Goal: Task Accomplishment & Management: Manage account settings

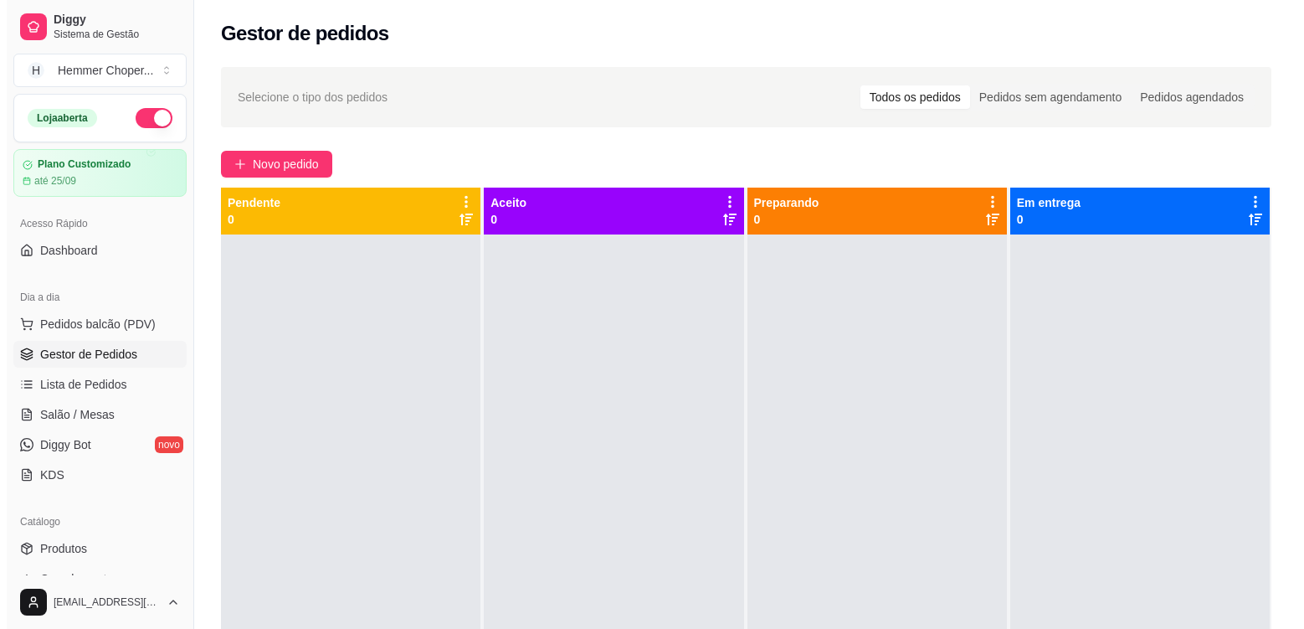
scroll to position [88, 0]
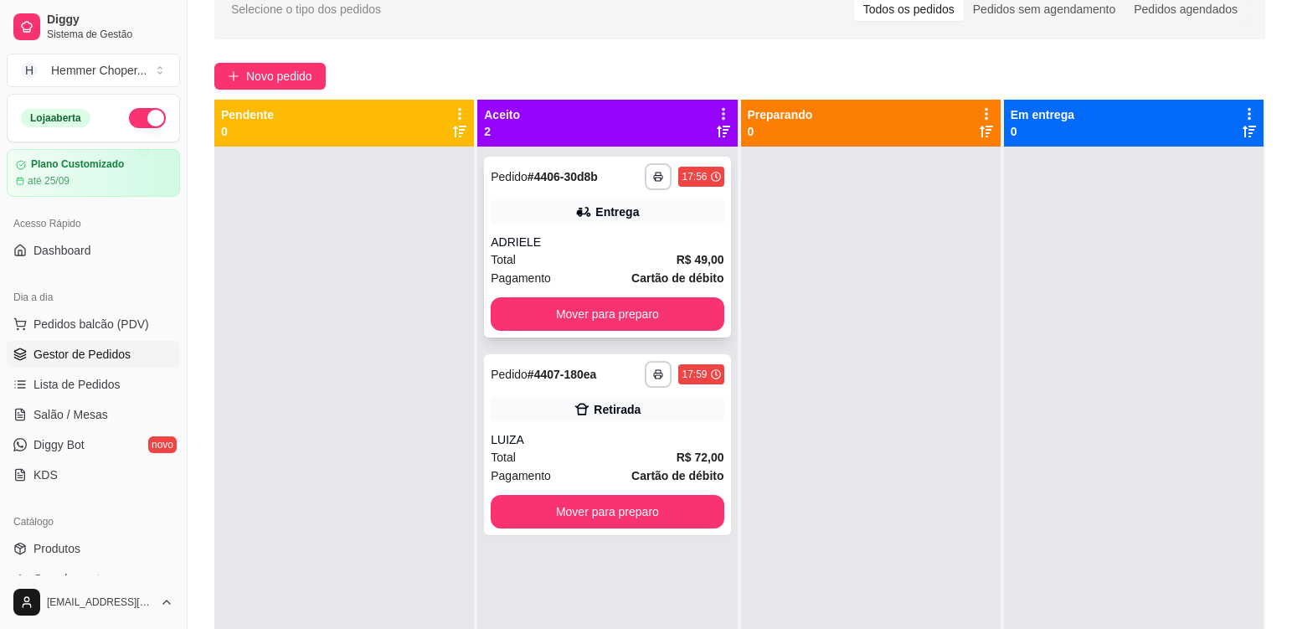
click at [621, 265] on div "Total R$ 49,00" at bounding box center [607, 259] width 233 height 18
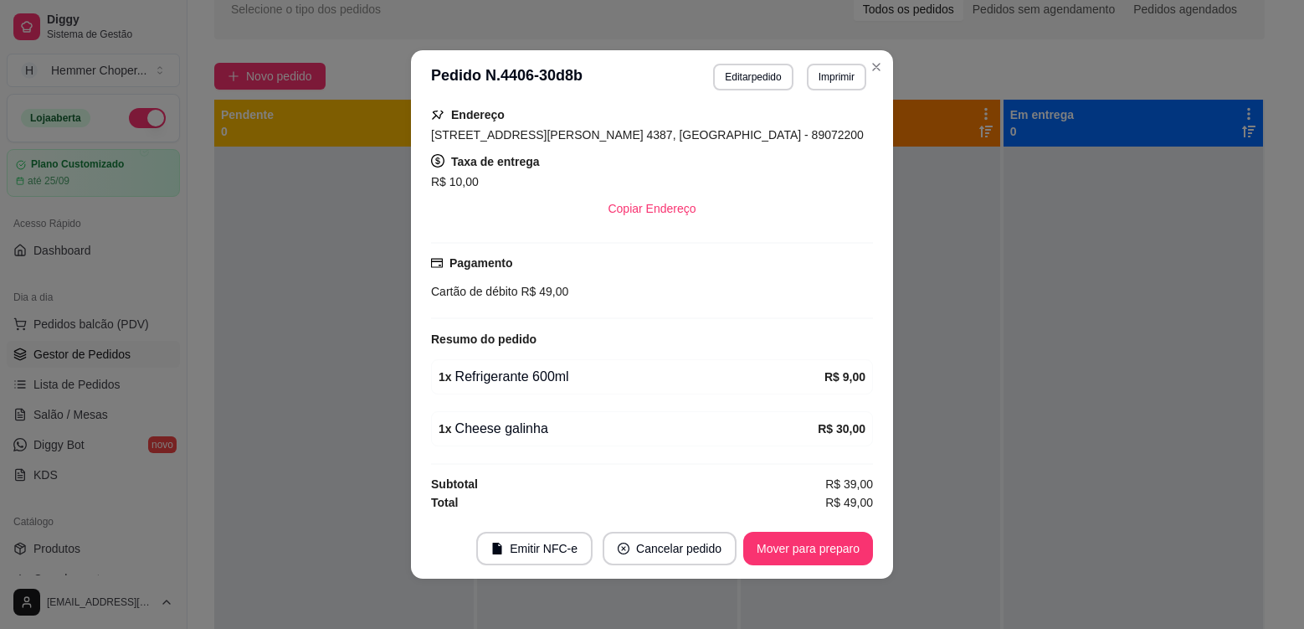
scroll to position [3, 0]
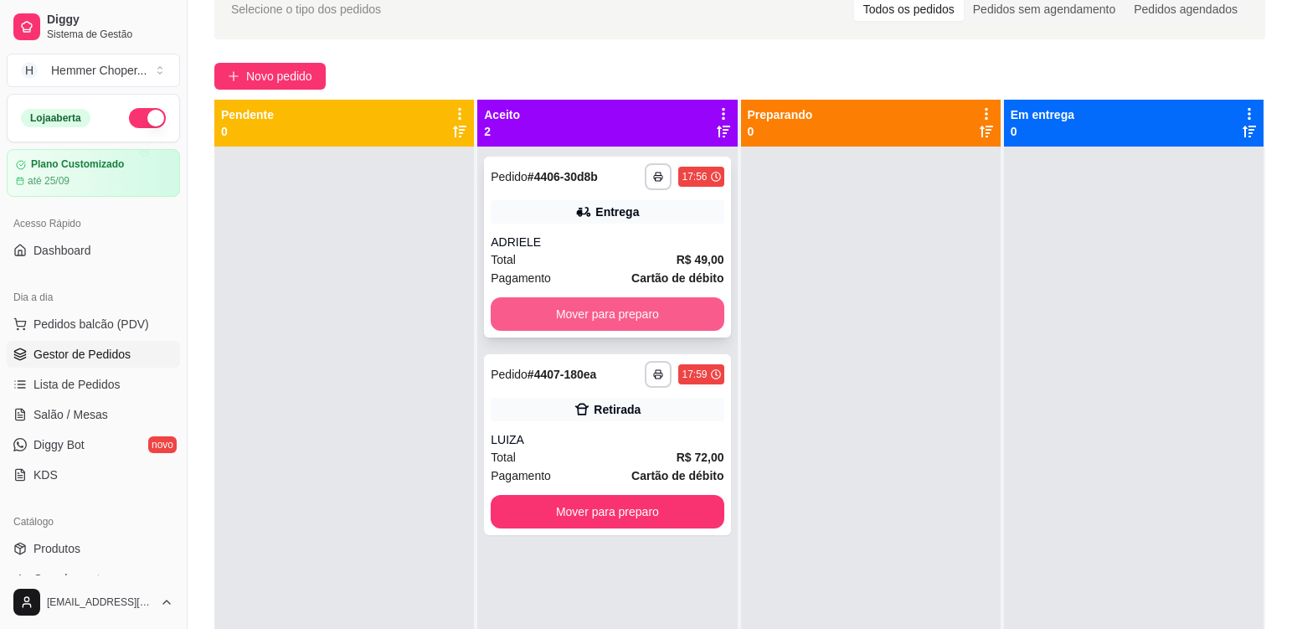
click at [659, 317] on button "Mover para preparo" at bounding box center [607, 313] width 233 height 33
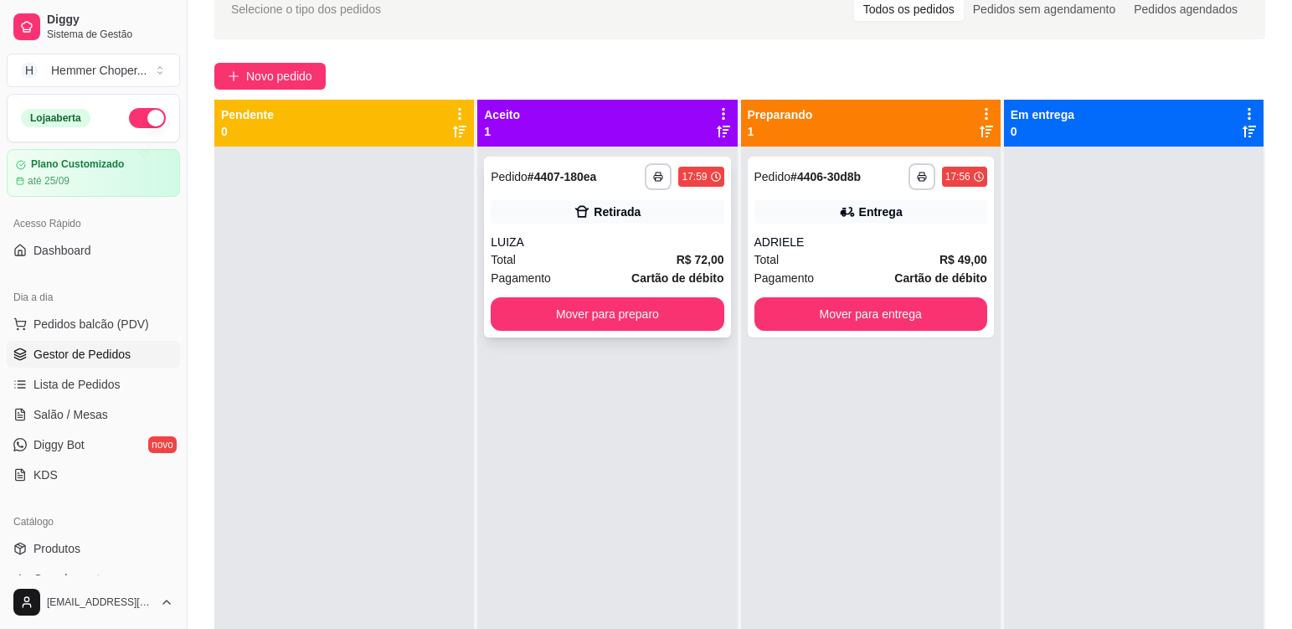
click at [604, 247] on div "LUIZA" at bounding box center [607, 242] width 233 height 17
click at [849, 249] on div "**********" at bounding box center [870, 247] width 246 height 181
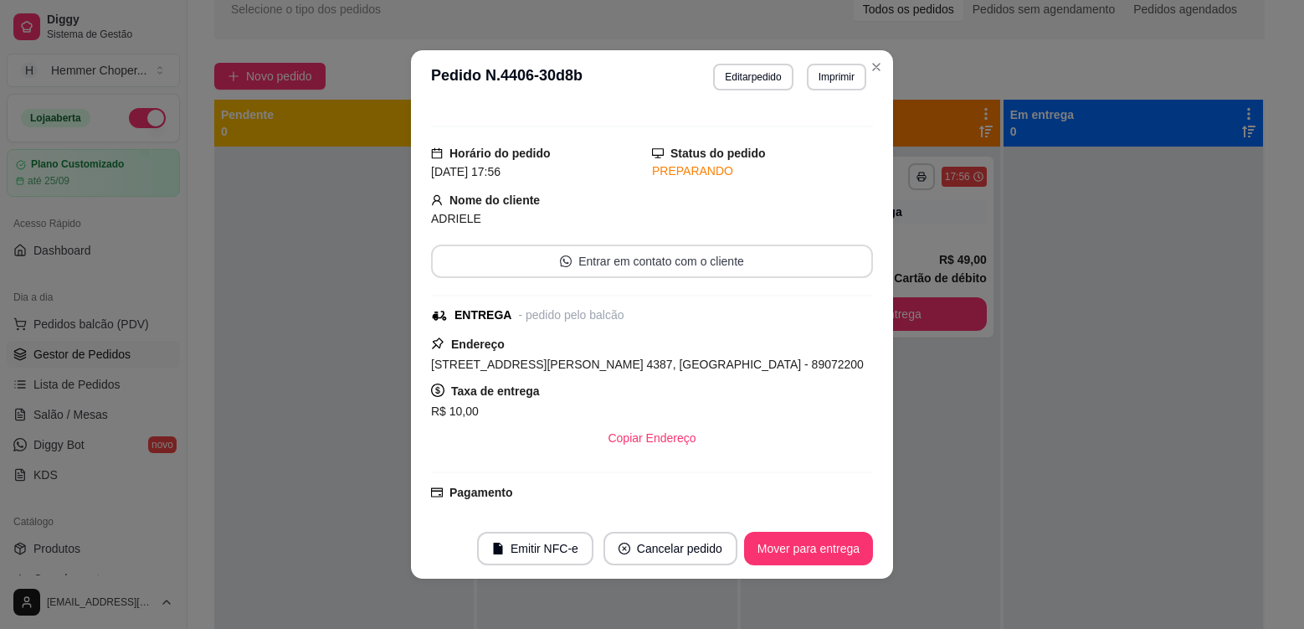
scroll to position [333, 0]
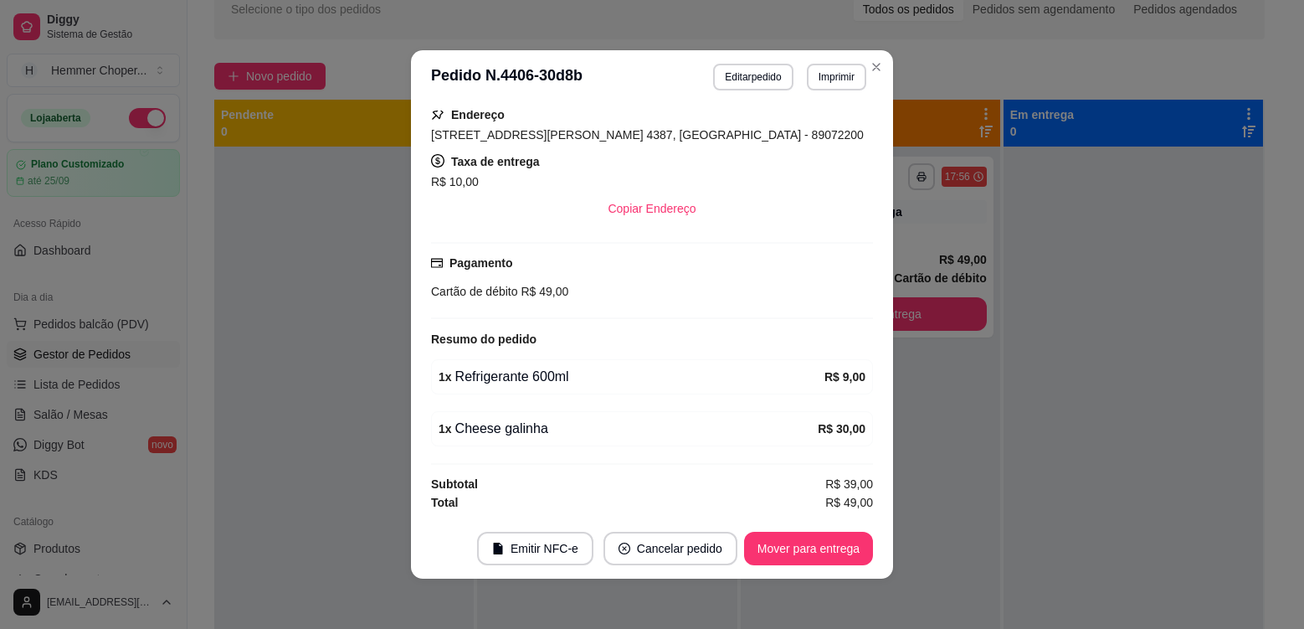
drag, startPoint x: 1054, startPoint y: 484, endPoint x: 1045, endPoint y: 486, distance: 8.7
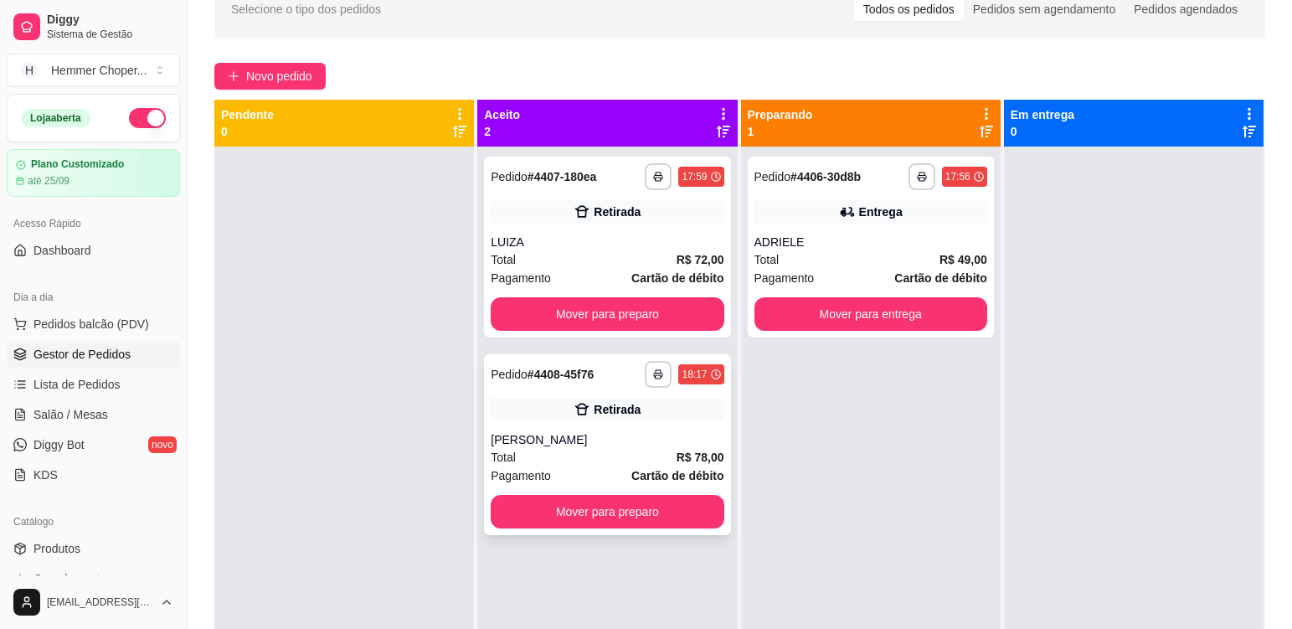
click at [580, 443] on div "[PERSON_NAME]" at bounding box center [607, 439] width 233 height 17
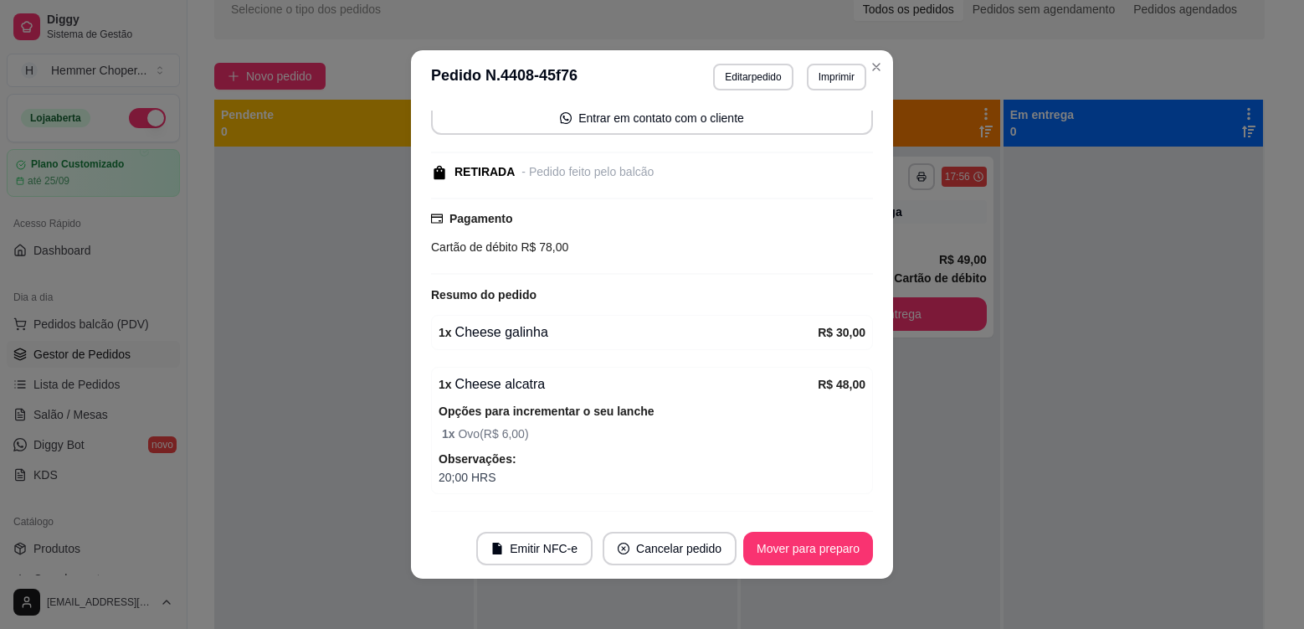
scroll to position [213, 0]
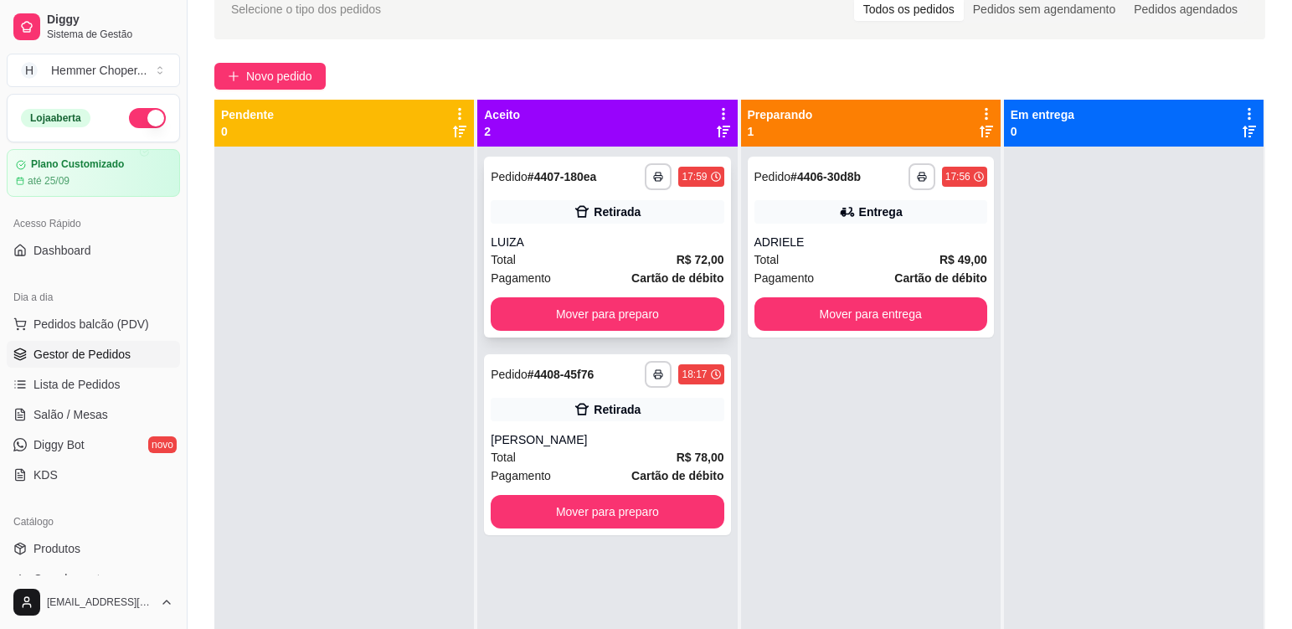
click at [559, 255] on div "Total R$ 72,00" at bounding box center [607, 259] width 233 height 18
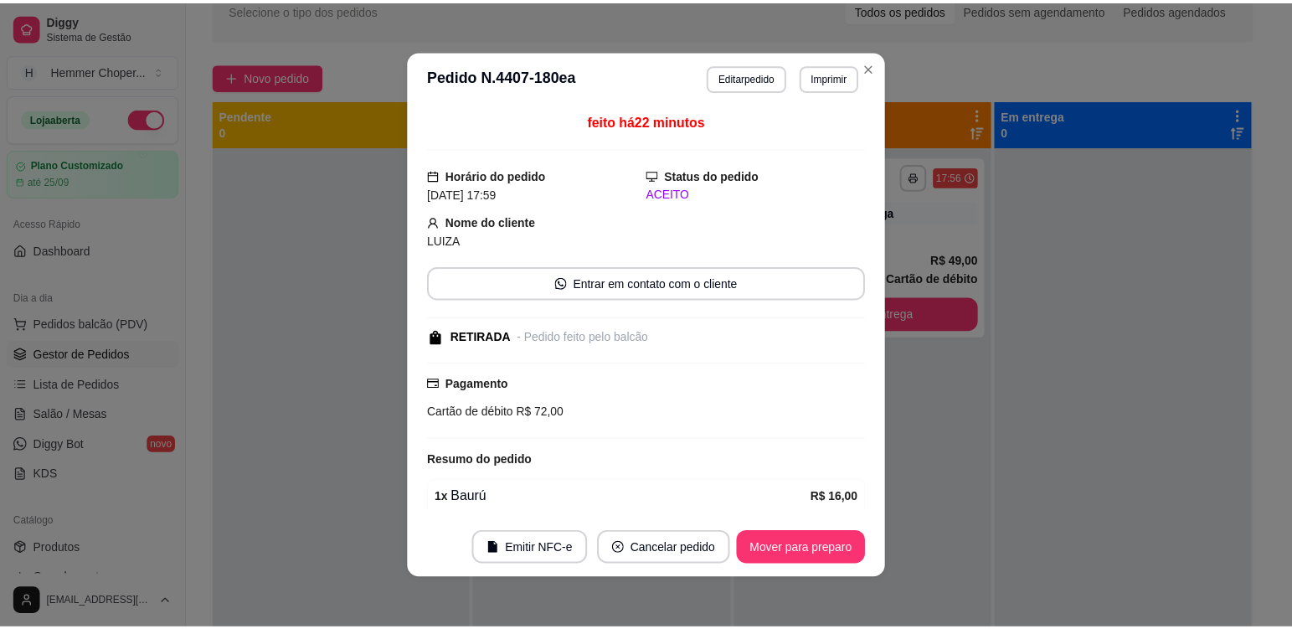
scroll to position [208, 0]
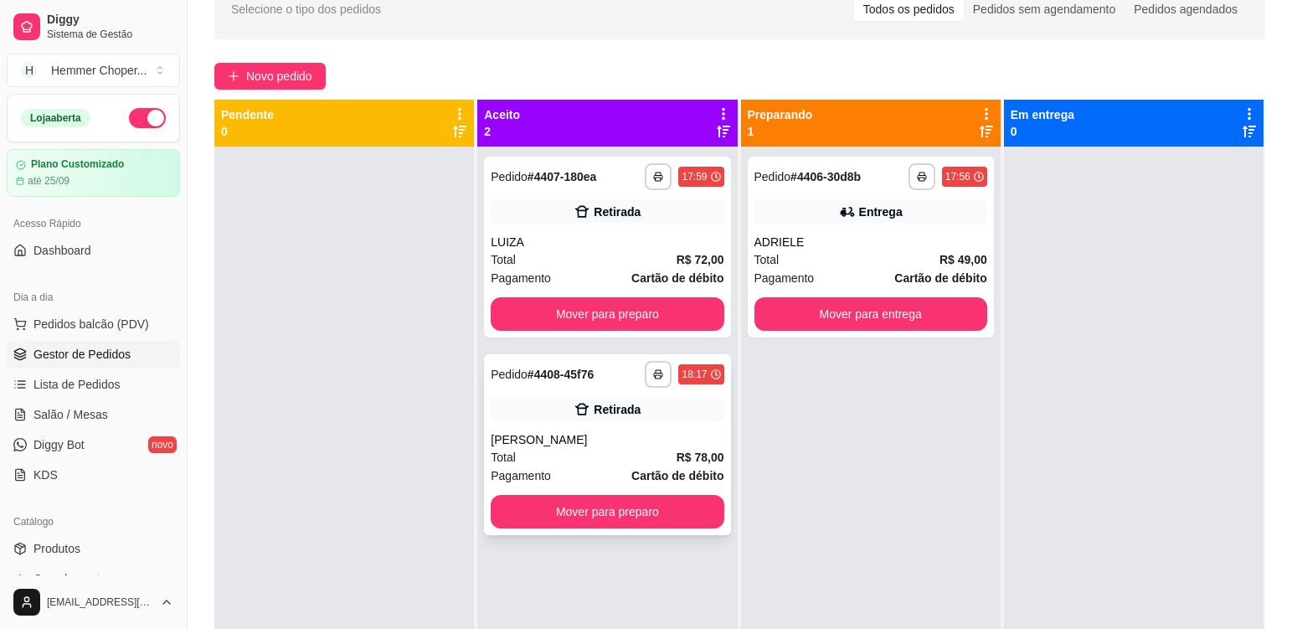
click at [529, 408] on div "Retirada" at bounding box center [607, 409] width 233 height 23
click at [918, 179] on button "button" at bounding box center [921, 176] width 27 height 27
click at [881, 238] on button "Cozinha" at bounding box center [867, 235] width 121 height 27
click at [660, 173] on button "button" at bounding box center [658, 176] width 27 height 27
click at [631, 235] on button "Cozinha" at bounding box center [607, 235] width 121 height 27
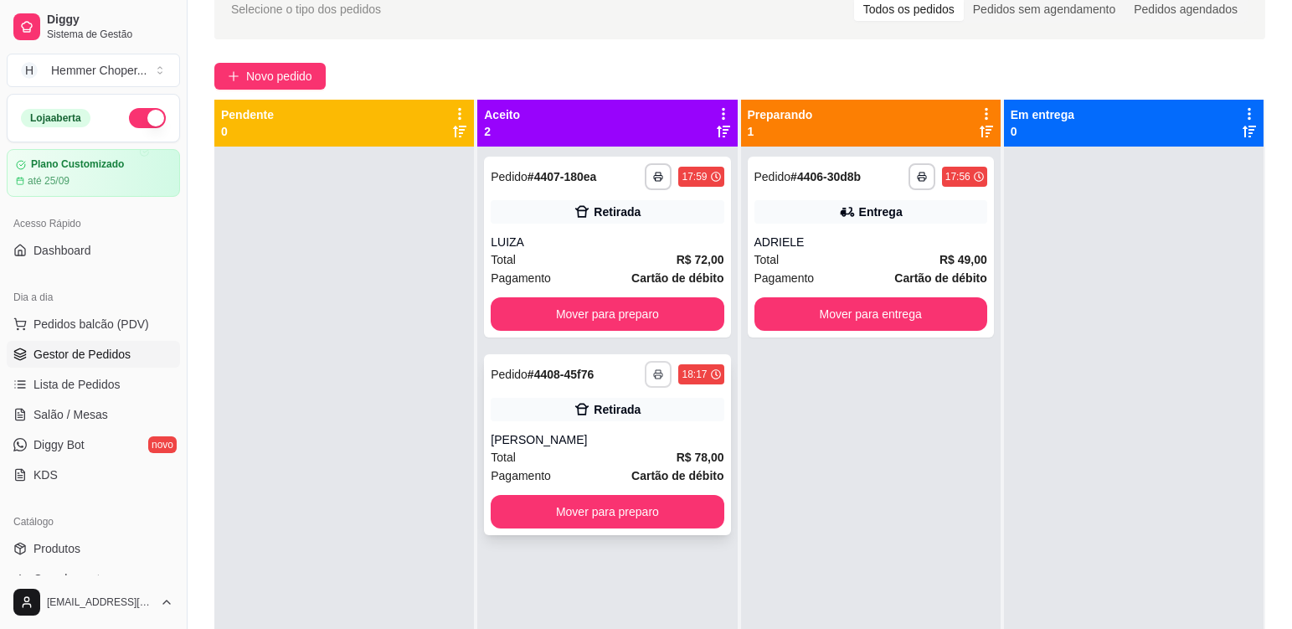
click at [656, 377] on rect "button" at bounding box center [657, 376] width 5 height 3
click at [628, 429] on button "Cozinha" at bounding box center [607, 432] width 121 height 27
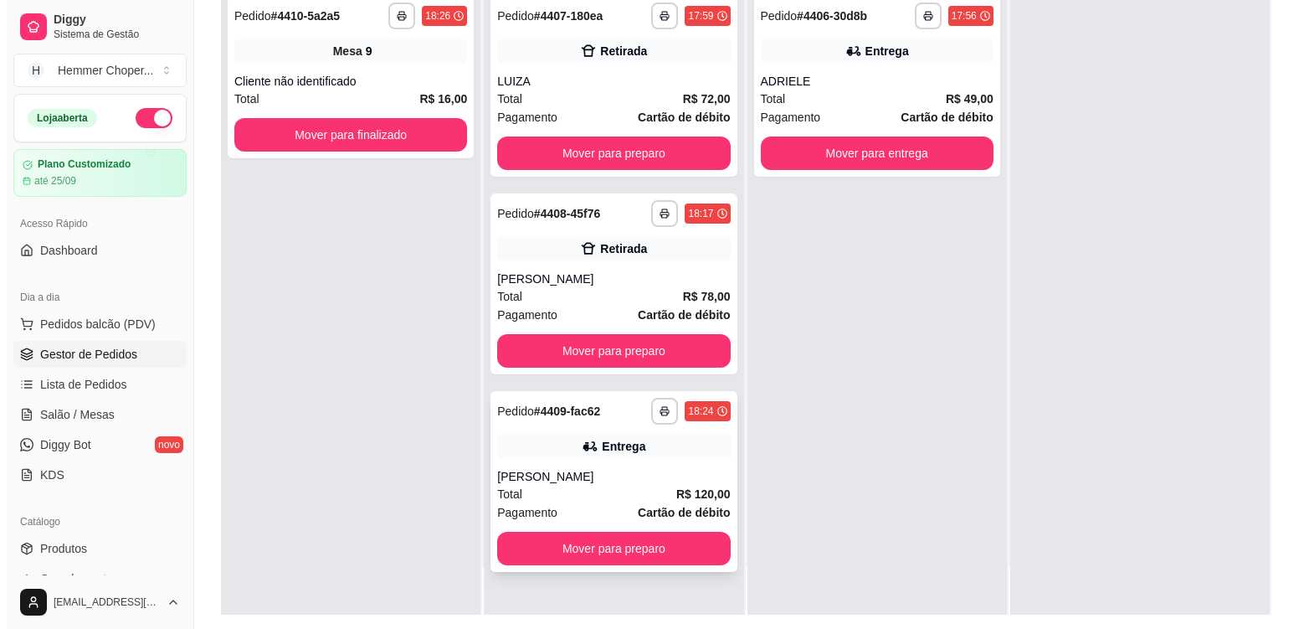
scroll to position [255, 0]
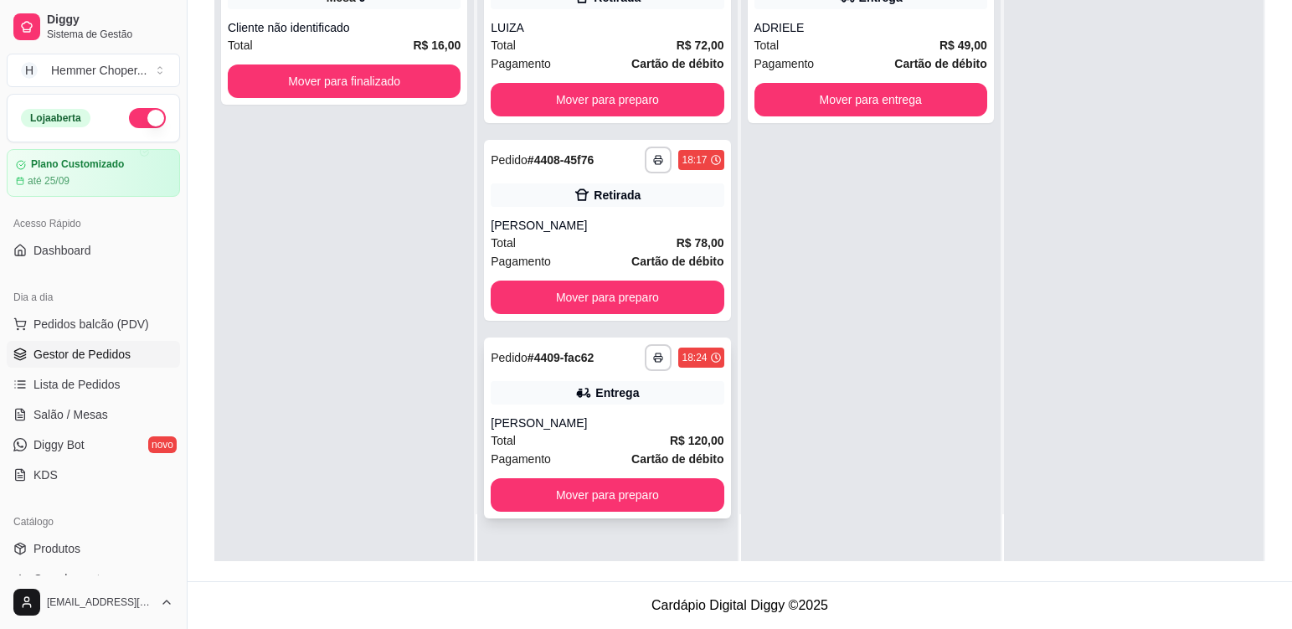
click at [595, 432] on div "Total R$ 120,00" at bounding box center [607, 440] width 233 height 18
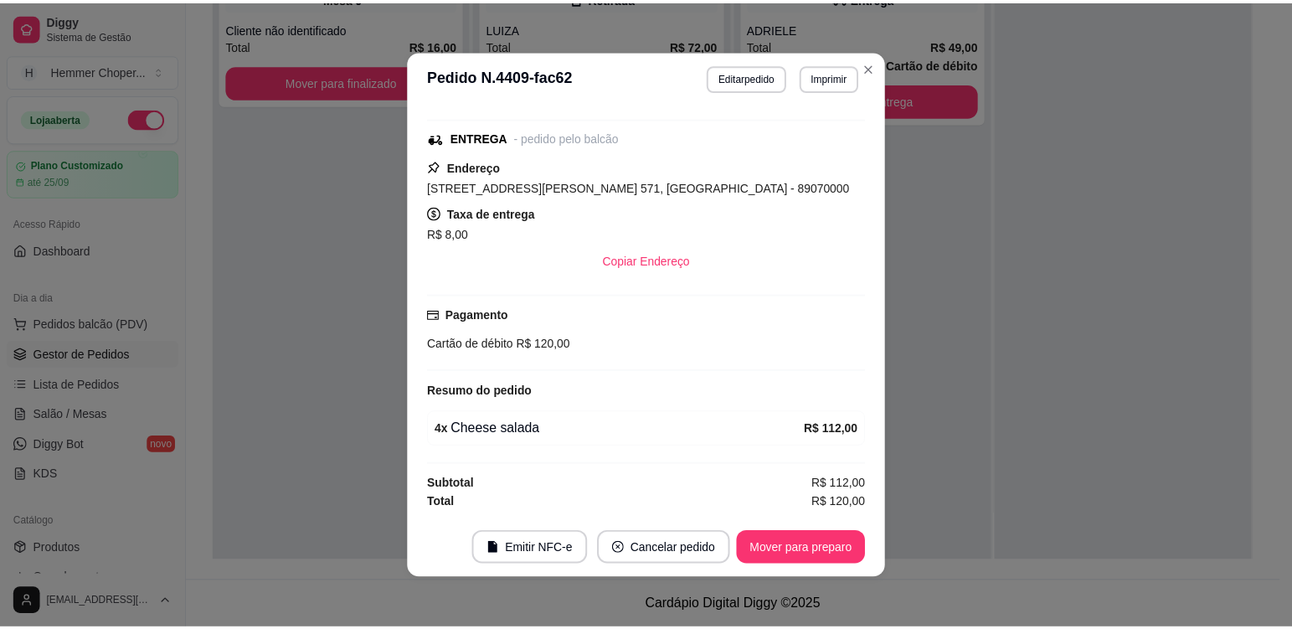
scroll to position [3, 0]
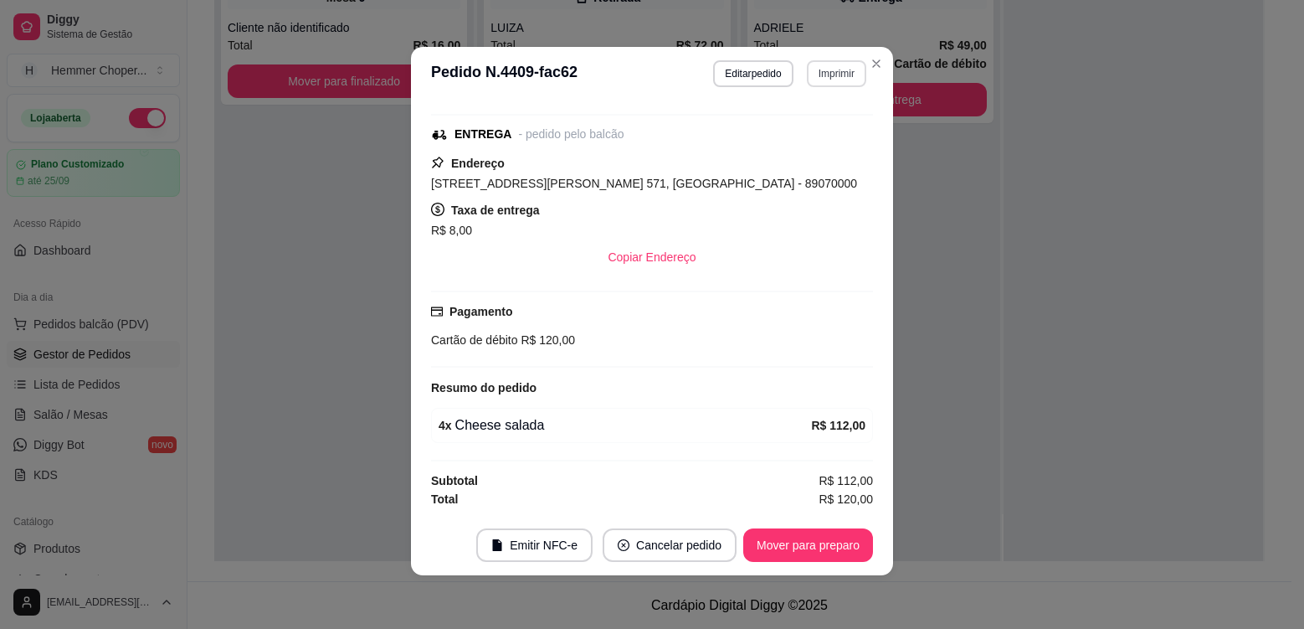
click at [825, 74] on button "Imprimir" at bounding box center [836, 73] width 59 height 27
click at [804, 126] on button "Cozinha" at bounding box center [800, 132] width 121 height 27
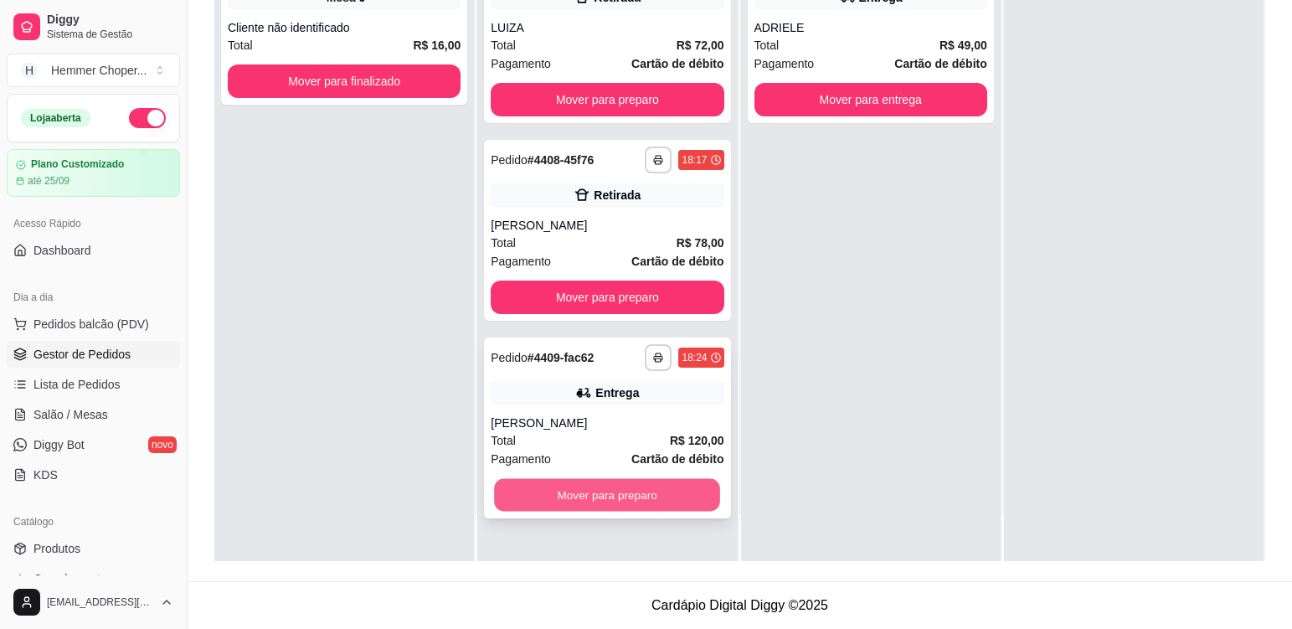
click at [596, 499] on button "Mover para preparo" at bounding box center [607, 495] width 226 height 33
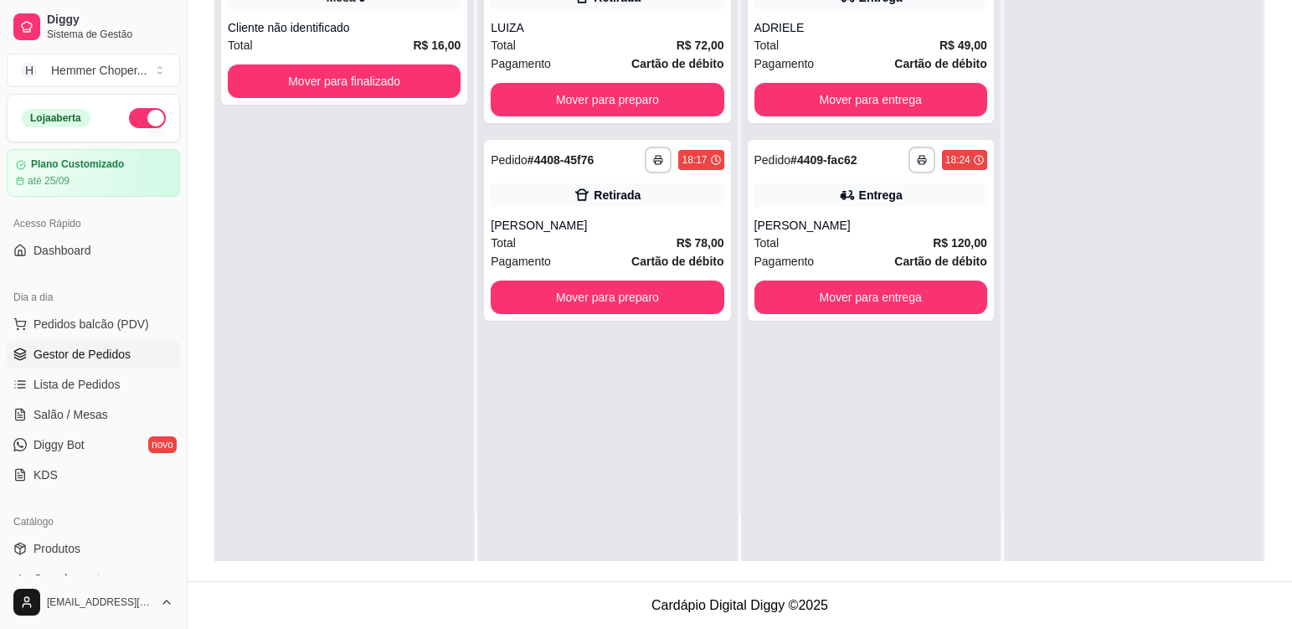
drag, startPoint x: 374, startPoint y: 355, endPoint x: 363, endPoint y: 345, distance: 14.8
click at [371, 352] on div "**********" at bounding box center [343, 246] width 259 height 629
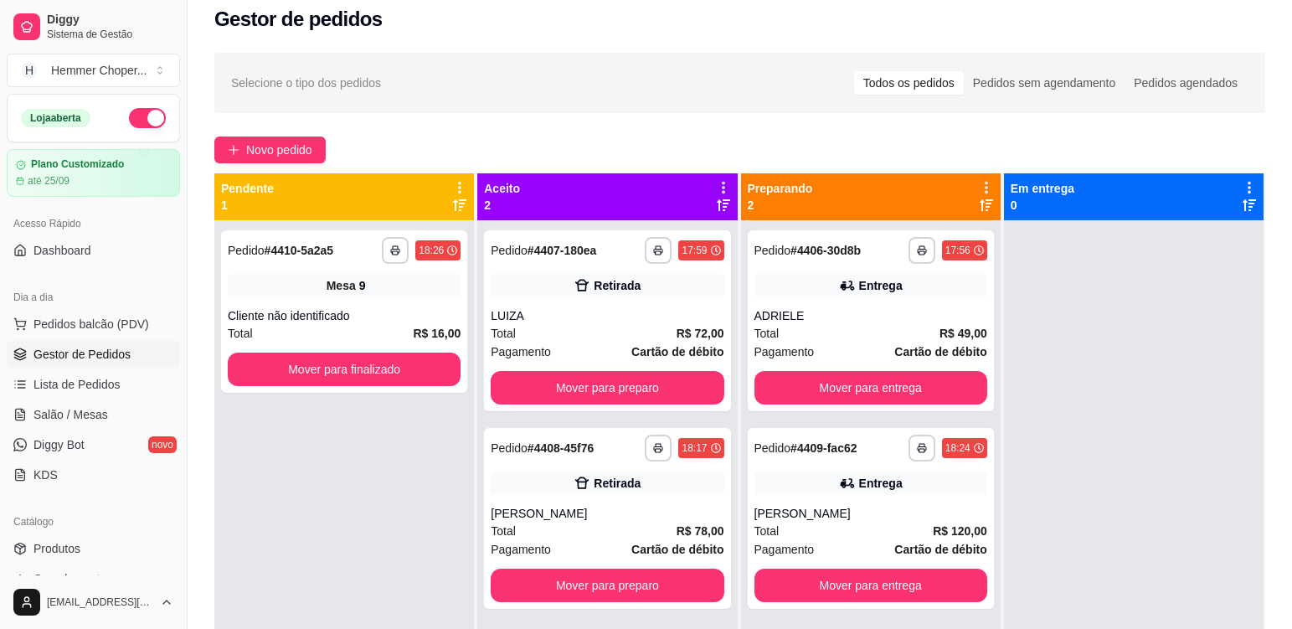
scroll to position [4, 0]
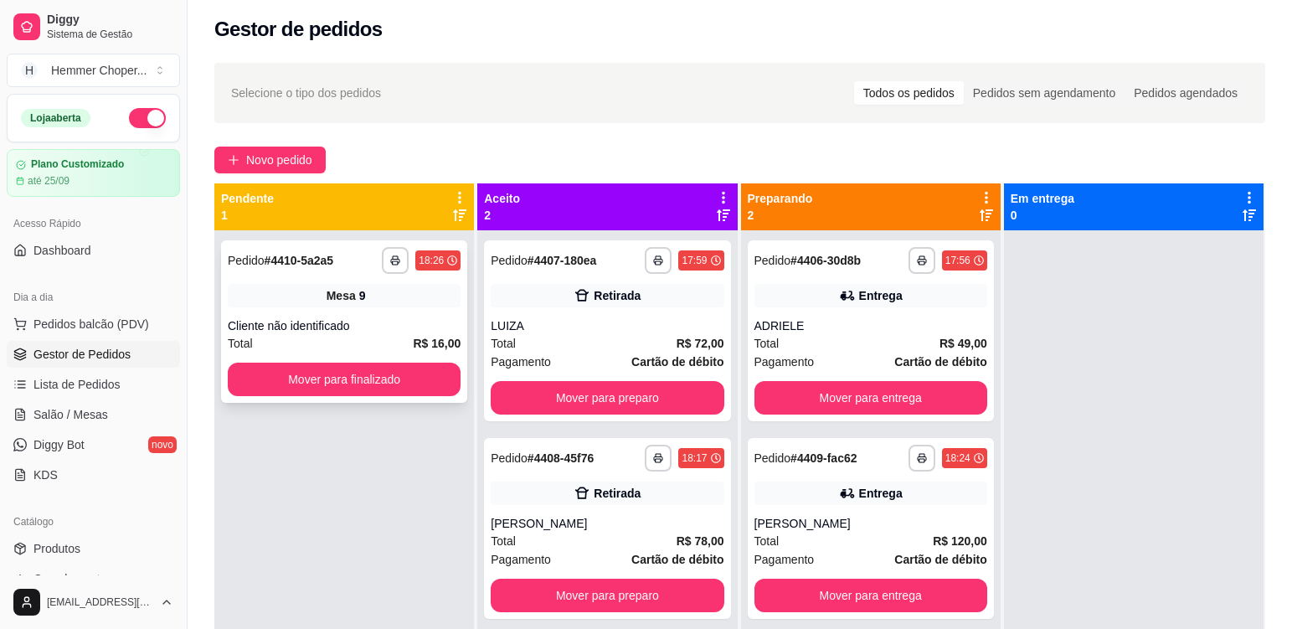
click at [373, 301] on div "Mesa 9" at bounding box center [344, 295] width 233 height 23
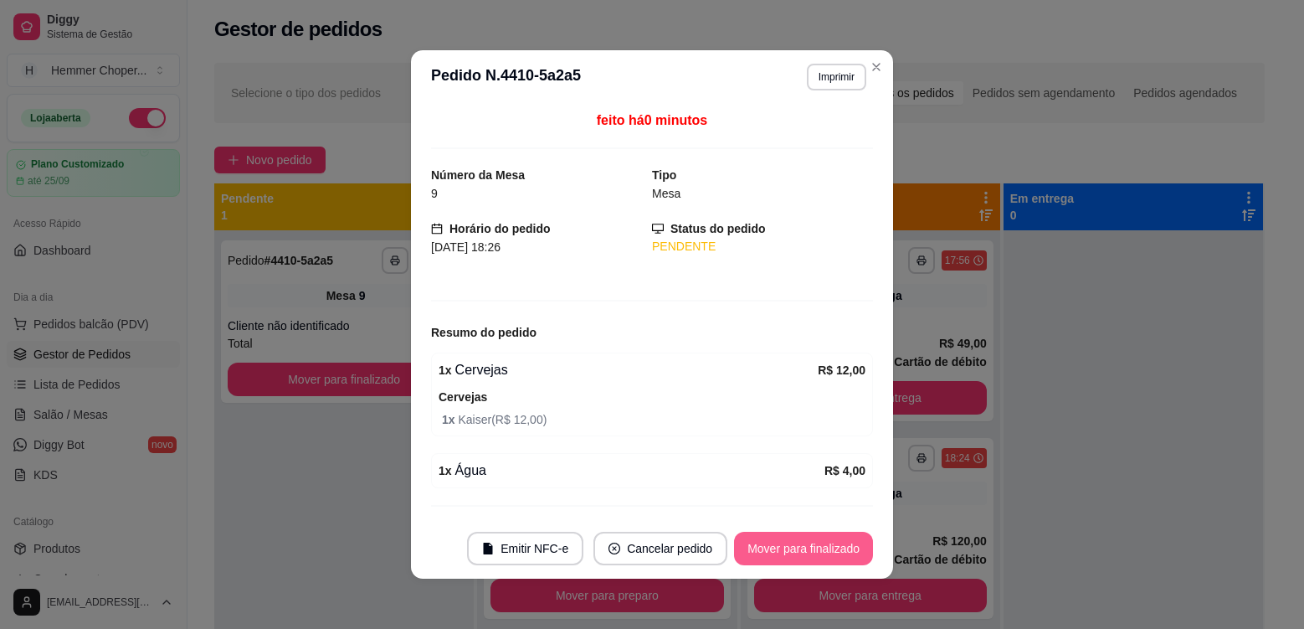
click at [773, 542] on button "Mover para finalizado" at bounding box center [803, 548] width 139 height 33
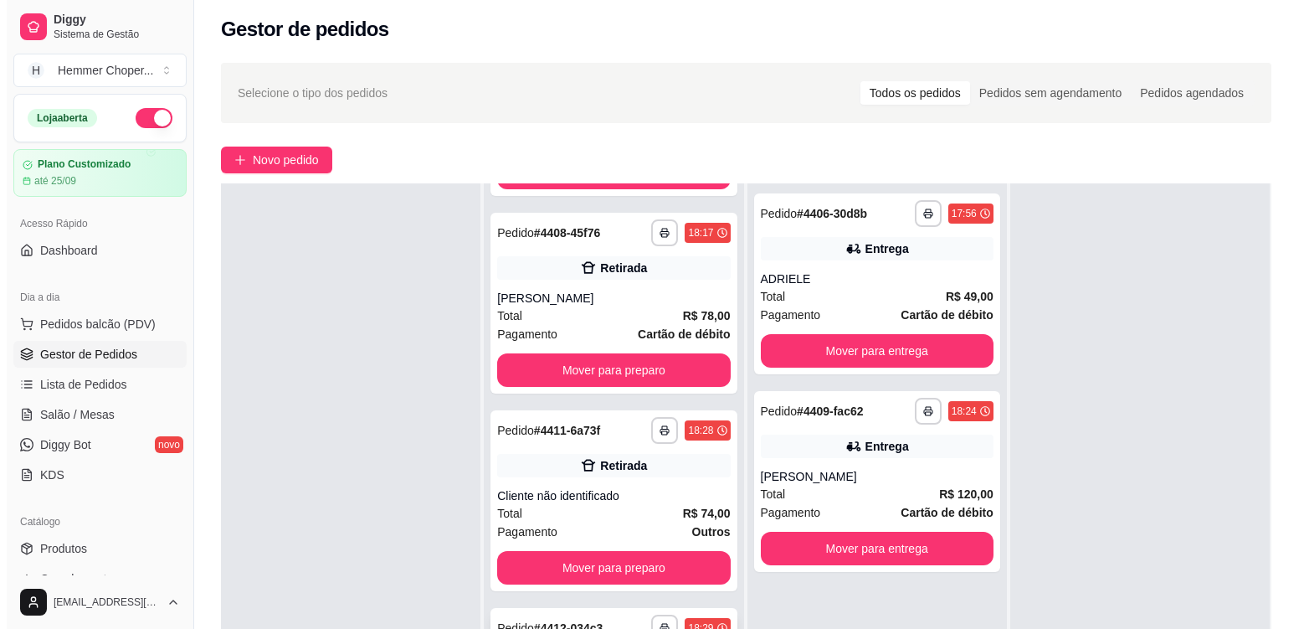
scroll to position [255, 0]
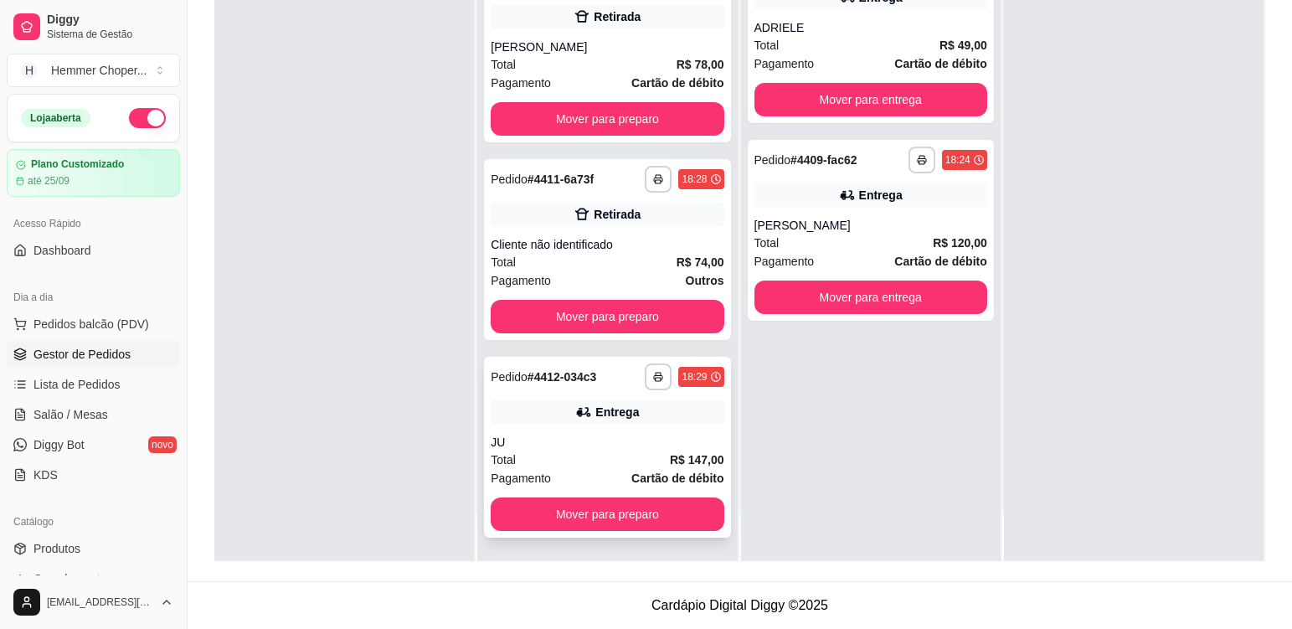
click at [574, 433] on div "**********" at bounding box center [607, 447] width 246 height 181
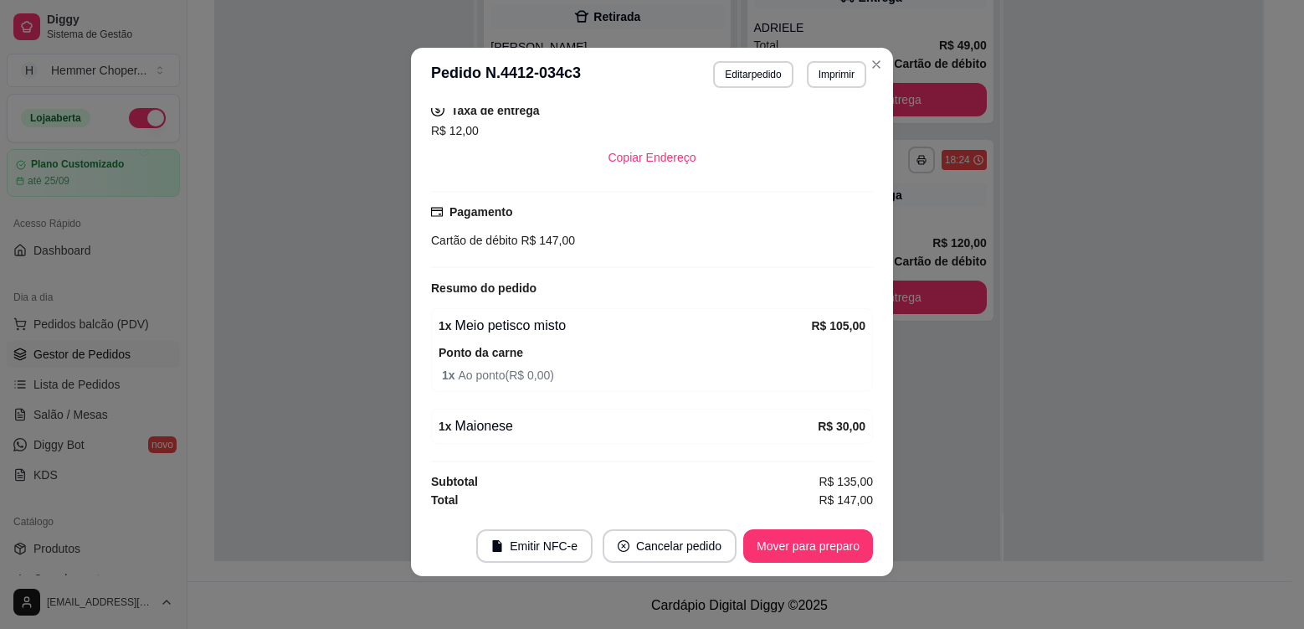
scroll to position [3, 0]
click at [844, 76] on button "Imprimir" at bounding box center [836, 73] width 59 height 27
click at [814, 140] on button "Cozinha" at bounding box center [800, 132] width 117 height 26
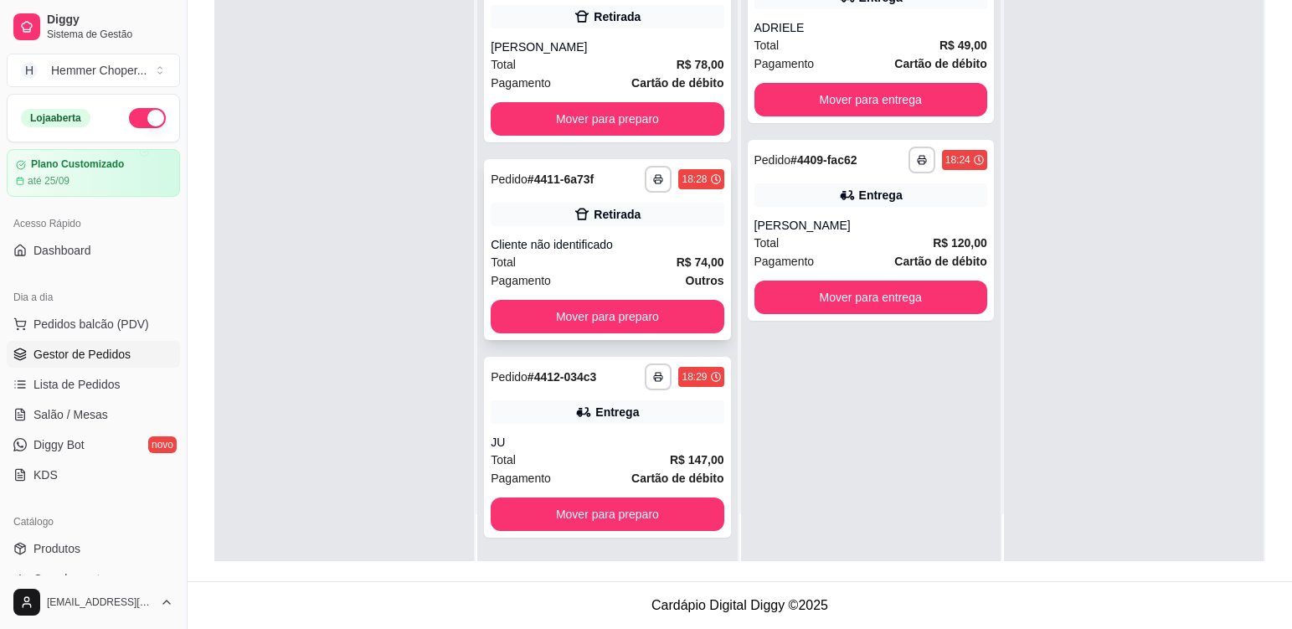
click at [596, 264] on div "Total R$ 74,00" at bounding box center [607, 262] width 233 height 18
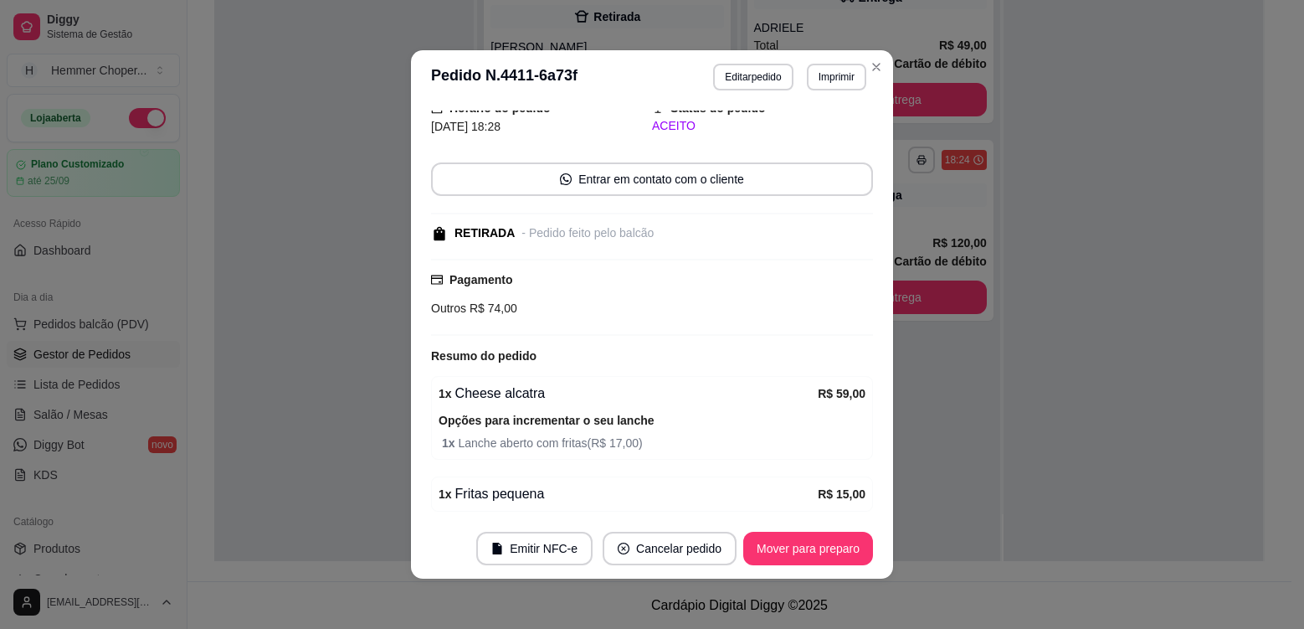
scroll to position [132, 0]
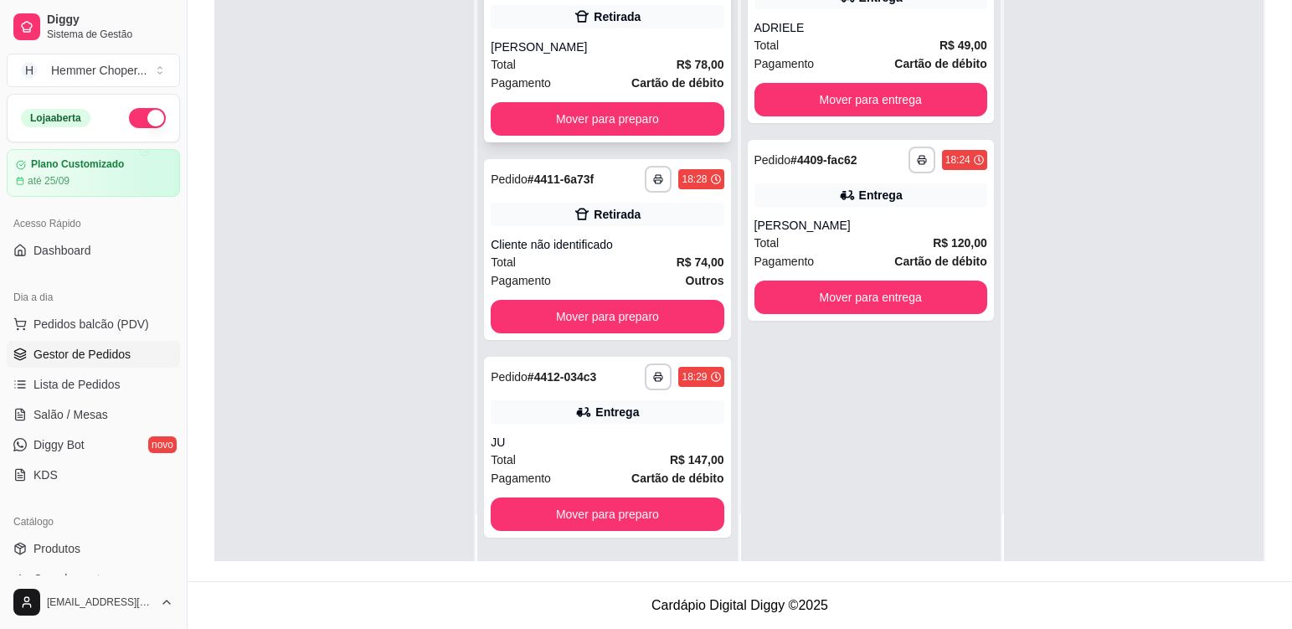
click at [636, 37] on div "**********" at bounding box center [607, 51] width 246 height 181
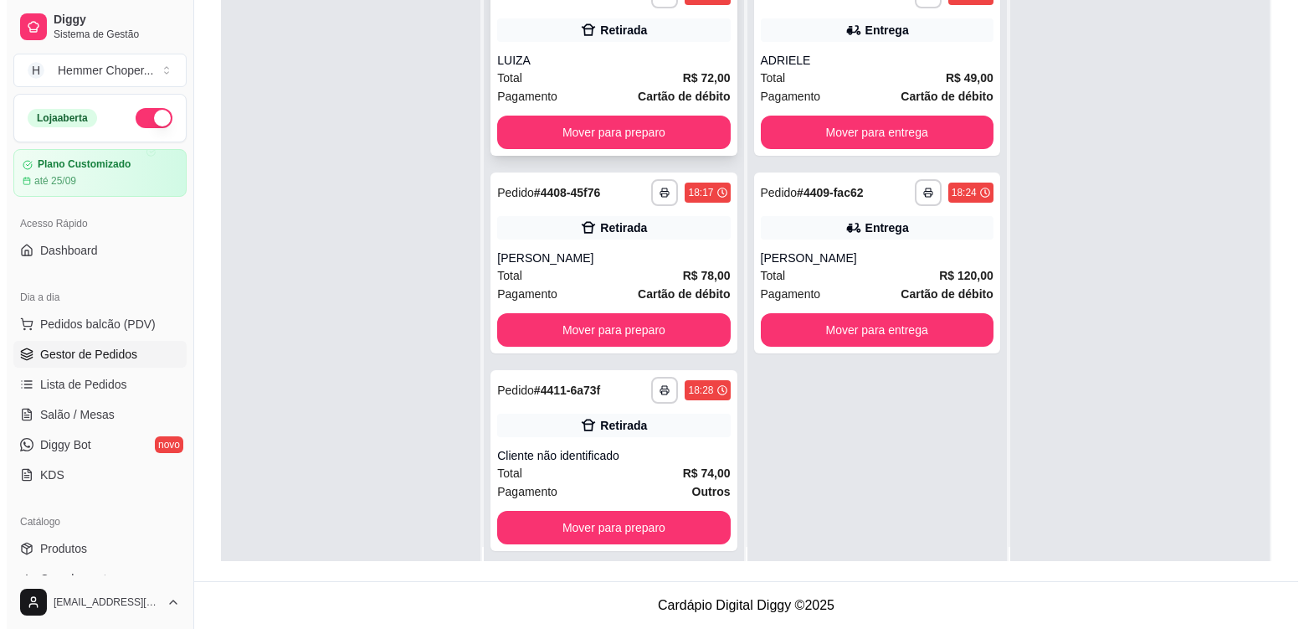
scroll to position [0, 0]
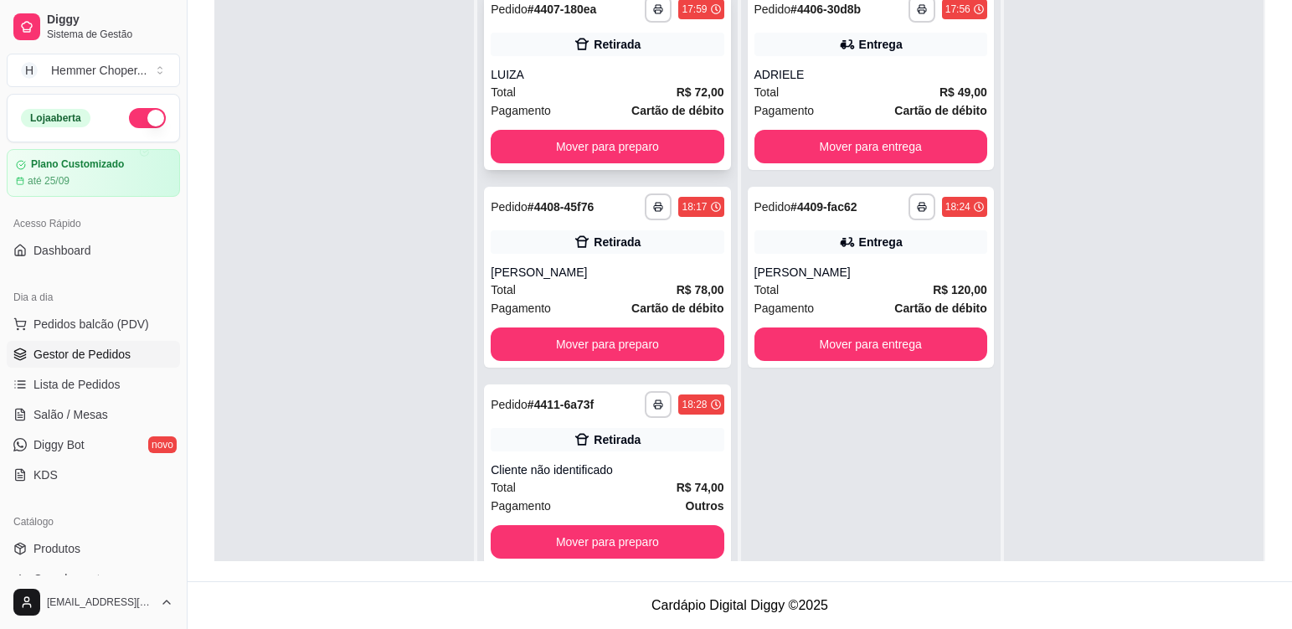
click at [589, 55] on div "Retirada" at bounding box center [607, 44] width 233 height 23
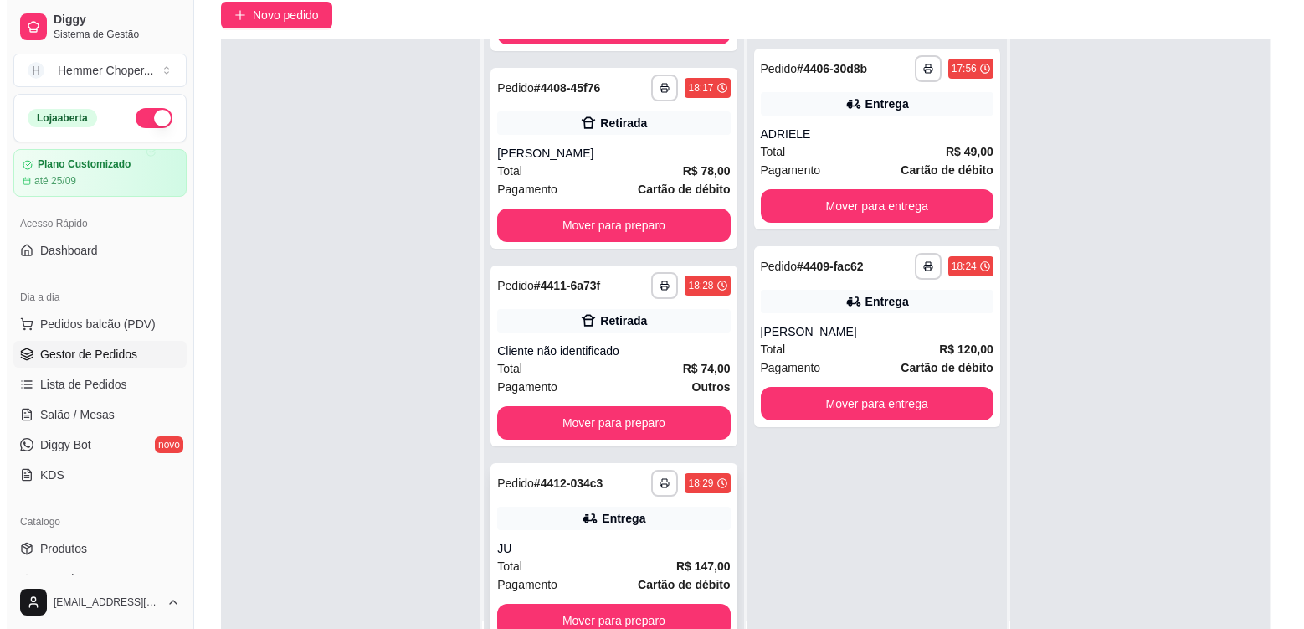
scroll to position [172, 0]
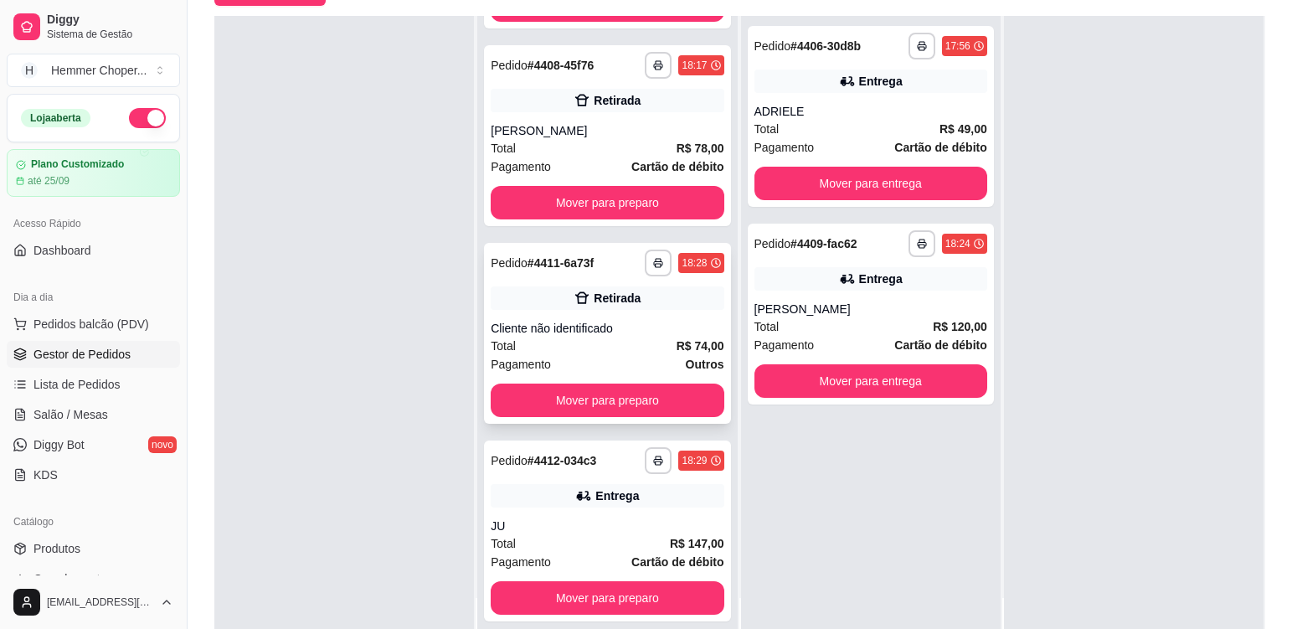
click at [622, 343] on div "Total R$ 74,00" at bounding box center [607, 345] width 233 height 18
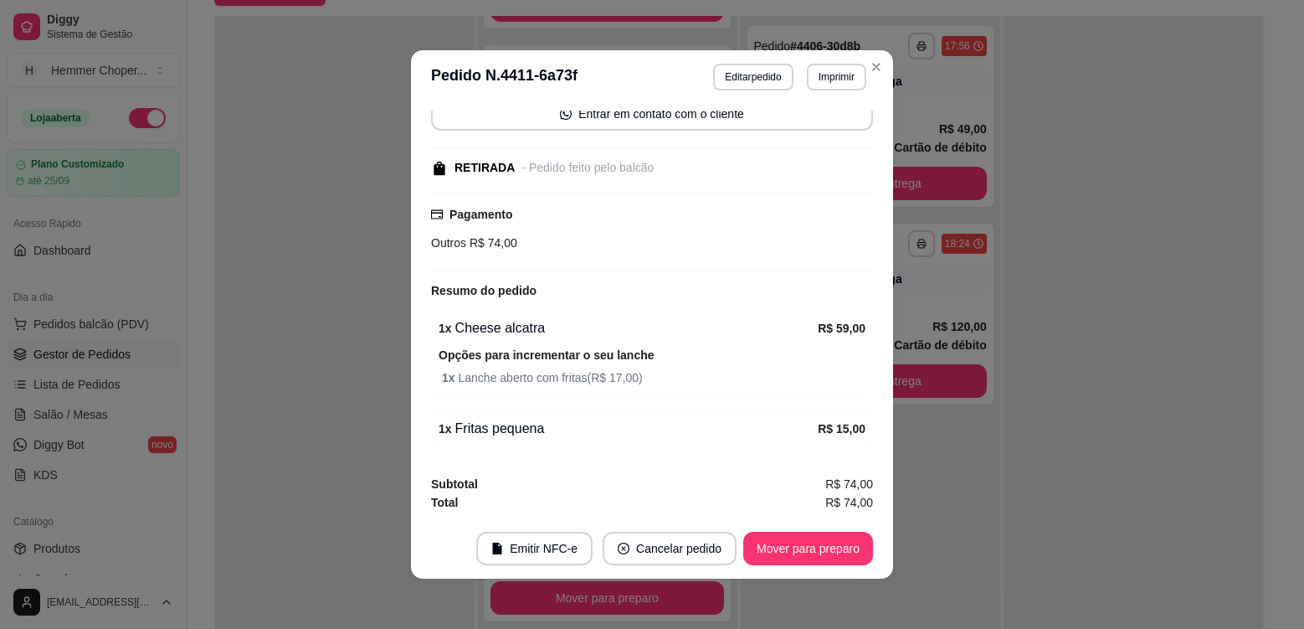
scroll to position [3, 0]
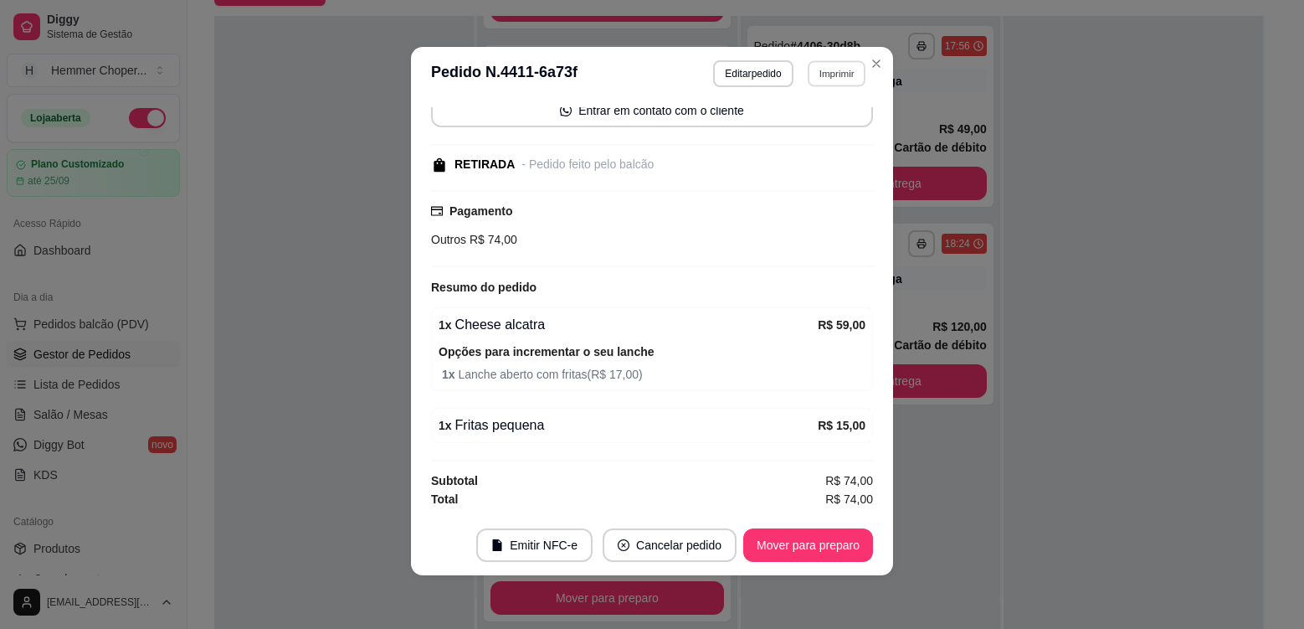
click at [824, 77] on button "Imprimir" at bounding box center [837, 73] width 58 height 26
click at [791, 138] on button "Cozinha" at bounding box center [800, 132] width 121 height 27
click at [831, 549] on button "Mover para preparo" at bounding box center [808, 545] width 126 height 33
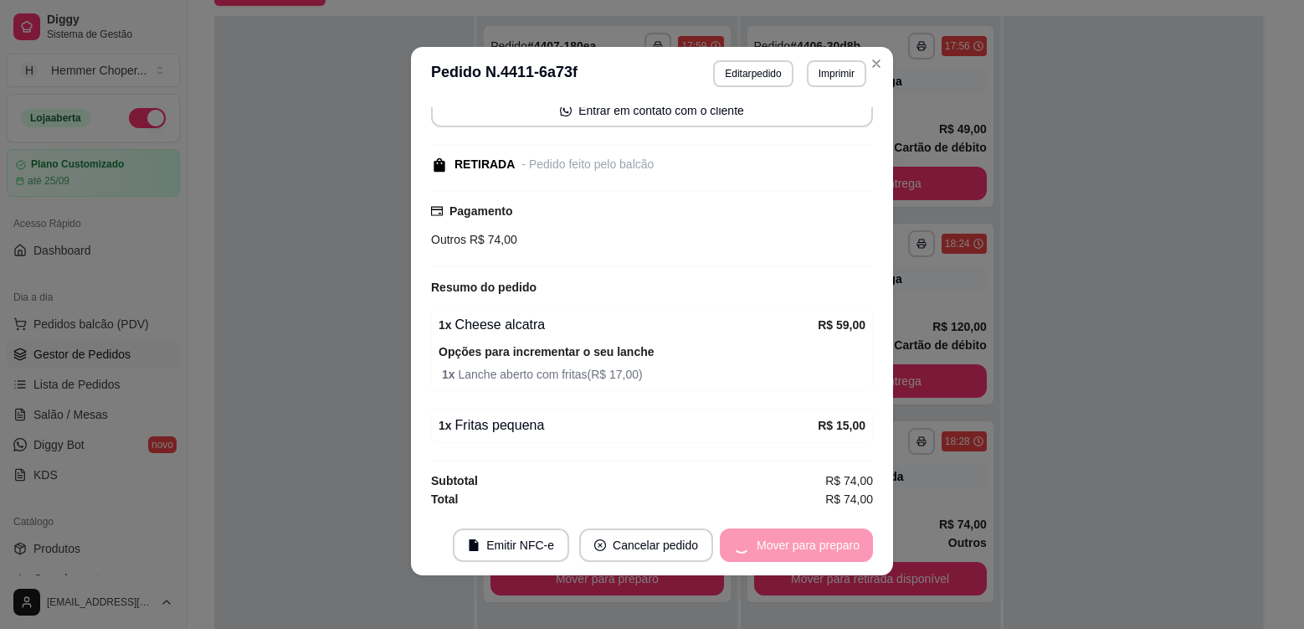
scroll to position [0, 0]
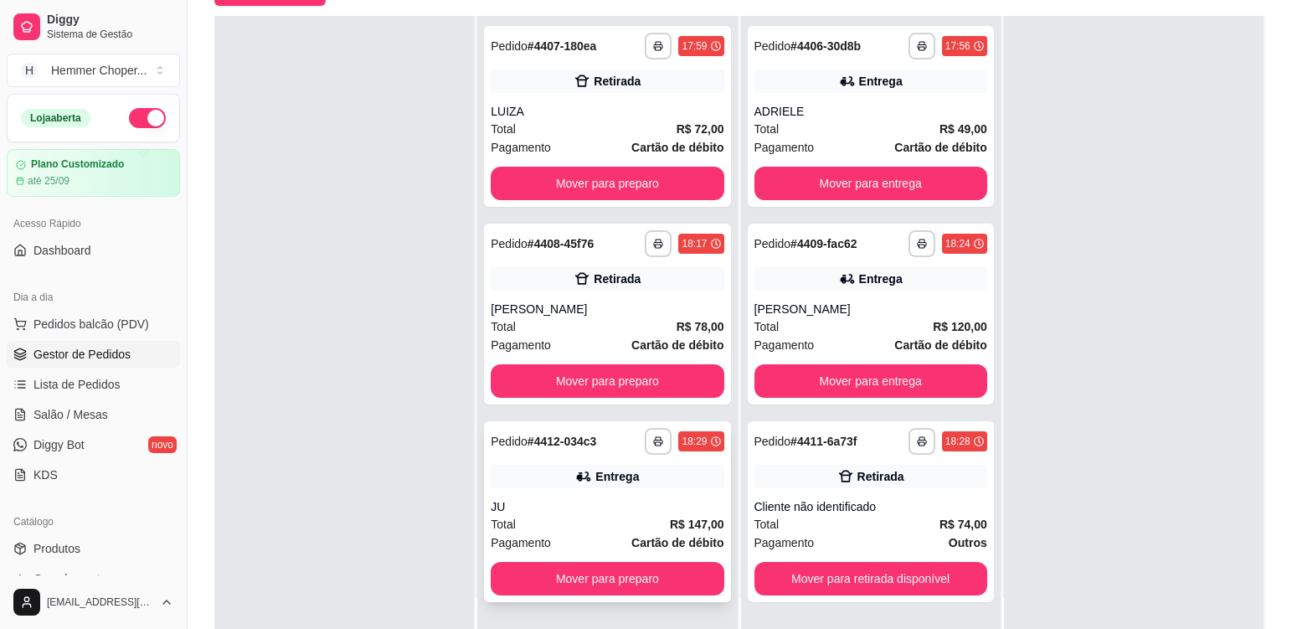
click at [586, 513] on div "JU" at bounding box center [607, 506] width 233 height 17
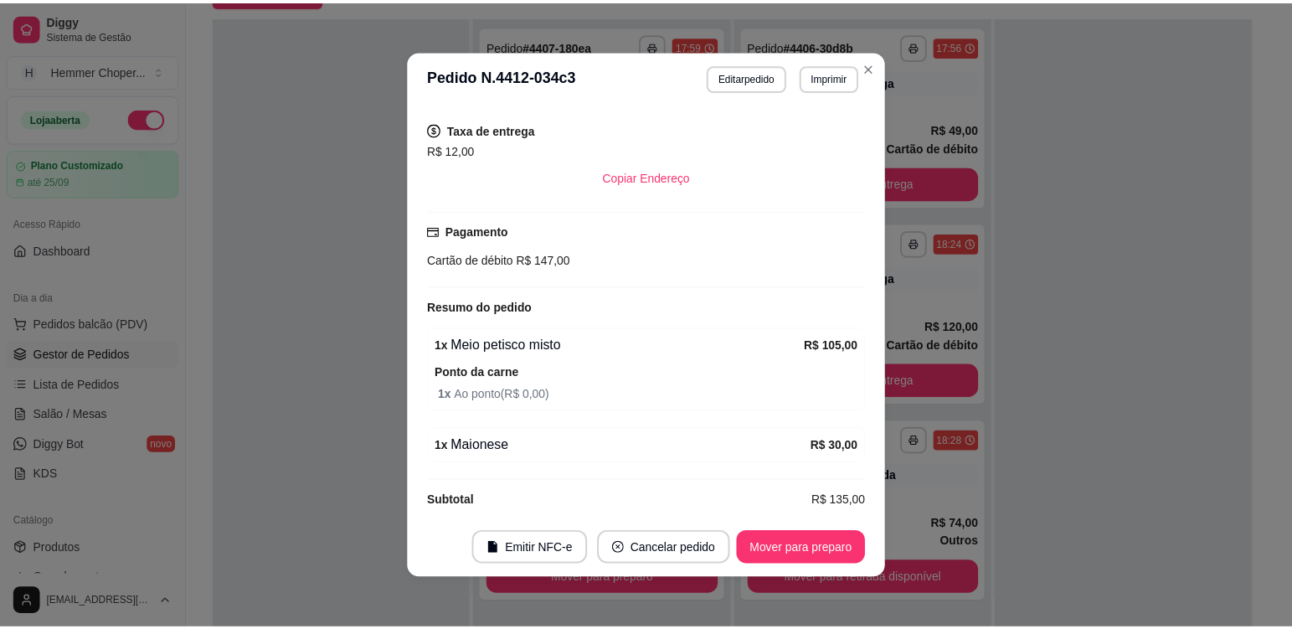
scroll to position [382, 0]
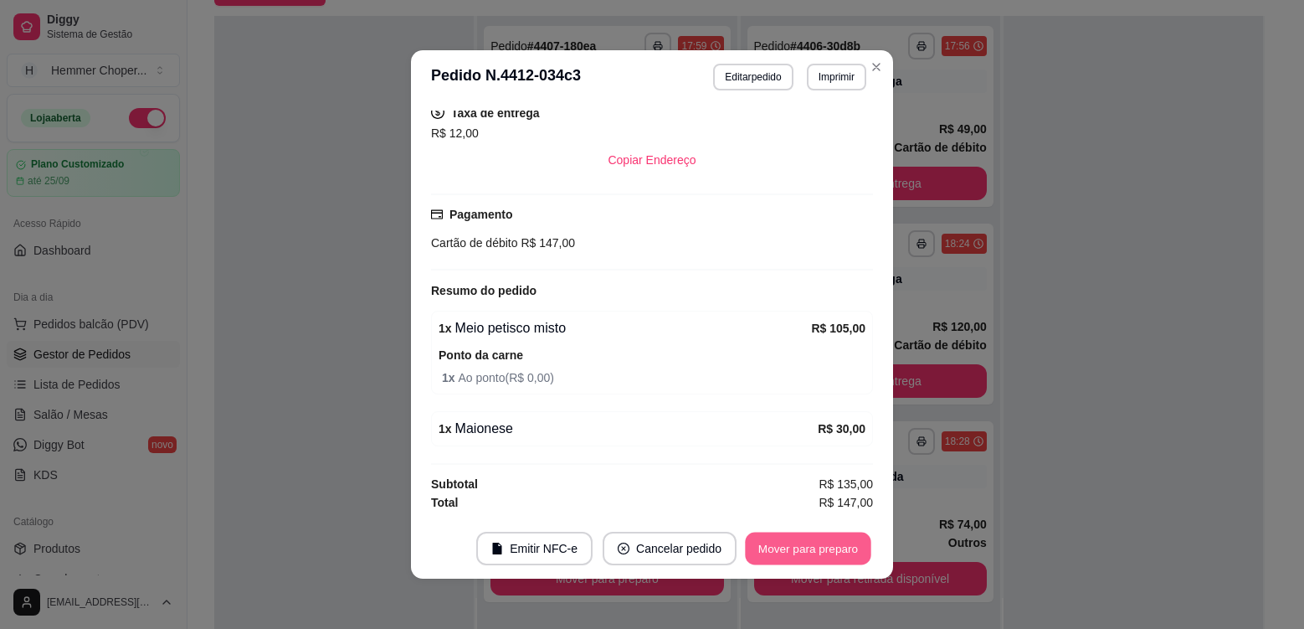
click at [812, 557] on button "Mover para preparo" at bounding box center [808, 548] width 126 height 33
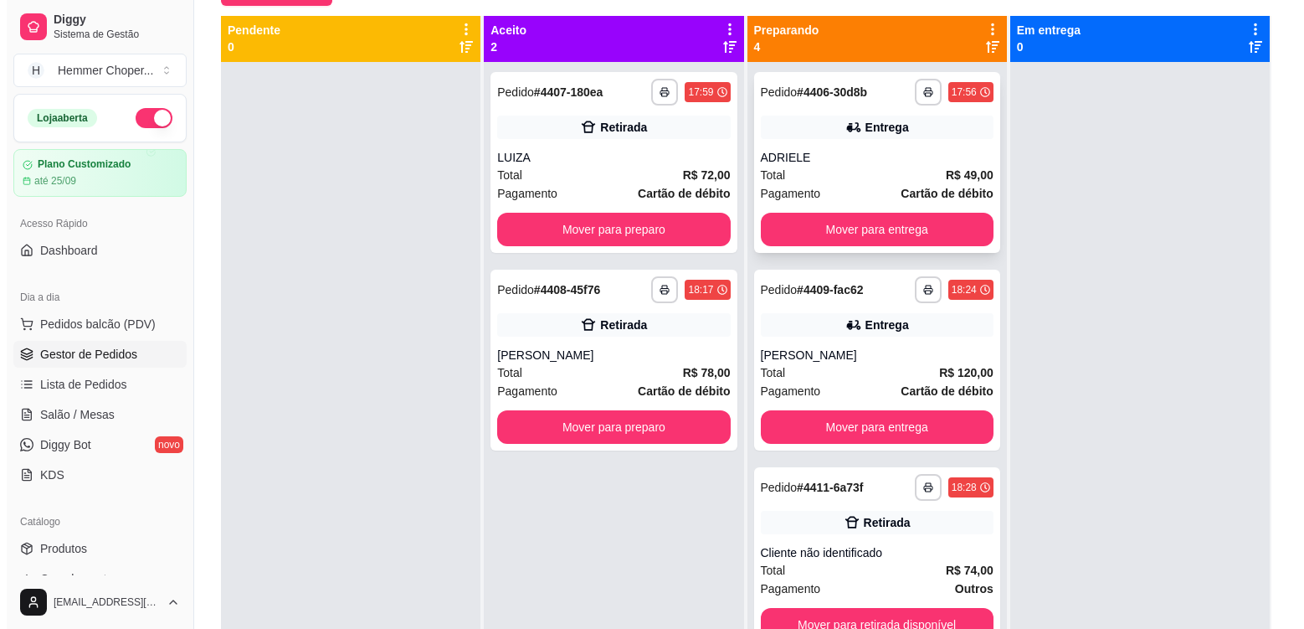
scroll to position [0, 0]
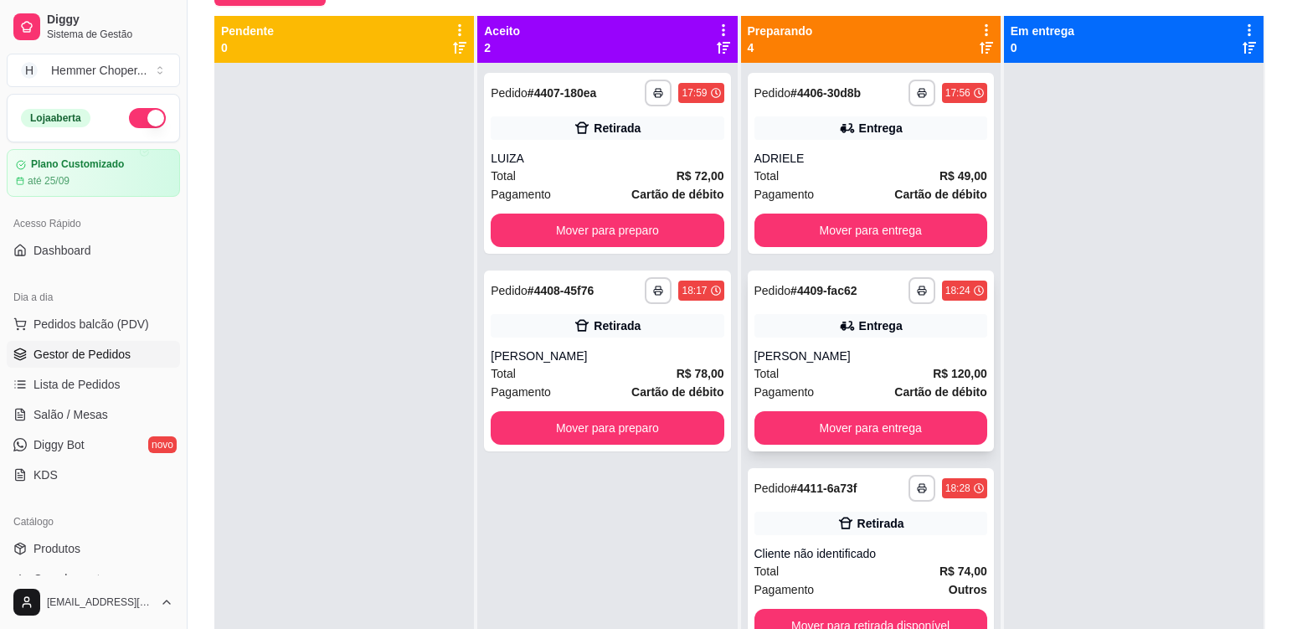
click at [858, 362] on div "[PERSON_NAME]" at bounding box center [870, 355] width 233 height 17
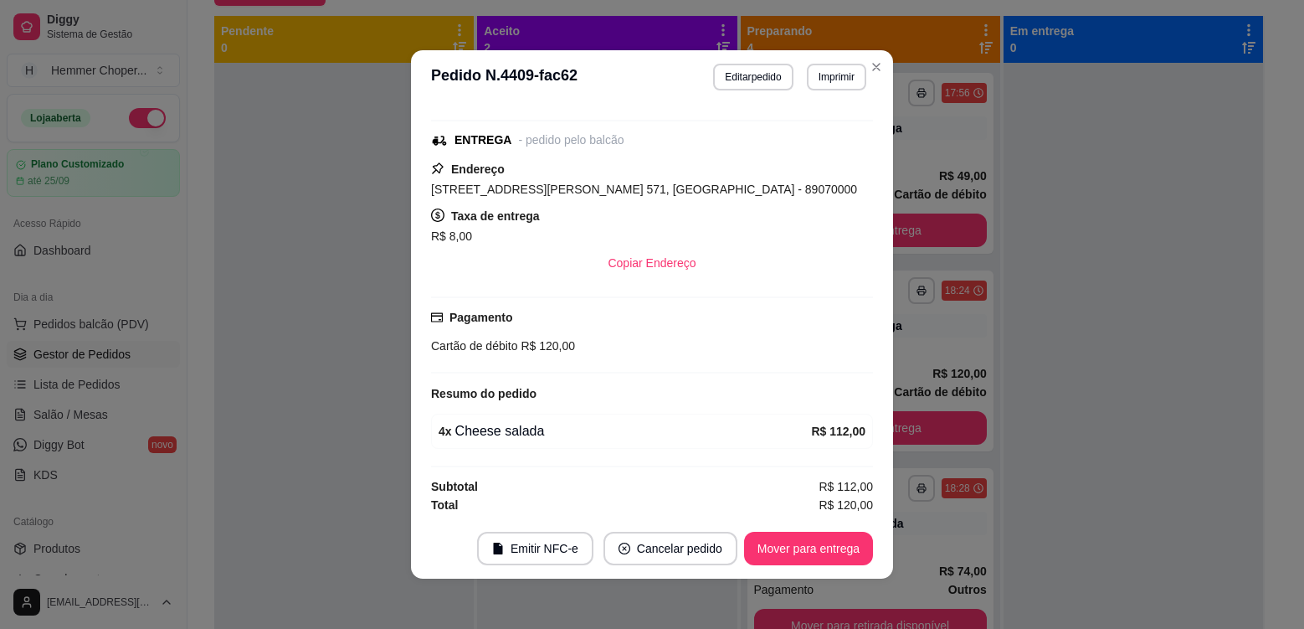
scroll to position [281, 0]
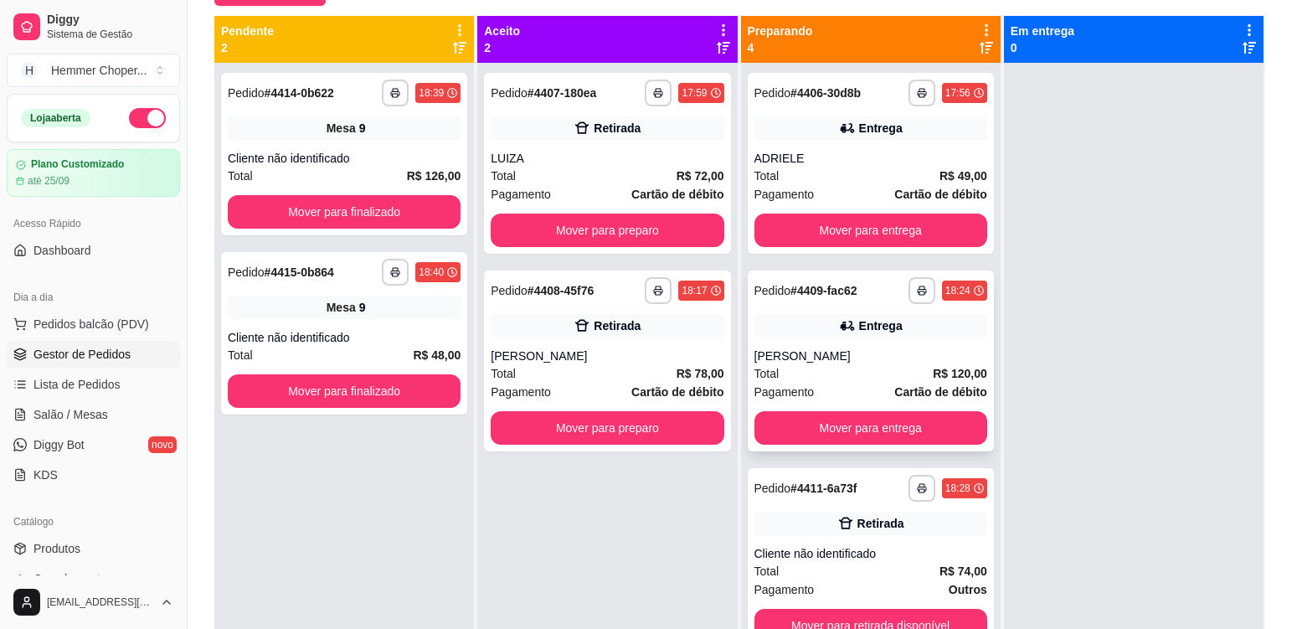
click at [893, 363] on div "[PERSON_NAME]" at bounding box center [870, 355] width 233 height 17
click at [388, 318] on div "Mesa 9" at bounding box center [344, 306] width 233 height 23
click at [419, 141] on div "**********" at bounding box center [344, 154] width 246 height 162
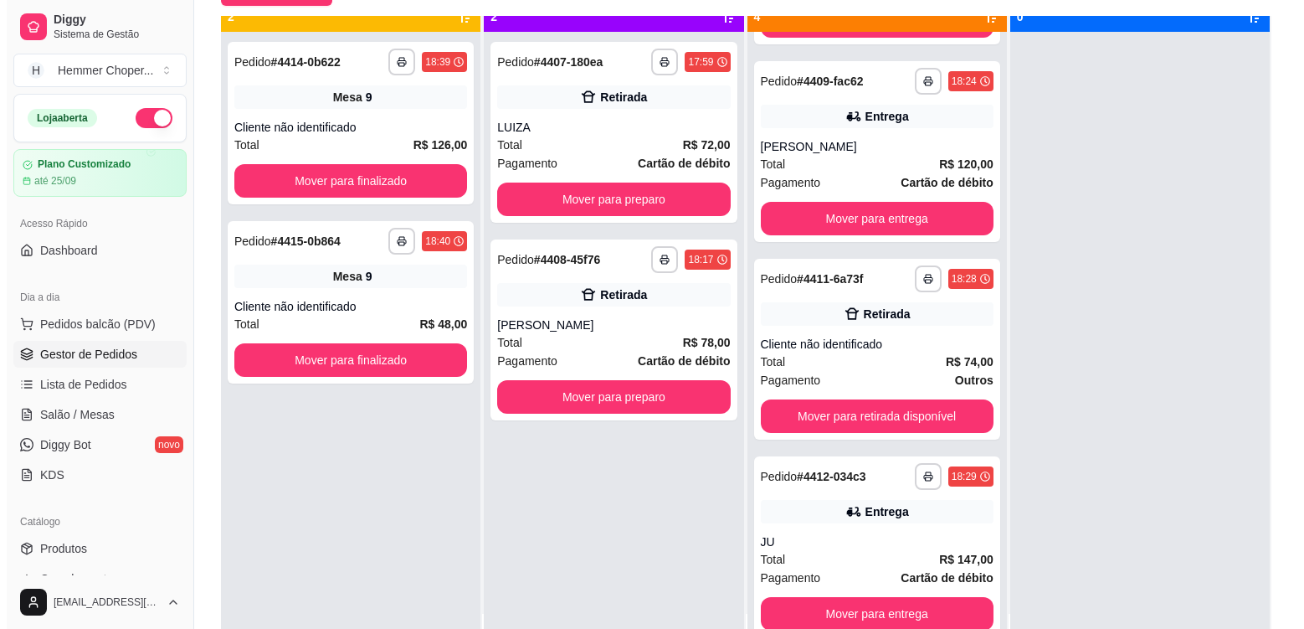
scroll to position [47, 0]
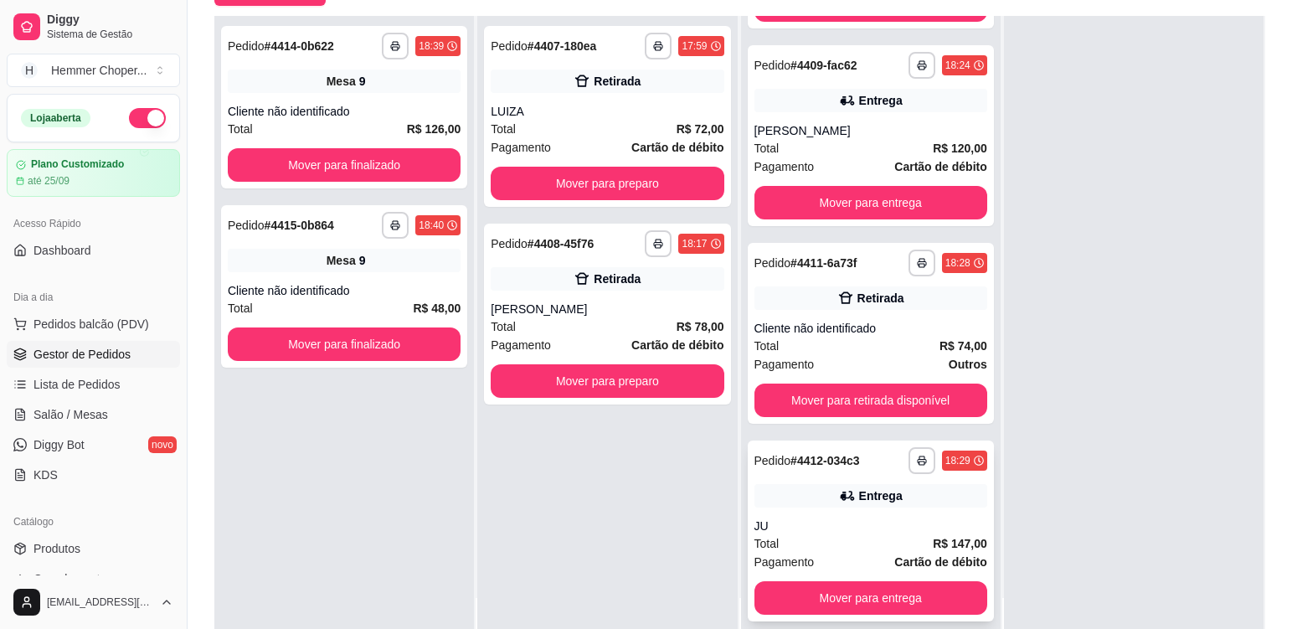
click at [871, 517] on div "JU" at bounding box center [870, 525] width 233 height 17
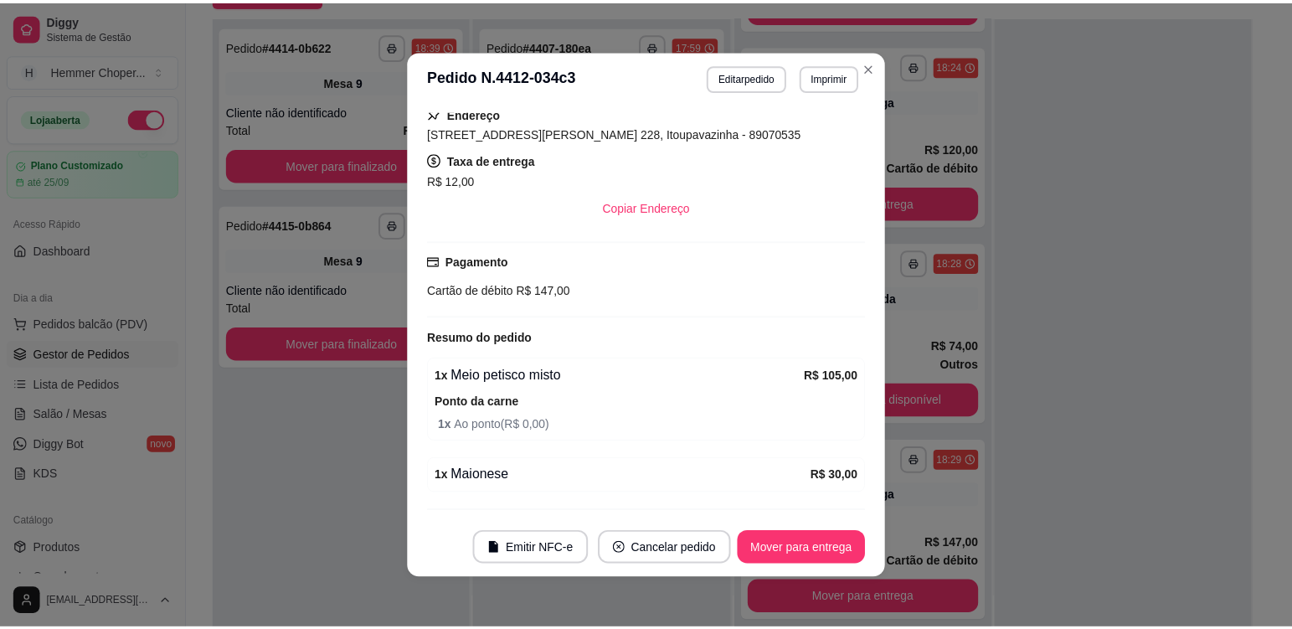
scroll to position [382, 0]
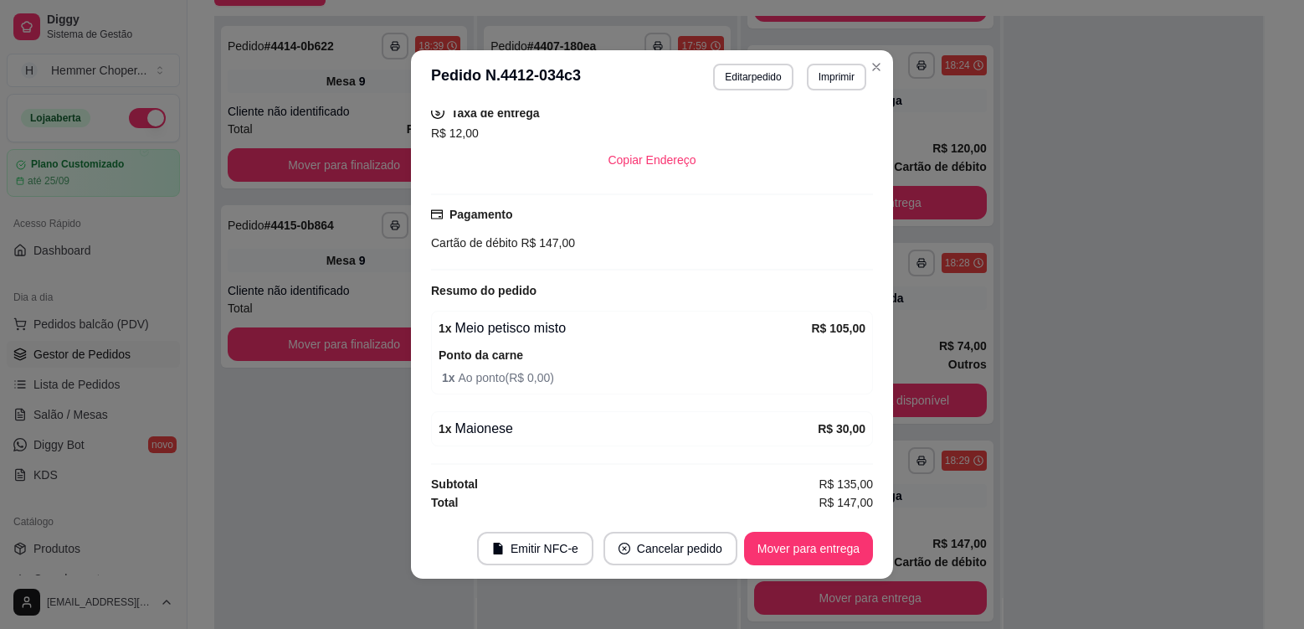
click at [689, 502] on div "Total R$ 147,00" at bounding box center [652, 502] width 442 height 18
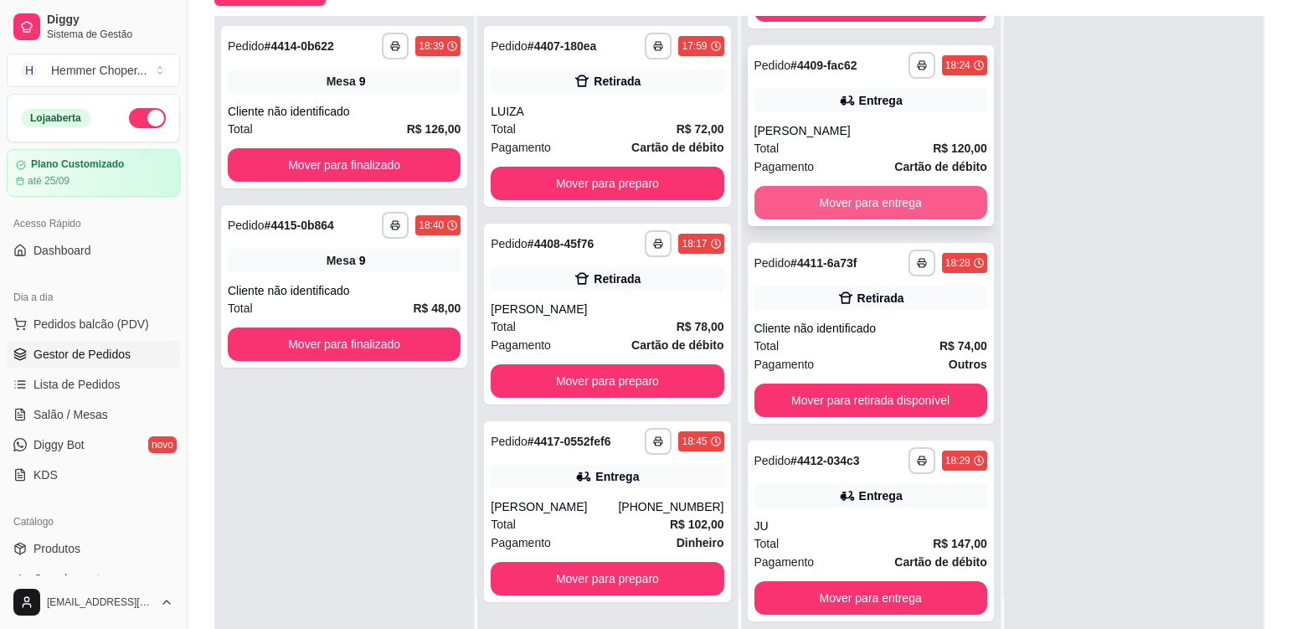
click at [838, 203] on button "Mover para entrega" at bounding box center [870, 202] width 233 height 33
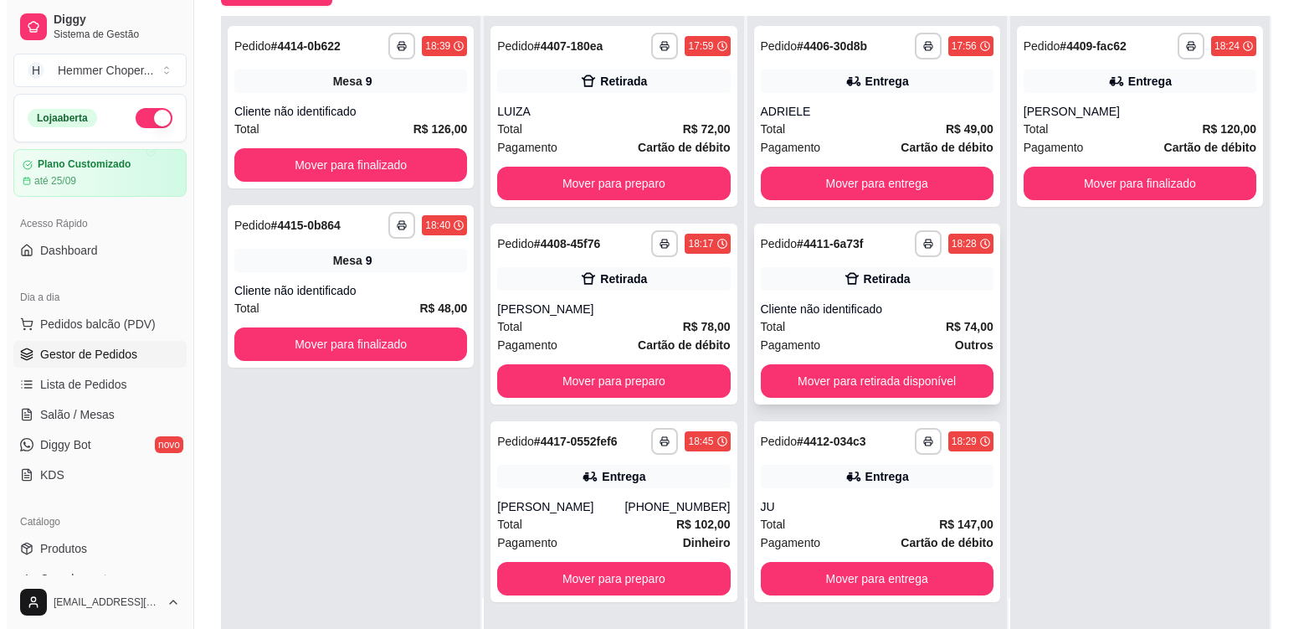
scroll to position [0, 0]
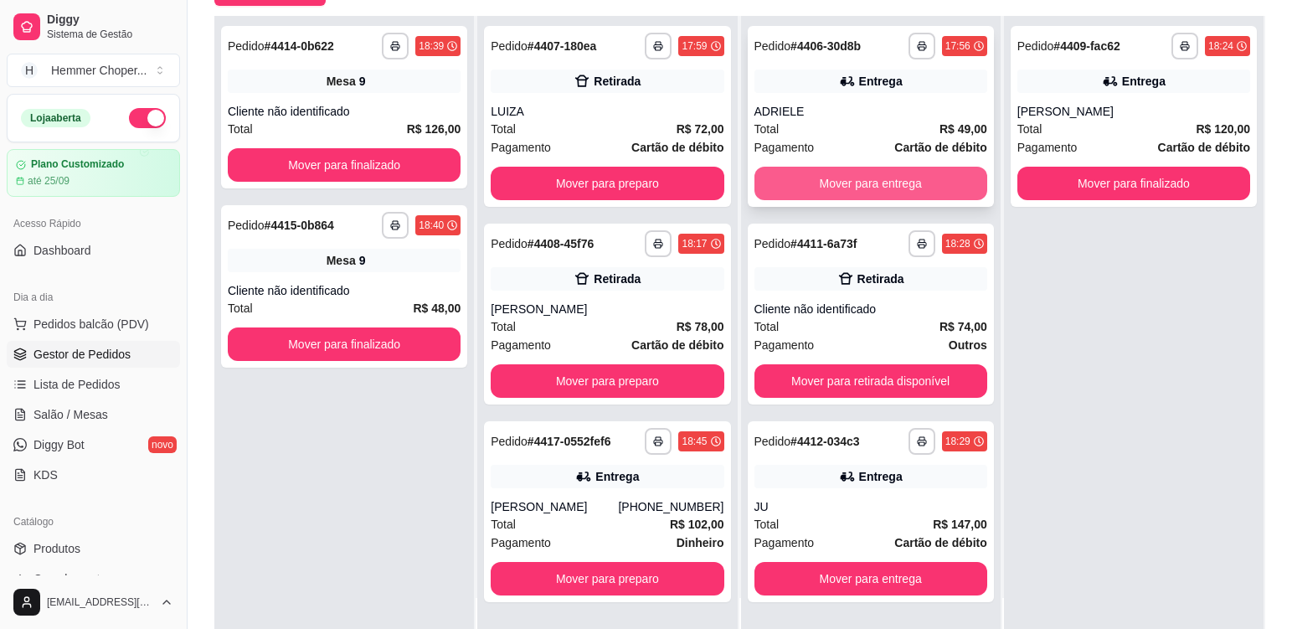
click at [888, 182] on button "Mover para entrega" at bounding box center [870, 183] width 233 height 33
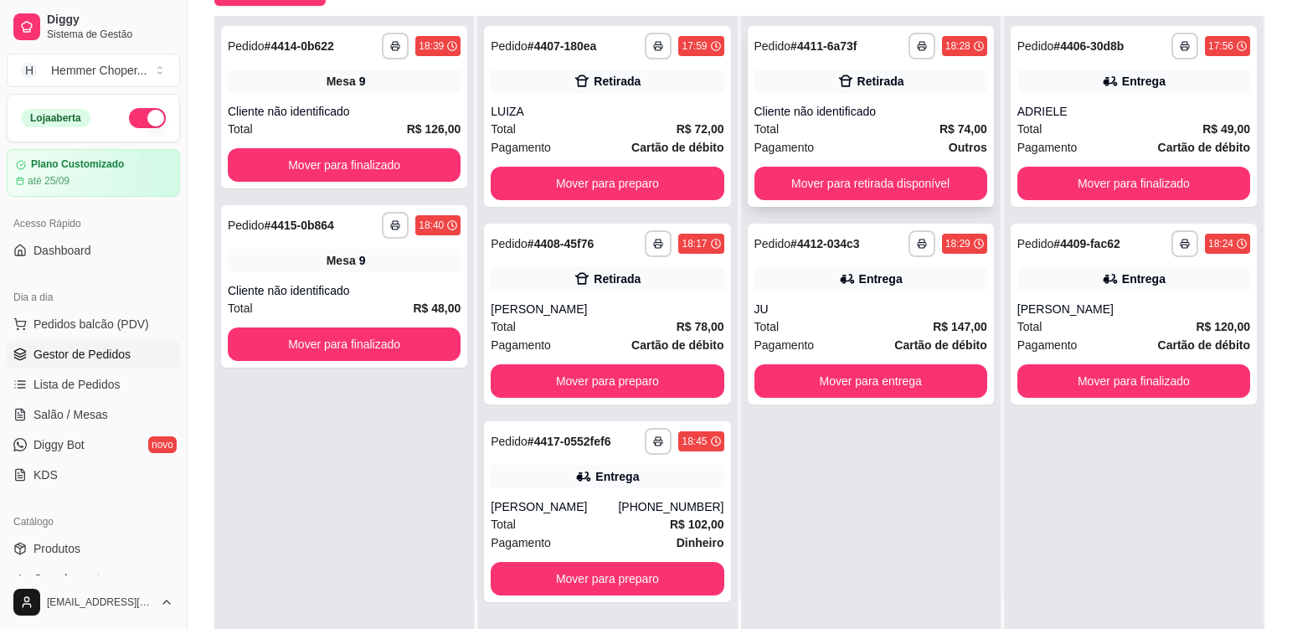
click at [874, 126] on div "Total R$ 74,00" at bounding box center [870, 129] width 233 height 18
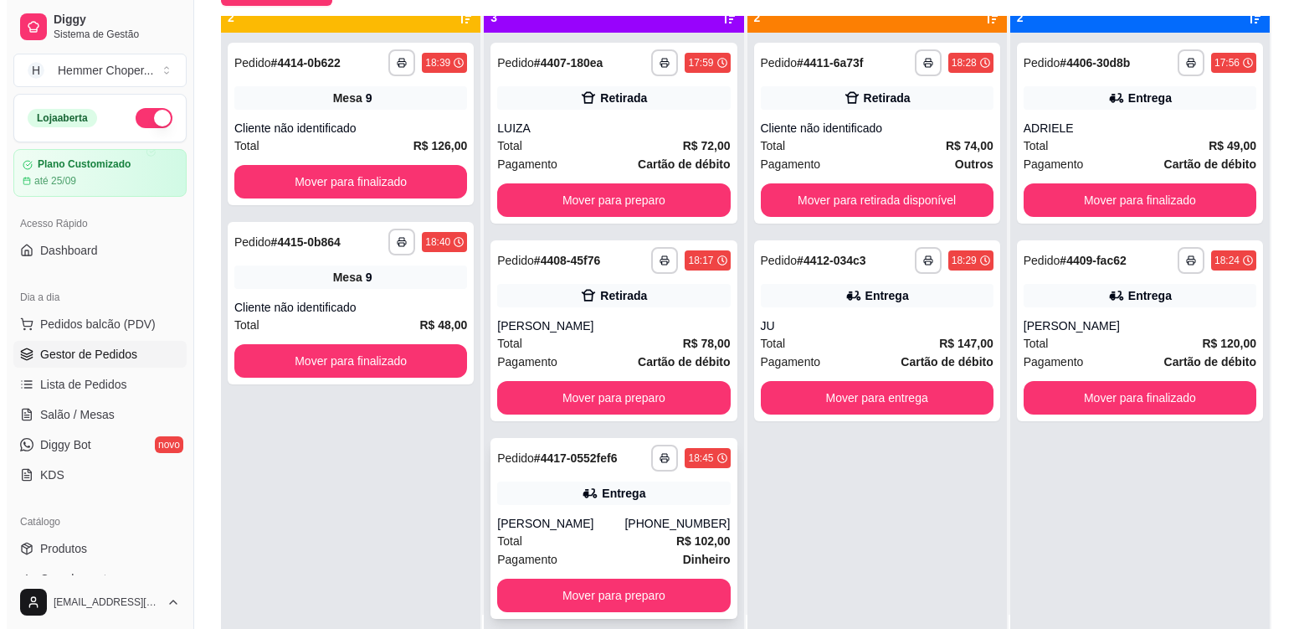
scroll to position [47, 0]
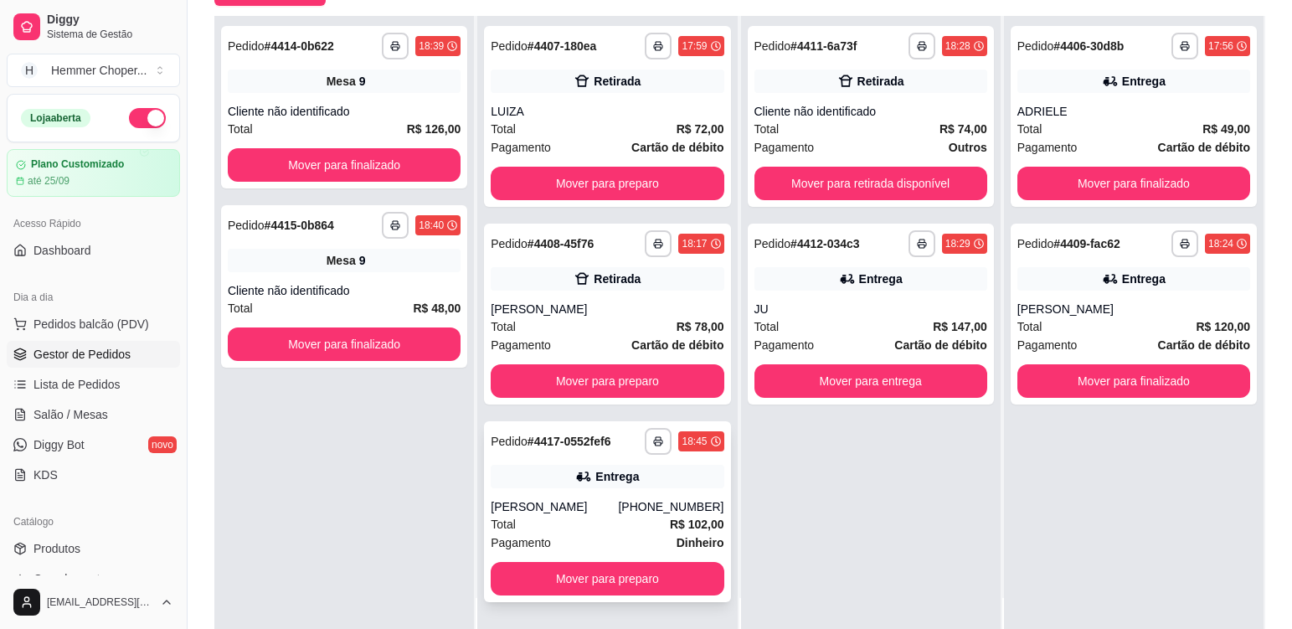
click at [620, 529] on div "Total R$ 102,00" at bounding box center [607, 524] width 233 height 18
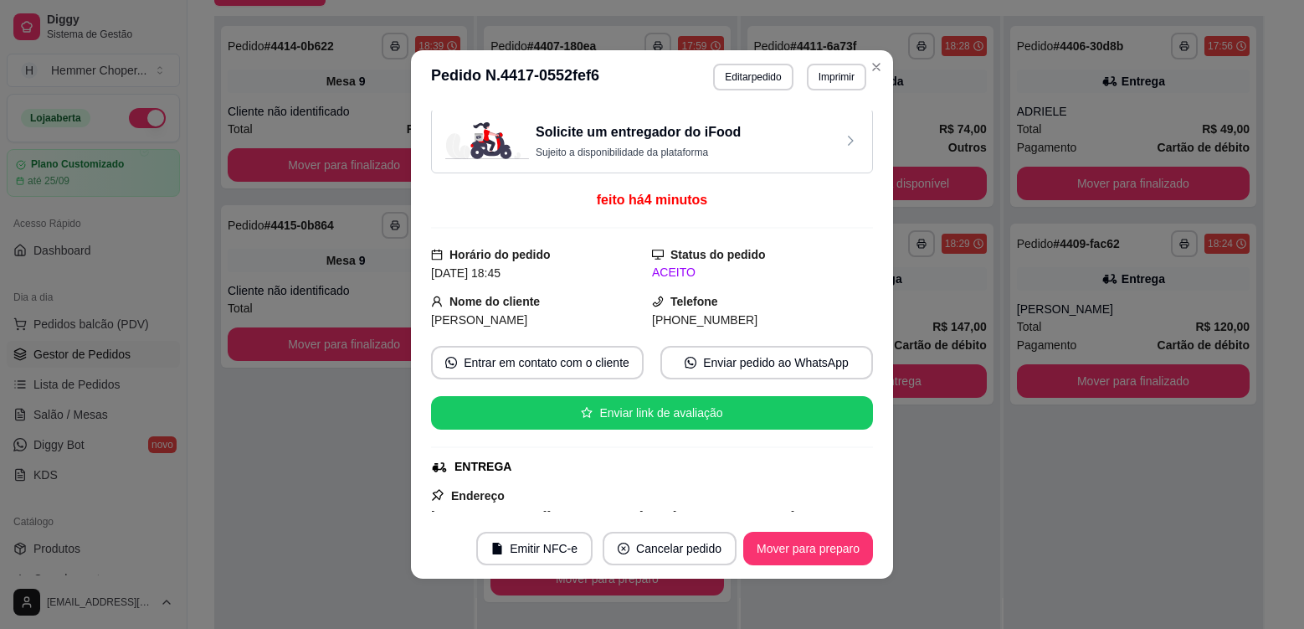
scroll to position [0, 0]
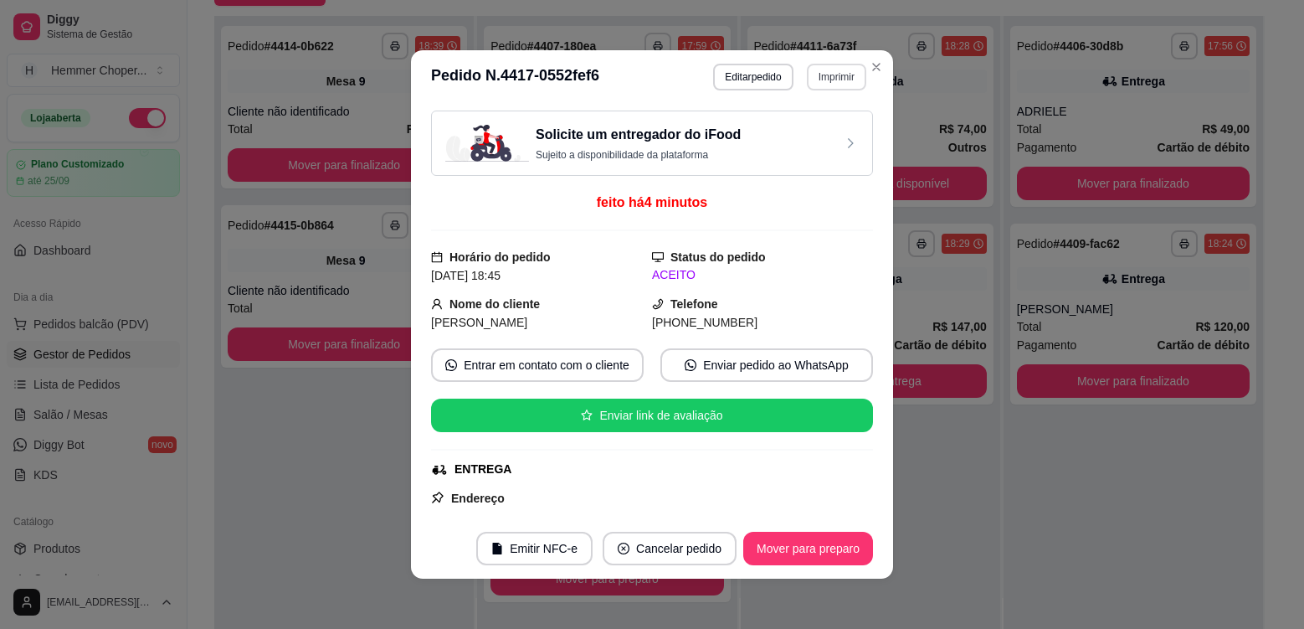
click at [816, 84] on button "Imprimir" at bounding box center [836, 77] width 59 height 27
click at [791, 141] on button "Cozinha" at bounding box center [800, 135] width 117 height 26
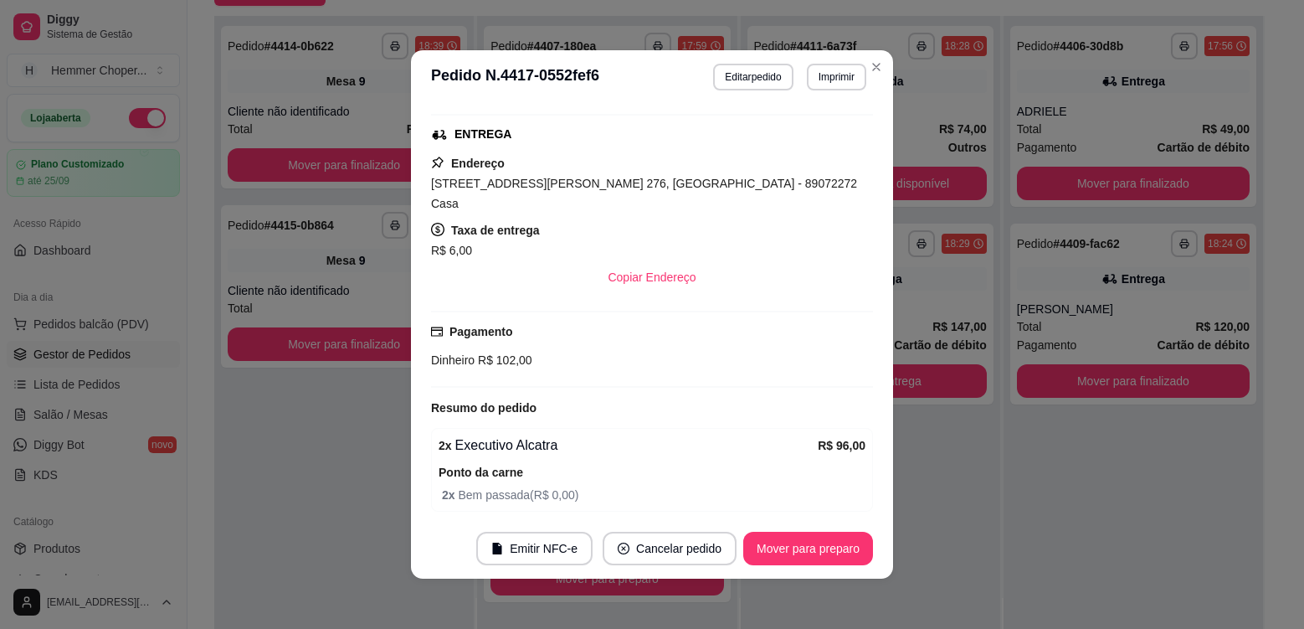
scroll to position [380, 0]
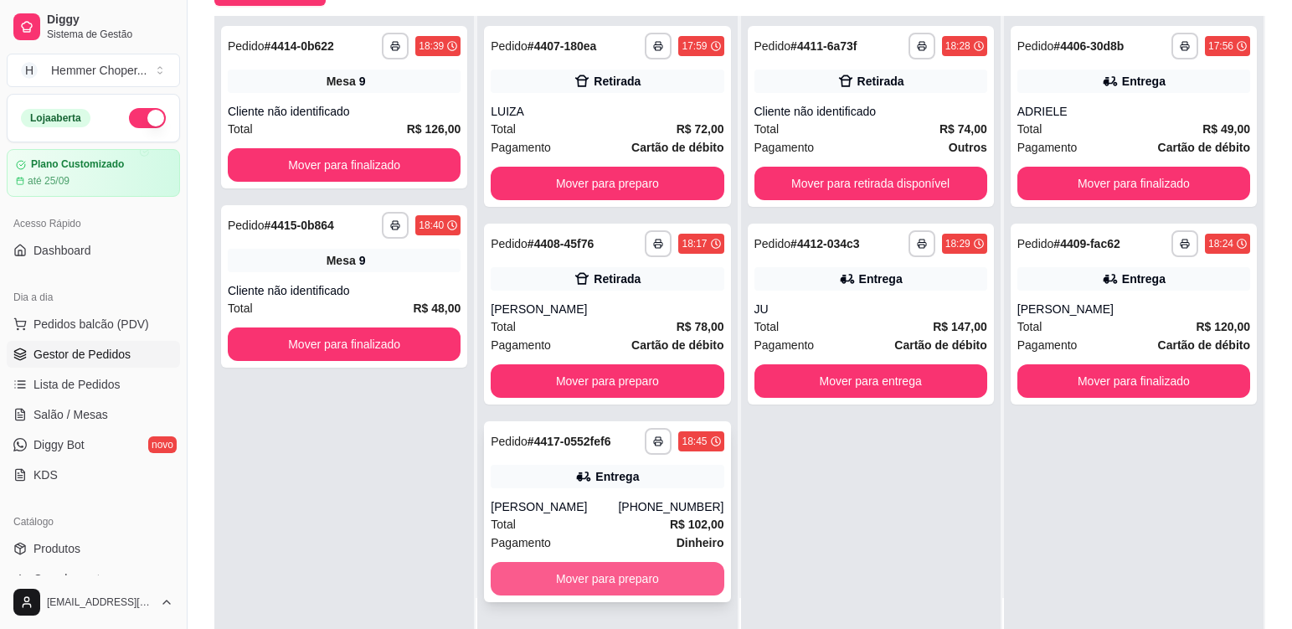
click at [665, 577] on button "Mover para preparo" at bounding box center [607, 578] width 233 height 33
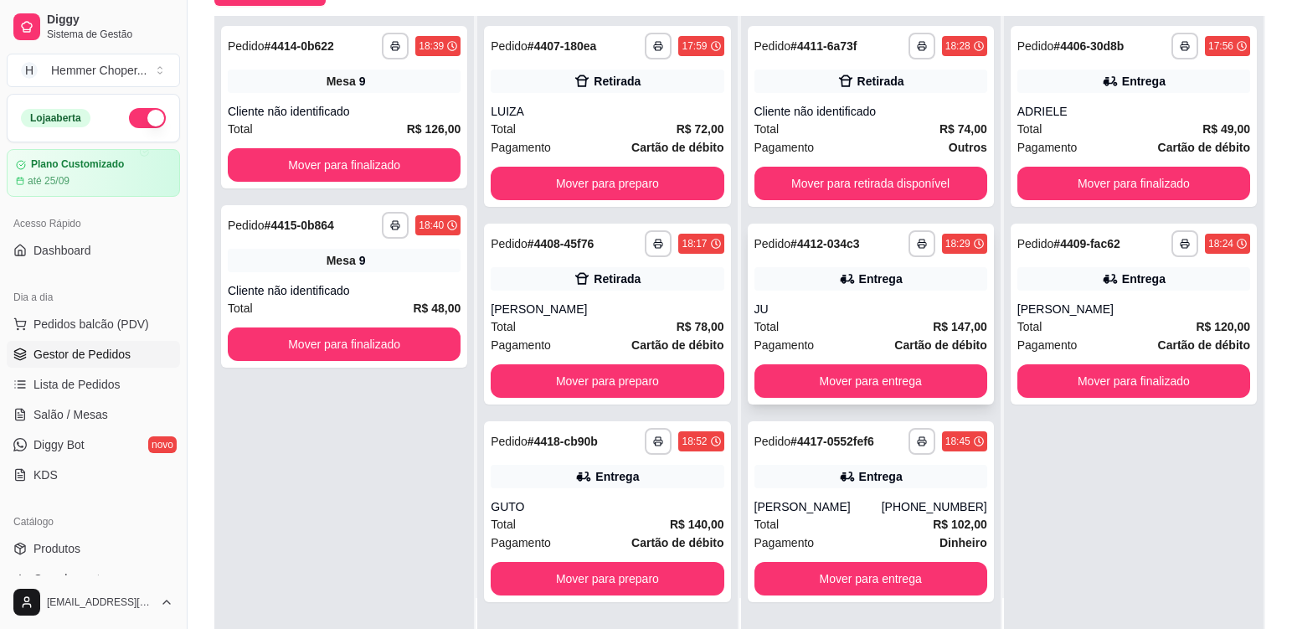
click at [836, 325] on div "Total R$ 147,00" at bounding box center [870, 326] width 233 height 18
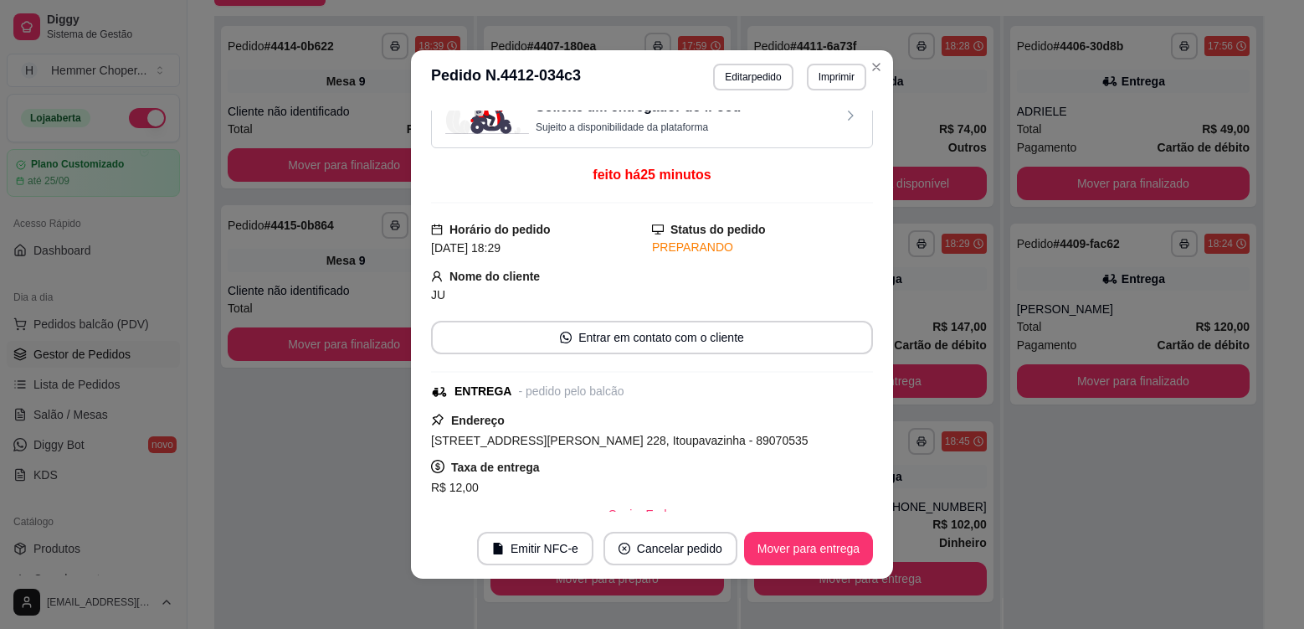
scroll to position [0, 0]
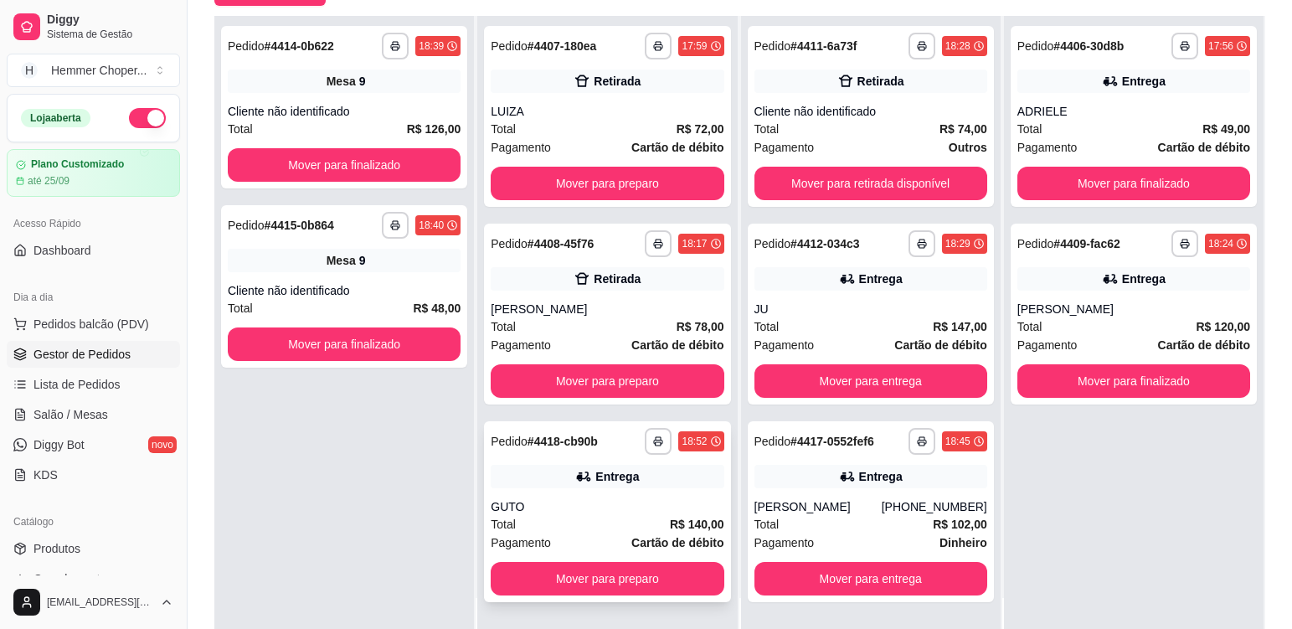
click at [664, 483] on div "Entrega" at bounding box center [607, 476] width 233 height 23
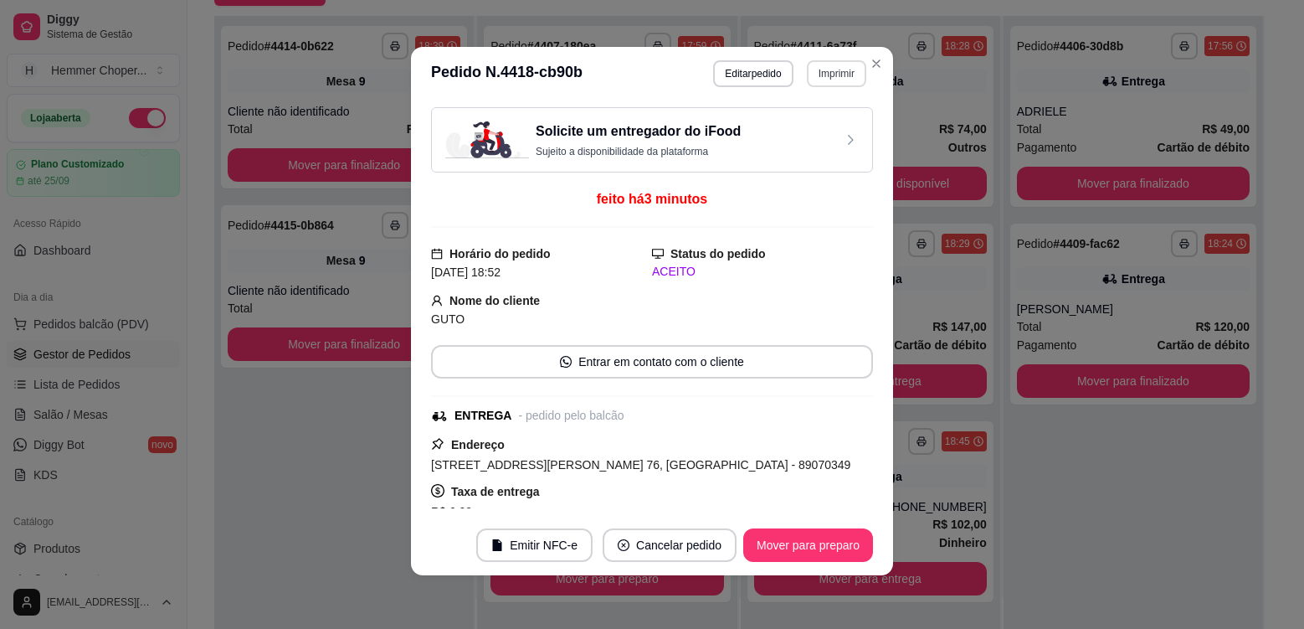
click at [820, 75] on button "Imprimir" at bounding box center [836, 73] width 59 height 27
click at [807, 138] on button "Cozinha" at bounding box center [800, 132] width 121 height 27
click at [819, 552] on button "Mover para preparo" at bounding box center [808, 544] width 130 height 33
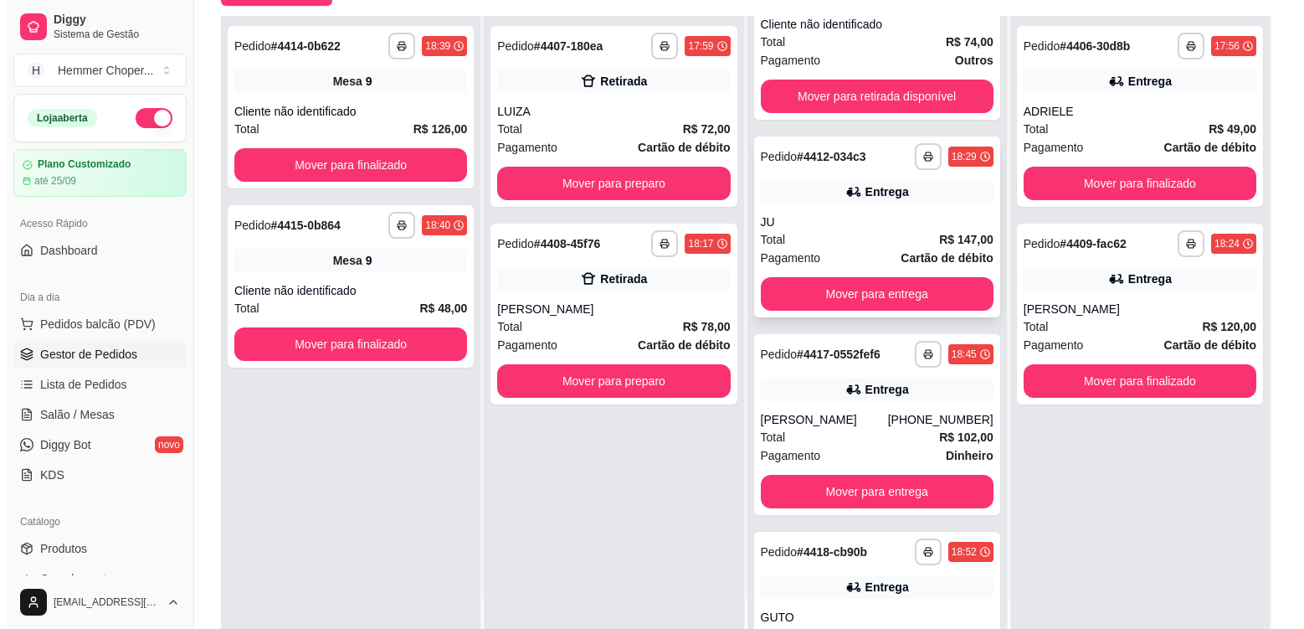
scroll to position [195, 0]
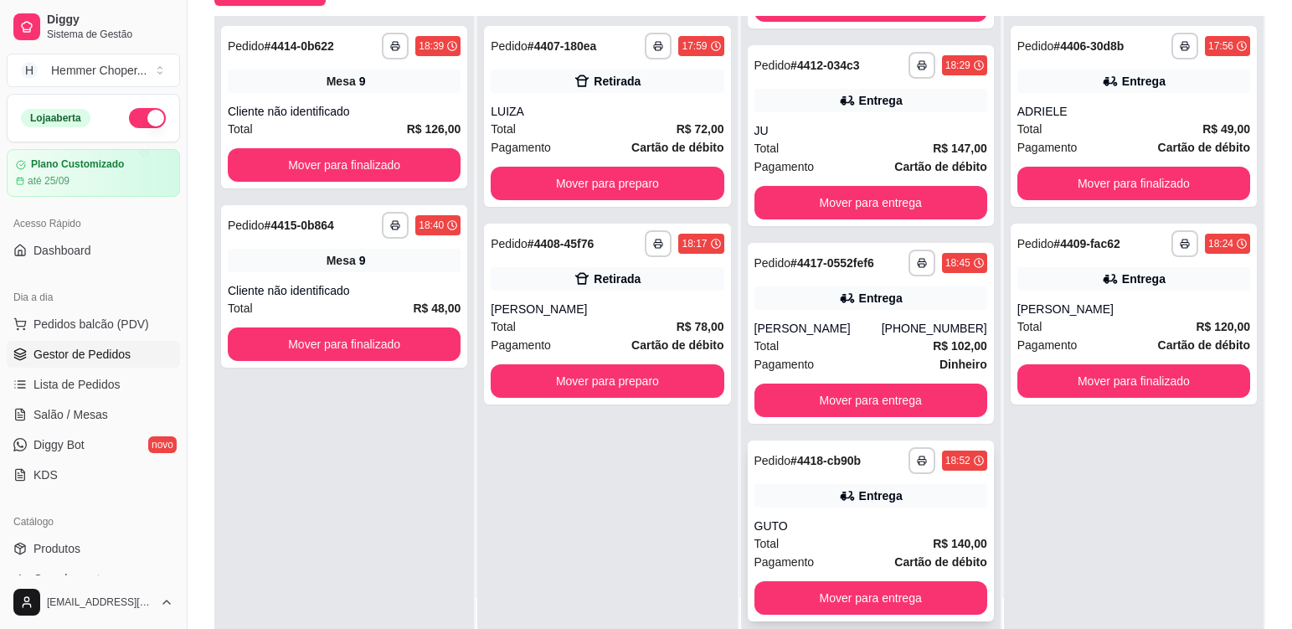
click at [873, 514] on div "**********" at bounding box center [870, 530] width 246 height 181
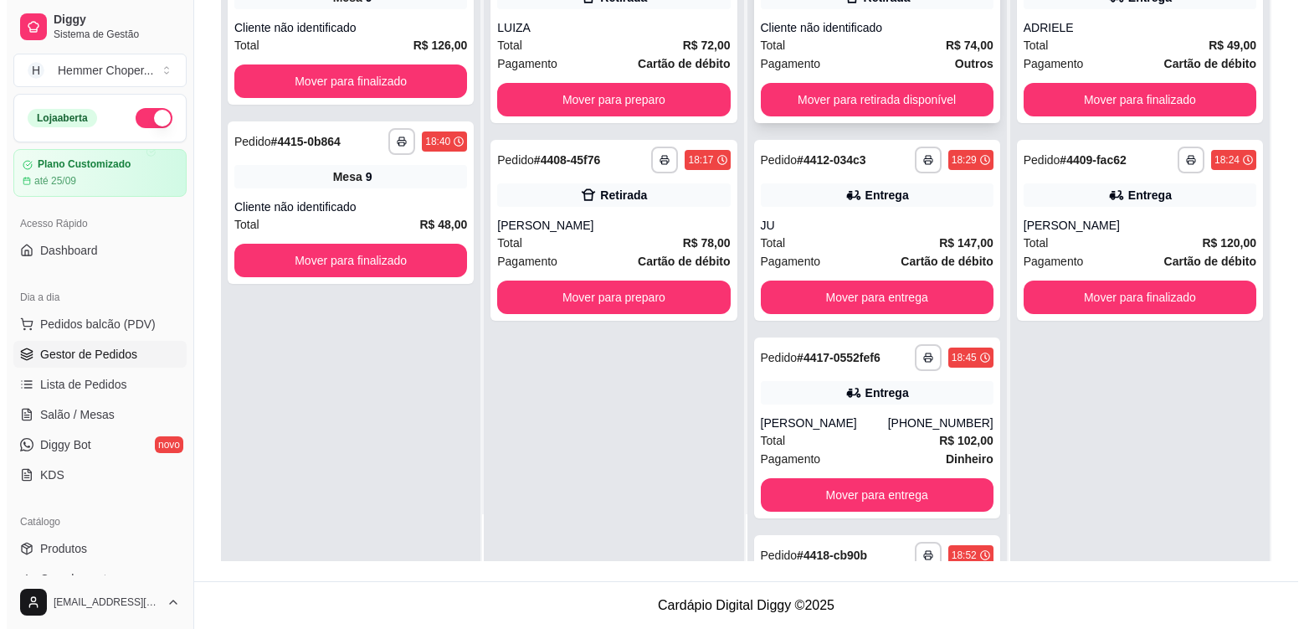
scroll to position [0, 0]
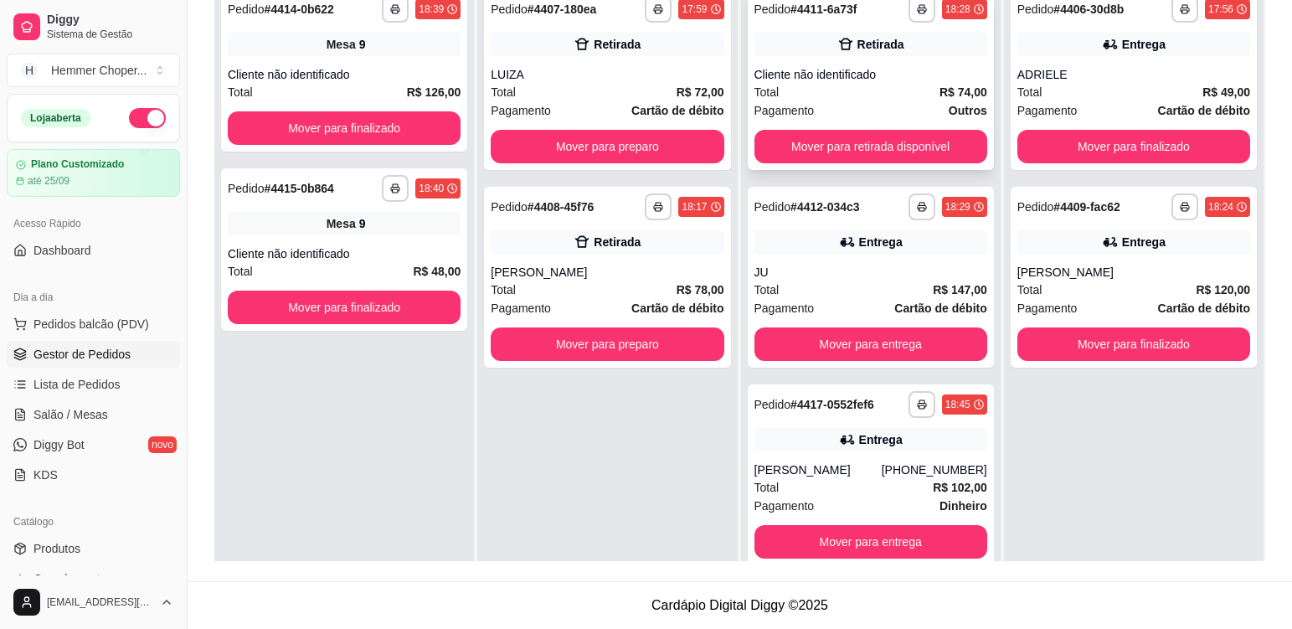
click at [875, 79] on div "Cliente não identificado" at bounding box center [870, 74] width 233 height 17
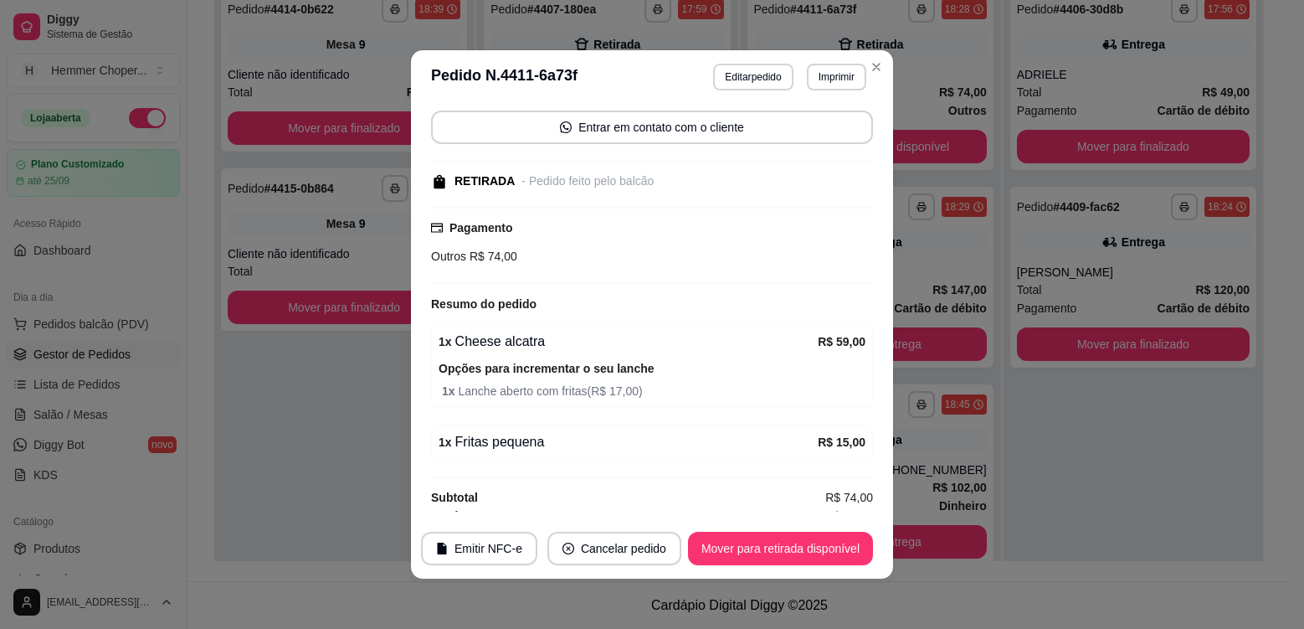
scroll to position [132, 0]
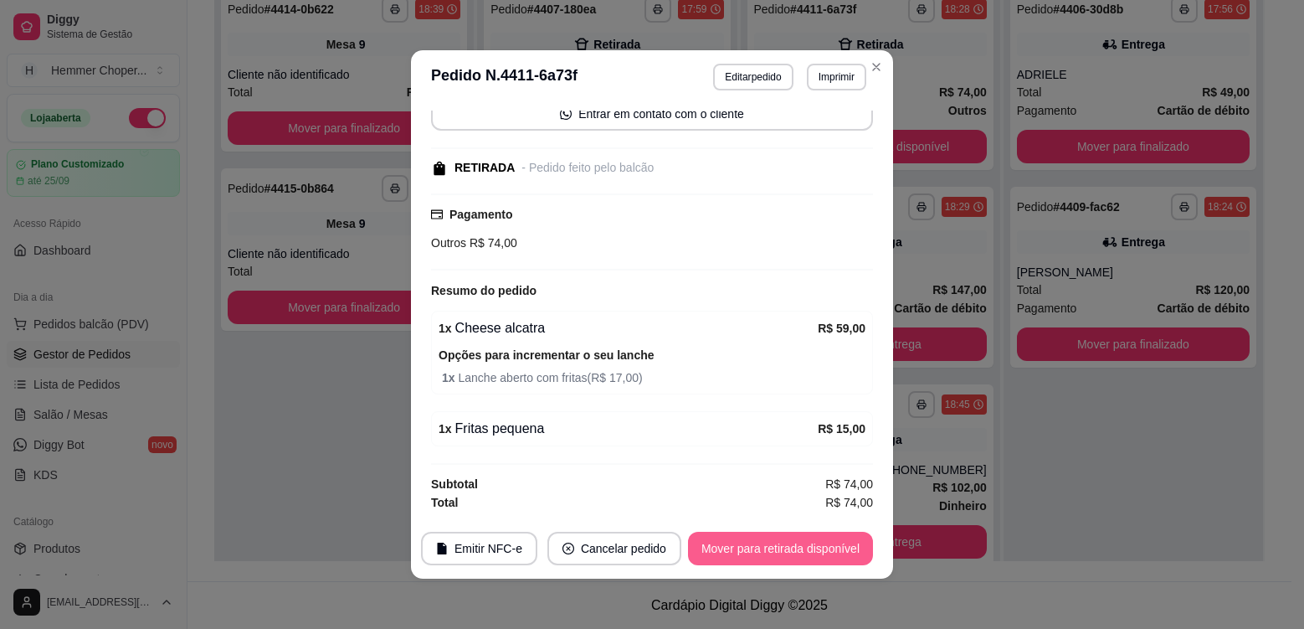
click at [779, 544] on button "Mover para retirada disponível" at bounding box center [780, 548] width 185 height 33
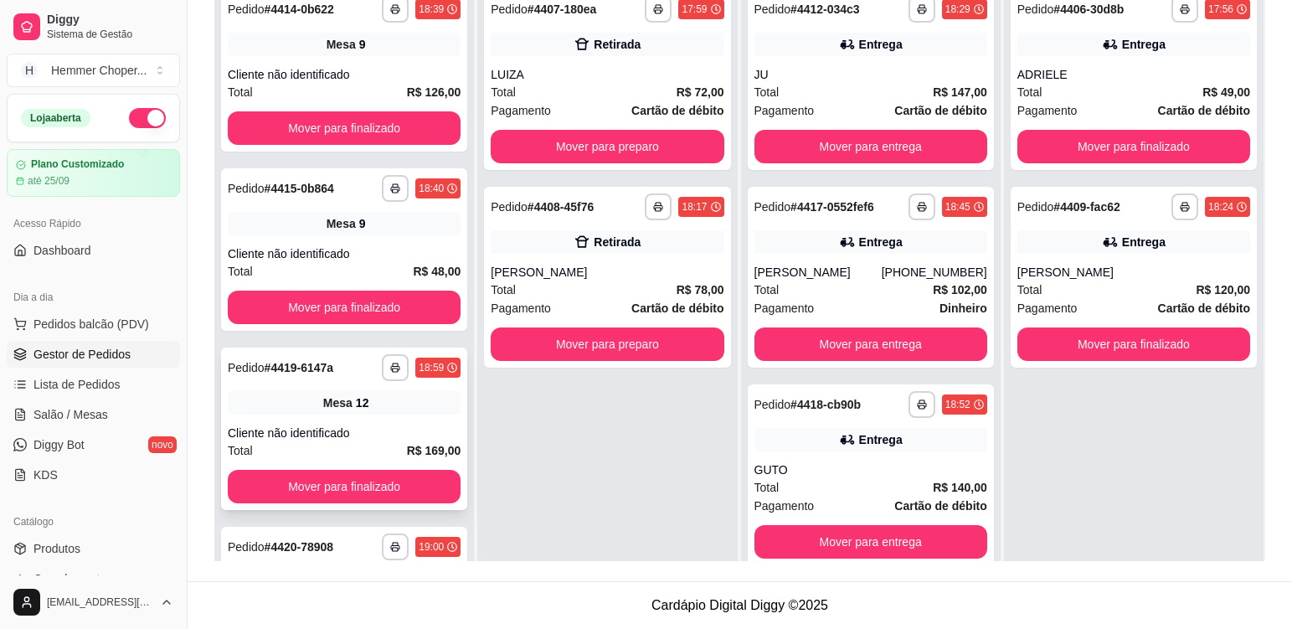
click at [420, 419] on div "**********" at bounding box center [344, 428] width 246 height 162
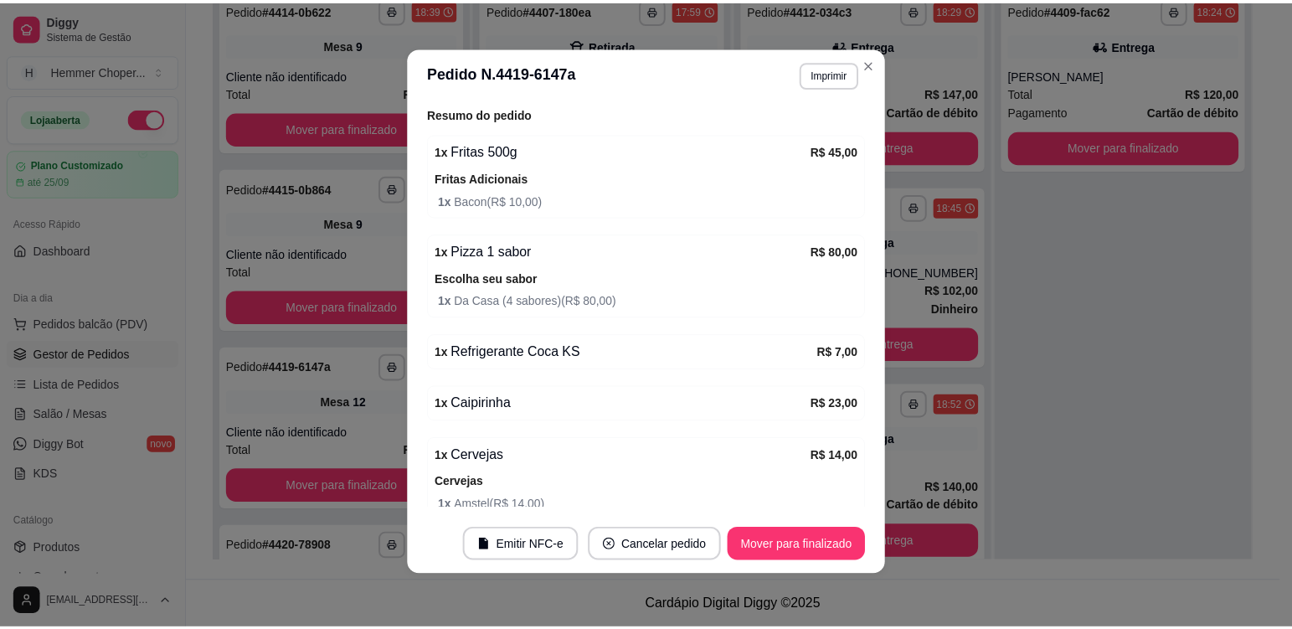
scroll to position [251, 0]
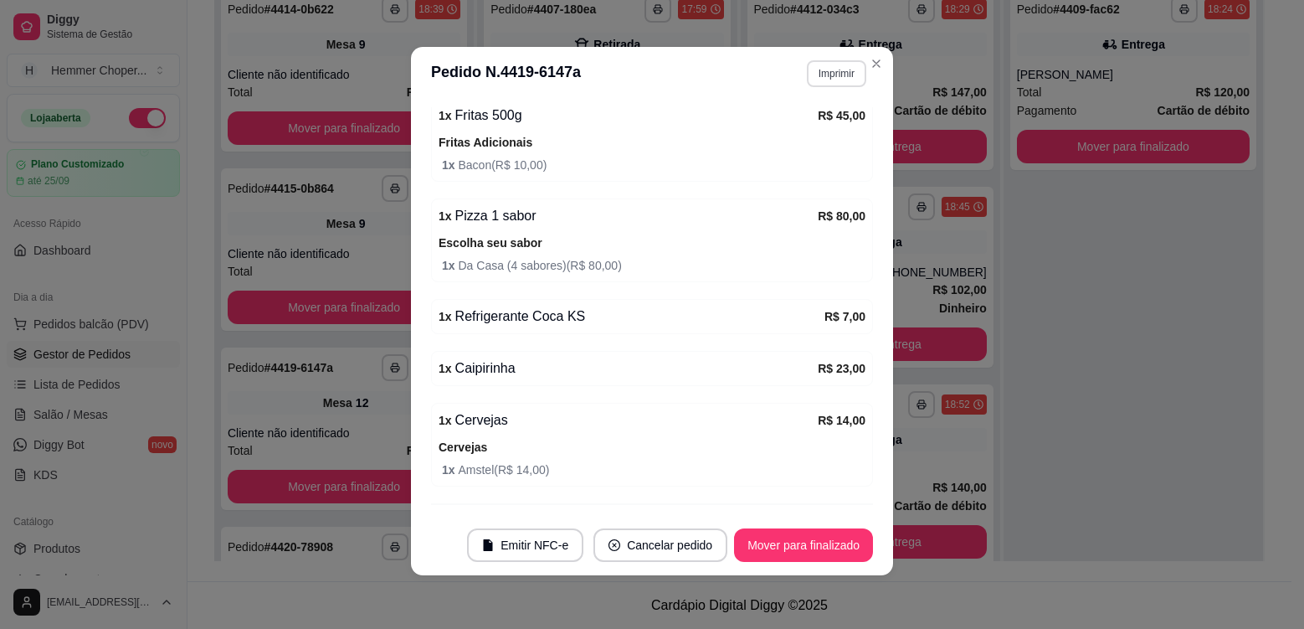
click at [827, 74] on button "Imprimir" at bounding box center [836, 73] width 59 height 27
click at [804, 142] on button "Cozinha" at bounding box center [800, 132] width 117 height 26
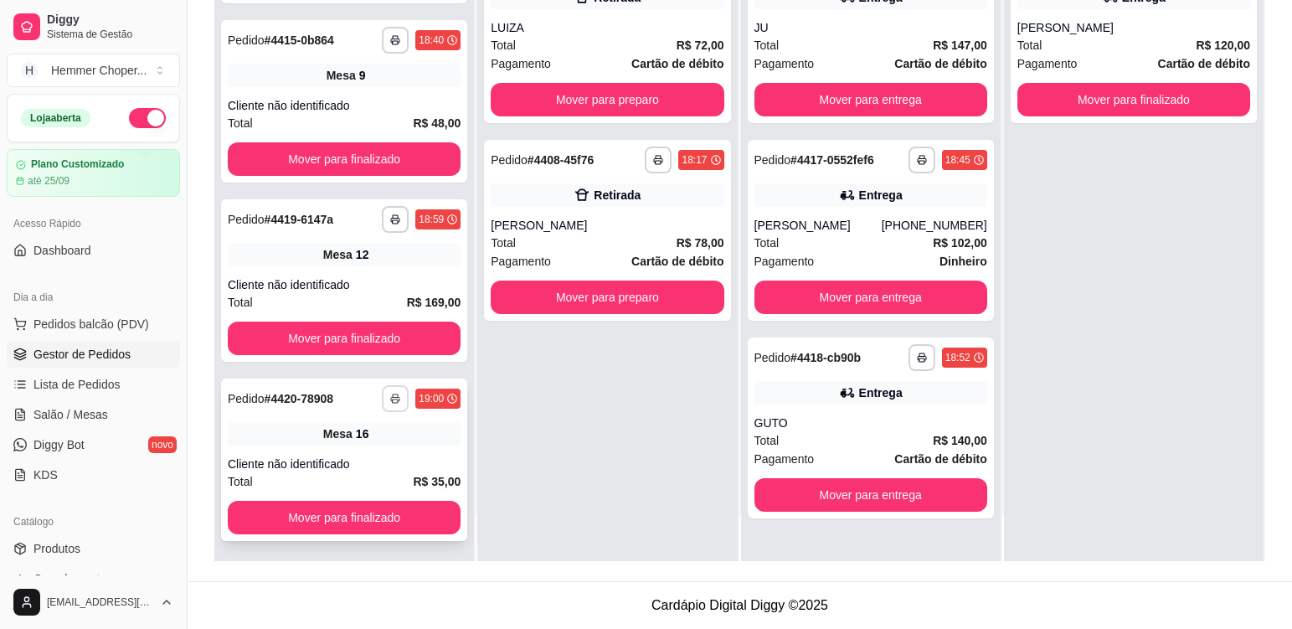
scroll to position [105, 0]
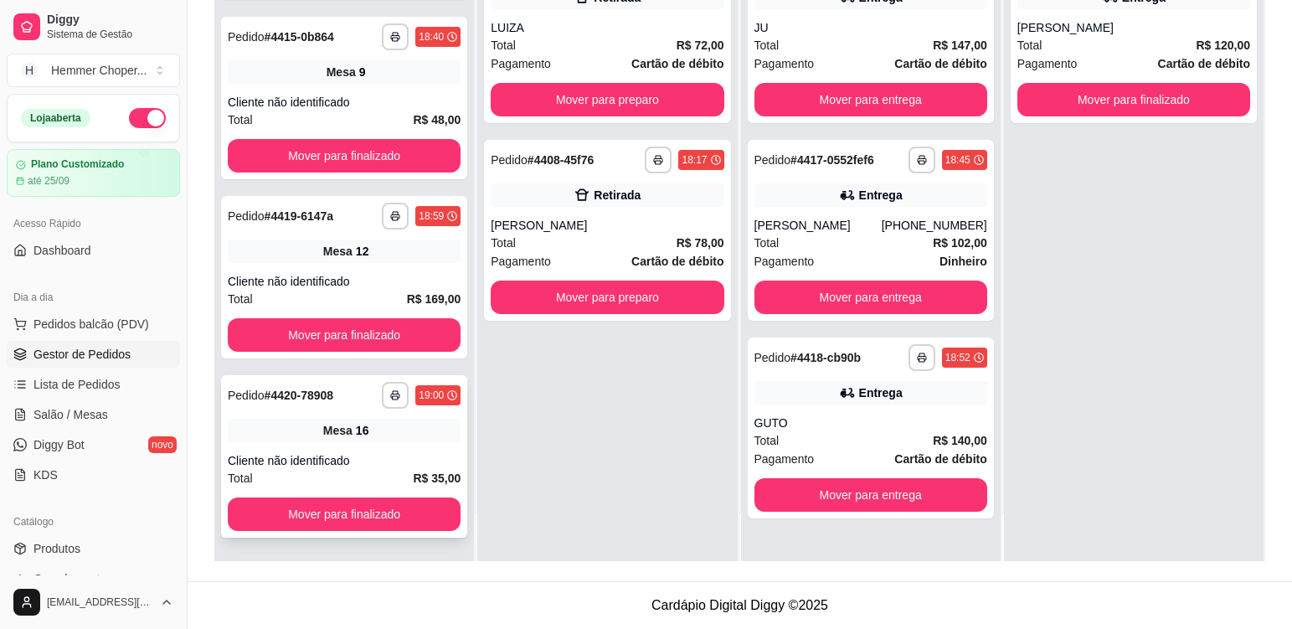
click at [392, 434] on div "Mesa 16" at bounding box center [344, 430] width 233 height 23
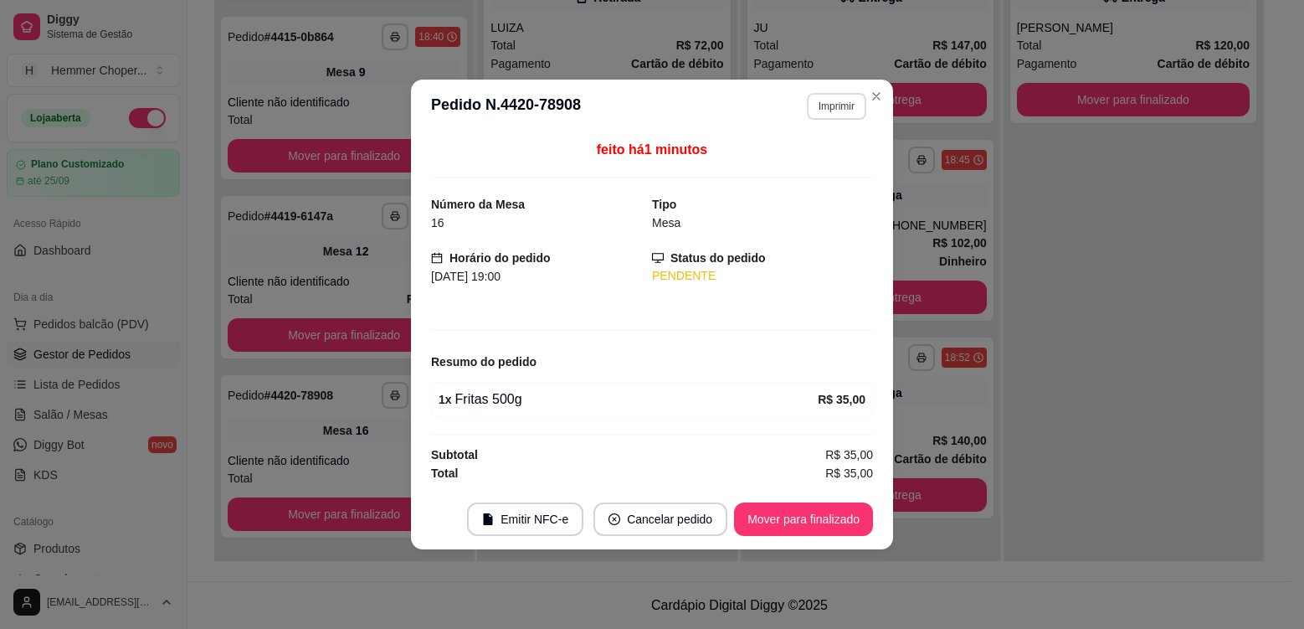
click at [837, 110] on button "Imprimir" at bounding box center [836, 106] width 59 height 27
click at [822, 165] on button "Cozinha" at bounding box center [806, 165] width 117 height 26
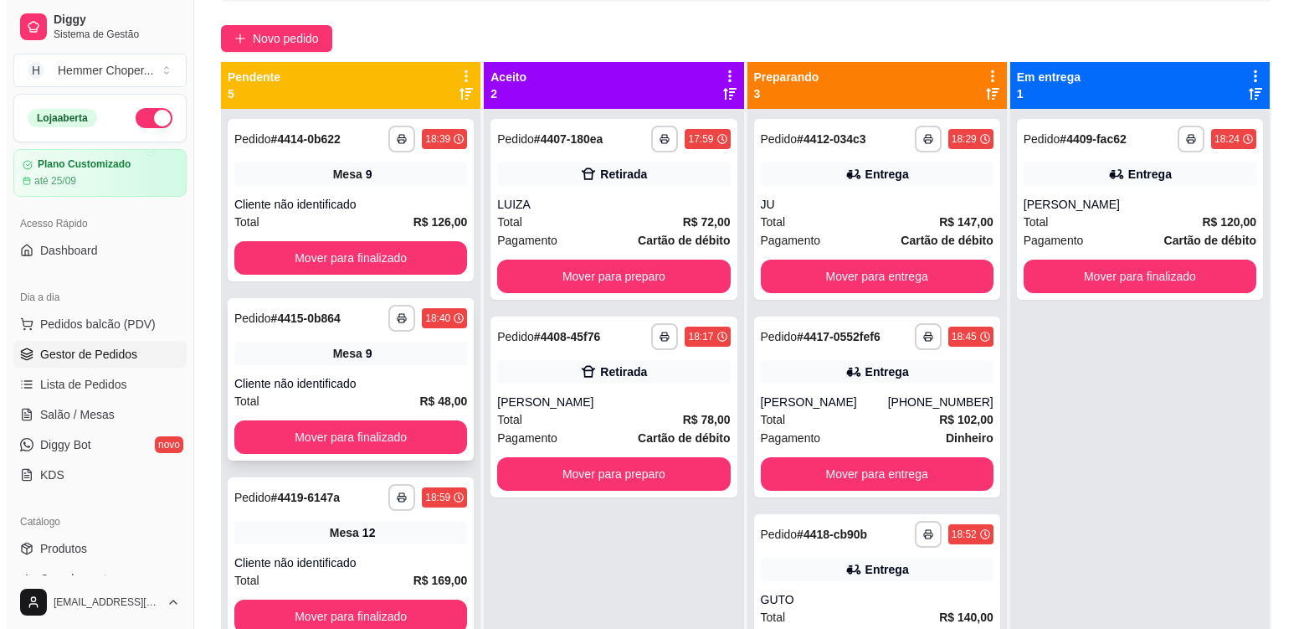
scroll to position [88, 0]
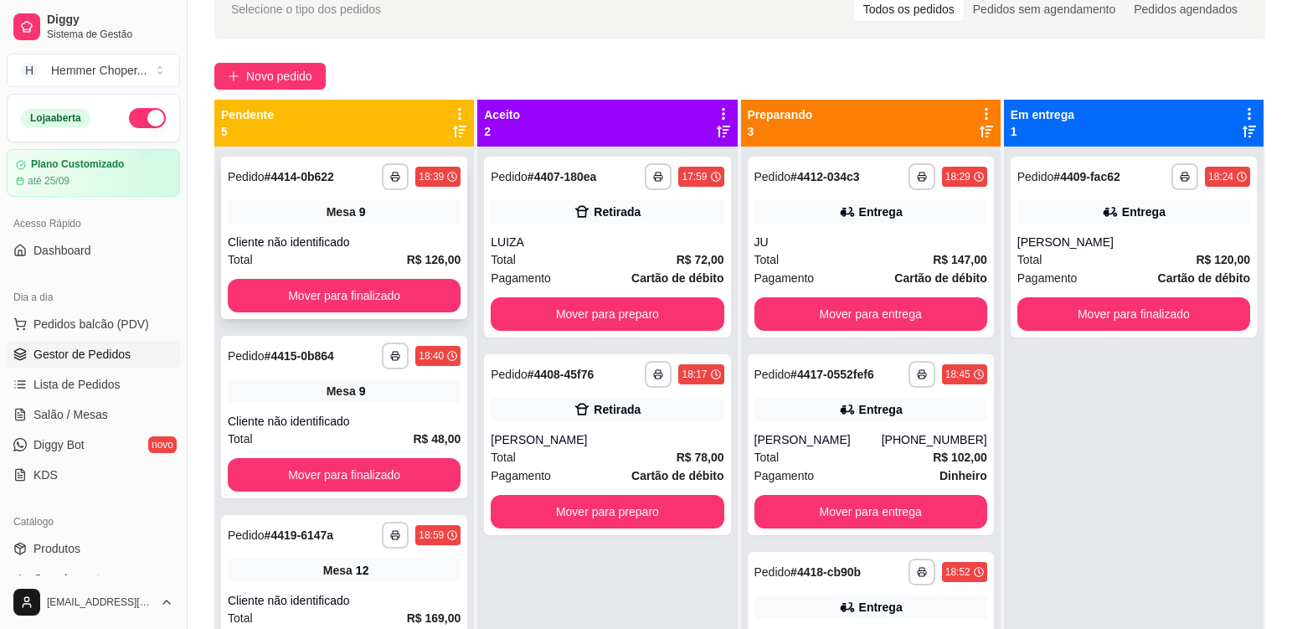
click at [308, 254] on div "Total R$ 126,00" at bounding box center [344, 259] width 233 height 18
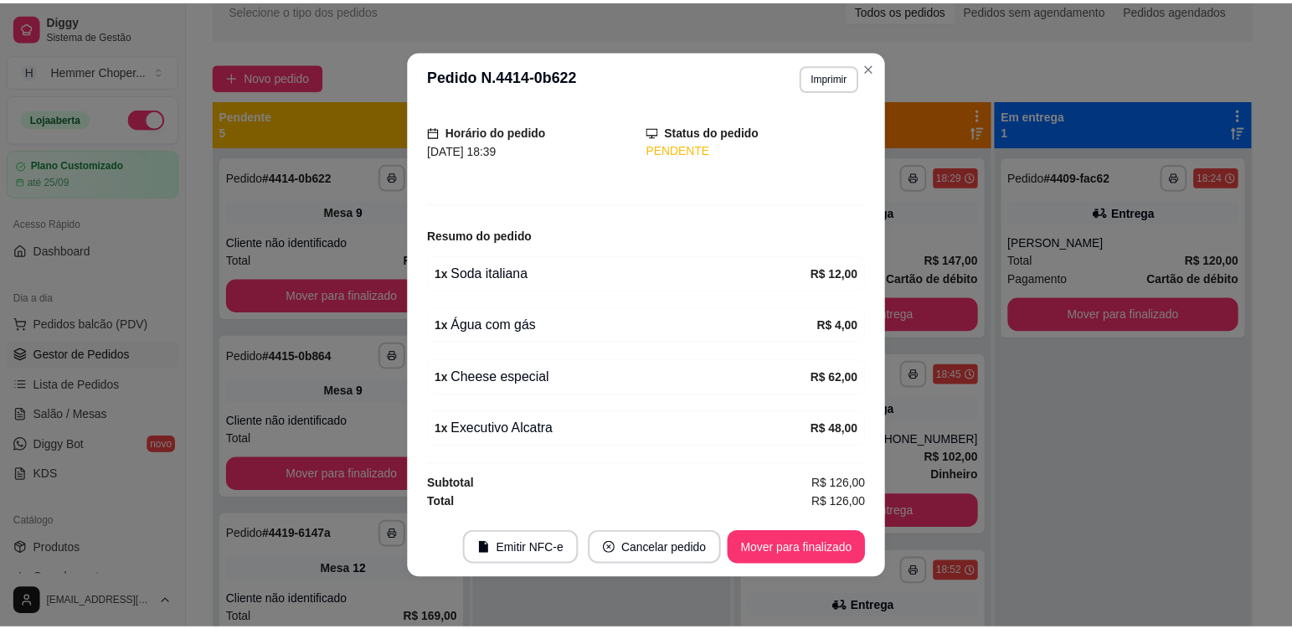
scroll to position [3, 0]
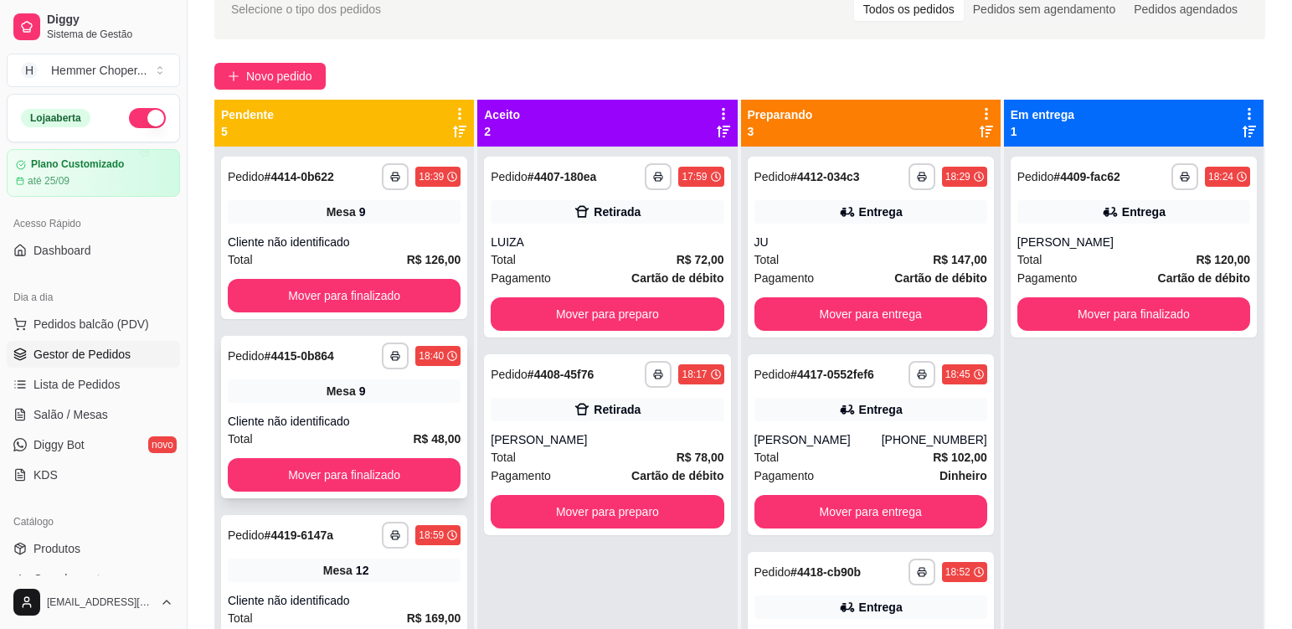
click at [336, 407] on div "**********" at bounding box center [344, 417] width 246 height 162
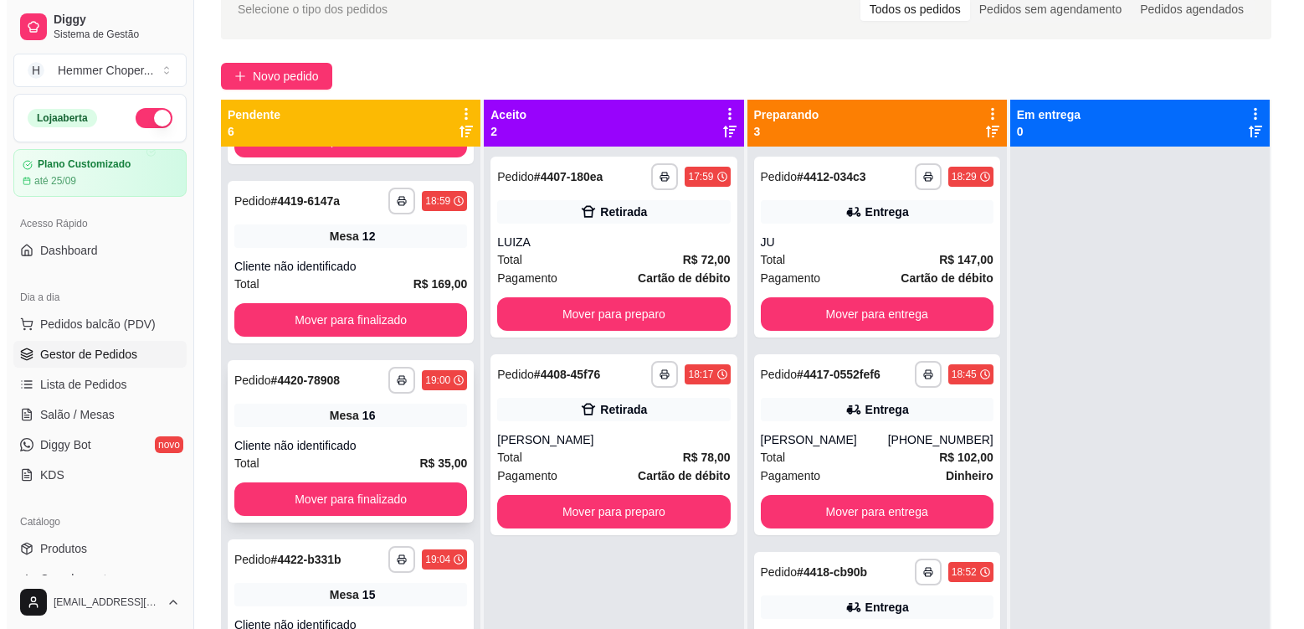
scroll to position [335, 0]
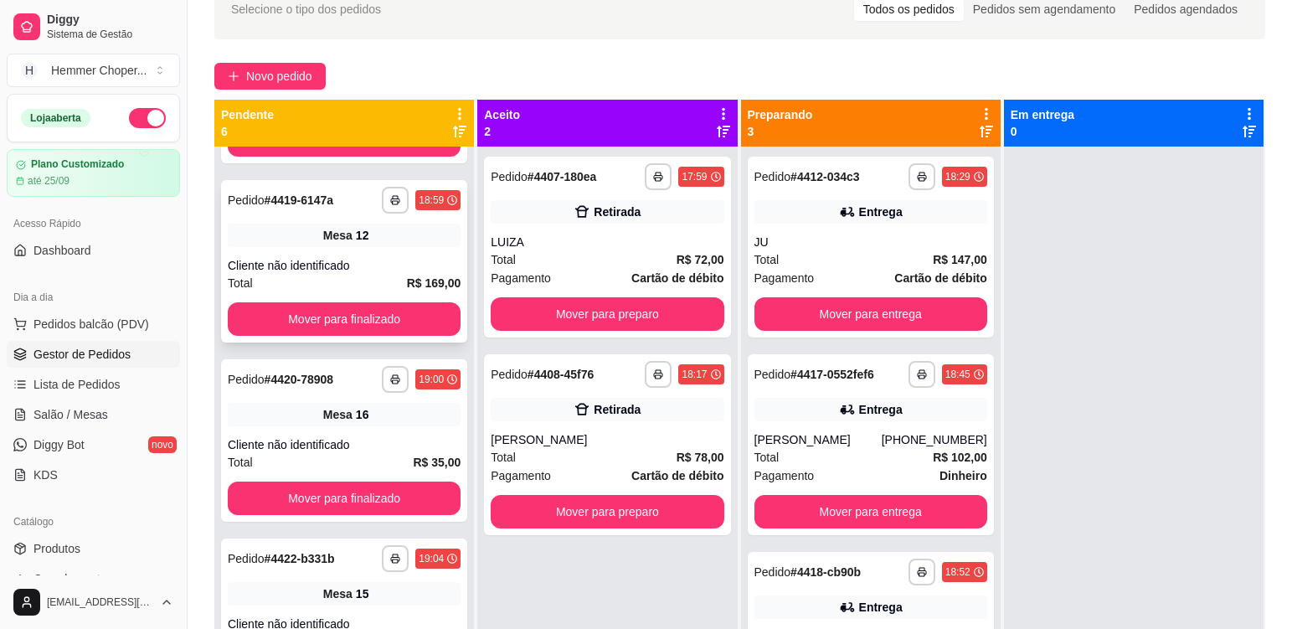
click at [405, 244] on div "Mesa 12" at bounding box center [344, 234] width 233 height 23
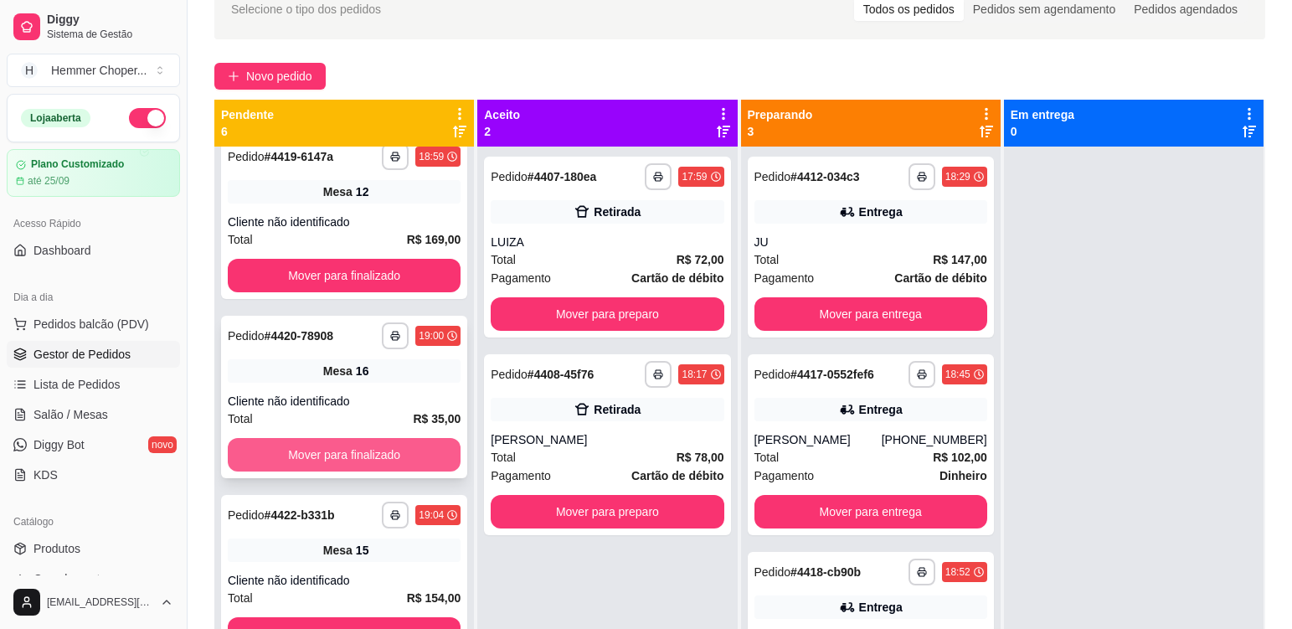
scroll to position [419, 0]
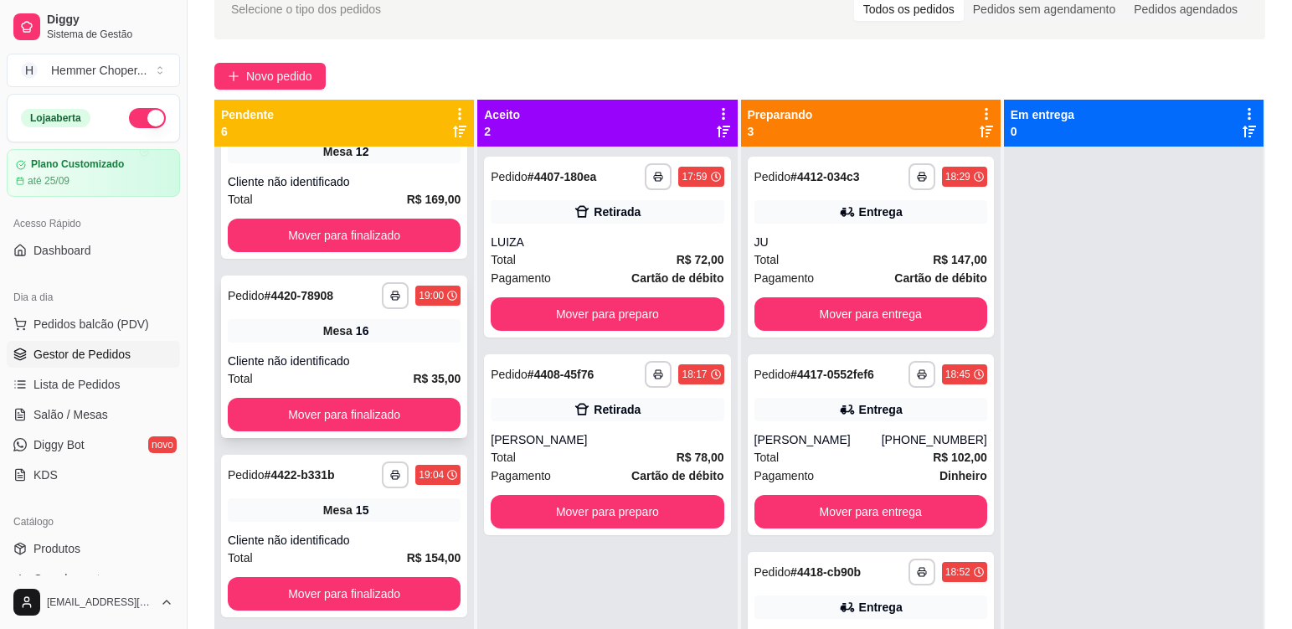
click at [394, 355] on div "Cliente não identificado" at bounding box center [344, 360] width 233 height 17
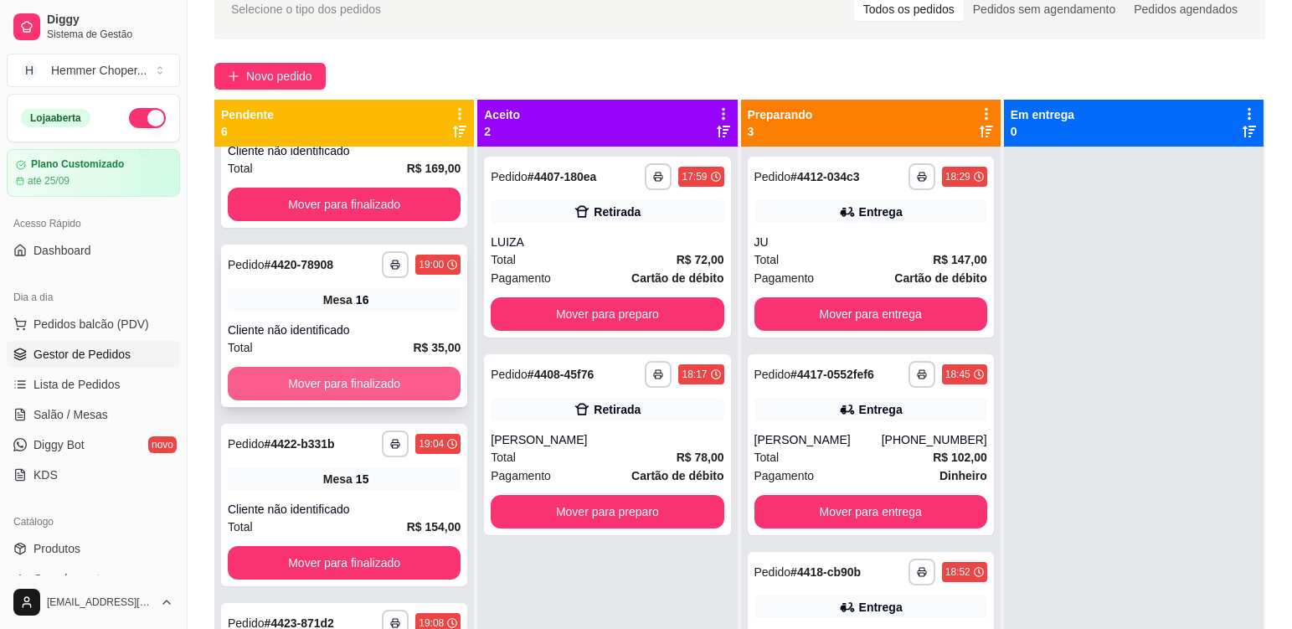
scroll to position [463, 0]
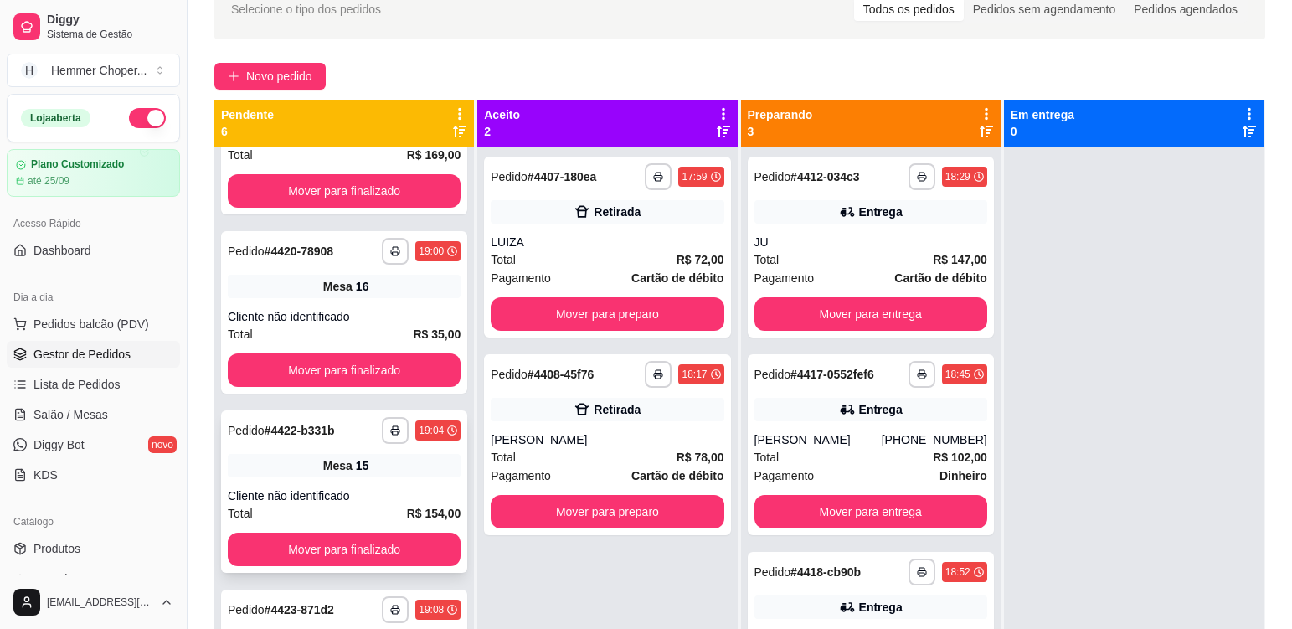
click at [389, 475] on div "Mesa 15" at bounding box center [344, 465] width 233 height 23
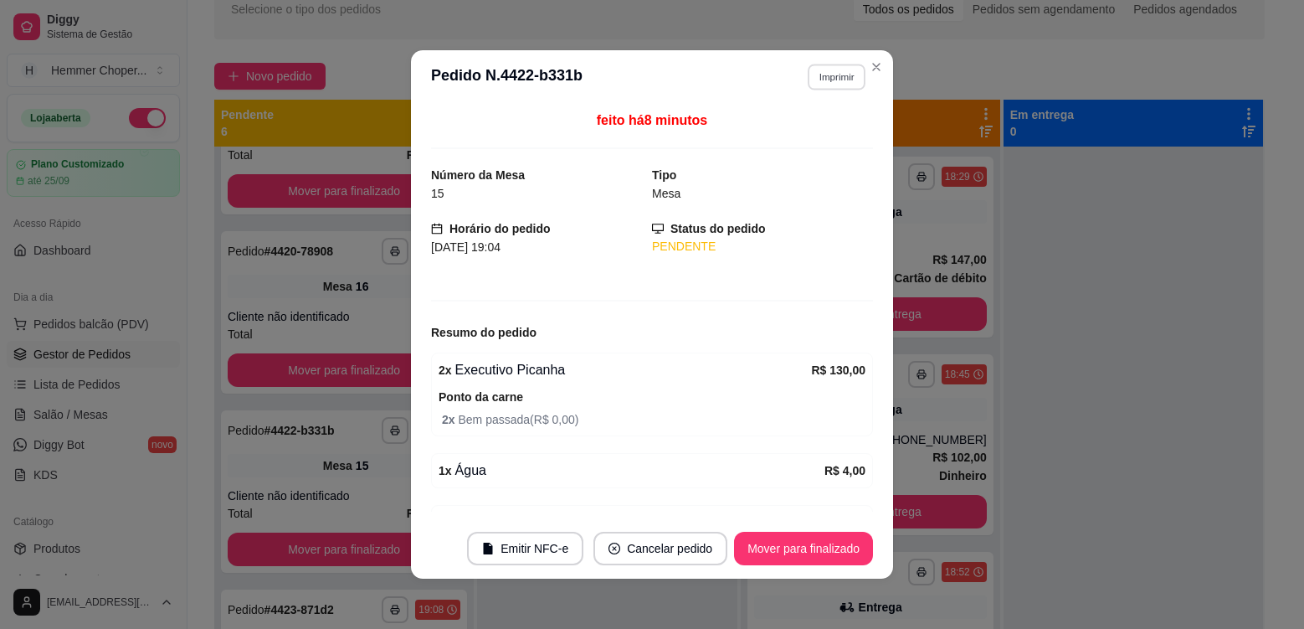
click at [818, 80] on button "Imprimir" at bounding box center [837, 77] width 58 height 26
click at [812, 143] on button "Cozinha" at bounding box center [800, 135] width 117 height 26
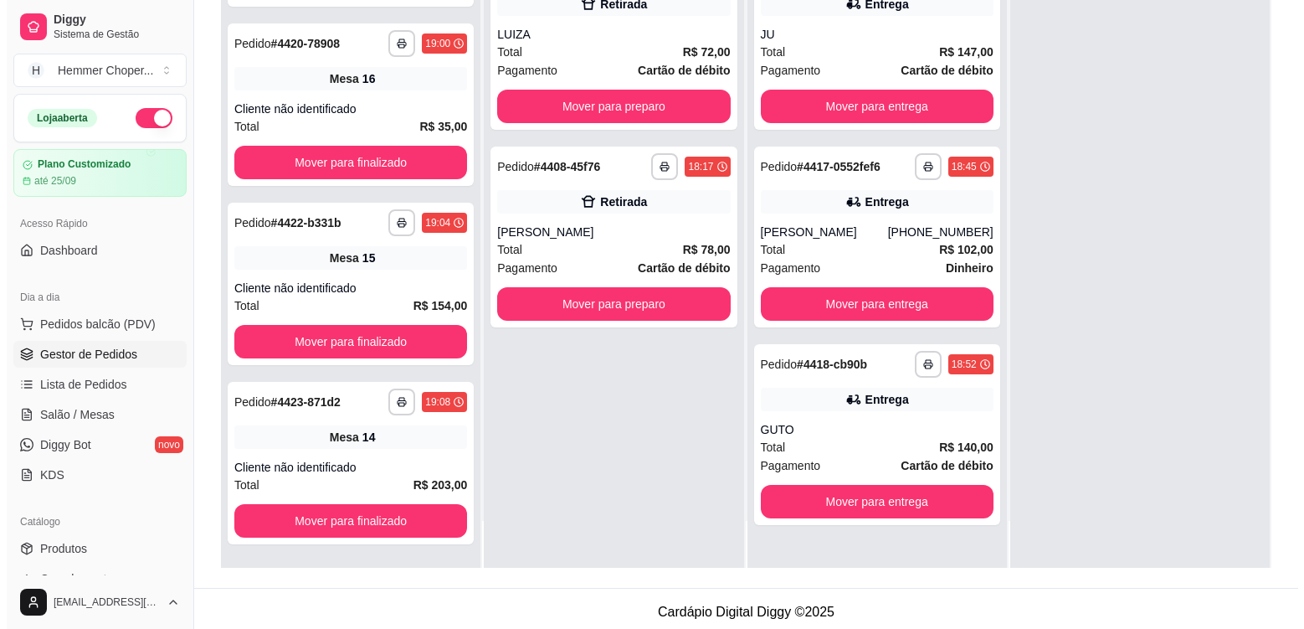
scroll to position [255, 0]
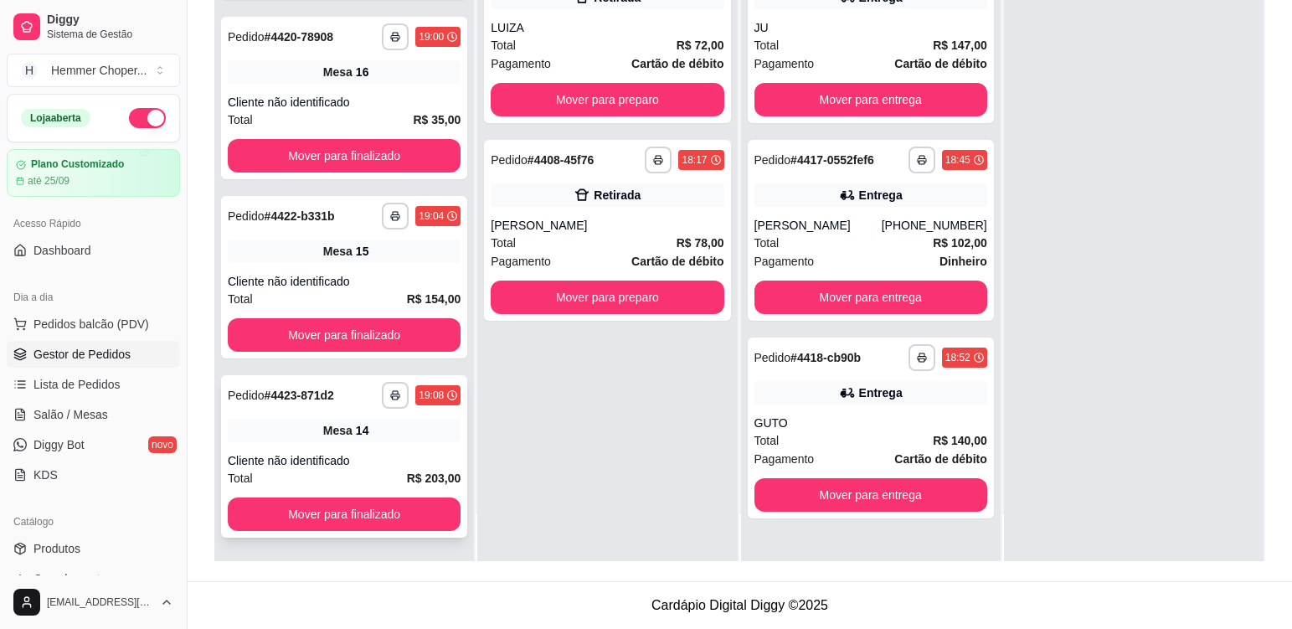
click at [416, 439] on div "Mesa 14" at bounding box center [344, 430] width 233 height 23
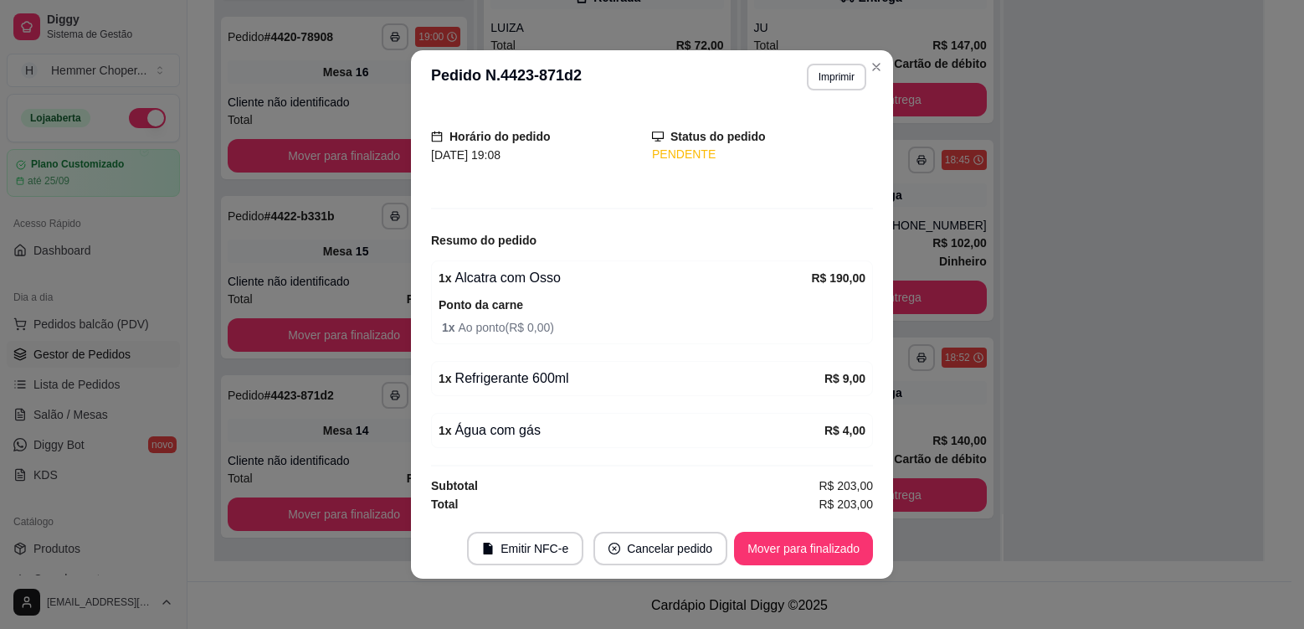
scroll to position [94, 0]
click at [819, 80] on button "Imprimir" at bounding box center [837, 77] width 58 height 26
click at [805, 140] on button "Cozinha" at bounding box center [800, 135] width 117 height 26
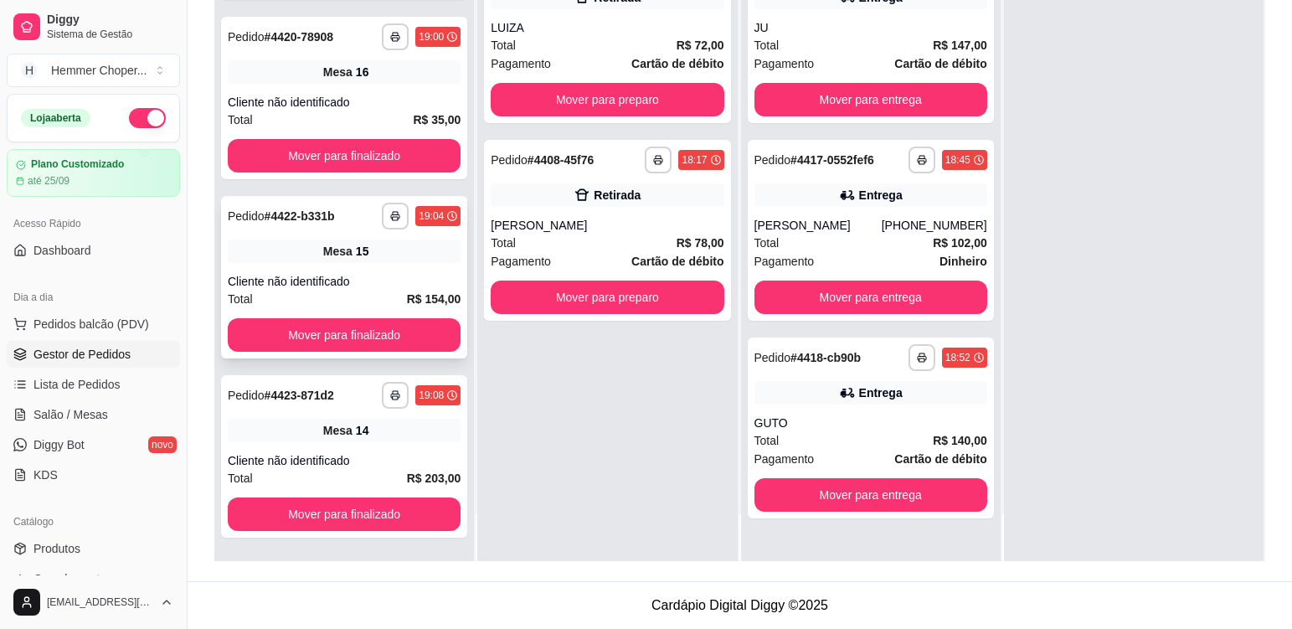
click at [403, 275] on div "Cliente não identificado" at bounding box center [344, 281] width 233 height 17
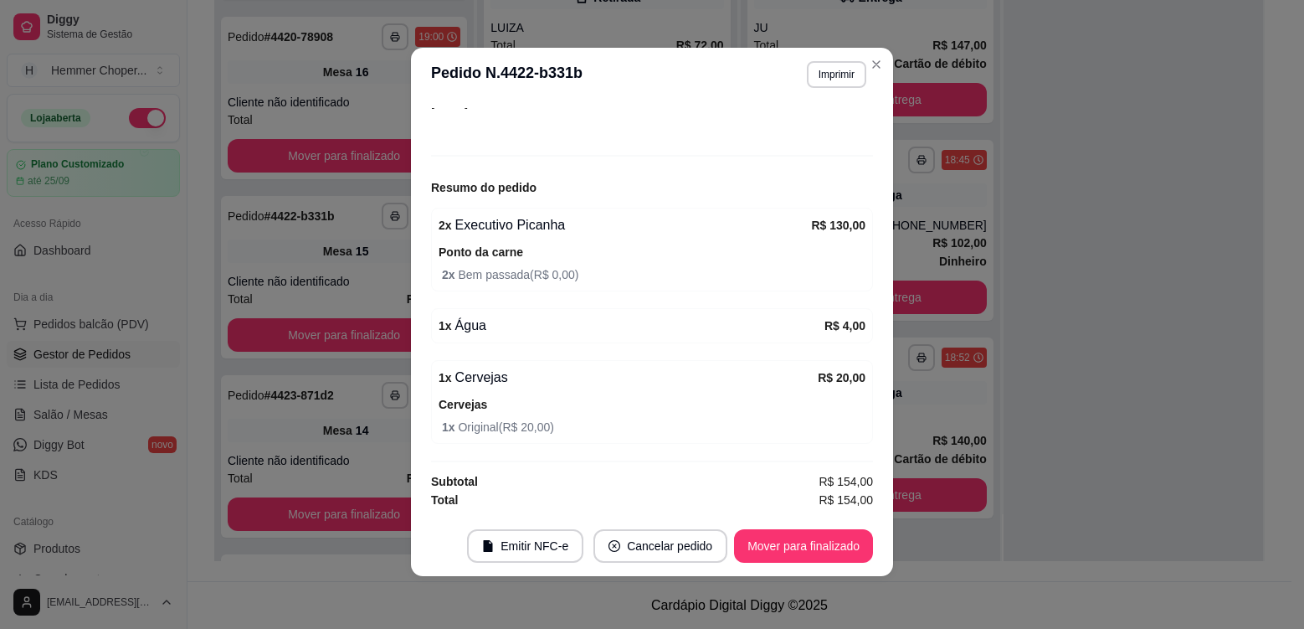
scroll to position [3, 0]
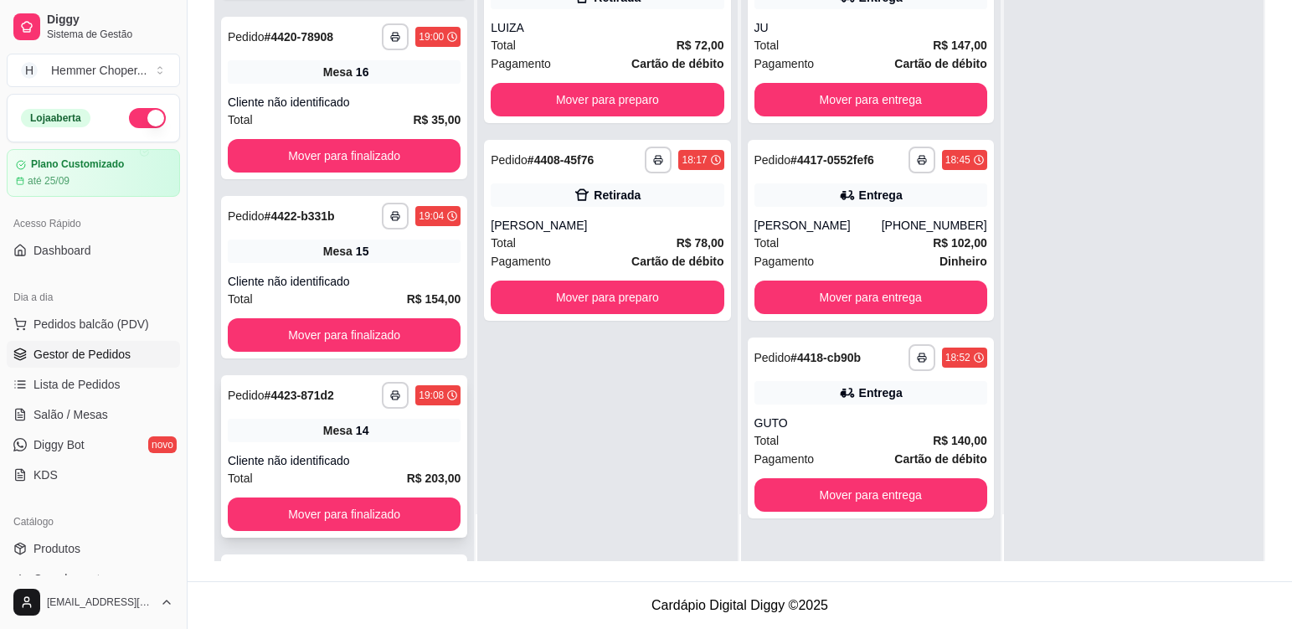
click at [399, 442] on div "**********" at bounding box center [344, 456] width 246 height 162
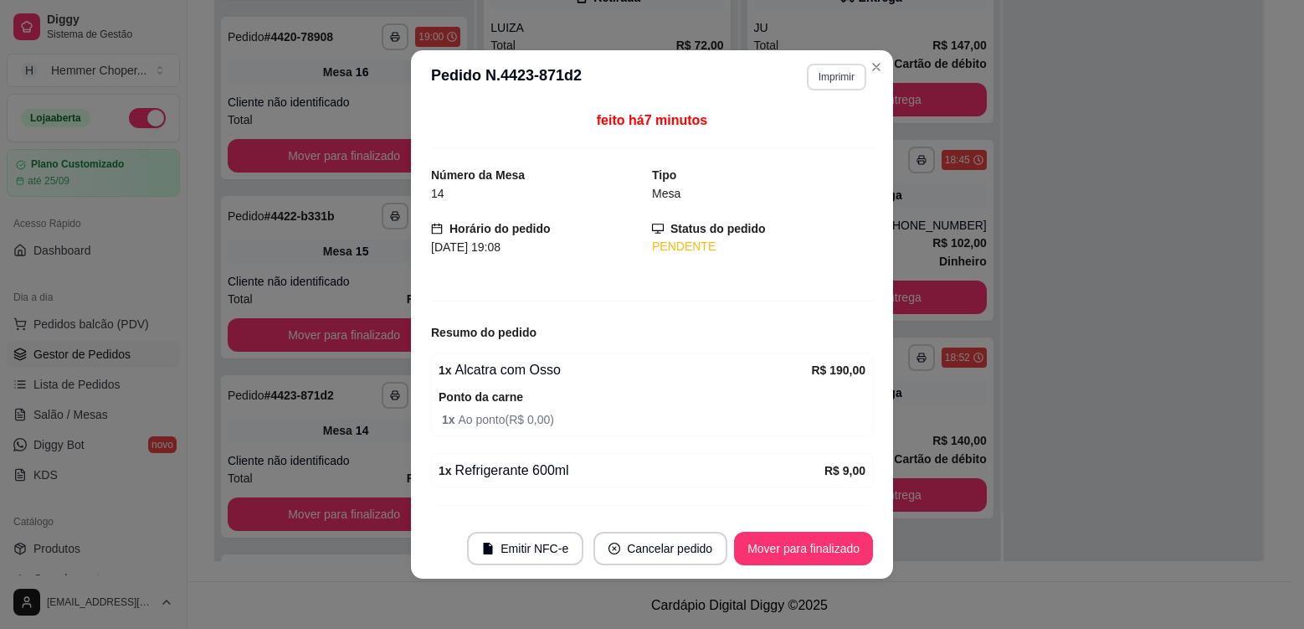
click at [842, 76] on button "Imprimir" at bounding box center [836, 77] width 59 height 27
click at [781, 141] on button "Cozinha" at bounding box center [800, 135] width 121 height 27
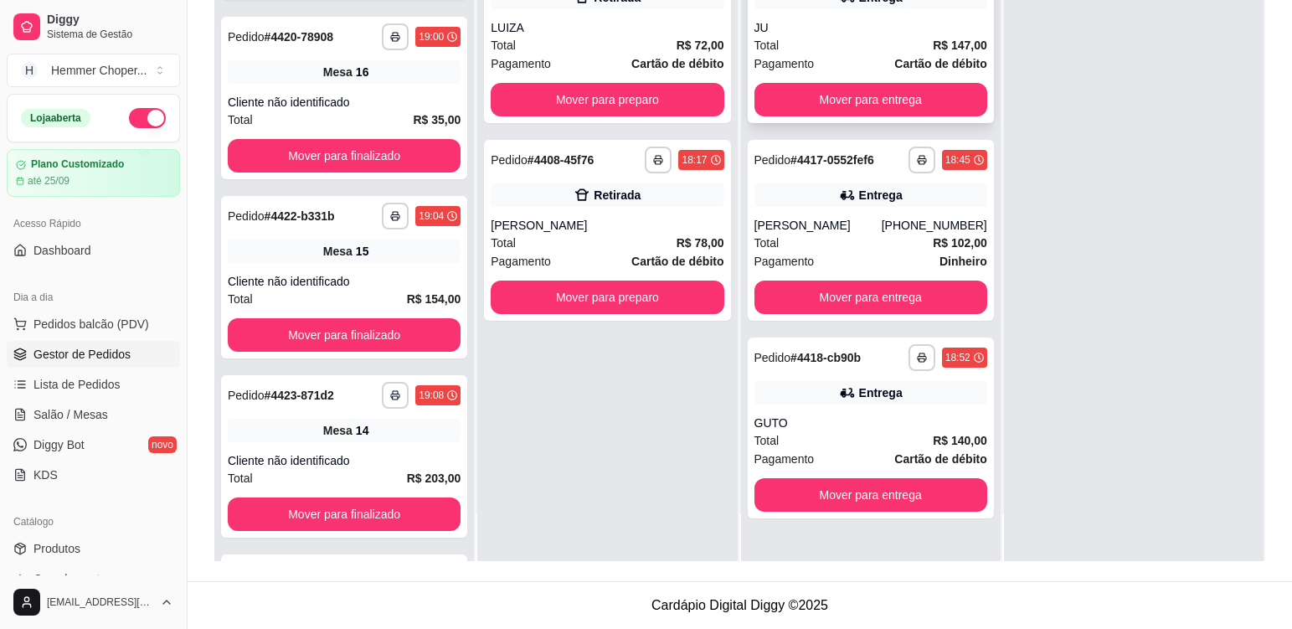
click at [816, 29] on div "JU" at bounding box center [870, 27] width 233 height 17
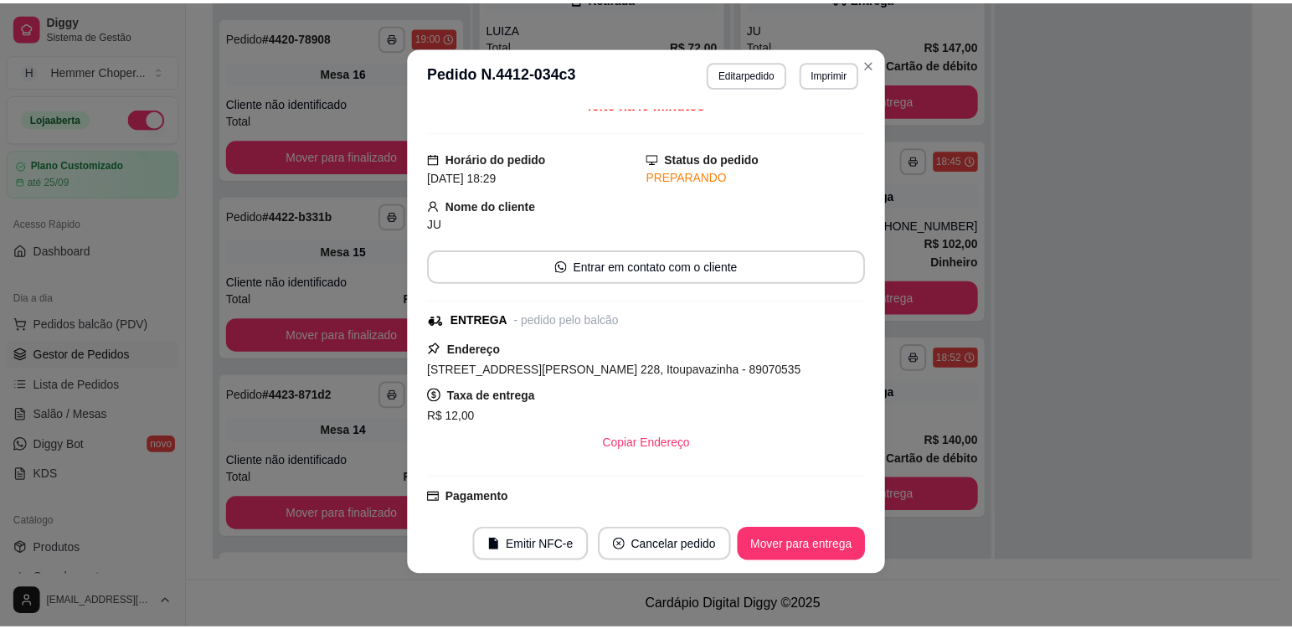
scroll to position [0, 0]
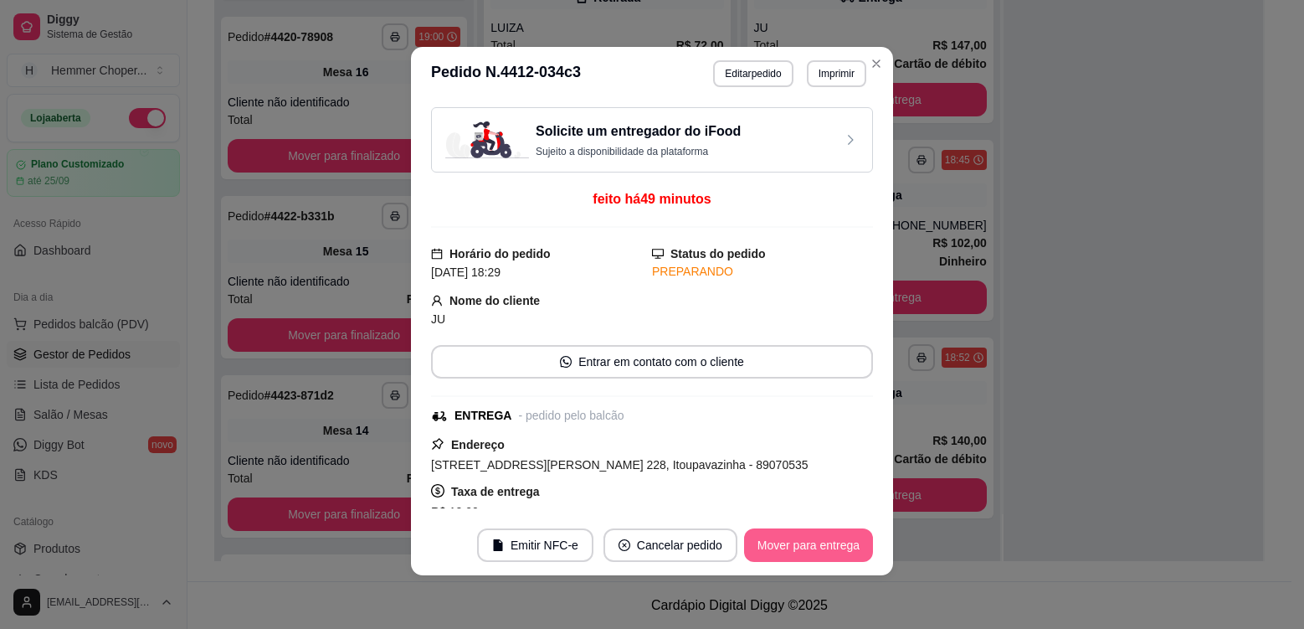
click at [779, 541] on button "Mover para entrega" at bounding box center [808, 544] width 129 height 33
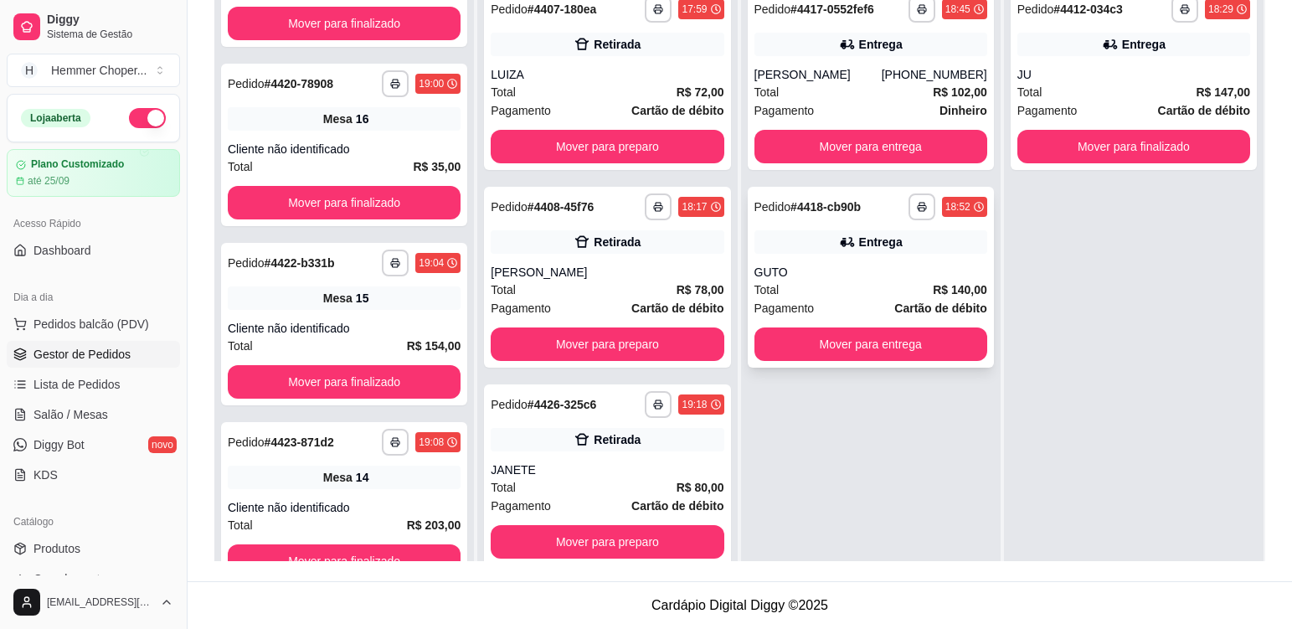
click at [891, 274] on div "GUTO" at bounding box center [870, 272] width 233 height 17
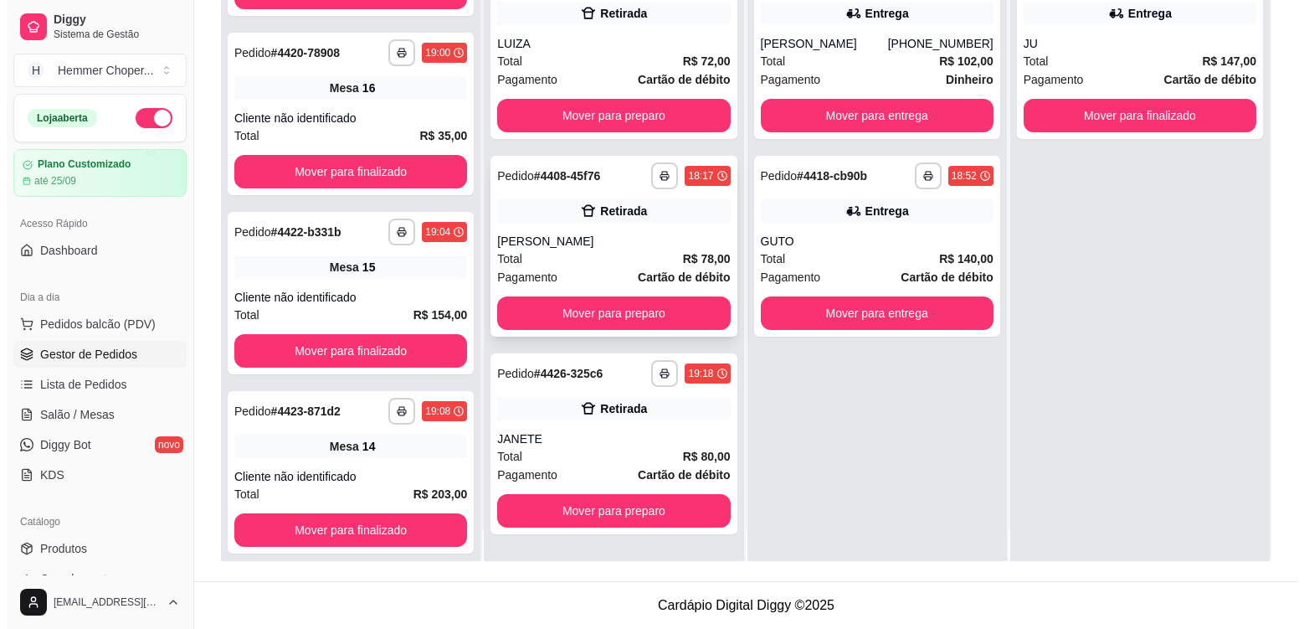
scroll to position [47, 0]
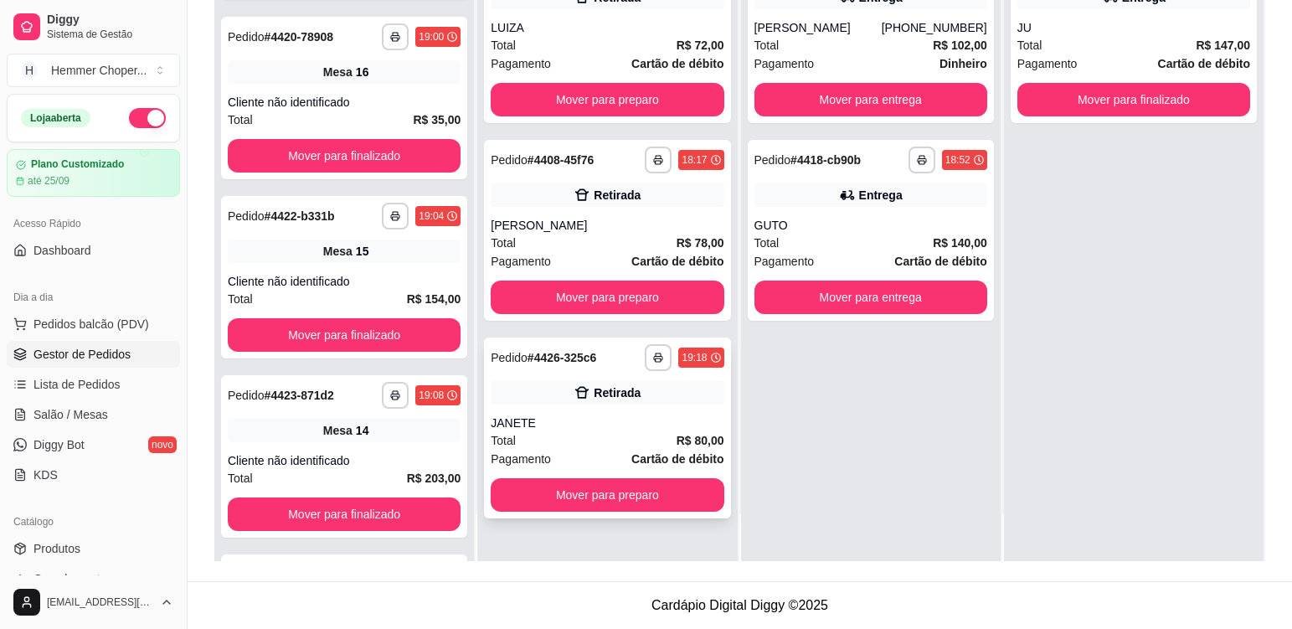
click at [604, 411] on div "**********" at bounding box center [607, 427] width 246 height 181
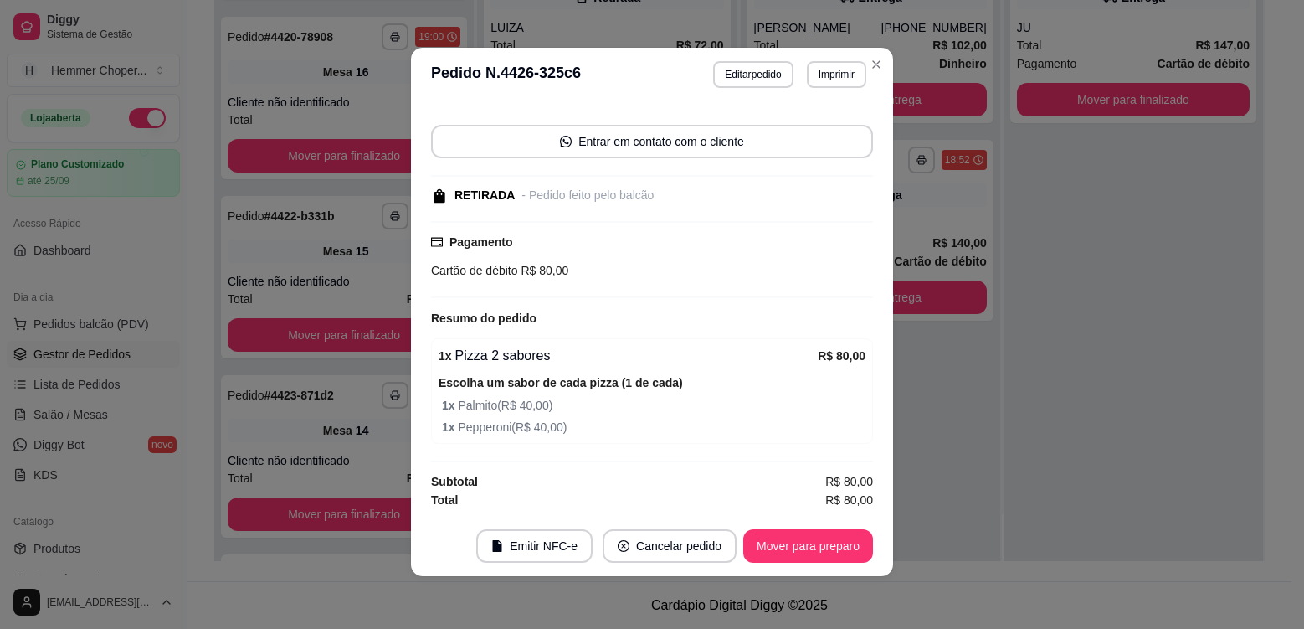
scroll to position [3, 0]
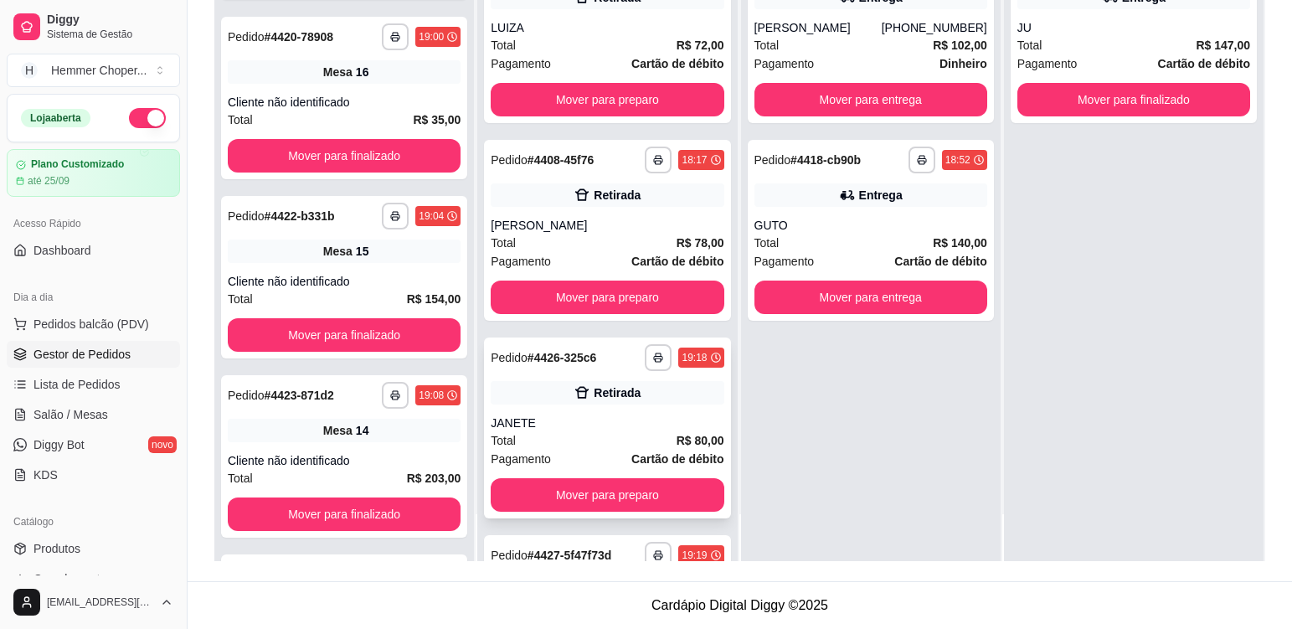
click at [602, 413] on div "**********" at bounding box center [607, 427] width 246 height 181
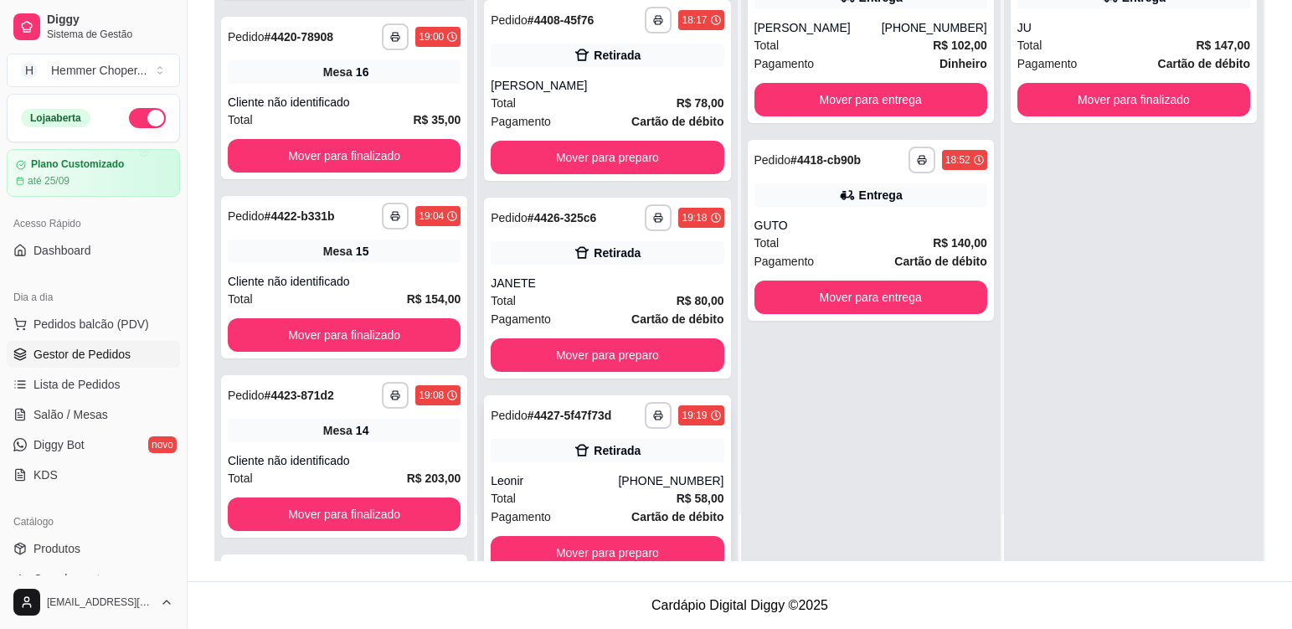
scroll to position [178, 0]
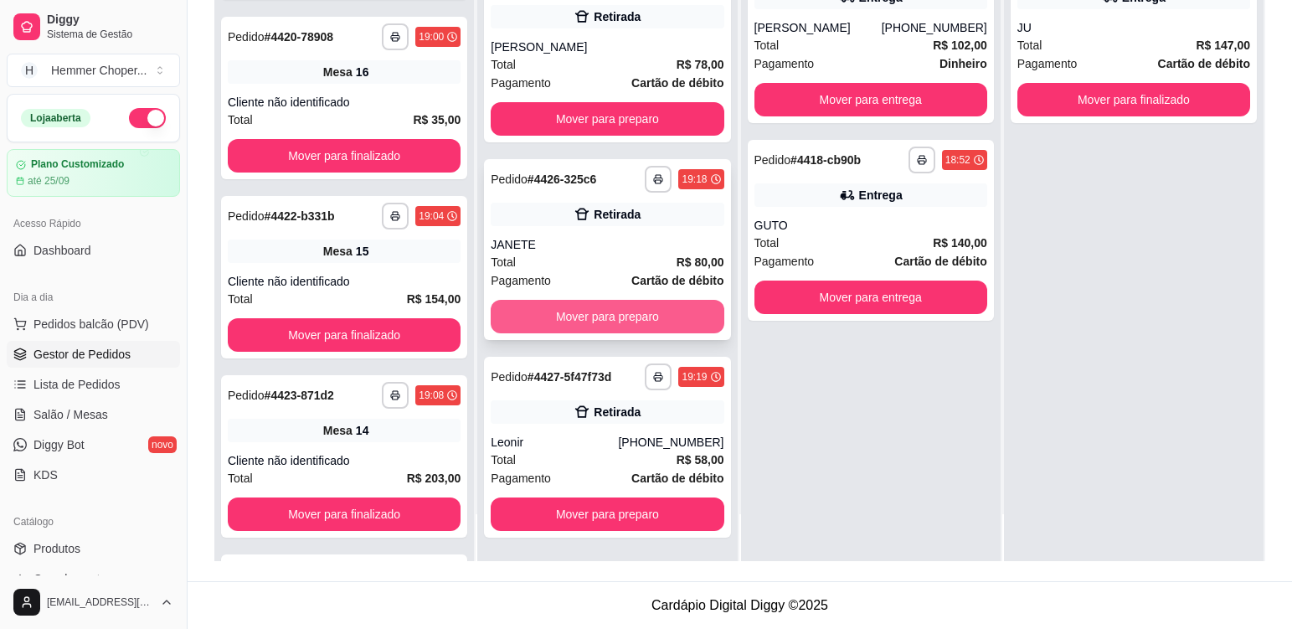
click at [618, 310] on button "Mover para preparo" at bounding box center [607, 316] width 233 height 33
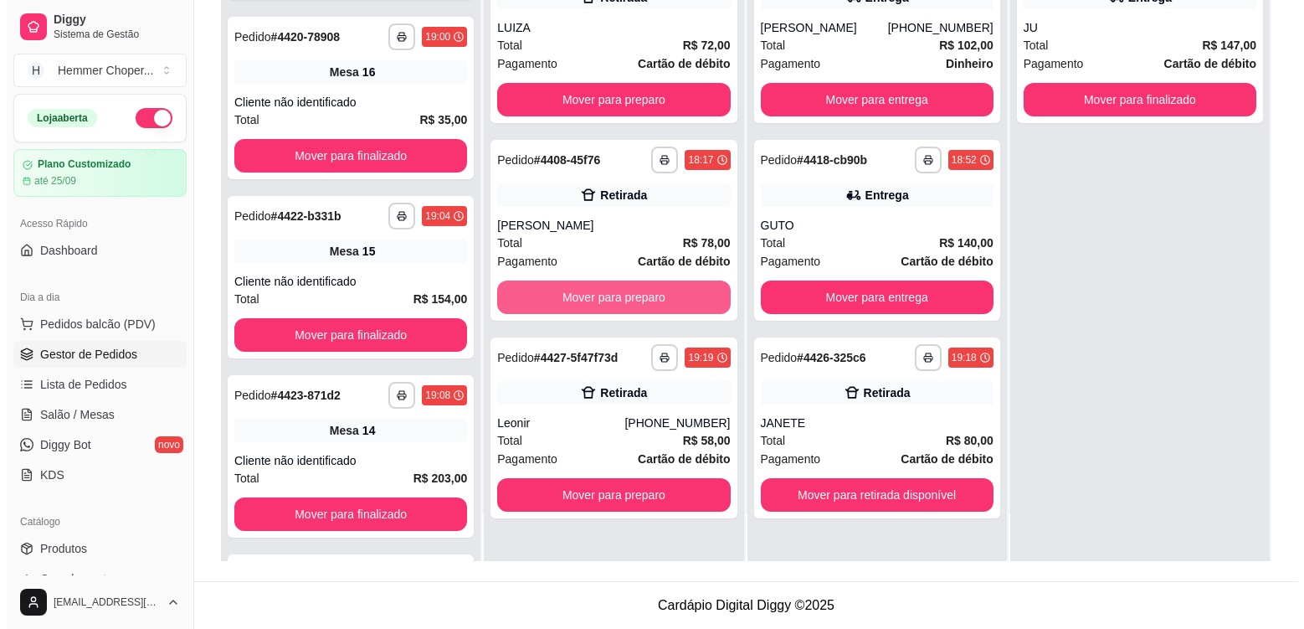
scroll to position [0, 0]
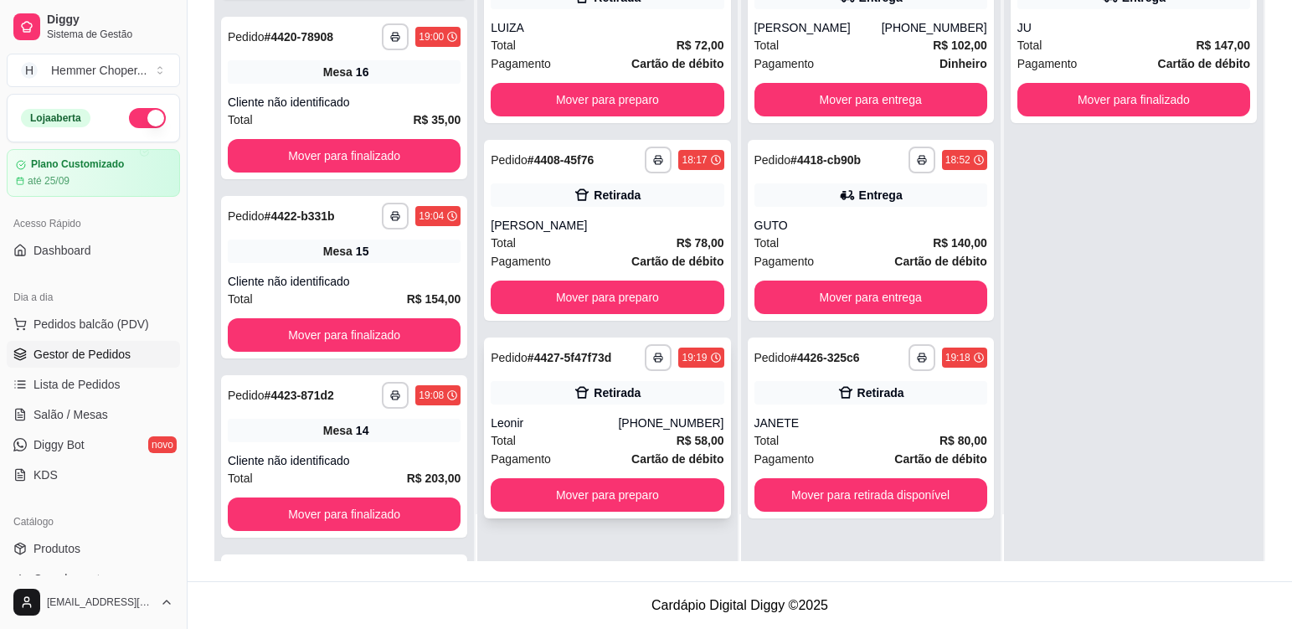
click at [596, 451] on div "Pagamento Cartão de débito" at bounding box center [607, 458] width 233 height 18
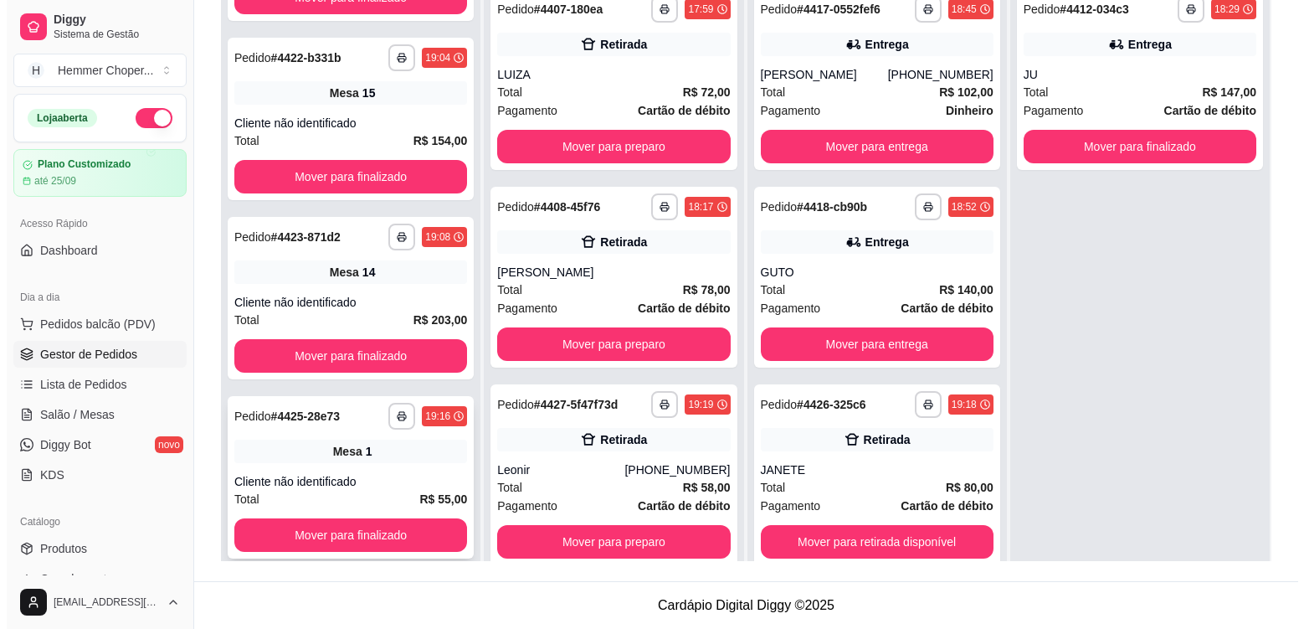
scroll to position [714, 0]
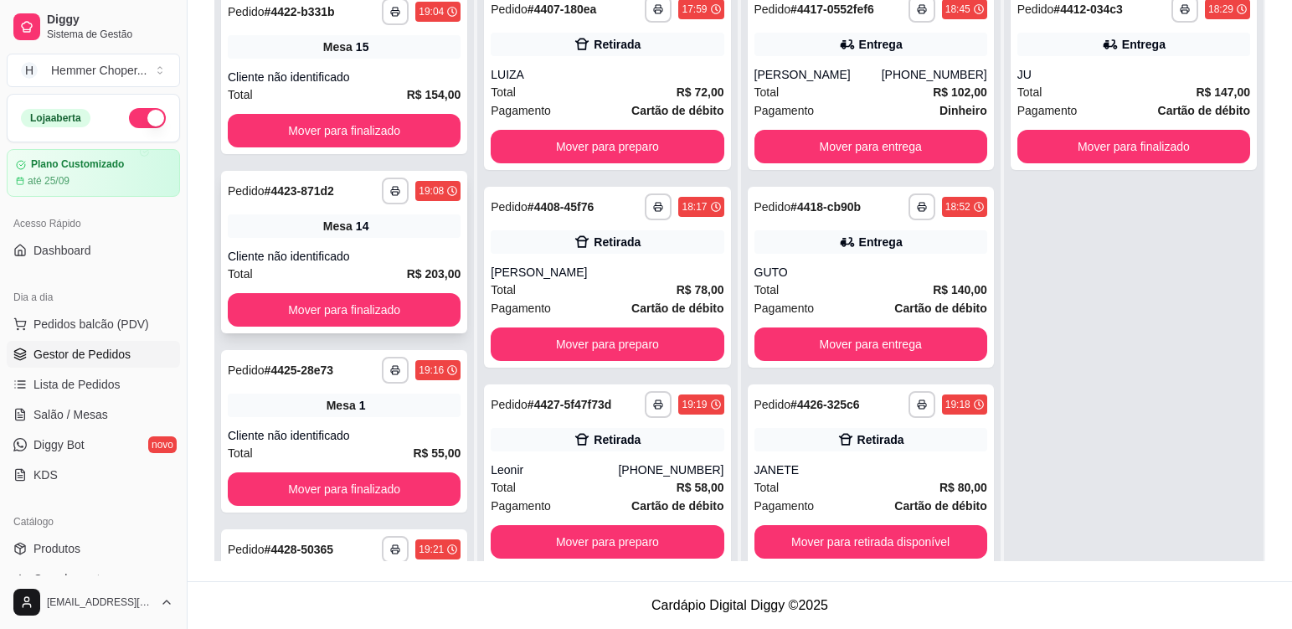
click at [376, 261] on div "Cliente não identificado" at bounding box center [344, 256] width 233 height 17
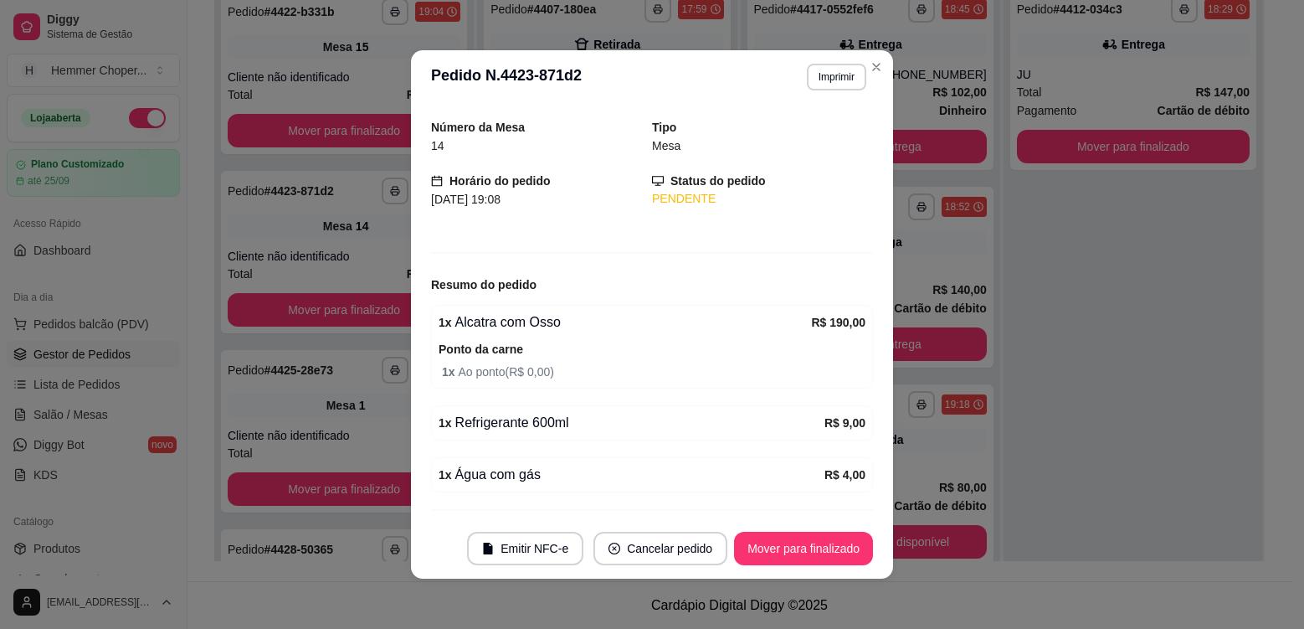
scroll to position [94, 0]
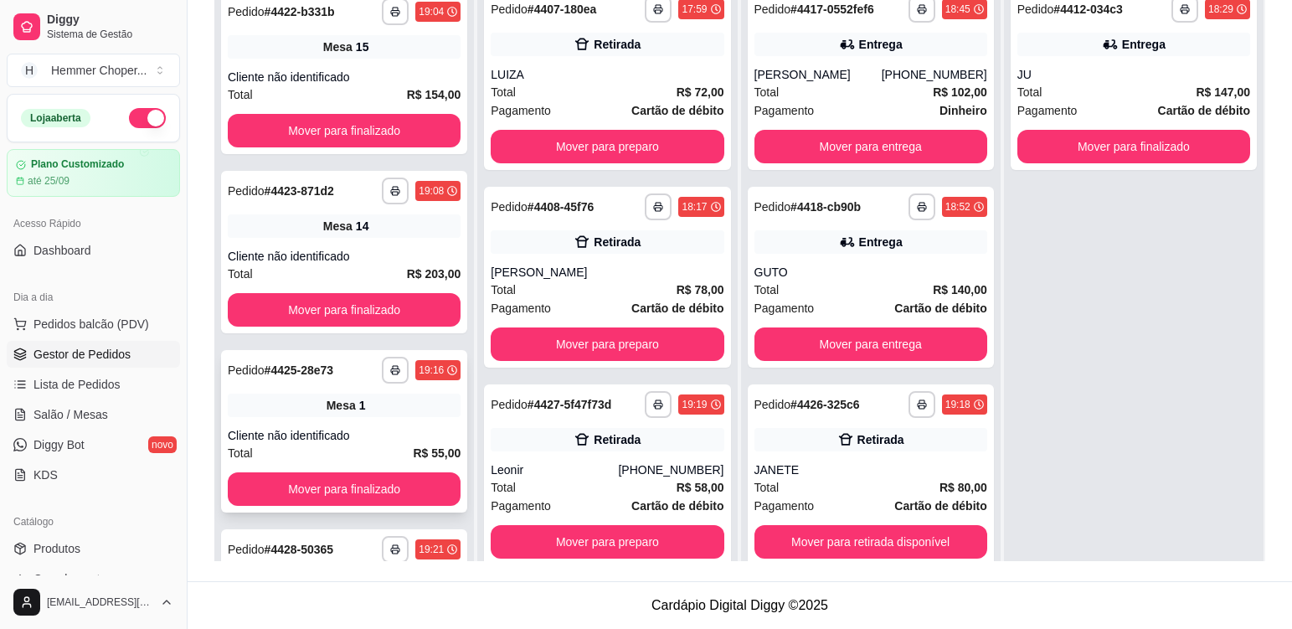
click at [381, 404] on div "Mesa 1" at bounding box center [344, 404] width 233 height 23
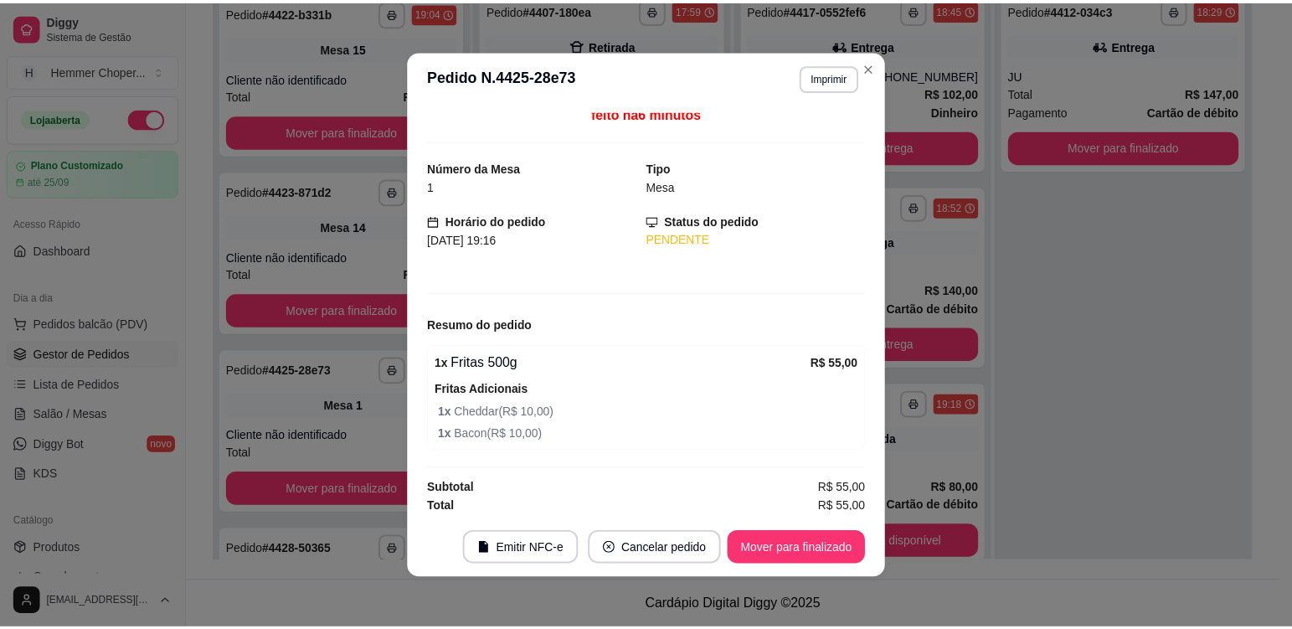
scroll to position [12, 0]
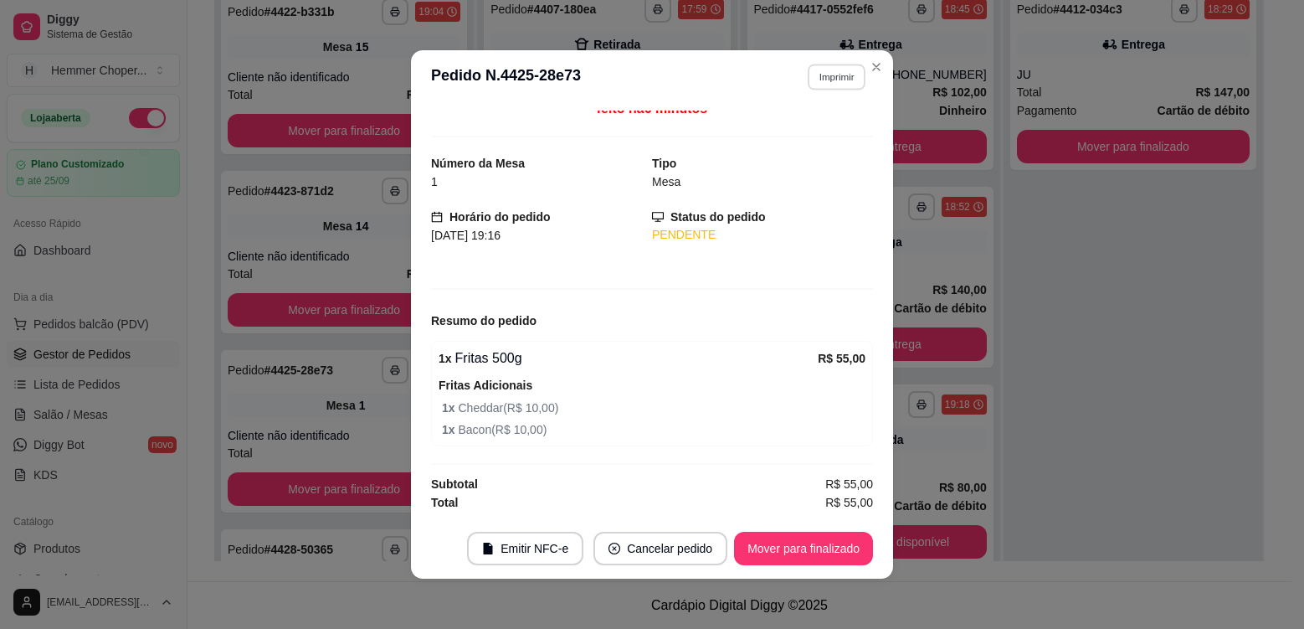
click at [838, 79] on button "Imprimir" at bounding box center [837, 77] width 58 height 26
click at [805, 138] on button "Cozinha" at bounding box center [800, 135] width 121 height 27
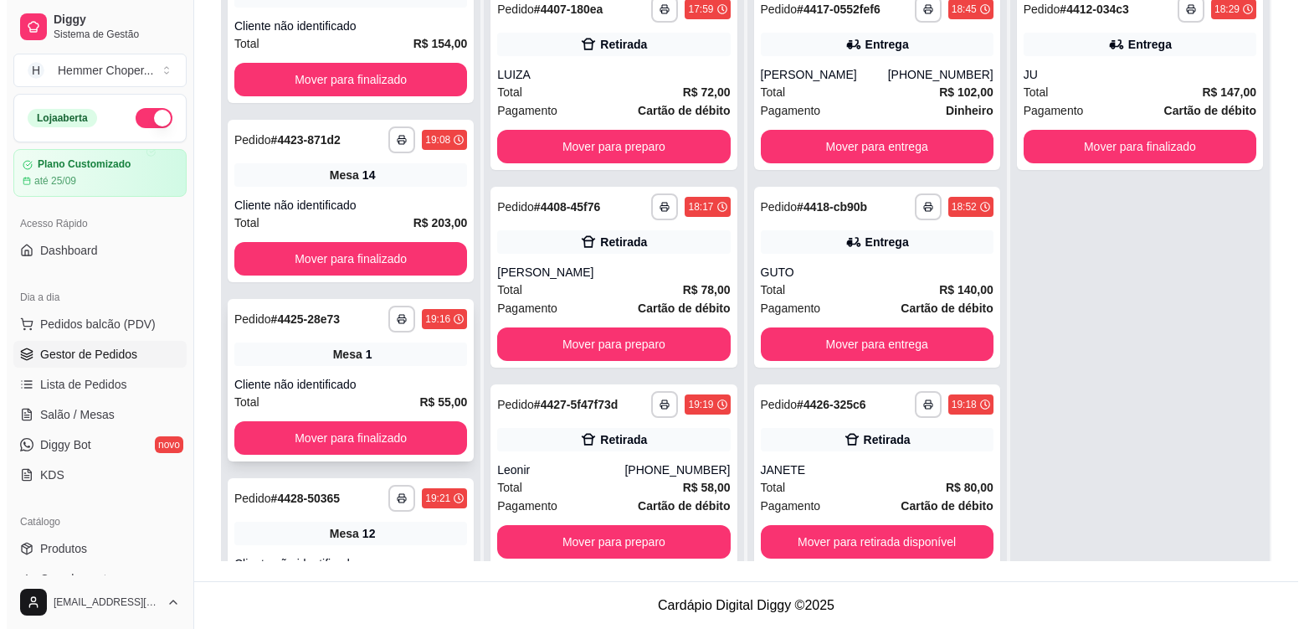
scroll to position [821, 0]
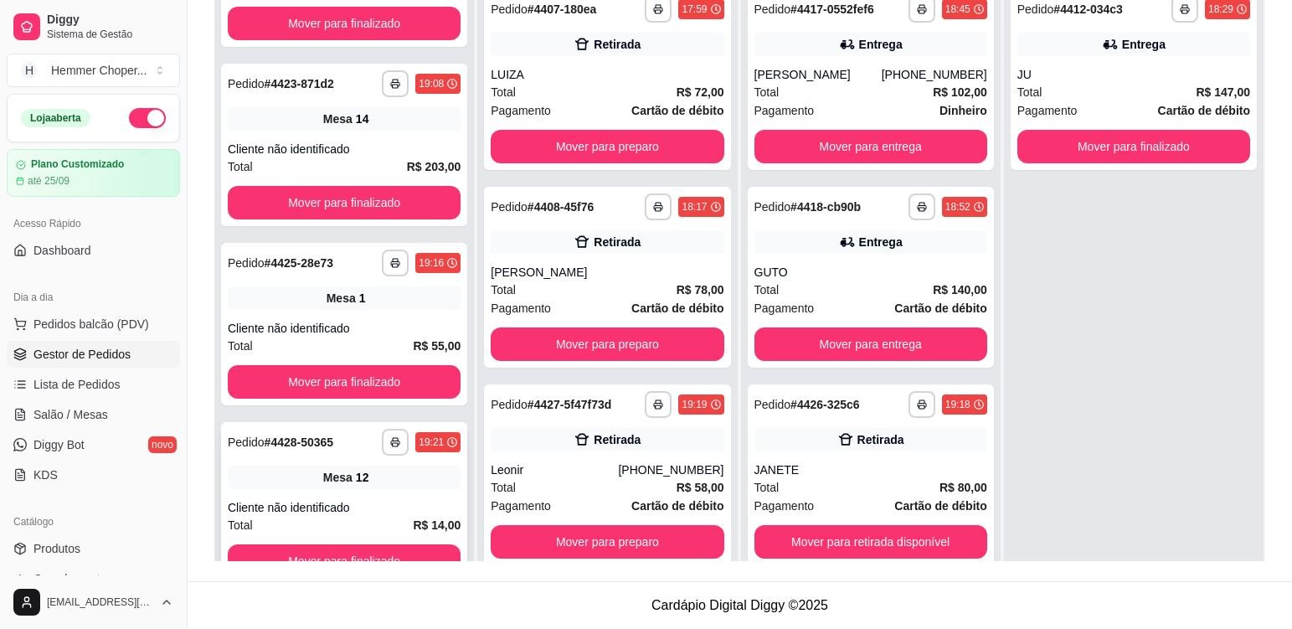
click at [411, 491] on div "**********" at bounding box center [344, 503] width 246 height 162
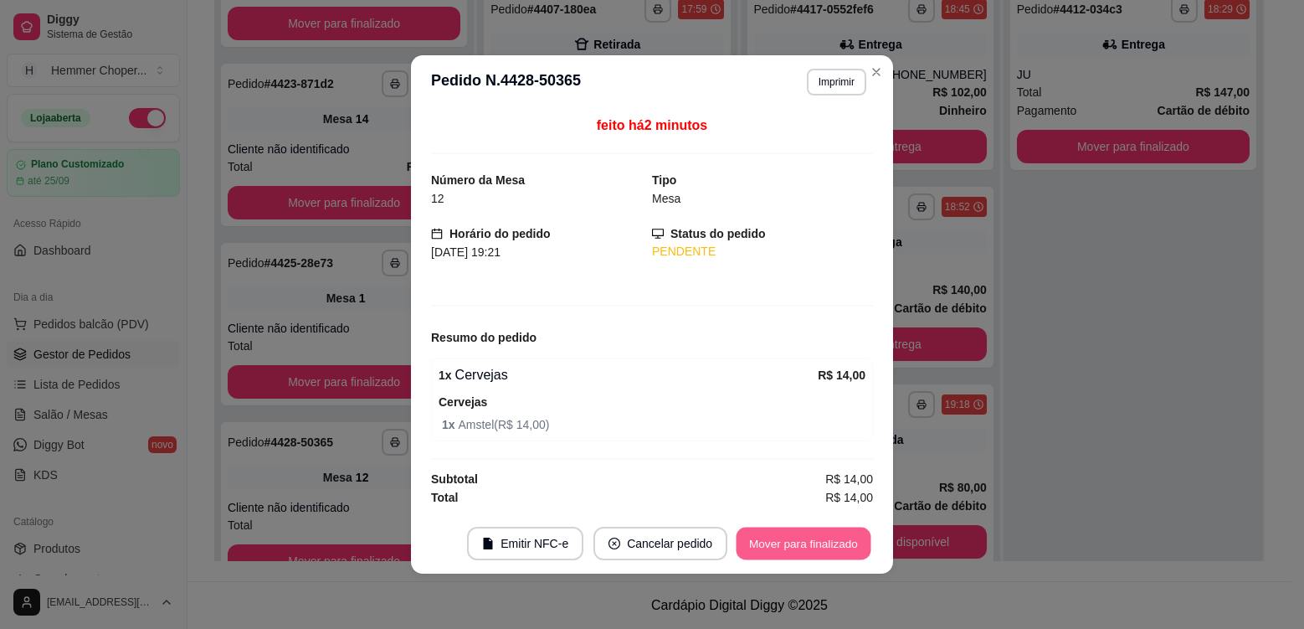
click at [807, 538] on button "Mover para finalizado" at bounding box center [804, 543] width 135 height 33
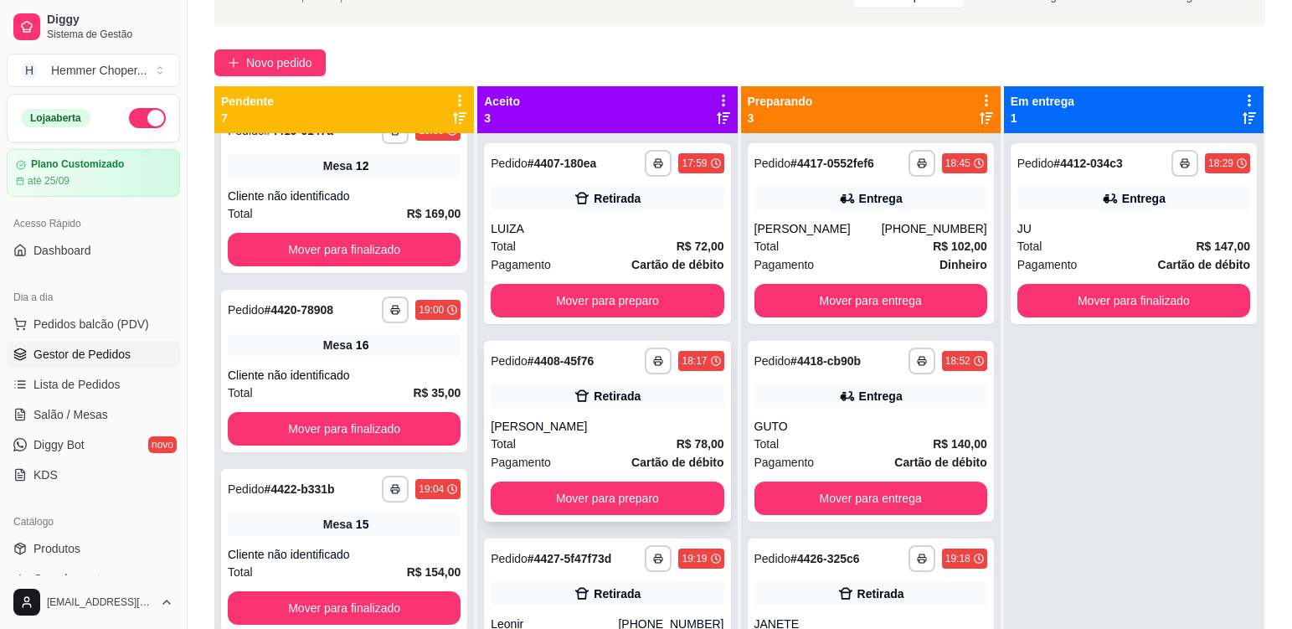
scroll to position [88, 0]
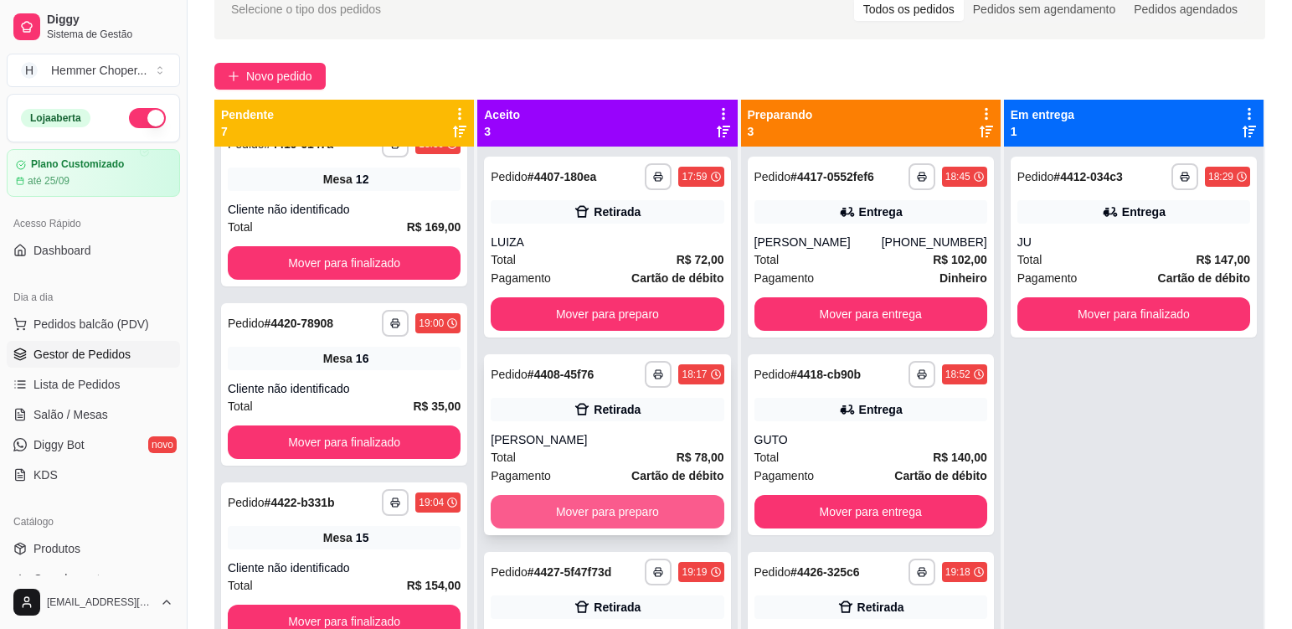
click at [553, 521] on button "Mover para preparo" at bounding box center [607, 511] width 233 height 33
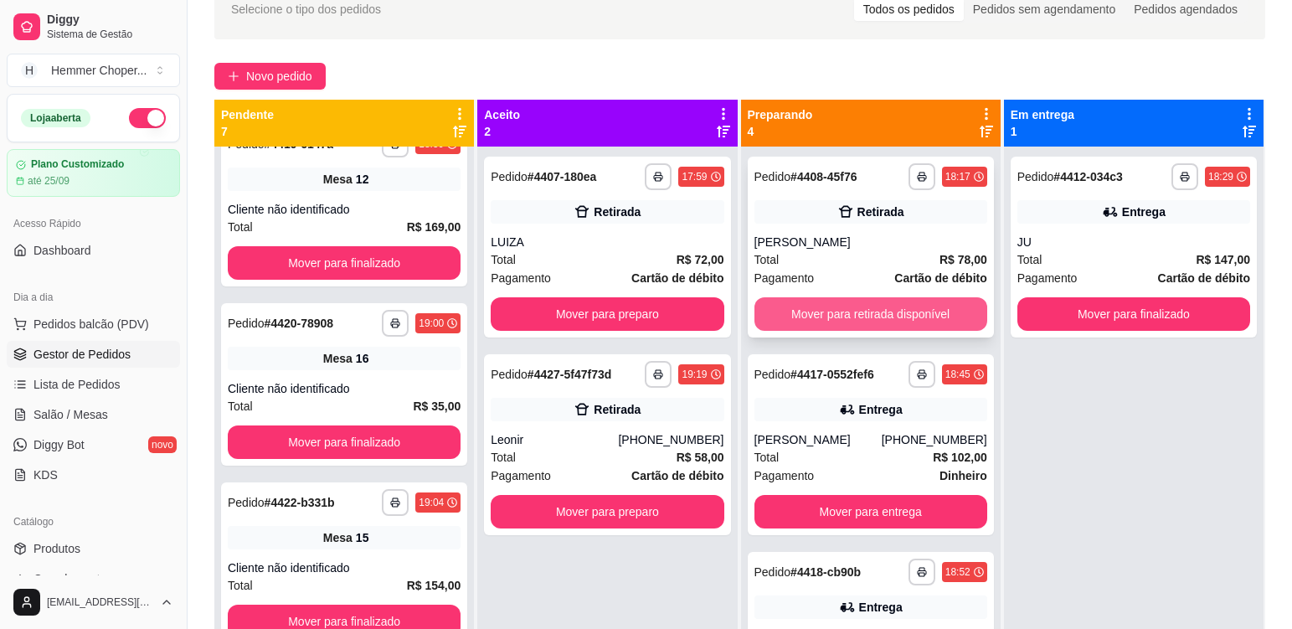
click at [901, 319] on button "Mover para retirada disponível" at bounding box center [870, 313] width 233 height 33
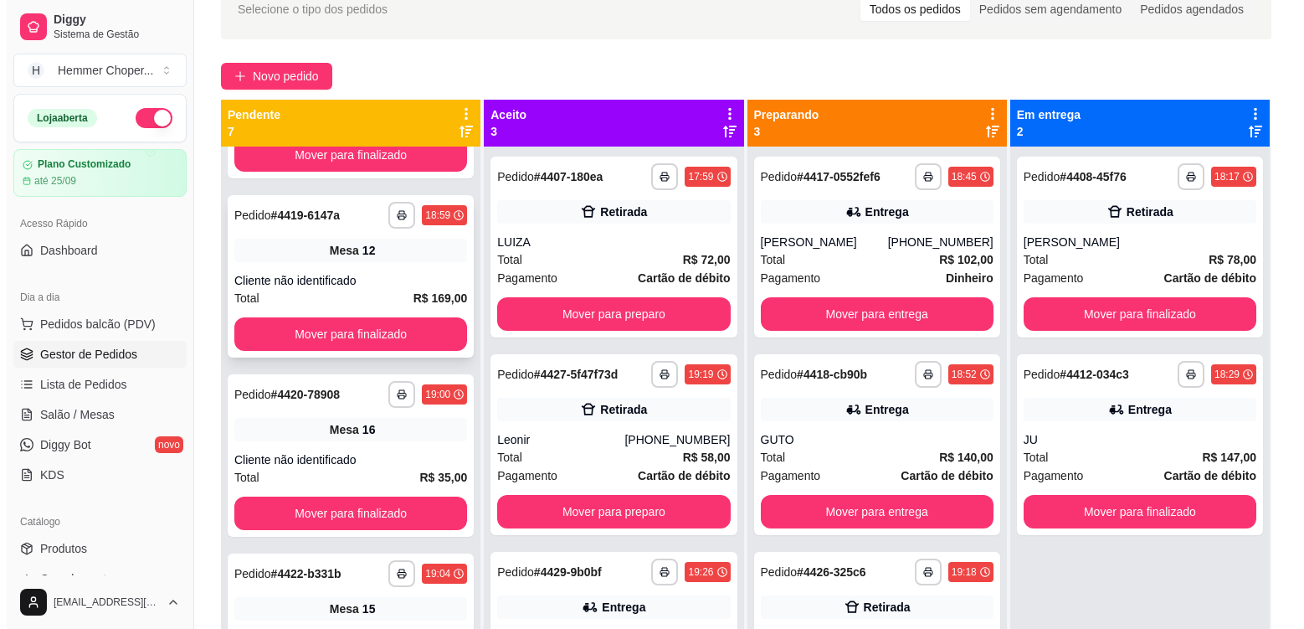
scroll to position [223, 0]
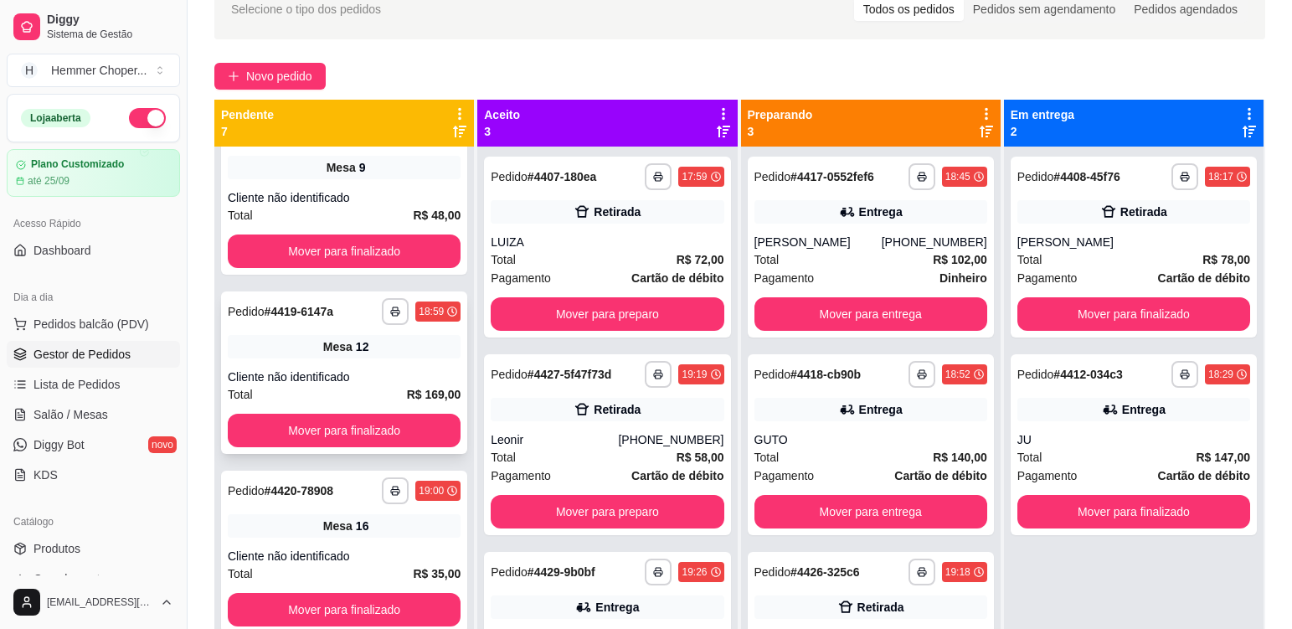
click at [377, 378] on div "Cliente não identificado" at bounding box center [344, 376] width 233 height 17
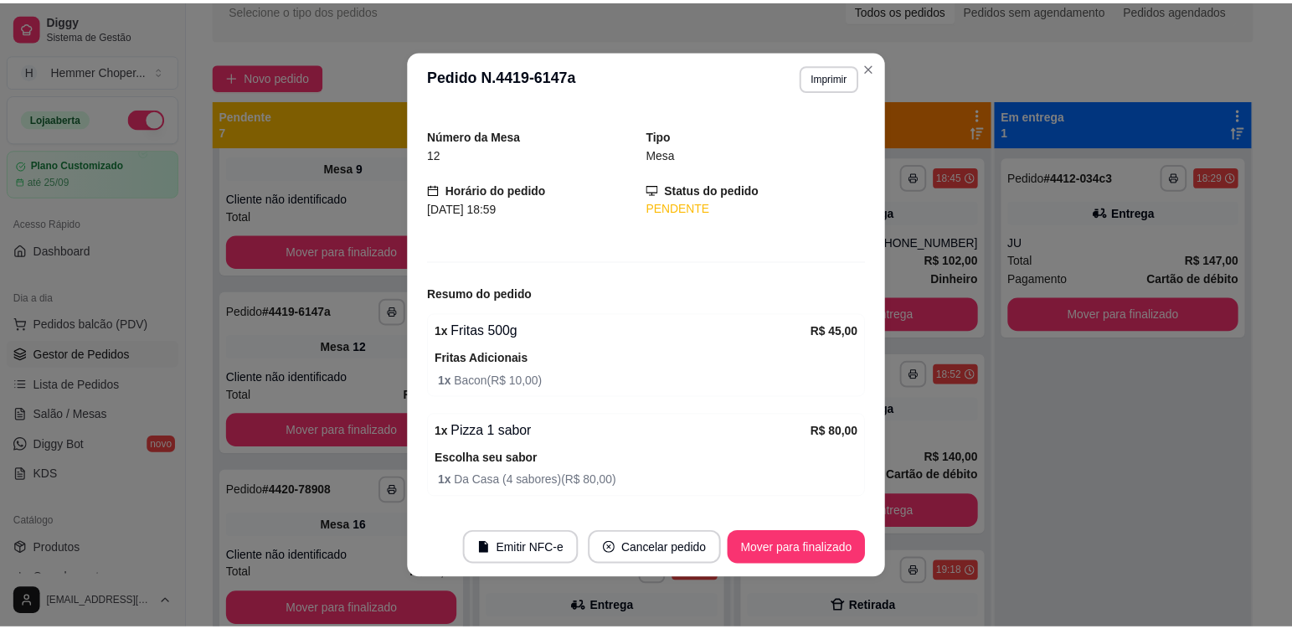
scroll to position [0, 0]
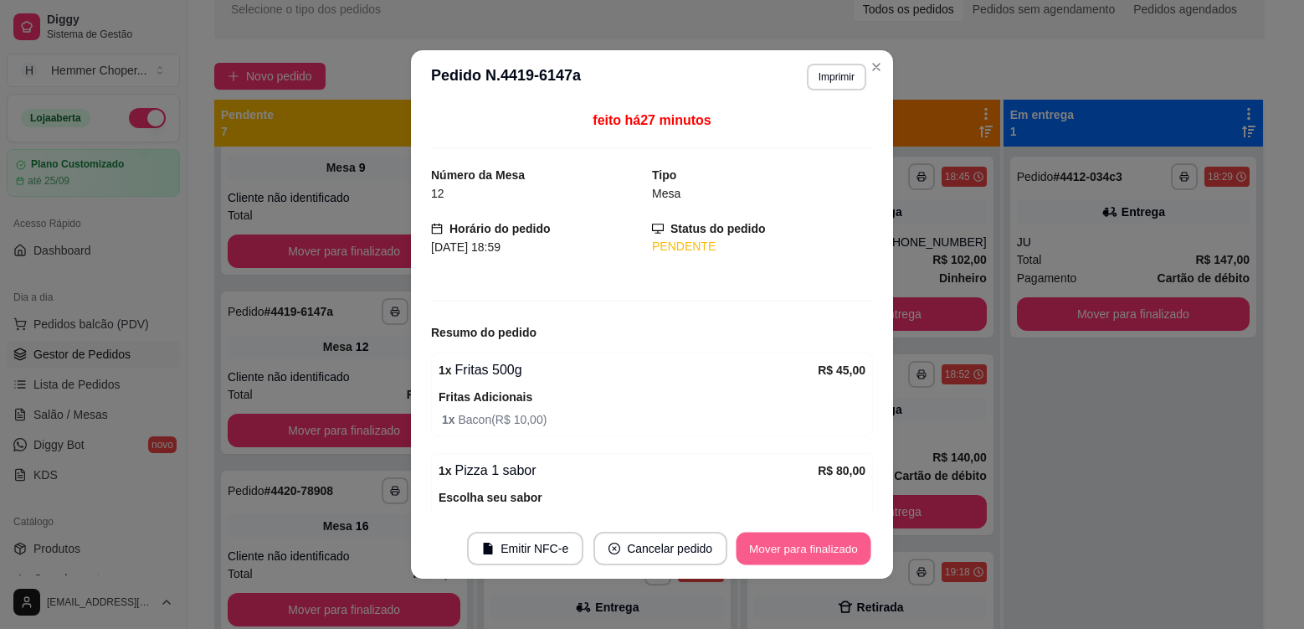
click at [800, 551] on button "Mover para finalizado" at bounding box center [804, 548] width 135 height 33
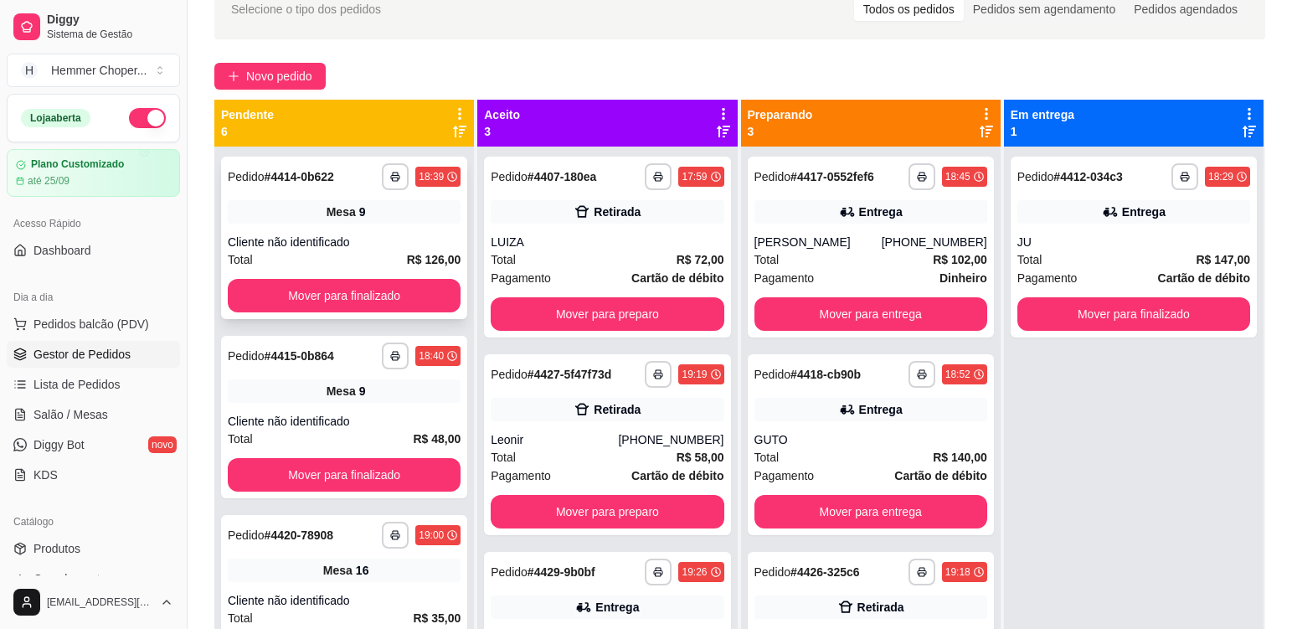
click at [380, 233] on div "**********" at bounding box center [344, 238] width 246 height 162
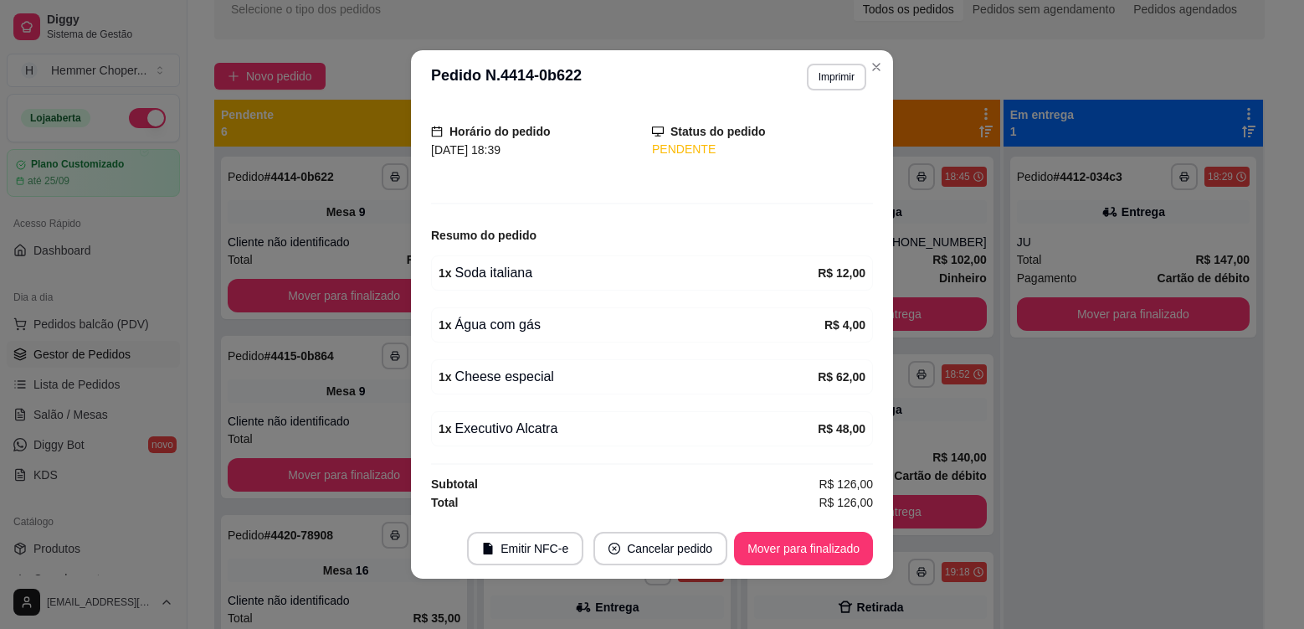
scroll to position [3, 0]
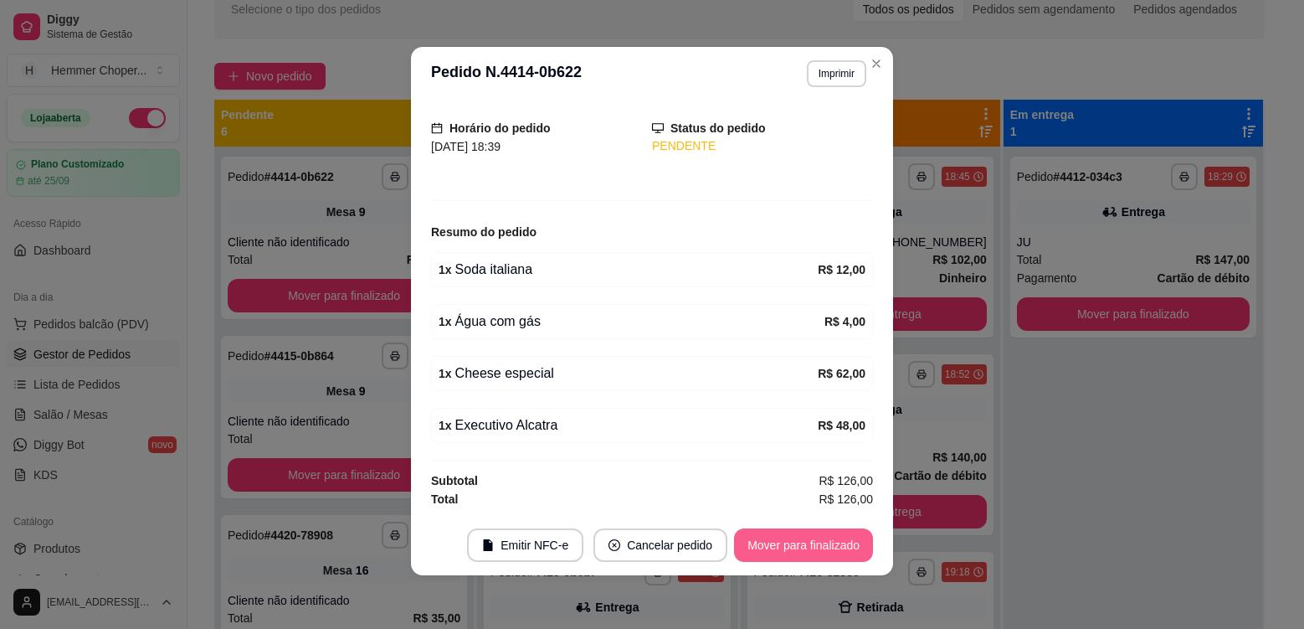
click at [829, 542] on button "Mover para finalizado" at bounding box center [803, 544] width 139 height 33
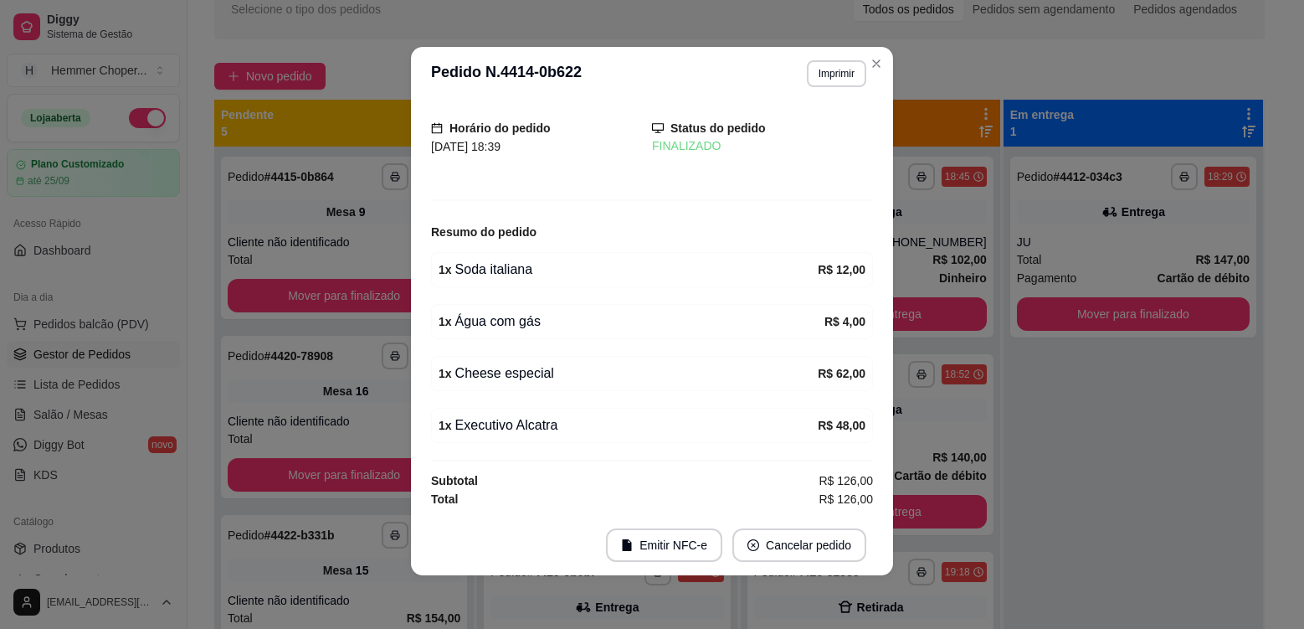
scroll to position [42, 0]
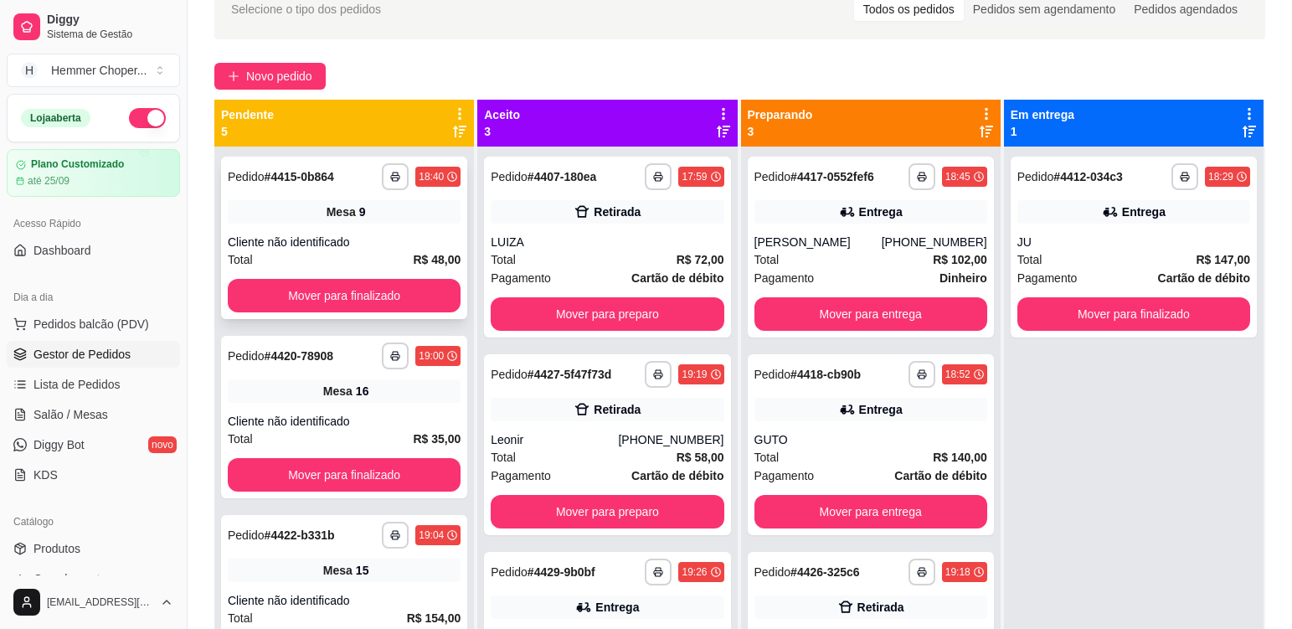
click at [392, 225] on div "**********" at bounding box center [344, 238] width 246 height 162
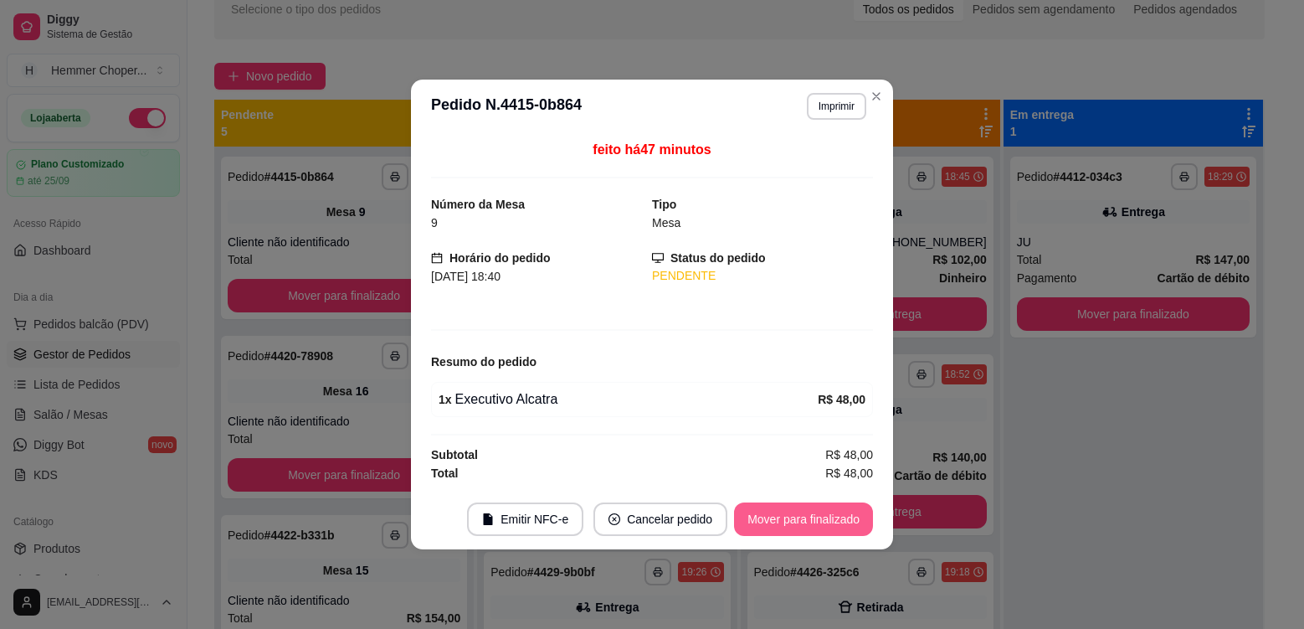
click at [803, 532] on button "Mover para finalizado" at bounding box center [803, 518] width 139 height 33
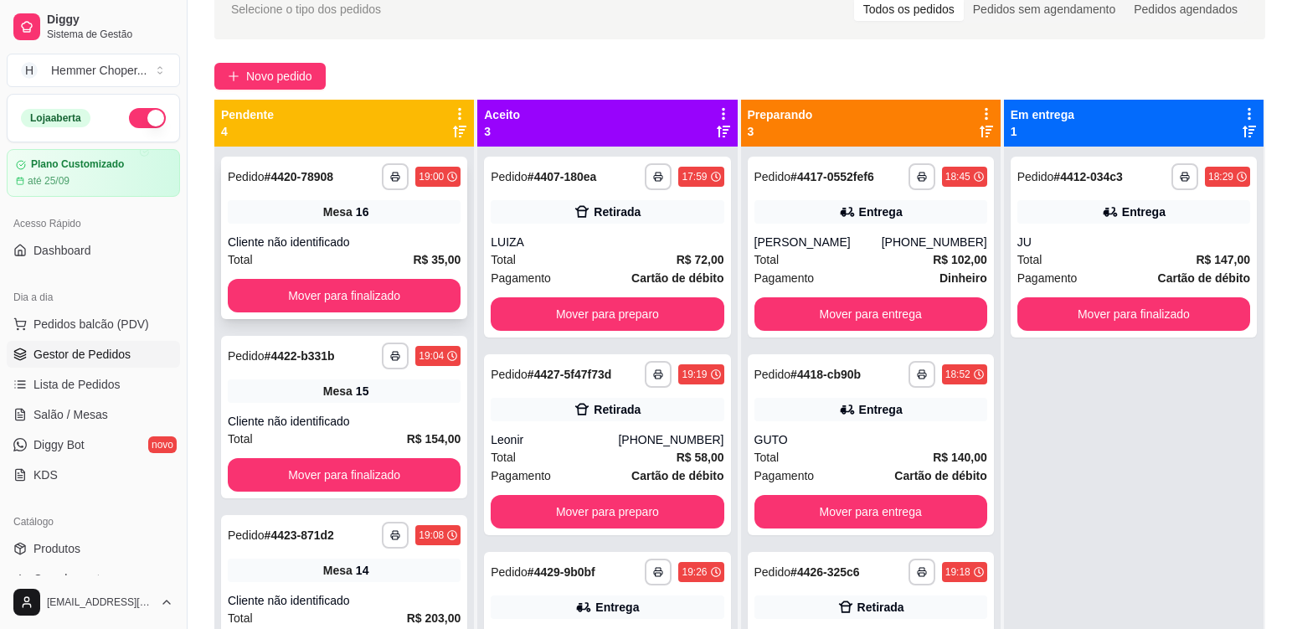
click at [380, 234] on div "Cliente não identificado" at bounding box center [344, 242] width 233 height 17
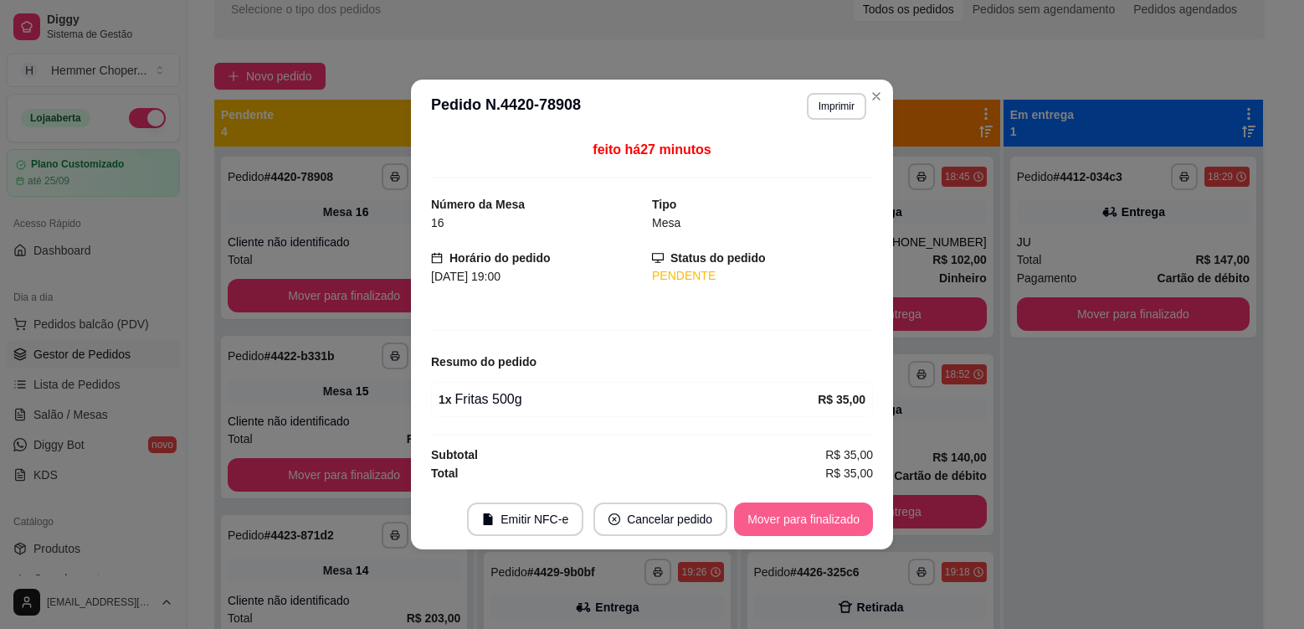
click at [809, 522] on button "Mover para finalizado" at bounding box center [803, 518] width 139 height 33
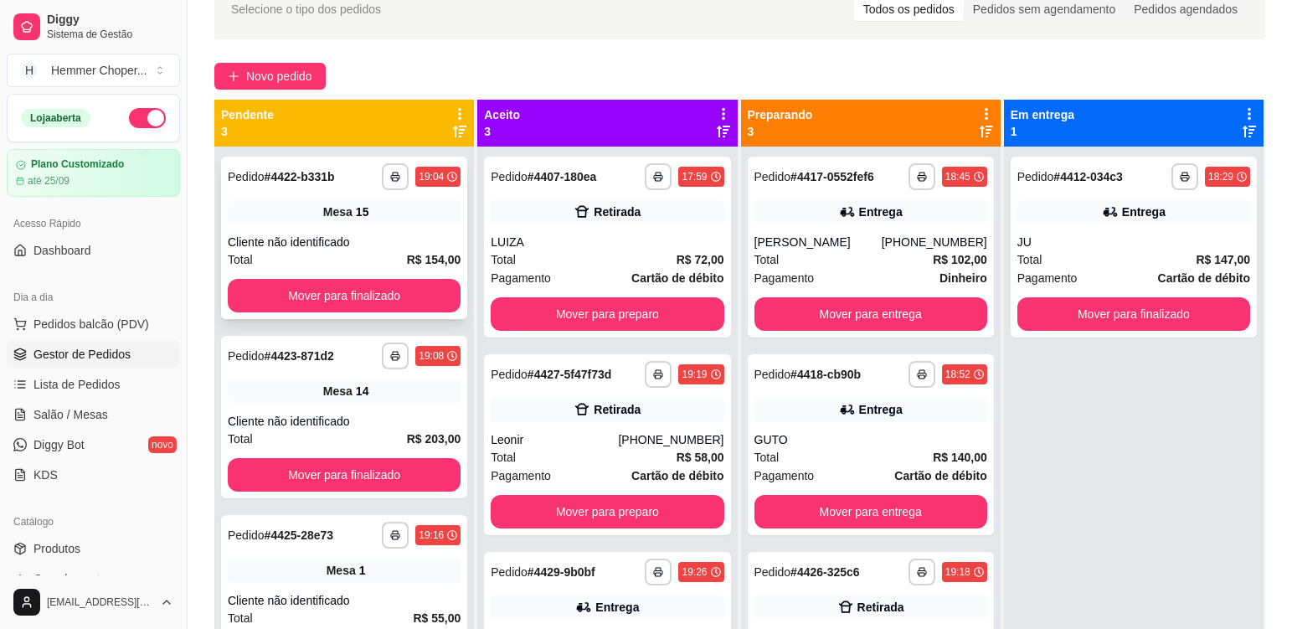
click at [403, 231] on div "**********" at bounding box center [344, 238] width 246 height 162
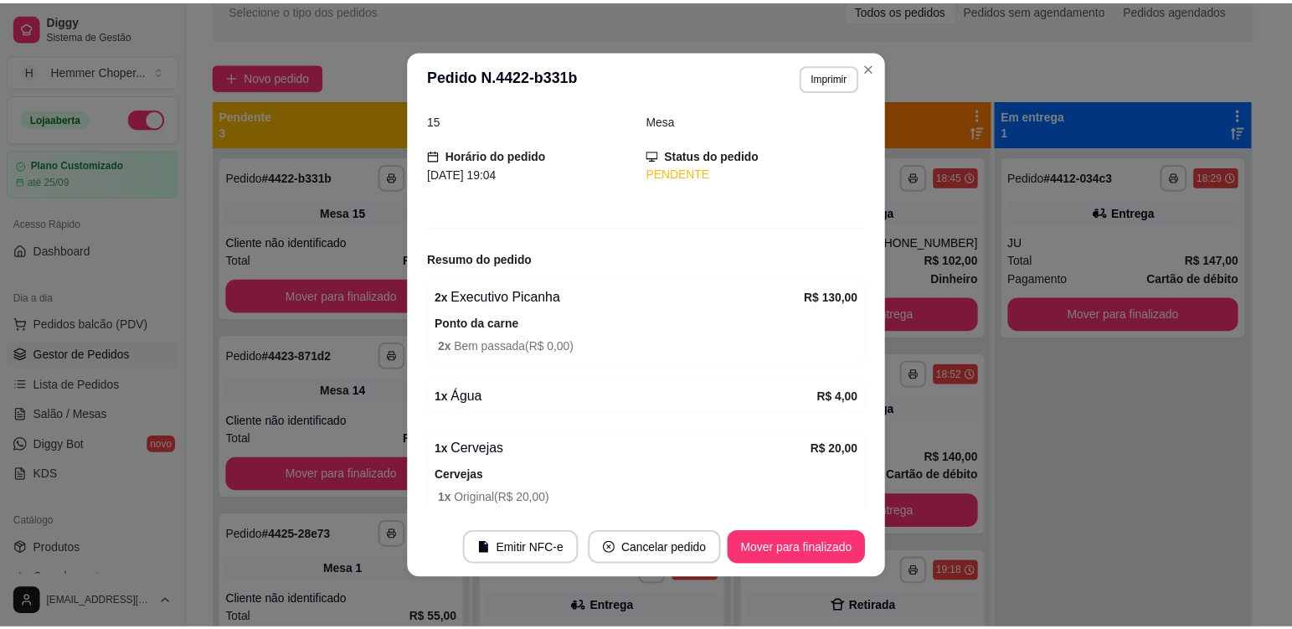
scroll to position [142, 0]
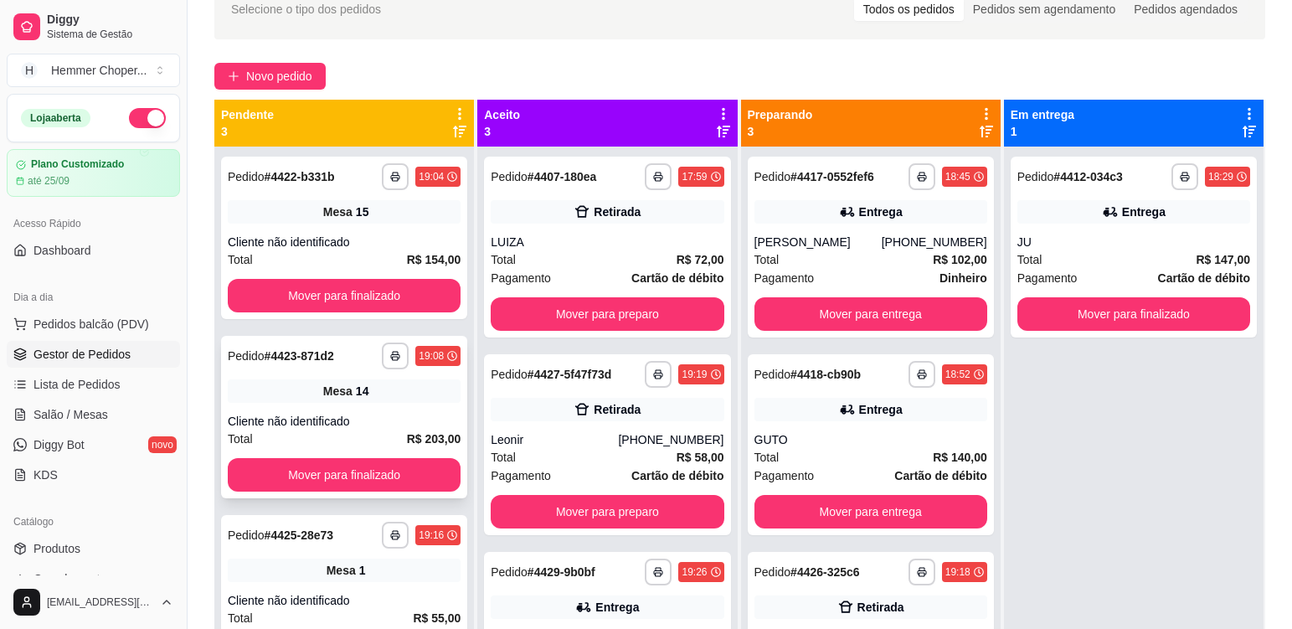
click at [391, 393] on div "Mesa 14" at bounding box center [344, 390] width 233 height 23
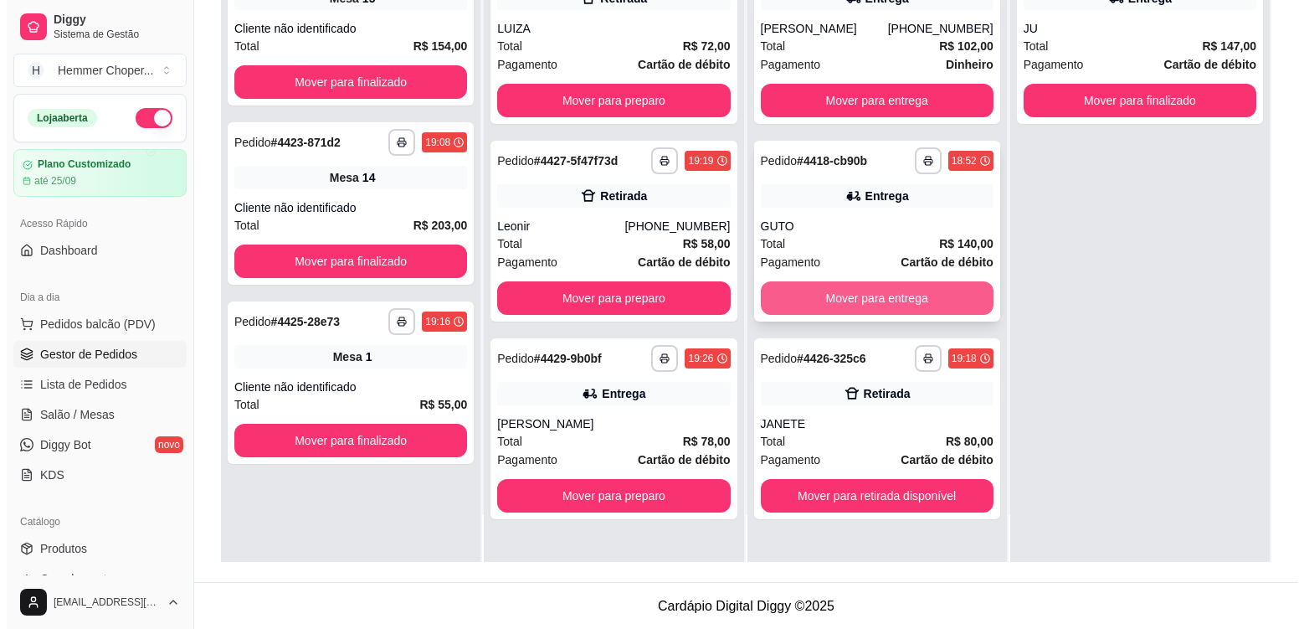
scroll to position [255, 0]
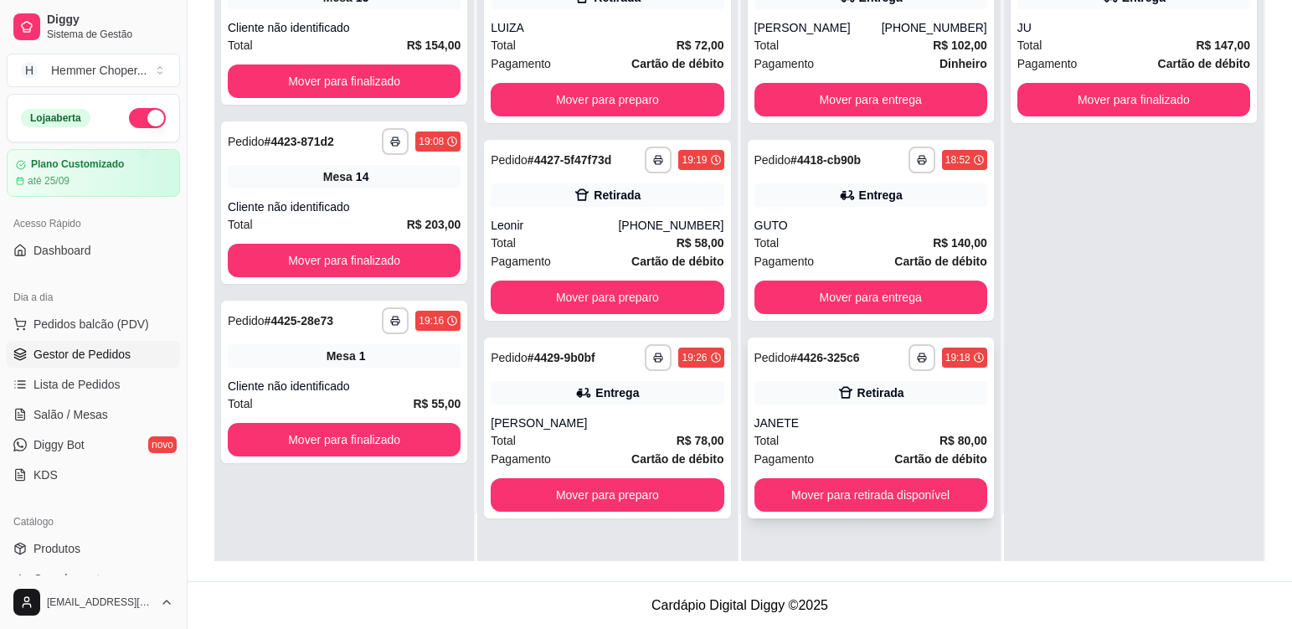
click at [867, 434] on div "Total R$ 80,00" at bounding box center [870, 440] width 233 height 18
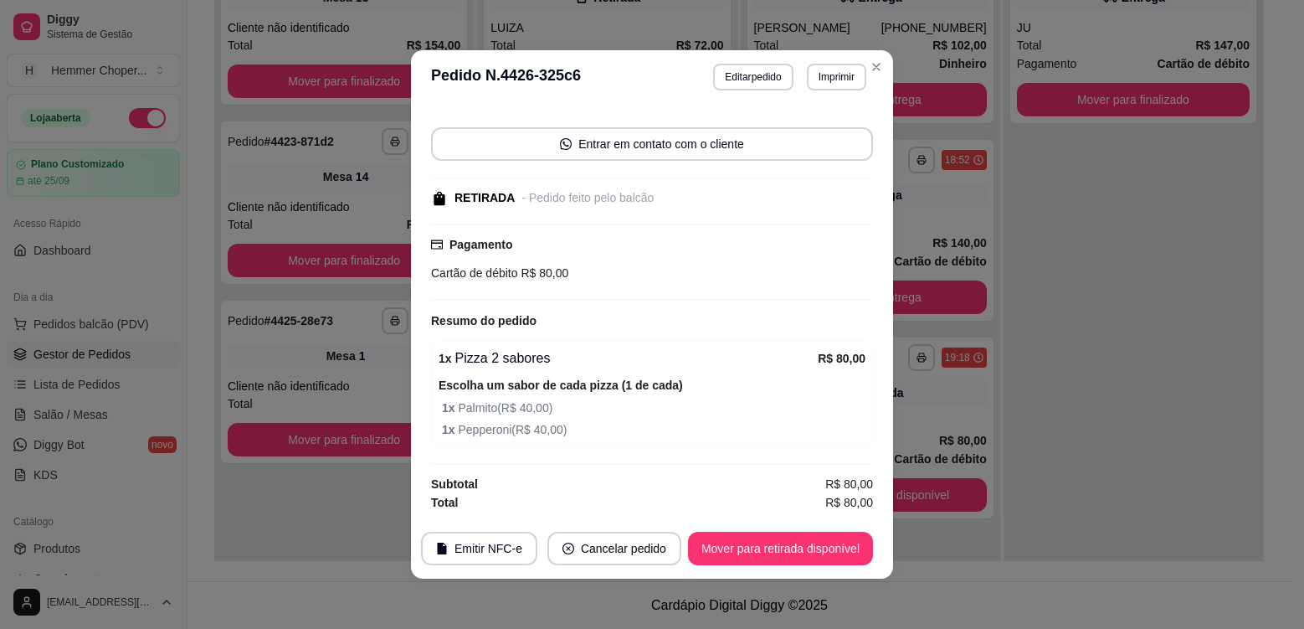
scroll to position [3, 0]
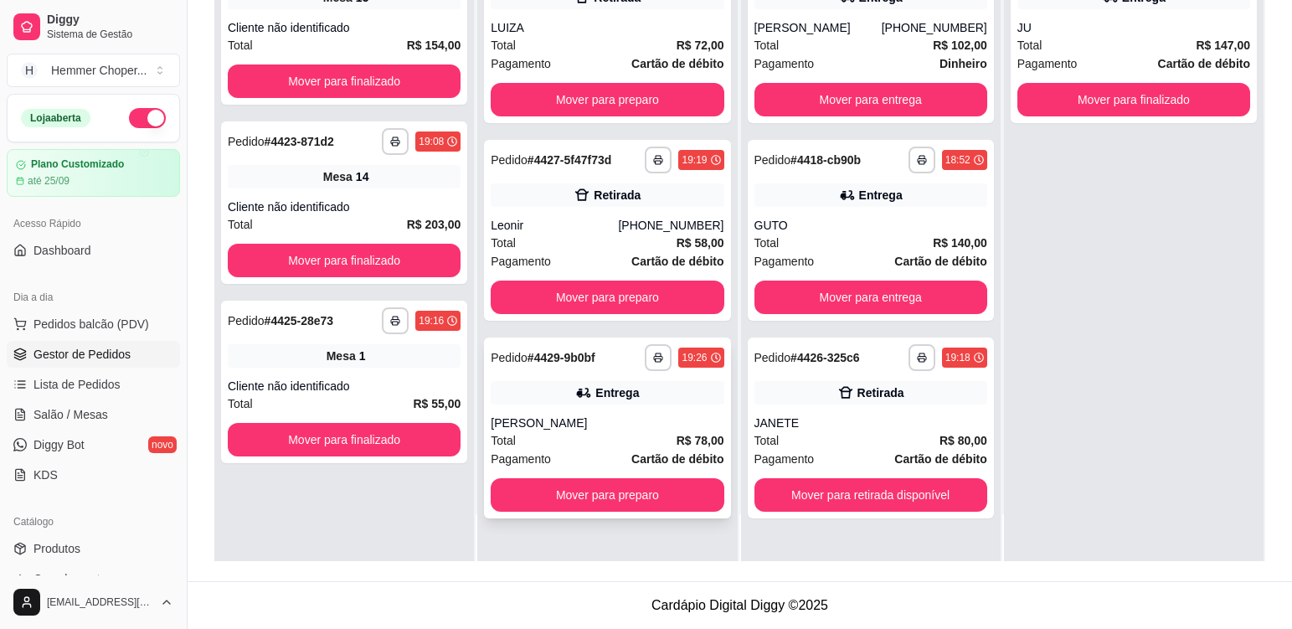
click at [566, 428] on div "[PERSON_NAME]" at bounding box center [607, 422] width 233 height 17
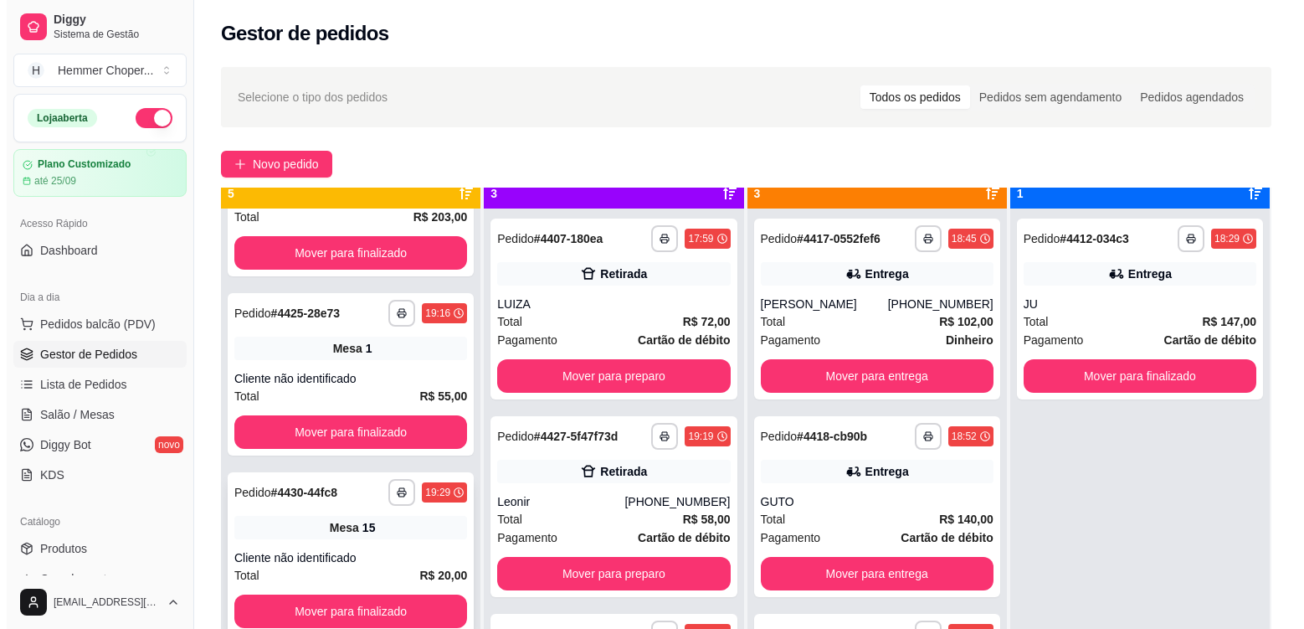
scroll to position [47, 0]
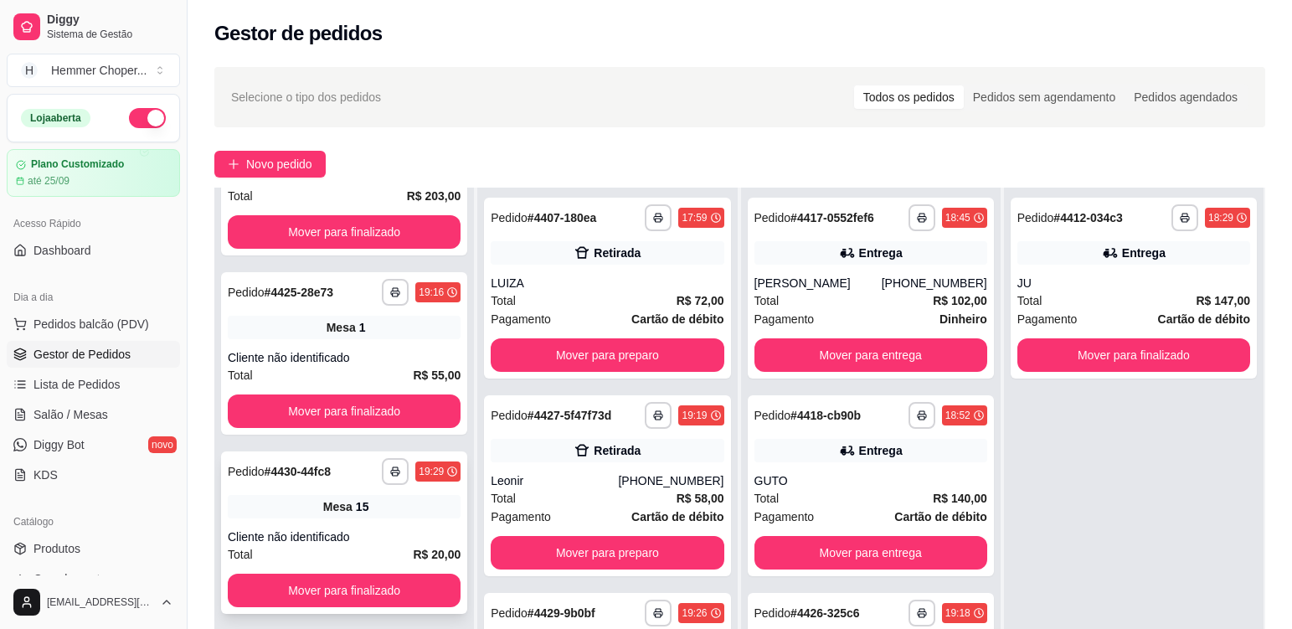
click at [383, 528] on div "Cliente não identificado" at bounding box center [344, 536] width 233 height 17
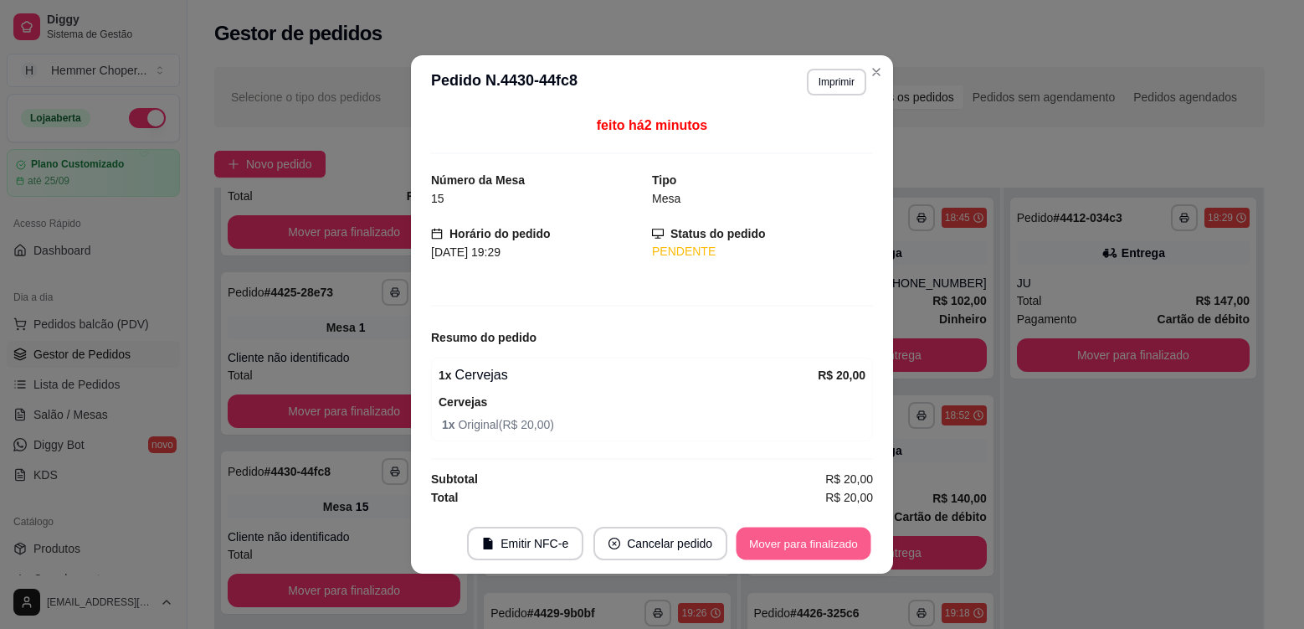
click at [809, 540] on button "Mover para finalizado" at bounding box center [804, 543] width 135 height 33
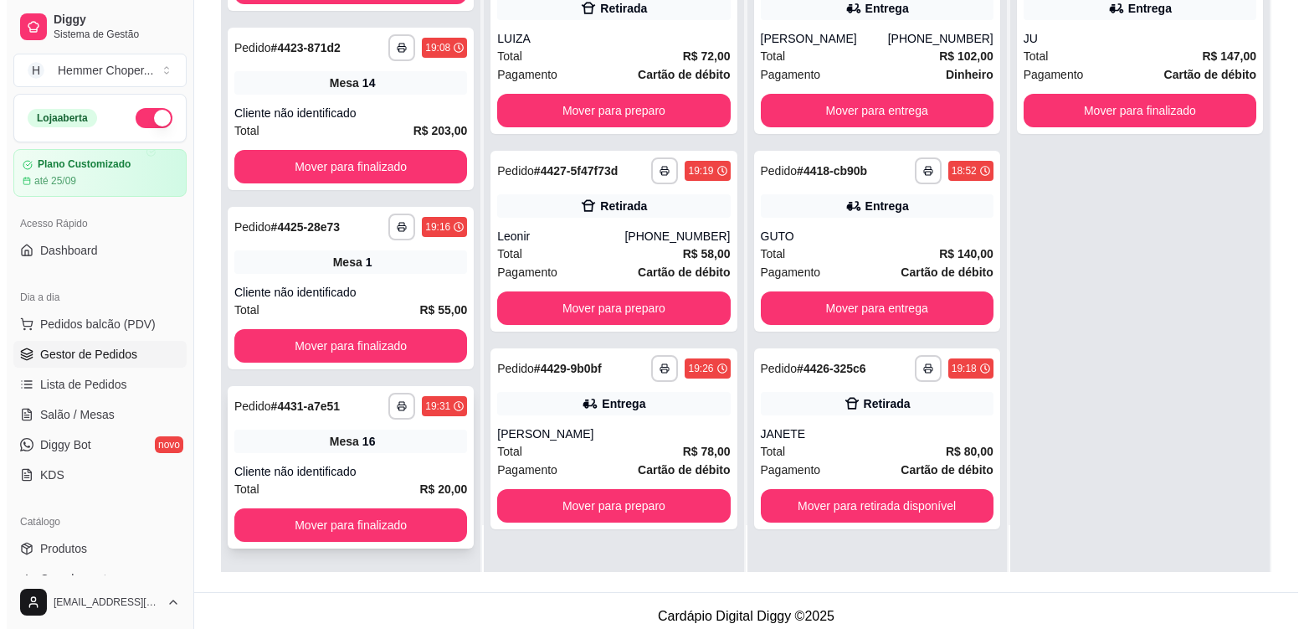
scroll to position [251, 0]
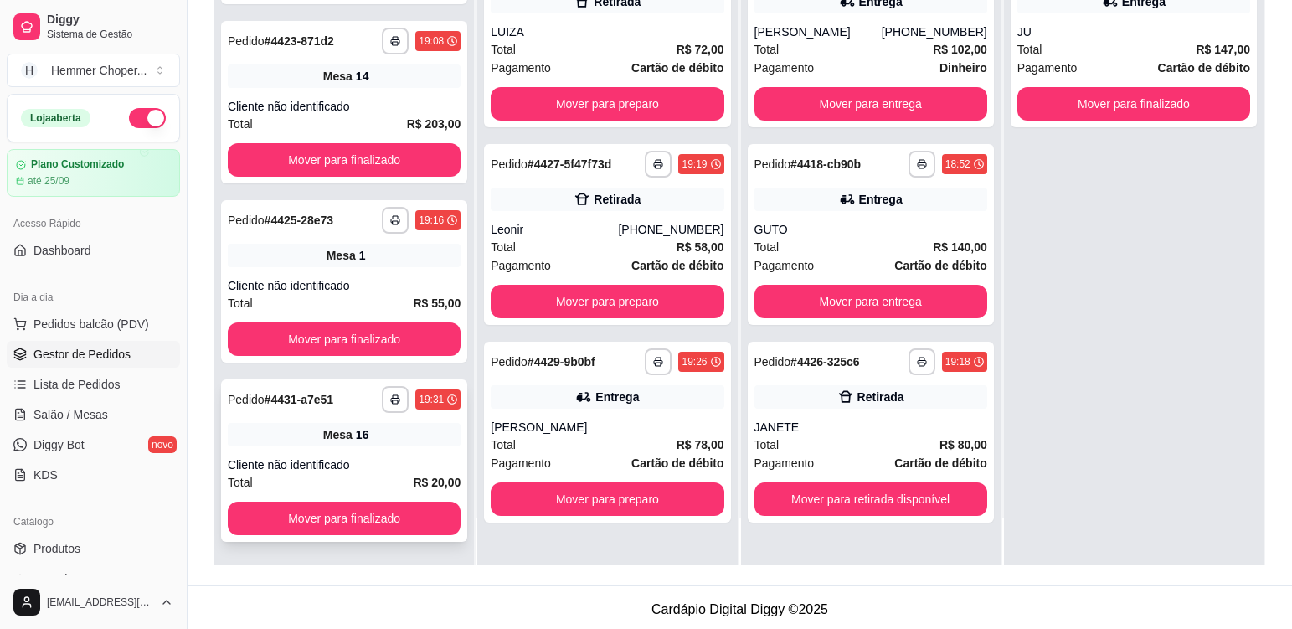
click at [388, 467] on div "Cliente não identificado" at bounding box center [344, 464] width 233 height 17
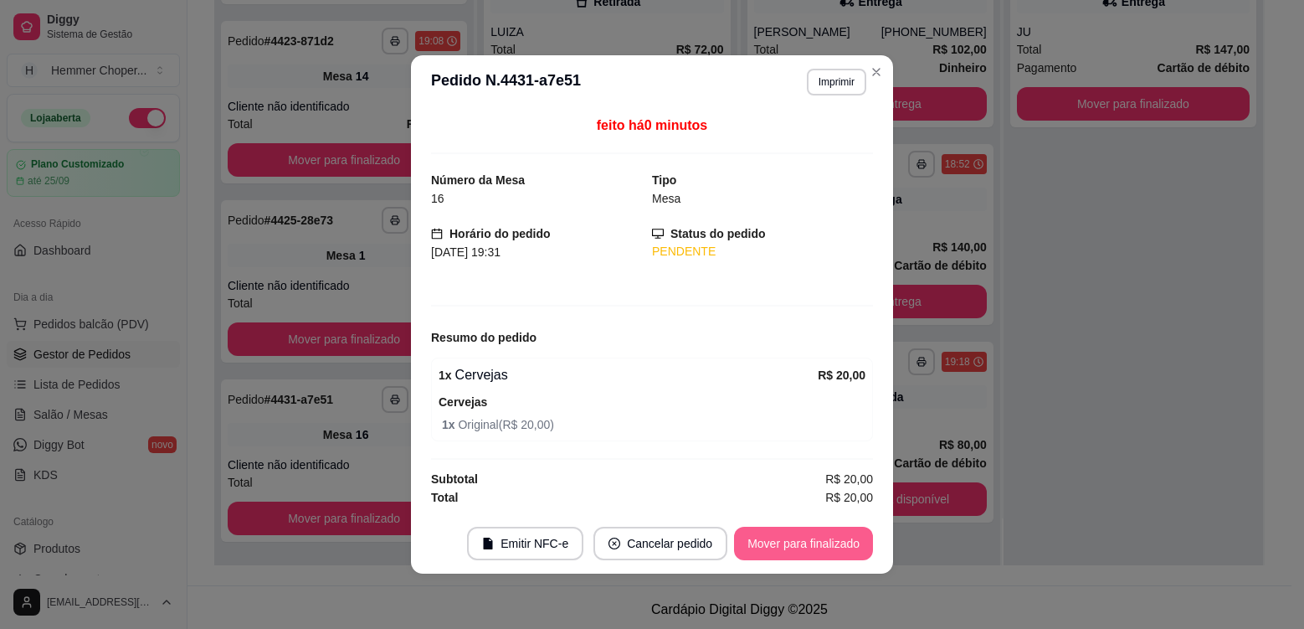
click at [830, 541] on button "Mover para finalizado" at bounding box center [803, 542] width 139 height 33
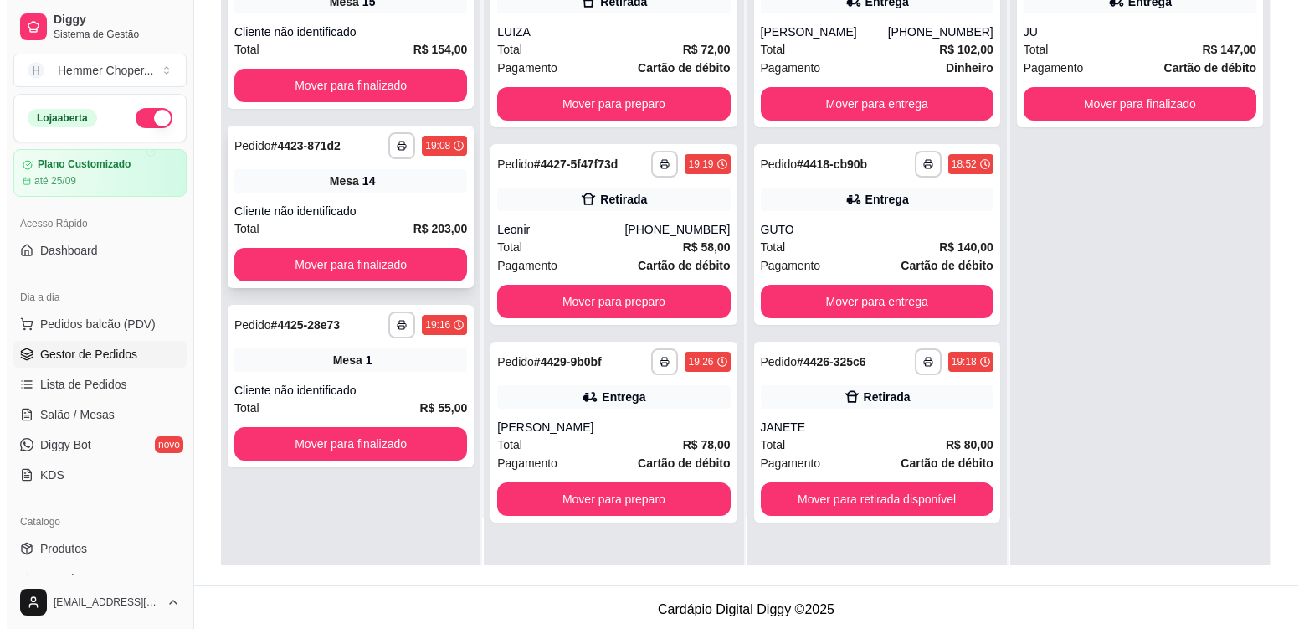
scroll to position [0, 0]
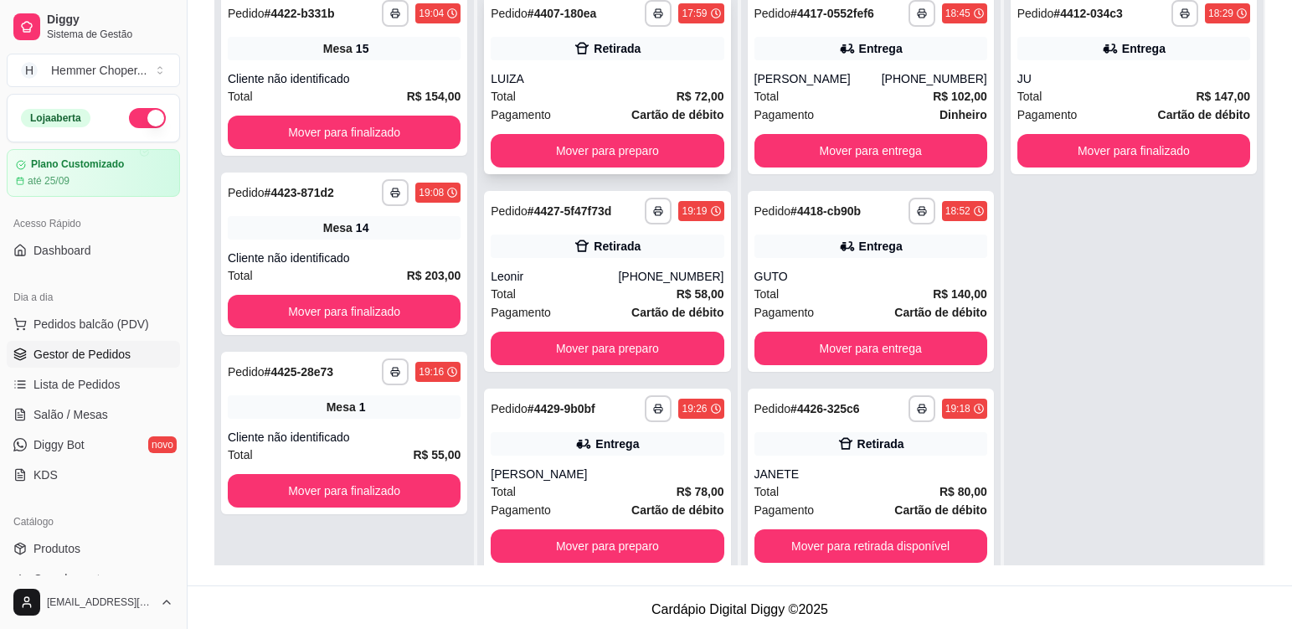
click at [572, 70] on div "LUIZA" at bounding box center [607, 78] width 233 height 17
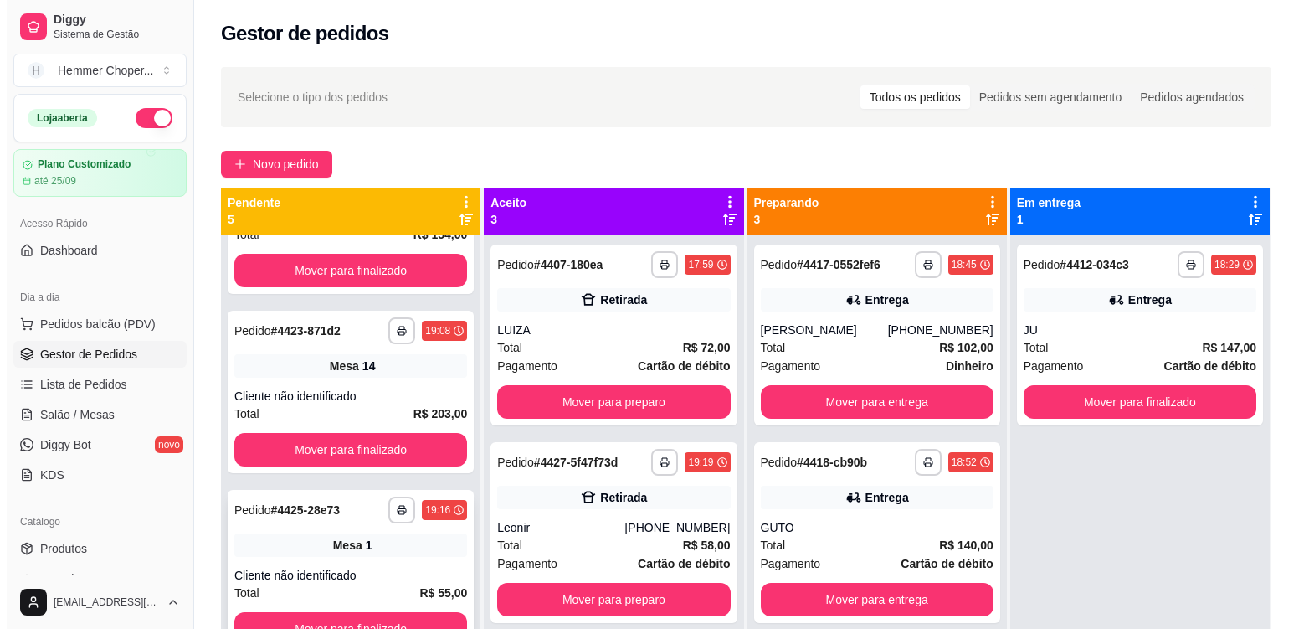
scroll to position [284, 0]
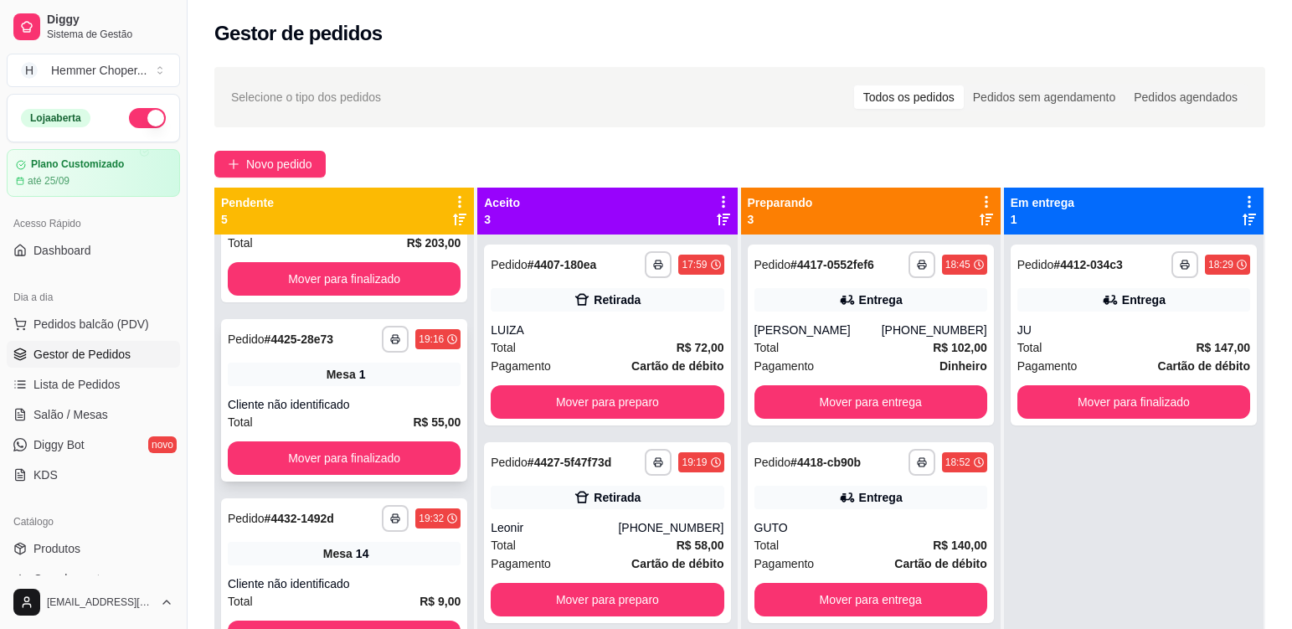
click at [404, 390] on div "**********" at bounding box center [344, 400] width 246 height 162
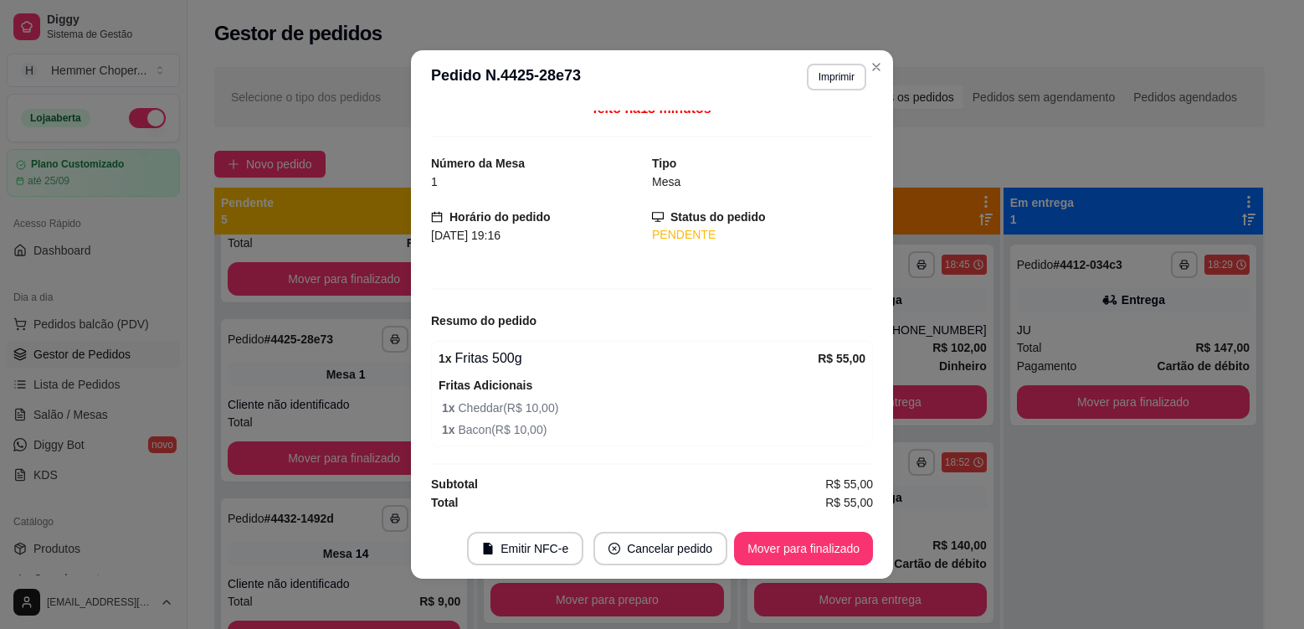
scroll to position [0, 0]
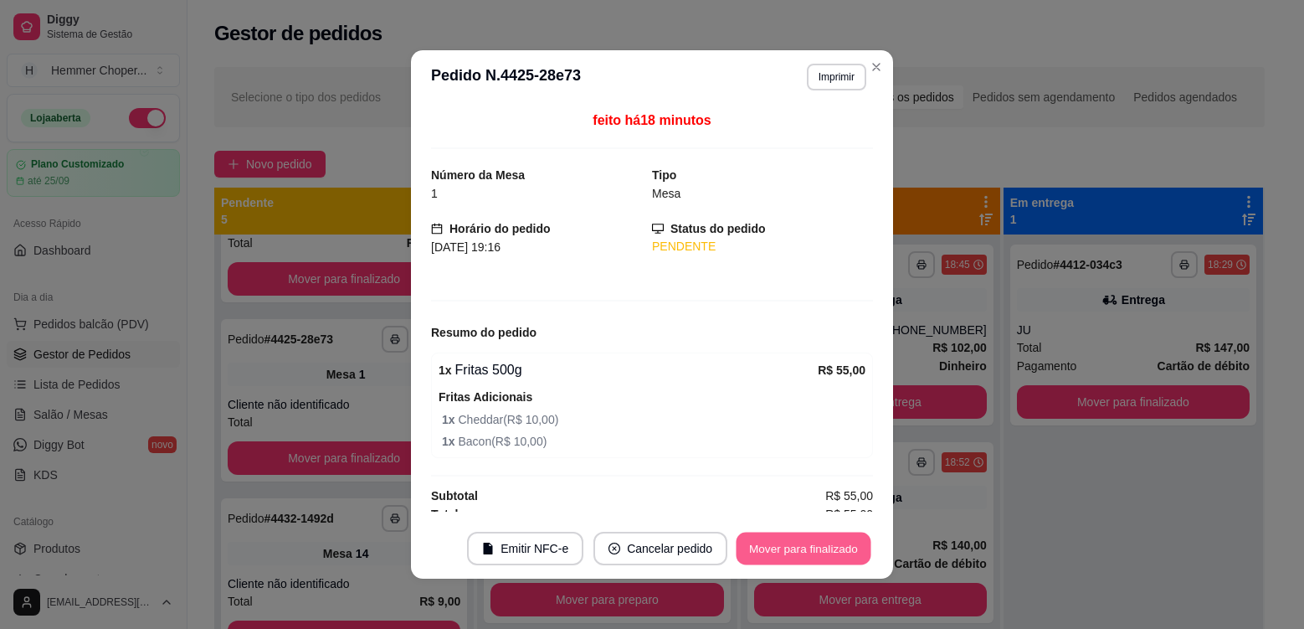
click at [846, 555] on button "Mover para finalizado" at bounding box center [804, 548] width 135 height 33
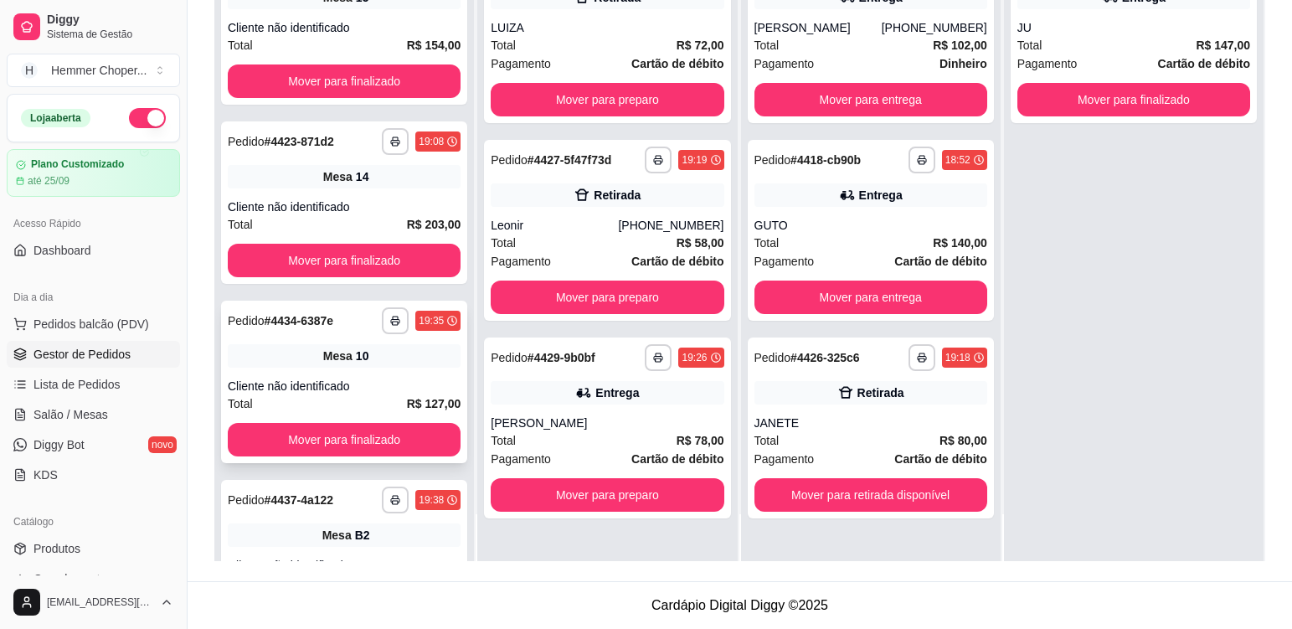
click at [369, 362] on div "Mesa 10" at bounding box center [344, 355] width 233 height 23
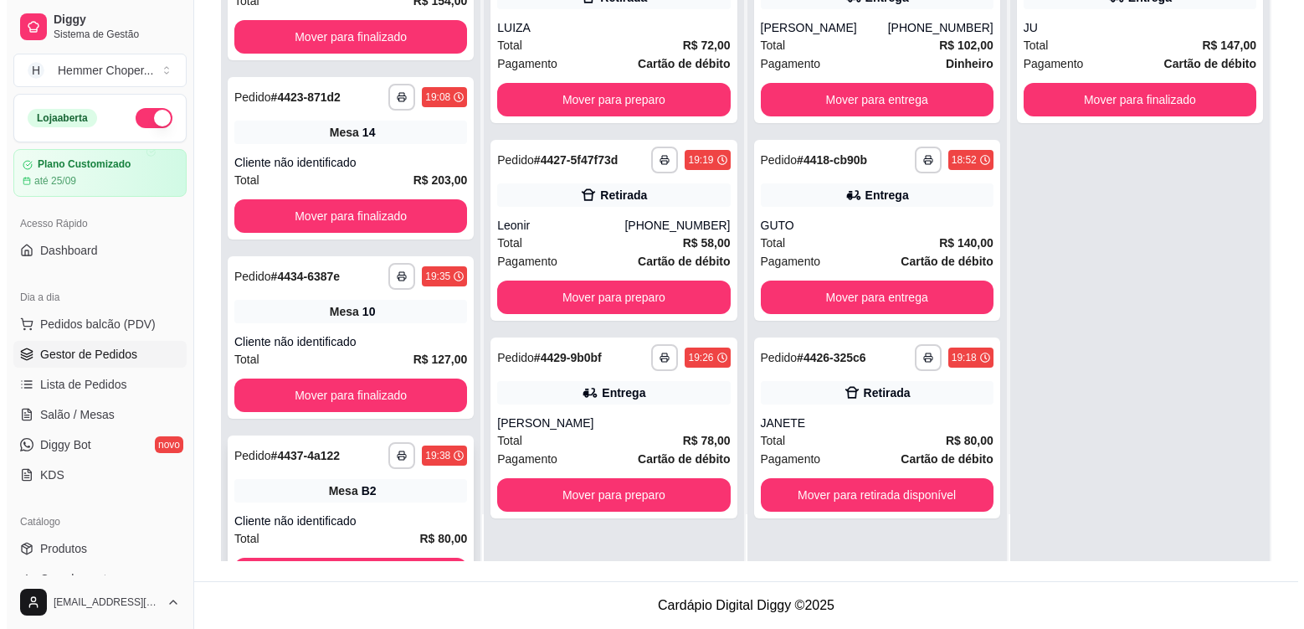
scroll to position [84, 0]
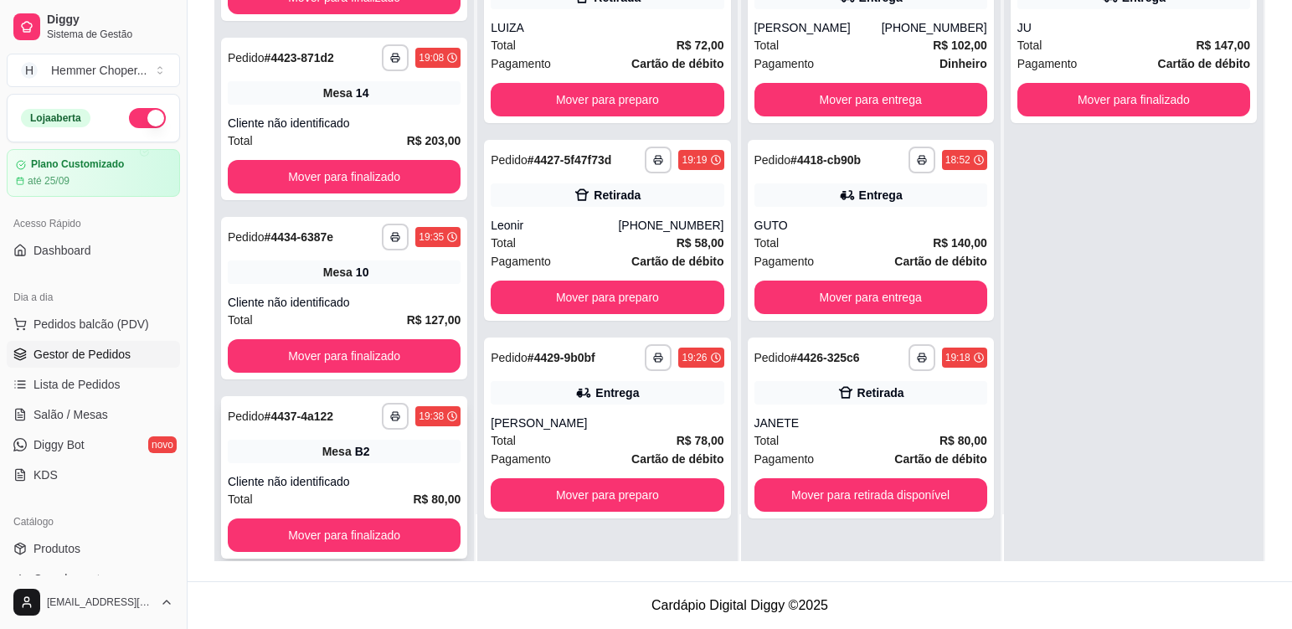
click at [338, 484] on div "Cliente não identificado" at bounding box center [344, 481] width 233 height 17
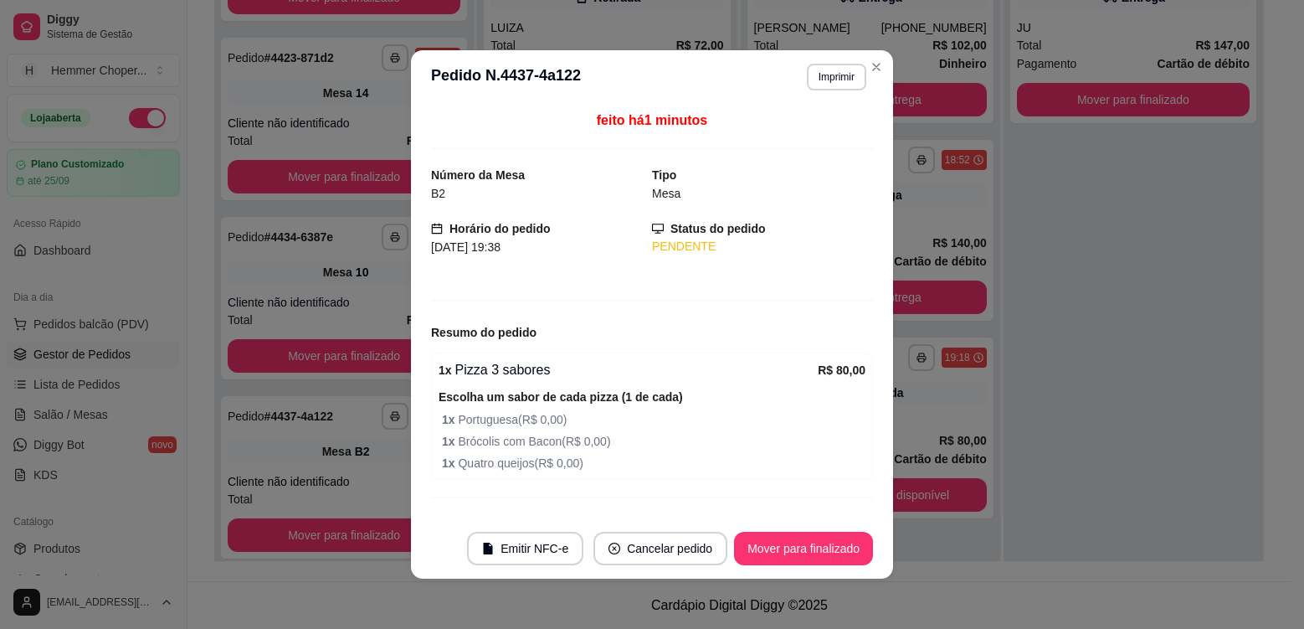
scroll to position [33, 0]
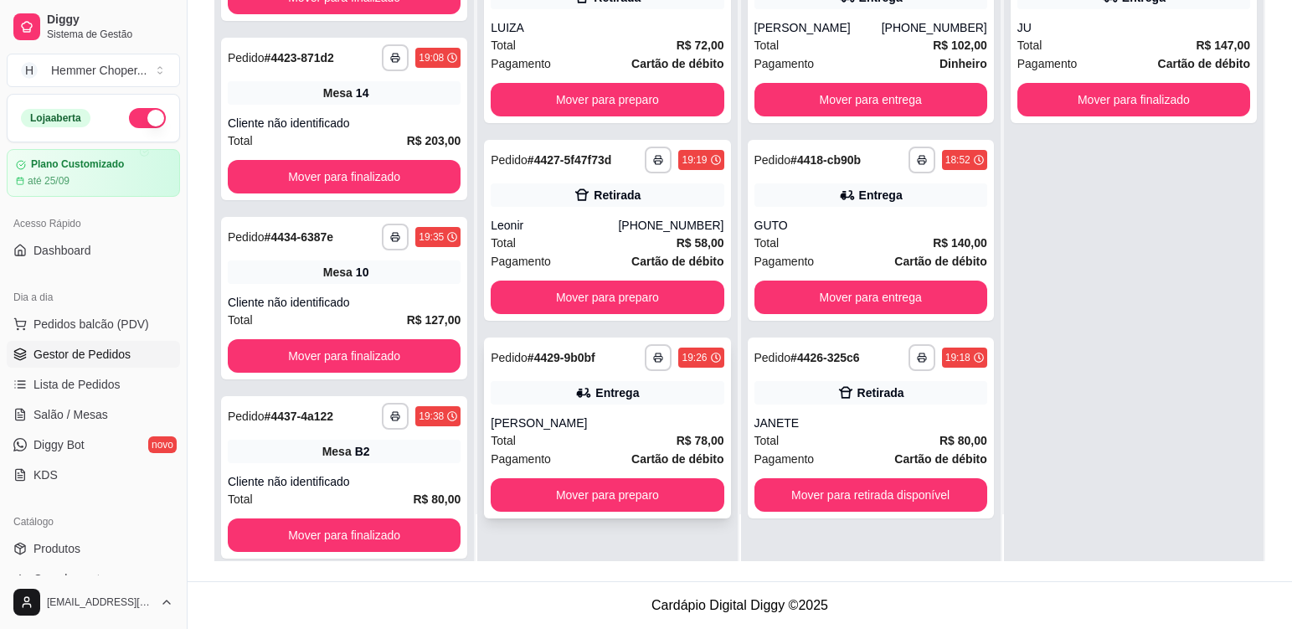
click at [585, 429] on div "[PERSON_NAME]" at bounding box center [607, 422] width 233 height 17
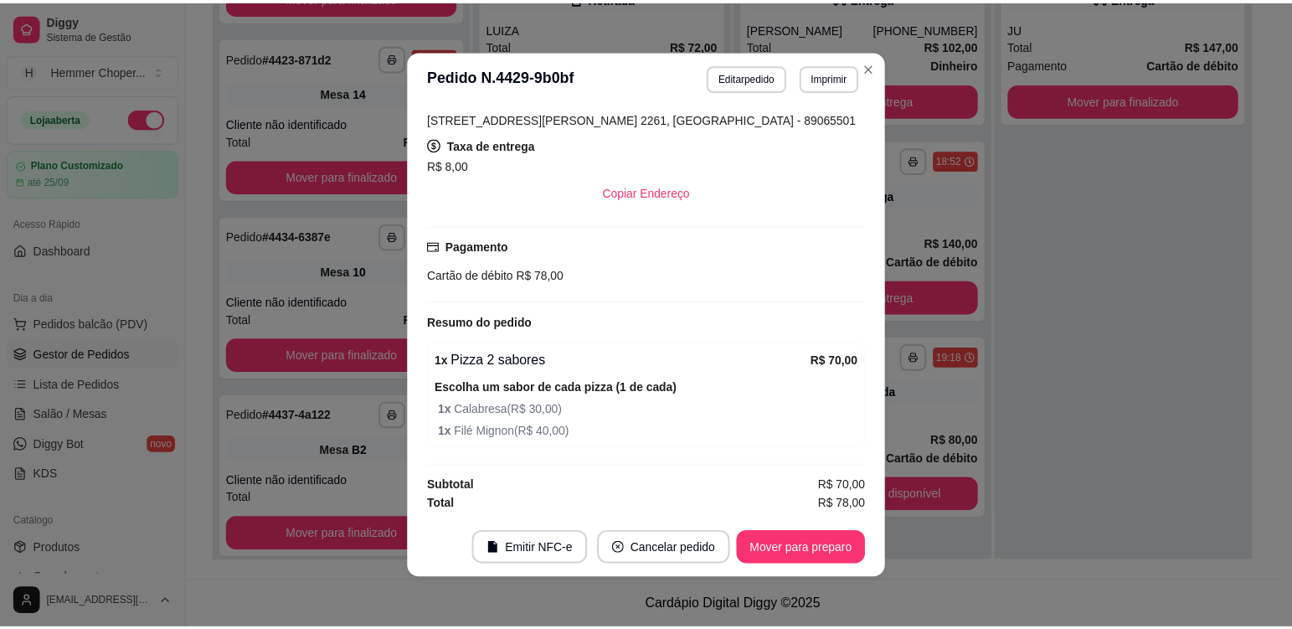
scroll to position [352, 0]
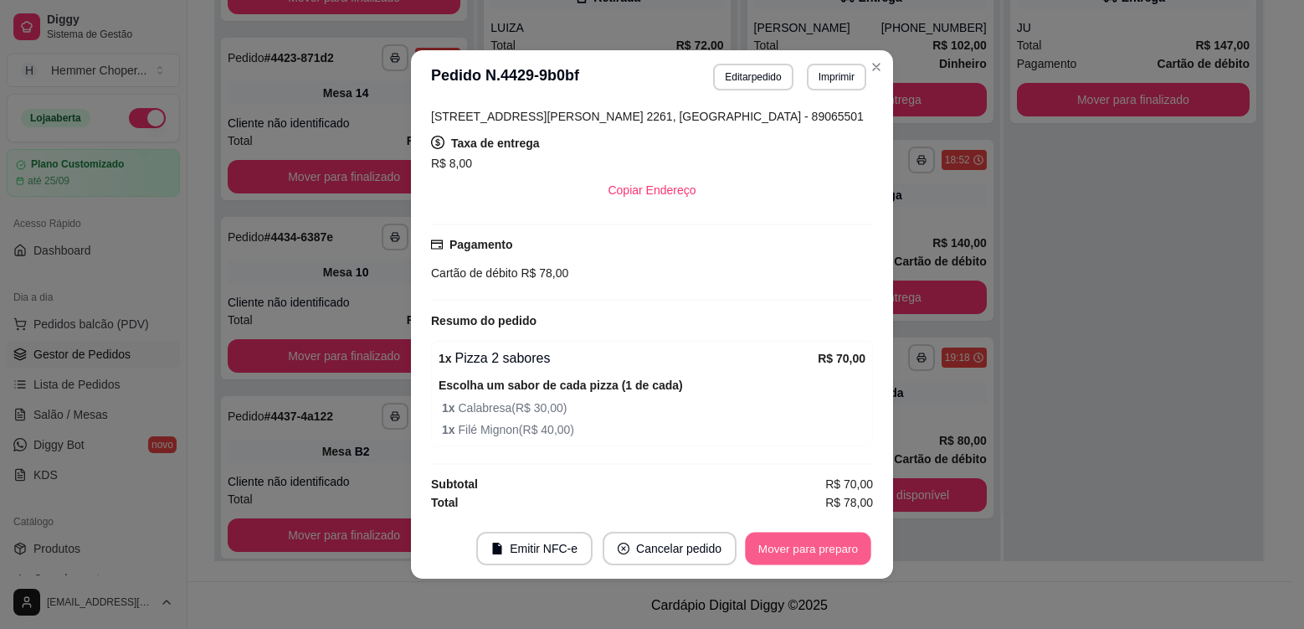
click at [799, 556] on button "Mover para preparo" at bounding box center [808, 548] width 126 height 33
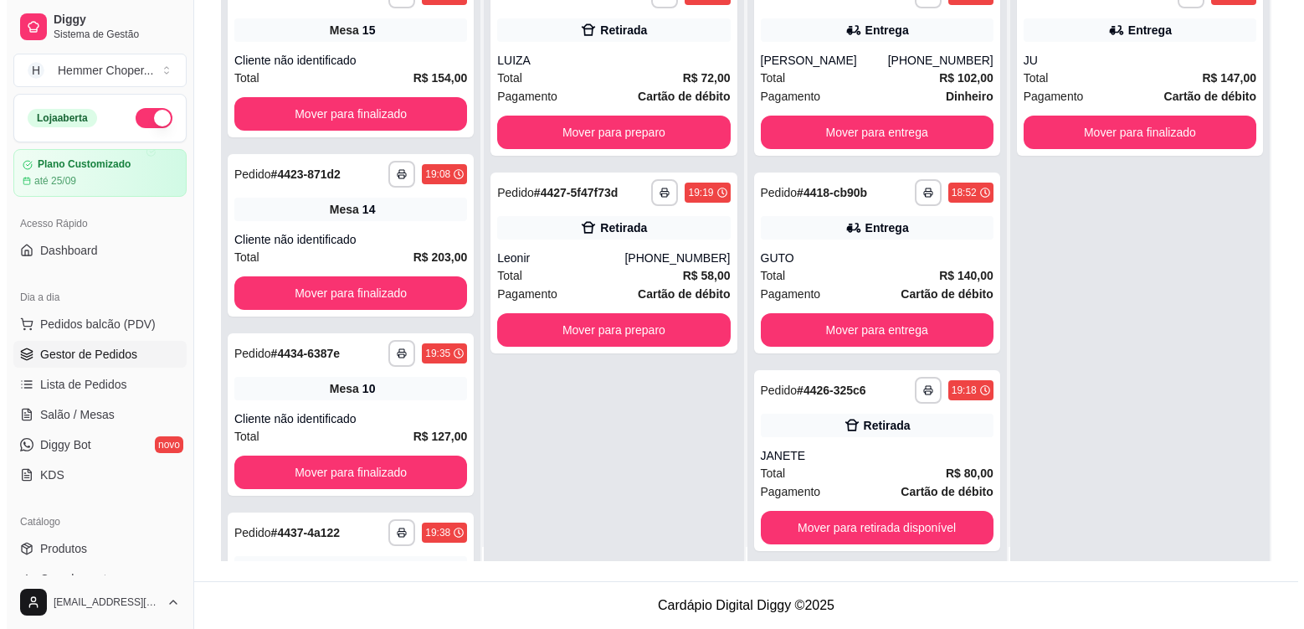
scroll to position [0, 0]
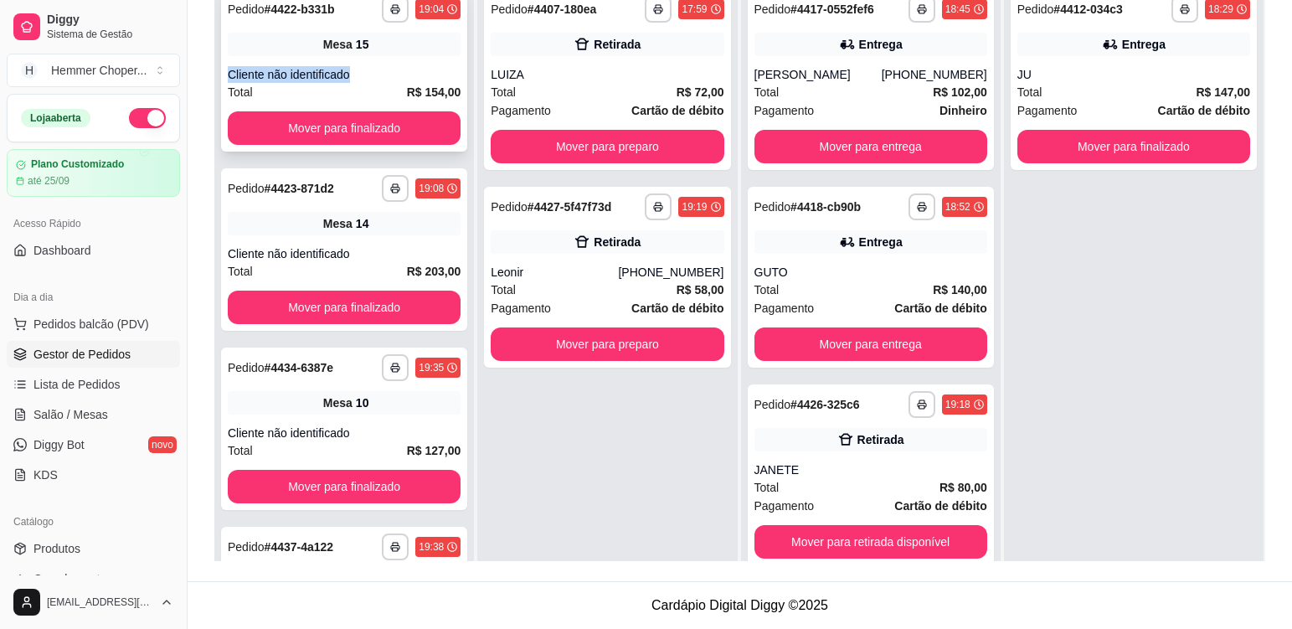
click at [401, 56] on div "**********" at bounding box center [344, 70] width 246 height 162
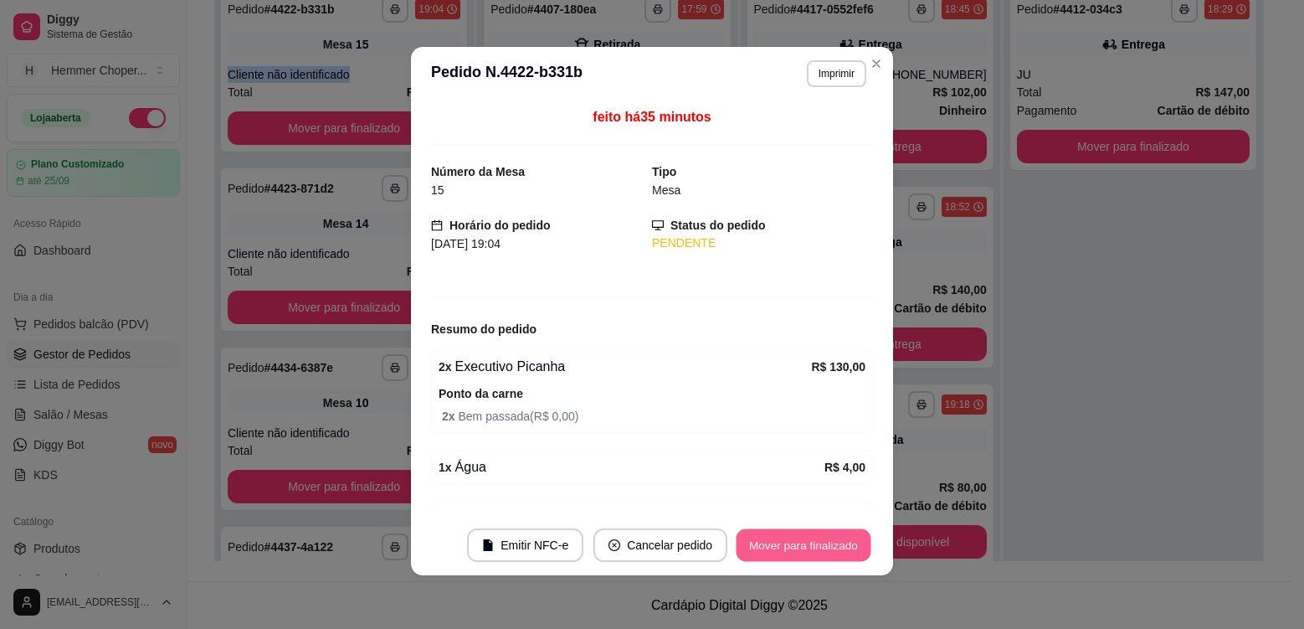
click at [778, 548] on button "Mover para finalizado" at bounding box center [804, 545] width 135 height 33
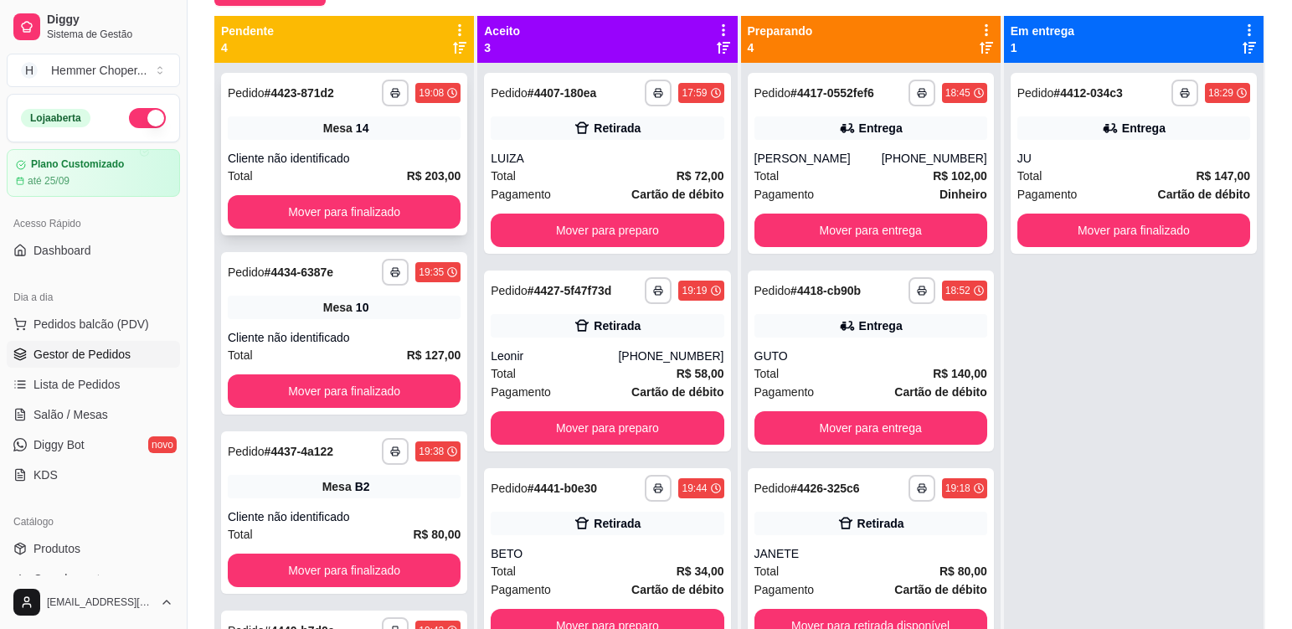
click at [378, 150] on div "Cliente não identificado" at bounding box center [344, 158] width 233 height 17
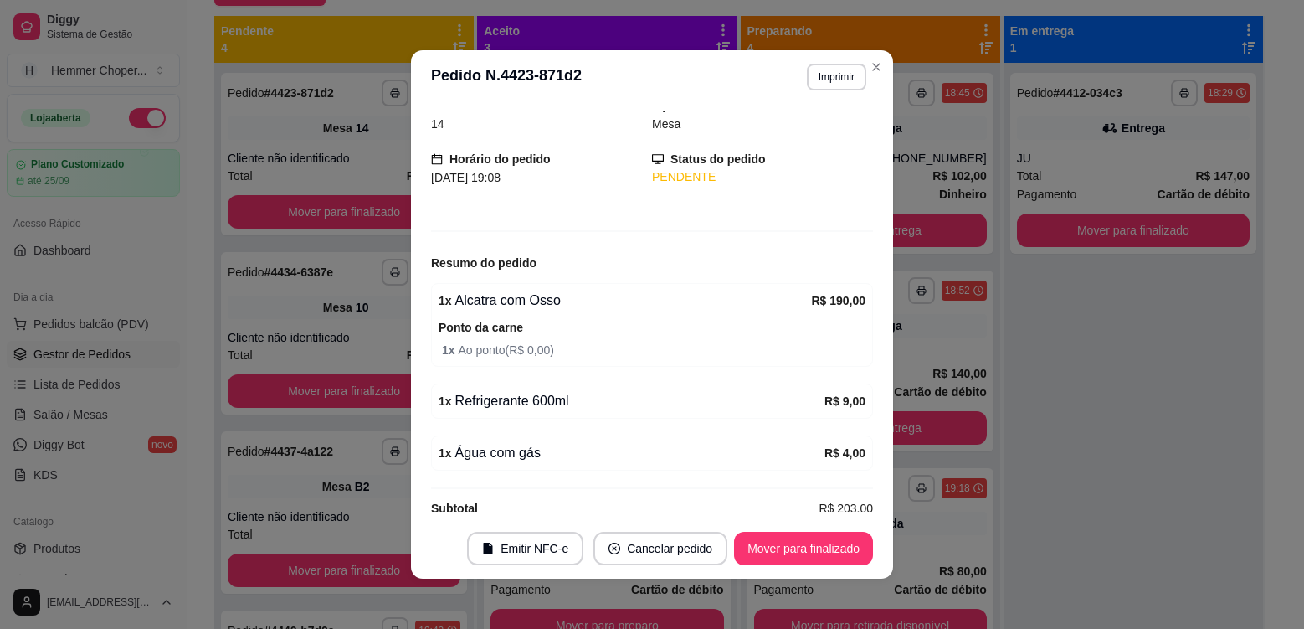
scroll to position [84, 0]
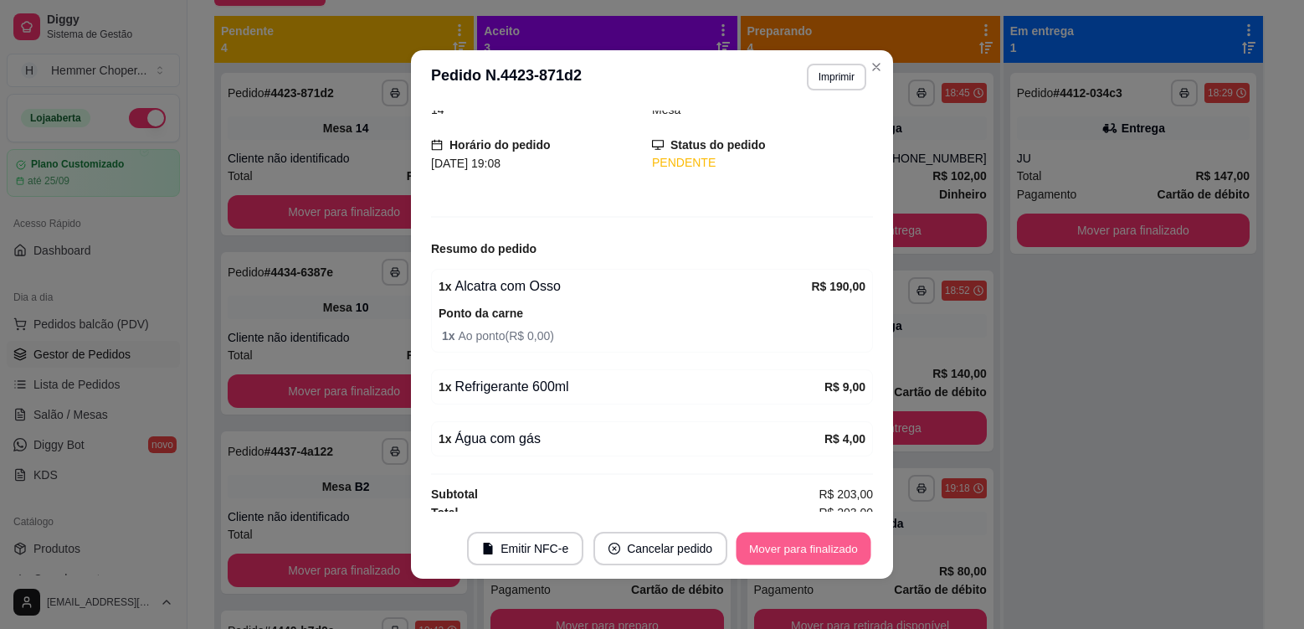
click at [829, 544] on button "Mover para finalizado" at bounding box center [804, 548] width 135 height 33
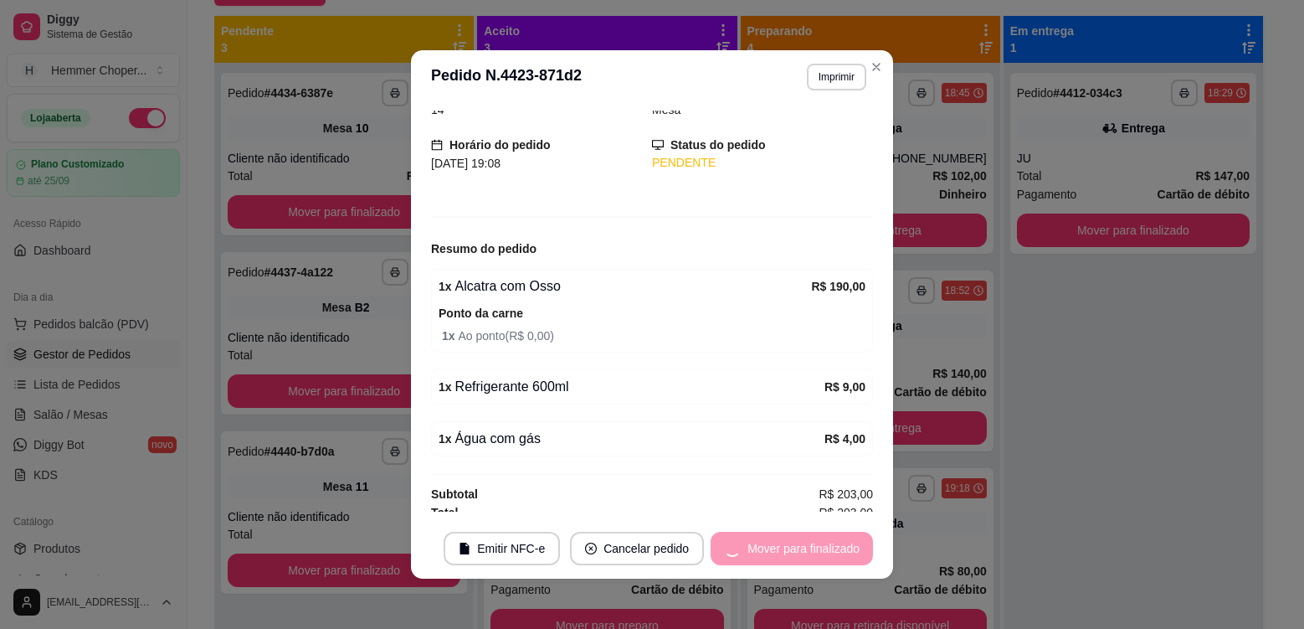
scroll to position [28, 0]
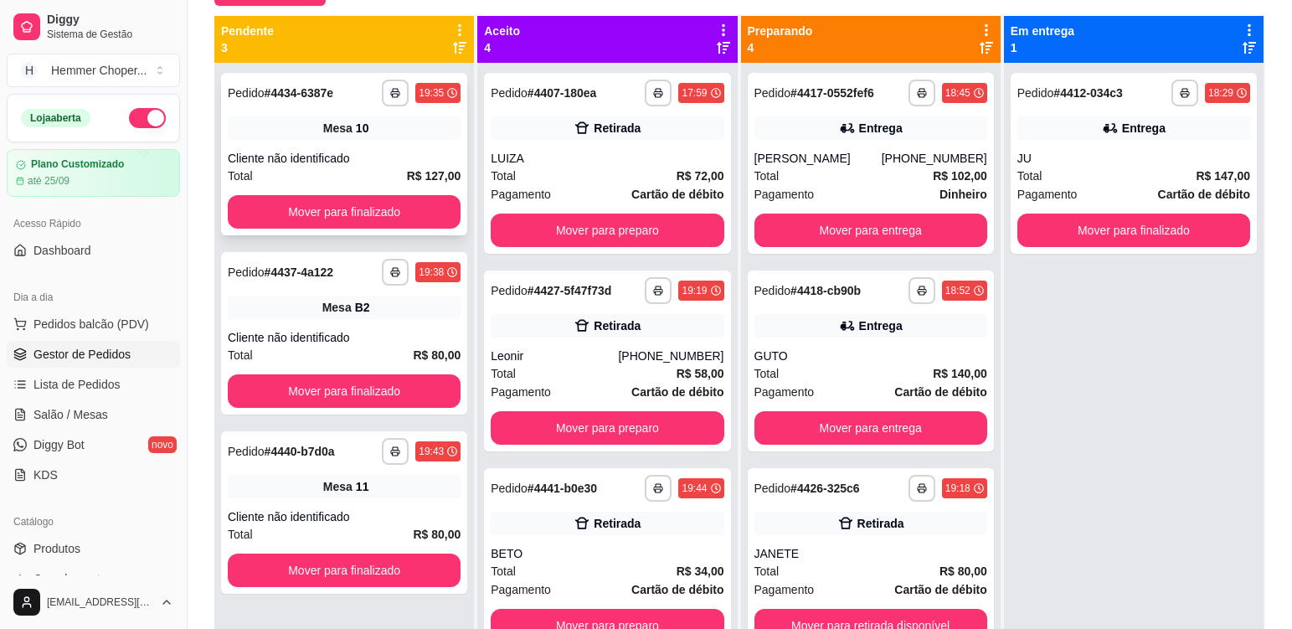
click at [386, 169] on div "Total R$ 127,00" at bounding box center [344, 176] width 233 height 18
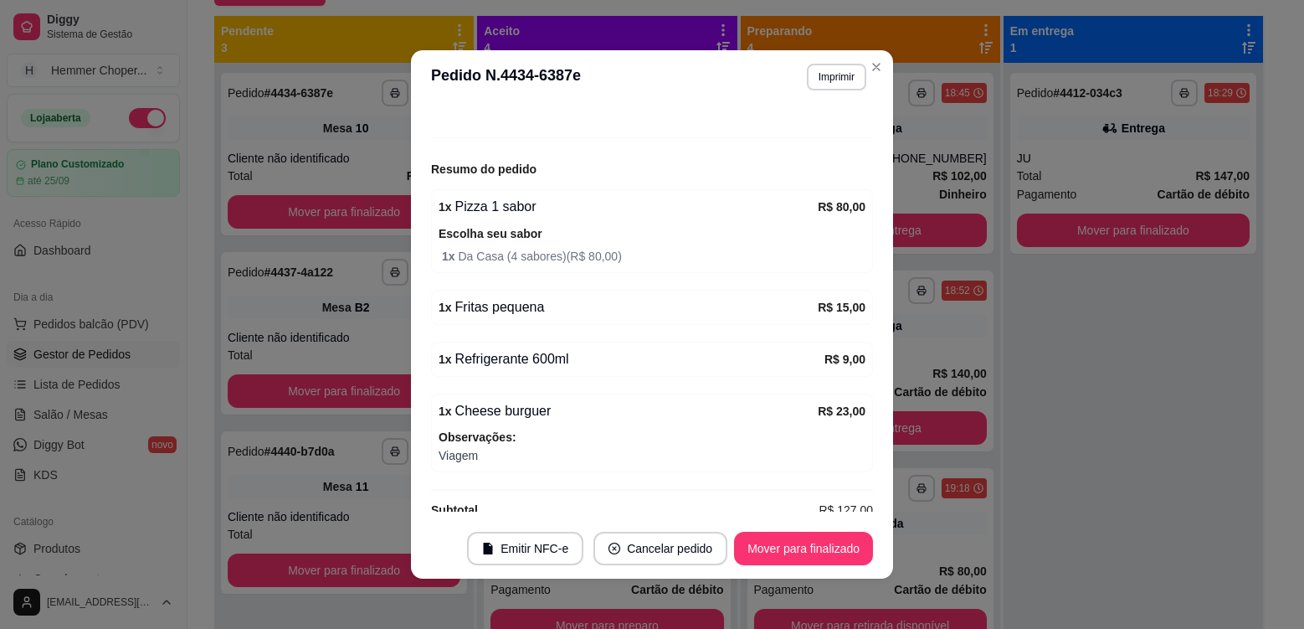
scroll to position [167, 0]
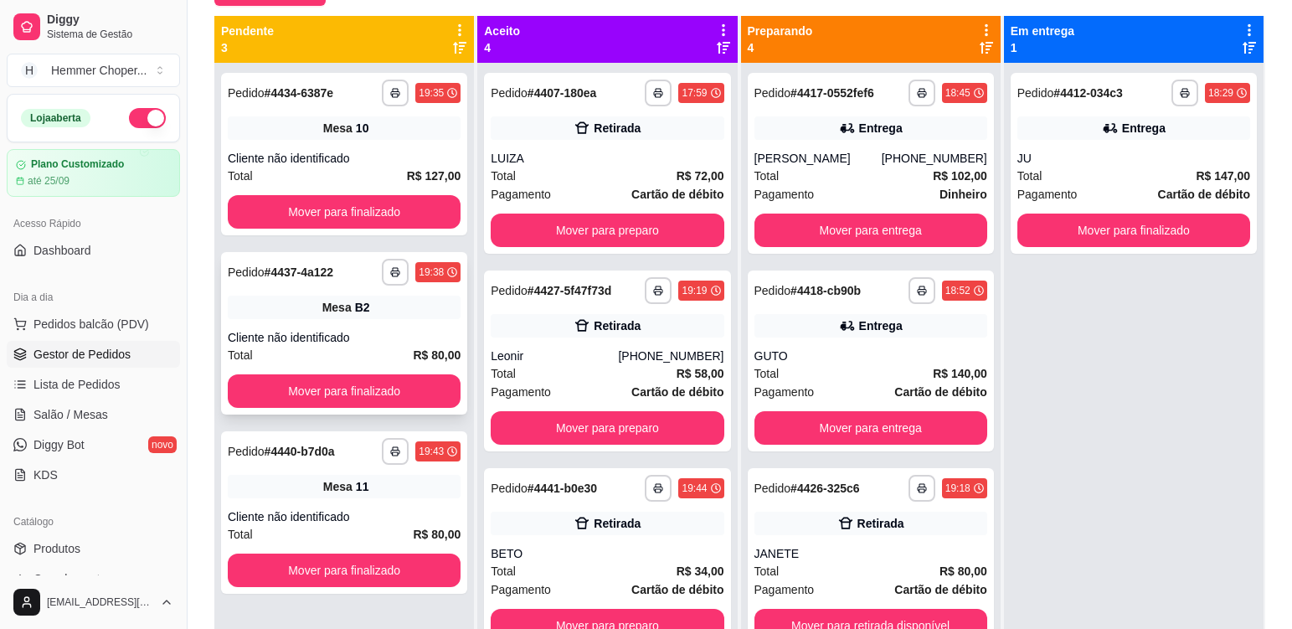
click at [372, 323] on div "**********" at bounding box center [344, 333] width 246 height 162
click at [384, 484] on div "Mesa 11" at bounding box center [344, 486] width 233 height 23
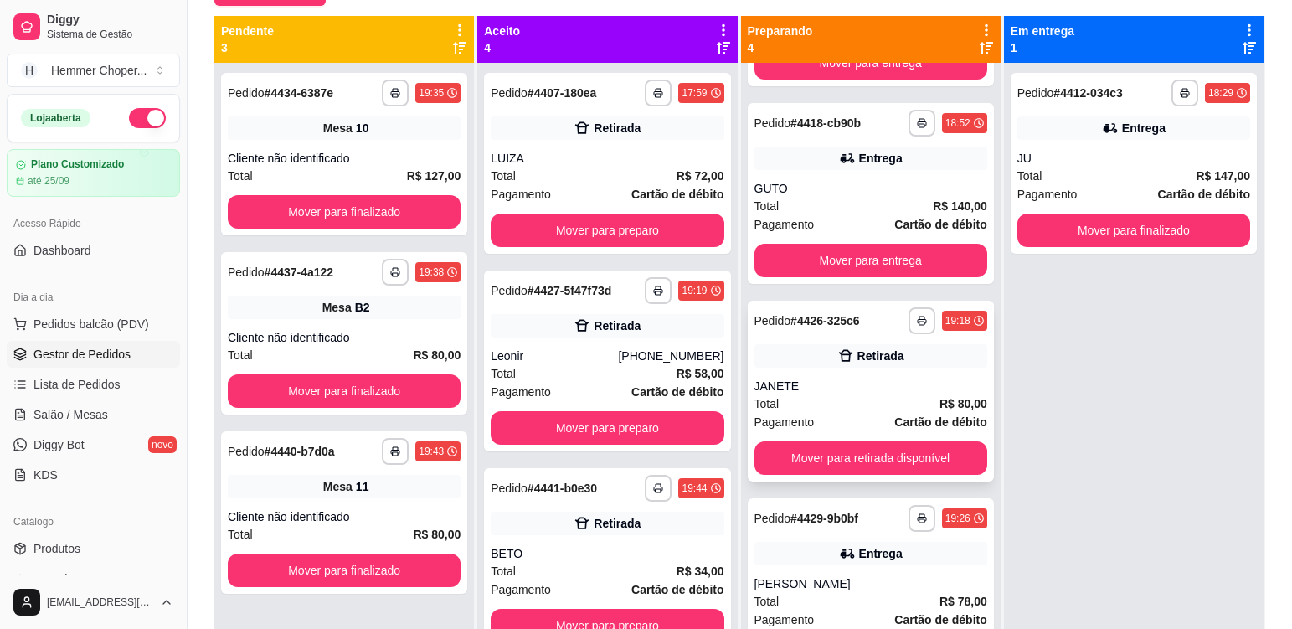
click at [847, 387] on div "**********" at bounding box center [870, 390] width 246 height 181
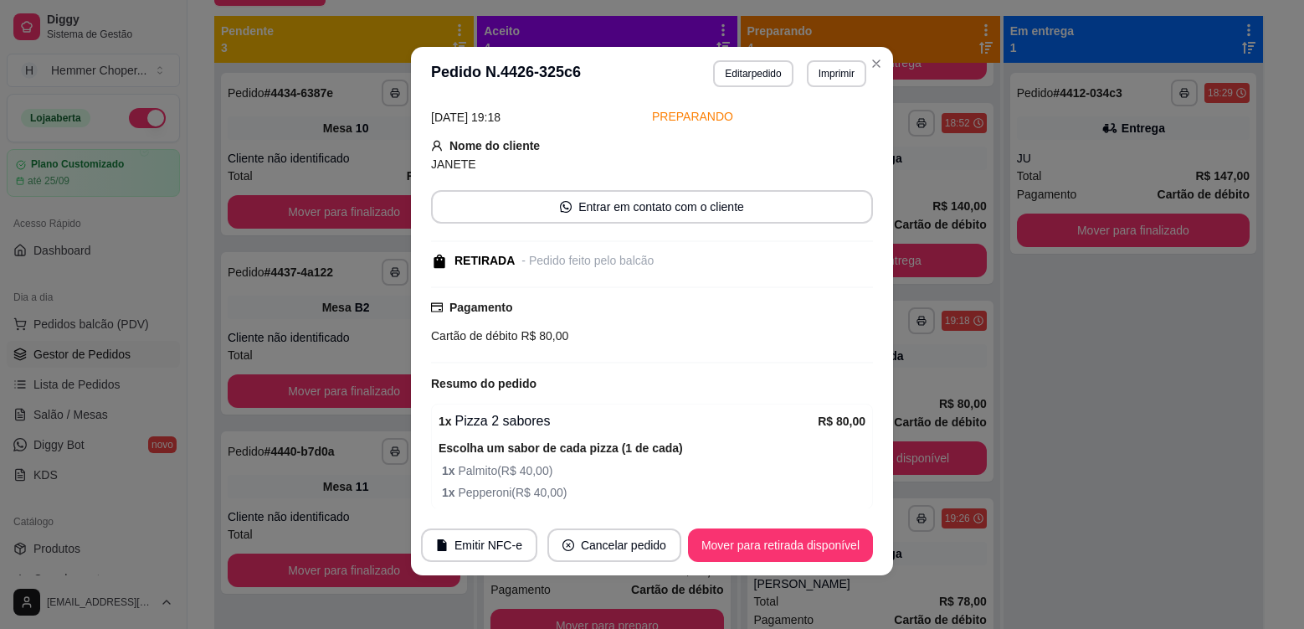
scroll to position [139, 0]
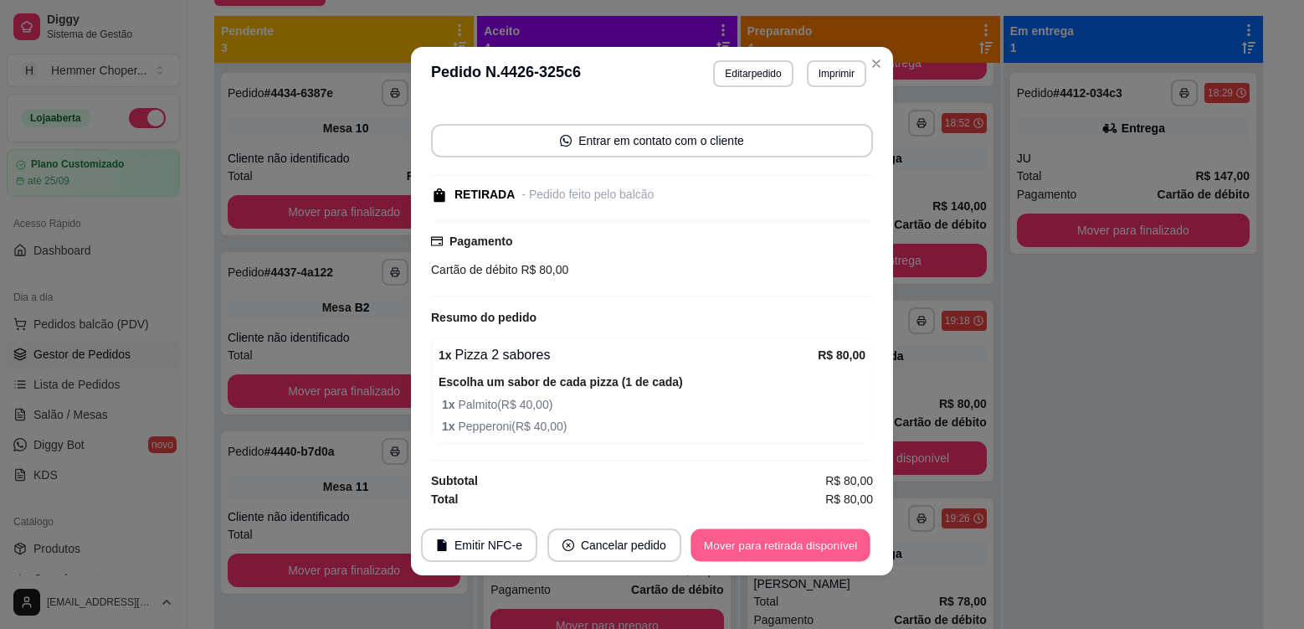
click at [783, 550] on button "Mover para retirada disponível" at bounding box center [780, 545] width 179 height 33
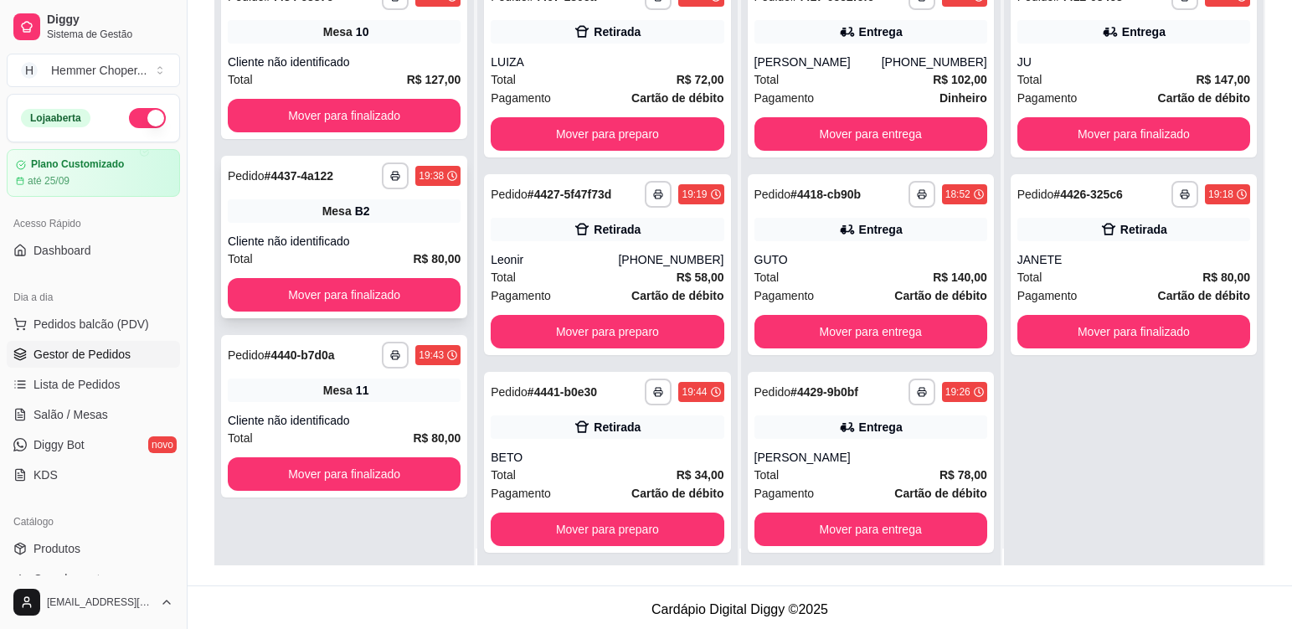
scroll to position [0, 0]
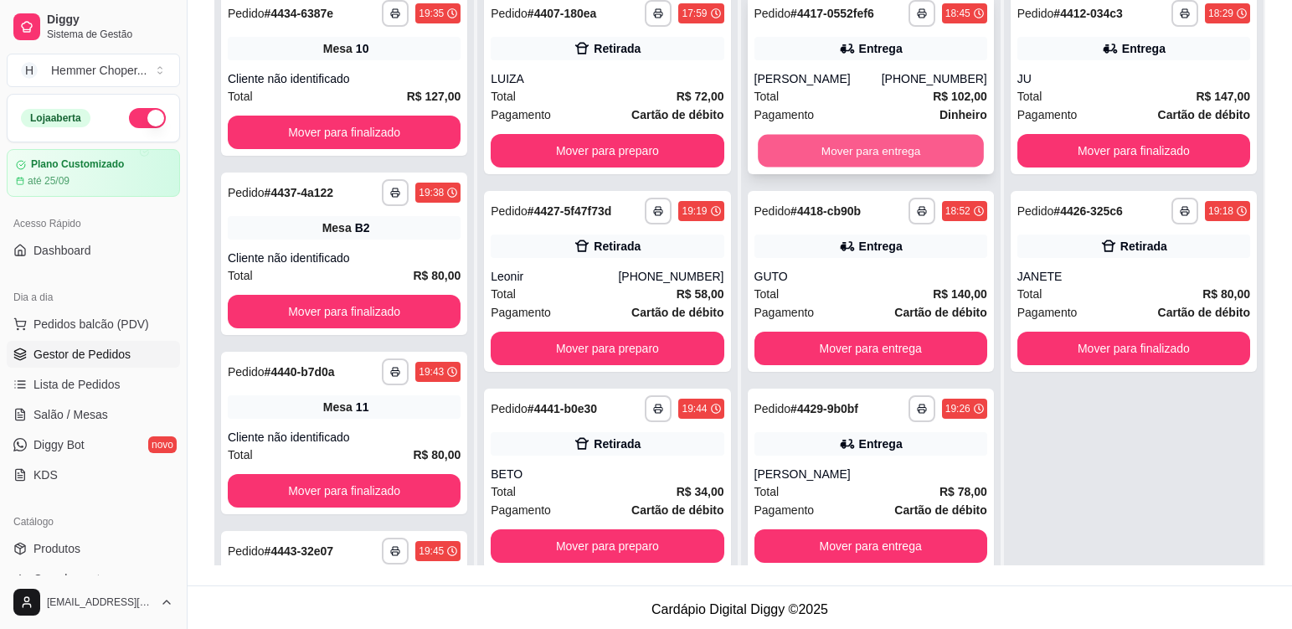
click at [852, 141] on button "Mover para entrega" at bounding box center [871, 151] width 226 height 33
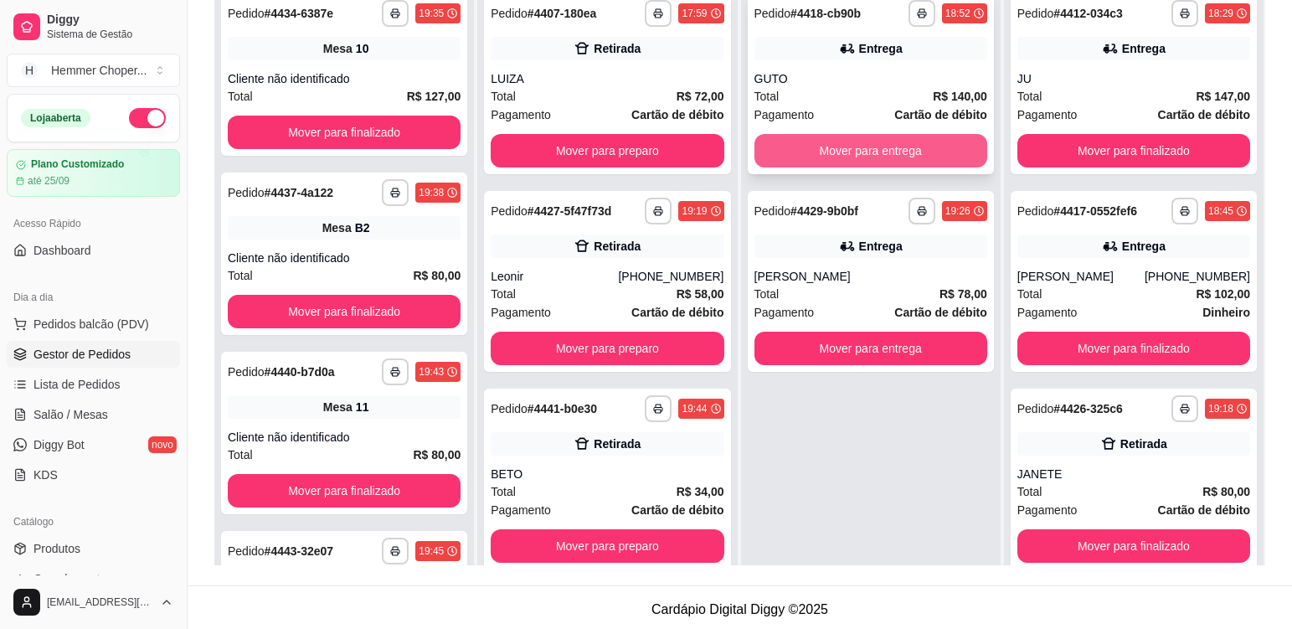
click at [850, 152] on button "Mover para entrega" at bounding box center [870, 150] width 233 height 33
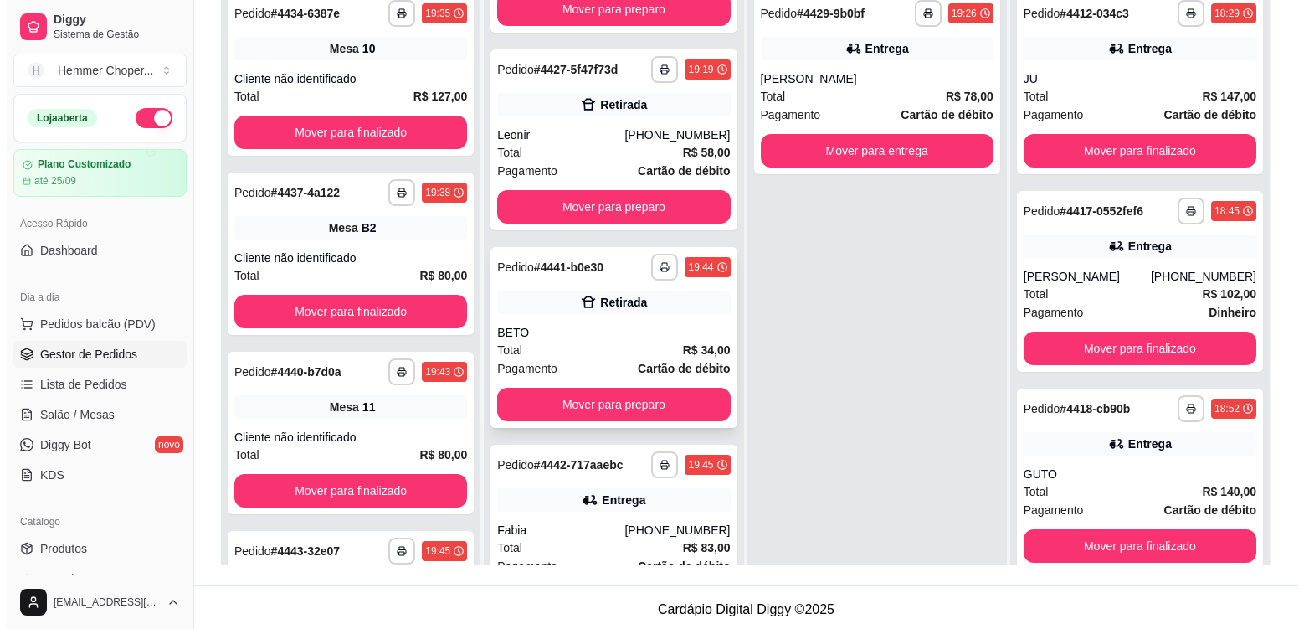
scroll to position [178, 0]
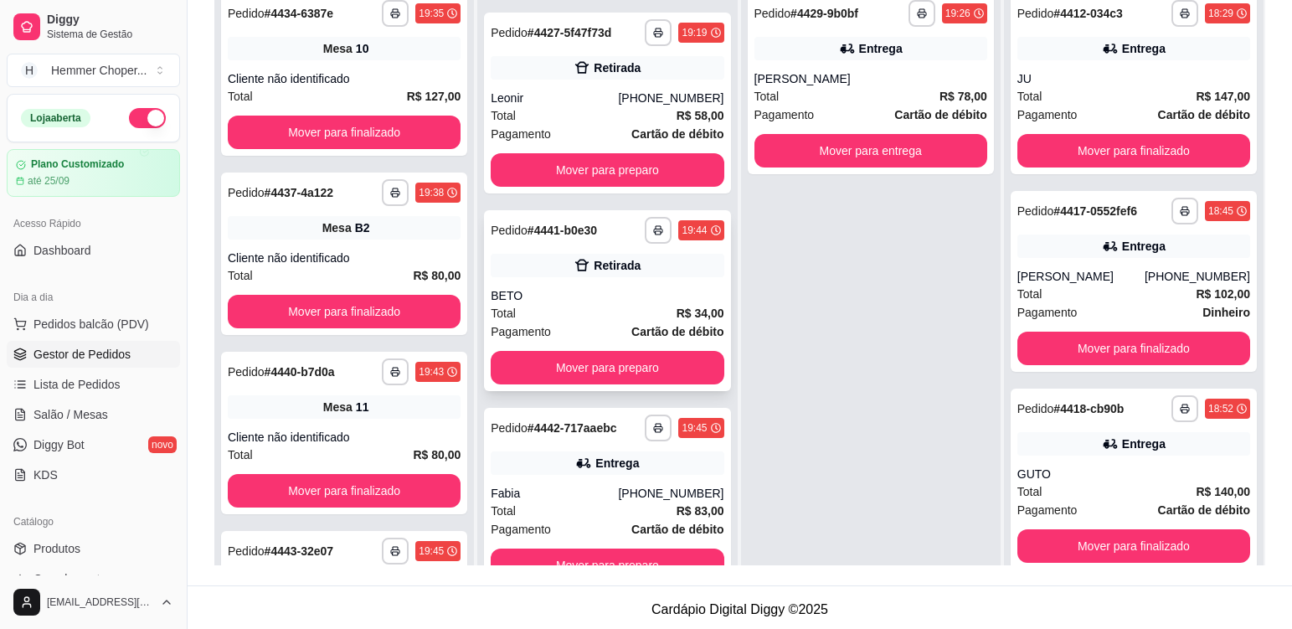
click at [573, 296] on div "BETO" at bounding box center [607, 295] width 233 height 17
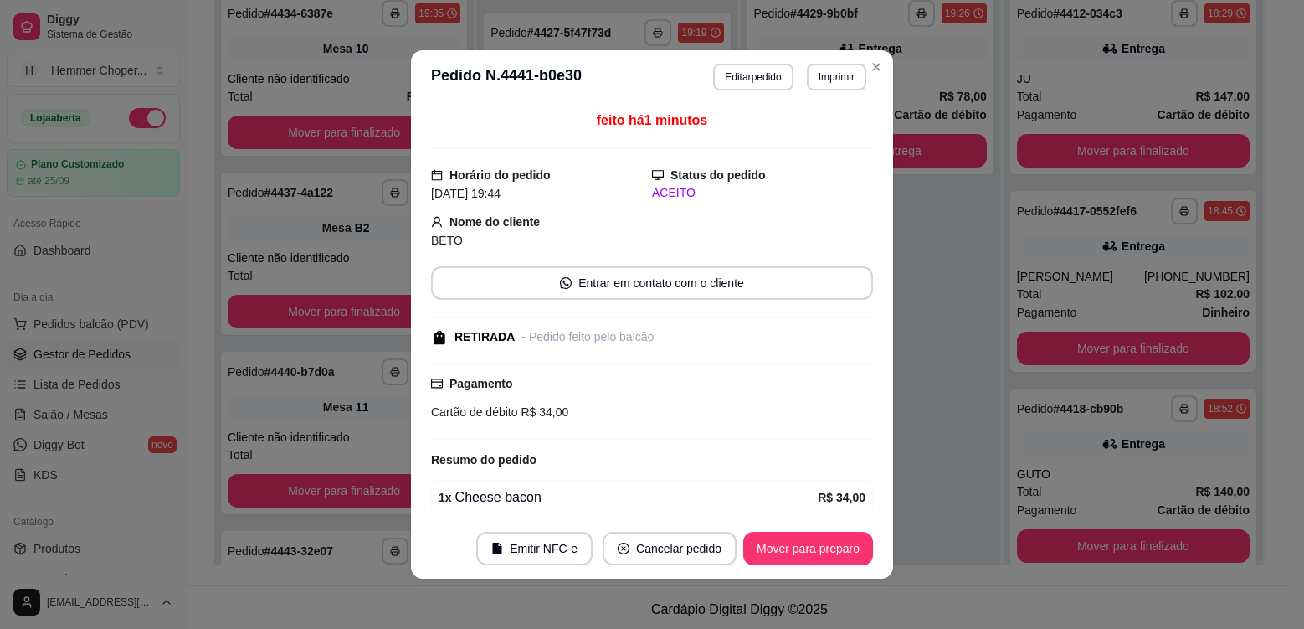
scroll to position [69, 0]
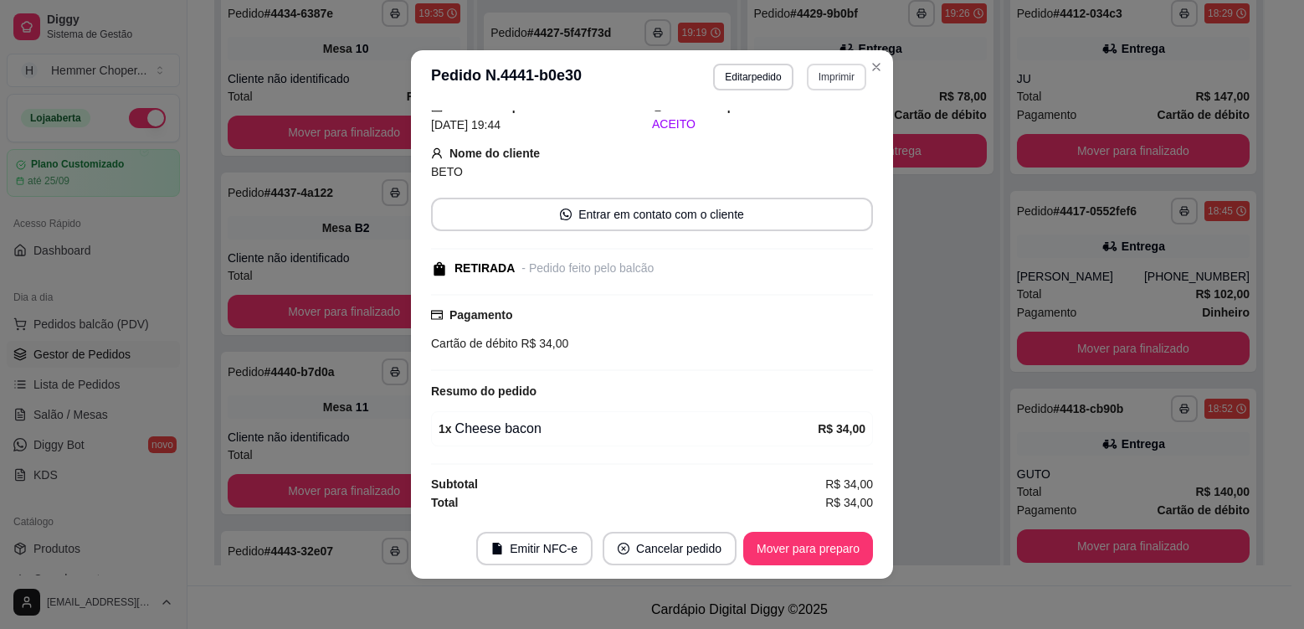
click at [846, 80] on button "Imprimir" at bounding box center [836, 77] width 59 height 27
click at [807, 135] on button "Cozinha" at bounding box center [800, 135] width 117 height 26
click at [767, 556] on button "Mover para preparo" at bounding box center [808, 548] width 130 height 33
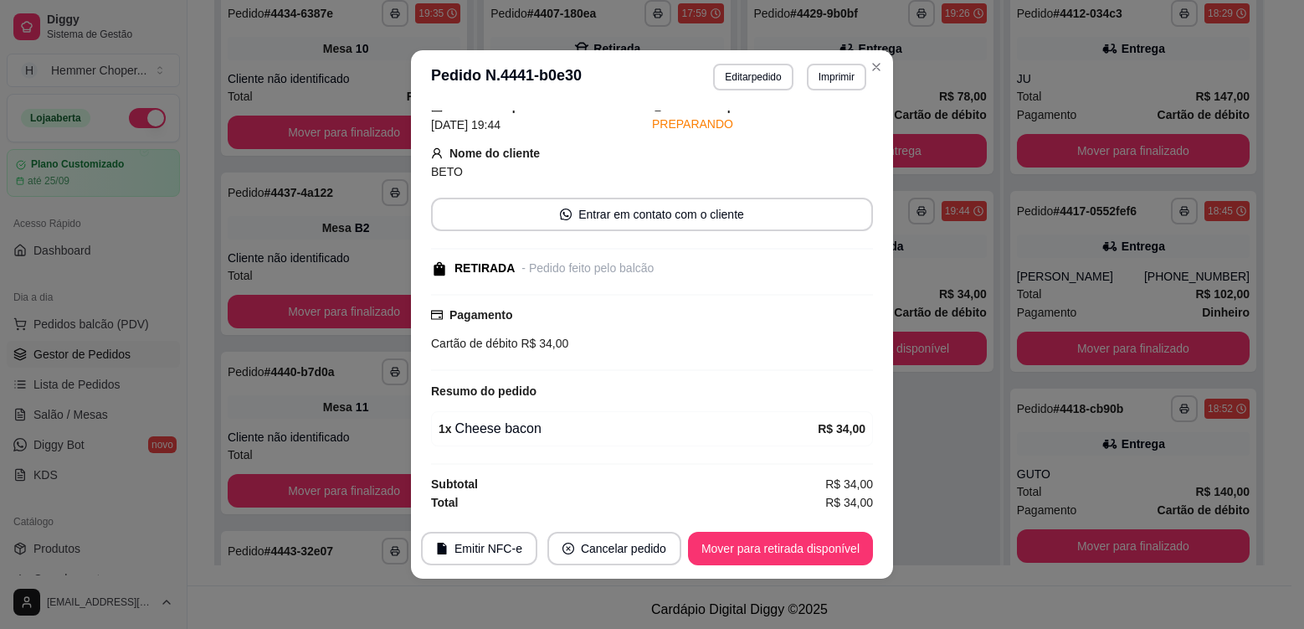
scroll to position [0, 0]
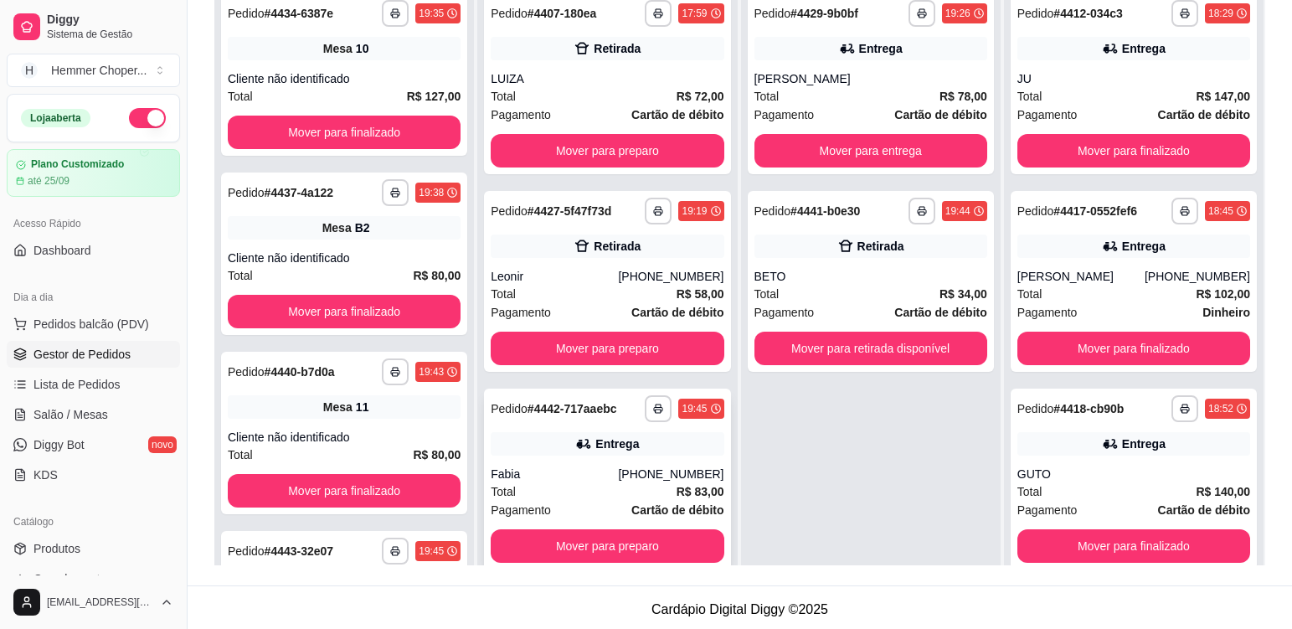
click at [562, 488] on div "Total R$ 83,00" at bounding box center [607, 491] width 233 height 18
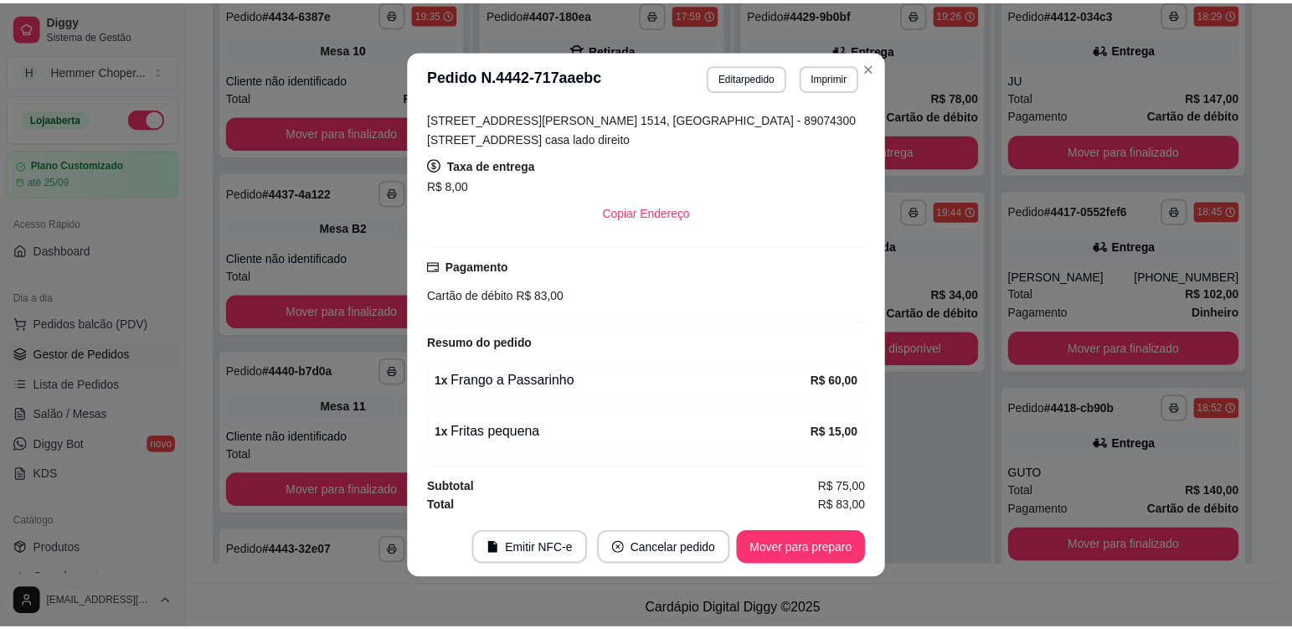
scroll to position [403, 0]
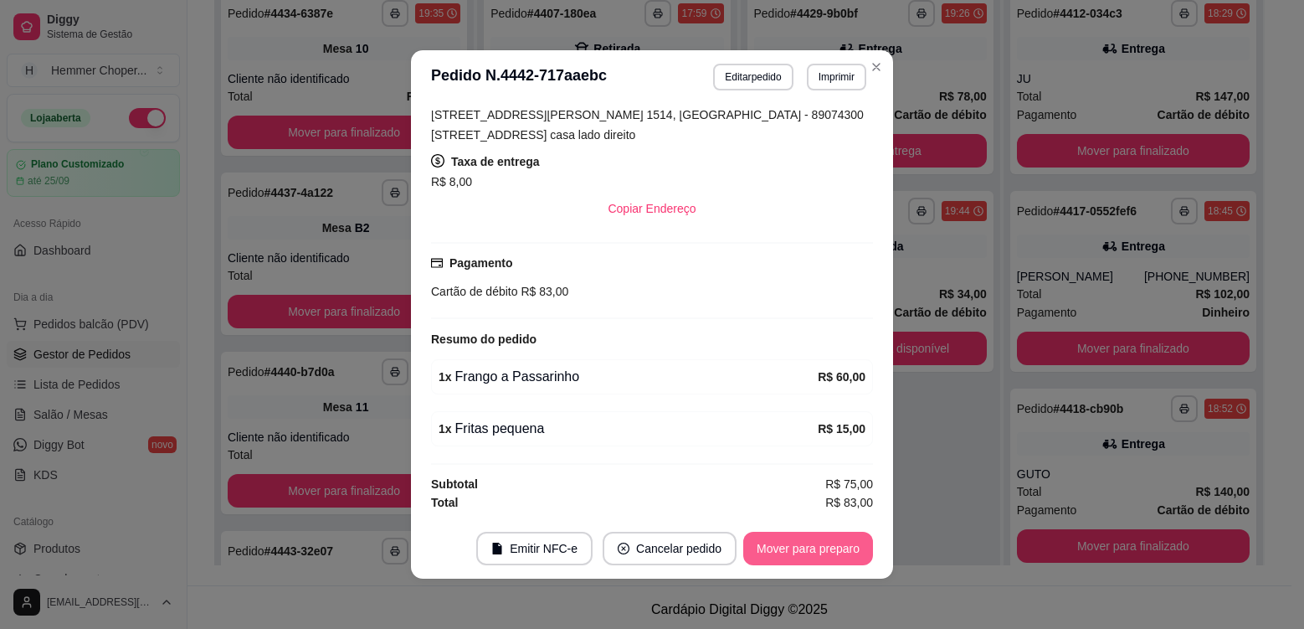
click at [799, 555] on button "Mover para preparo" at bounding box center [808, 548] width 130 height 33
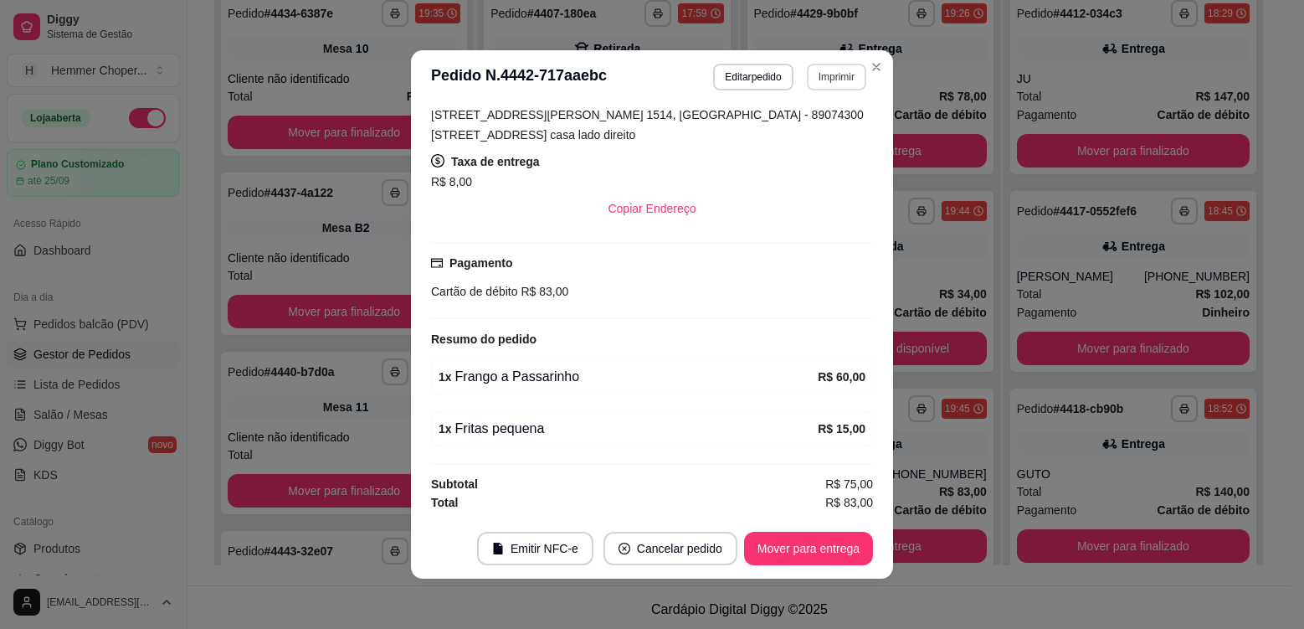
click at [825, 85] on button "Imprimir" at bounding box center [836, 77] width 59 height 27
click at [813, 140] on button "Cozinha" at bounding box center [800, 135] width 117 height 26
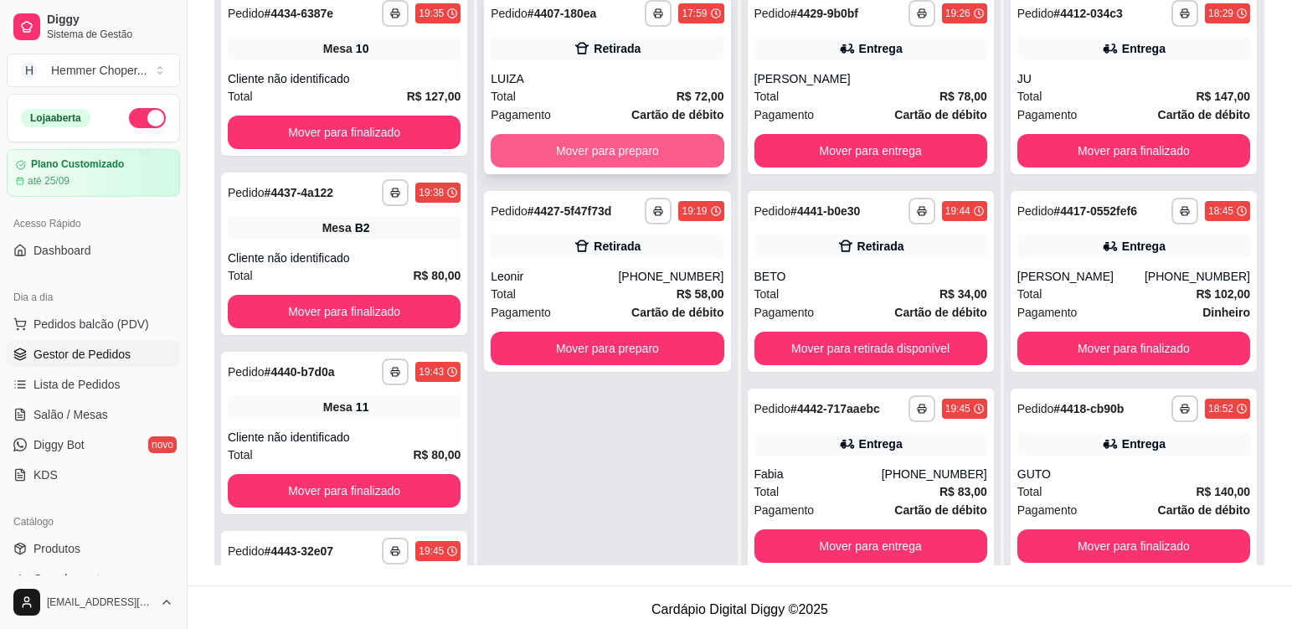
click at [590, 151] on button "Mover para preparo" at bounding box center [607, 150] width 233 height 33
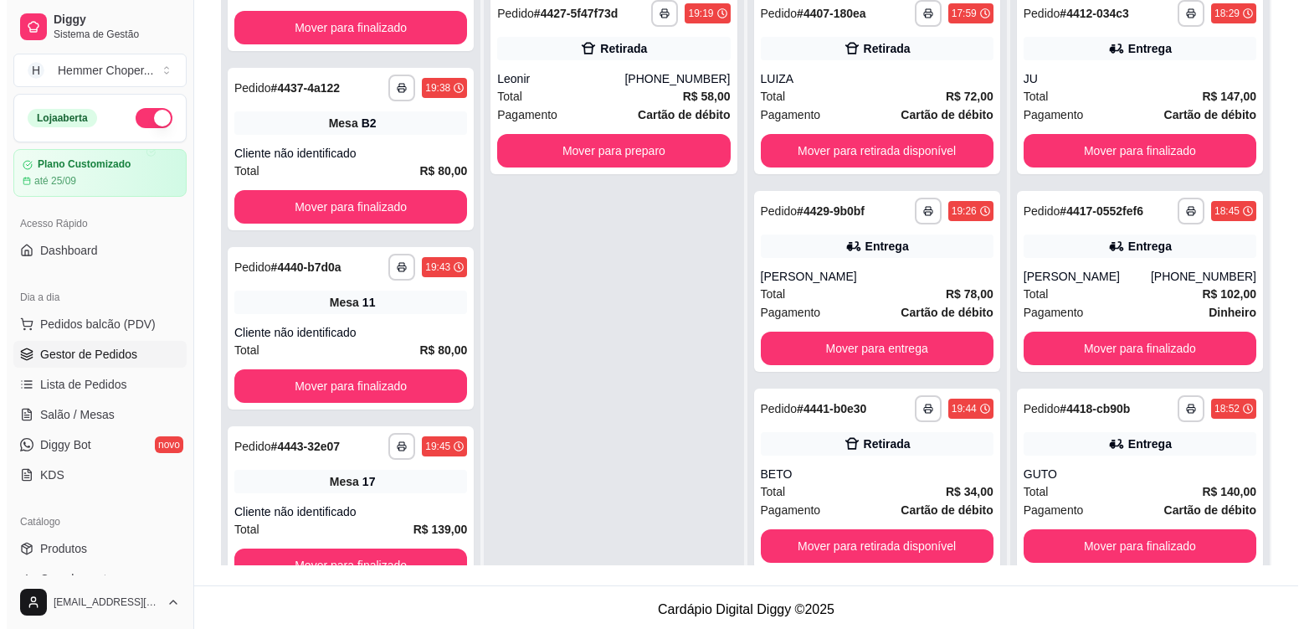
scroll to position [47, 0]
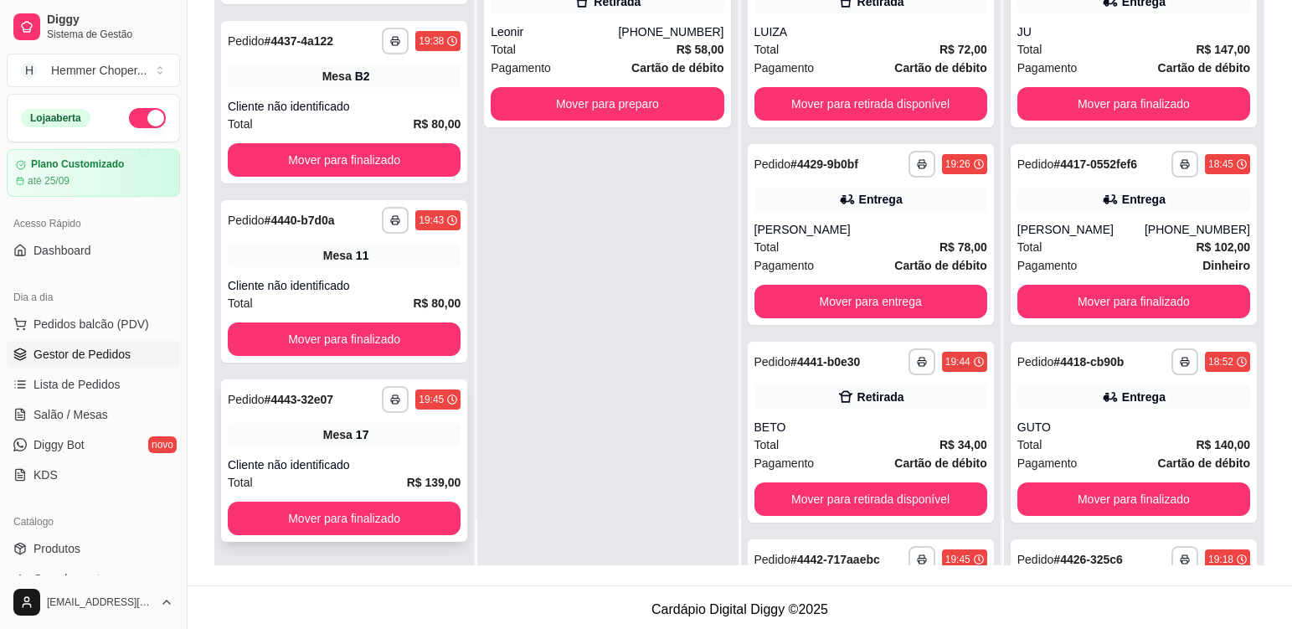
click at [393, 463] on div "Cliente não identificado" at bounding box center [344, 464] width 233 height 17
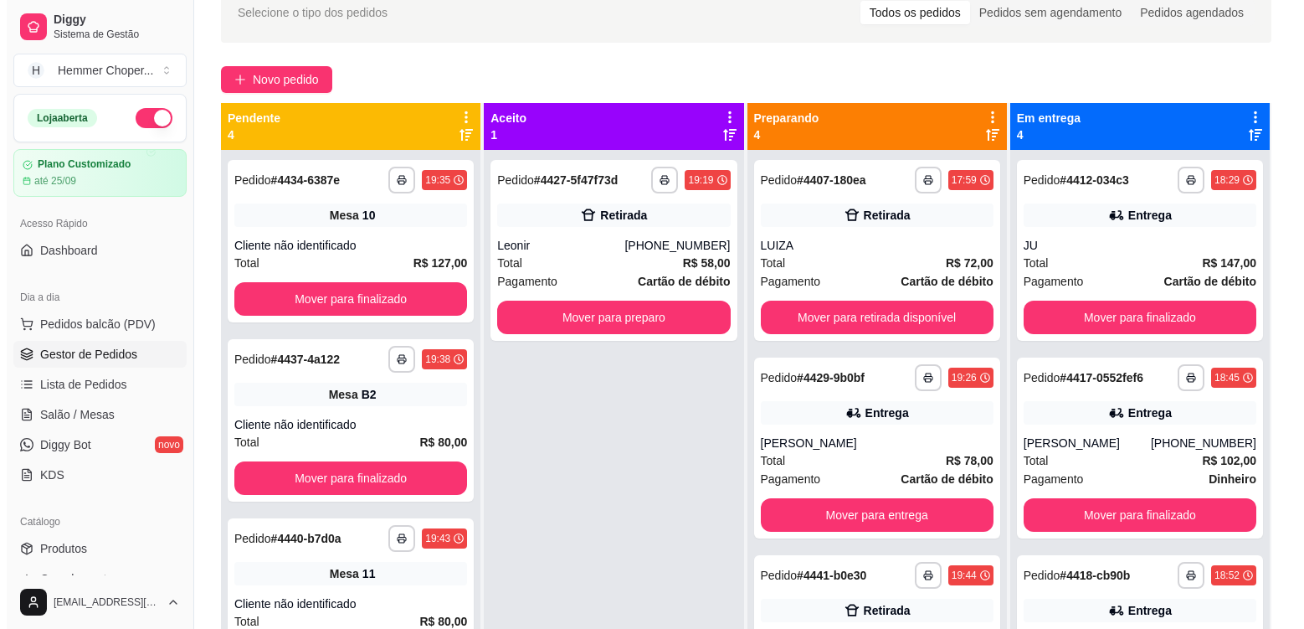
scroll to position [84, 0]
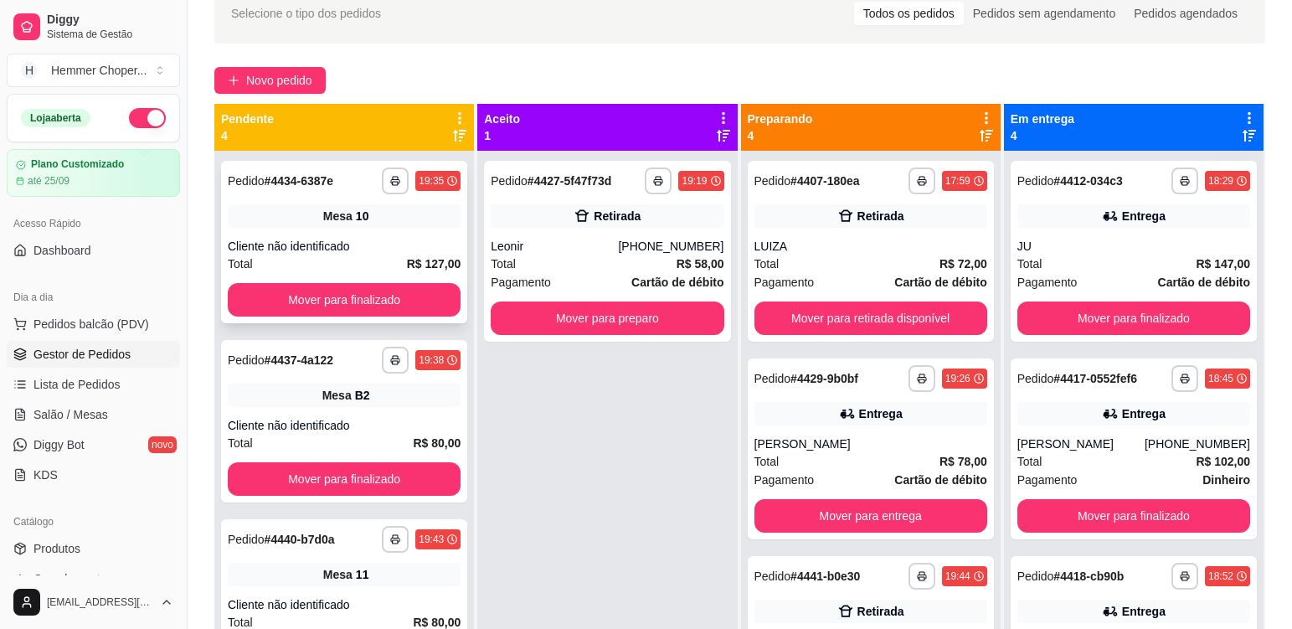
click at [365, 224] on div "Mesa 10" at bounding box center [344, 215] width 233 height 23
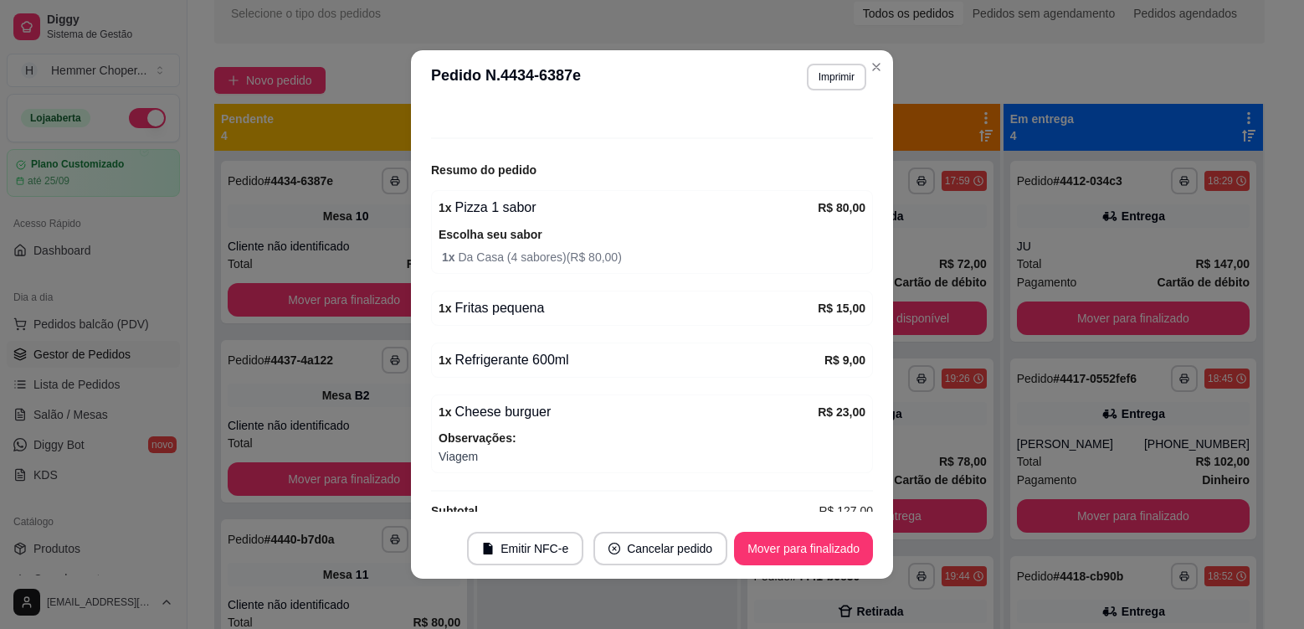
scroll to position [167, 0]
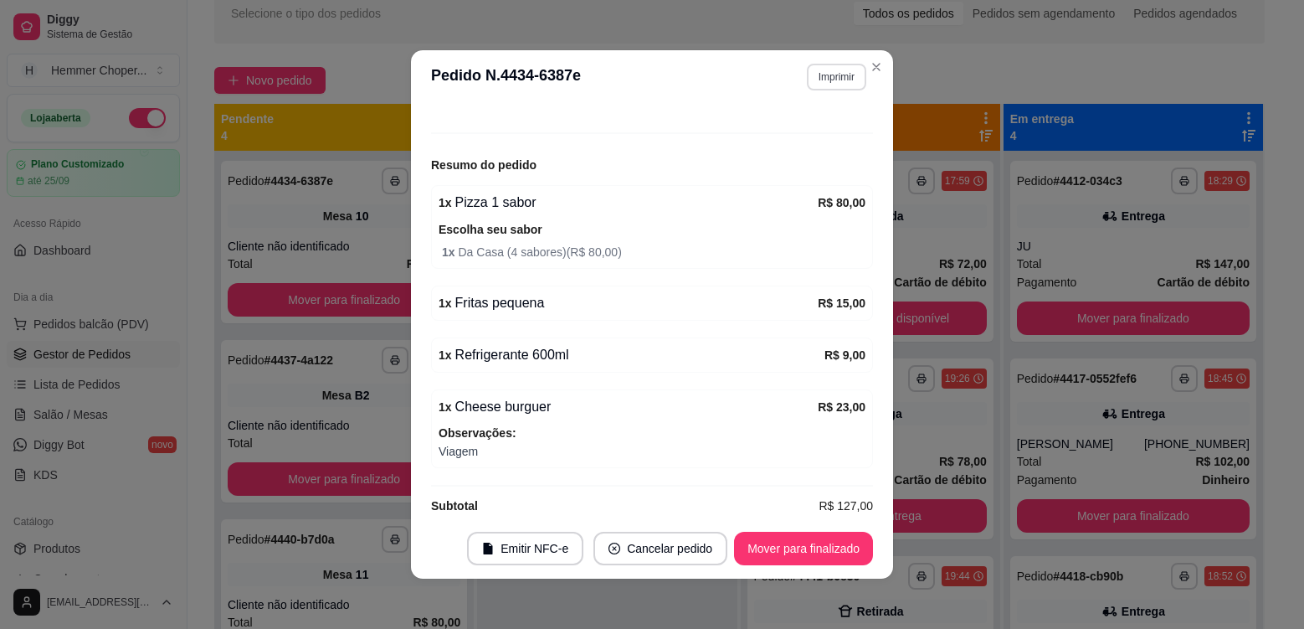
click at [809, 87] on button "Imprimir" at bounding box center [836, 77] width 59 height 27
click at [797, 146] on button "Cozinha" at bounding box center [800, 135] width 121 height 27
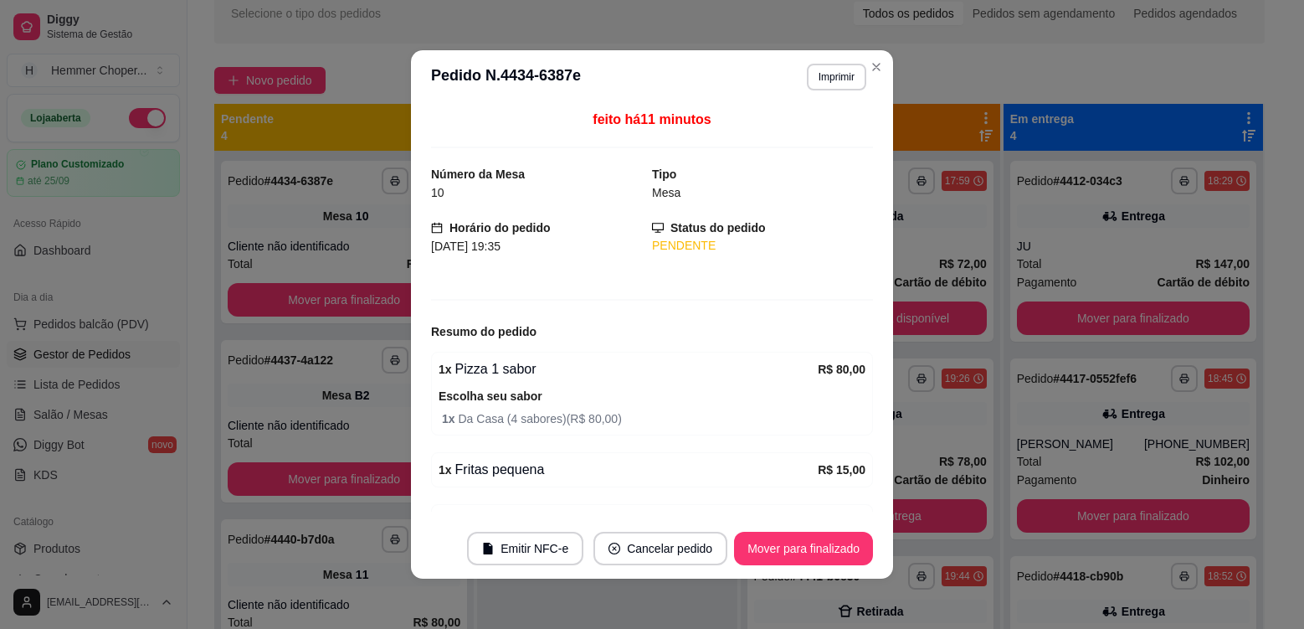
scroll to position [0, 0]
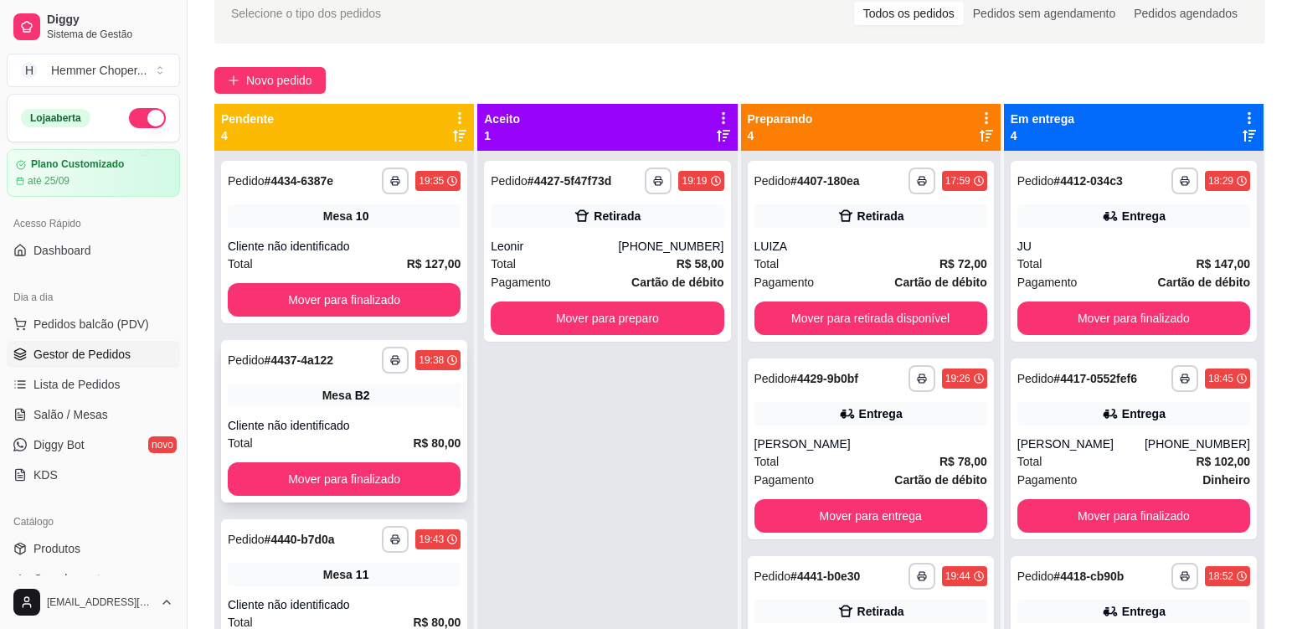
click at [370, 417] on div "Cliente não identificado" at bounding box center [344, 425] width 233 height 17
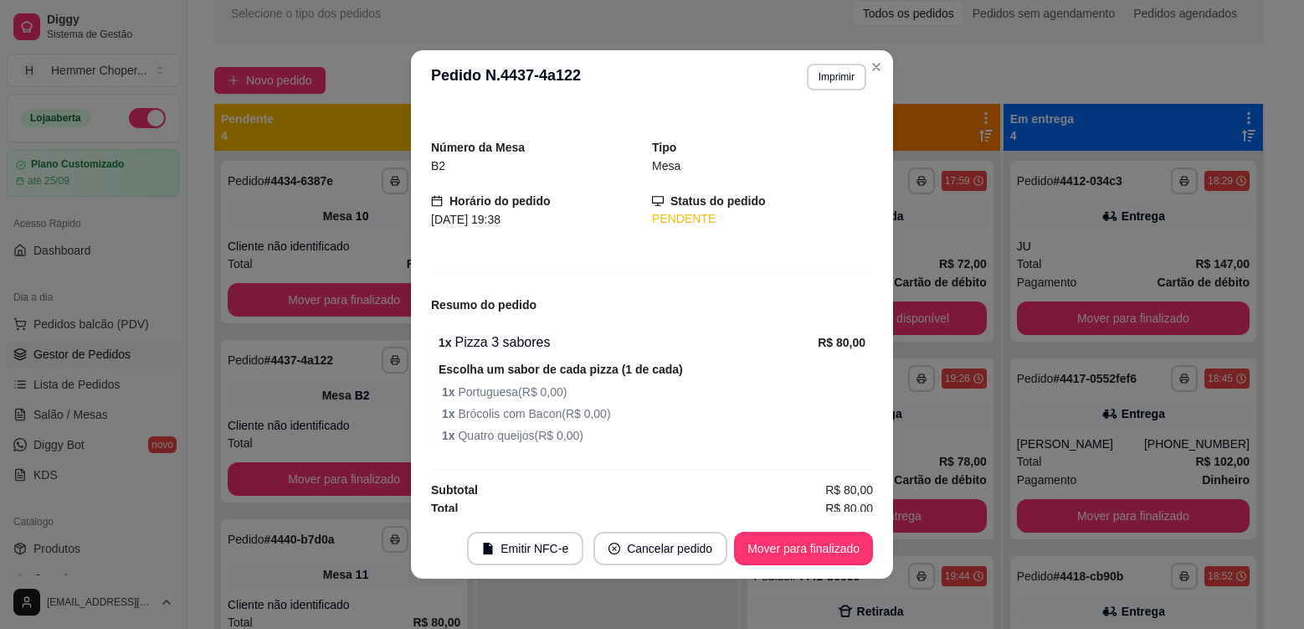
scroll to position [33, 0]
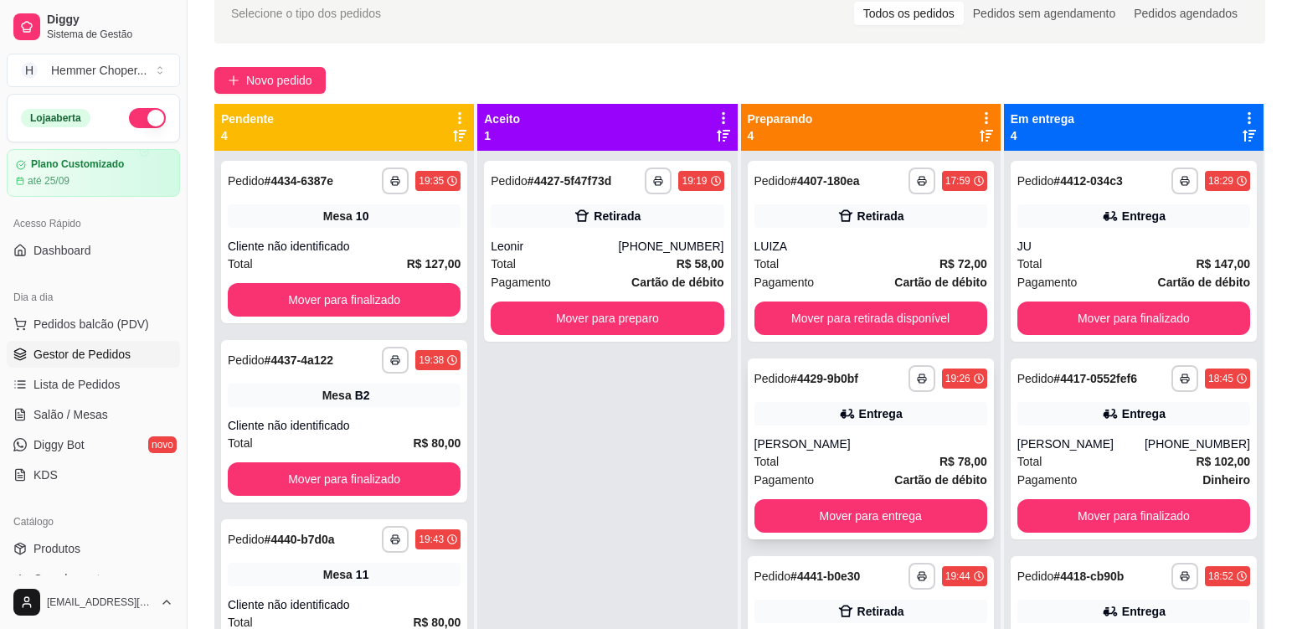
click at [878, 444] on div "[PERSON_NAME]" at bounding box center [870, 443] width 233 height 17
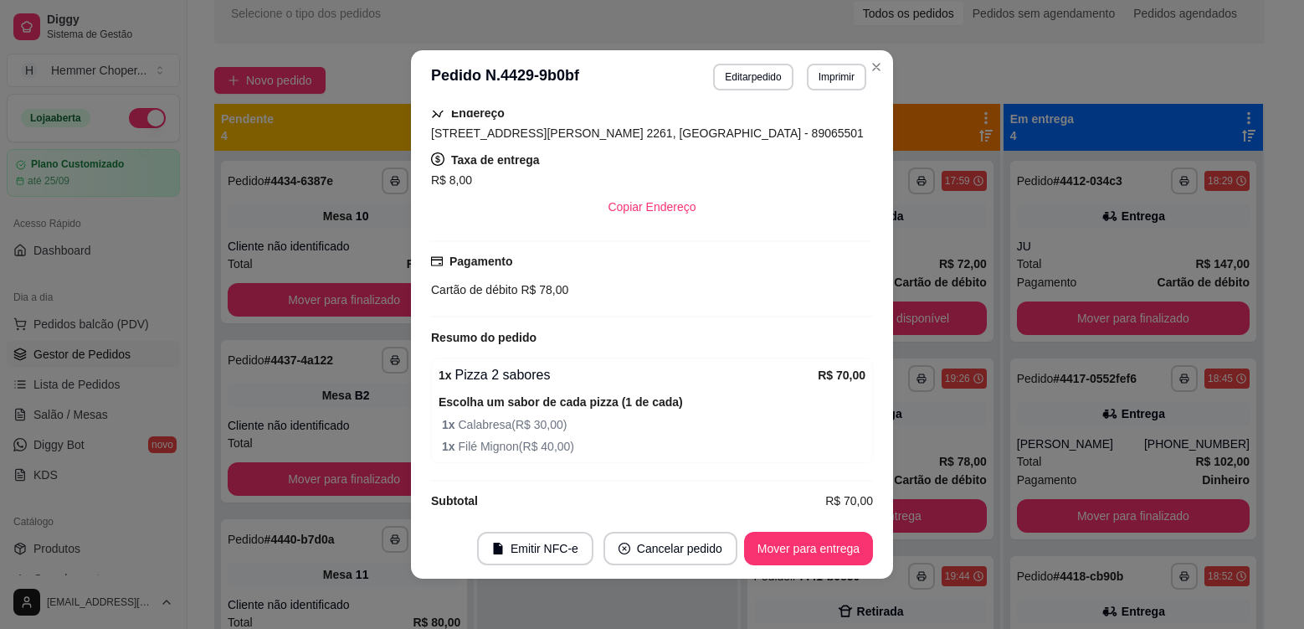
scroll to position [352, 0]
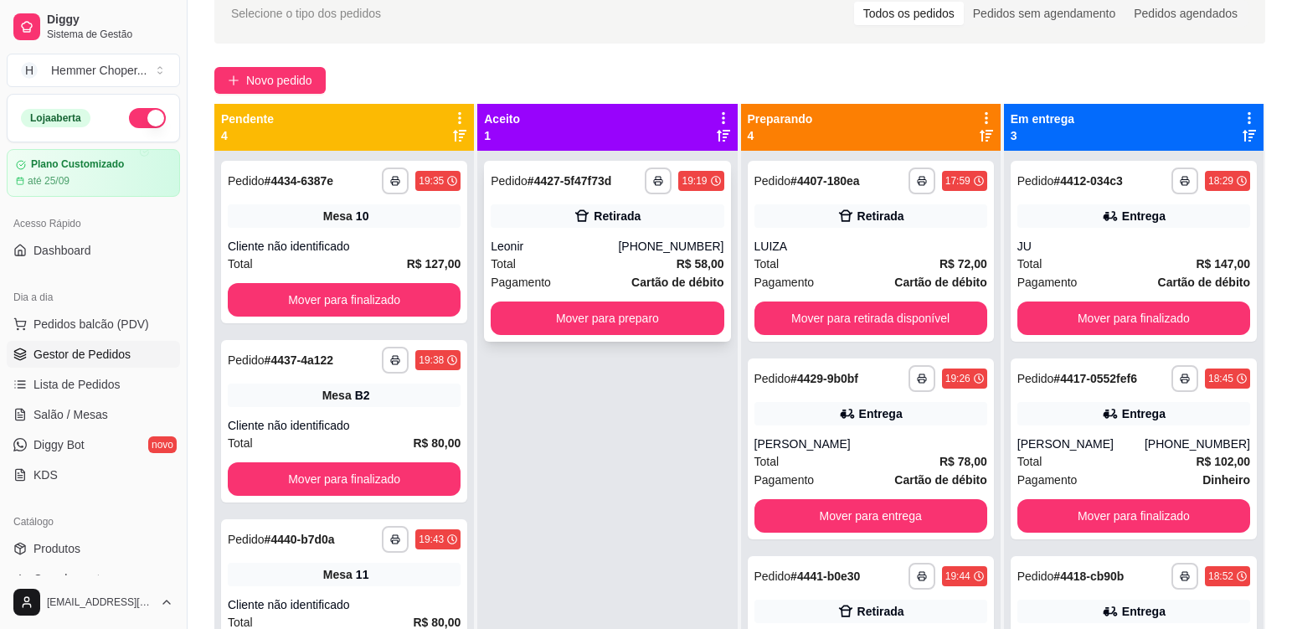
click at [618, 250] on div "Leonir" at bounding box center [554, 246] width 127 height 17
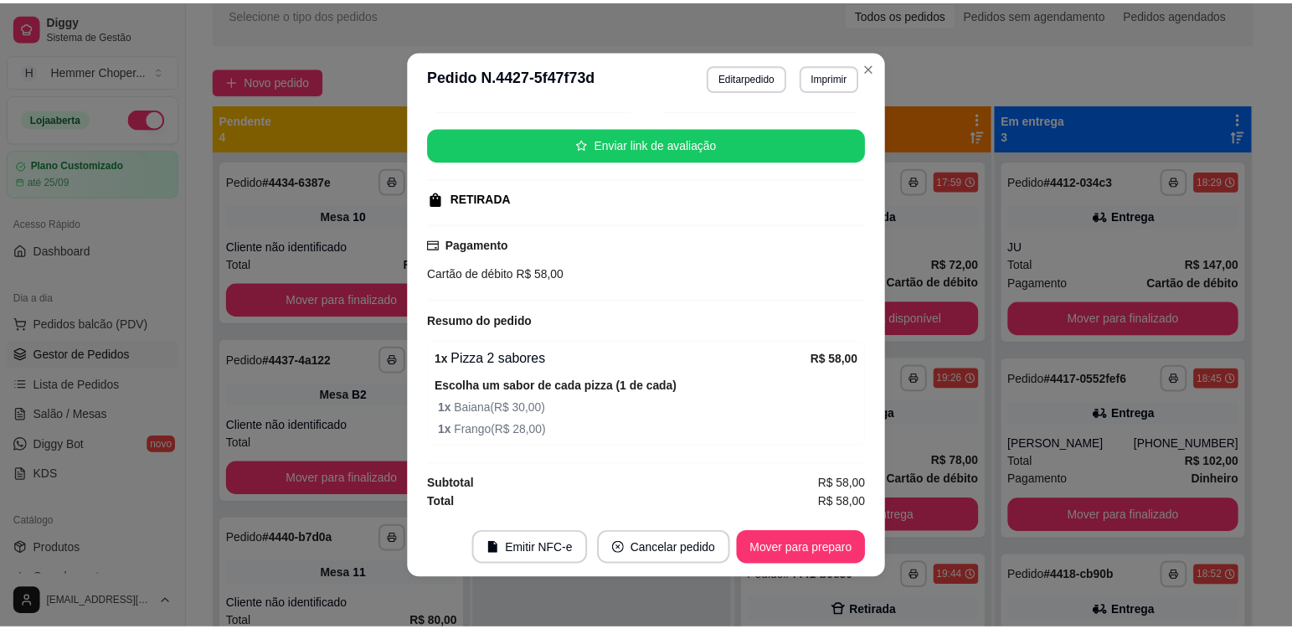
scroll to position [3, 0]
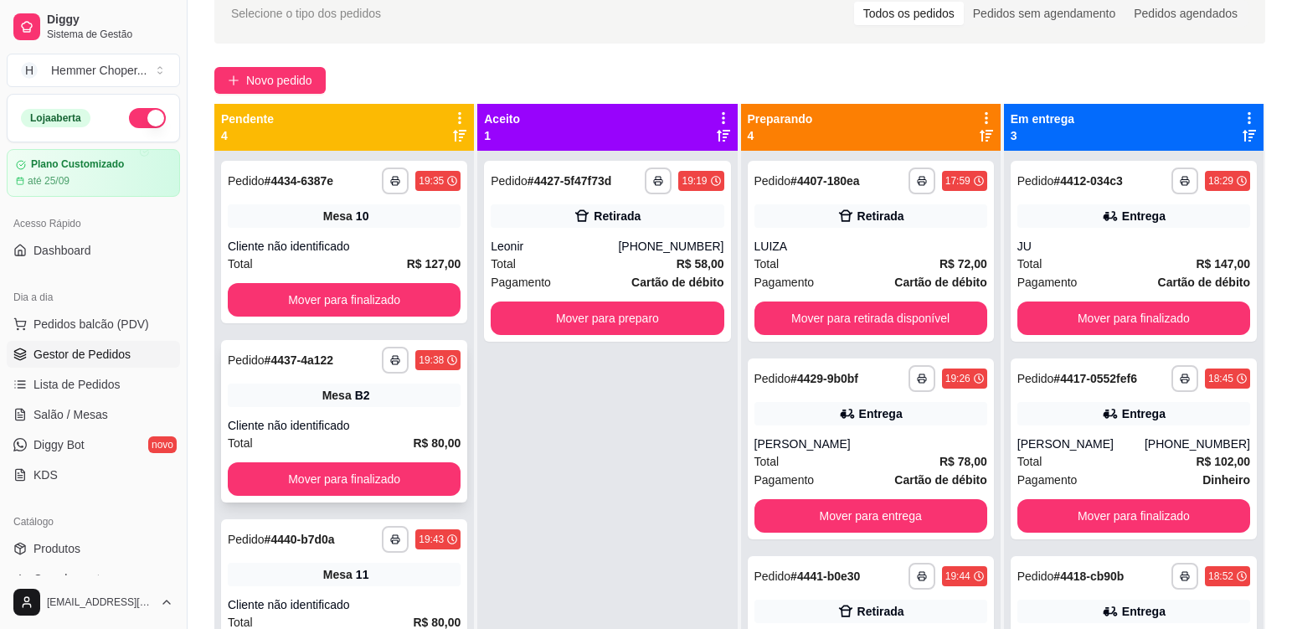
click at [368, 404] on div "Mesa B2" at bounding box center [344, 394] width 233 height 23
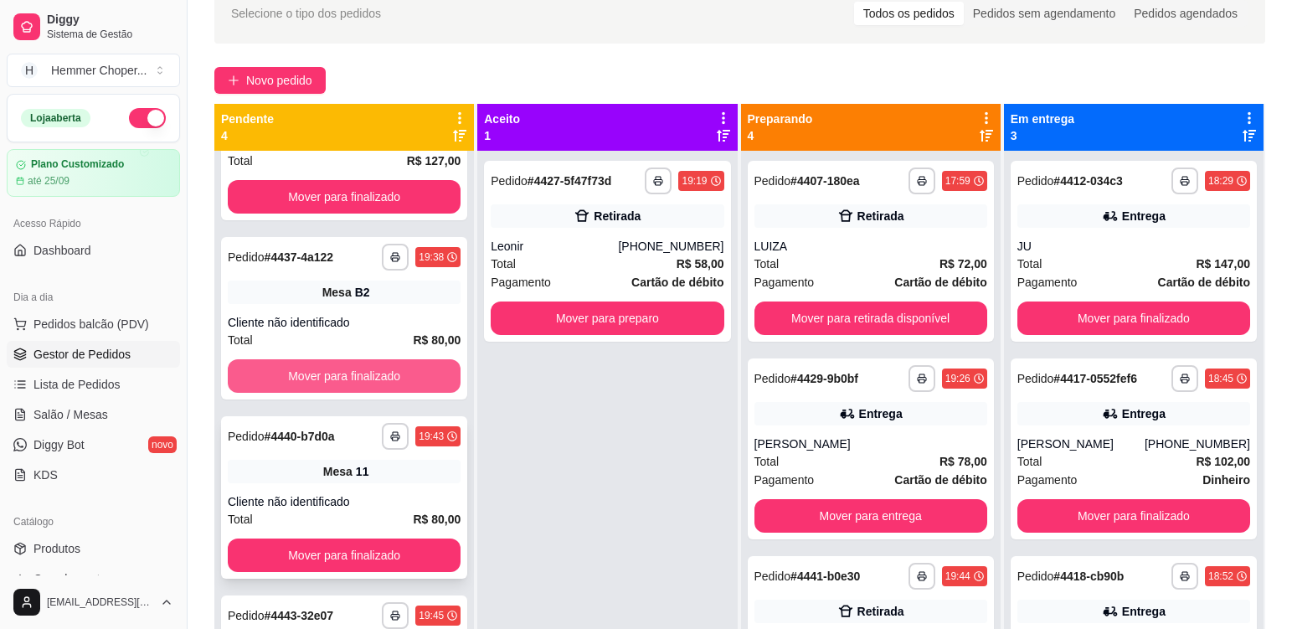
scroll to position [105, 0]
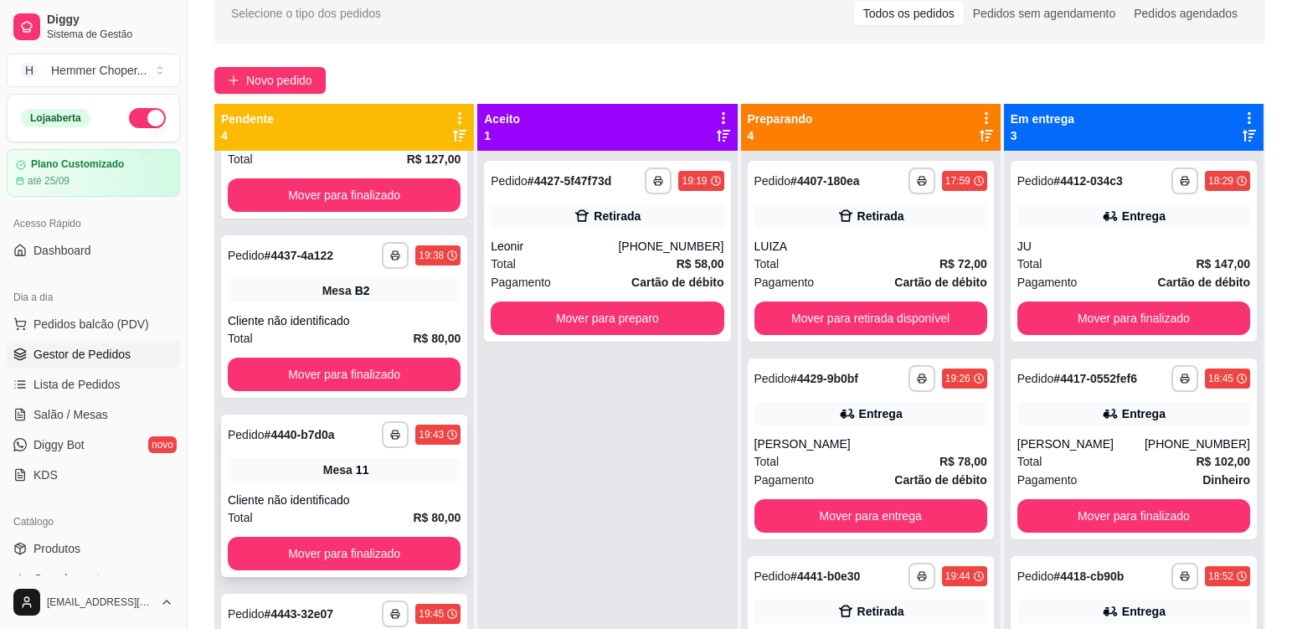
click at [403, 474] on div "Mesa 11" at bounding box center [344, 469] width 233 height 23
click at [384, 320] on div "Cliente não identificado" at bounding box center [344, 320] width 233 height 17
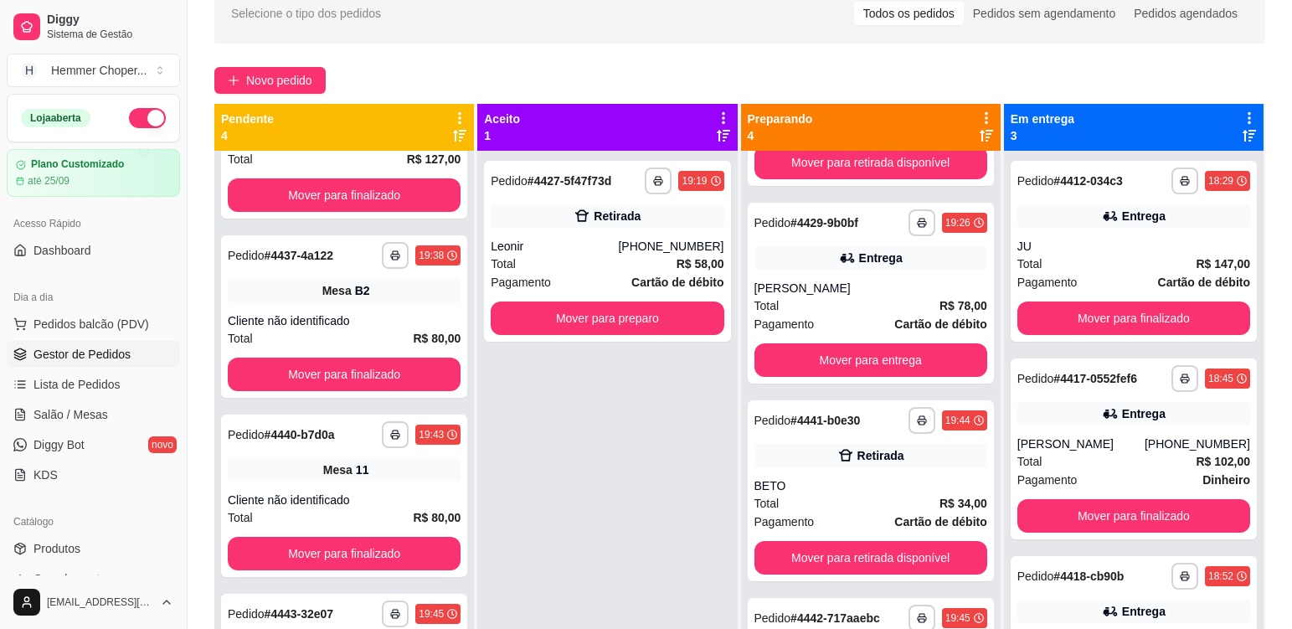
scroll to position [167, 0]
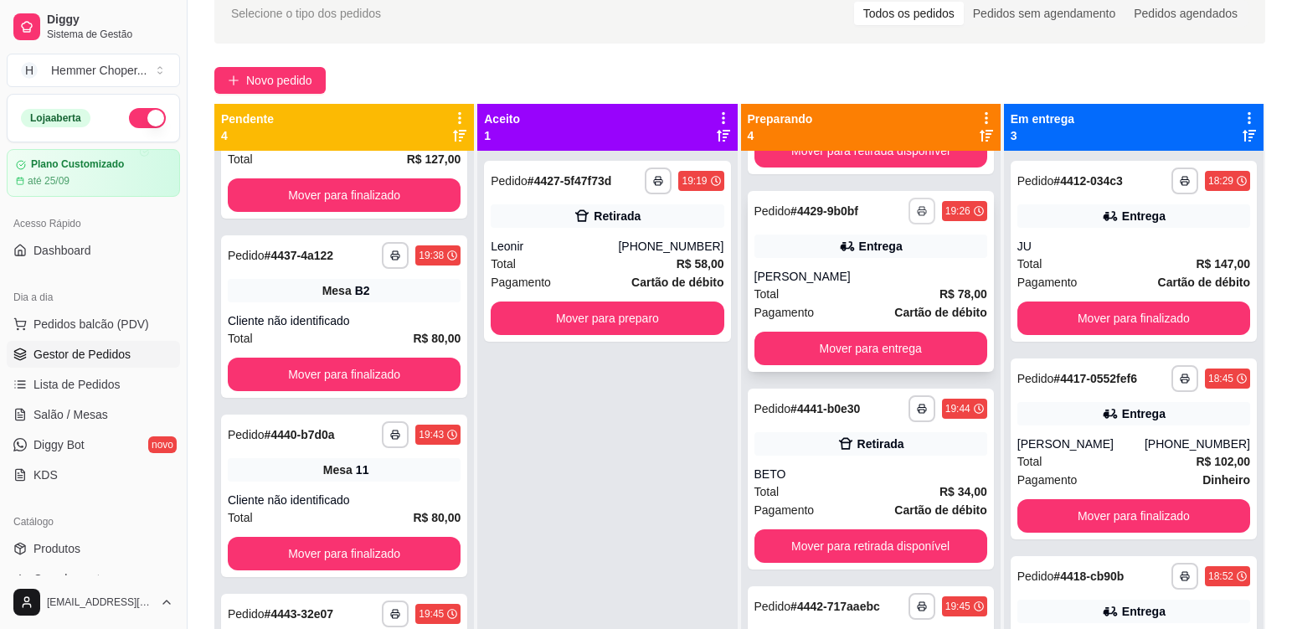
click at [908, 205] on button "button" at bounding box center [921, 211] width 27 height 27
click at [856, 268] on button "Cozinha" at bounding box center [854, 269] width 121 height 27
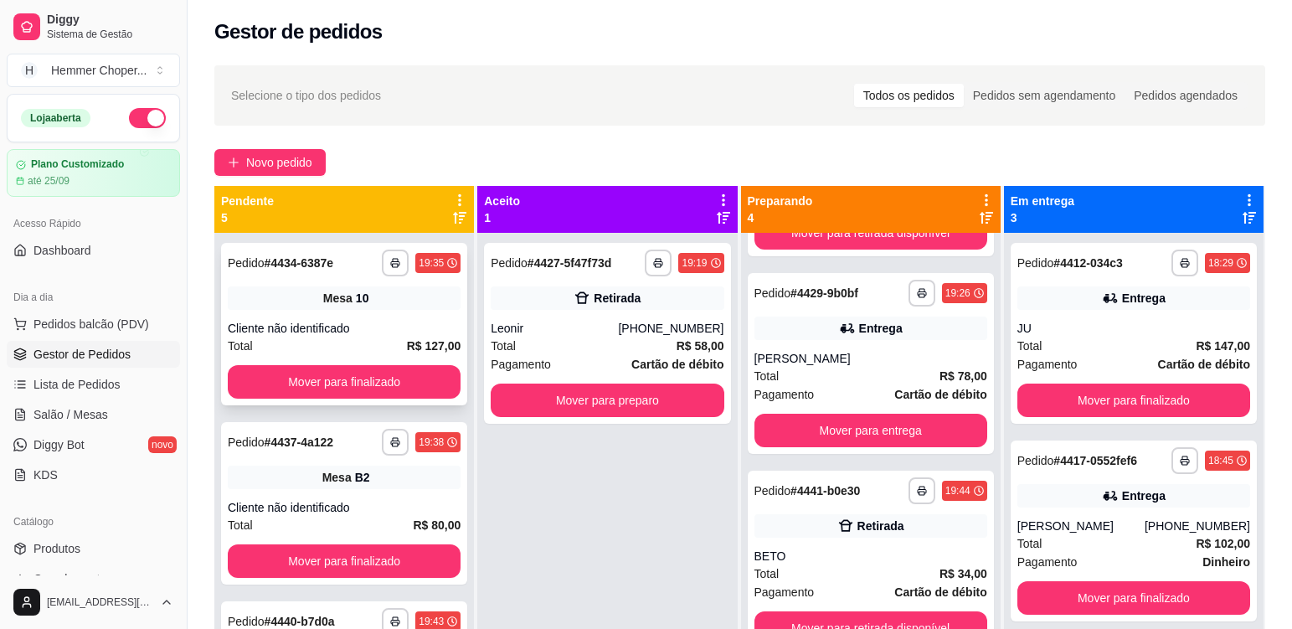
scroll to position [0, 0]
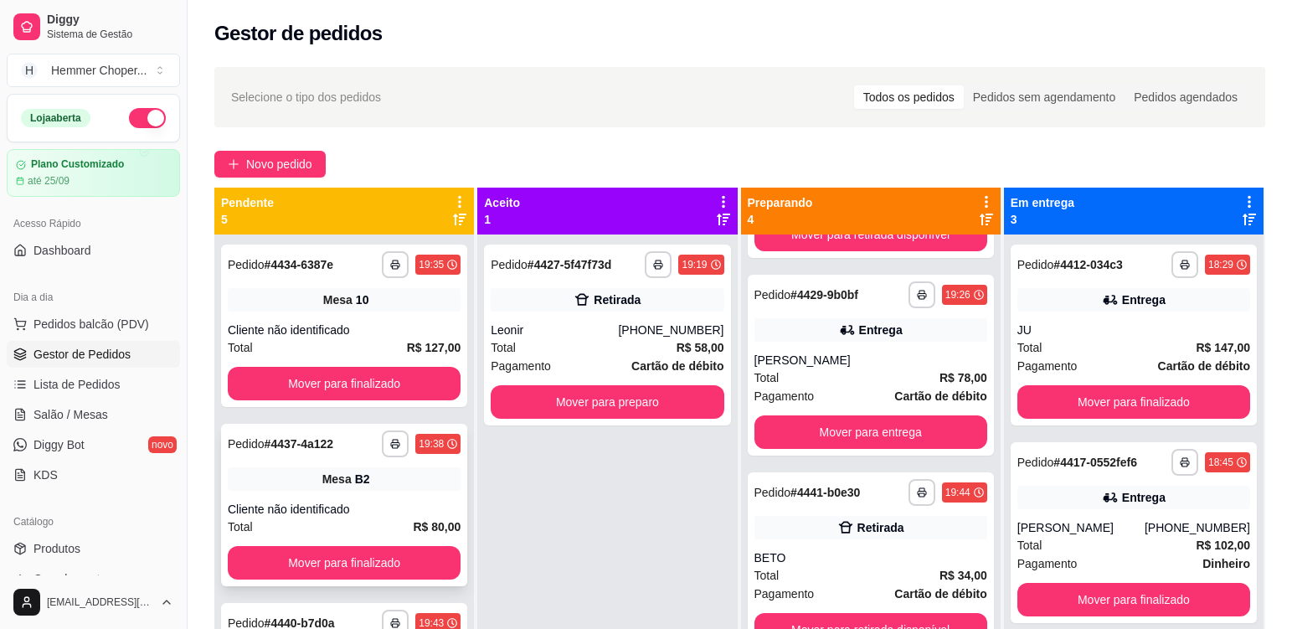
click at [399, 501] on div "Cliente não identificado" at bounding box center [344, 509] width 233 height 17
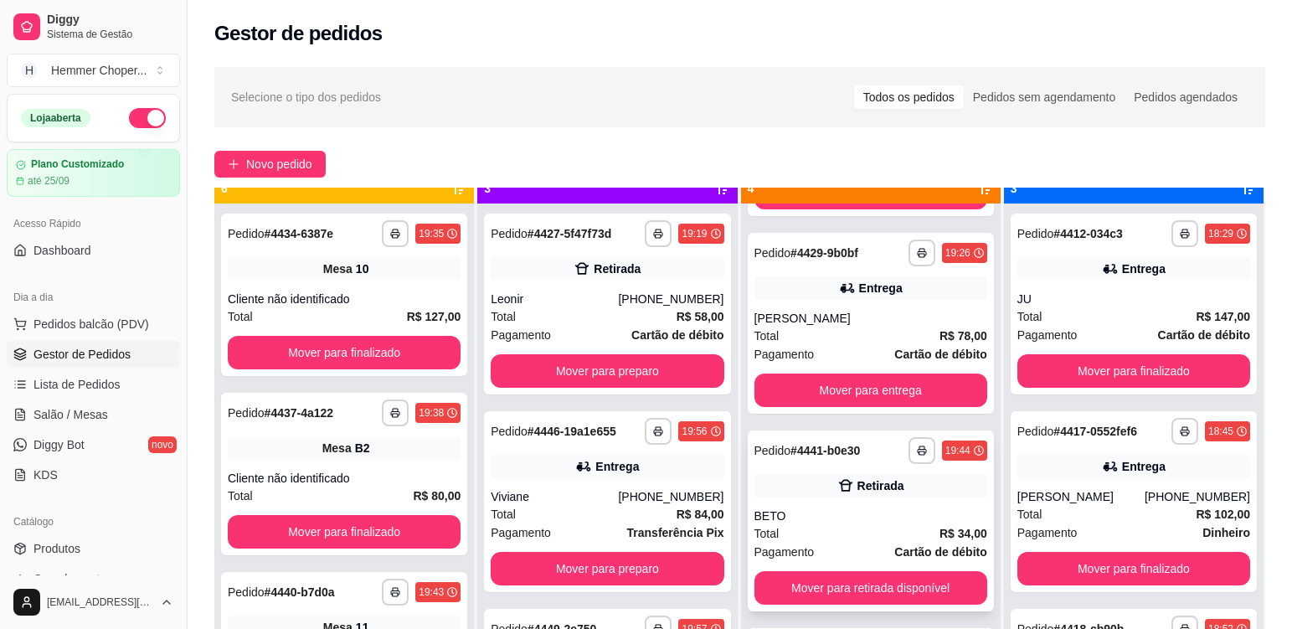
scroll to position [47, 0]
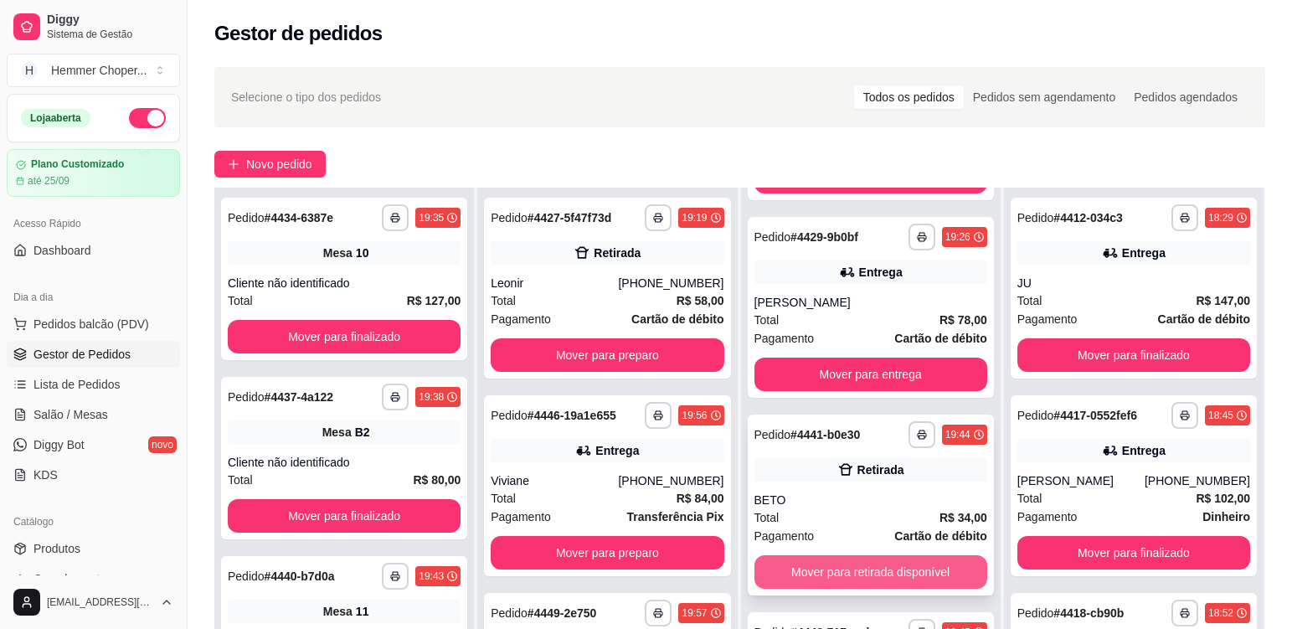
click at [870, 570] on button "Mover para retirada disponível" at bounding box center [870, 571] width 233 height 33
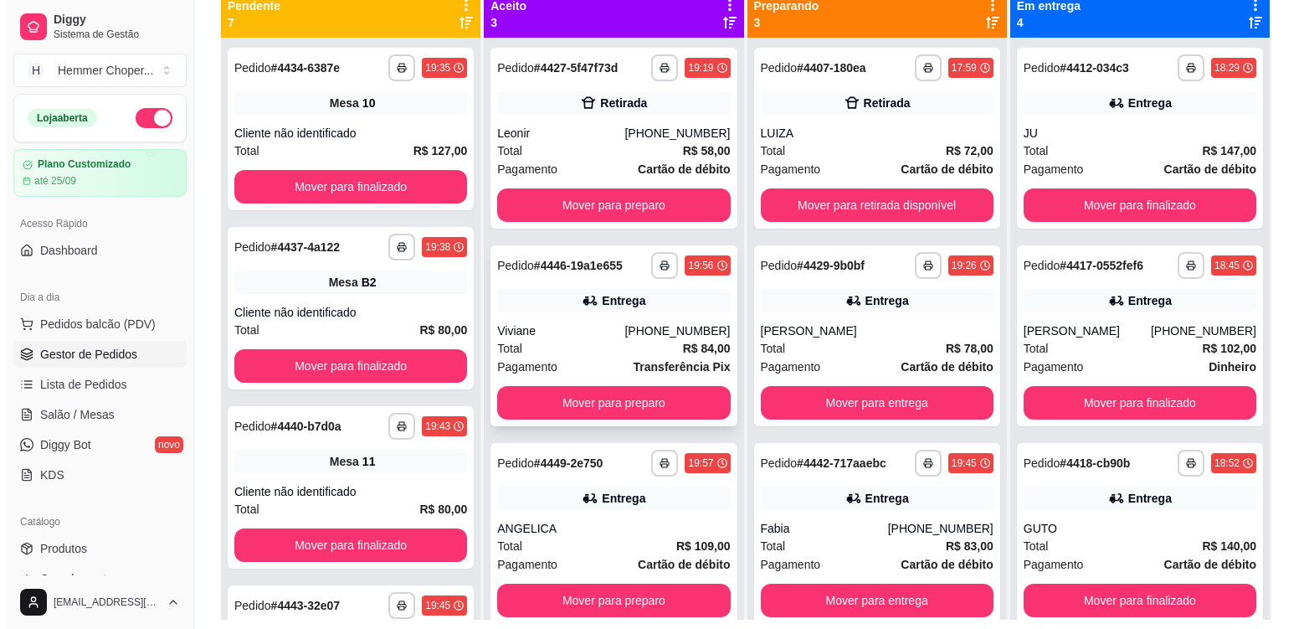
scroll to position [167, 0]
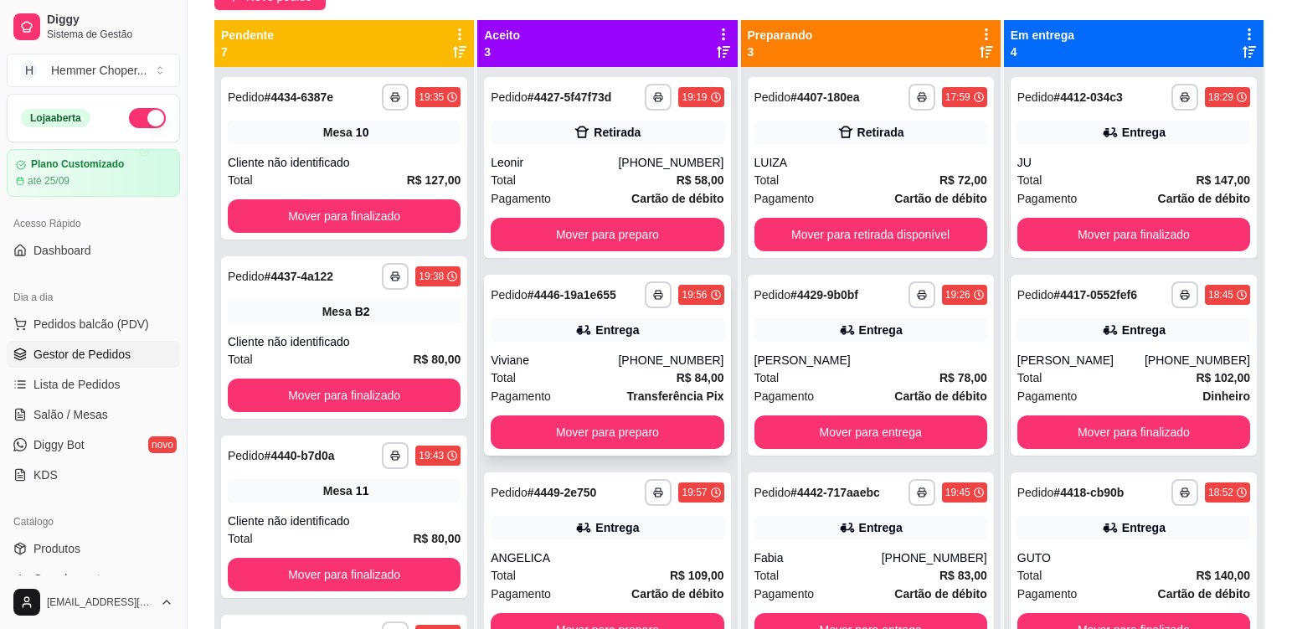
click at [579, 357] on div "Viviane" at bounding box center [554, 360] width 127 height 17
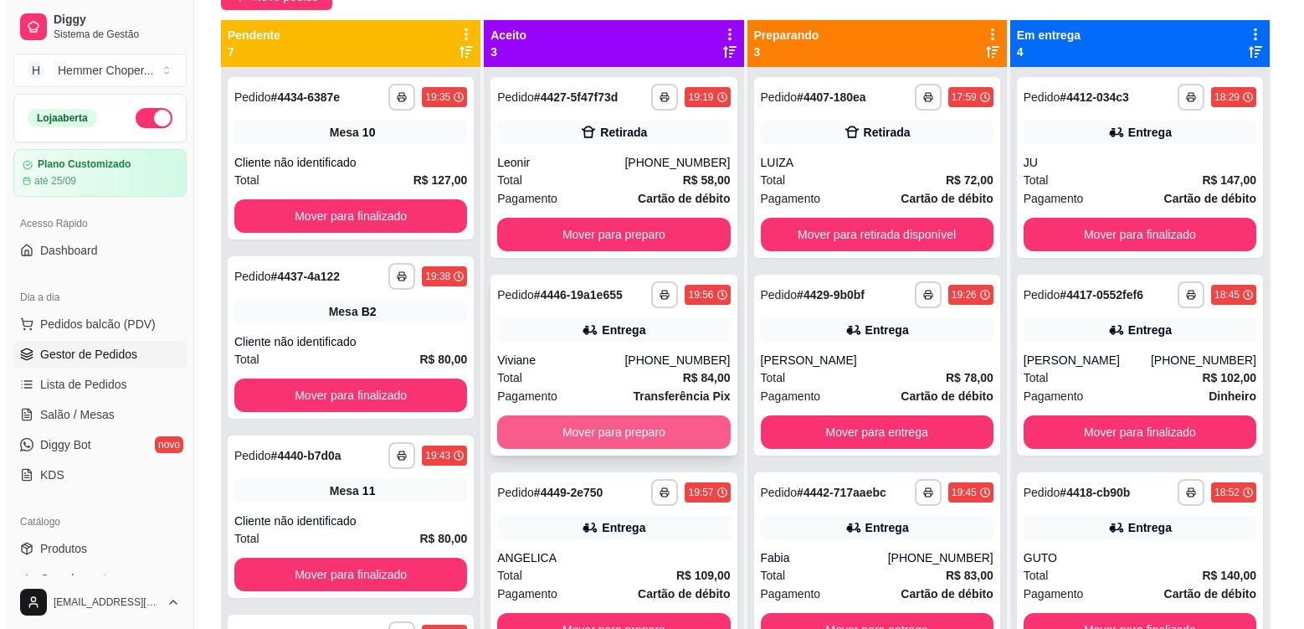
scroll to position [47, 0]
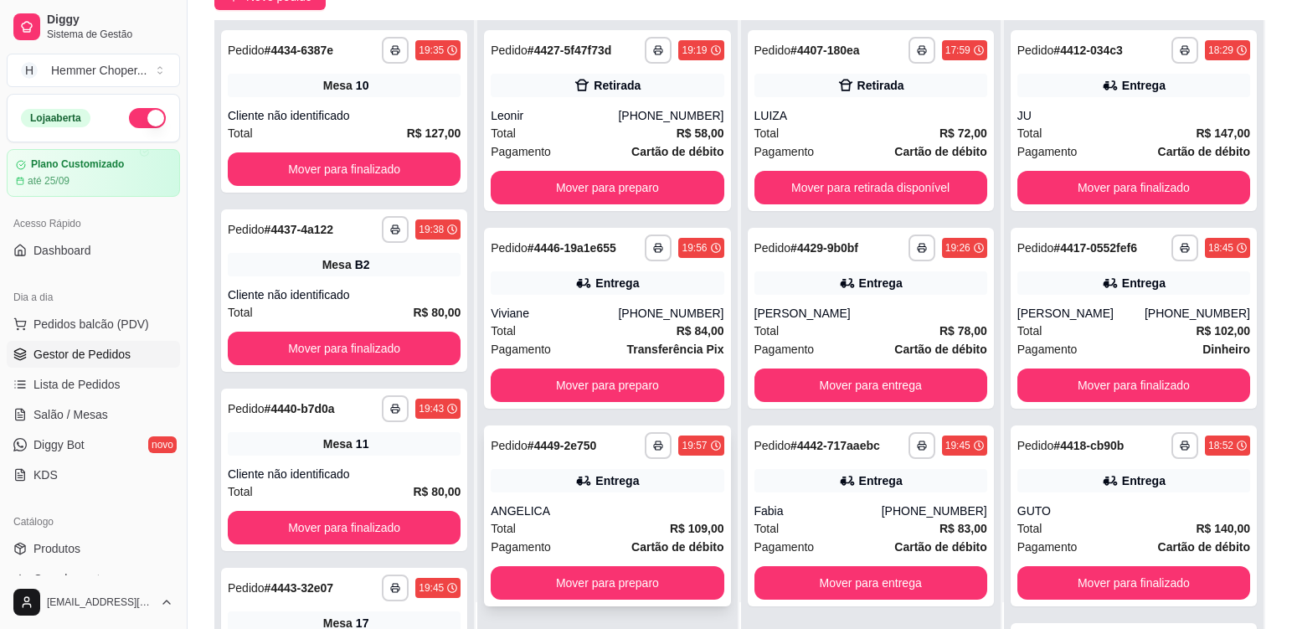
click at [600, 519] on div "Total R$ 109,00" at bounding box center [607, 528] width 233 height 18
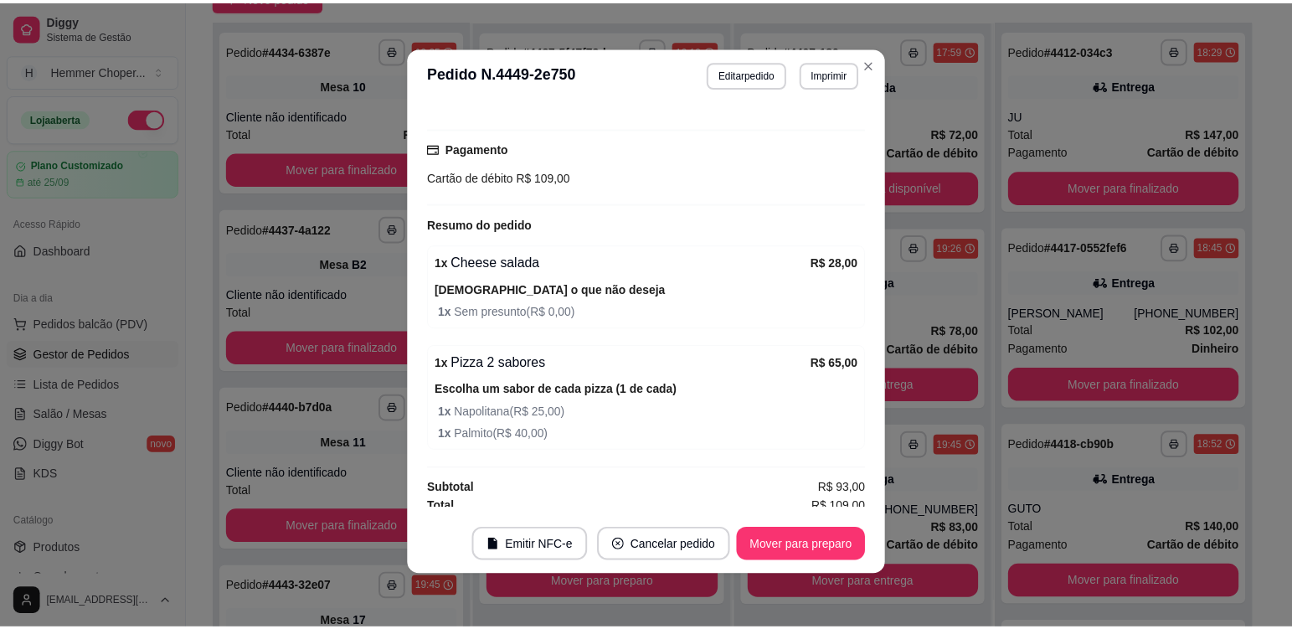
scroll to position [452, 0]
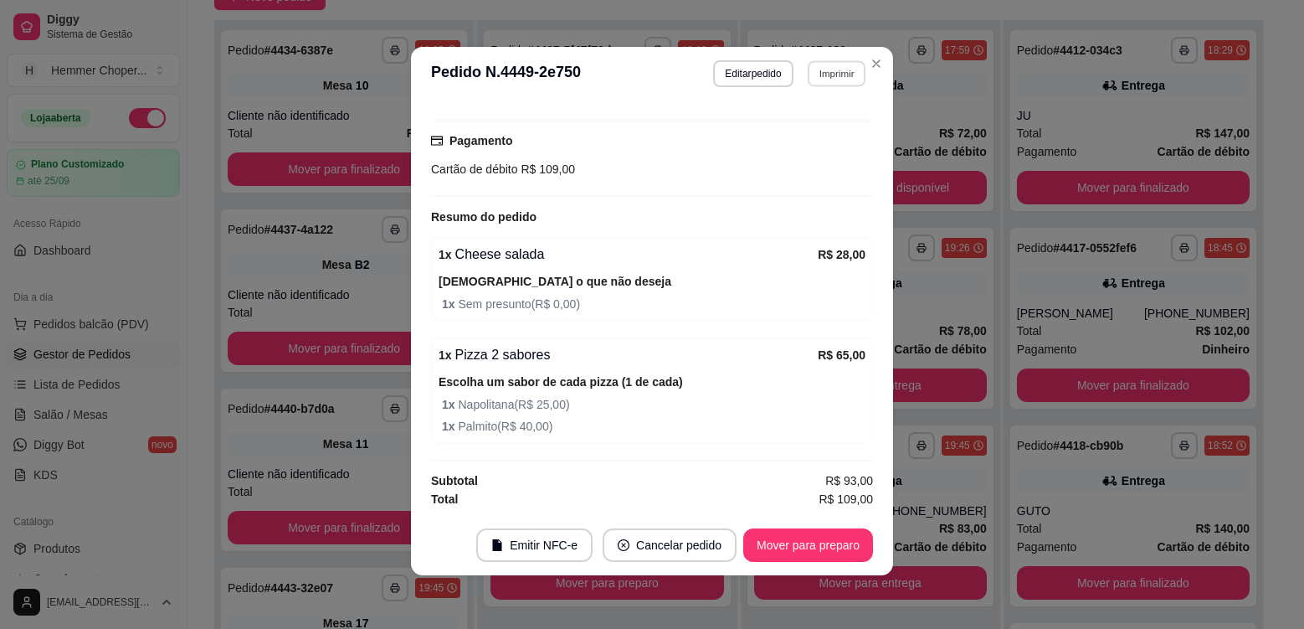
click at [826, 78] on button "Imprimir" at bounding box center [837, 73] width 58 height 26
click at [832, 138] on button "Cozinha" at bounding box center [800, 132] width 117 height 26
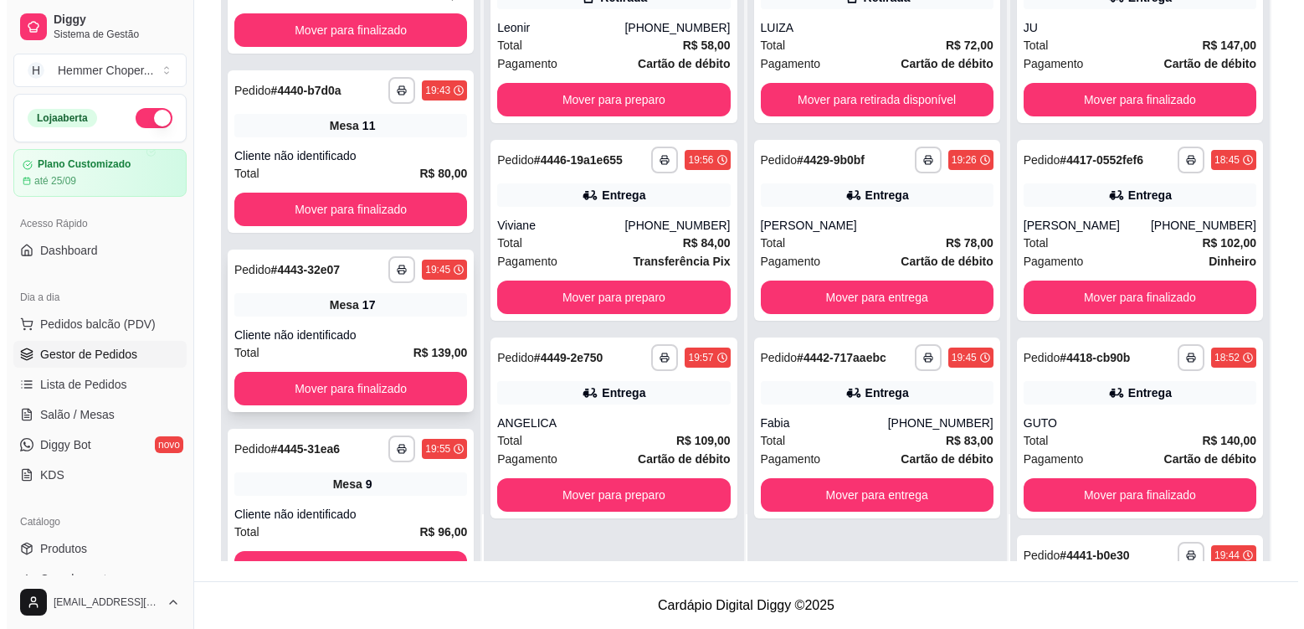
scroll to position [251, 0]
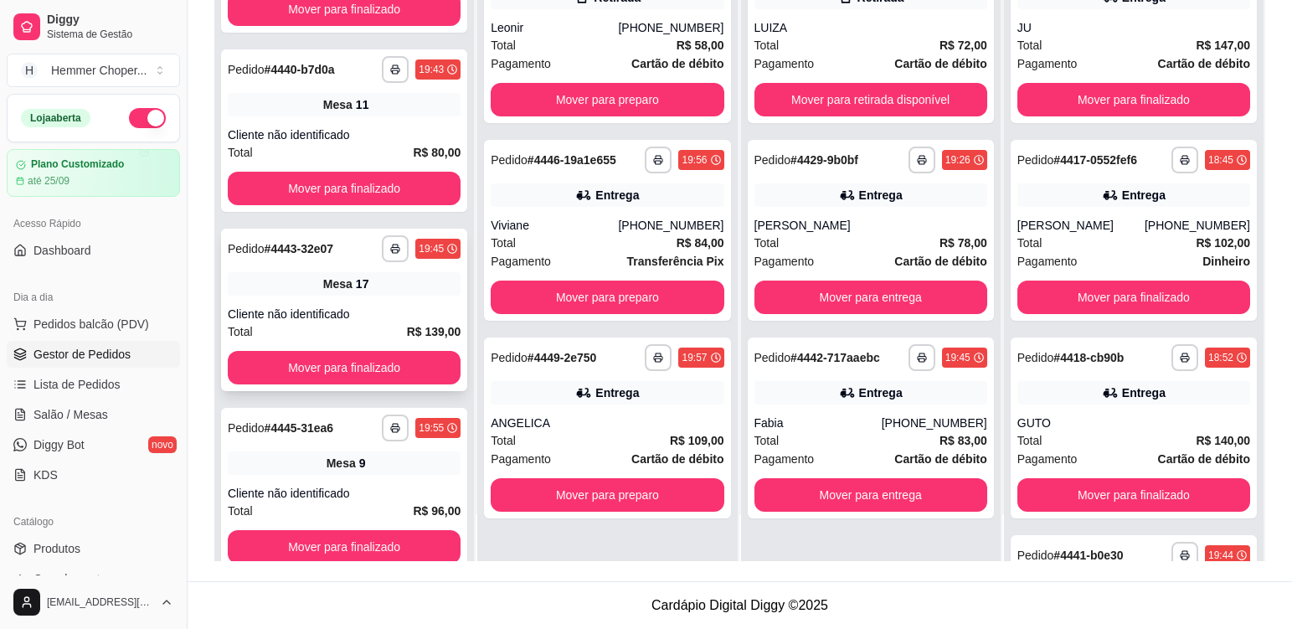
click at [362, 302] on div "**********" at bounding box center [344, 310] width 246 height 162
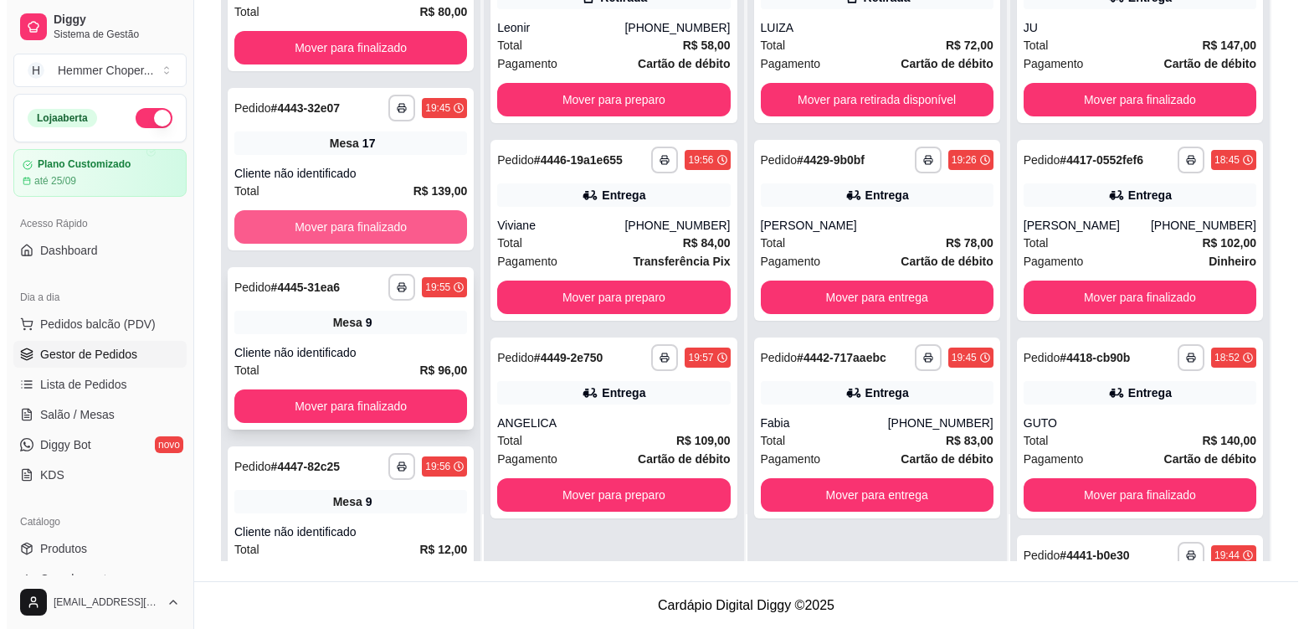
scroll to position [419, 0]
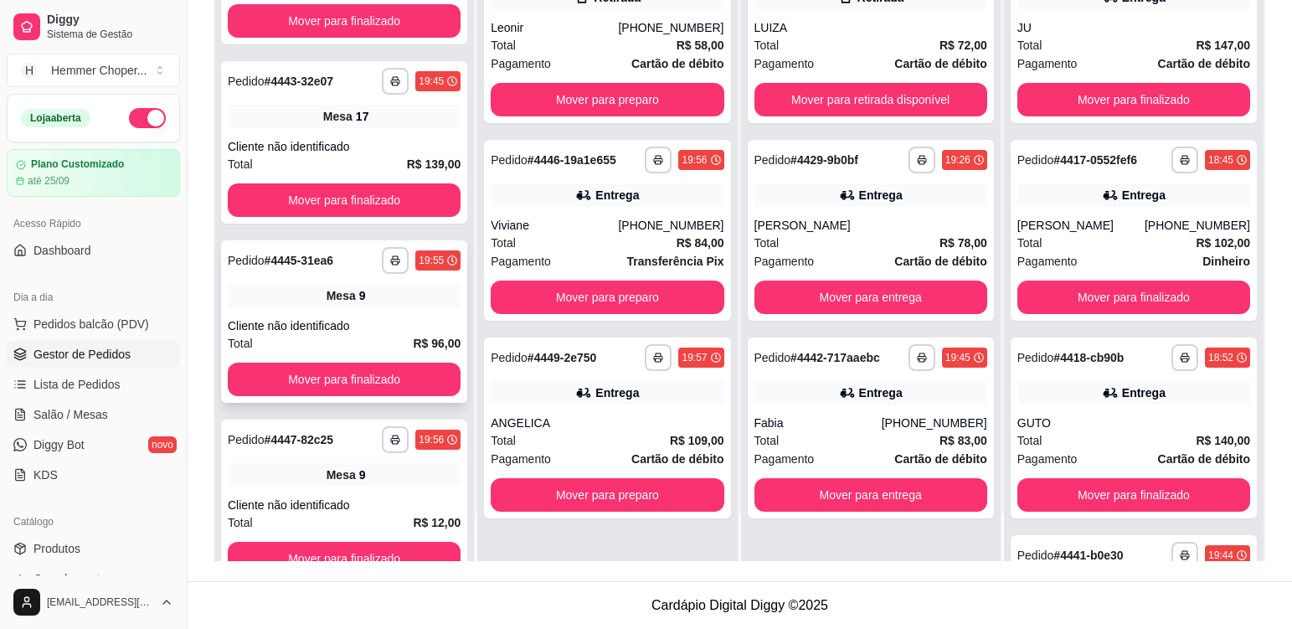
click at [383, 320] on div "Cliente não identificado" at bounding box center [344, 325] width 233 height 17
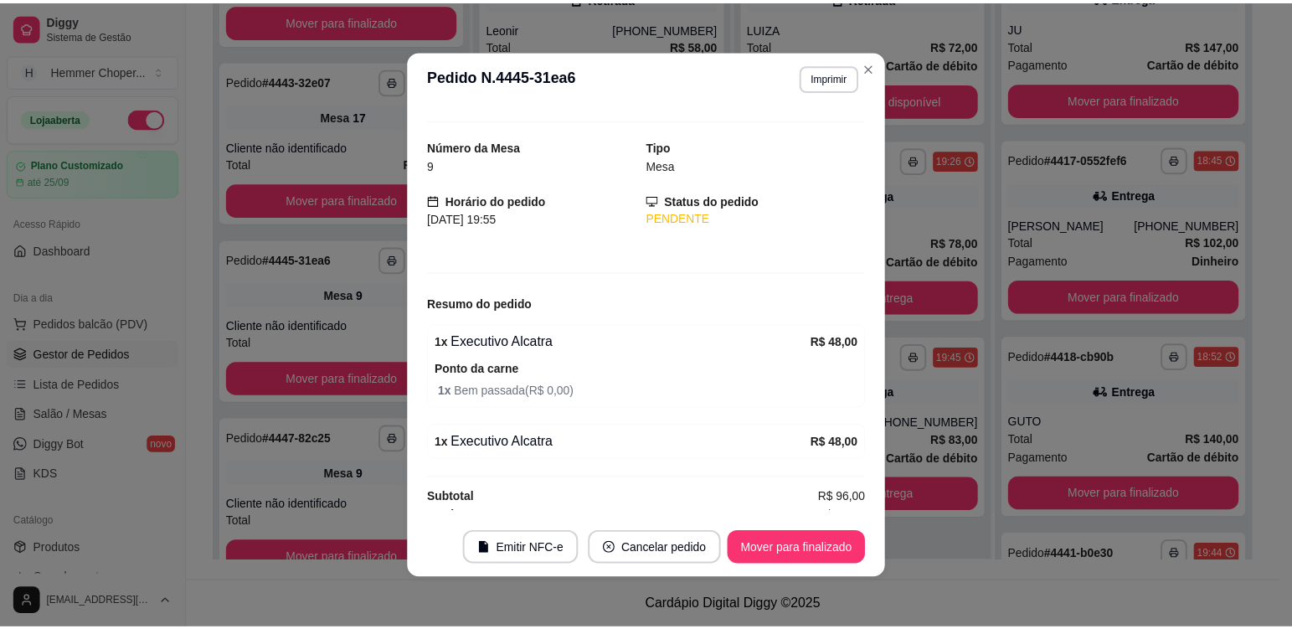
scroll to position [42, 0]
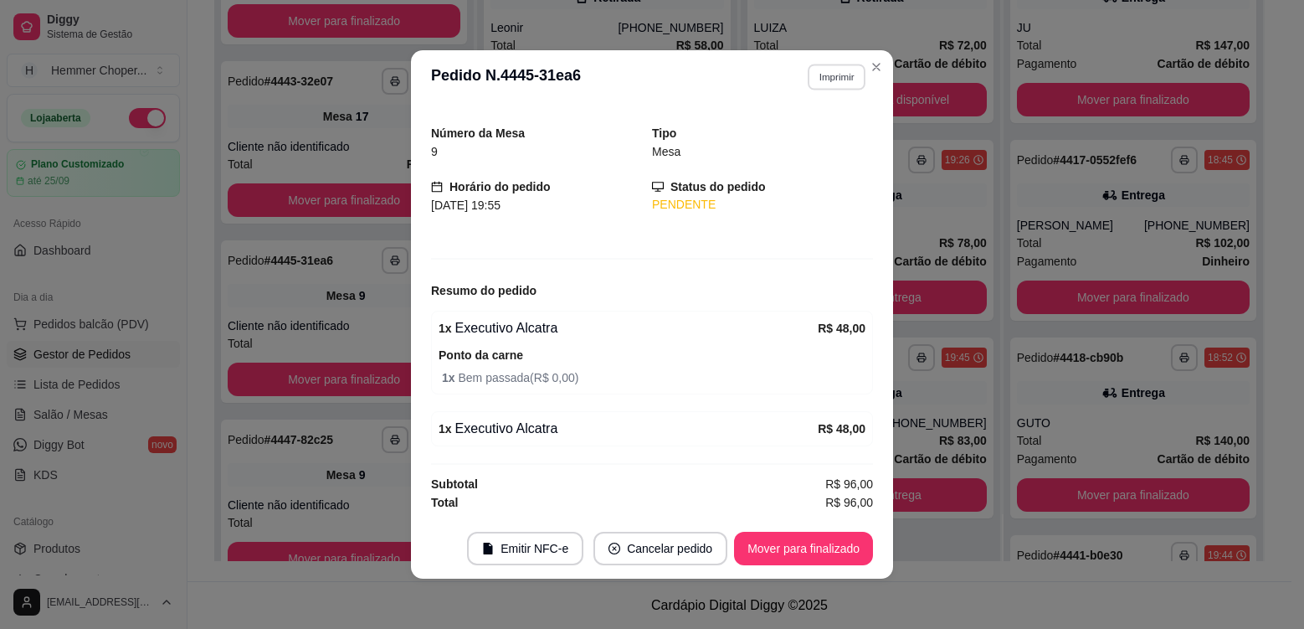
click at [844, 82] on button "Imprimir" at bounding box center [837, 77] width 58 height 26
click at [800, 141] on button "Cozinha" at bounding box center [801, 135] width 121 height 27
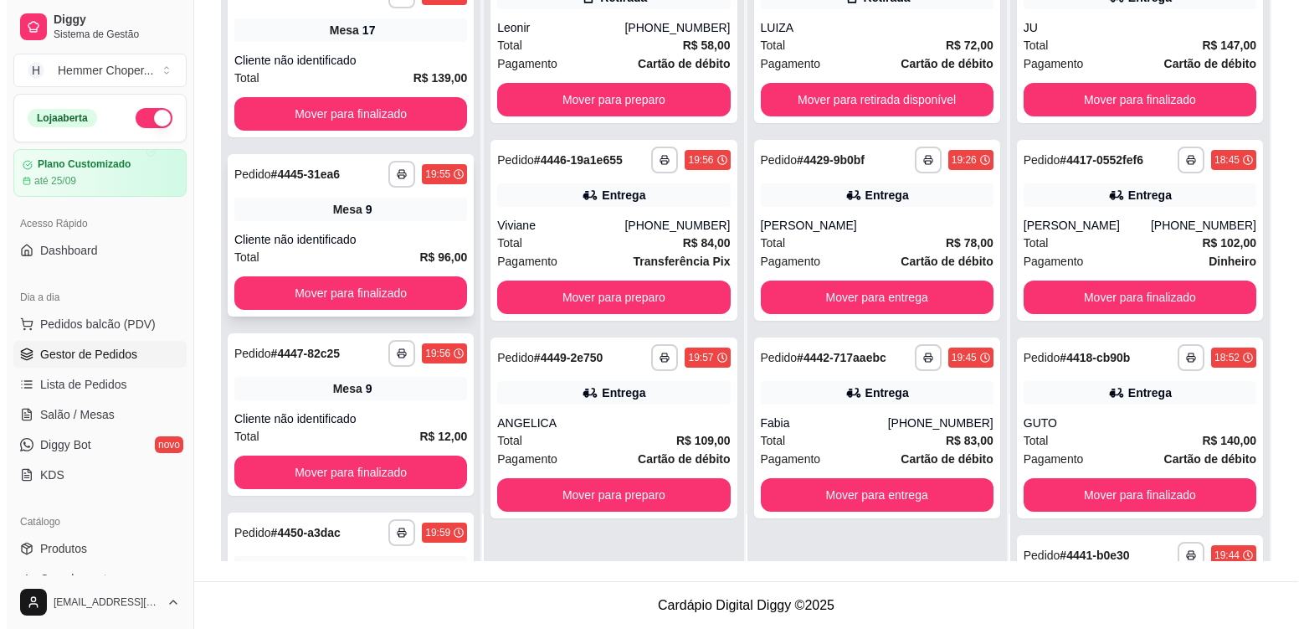
scroll to position [642, 0]
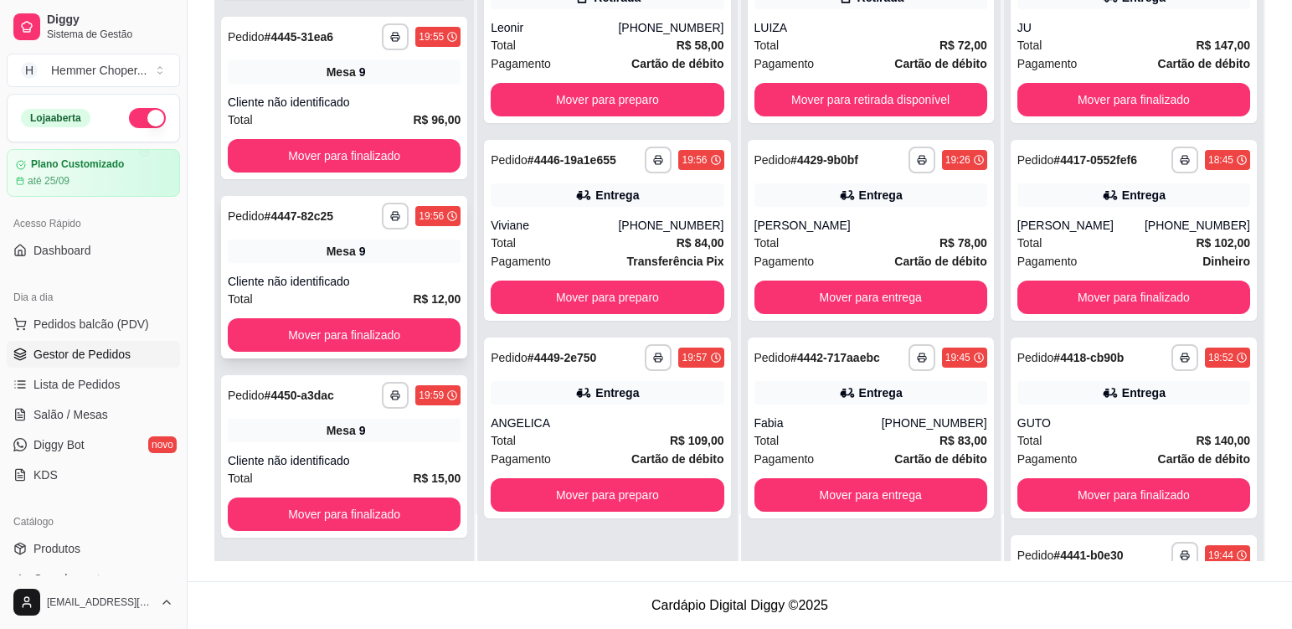
click at [366, 281] on div "Cliente não identificado" at bounding box center [344, 281] width 233 height 17
click at [352, 452] on div "Cliente não identificado" at bounding box center [344, 460] width 233 height 17
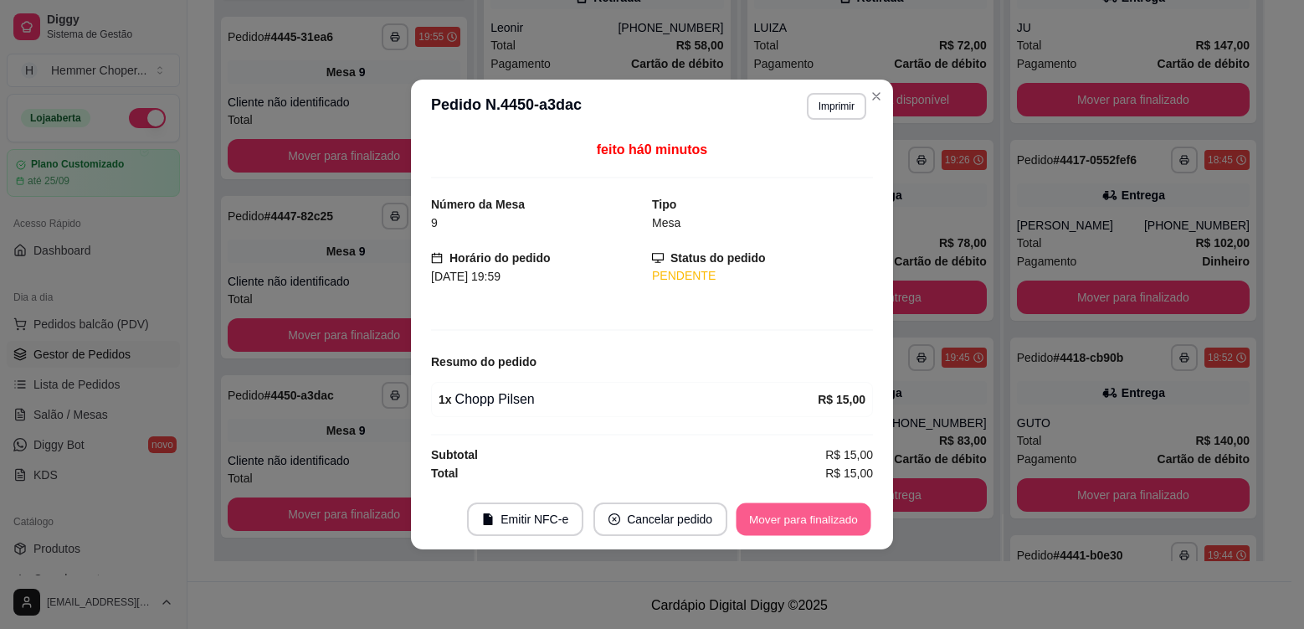
click at [785, 513] on button "Mover para finalizado" at bounding box center [804, 519] width 135 height 33
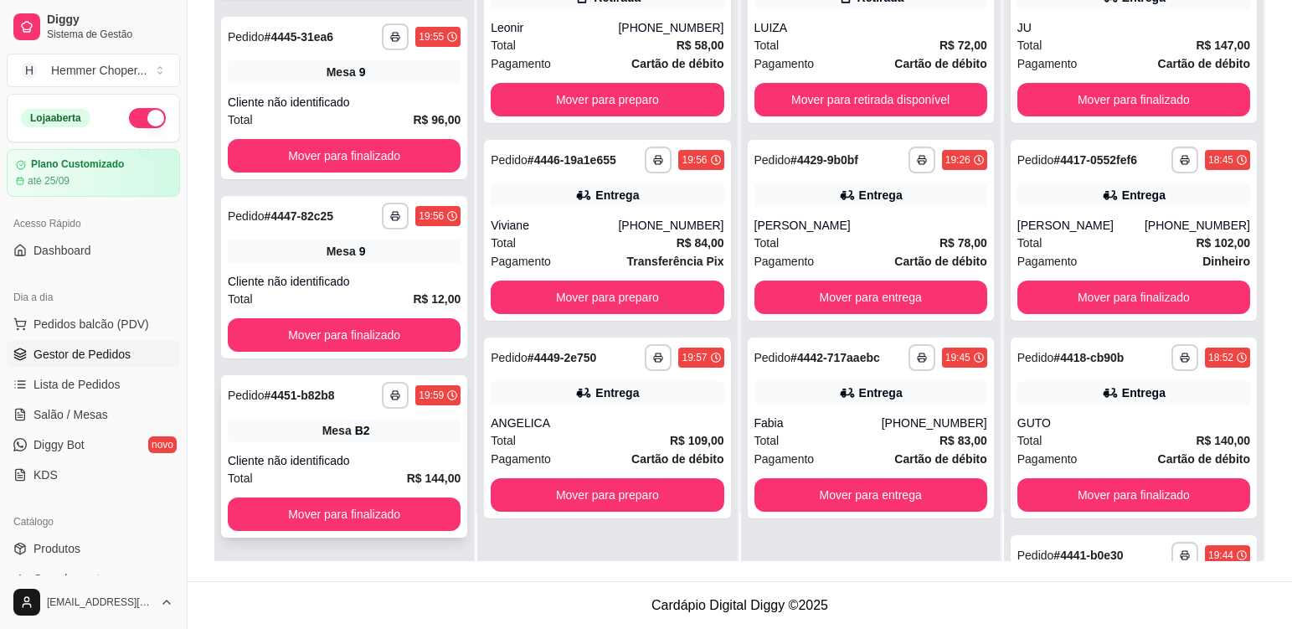
click at [380, 434] on div "Mesa B2" at bounding box center [344, 430] width 233 height 23
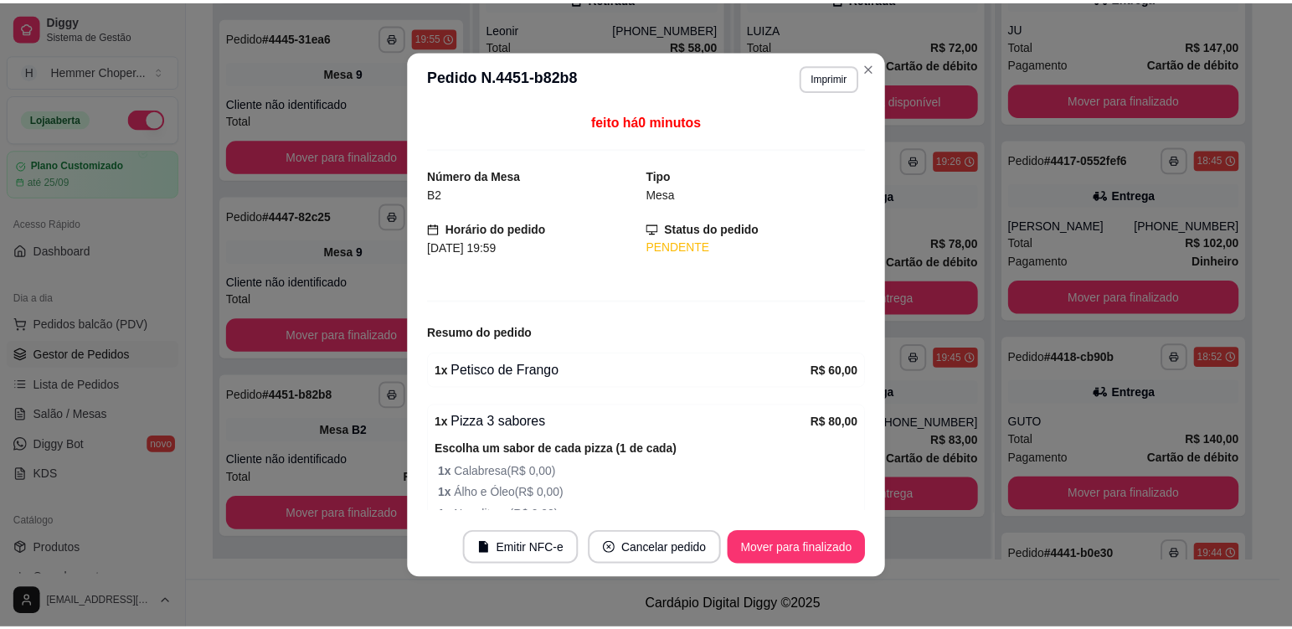
scroll to position [137, 0]
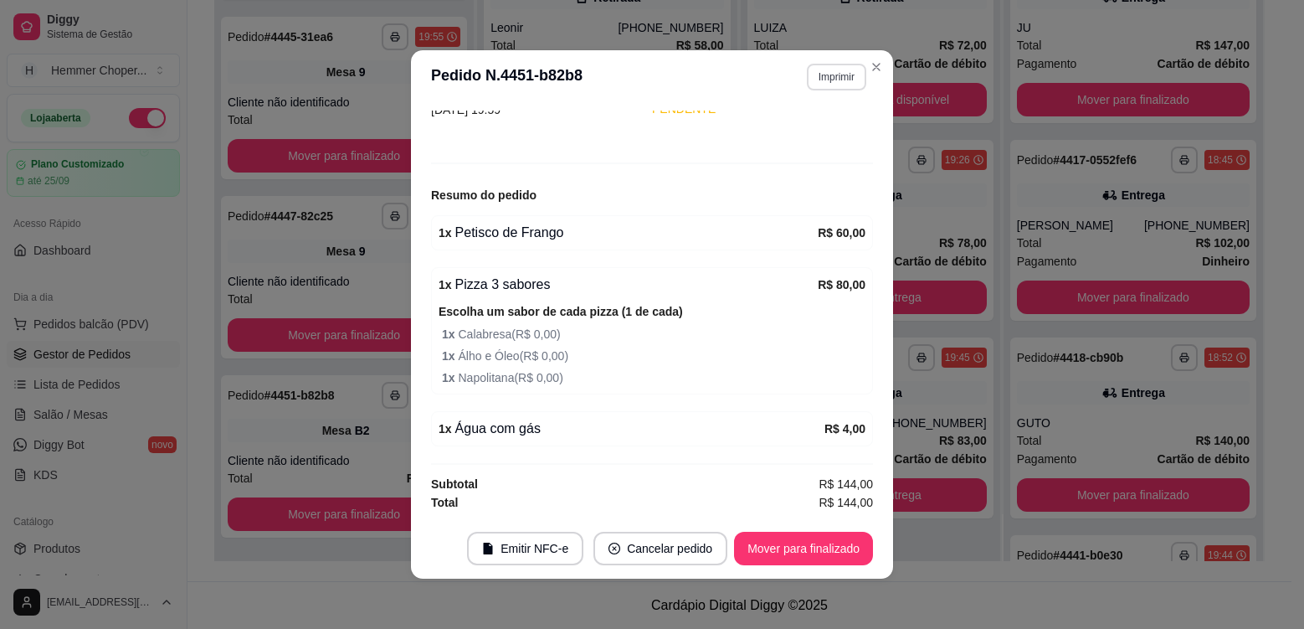
click at [838, 82] on button "Imprimir" at bounding box center [836, 77] width 59 height 27
click at [835, 141] on button "Cozinha" at bounding box center [800, 135] width 121 height 27
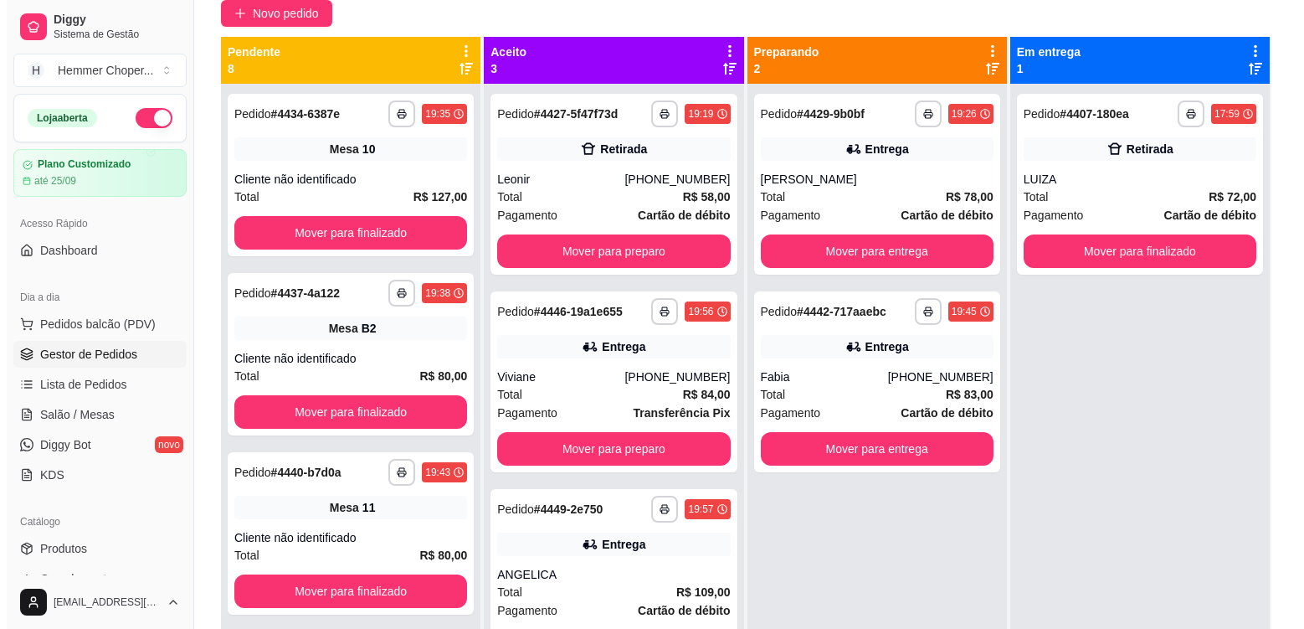
scroll to position [4, 0]
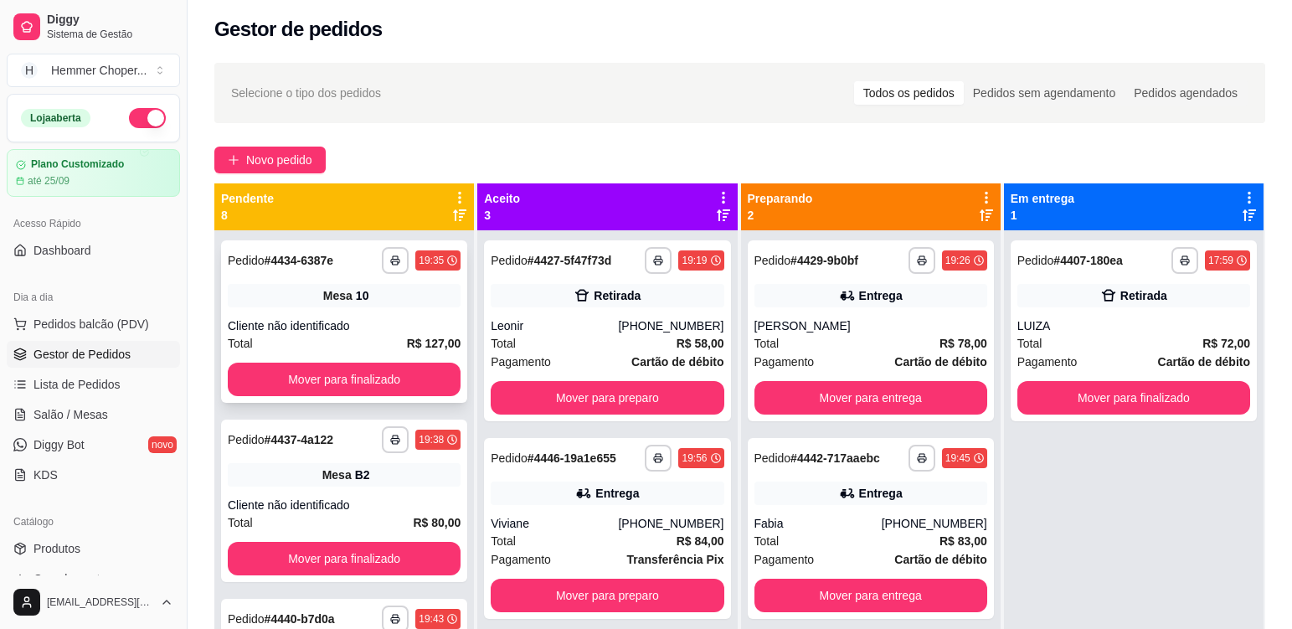
click at [362, 315] on div "**********" at bounding box center [344, 321] width 246 height 162
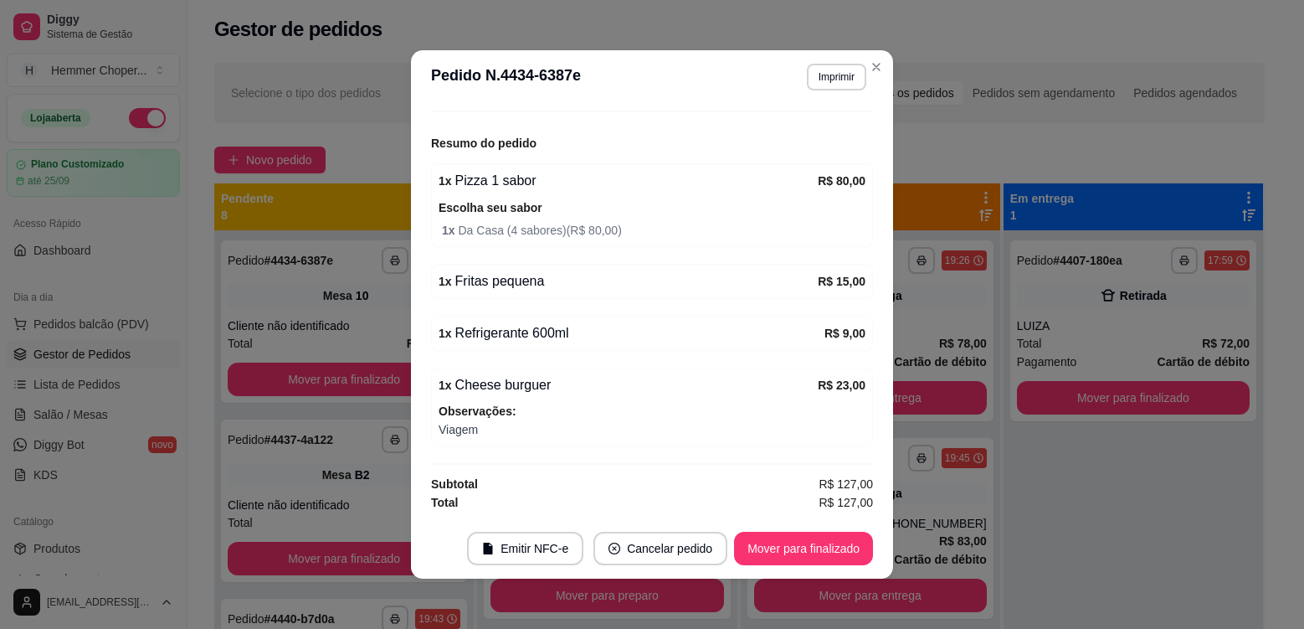
scroll to position [3, 0]
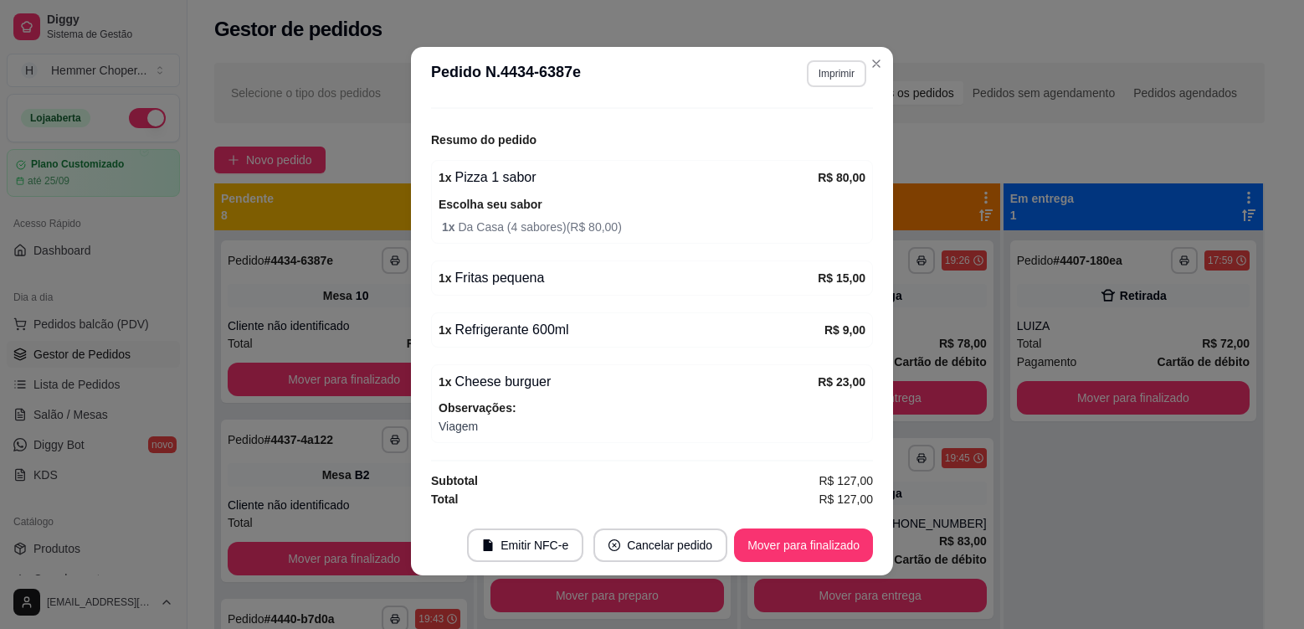
click at [839, 69] on button "Imprimir" at bounding box center [836, 73] width 59 height 27
click at [819, 144] on button "Cozinha" at bounding box center [801, 132] width 121 height 27
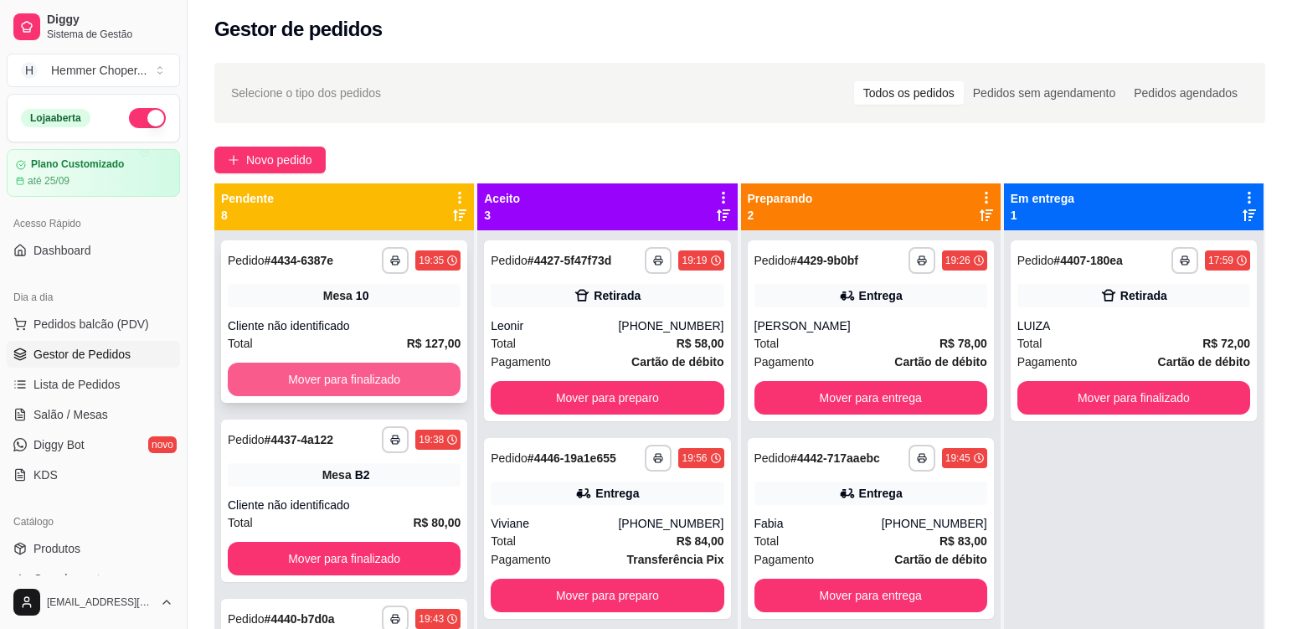
click at [308, 387] on button "Mover para finalizado" at bounding box center [344, 378] width 233 height 33
click at [382, 315] on div "**********" at bounding box center [344, 321] width 246 height 162
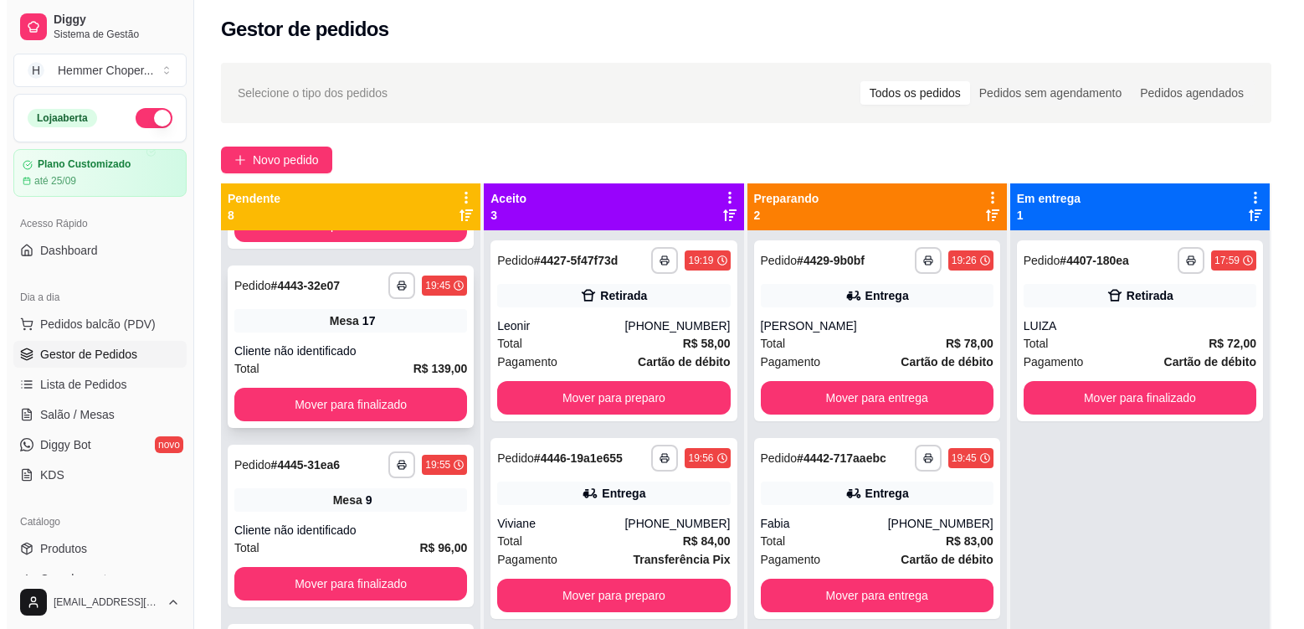
scroll to position [335, 0]
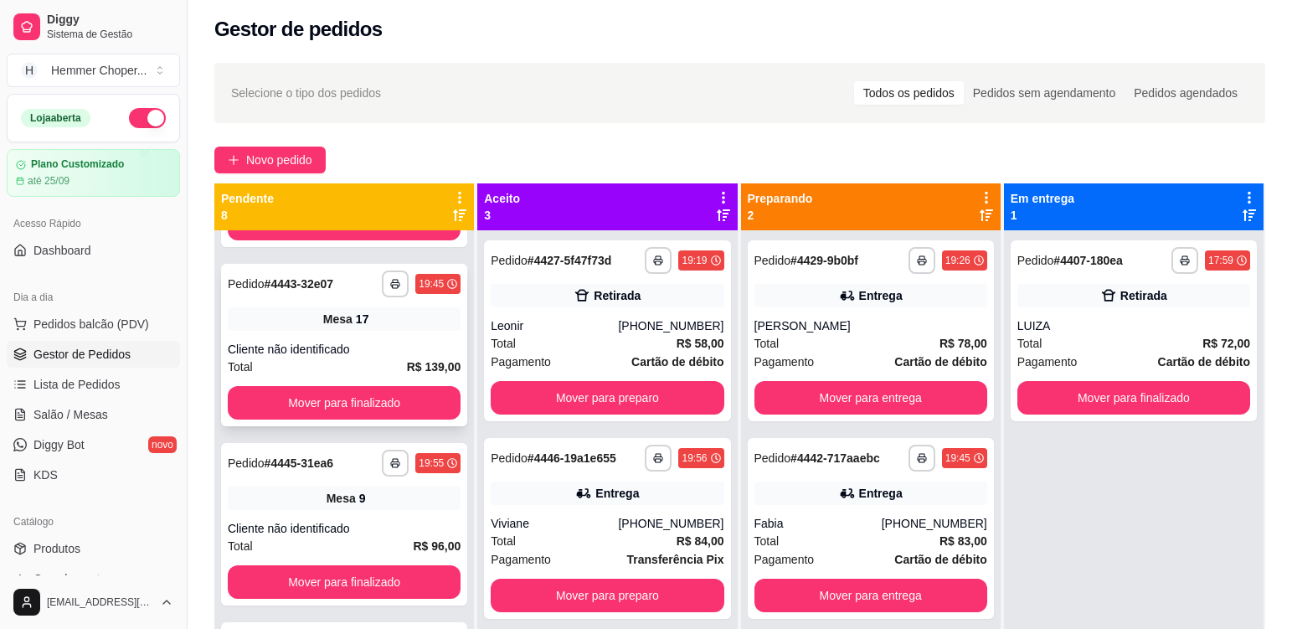
click at [397, 333] on div "**********" at bounding box center [344, 345] width 246 height 162
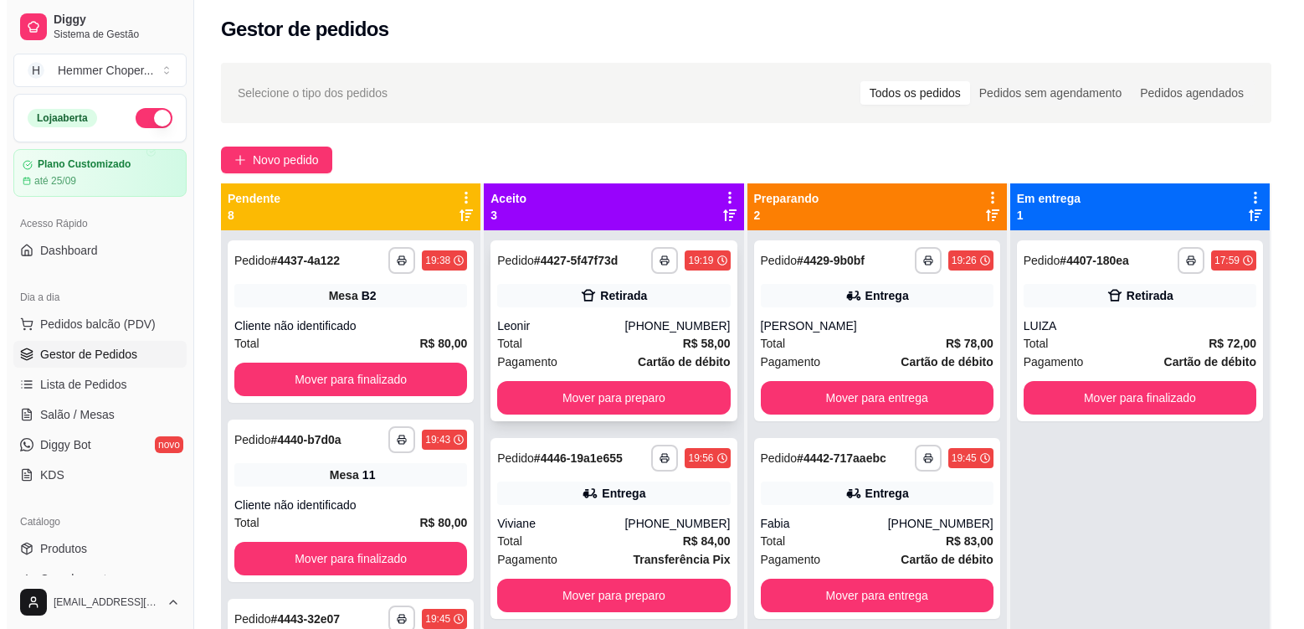
scroll to position [0, 0]
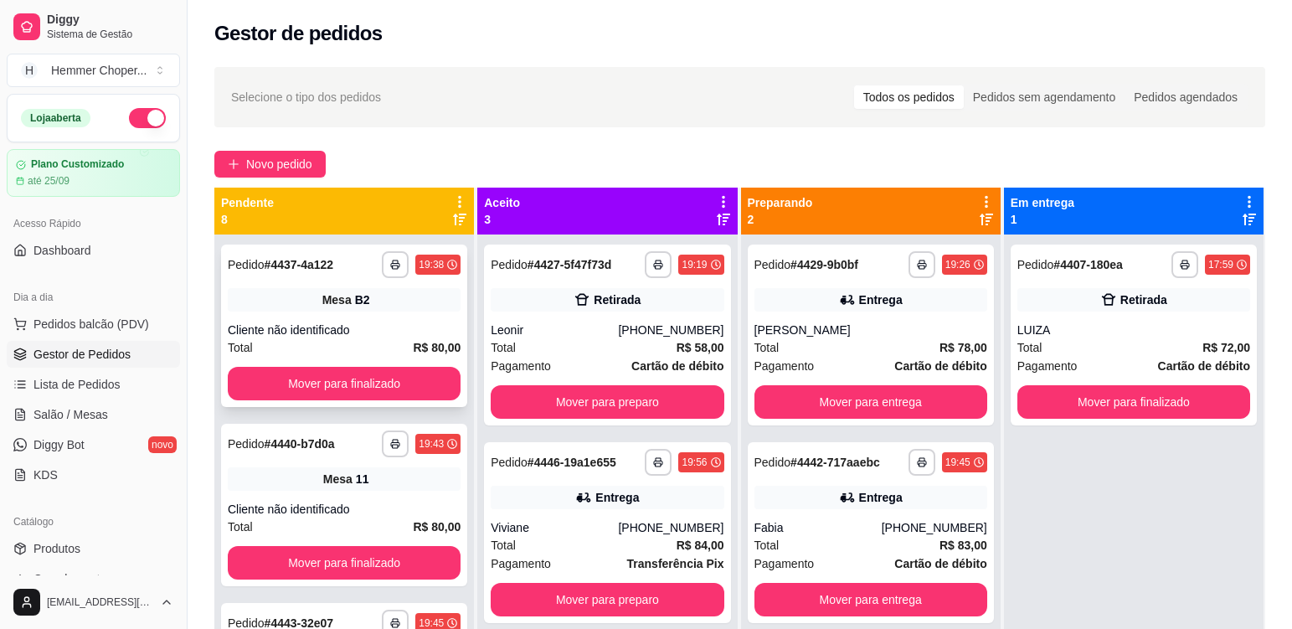
click at [396, 311] on div "Mesa B2" at bounding box center [344, 299] width 233 height 23
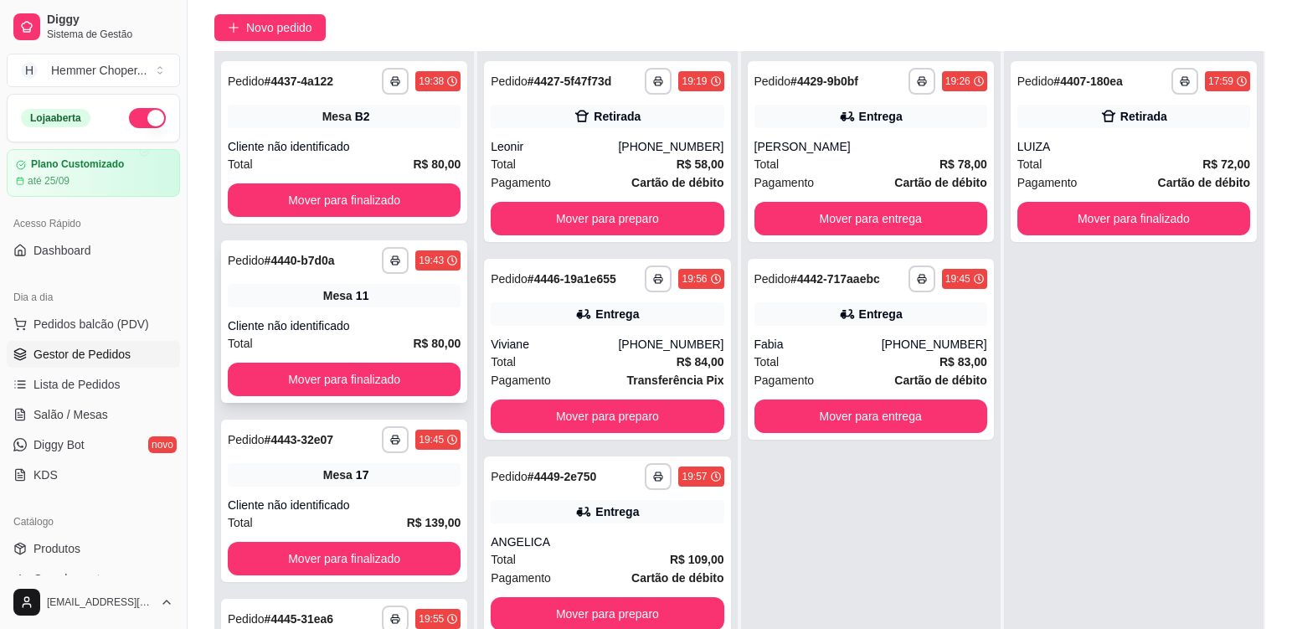
scroll to position [167, 0]
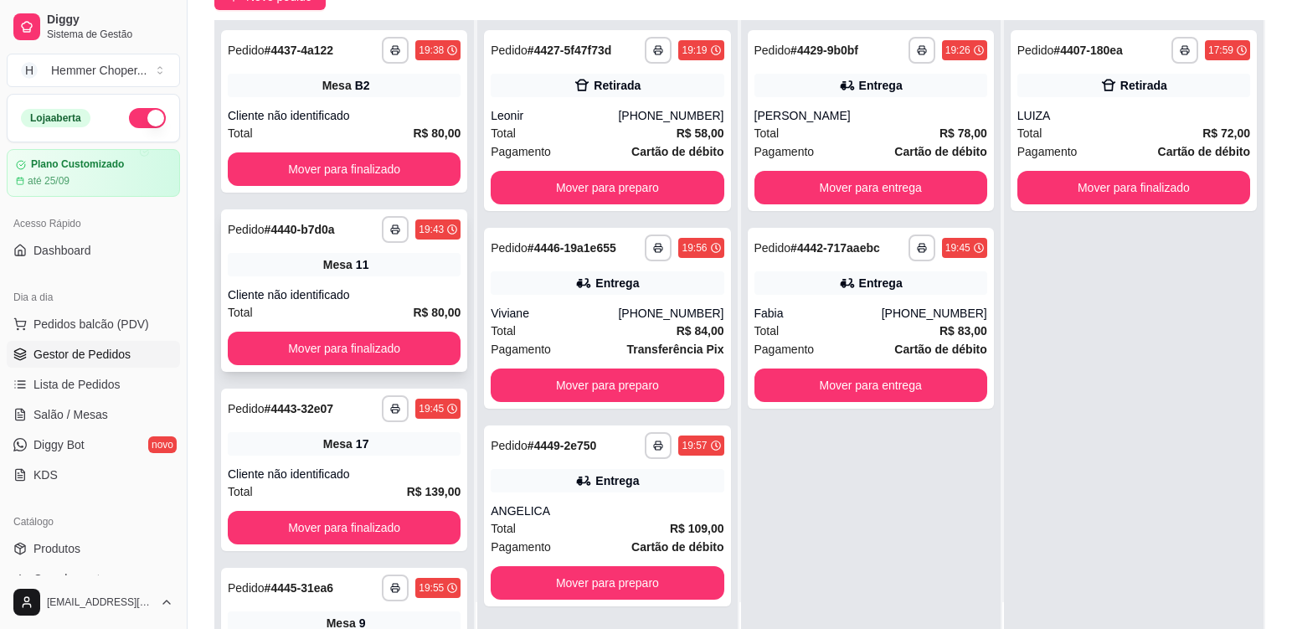
click at [372, 262] on div "Mesa 11" at bounding box center [344, 264] width 233 height 23
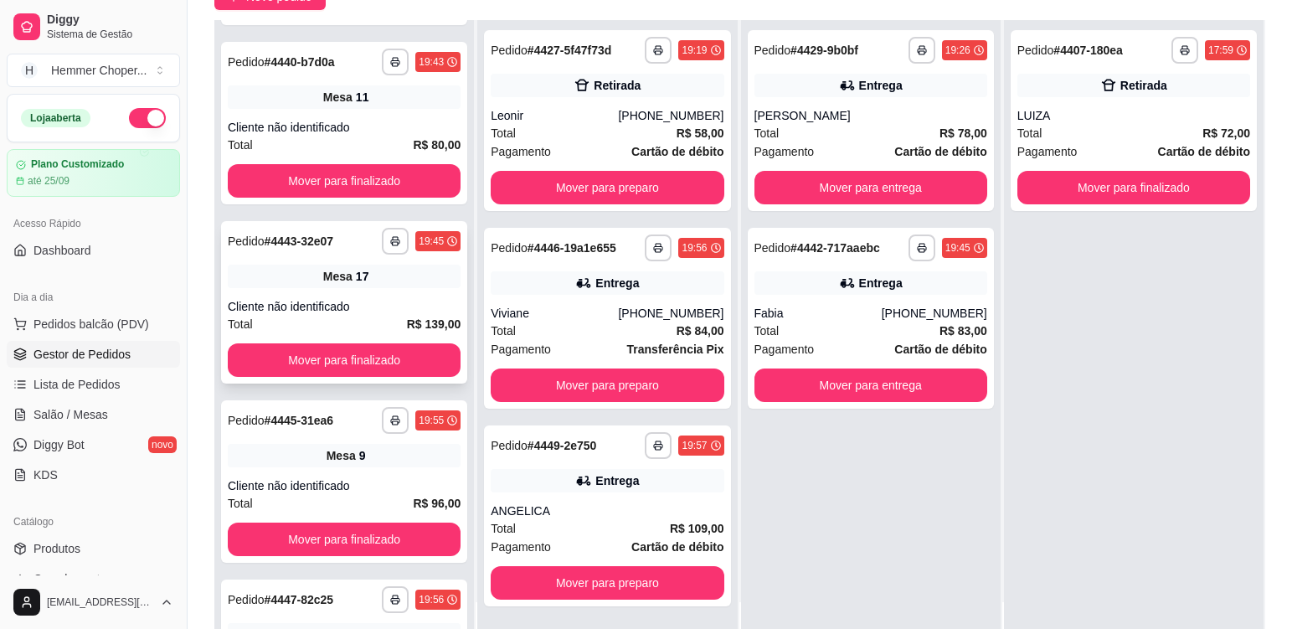
click at [396, 284] on div "Mesa 17" at bounding box center [344, 276] width 233 height 23
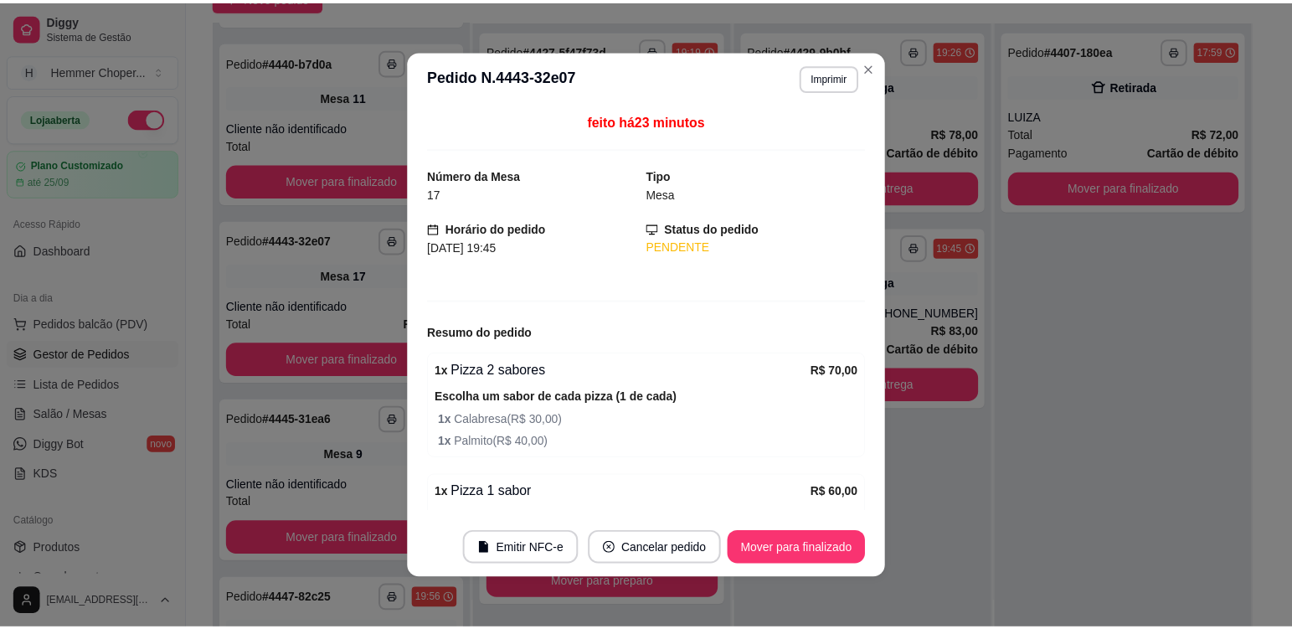
scroll to position [164, 0]
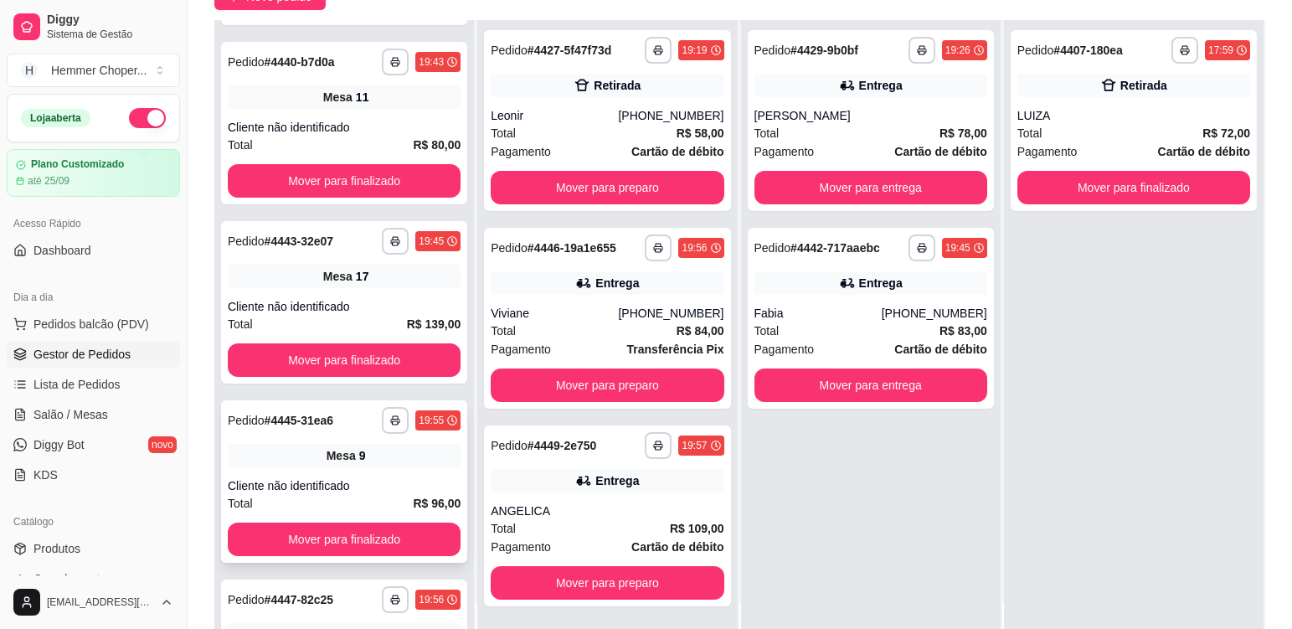
click at [389, 489] on div "Cliente não identificado" at bounding box center [344, 485] width 233 height 17
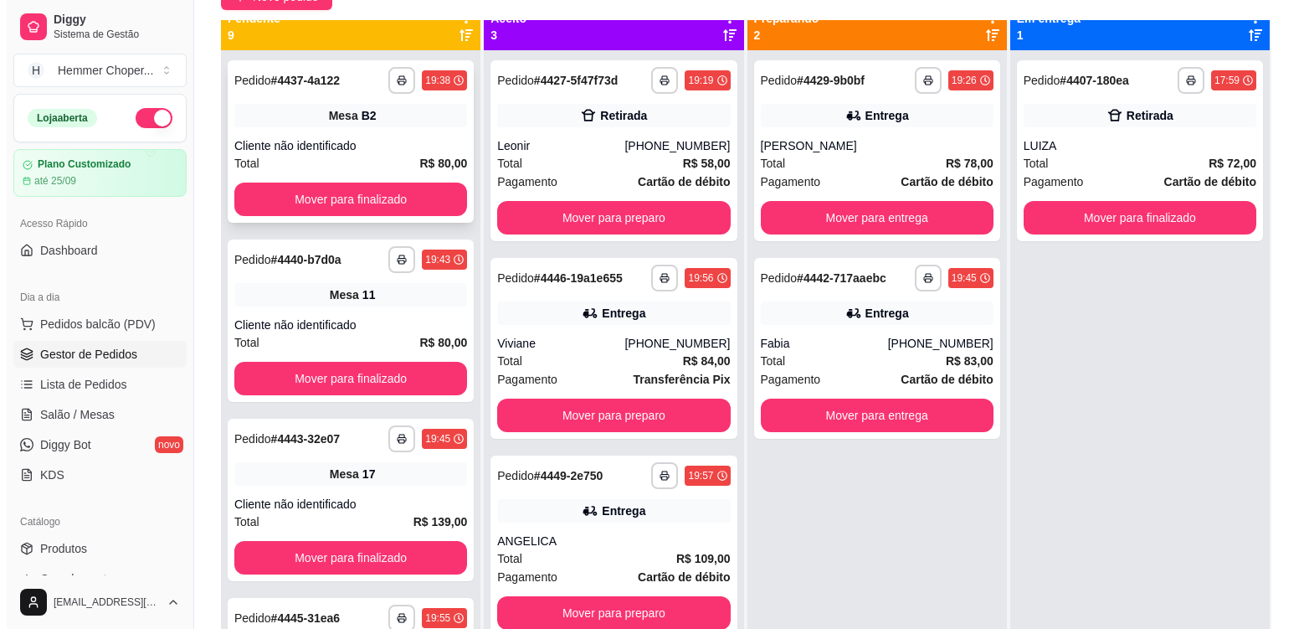
scroll to position [0, 0]
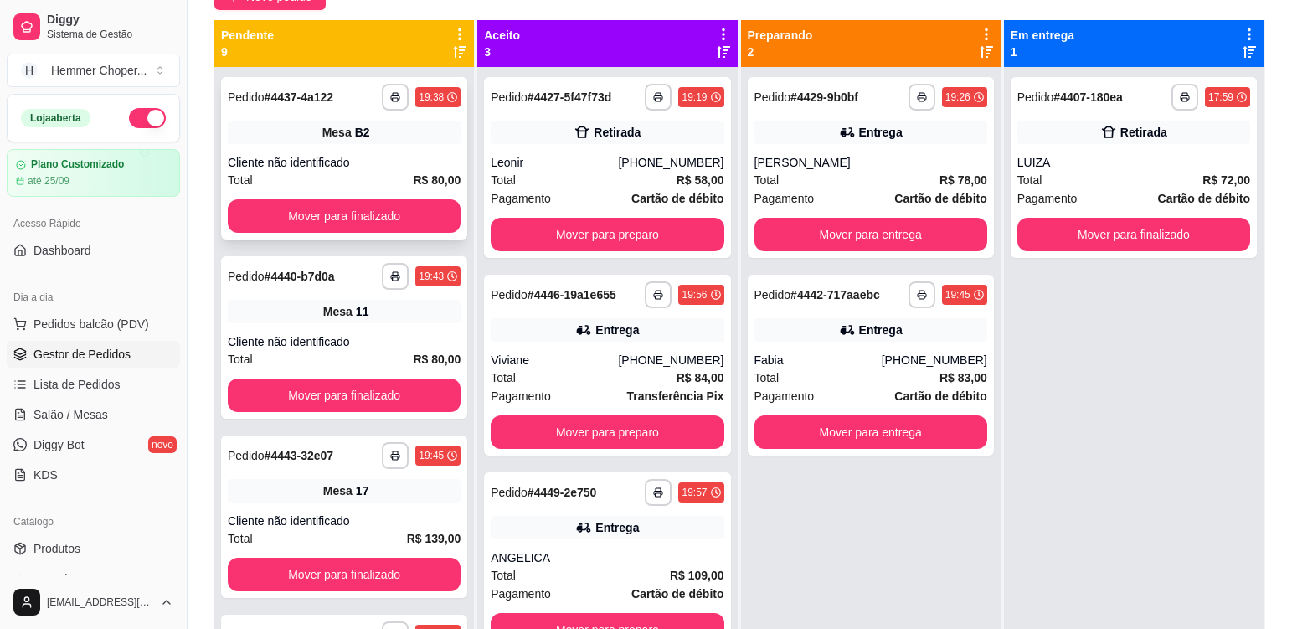
click at [384, 140] on div "Mesa B2" at bounding box center [344, 132] width 233 height 23
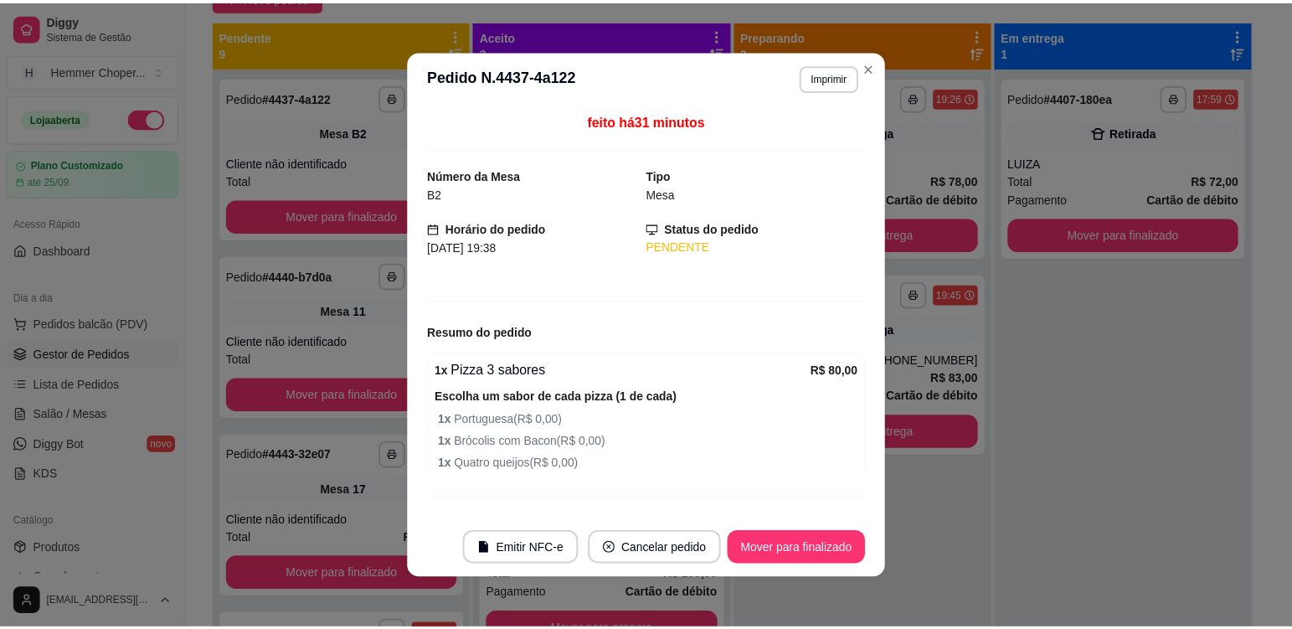
scroll to position [3, 0]
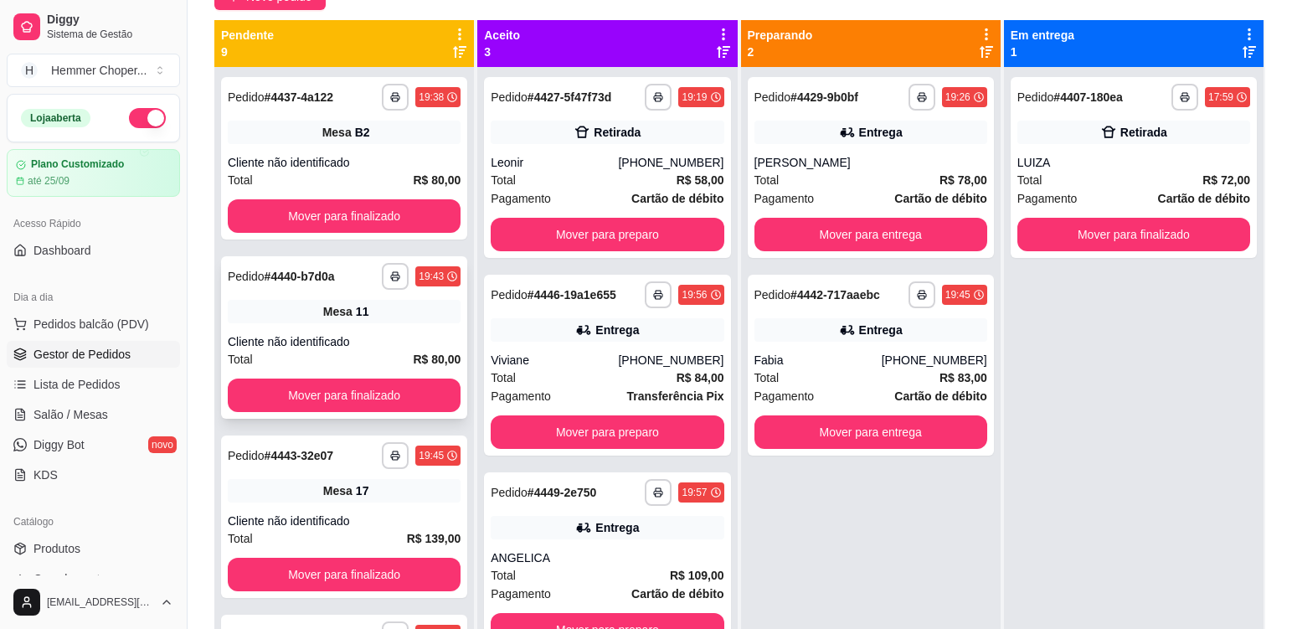
click at [365, 321] on div "Mesa 11" at bounding box center [344, 311] width 233 height 23
click at [372, 503] on div "**********" at bounding box center [344, 516] width 246 height 162
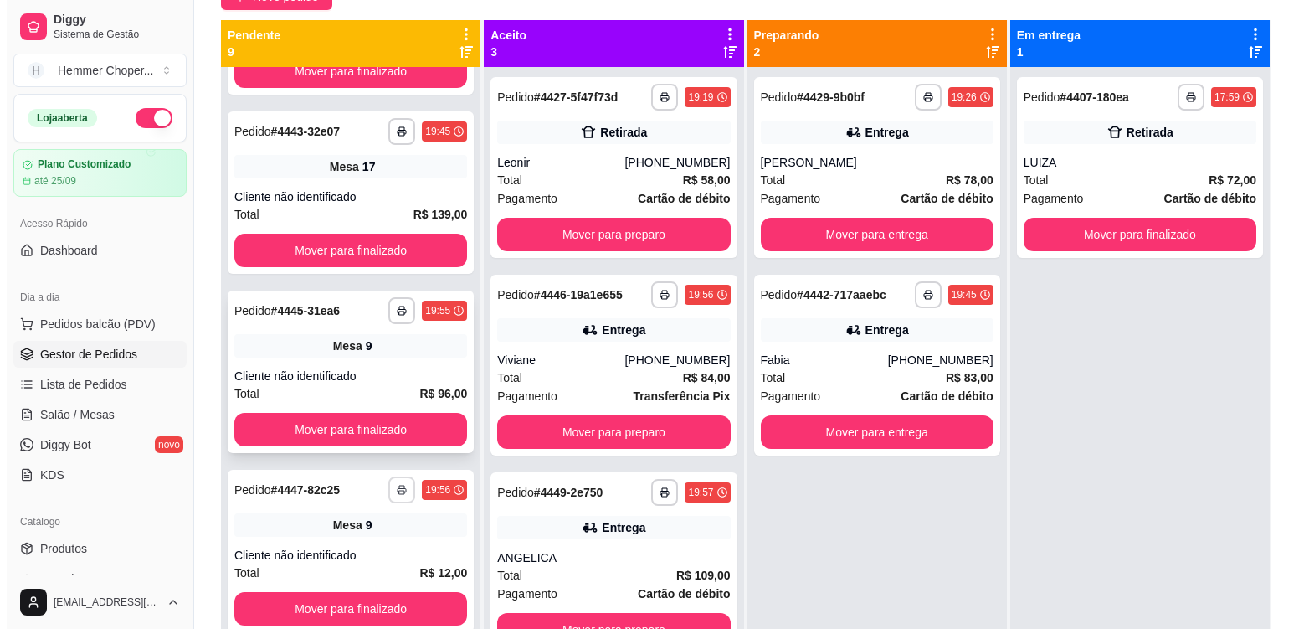
scroll to position [335, 0]
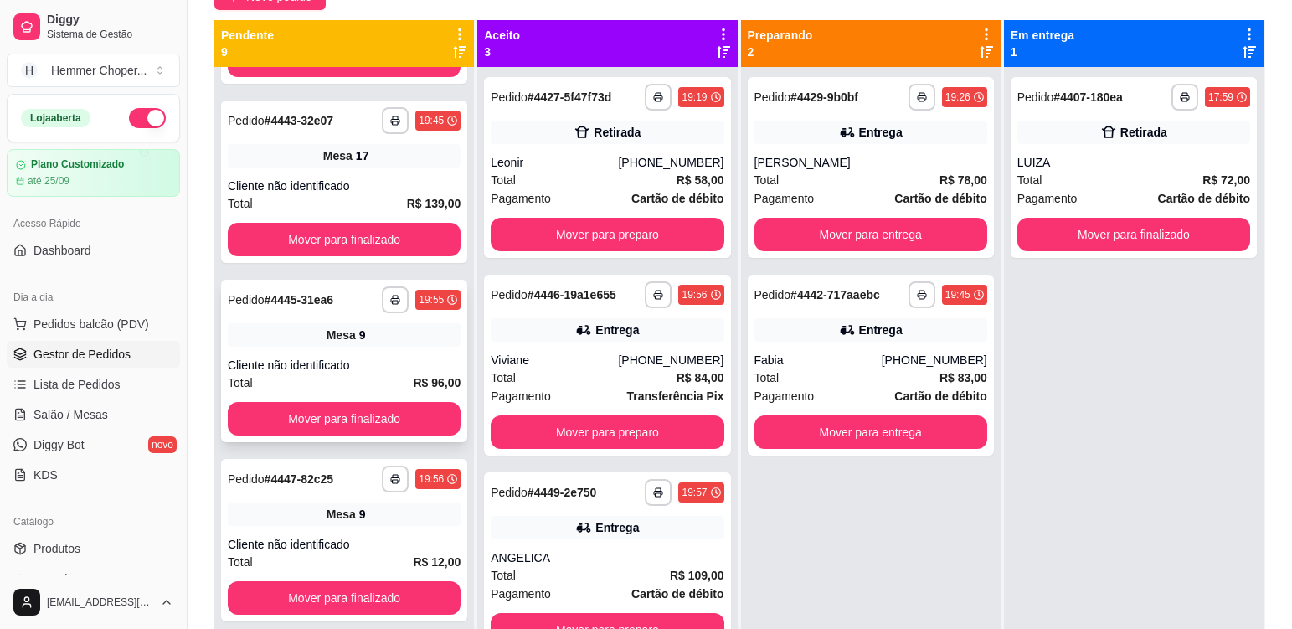
click at [388, 349] on div "**********" at bounding box center [344, 361] width 246 height 162
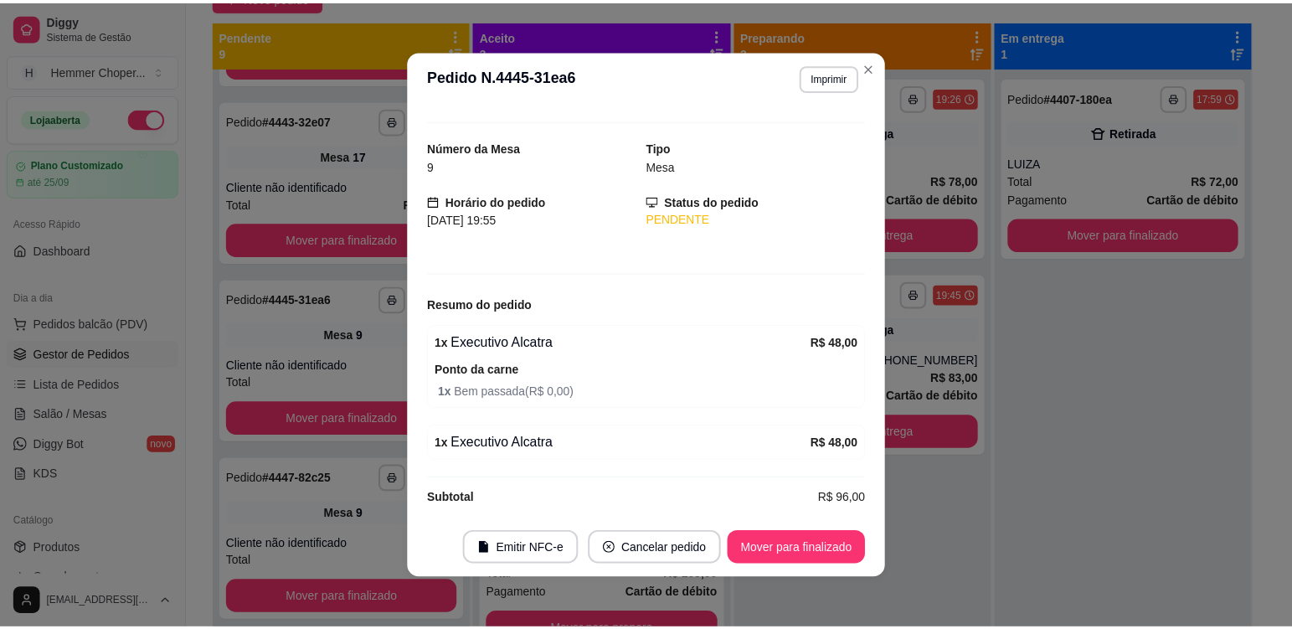
scroll to position [42, 0]
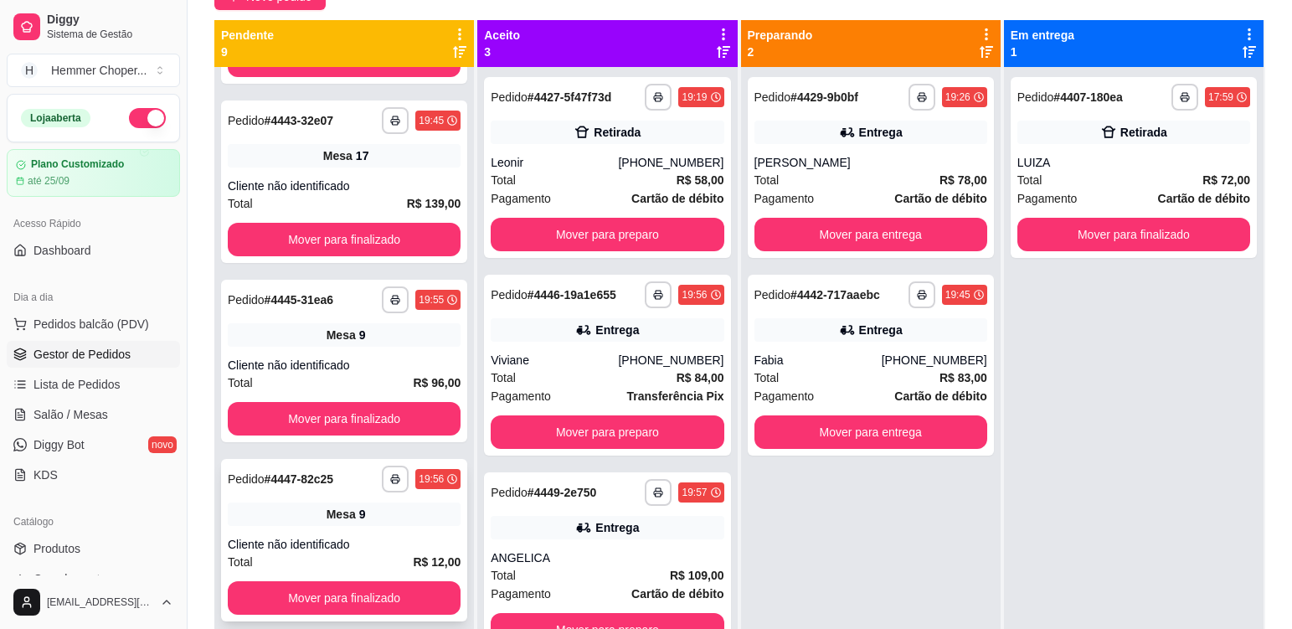
click at [395, 512] on div "Mesa 9" at bounding box center [344, 513] width 233 height 23
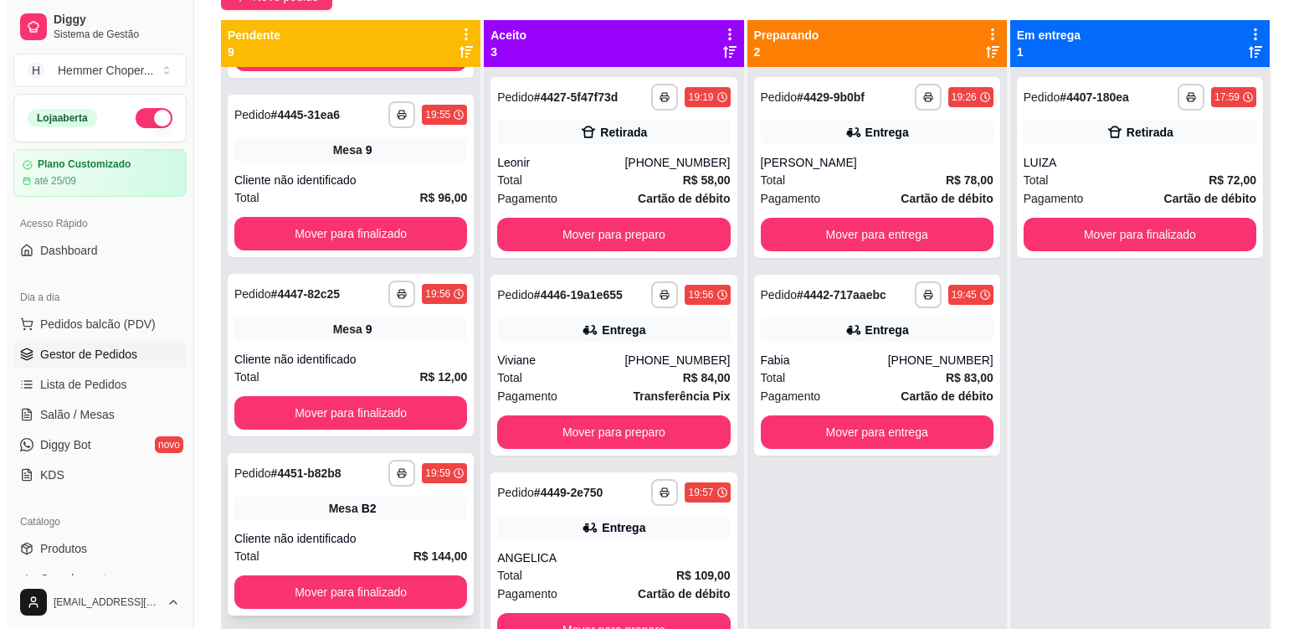
scroll to position [586, 0]
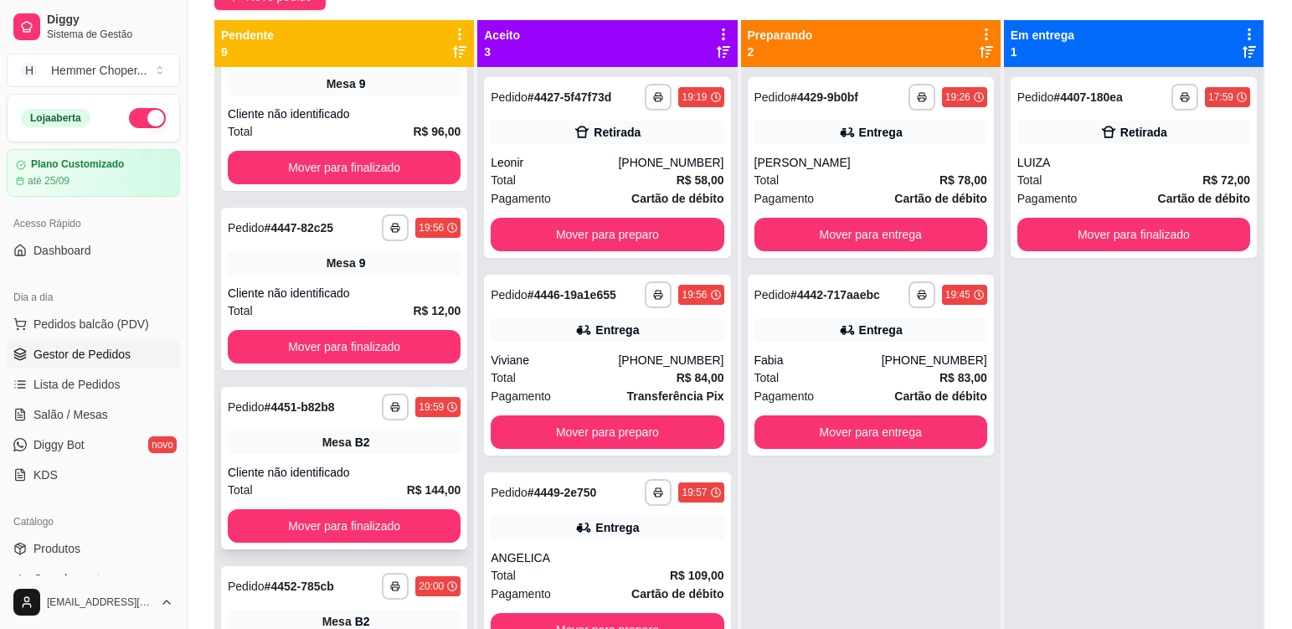
click at [378, 460] on div "**********" at bounding box center [344, 468] width 246 height 162
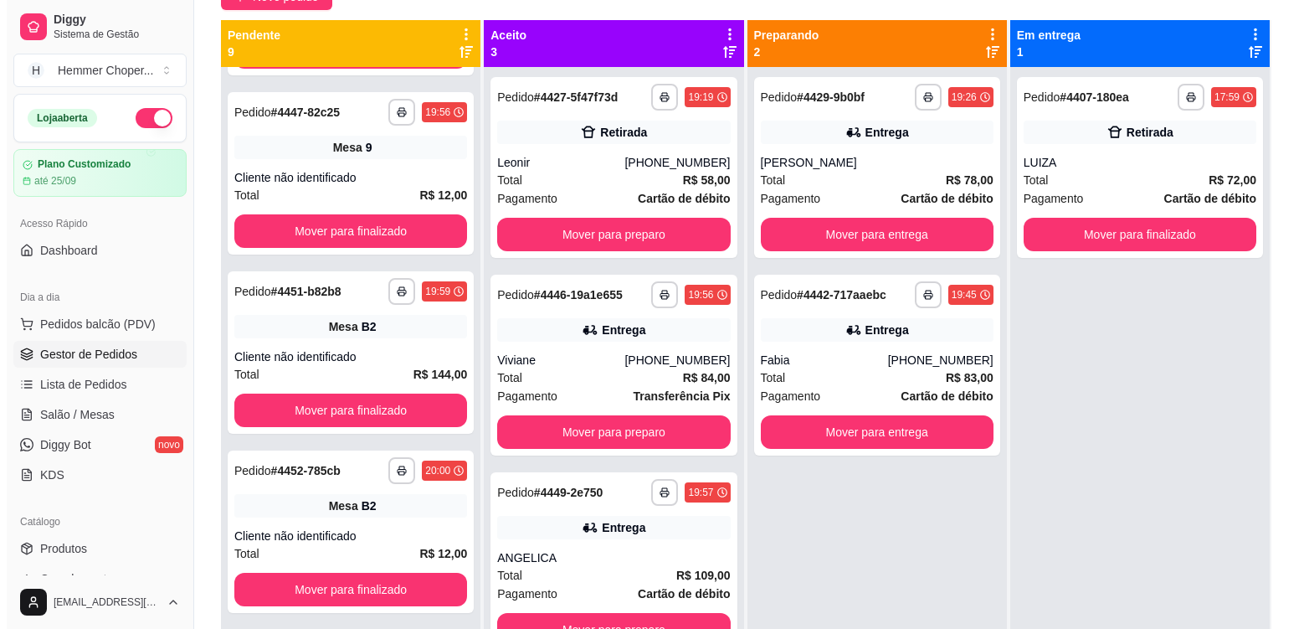
scroll to position [753, 0]
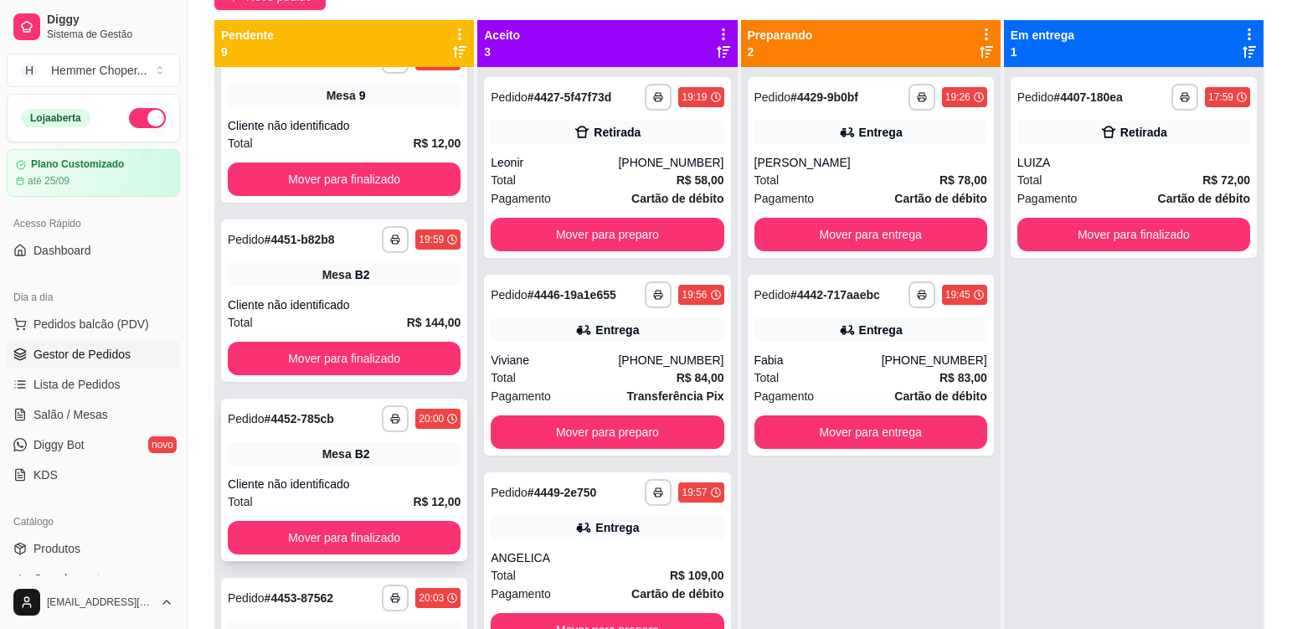
click at [382, 464] on div "Mesa B2" at bounding box center [344, 453] width 233 height 23
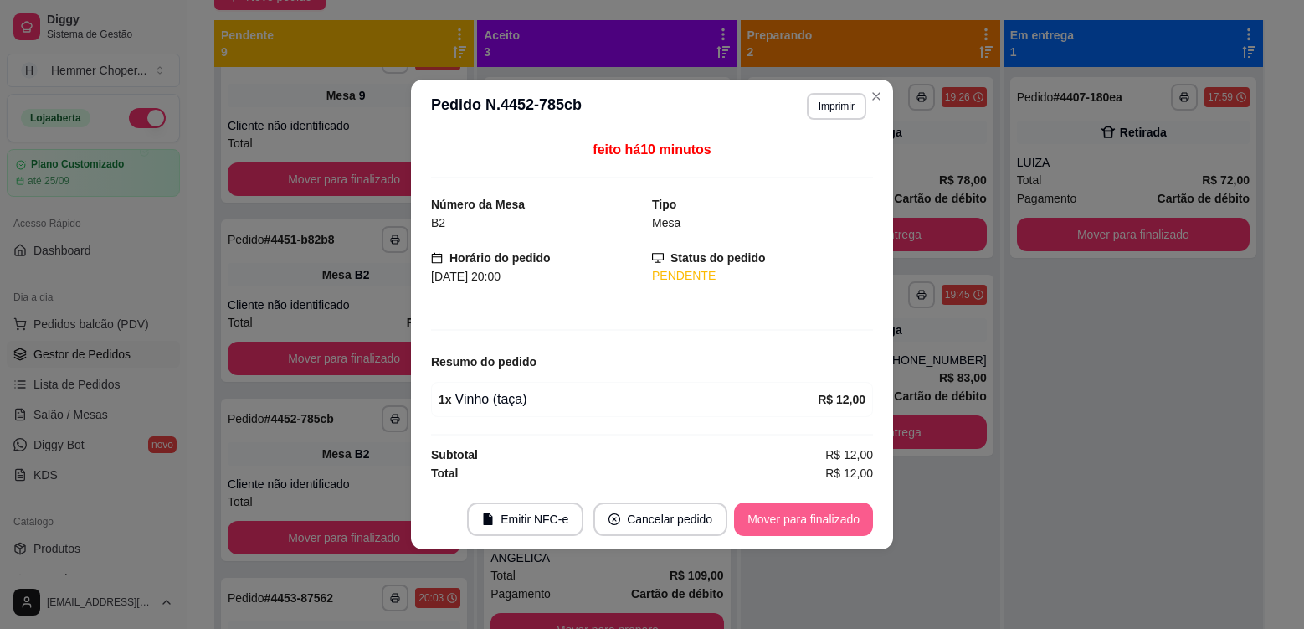
click at [826, 516] on button "Mover para finalizado" at bounding box center [803, 518] width 139 height 33
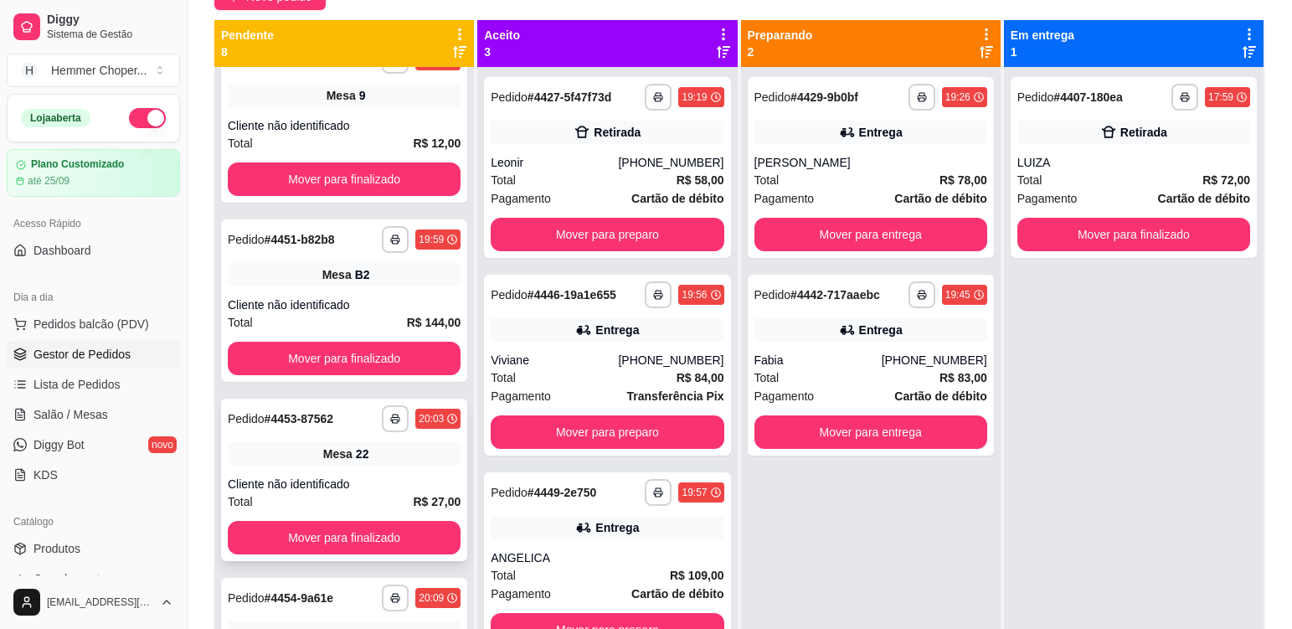
click at [383, 463] on div "Mesa 22" at bounding box center [344, 453] width 233 height 23
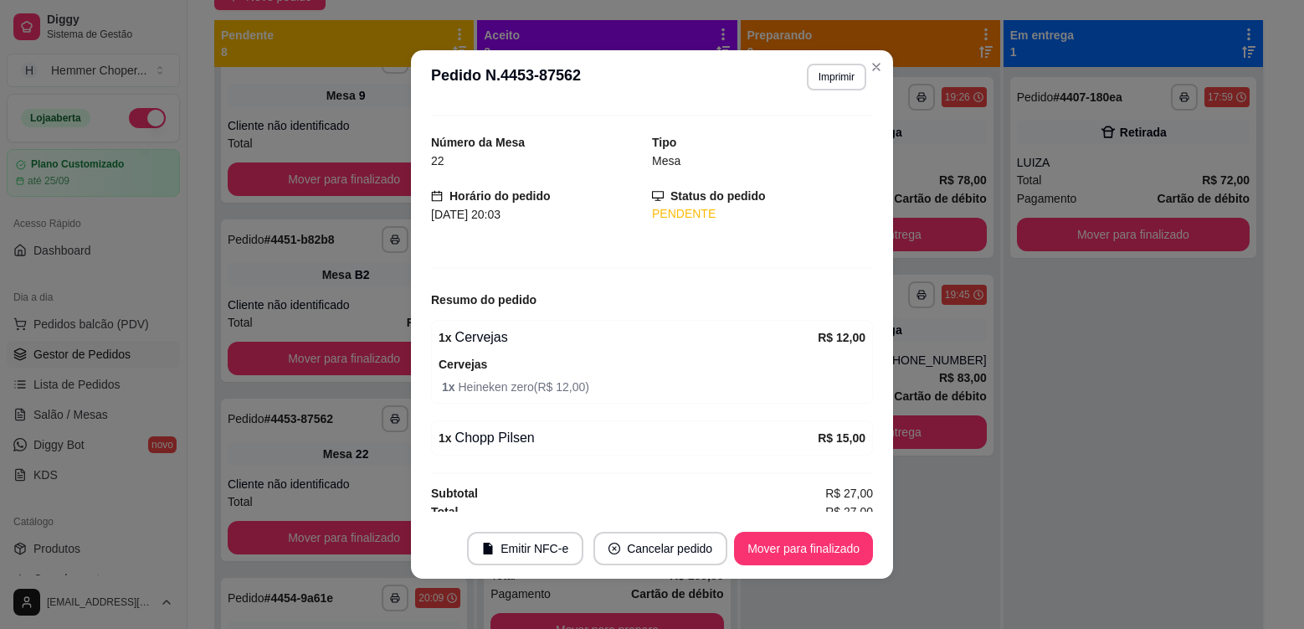
scroll to position [42, 0]
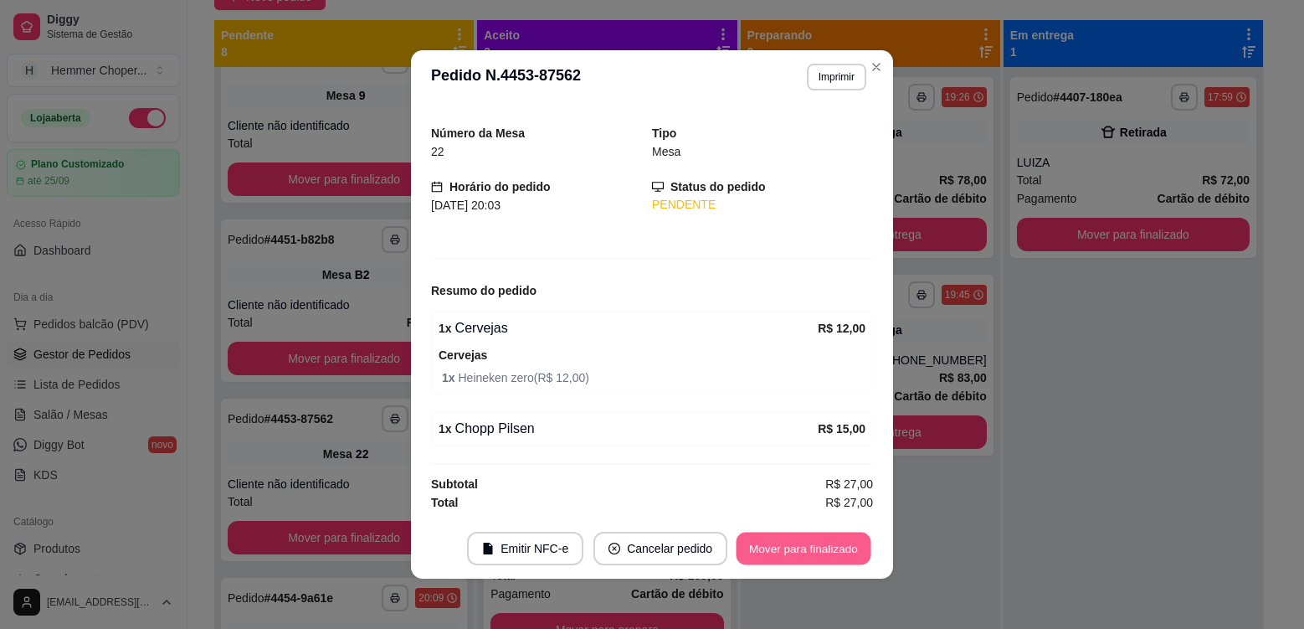
click at [749, 545] on button "Mover para finalizado" at bounding box center [804, 548] width 135 height 33
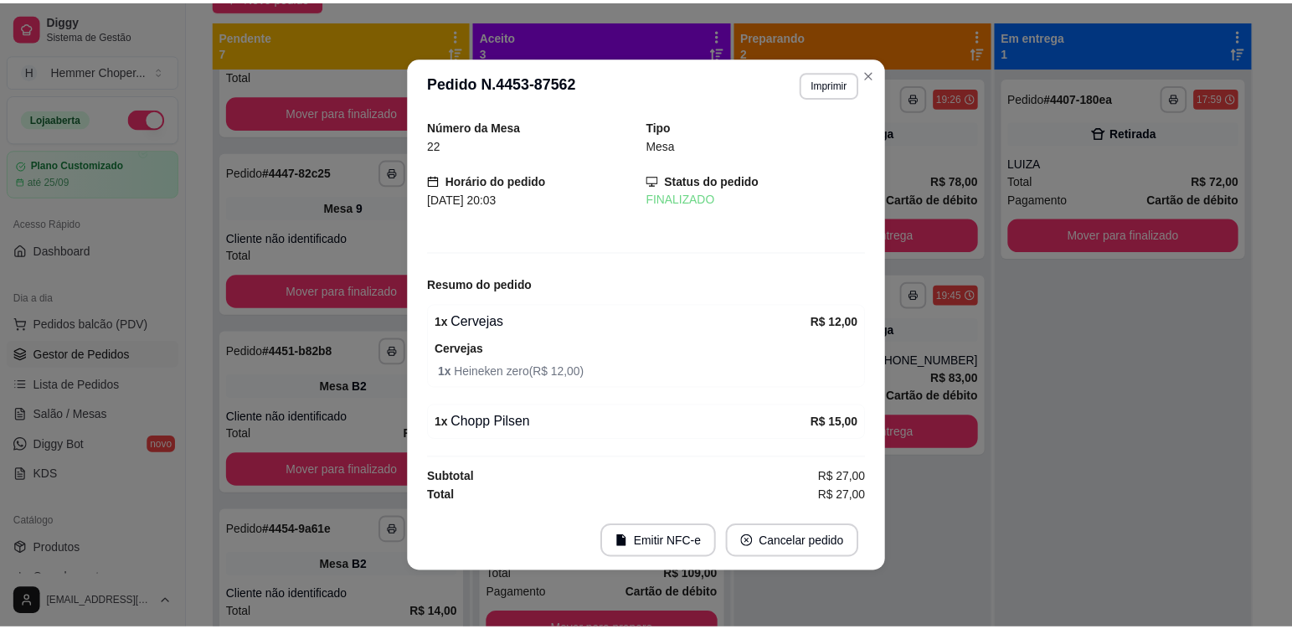
scroll to position [0, 0]
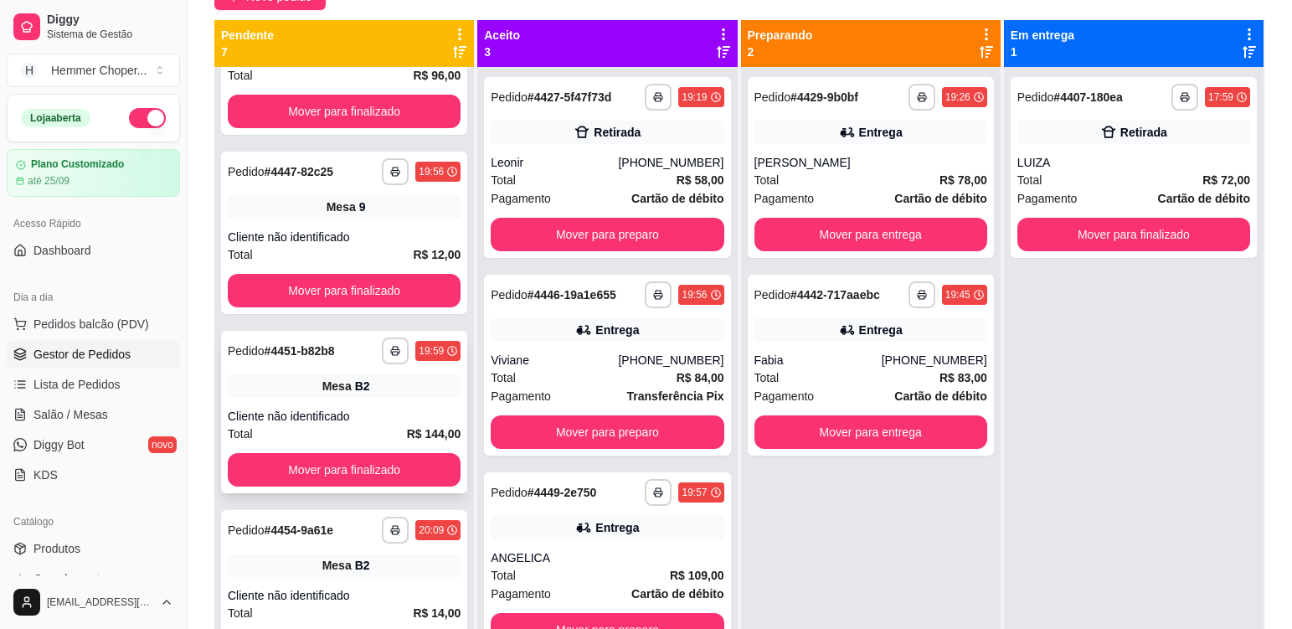
click at [373, 418] on div "Cliente não identificado" at bounding box center [344, 416] width 233 height 17
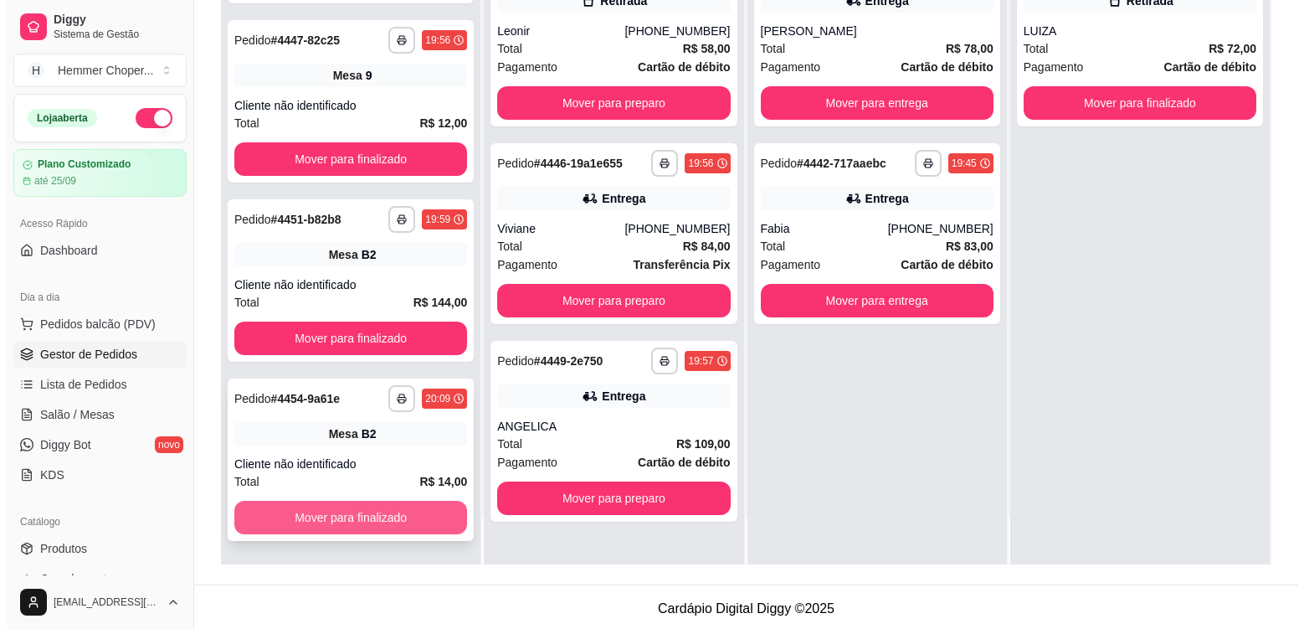
scroll to position [255, 0]
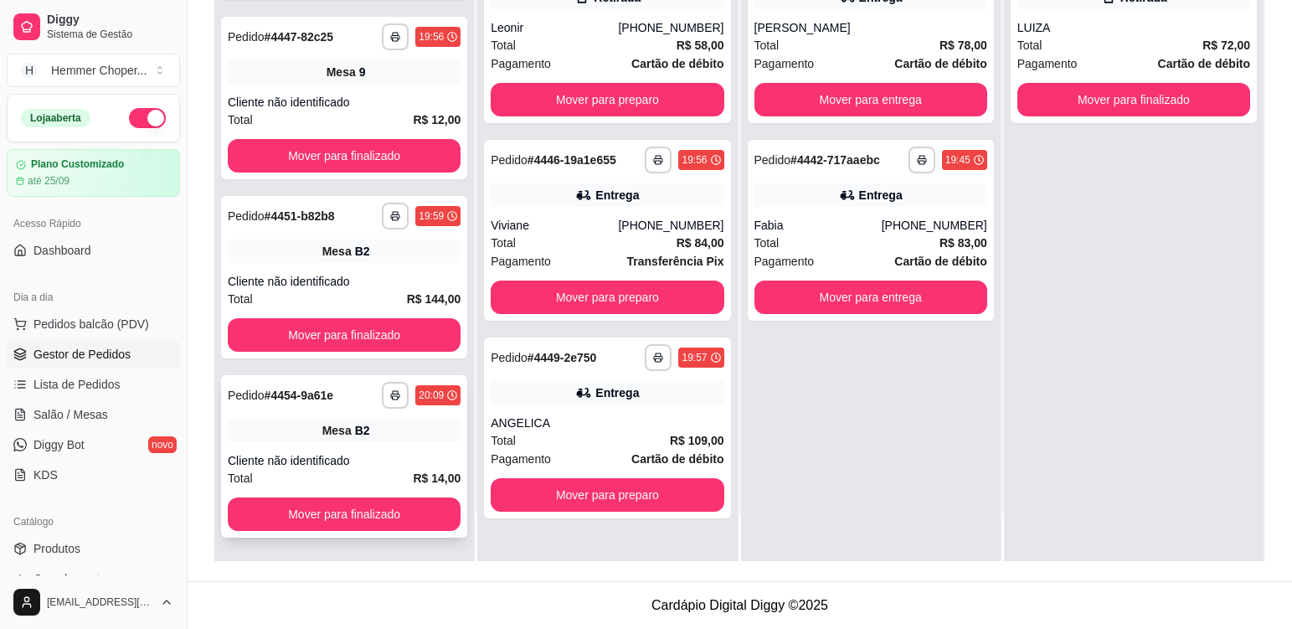
click at [383, 437] on div "Mesa B2" at bounding box center [344, 430] width 233 height 23
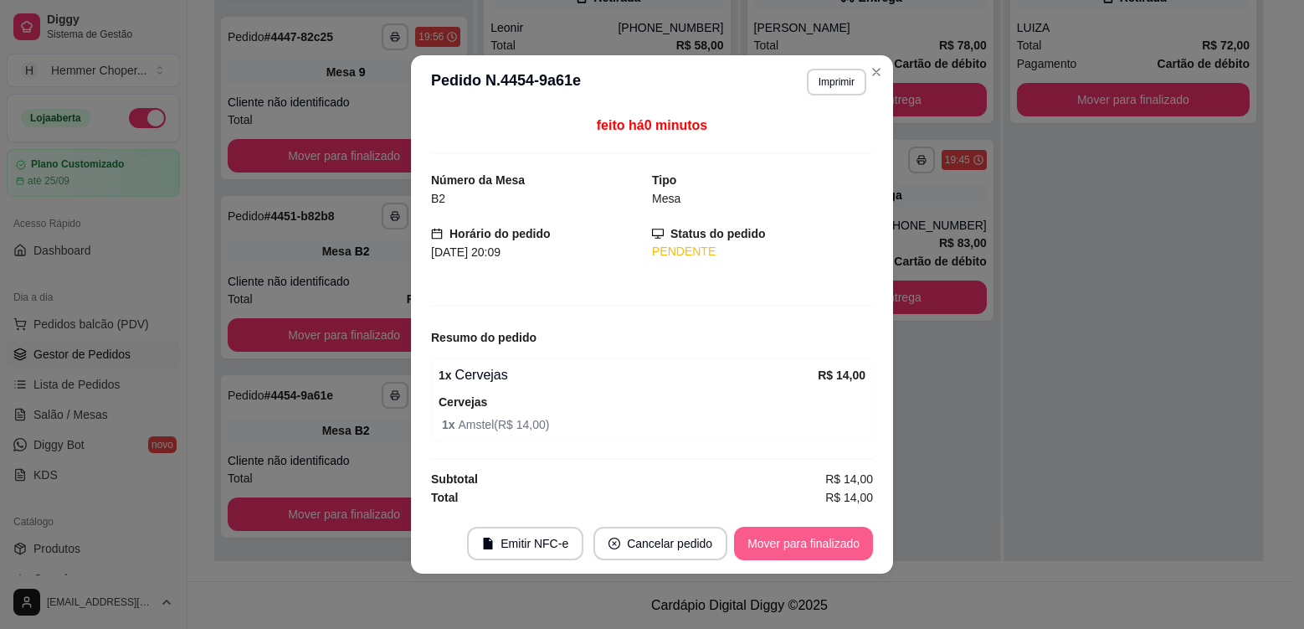
click at [775, 541] on button "Mover para finalizado" at bounding box center [803, 542] width 139 height 33
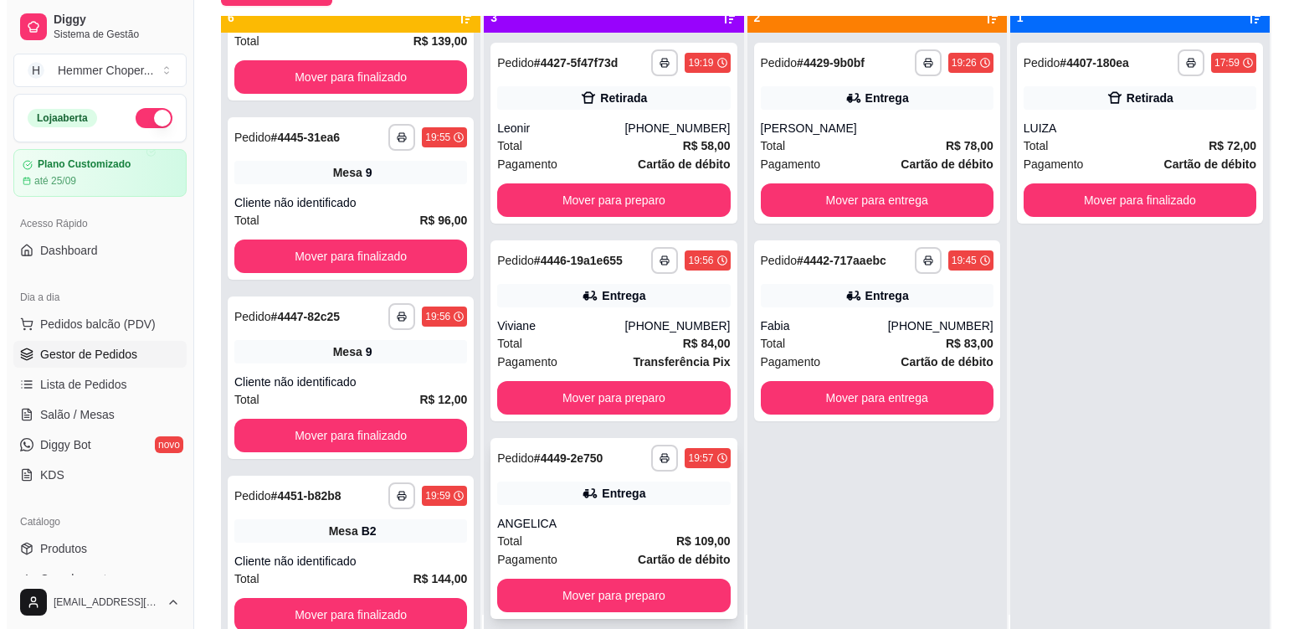
scroll to position [47, 0]
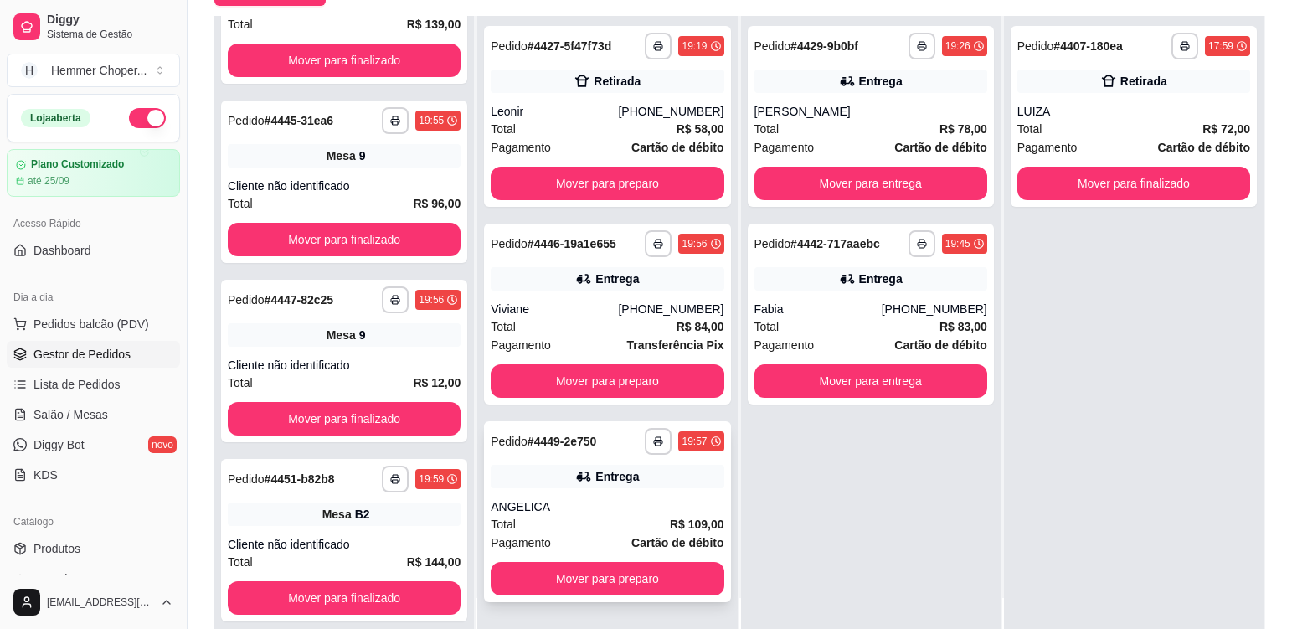
click at [640, 527] on div "Total R$ 109,00" at bounding box center [607, 524] width 233 height 18
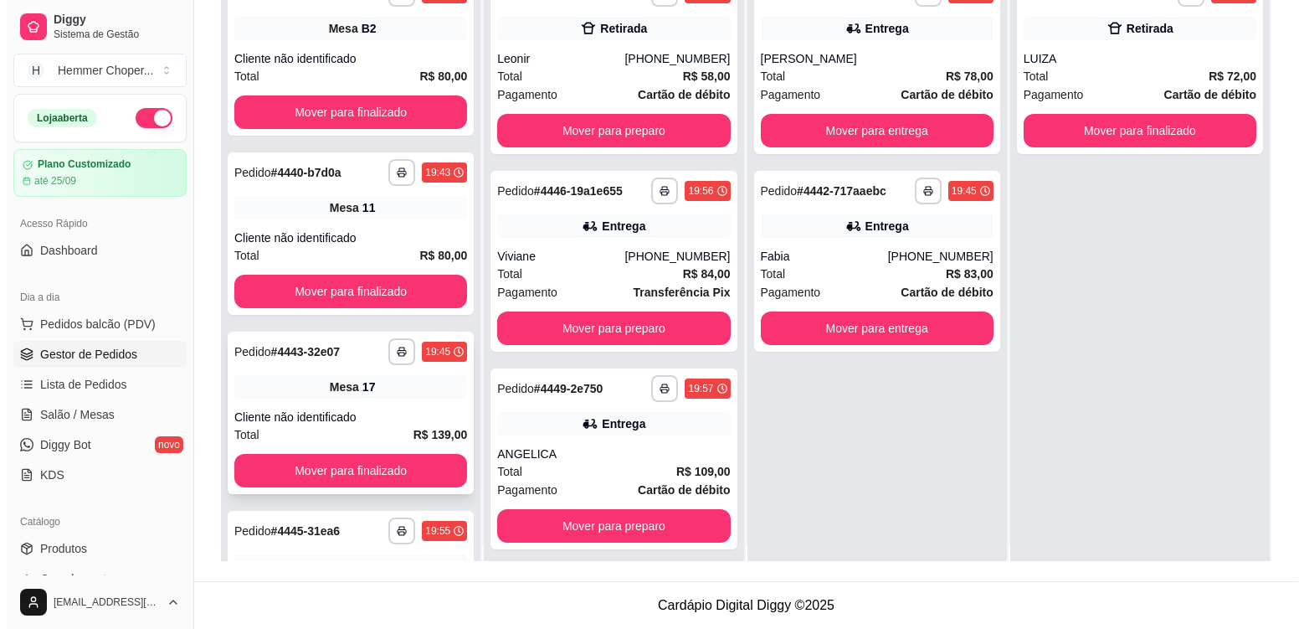
scroll to position [0, 0]
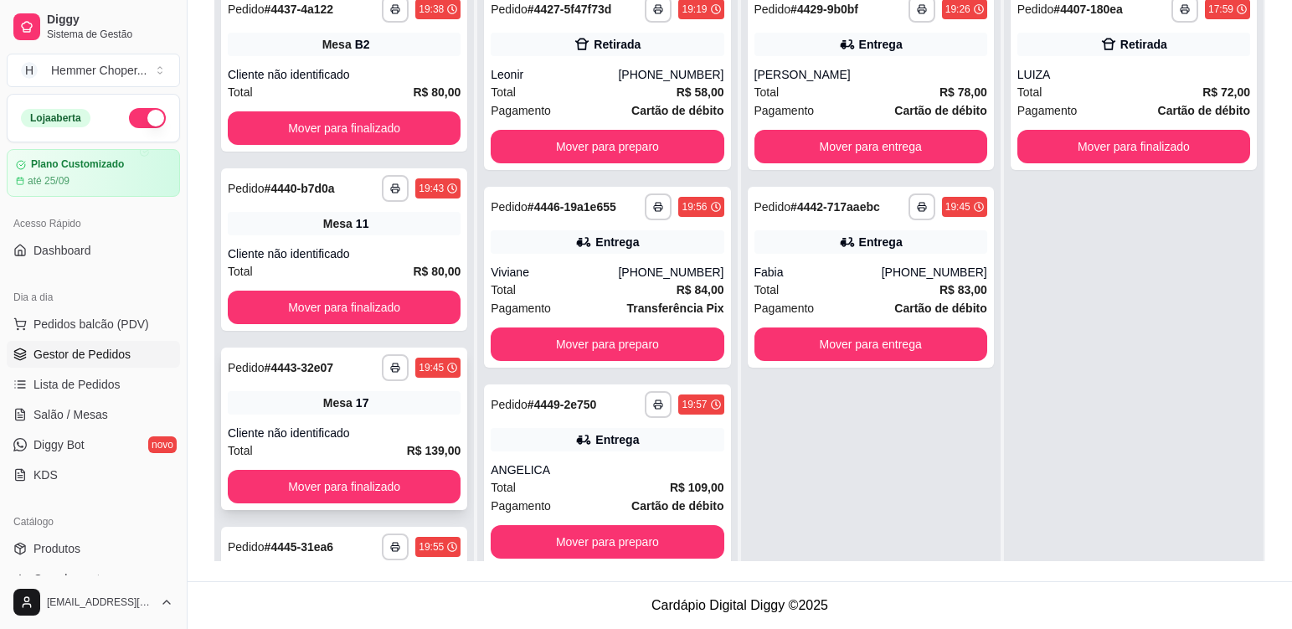
click at [386, 408] on div "Mesa 17" at bounding box center [344, 402] width 233 height 23
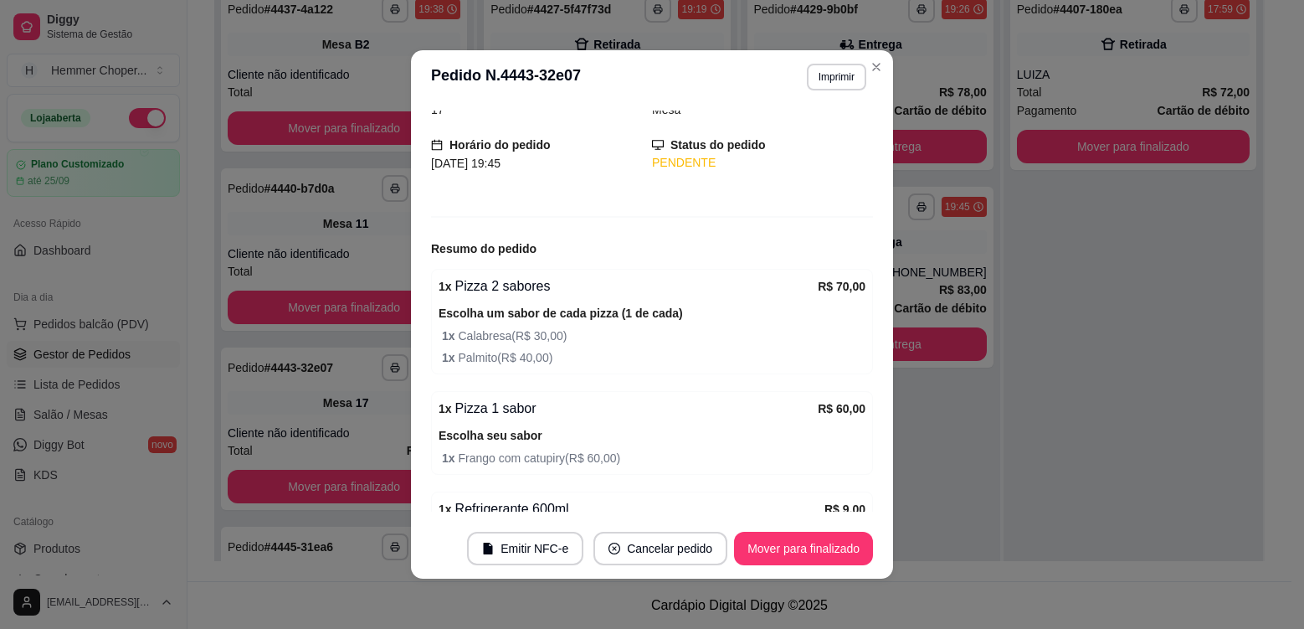
scroll to position [164, 0]
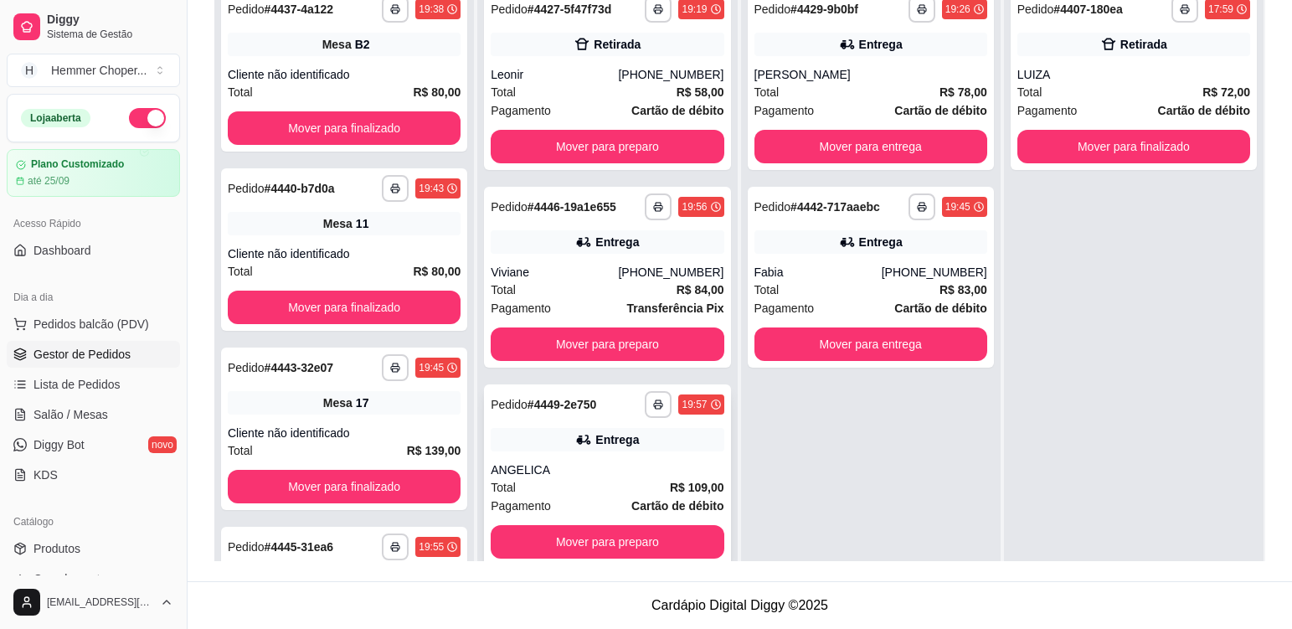
click at [599, 482] on div "Total R$ 109,00" at bounding box center [607, 487] width 233 height 18
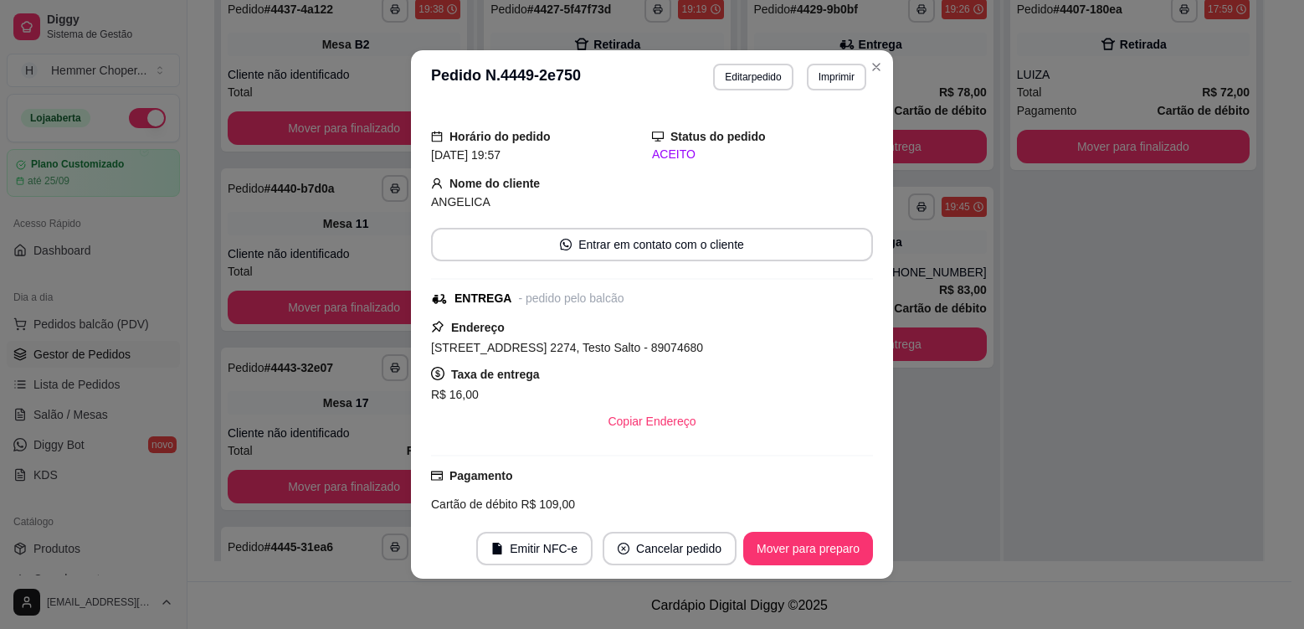
scroll to position [117, 0]
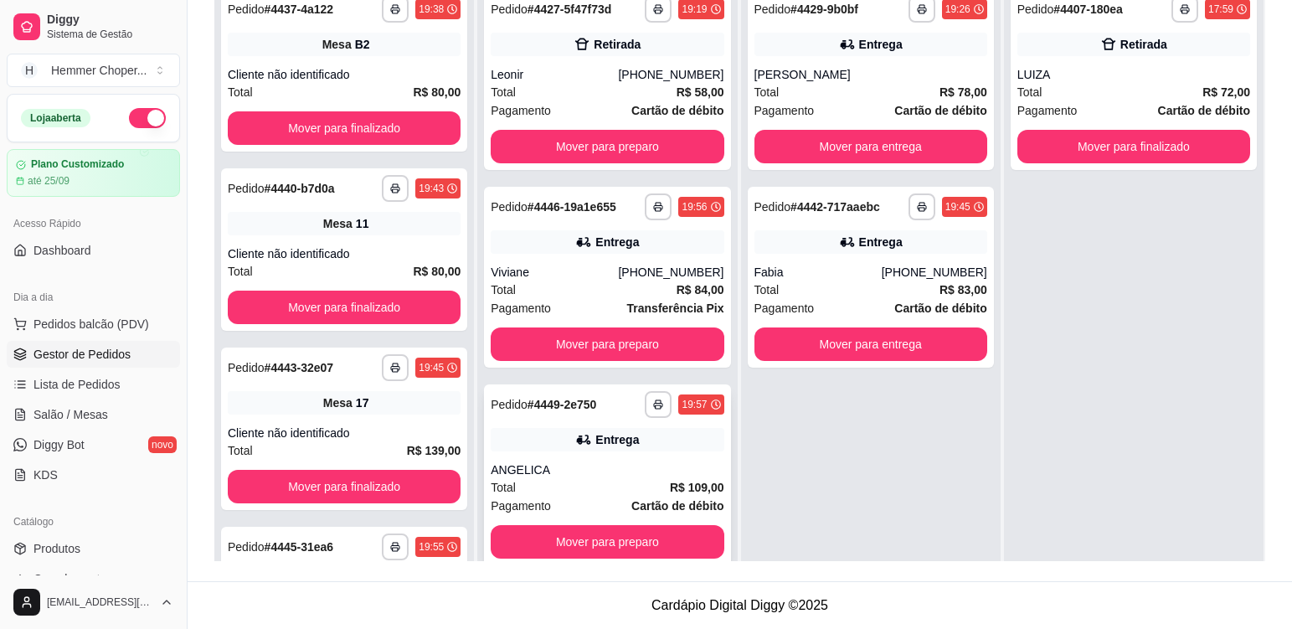
click at [565, 460] on div "**********" at bounding box center [607, 474] width 246 height 181
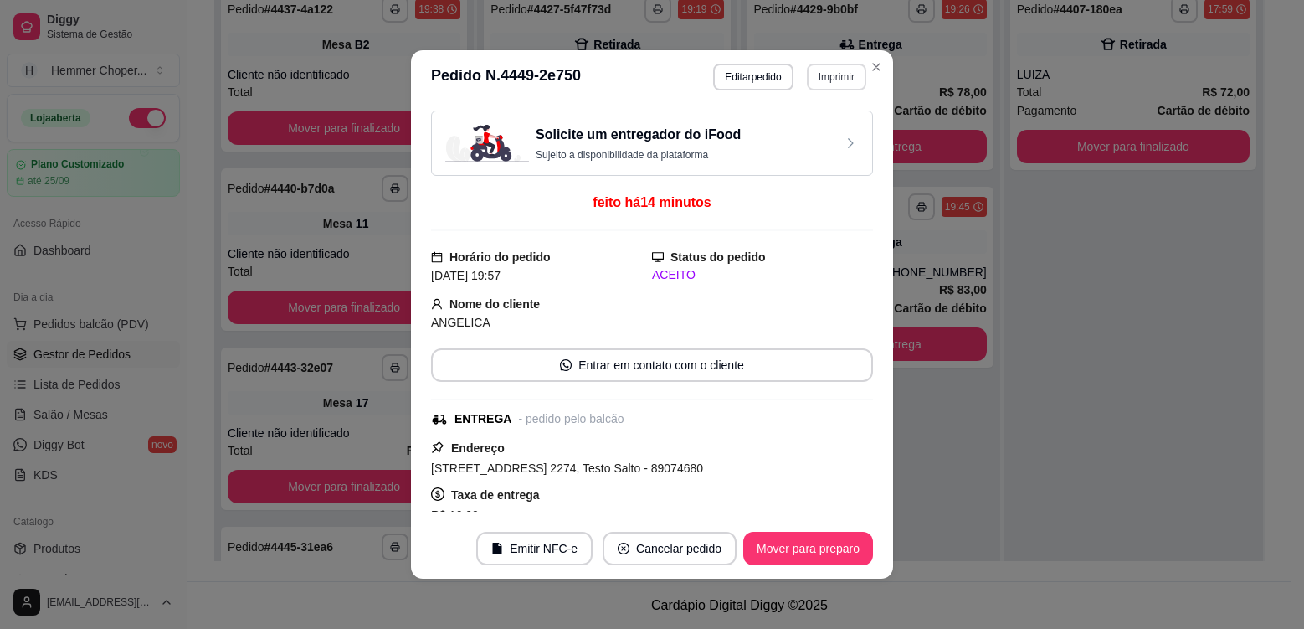
click at [839, 76] on button "Imprimir" at bounding box center [836, 77] width 59 height 27
click at [803, 136] on button "Cozinha" at bounding box center [800, 135] width 121 height 27
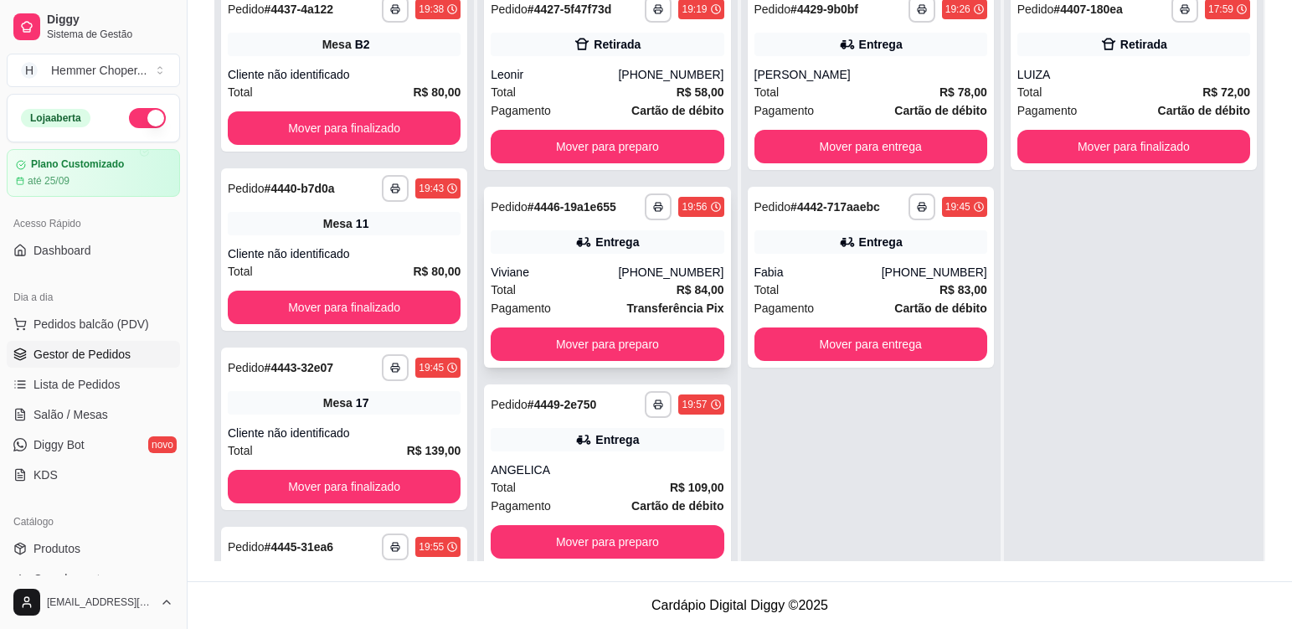
click at [574, 275] on div "Viviane" at bounding box center [554, 272] width 127 height 17
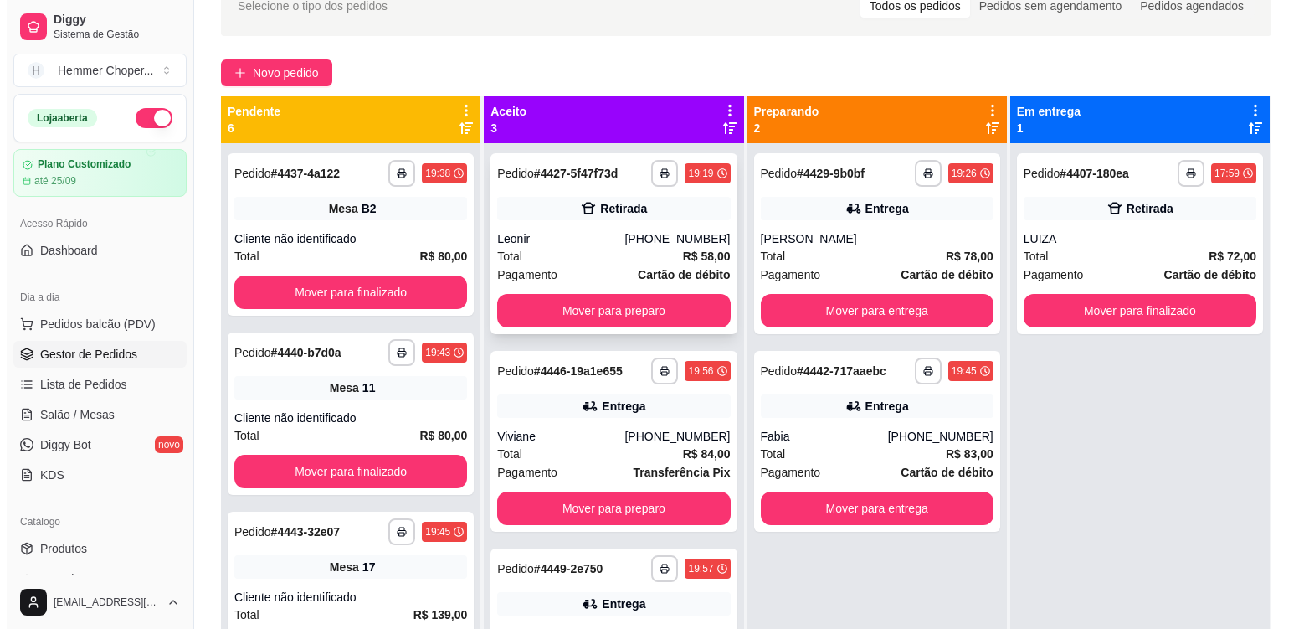
scroll to position [88, 0]
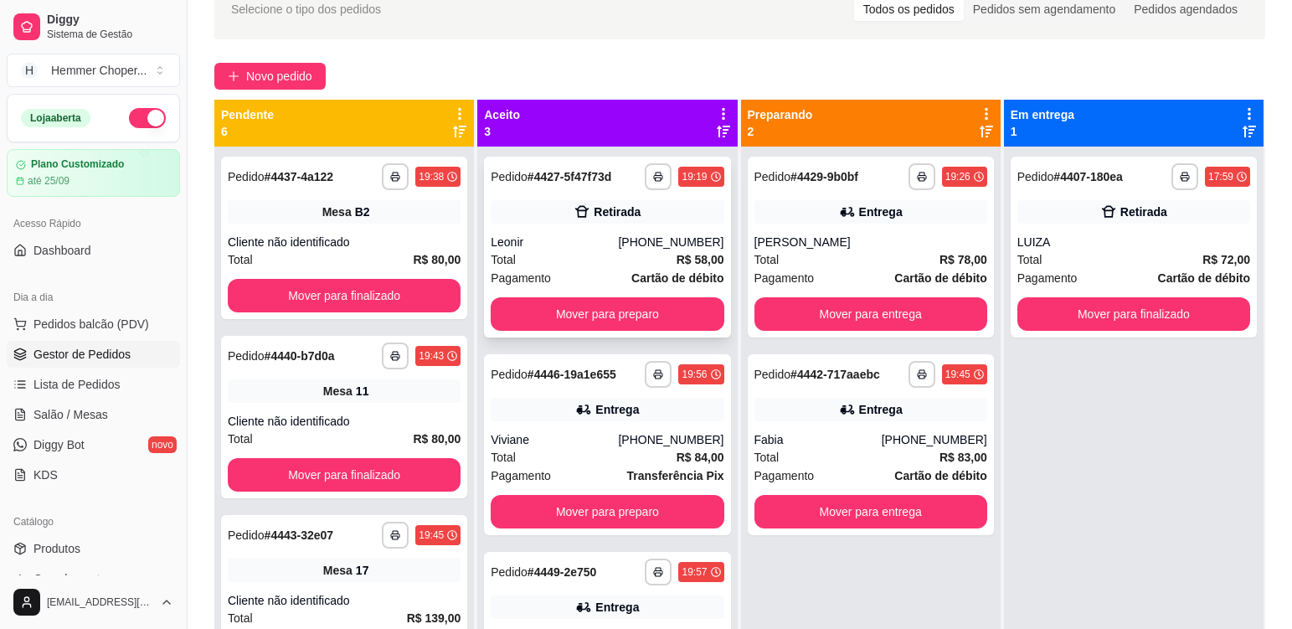
click at [580, 245] on div "Leonir" at bounding box center [554, 242] width 127 height 17
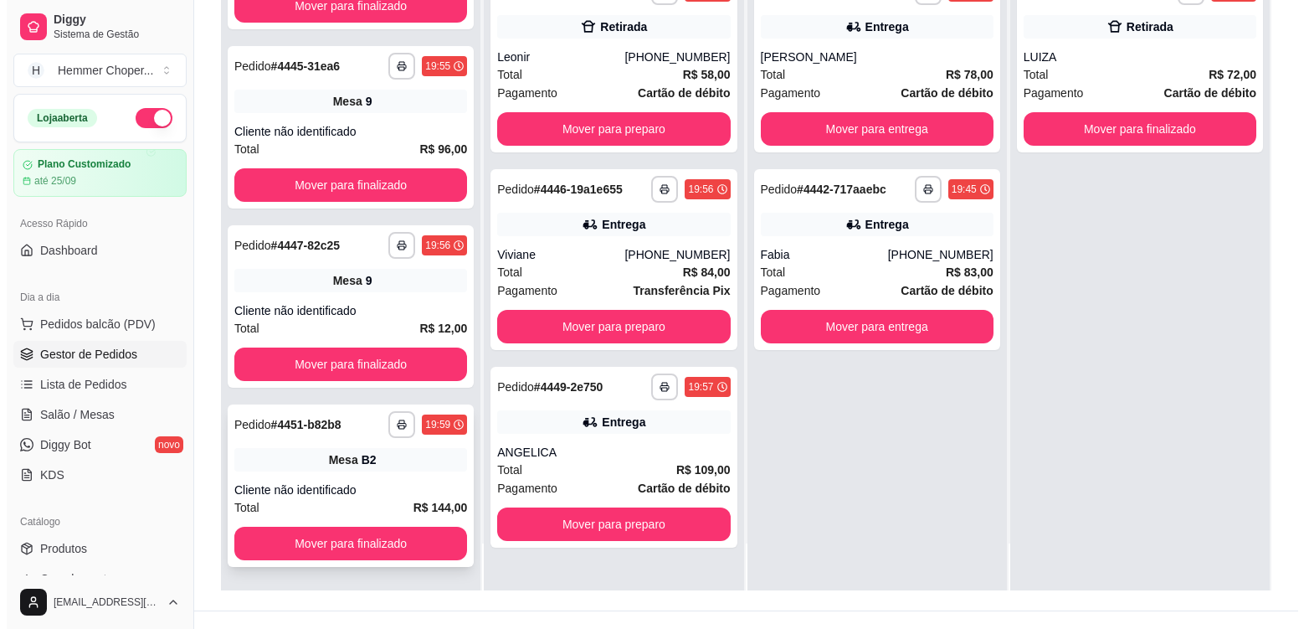
scroll to position [255, 0]
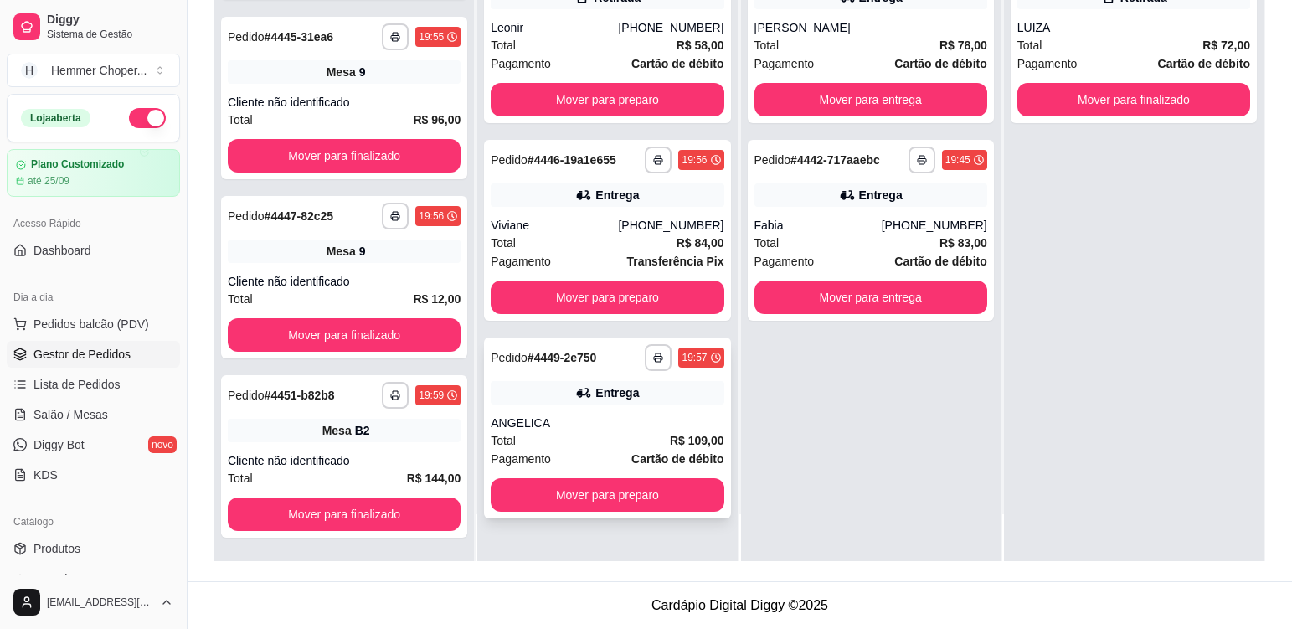
click at [614, 429] on div "ANGELICA" at bounding box center [607, 422] width 233 height 17
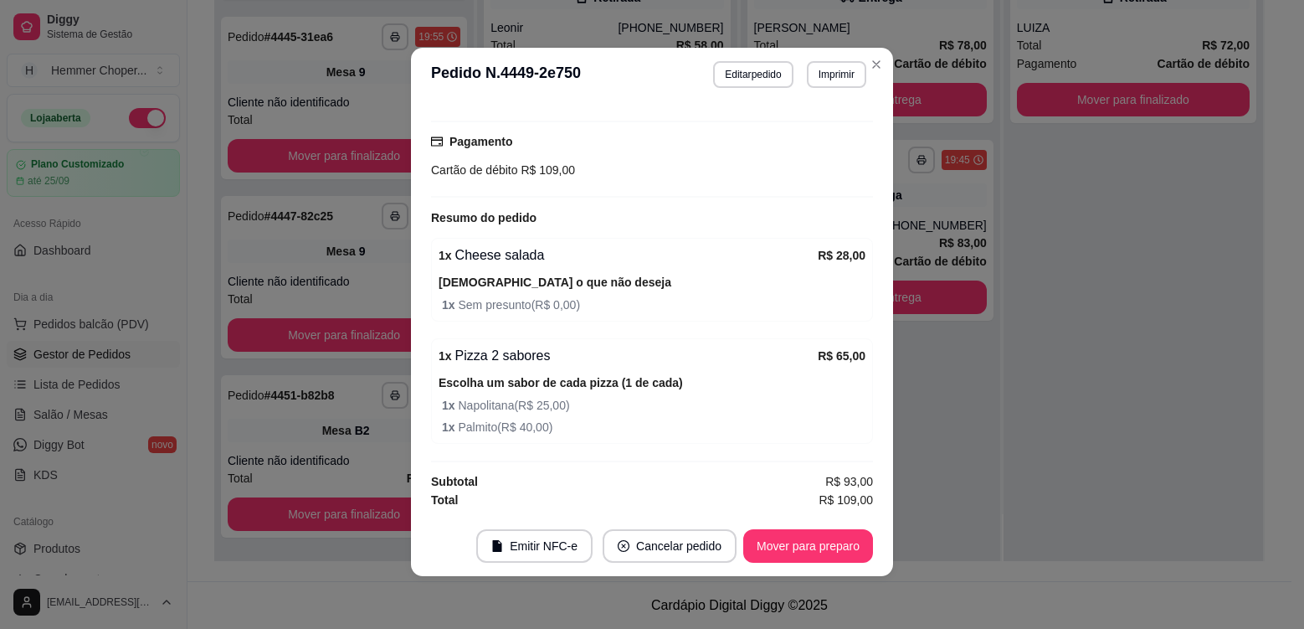
scroll to position [3, 0]
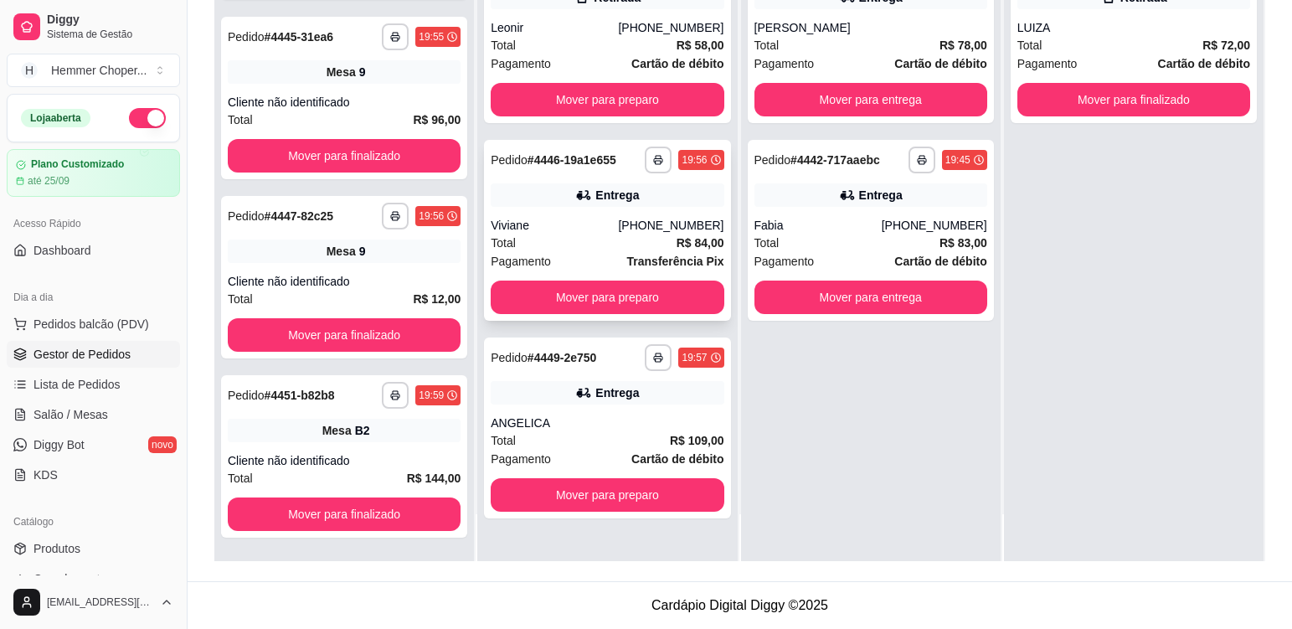
click at [616, 238] on div "Total R$ 84,00" at bounding box center [607, 243] width 233 height 18
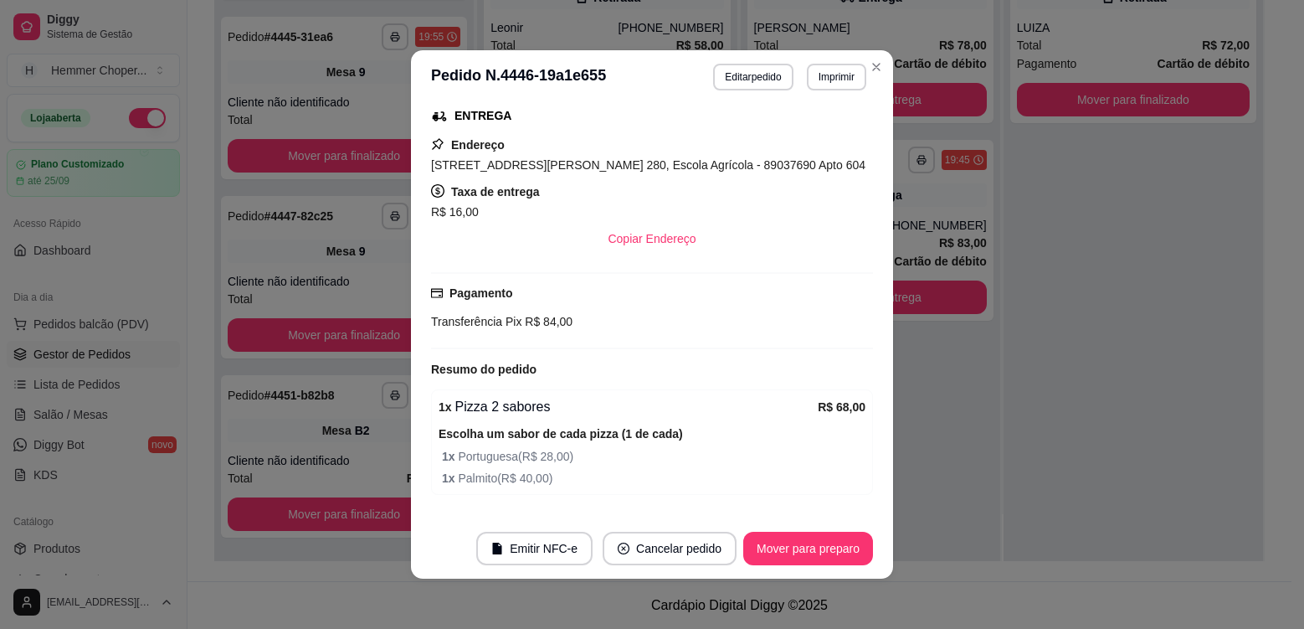
scroll to position [402, 0]
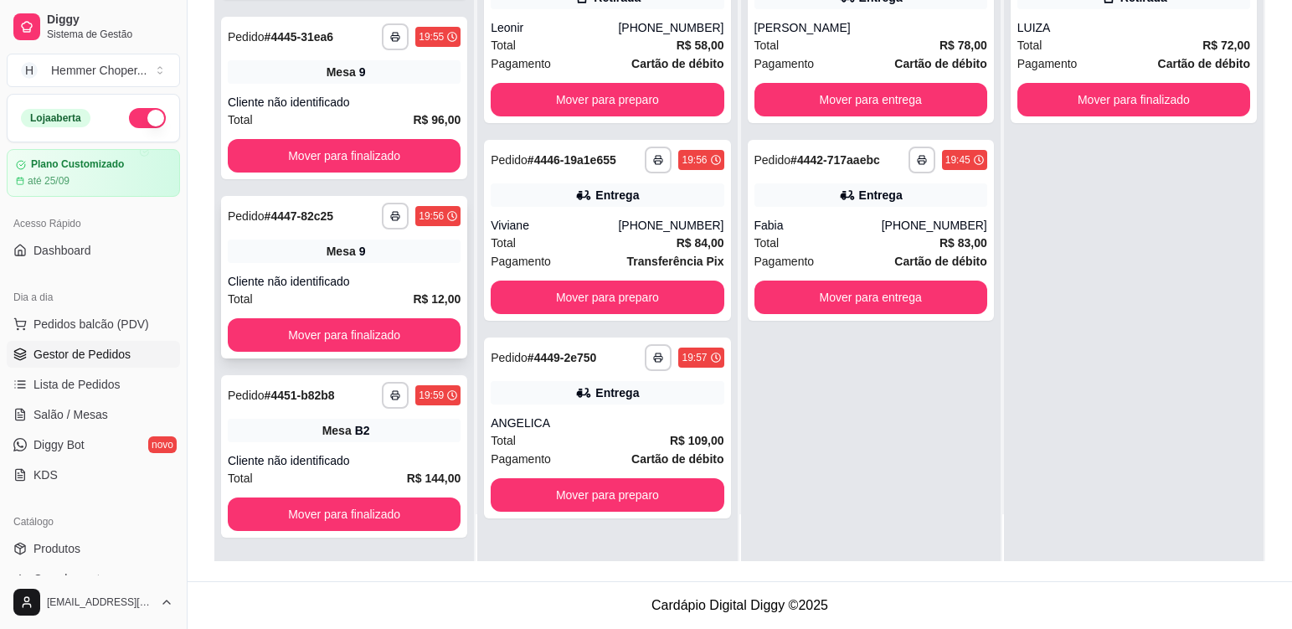
click at [393, 270] on div "**********" at bounding box center [344, 277] width 246 height 162
click at [410, 441] on div "Mesa B2" at bounding box center [344, 430] width 233 height 23
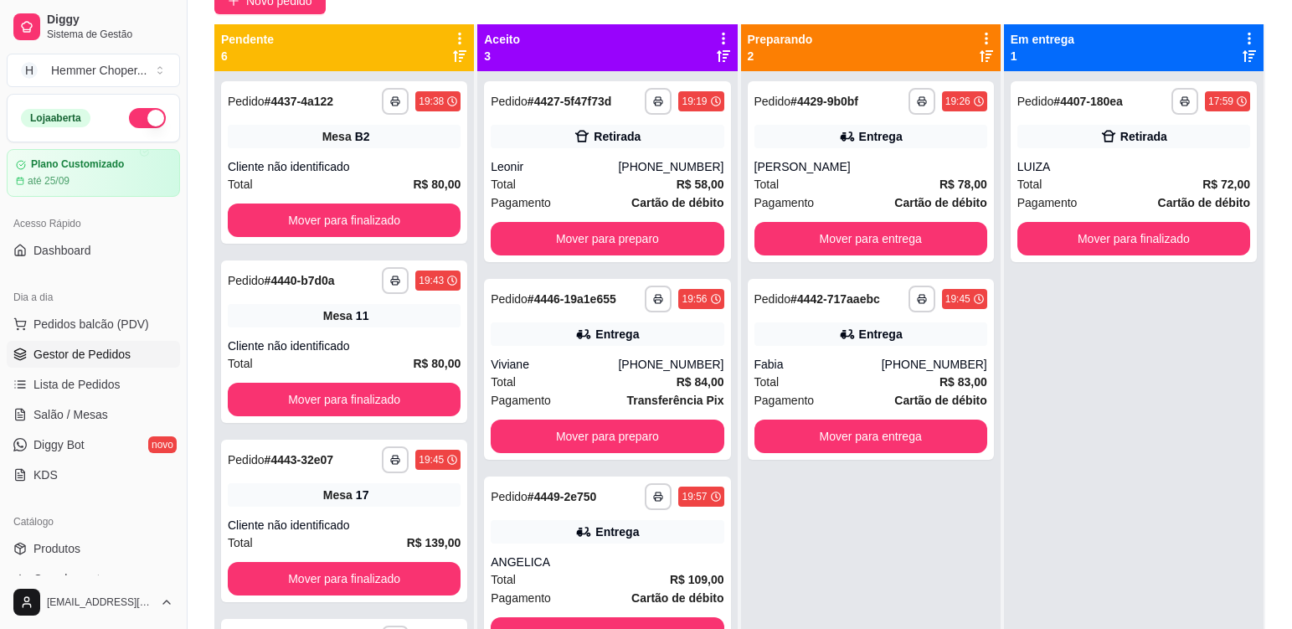
scroll to position [4, 0]
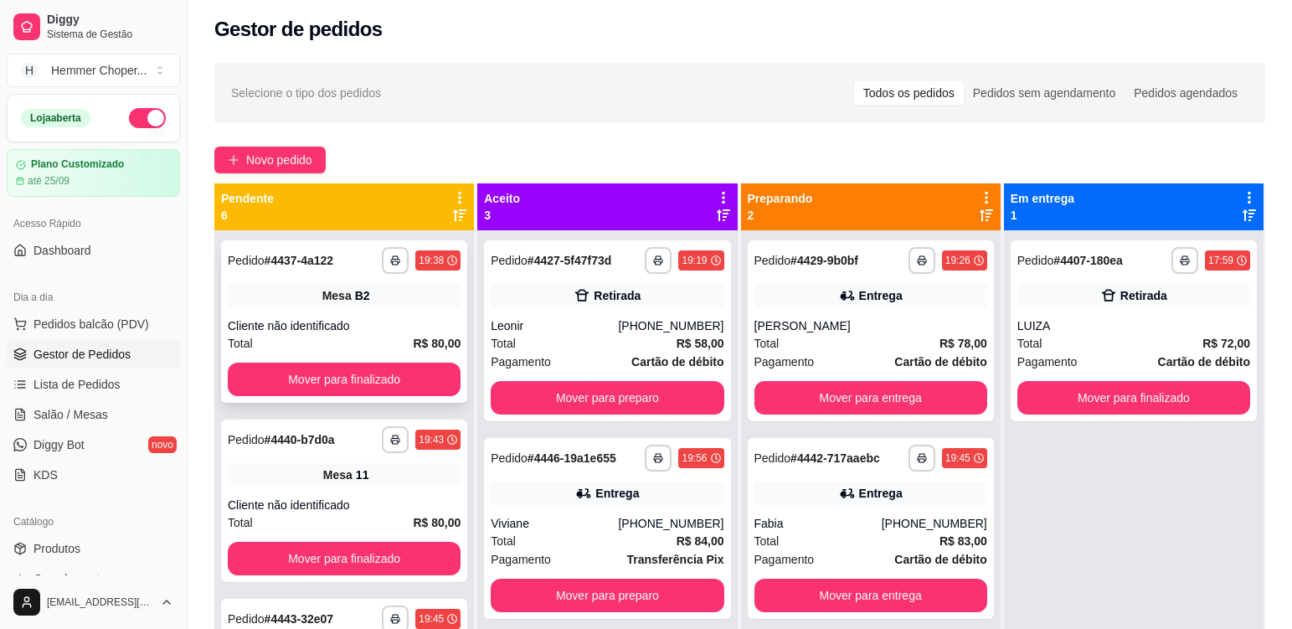
click at [393, 309] on div "**********" at bounding box center [344, 321] width 246 height 162
click at [389, 481] on div "Mesa 11" at bounding box center [344, 474] width 233 height 23
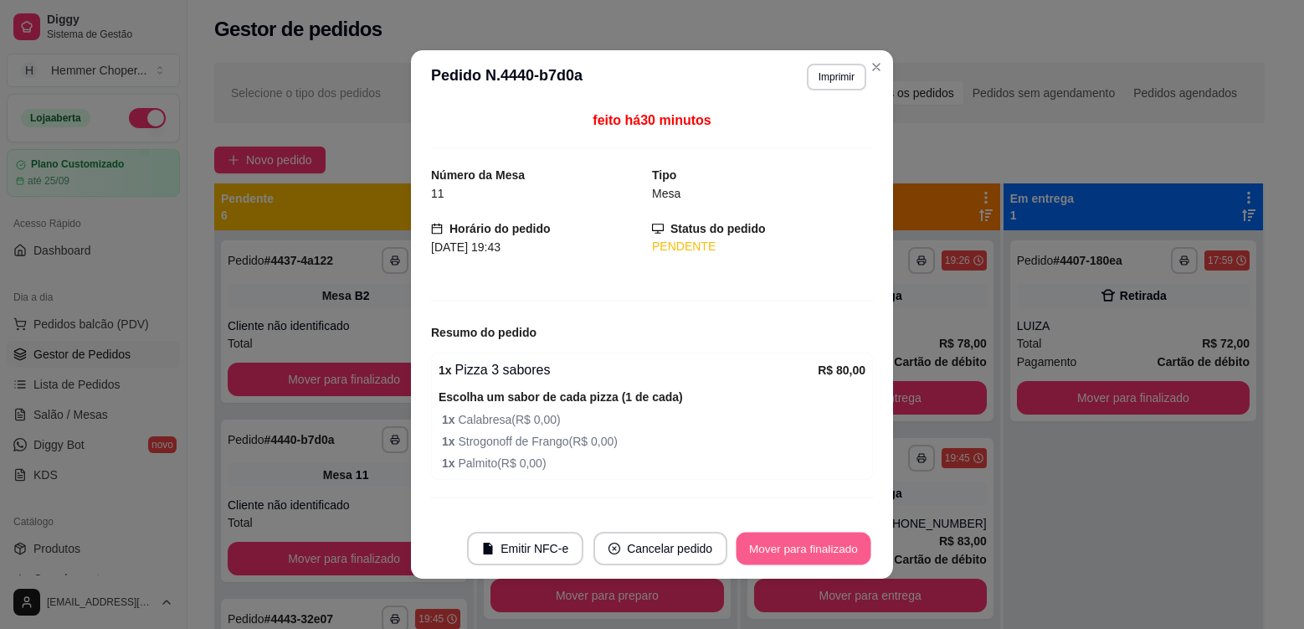
click at [817, 543] on button "Mover para finalizado" at bounding box center [804, 548] width 135 height 33
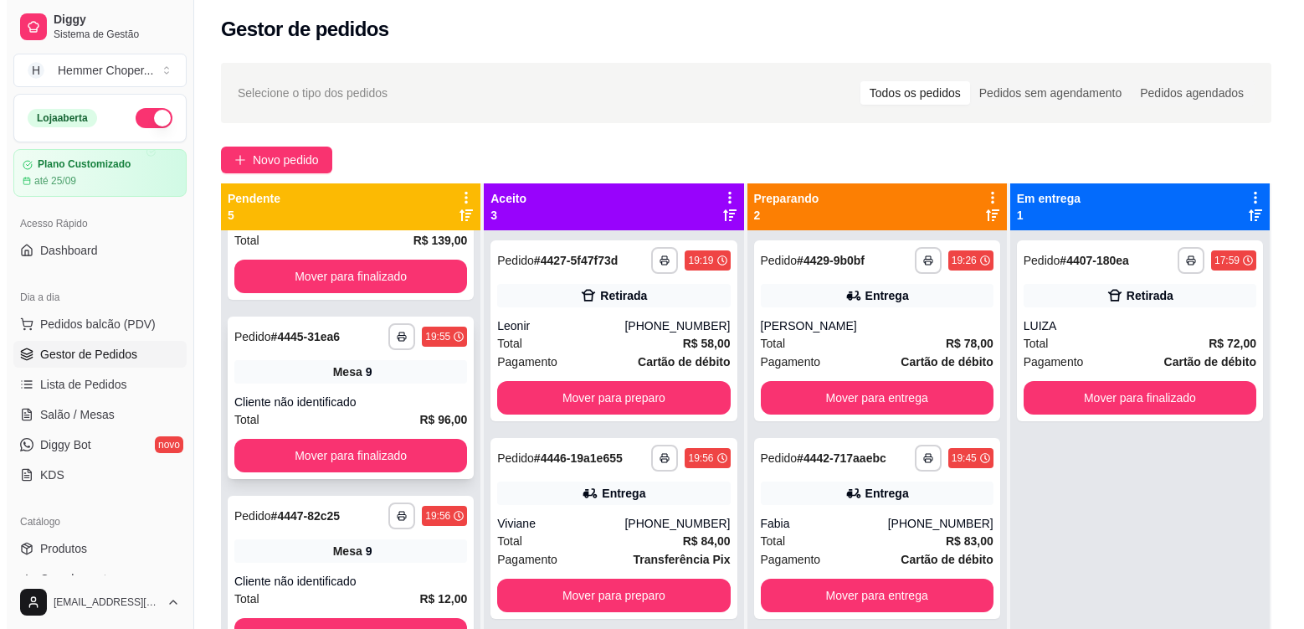
scroll to position [284, 0]
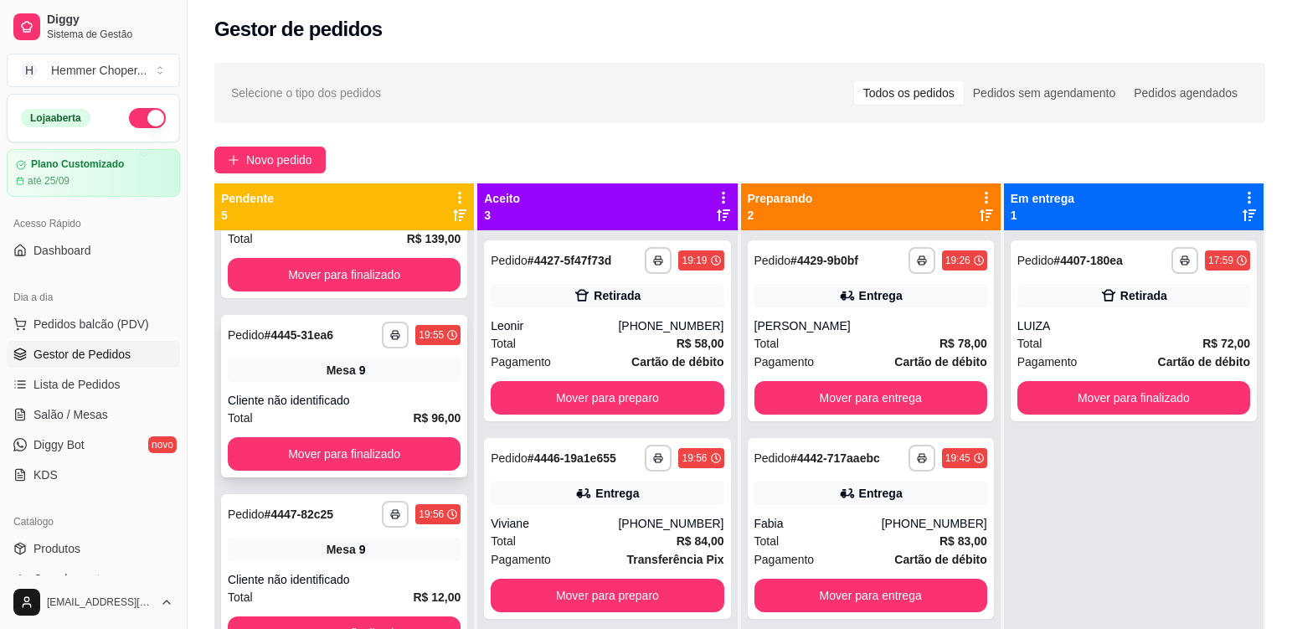
click at [399, 385] on div "**********" at bounding box center [344, 396] width 246 height 162
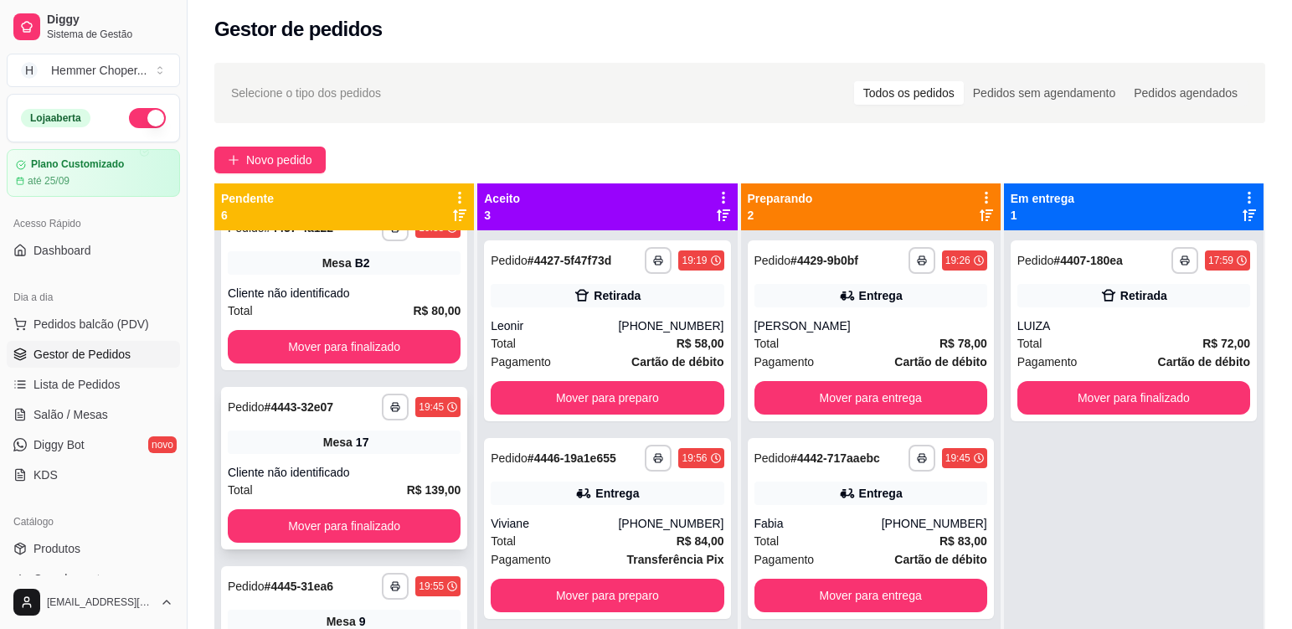
scroll to position [0, 0]
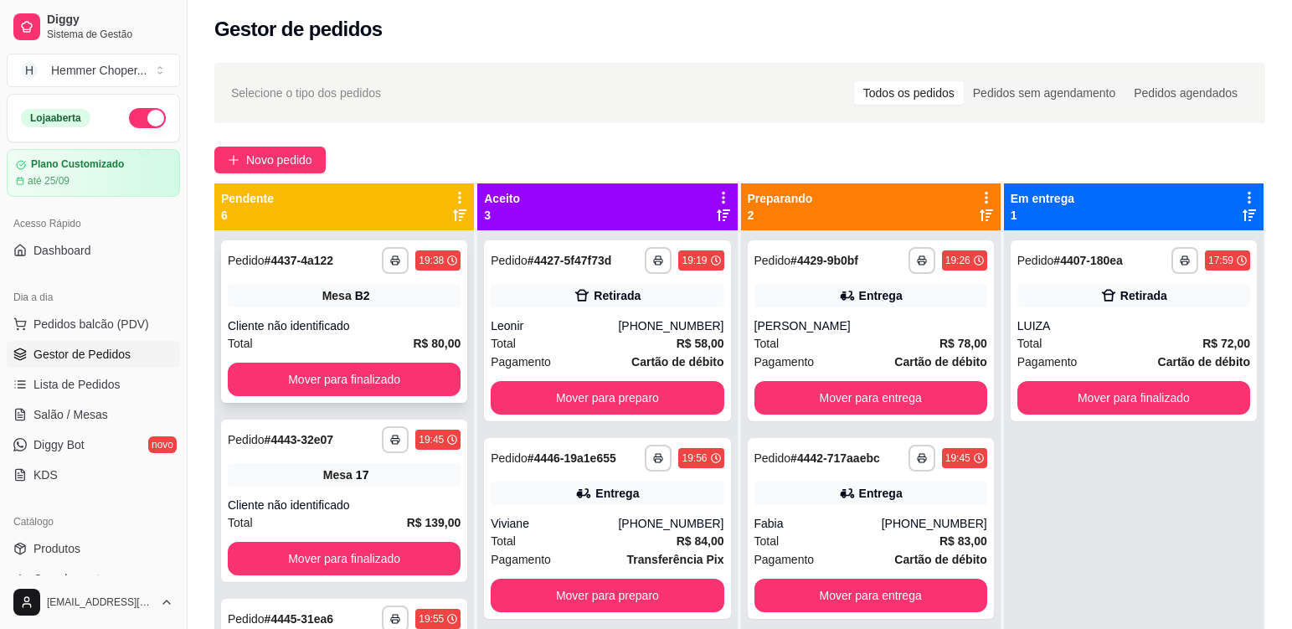
click at [408, 301] on div "Mesa B2" at bounding box center [344, 295] width 233 height 23
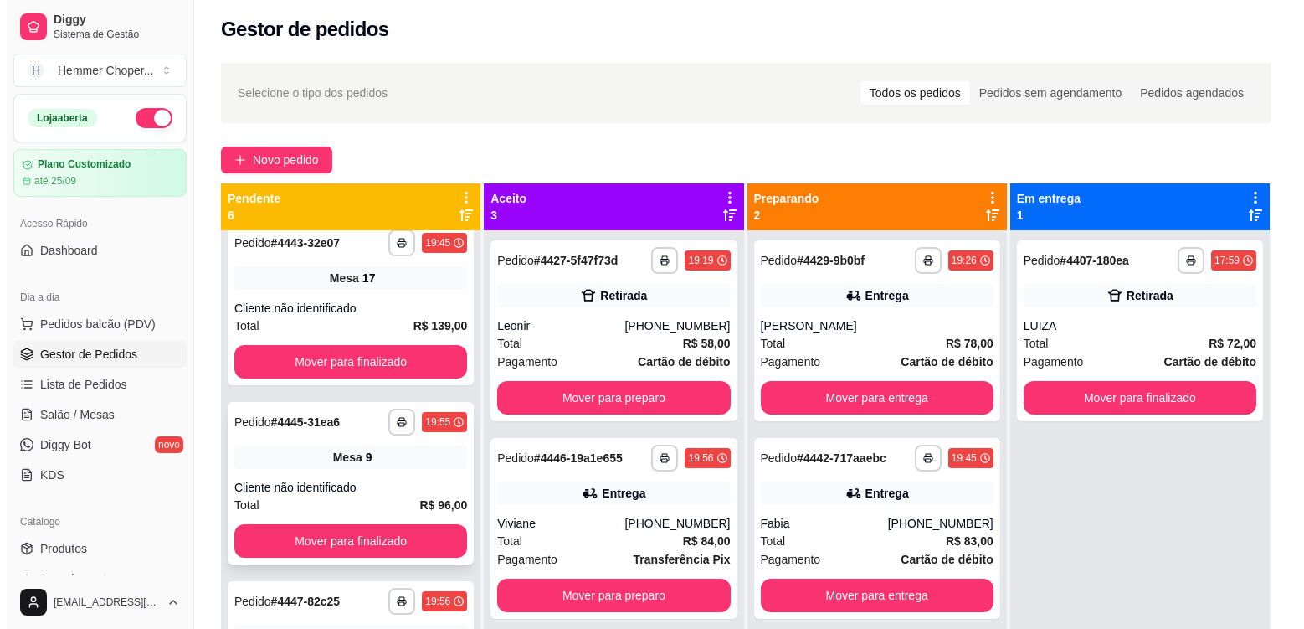
scroll to position [251, 0]
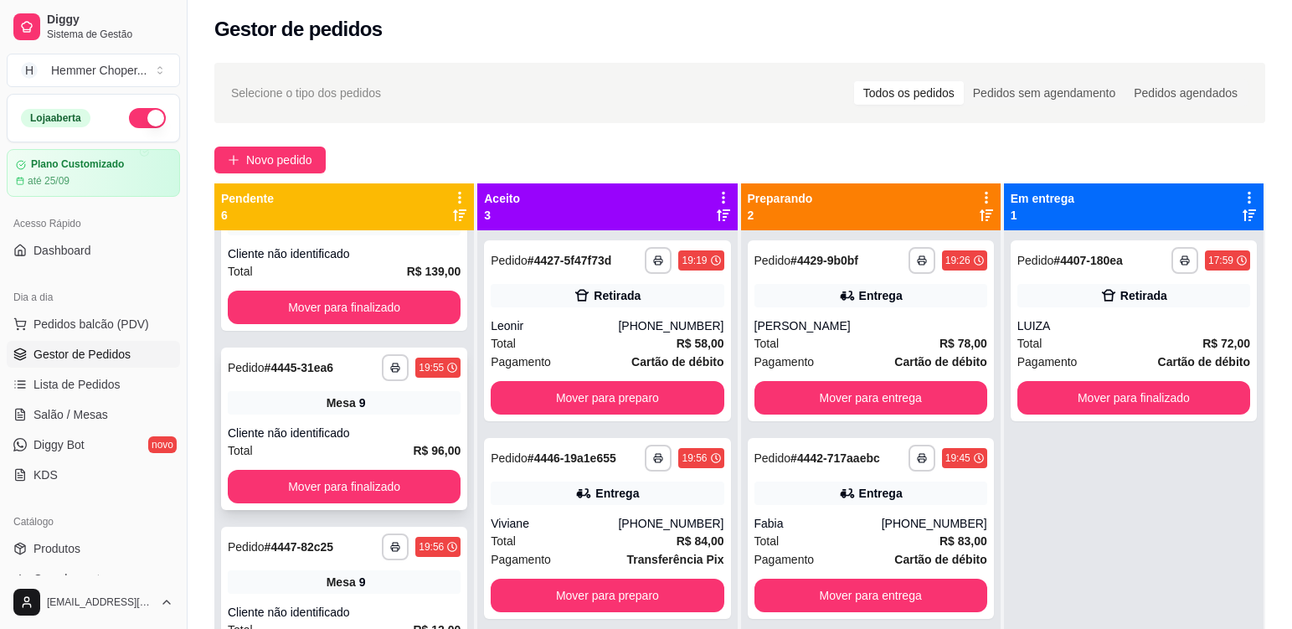
click at [386, 429] on div "Cliente não identificado" at bounding box center [344, 432] width 233 height 17
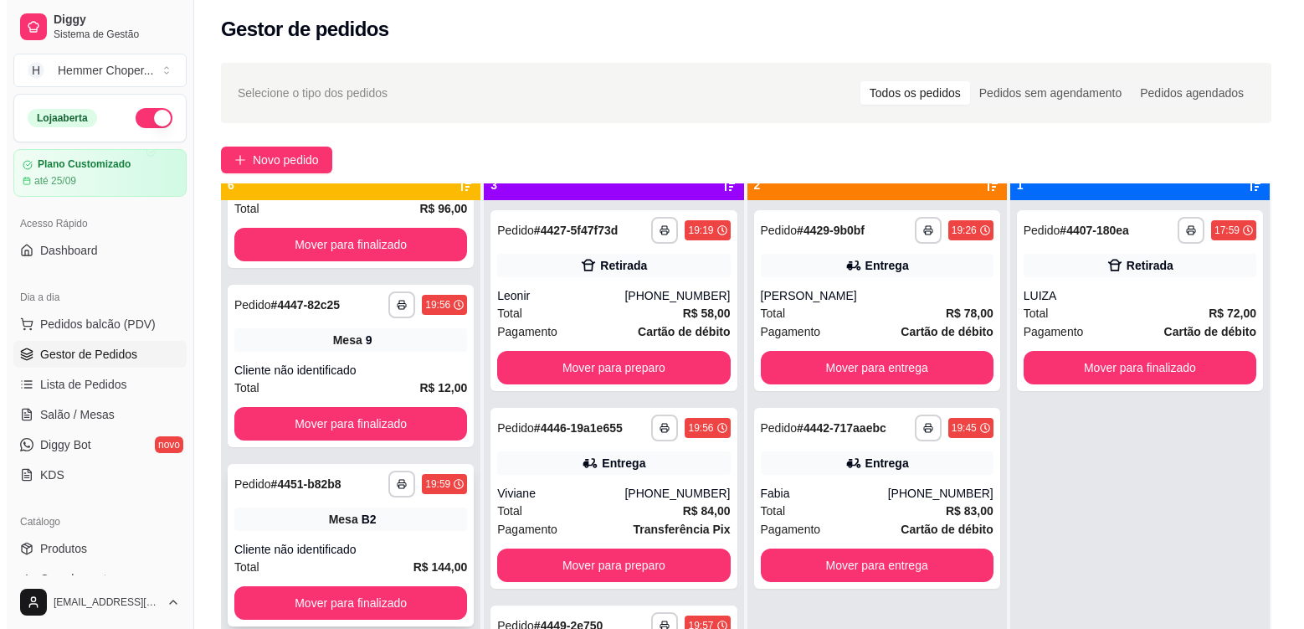
scroll to position [47, 0]
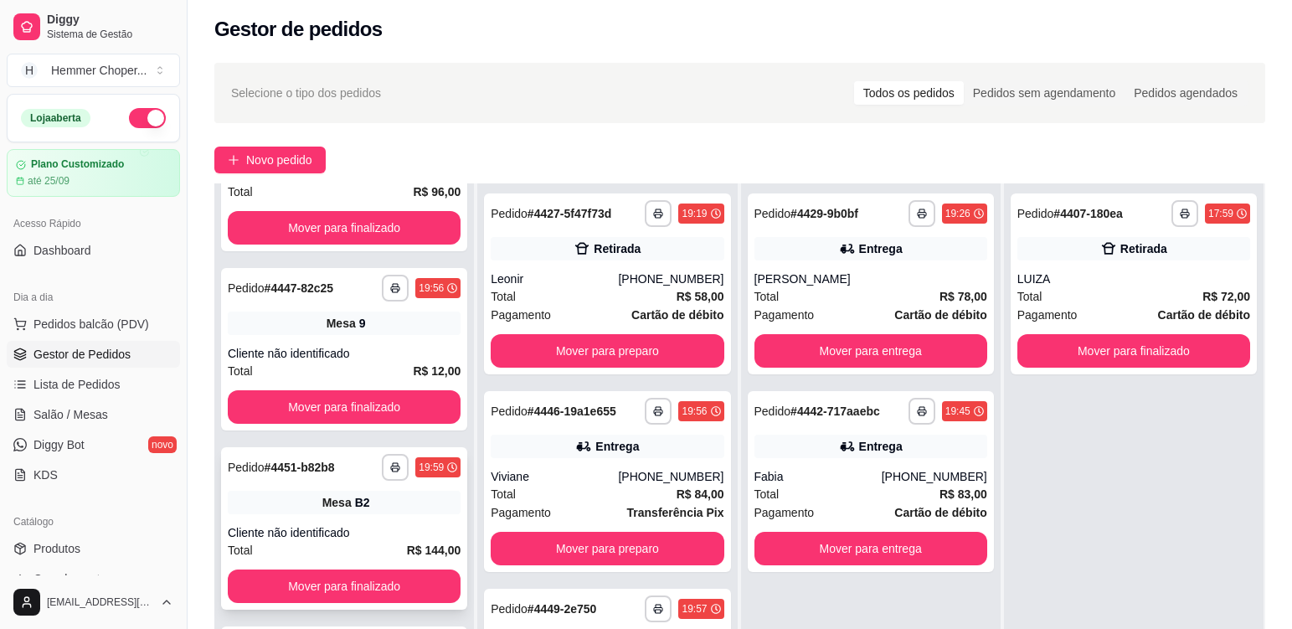
click at [397, 493] on div "Mesa B2" at bounding box center [344, 502] width 233 height 23
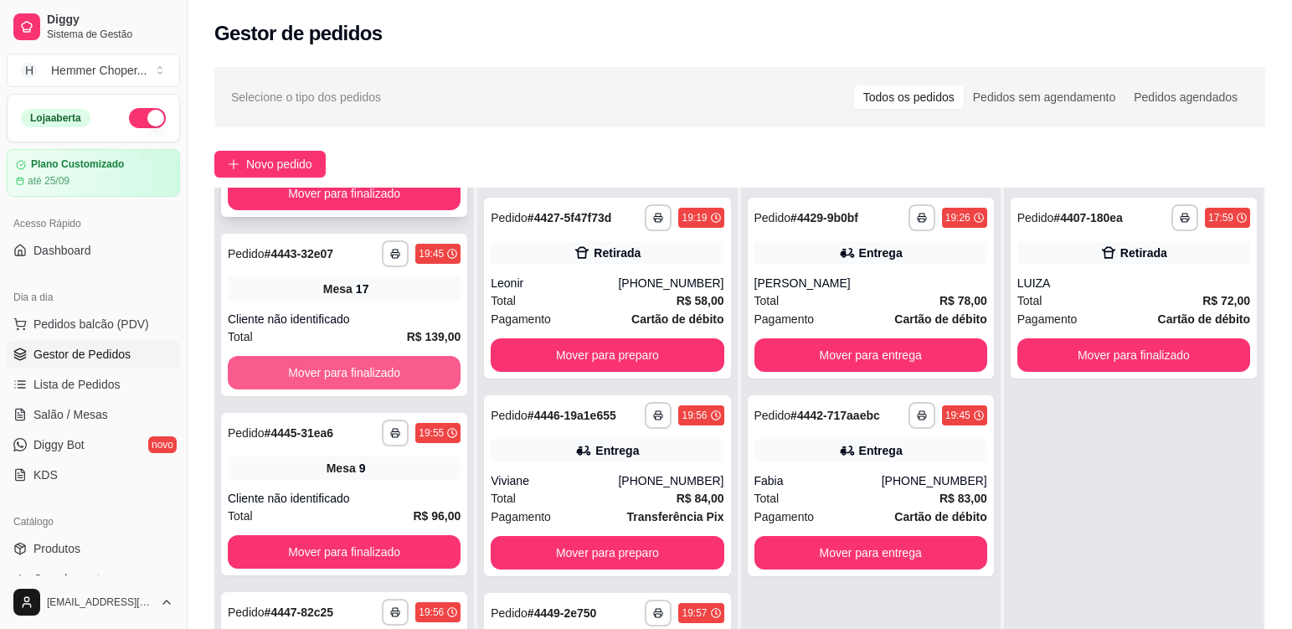
scroll to position [0, 0]
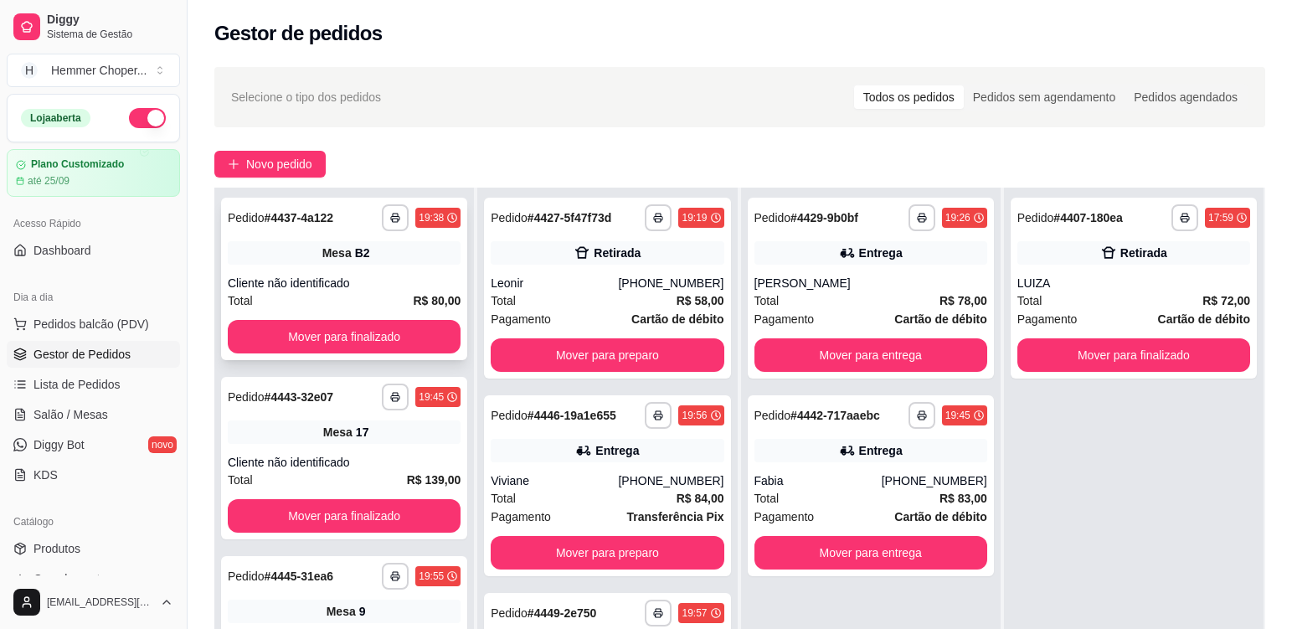
click at [404, 277] on div "Cliente não identificado" at bounding box center [344, 283] width 233 height 17
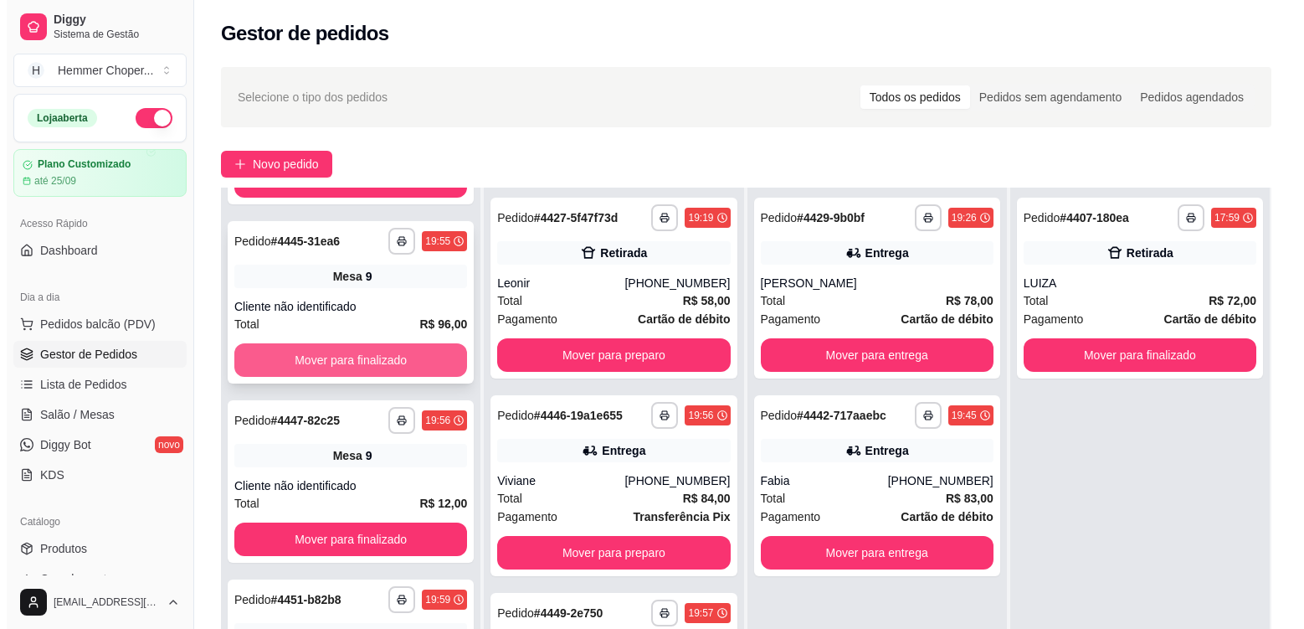
scroll to position [586, 0]
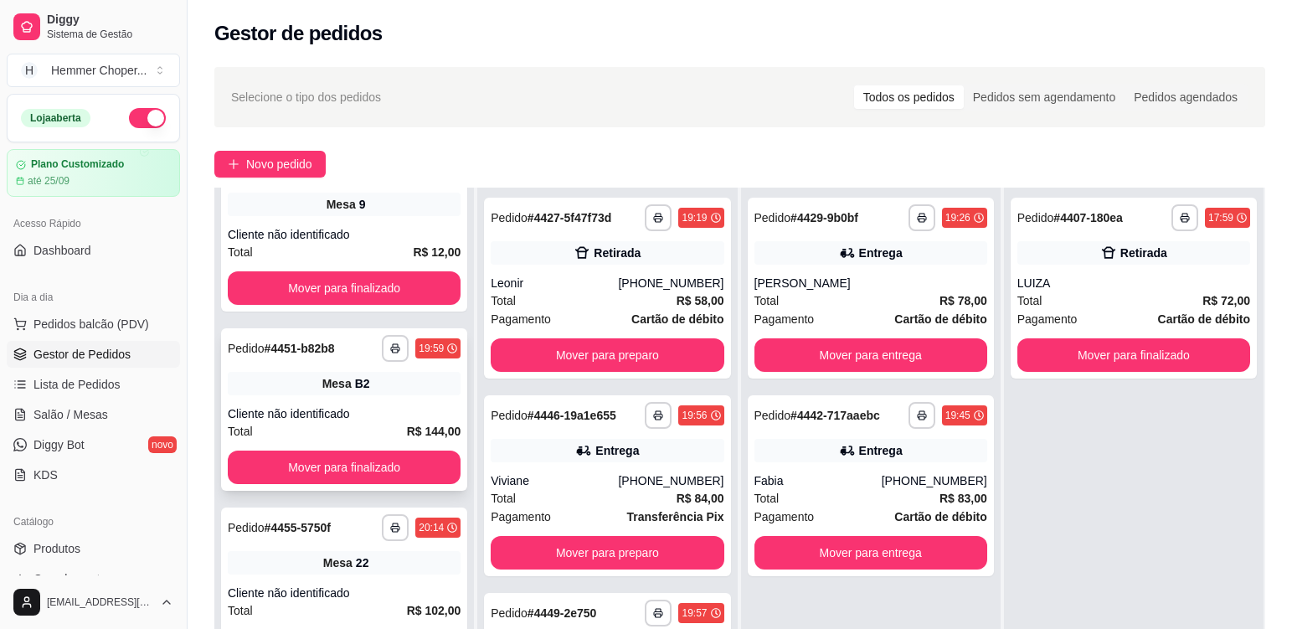
click at [378, 416] on div "Cliente não identificado" at bounding box center [344, 413] width 233 height 17
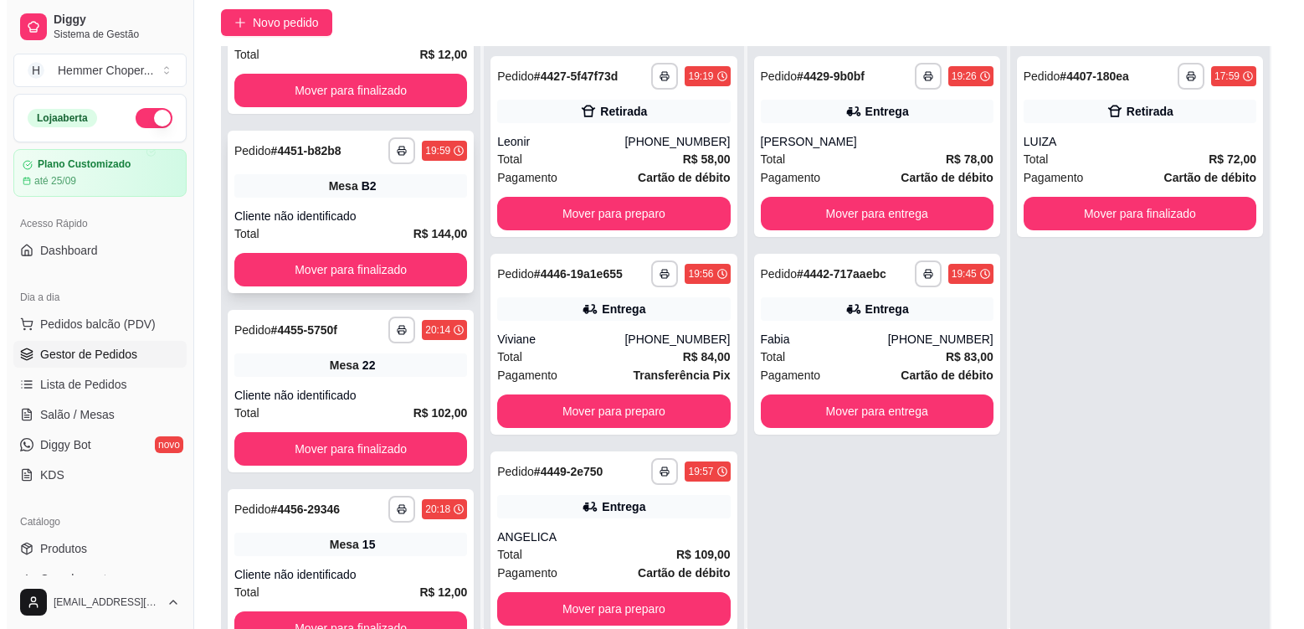
scroll to position [167, 0]
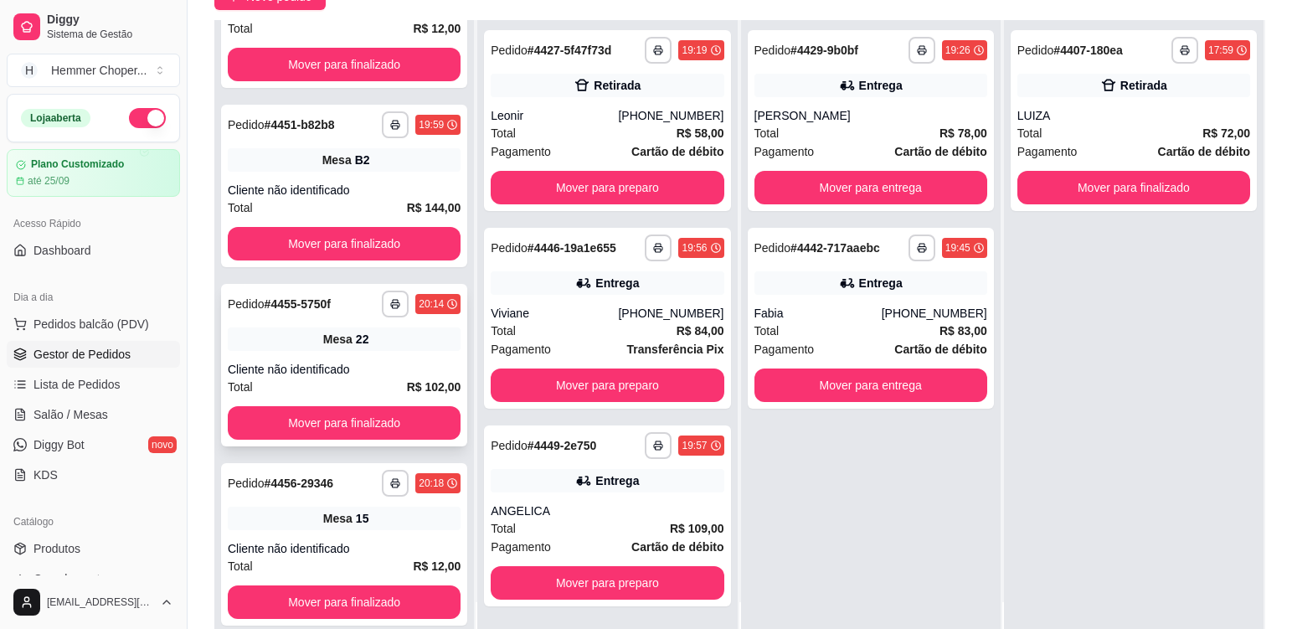
click at [394, 362] on div "Cliente não identificado" at bounding box center [344, 369] width 233 height 17
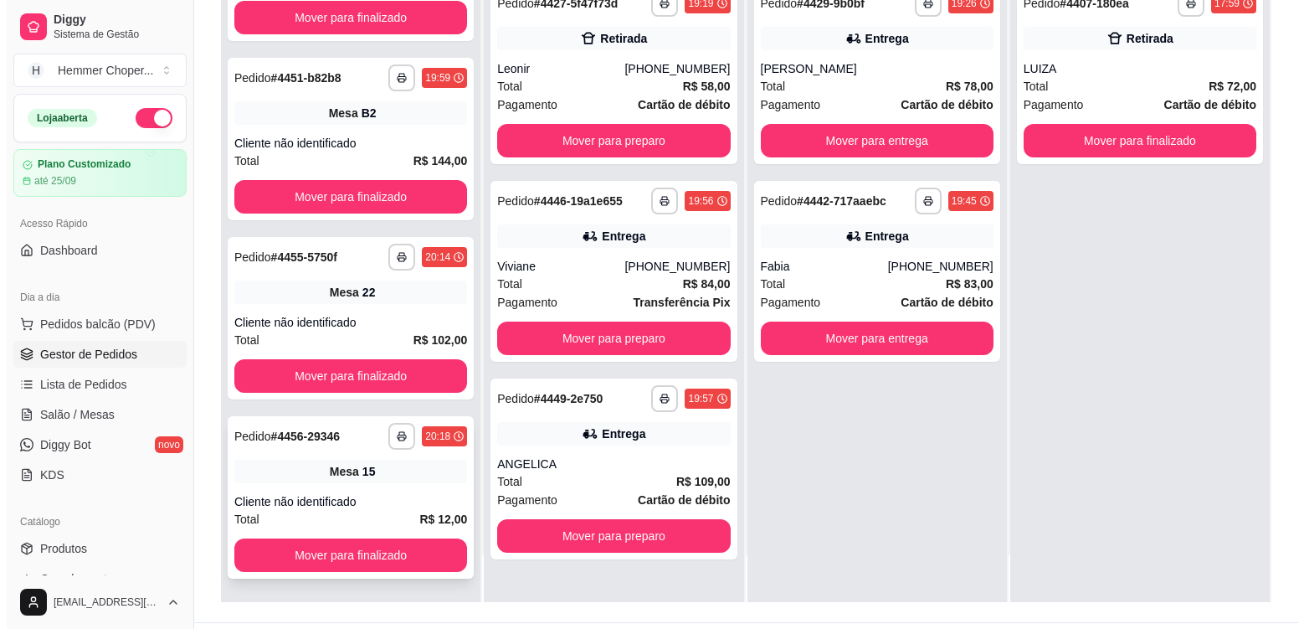
scroll to position [255, 0]
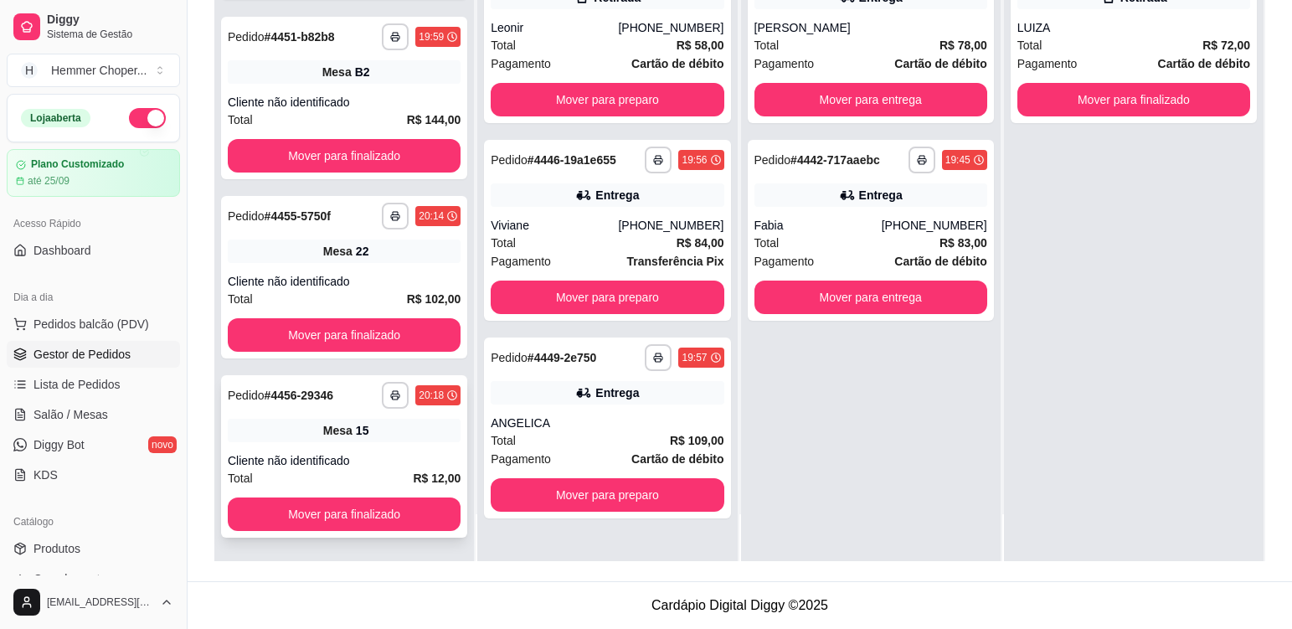
click at [398, 456] on div "Cliente não identificado" at bounding box center [344, 460] width 233 height 17
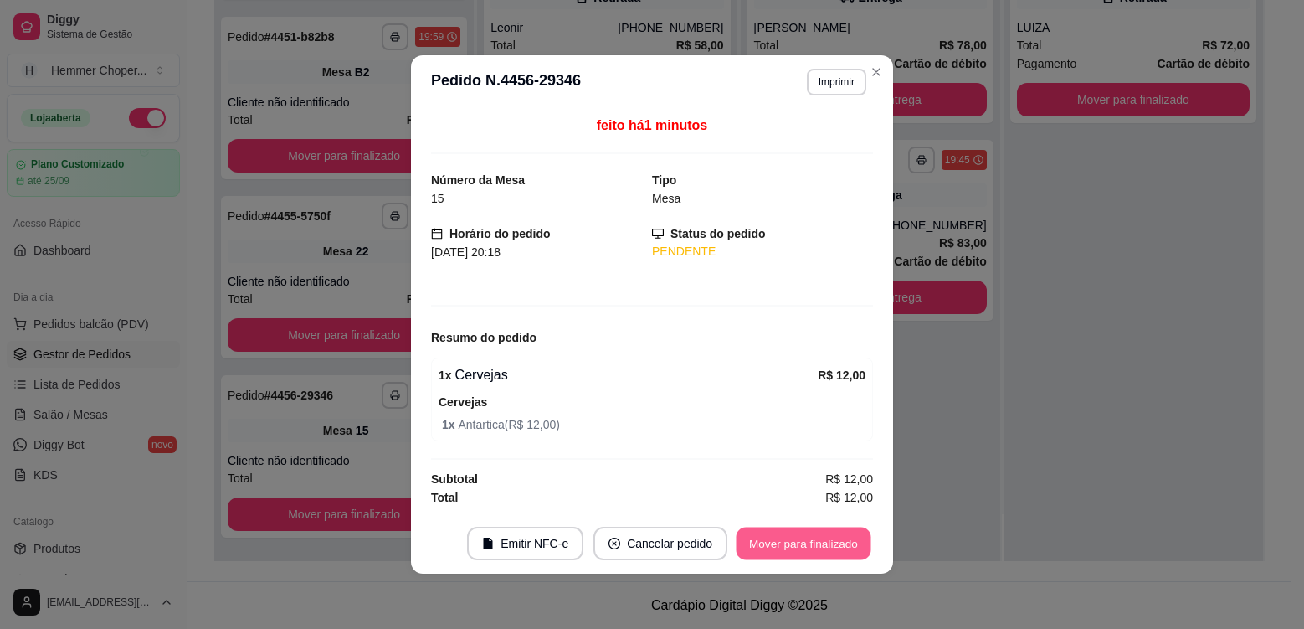
click at [832, 555] on button "Mover para finalizado" at bounding box center [804, 543] width 135 height 33
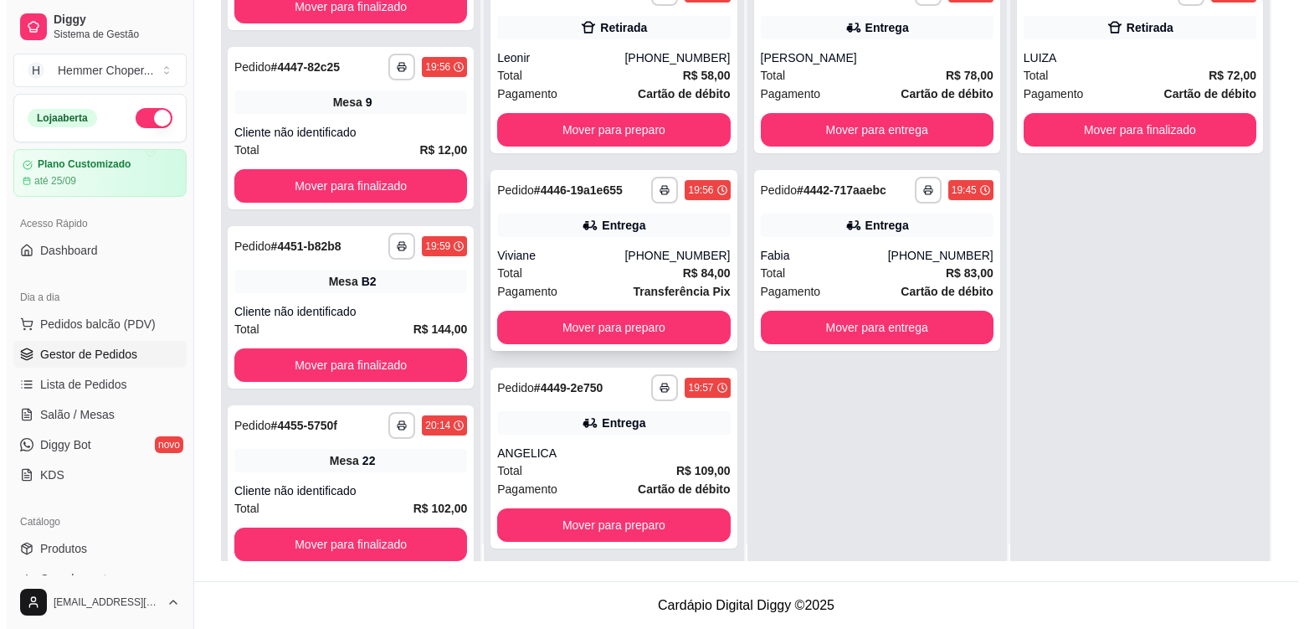
scroll to position [0, 0]
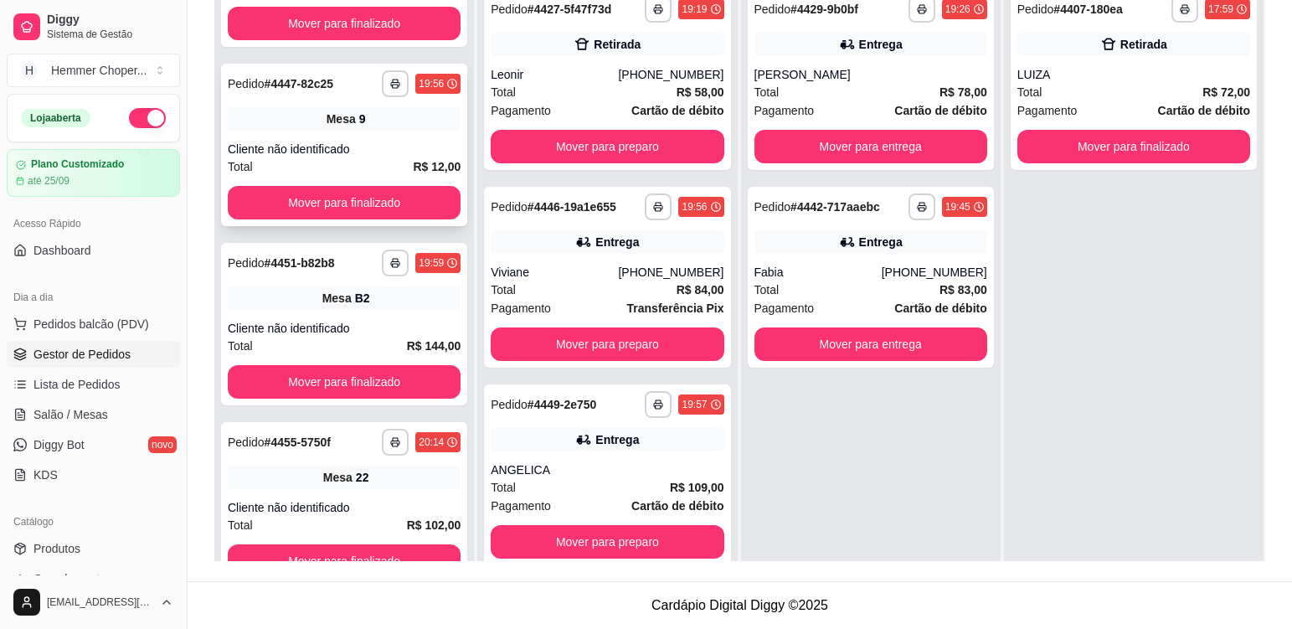
click at [383, 141] on div "Cliente não identificado" at bounding box center [344, 149] width 233 height 17
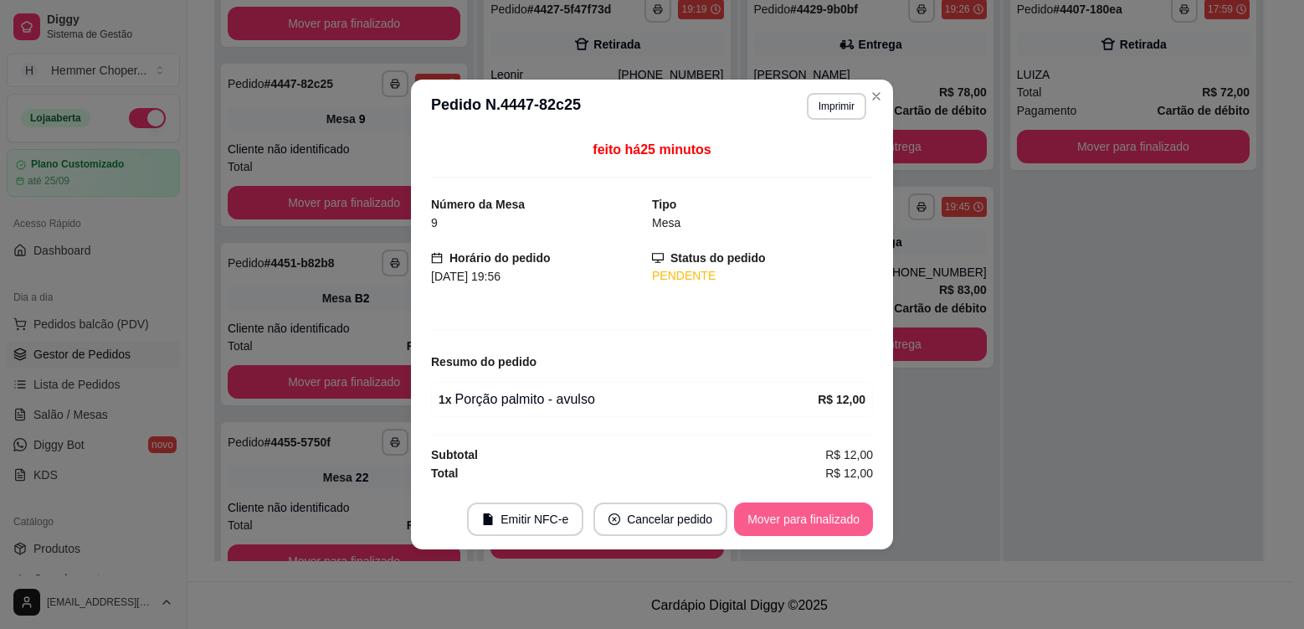
click at [806, 519] on button "Mover para finalizado" at bounding box center [803, 518] width 139 height 33
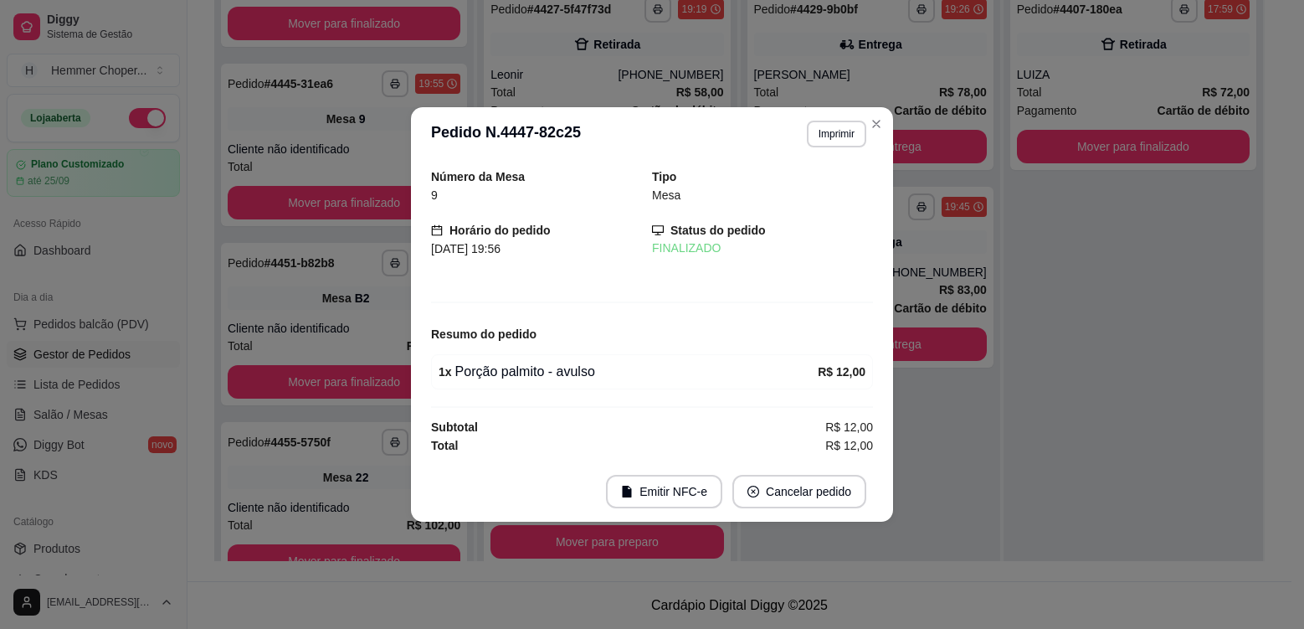
scroll to position [284, 0]
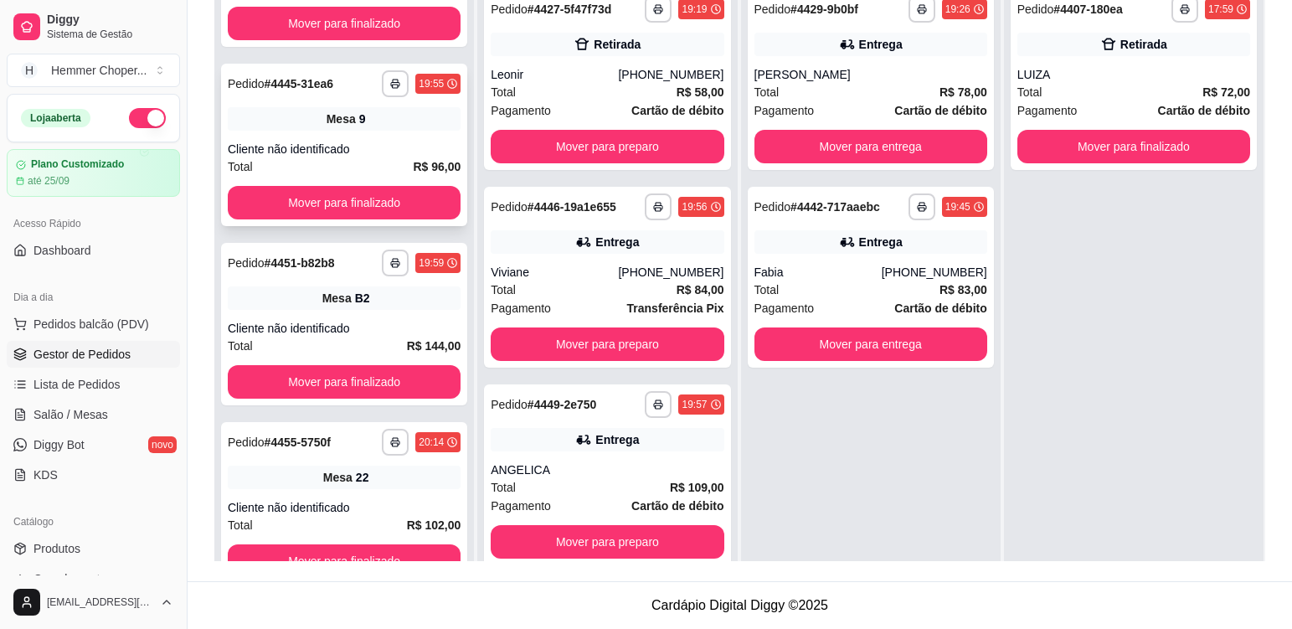
click at [361, 136] on div "**********" at bounding box center [344, 145] width 246 height 162
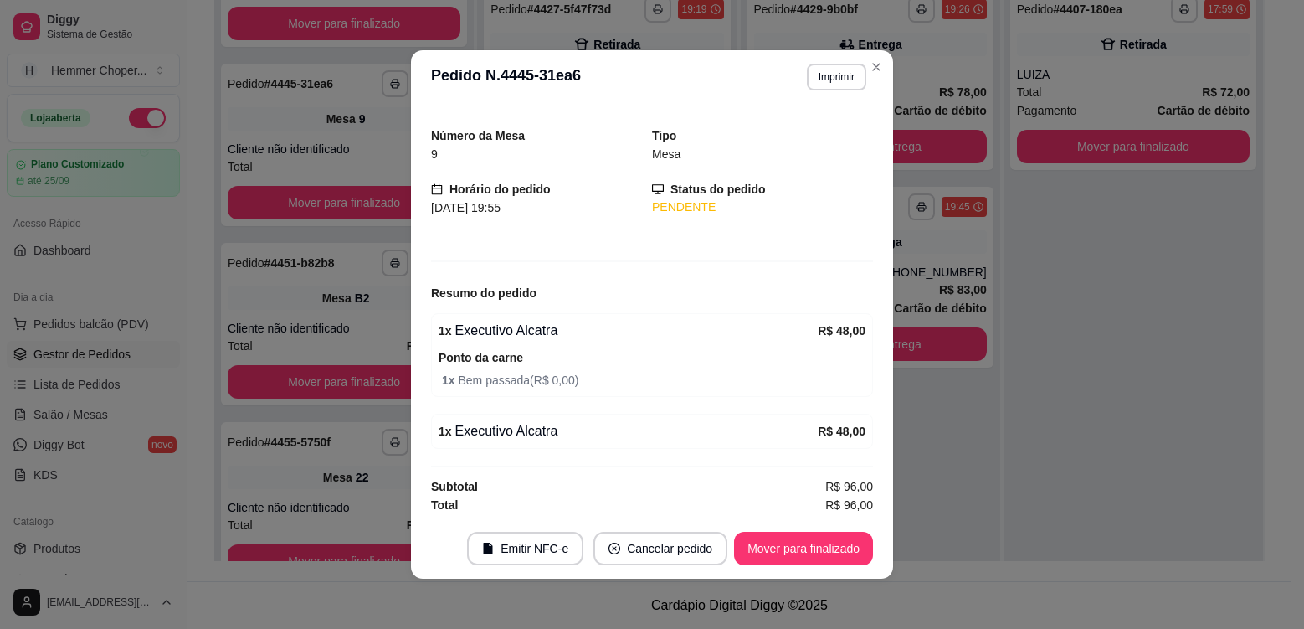
scroll to position [42, 0]
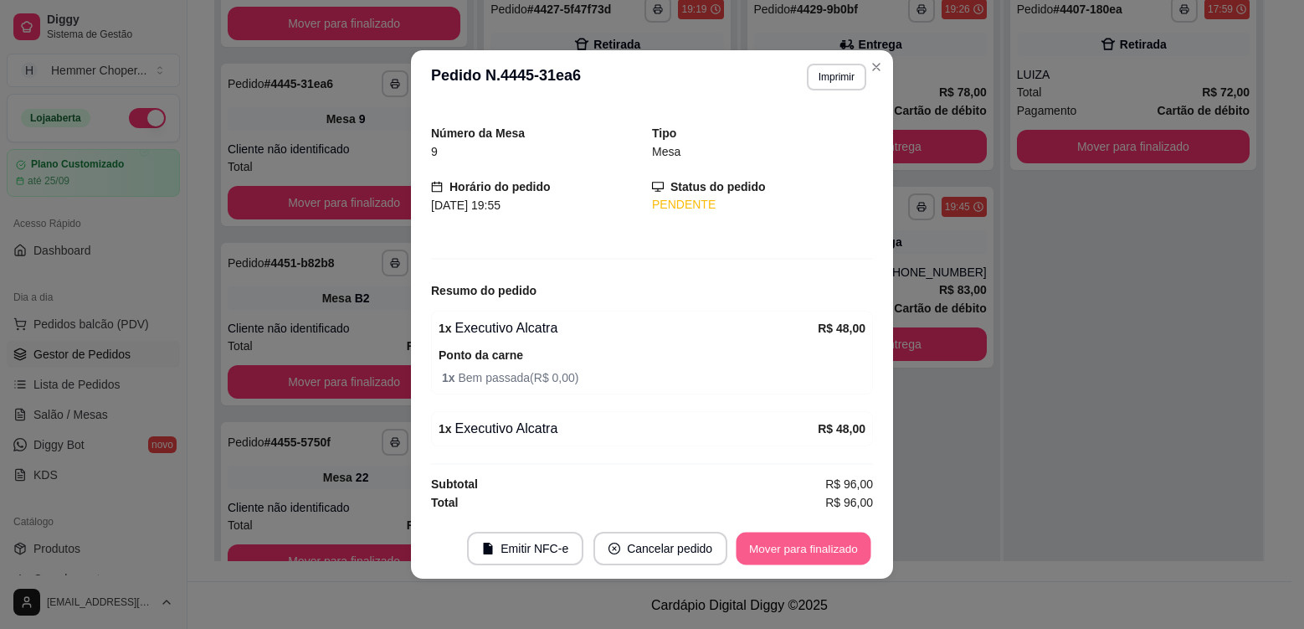
click at [797, 543] on button "Mover para finalizado" at bounding box center [804, 548] width 135 height 33
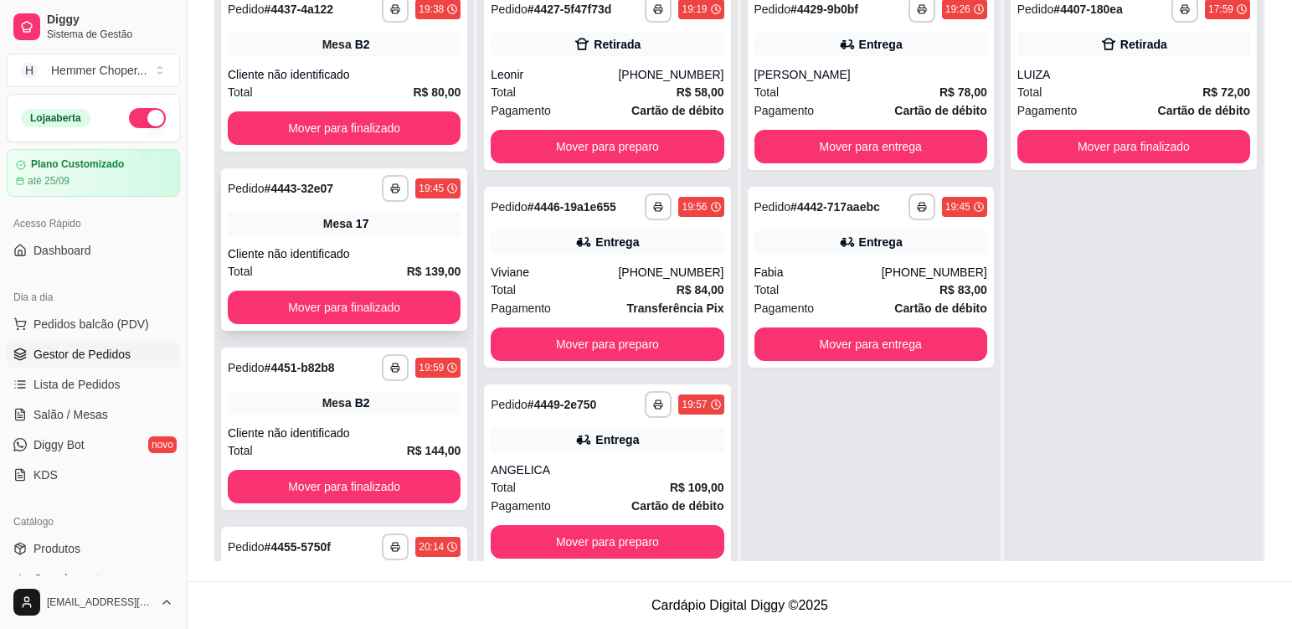
scroll to position [4, 0]
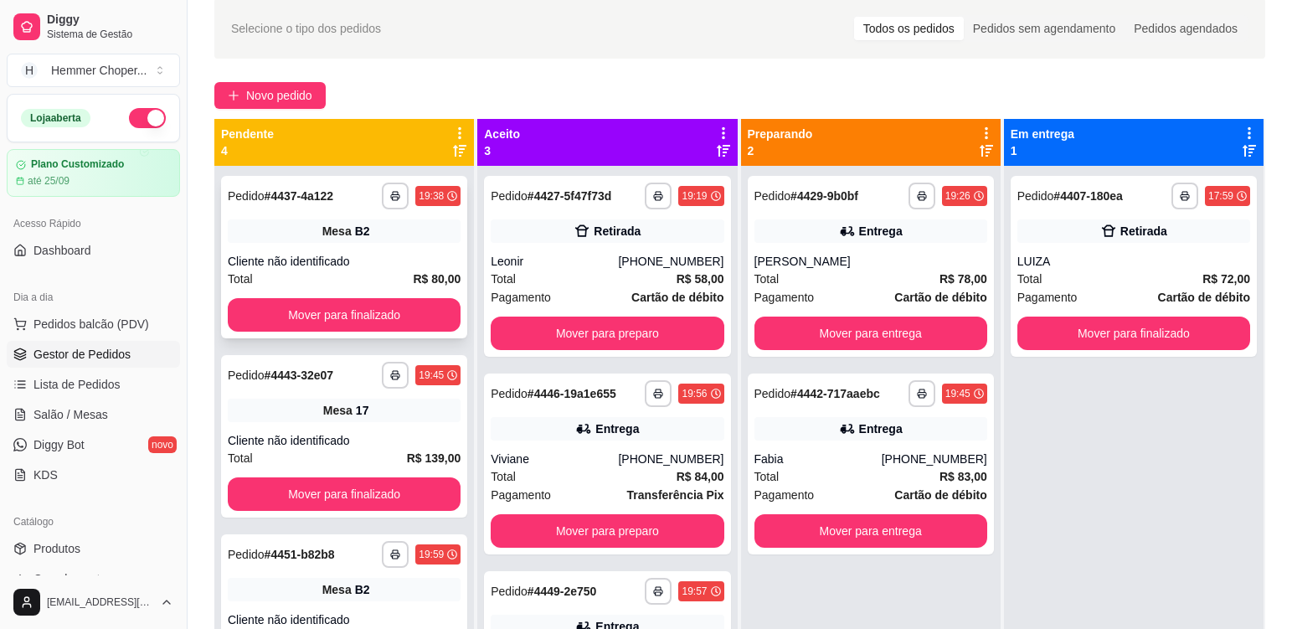
drag, startPoint x: 388, startPoint y: 310, endPoint x: 389, endPoint y: 330, distance: 20.1
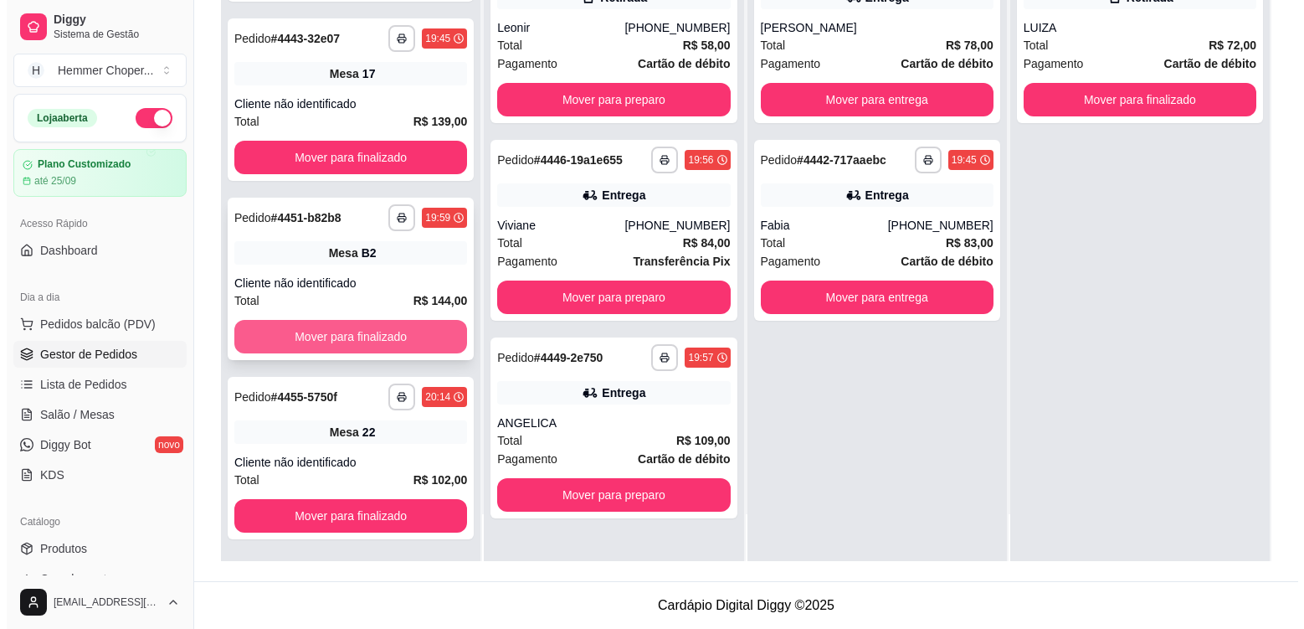
scroll to position [105, 0]
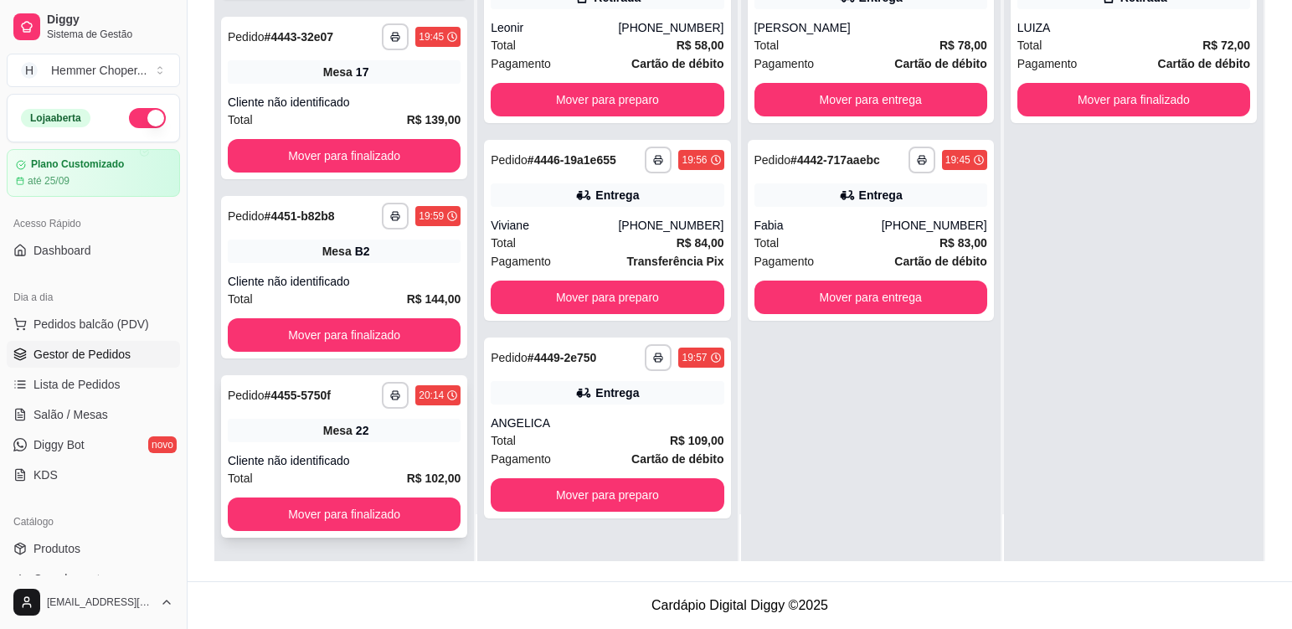
click at [419, 439] on div "Mesa 22" at bounding box center [344, 430] width 233 height 23
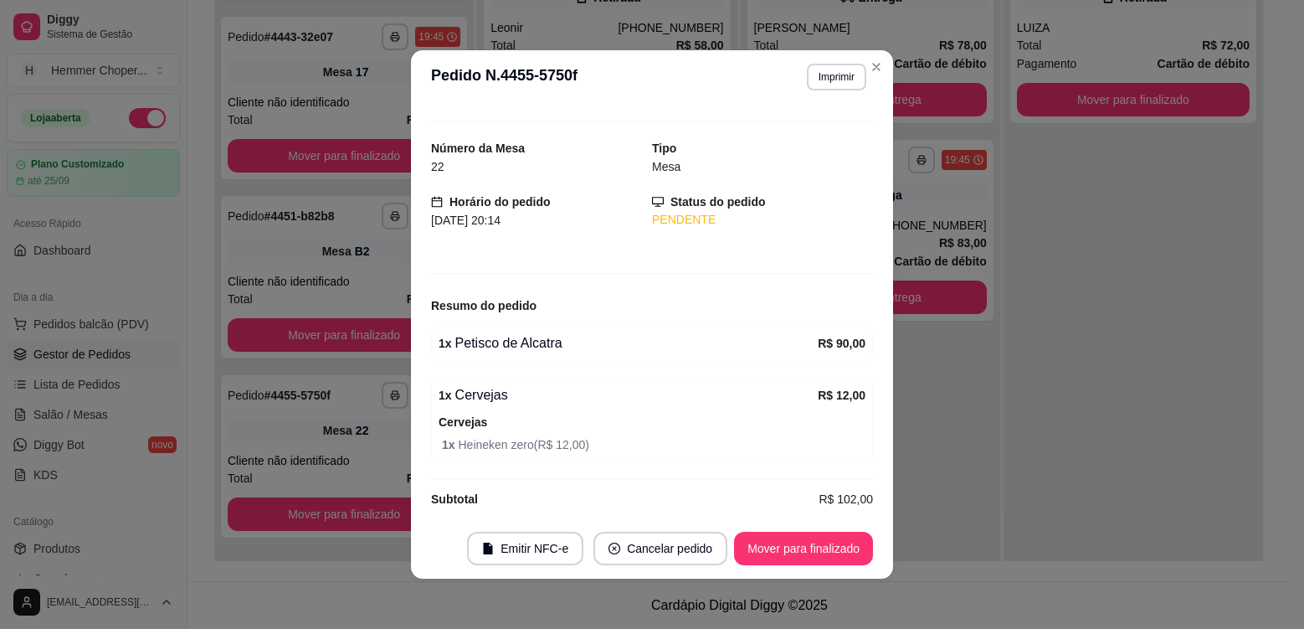
scroll to position [42, 0]
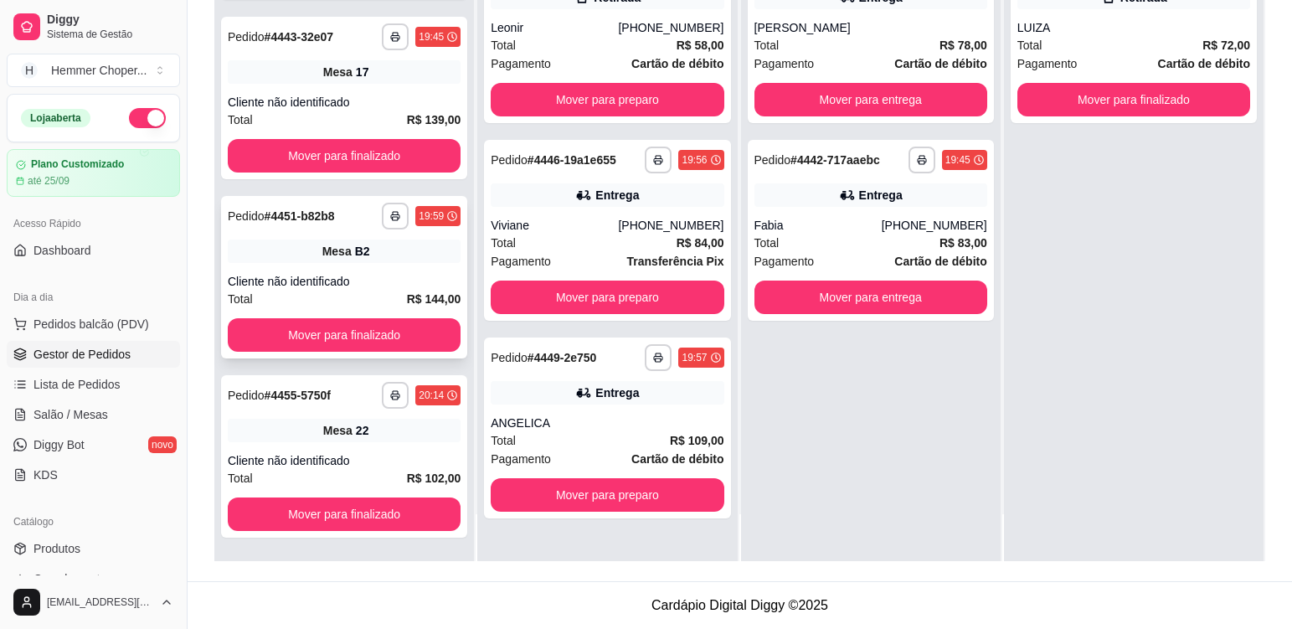
click at [372, 266] on div "**********" at bounding box center [344, 277] width 246 height 162
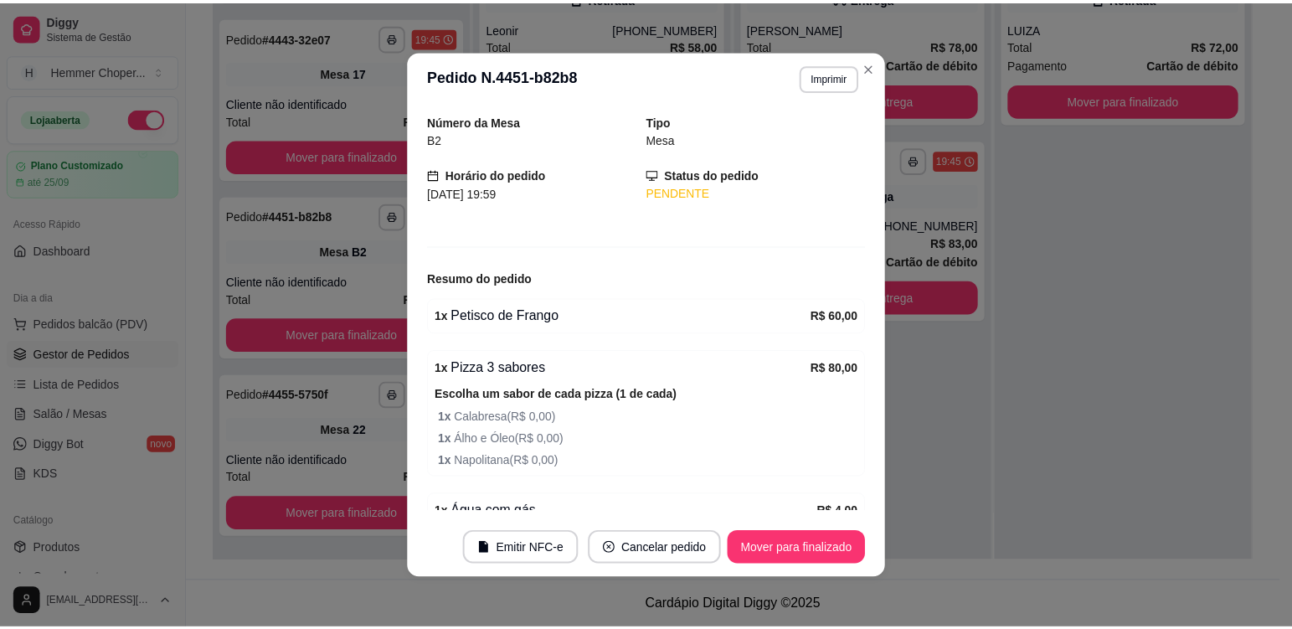
scroll to position [84, 0]
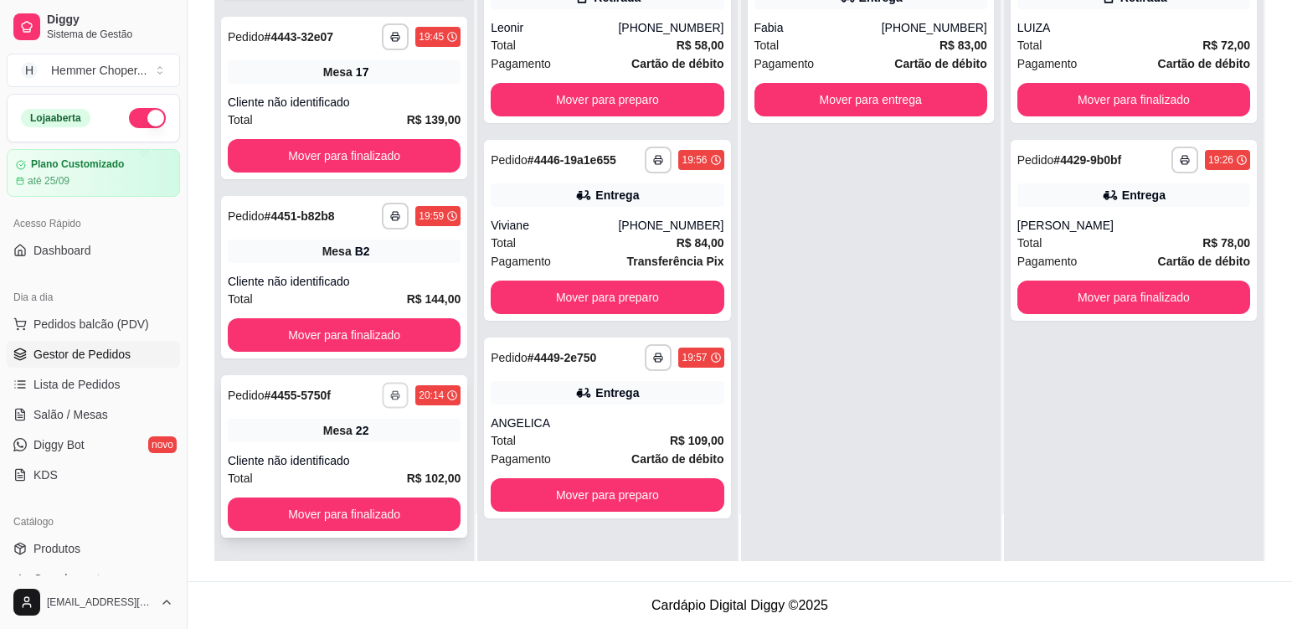
click at [390, 392] on icon "button" at bounding box center [395, 395] width 10 height 10
click at [363, 454] on button "Cozinha" at bounding box center [335, 453] width 121 height 27
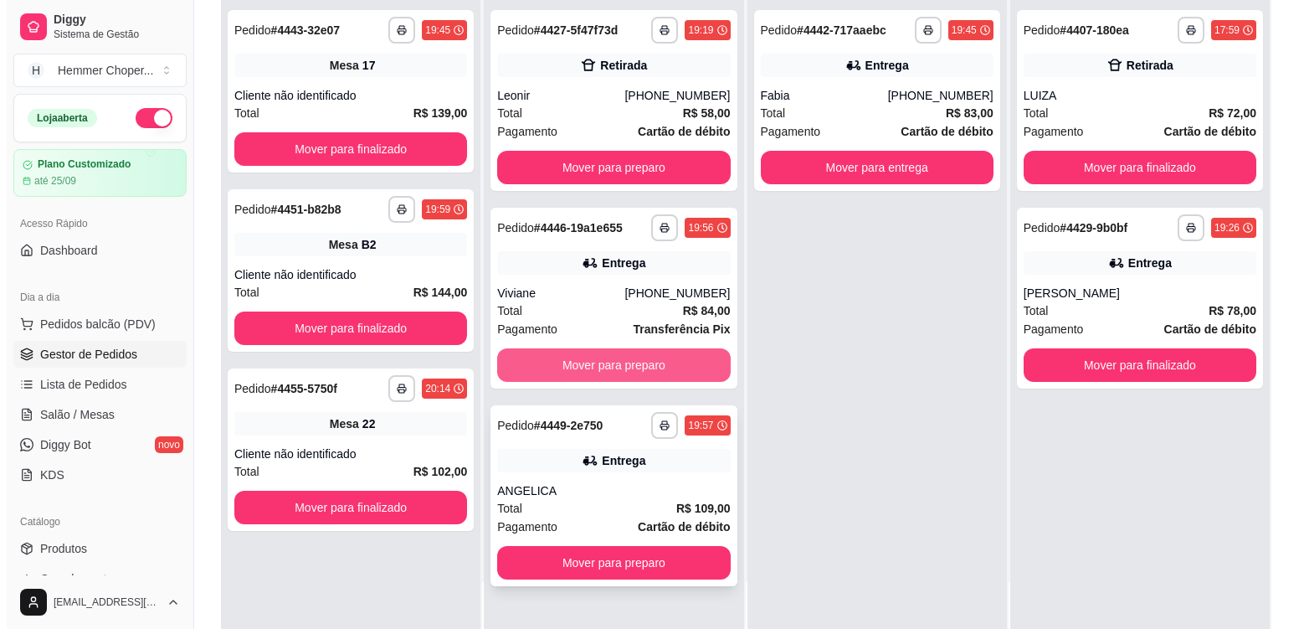
scroll to position [251, 0]
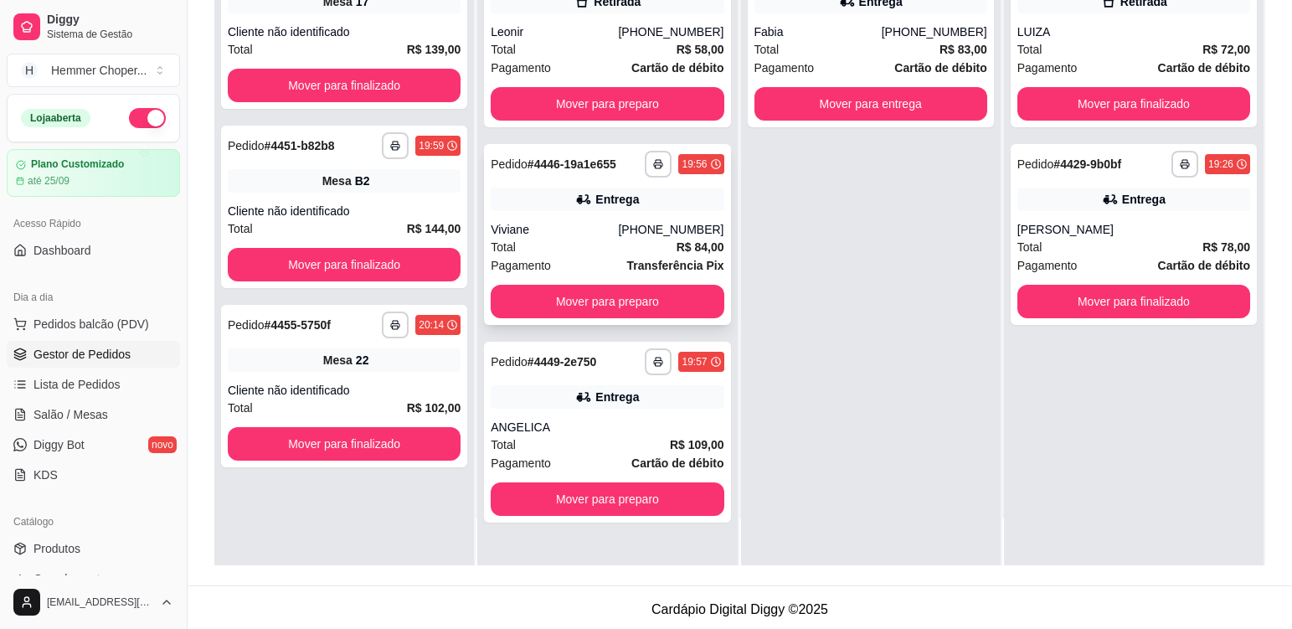
click at [562, 245] on div "Total R$ 84,00" at bounding box center [607, 247] width 233 height 18
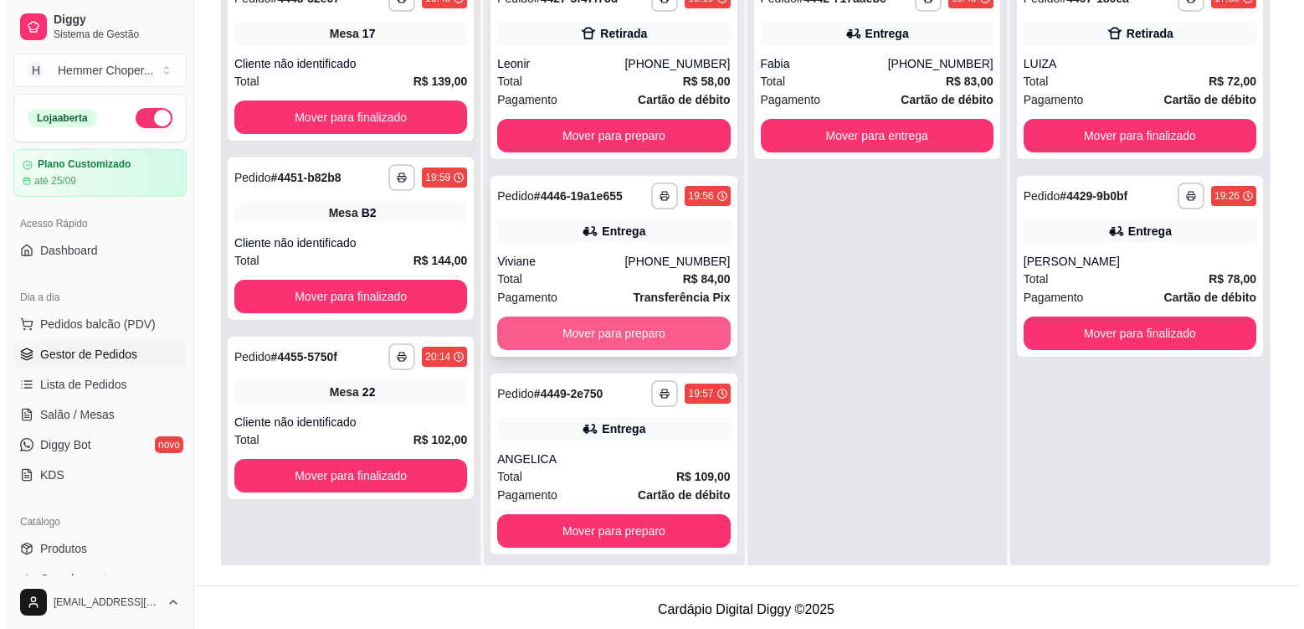
scroll to position [0, 0]
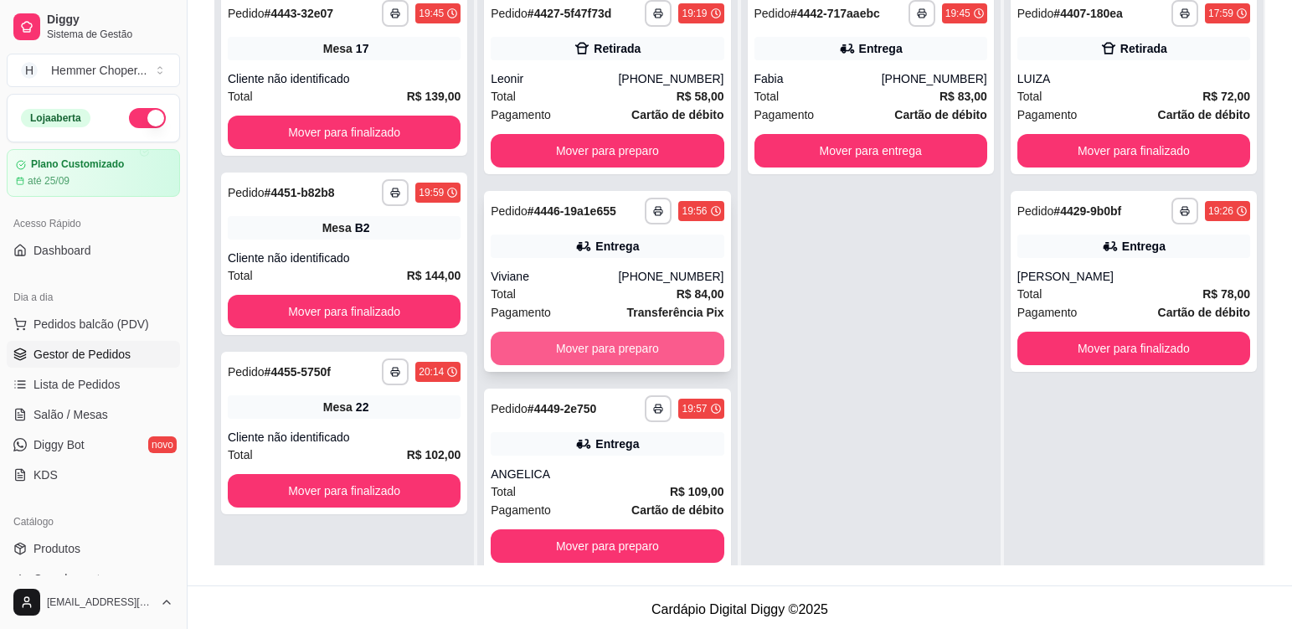
click at [600, 348] on button "Mover para preparo" at bounding box center [607, 347] width 233 height 33
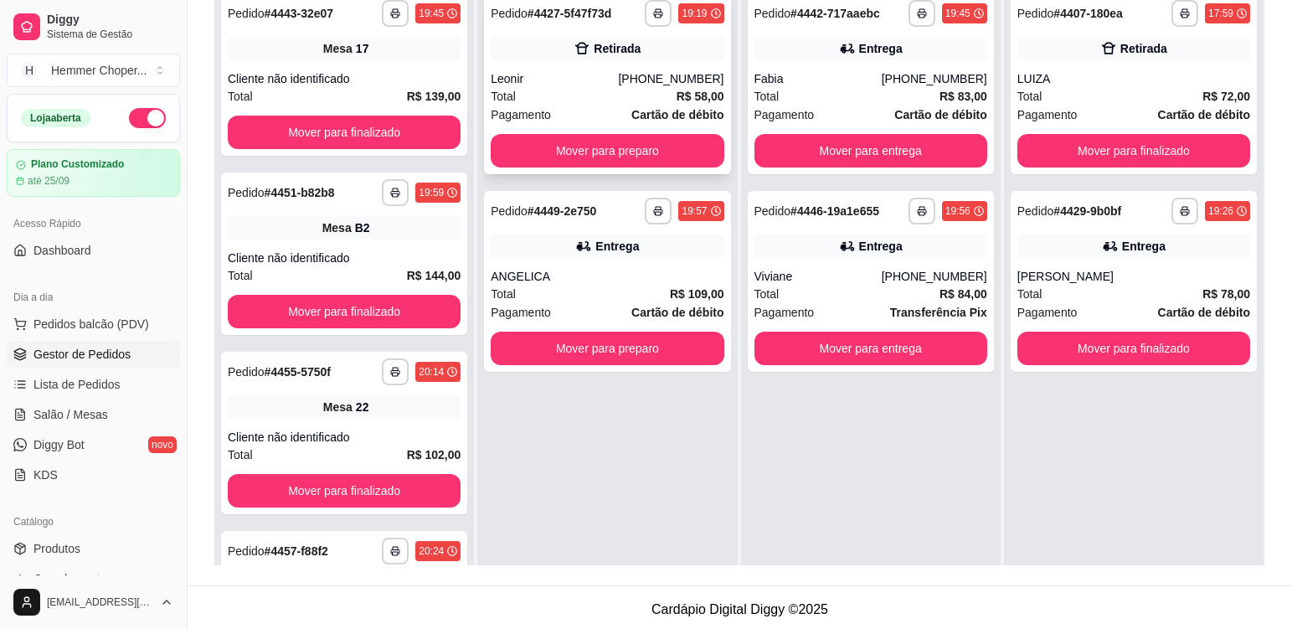
click at [558, 103] on div "Total R$ 58,00" at bounding box center [607, 96] width 233 height 18
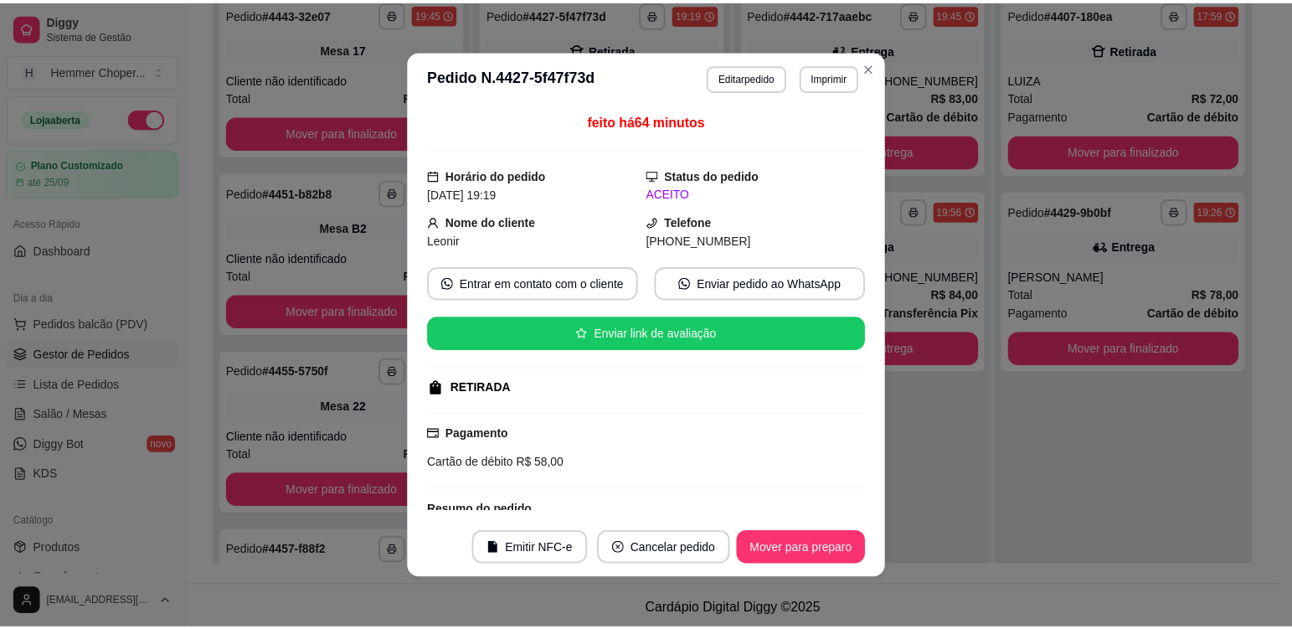
scroll to position [189, 0]
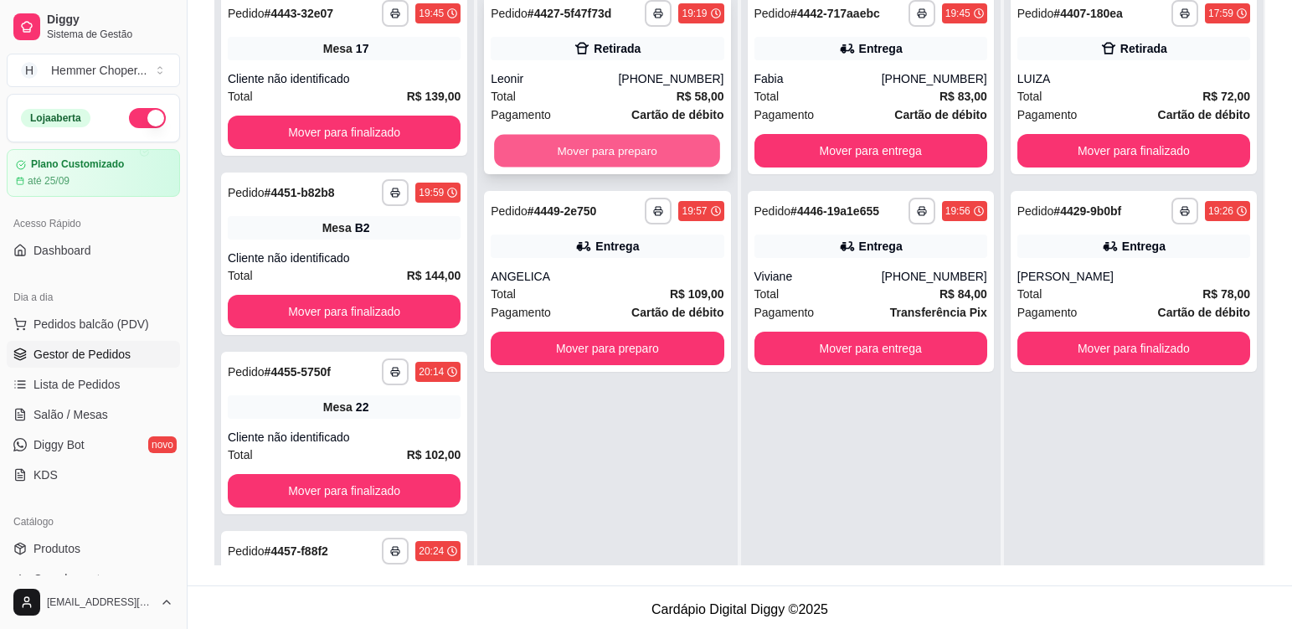
click at [571, 154] on button "Mover para preparo" at bounding box center [607, 151] width 226 height 33
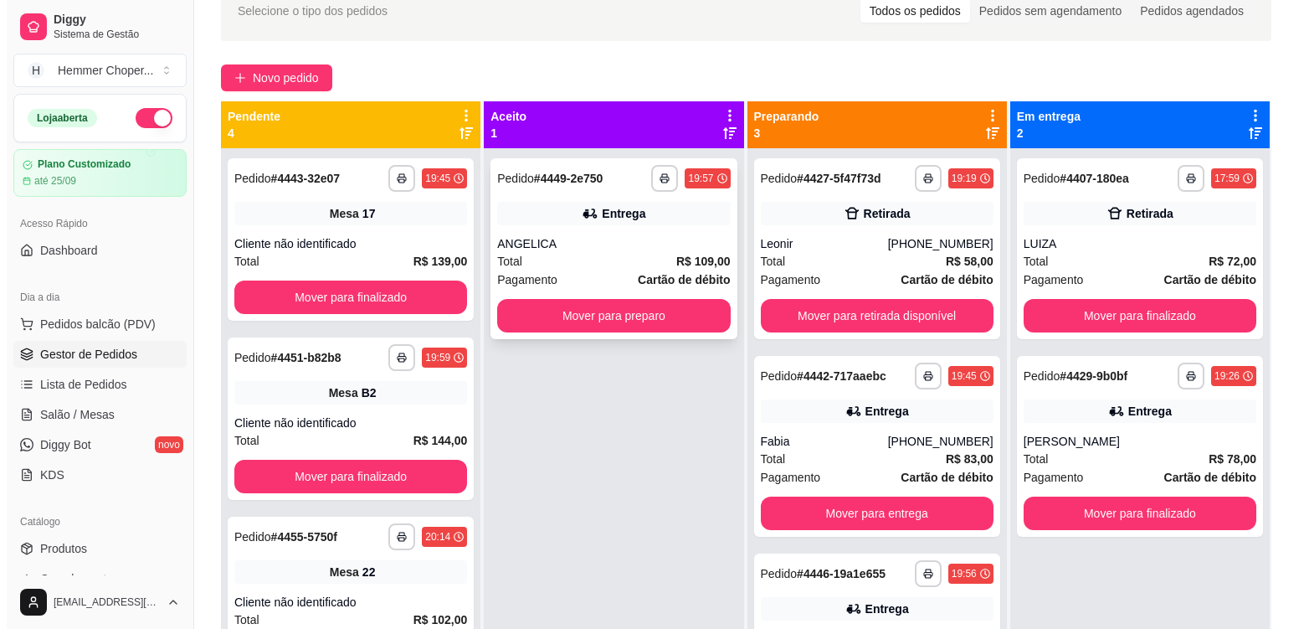
scroll to position [84, 0]
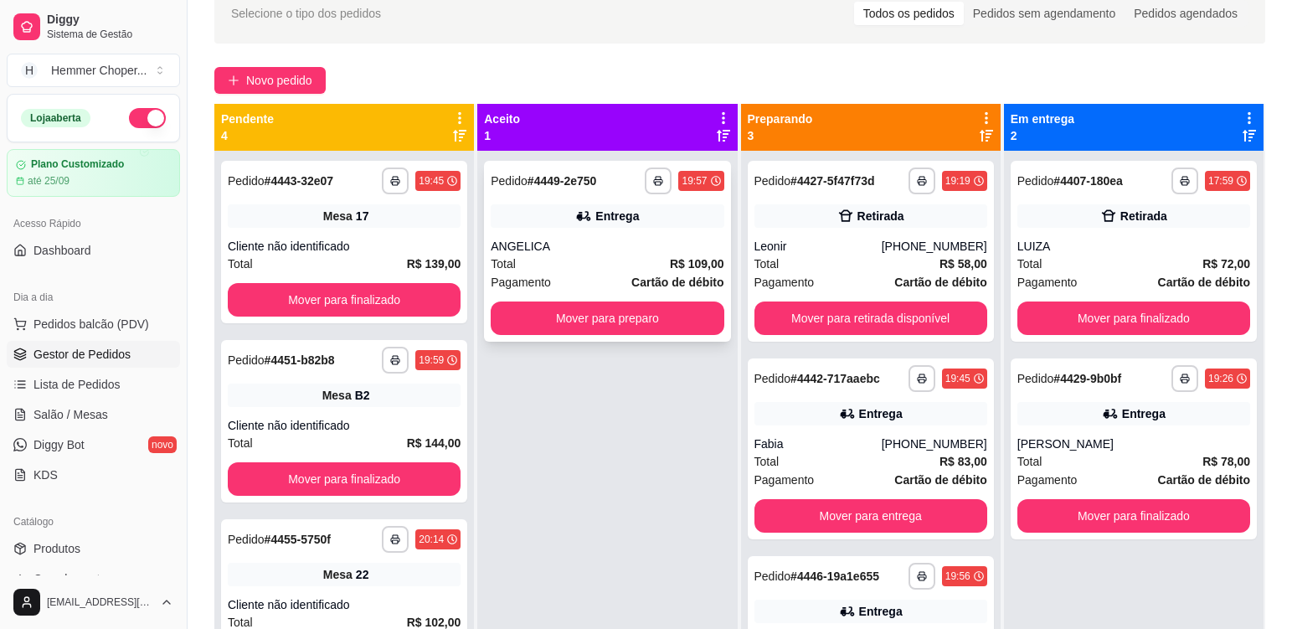
click at [609, 254] on div "**********" at bounding box center [607, 251] width 246 height 181
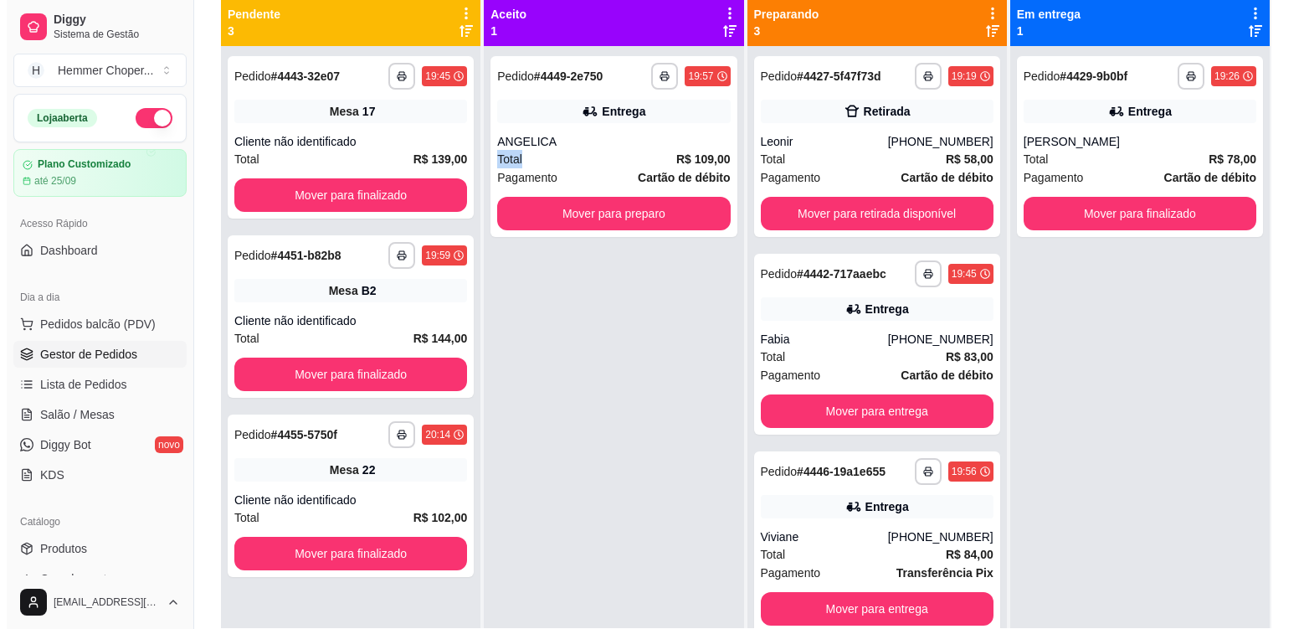
scroll to position [88, 0]
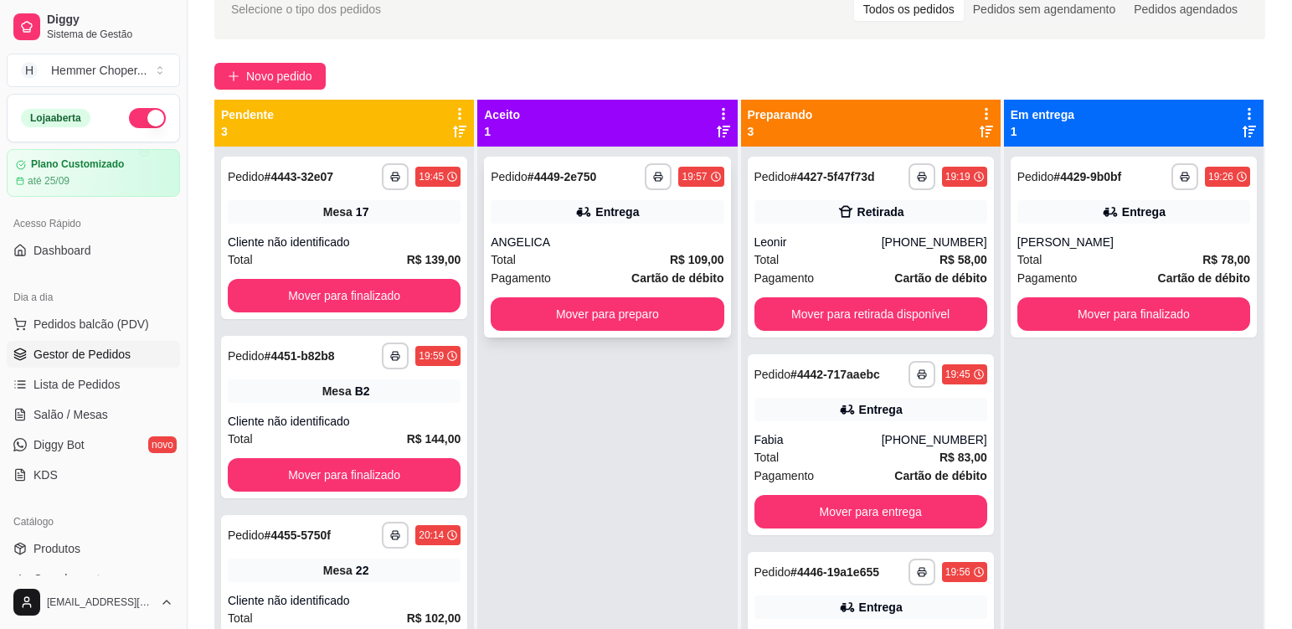
click at [548, 214] on div "Entrega" at bounding box center [607, 211] width 233 height 23
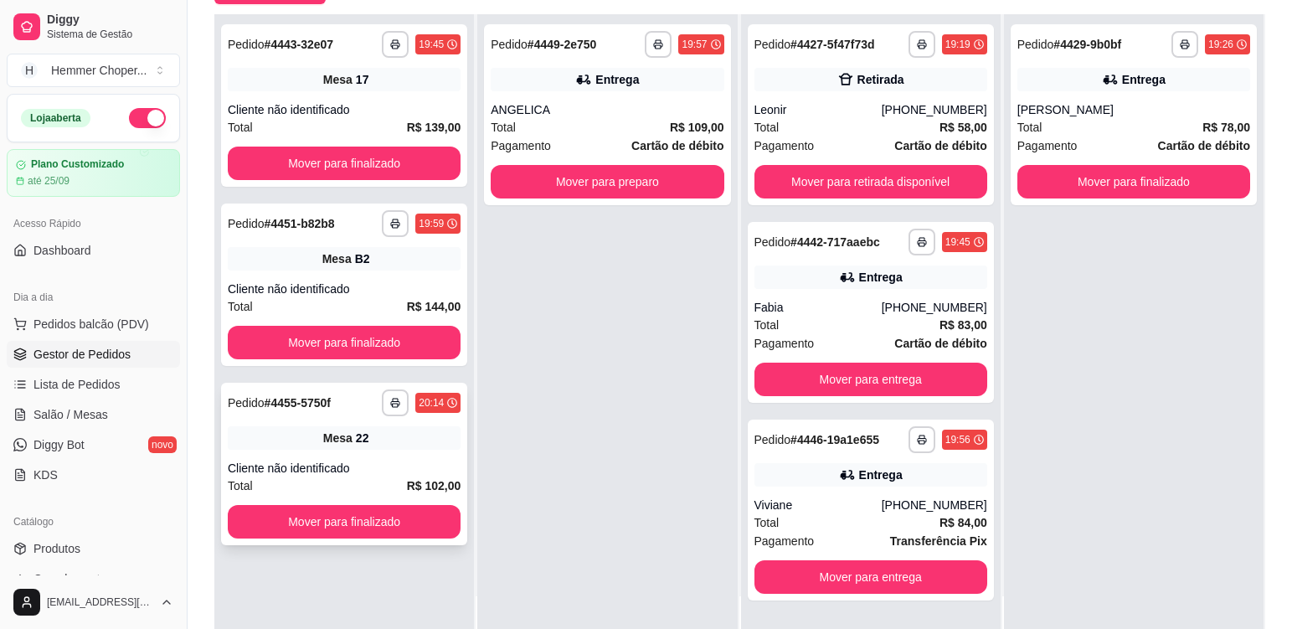
scroll to position [255, 0]
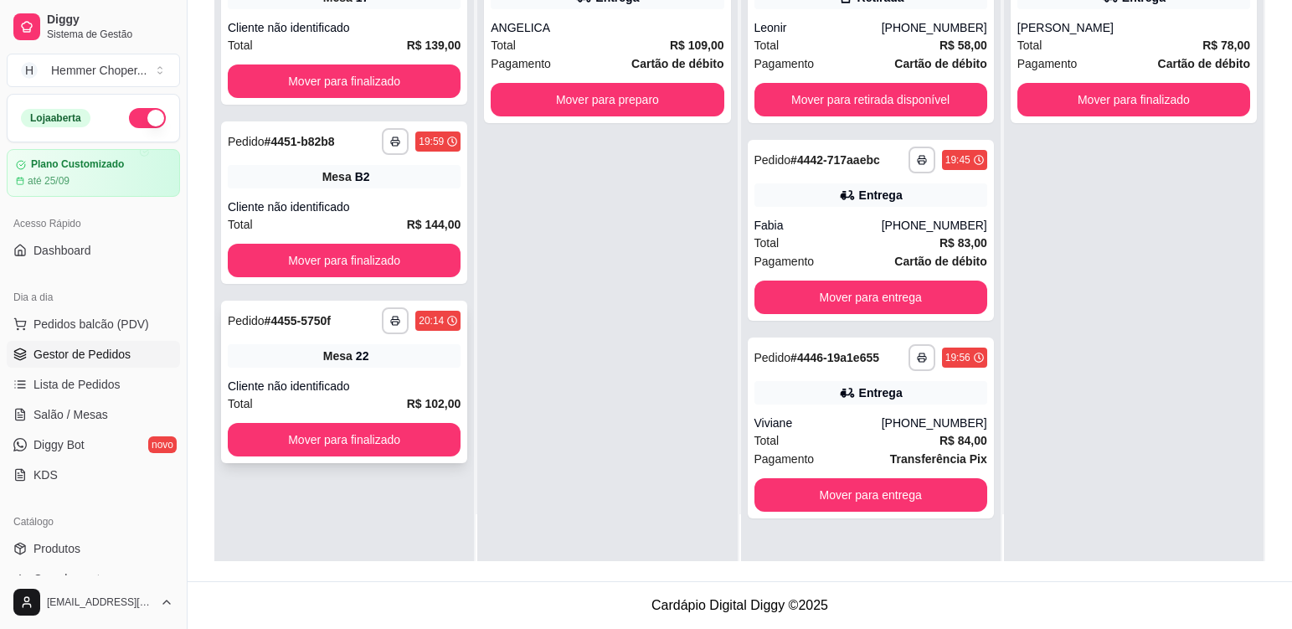
click at [389, 362] on div "Mesa 22" at bounding box center [344, 355] width 233 height 23
click at [371, 191] on div "**********" at bounding box center [344, 202] width 246 height 162
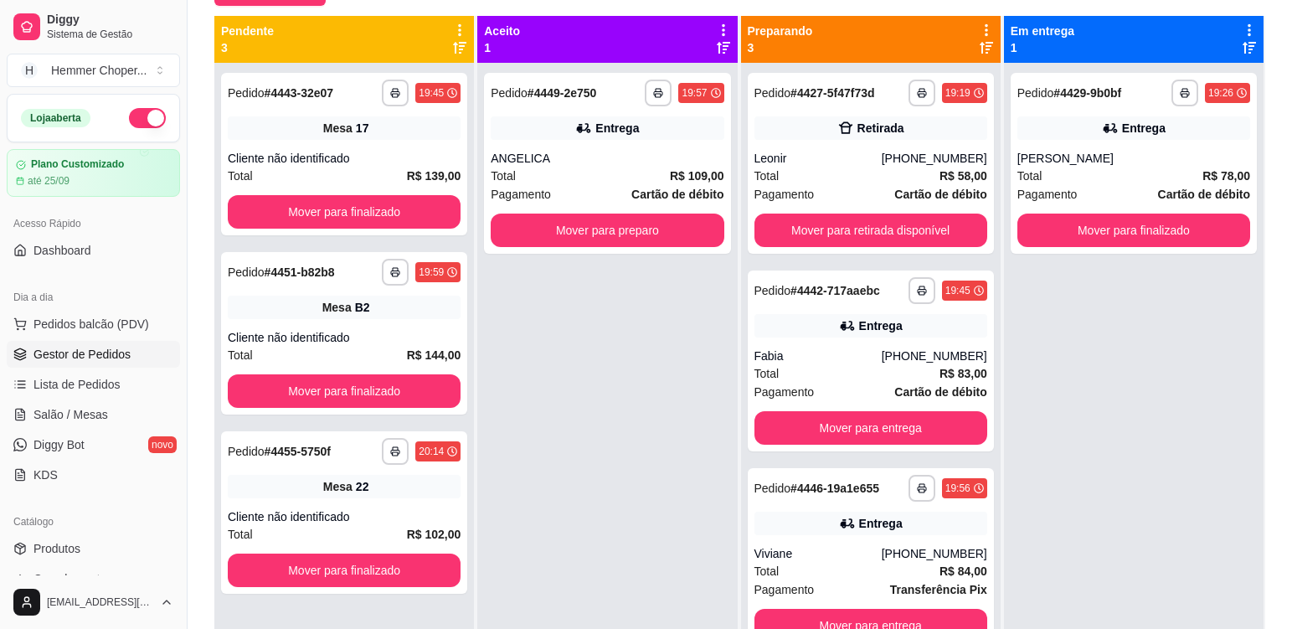
scroll to position [84, 0]
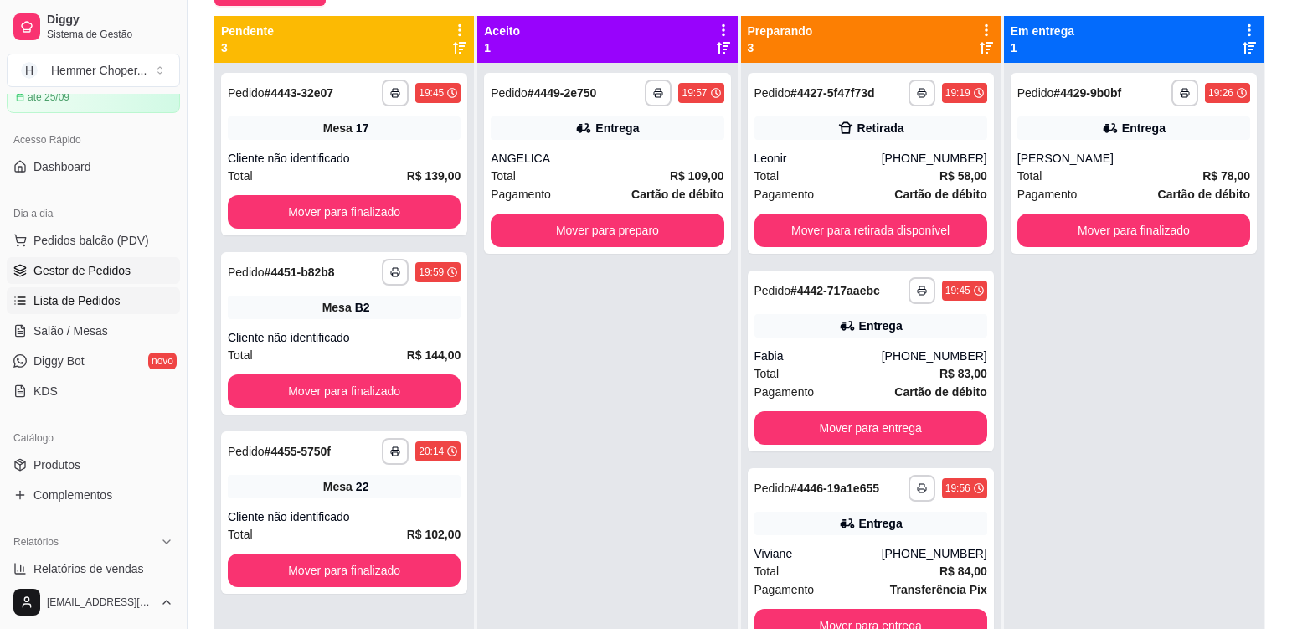
click at [81, 304] on span "Lista de Pedidos" at bounding box center [76, 300] width 87 height 17
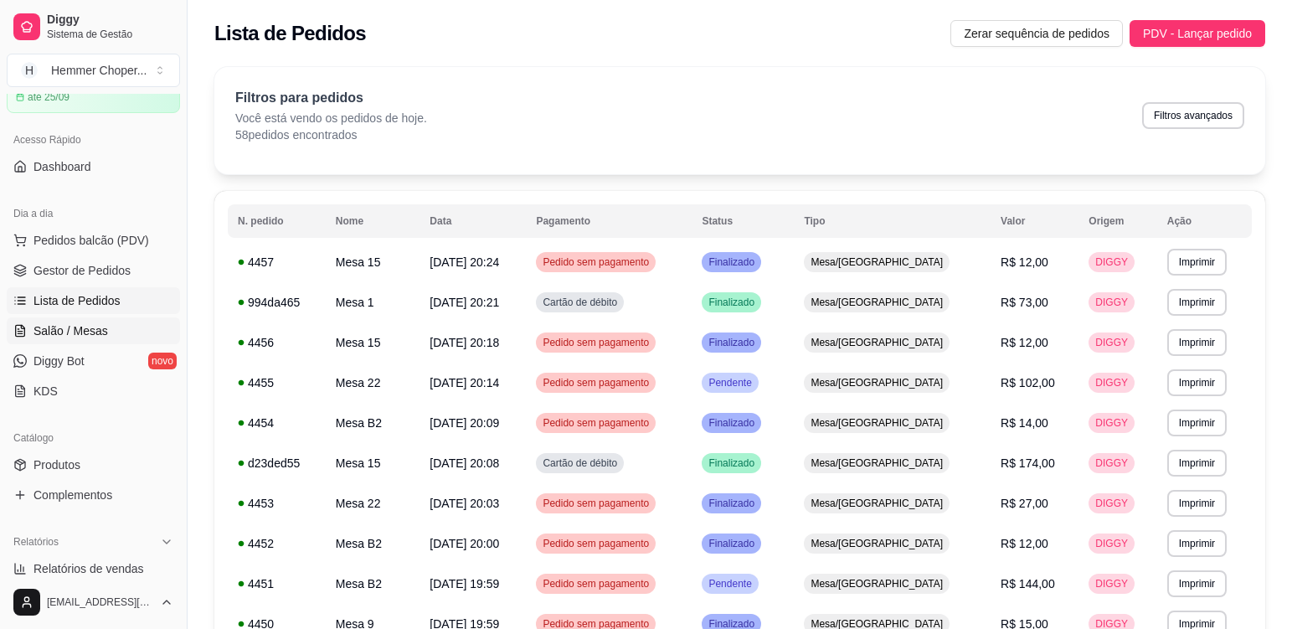
click at [98, 330] on span "Salão / Mesas" at bounding box center [70, 330] width 74 height 17
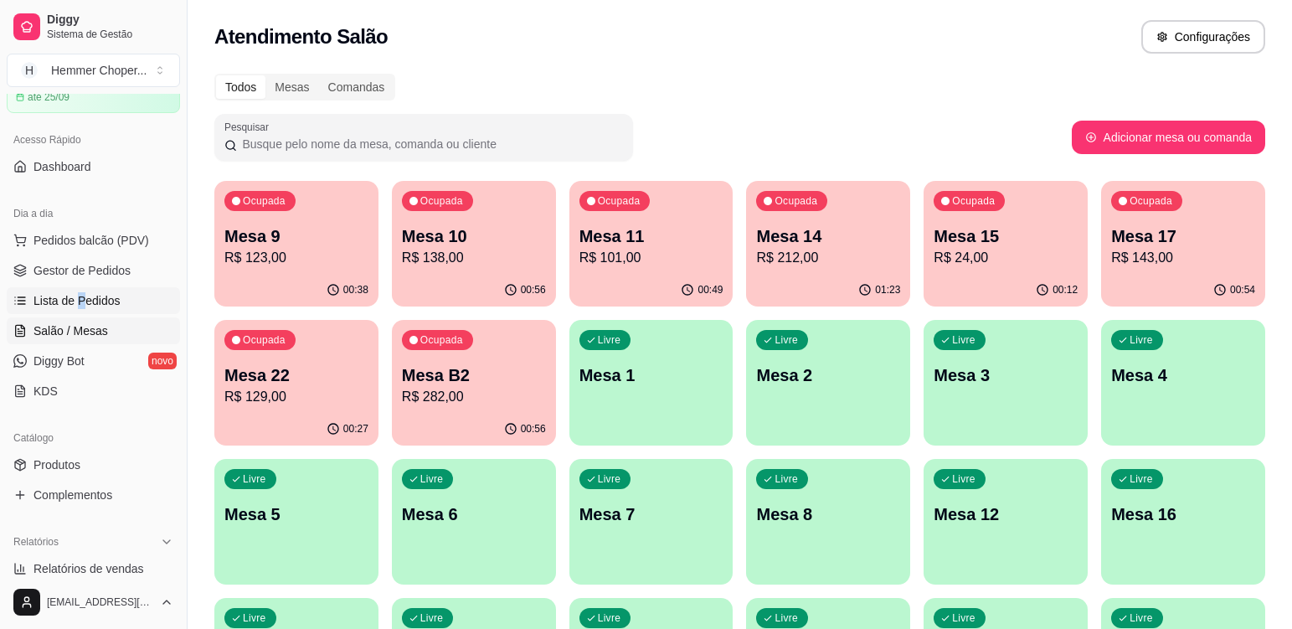
click at [95, 296] on span "Lista de Pedidos" at bounding box center [76, 300] width 87 height 17
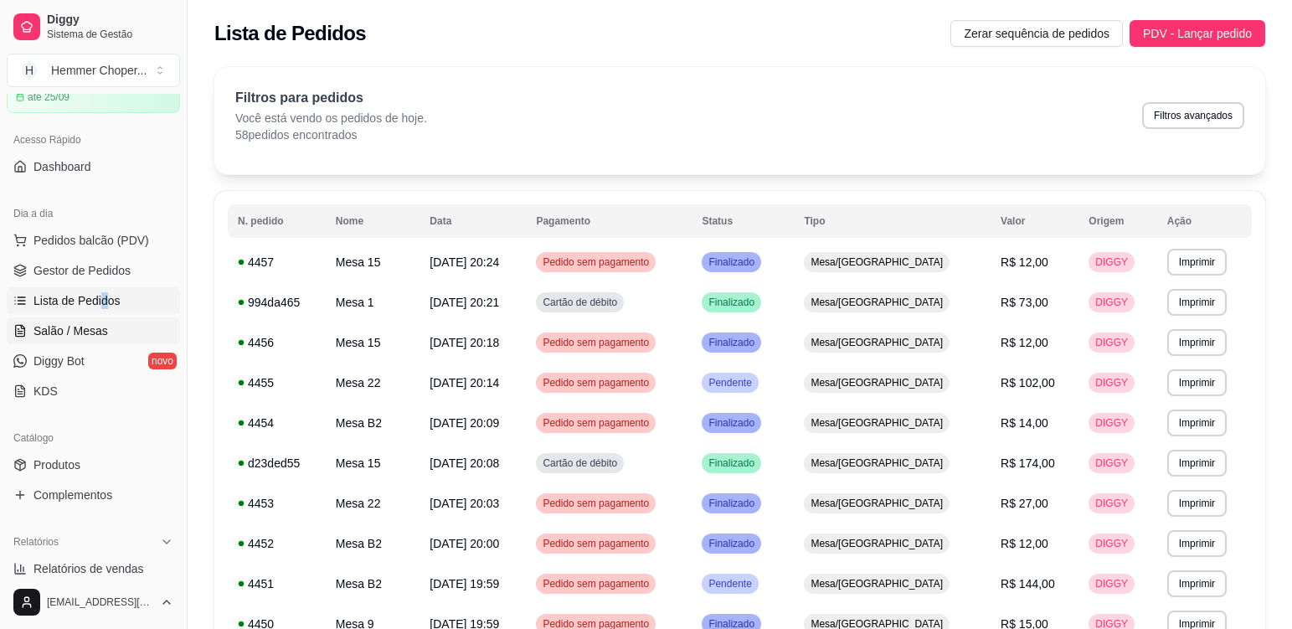
click at [85, 328] on span "Salão / Mesas" at bounding box center [70, 330] width 74 height 17
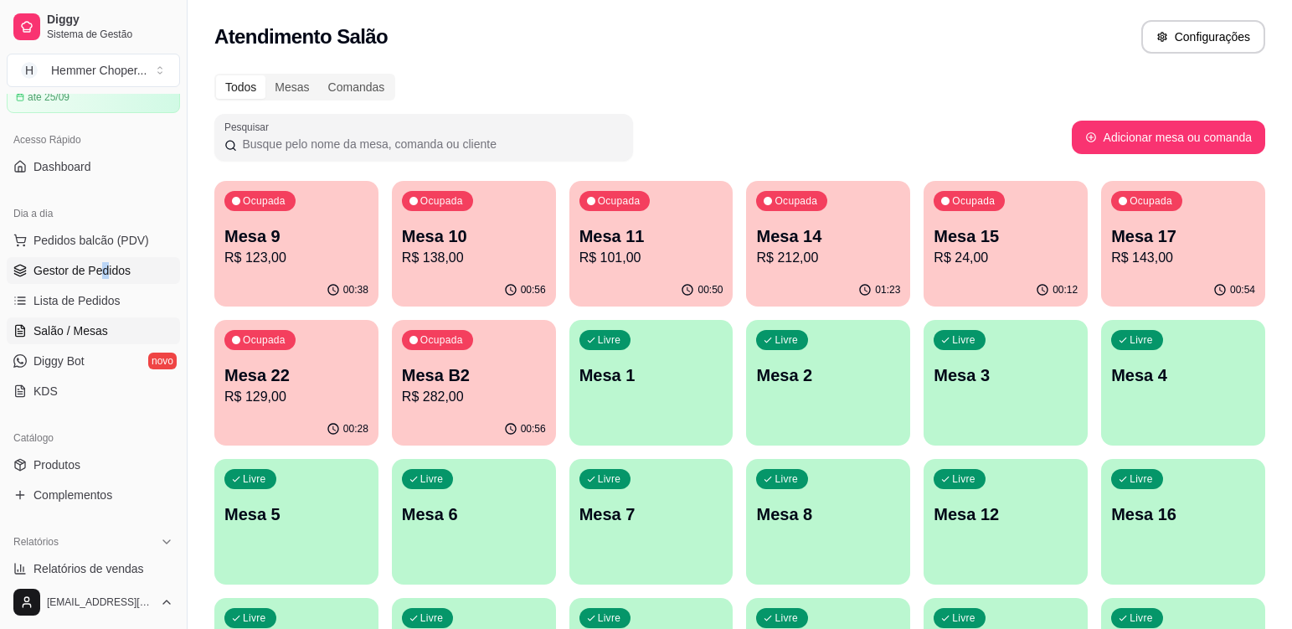
click at [120, 265] on span "Gestor de Pedidos" at bounding box center [81, 270] width 97 height 17
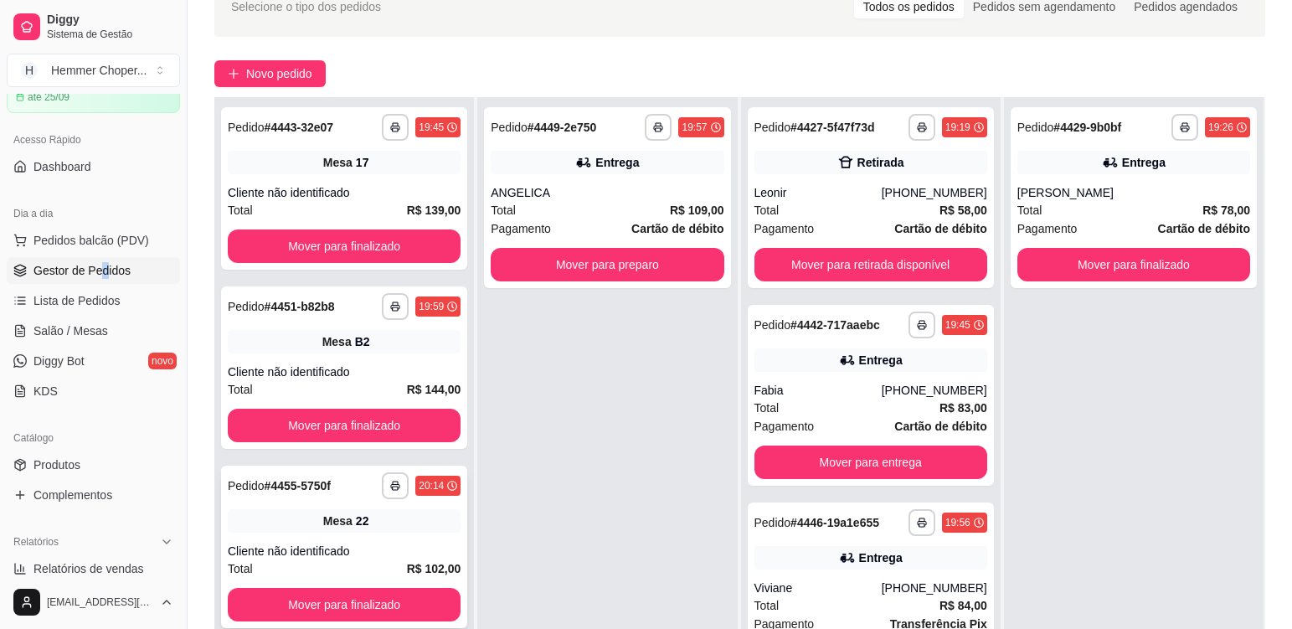
scroll to position [251, 0]
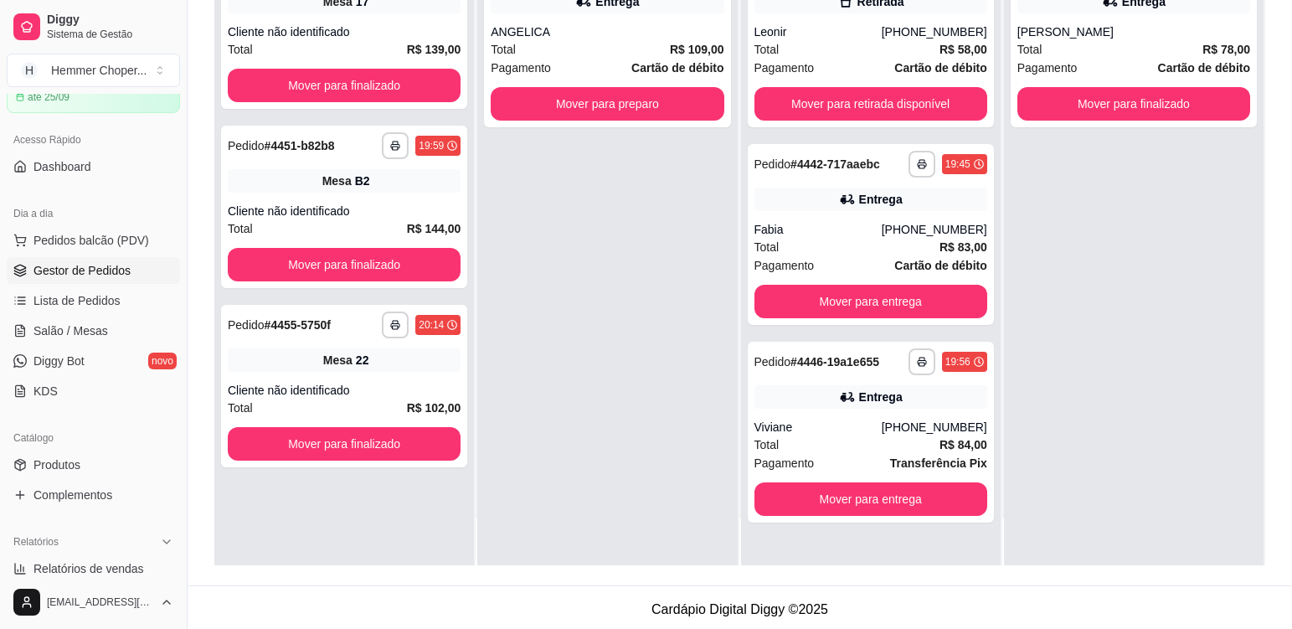
click at [568, 463] on div "**********" at bounding box center [606, 250] width 259 height 629
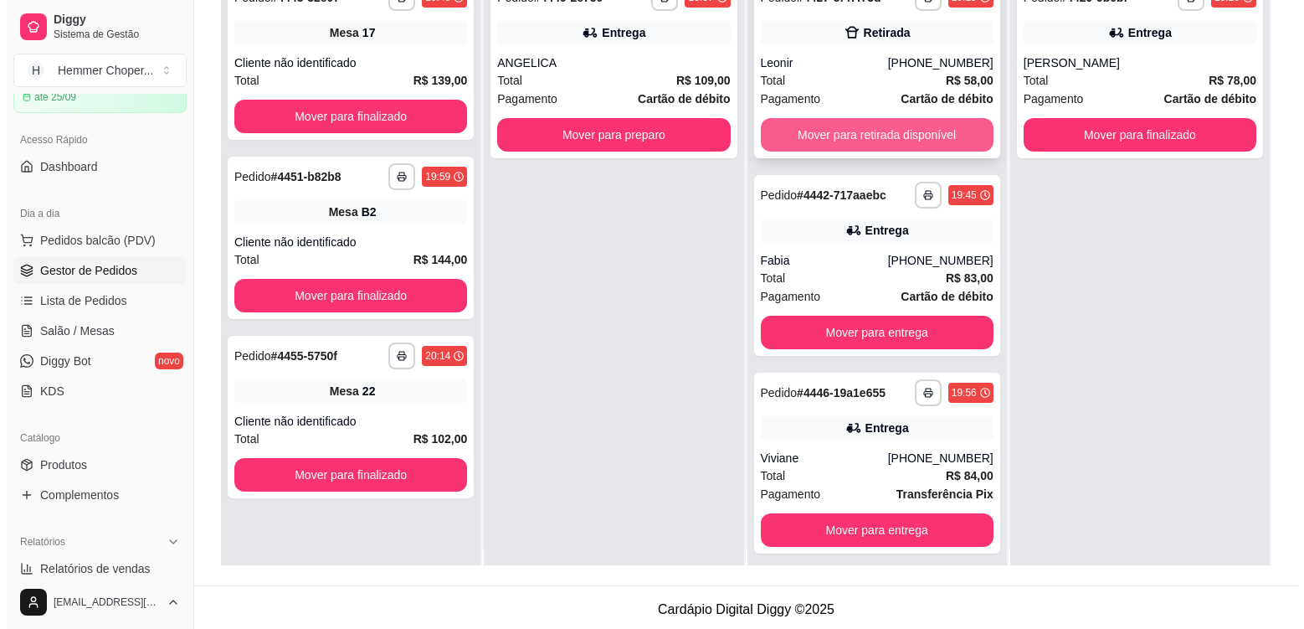
scroll to position [0, 0]
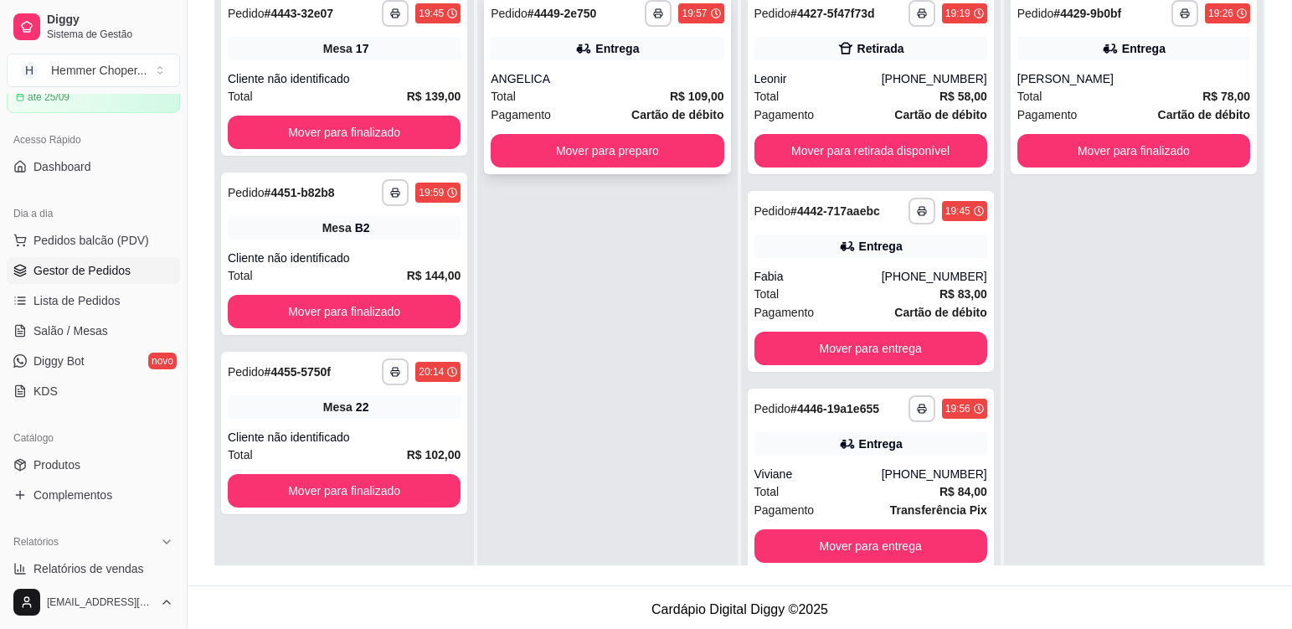
click at [594, 74] on div "ANGELICA" at bounding box center [607, 78] width 233 height 17
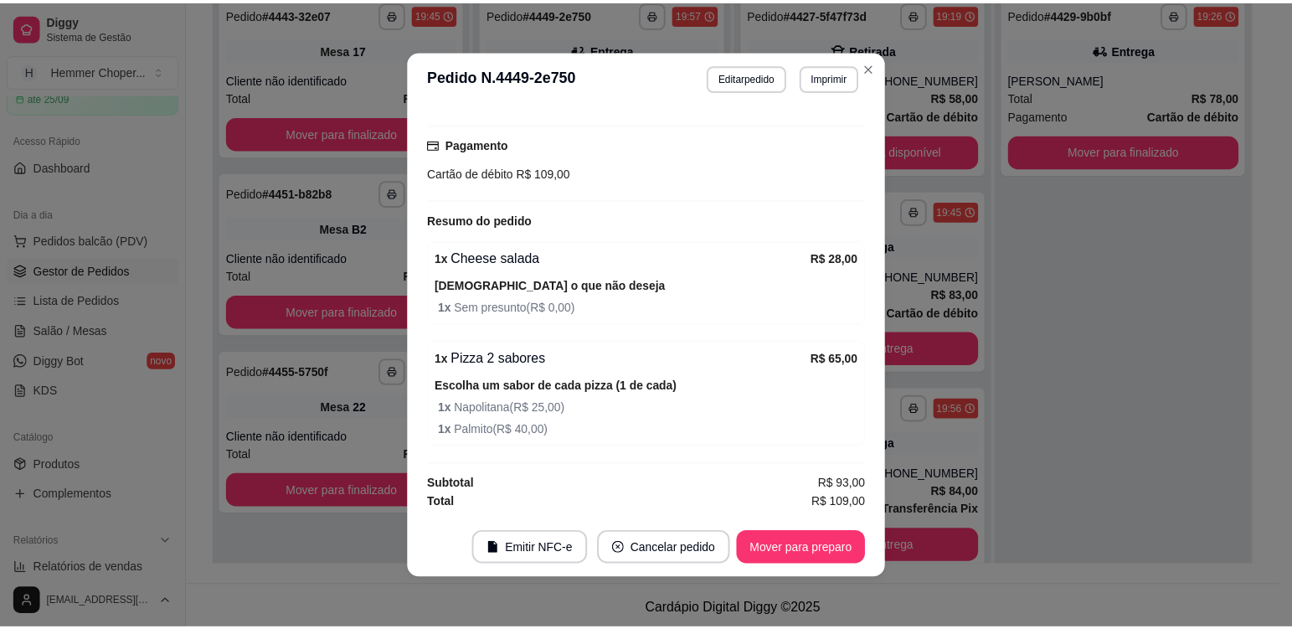
scroll to position [3, 0]
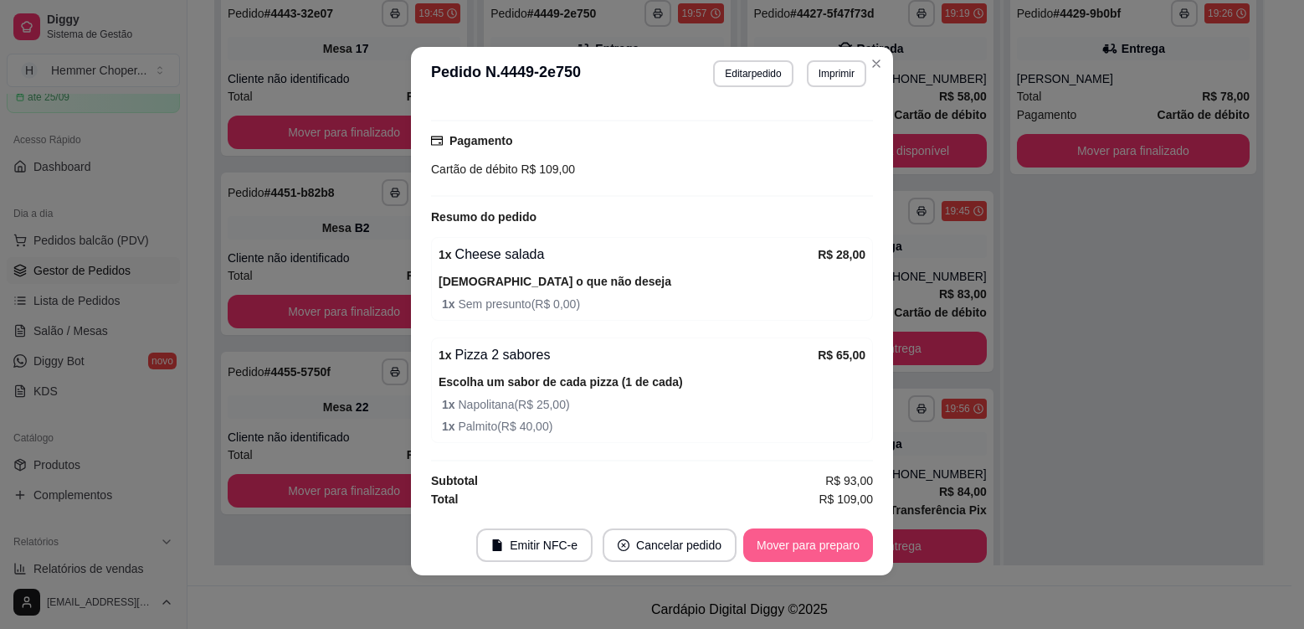
click at [798, 548] on button "Mover para preparo" at bounding box center [808, 544] width 130 height 33
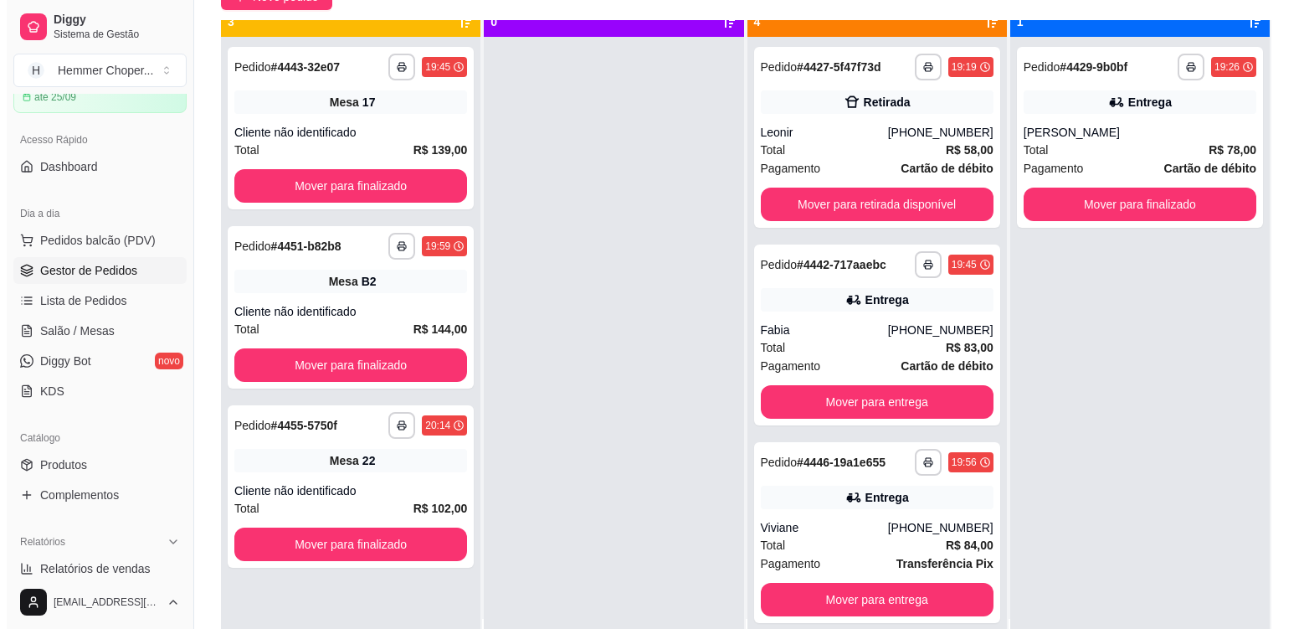
scroll to position [47, 0]
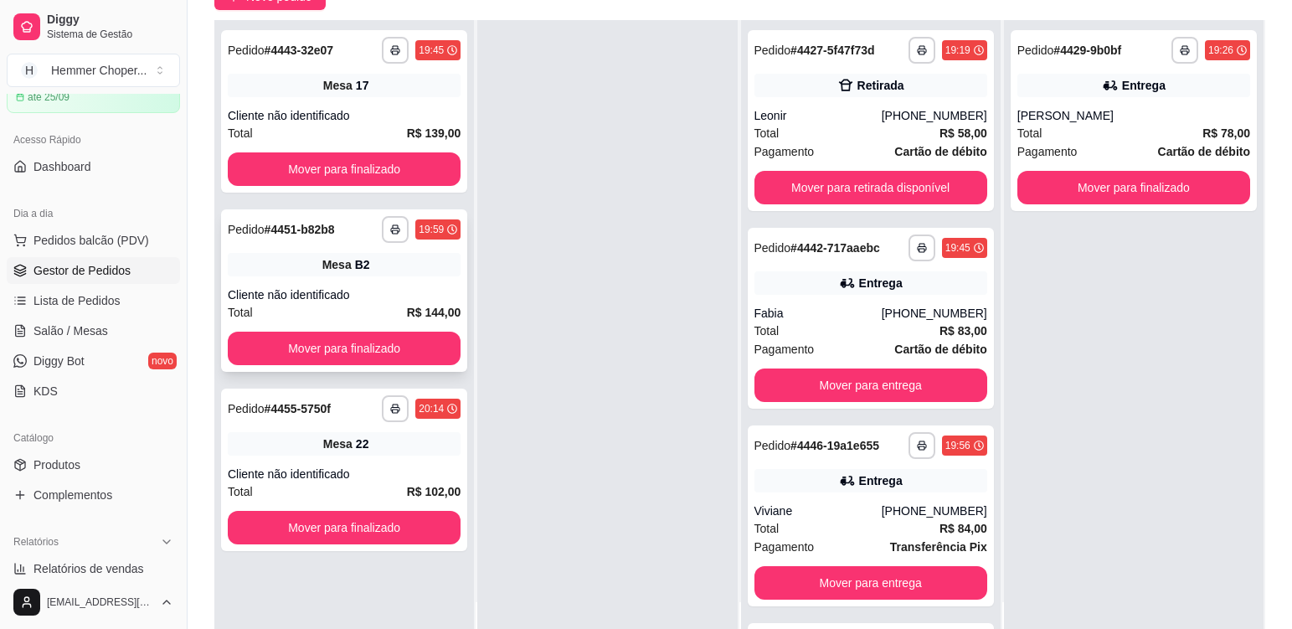
click at [437, 275] on div "Mesa B2" at bounding box center [344, 264] width 233 height 23
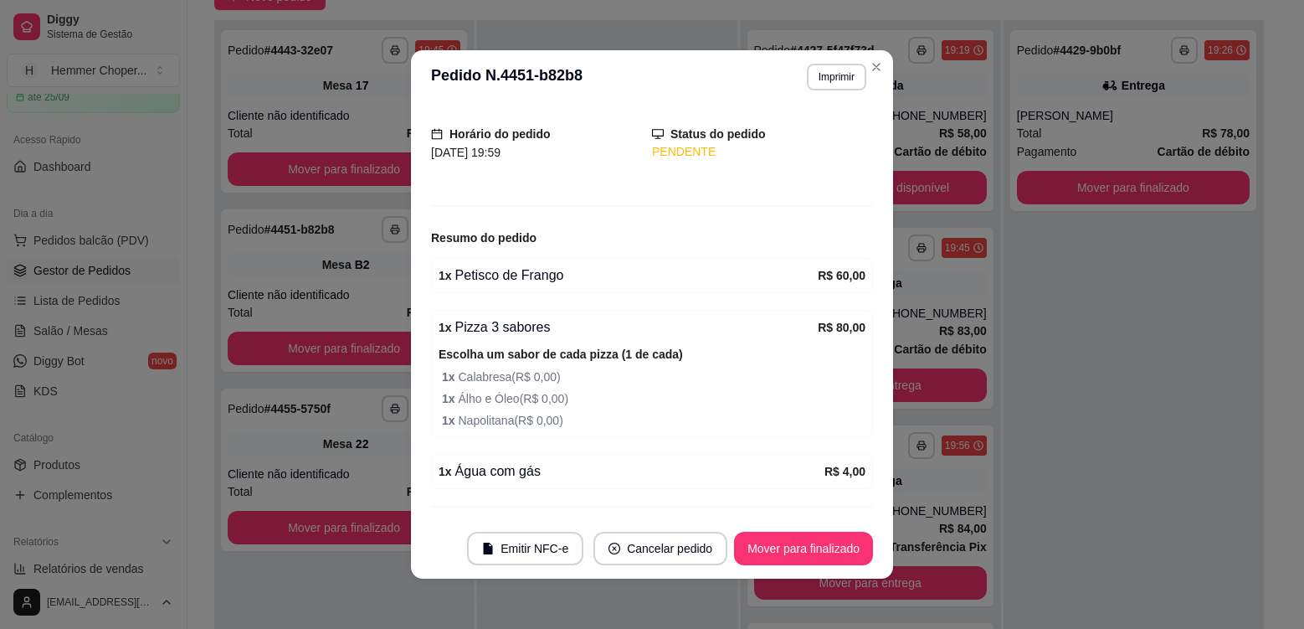
scroll to position [137, 0]
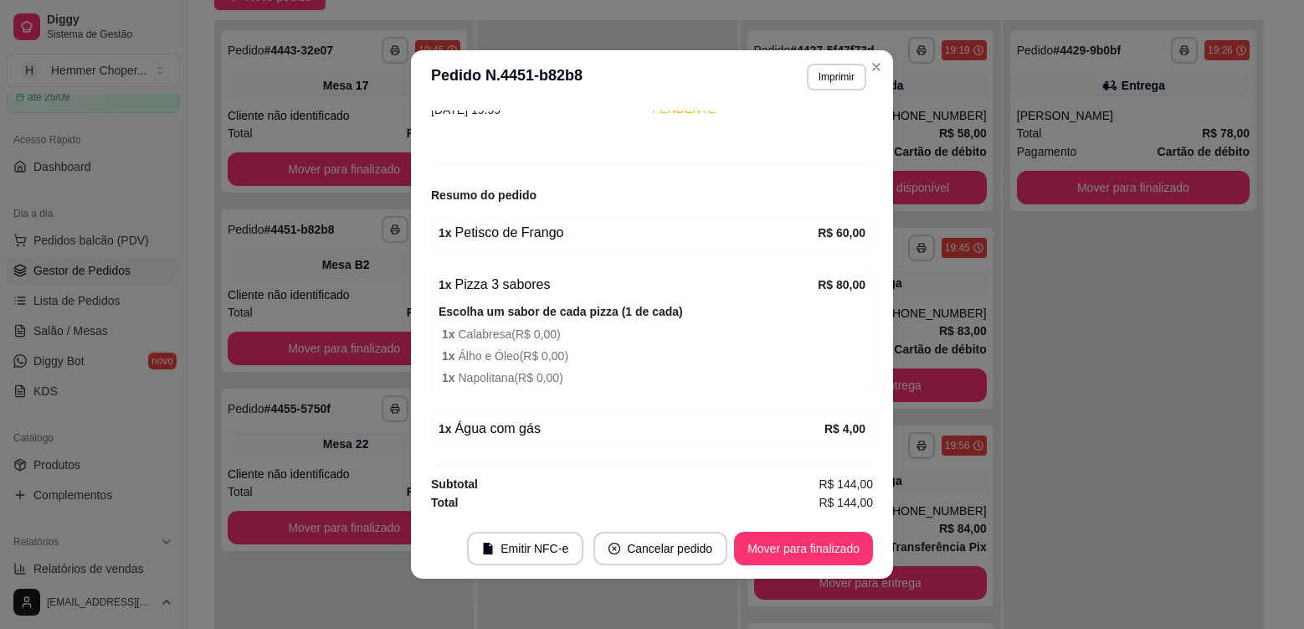
drag, startPoint x: 1020, startPoint y: 552, endPoint x: 1008, endPoint y: 543, distance: 15.1
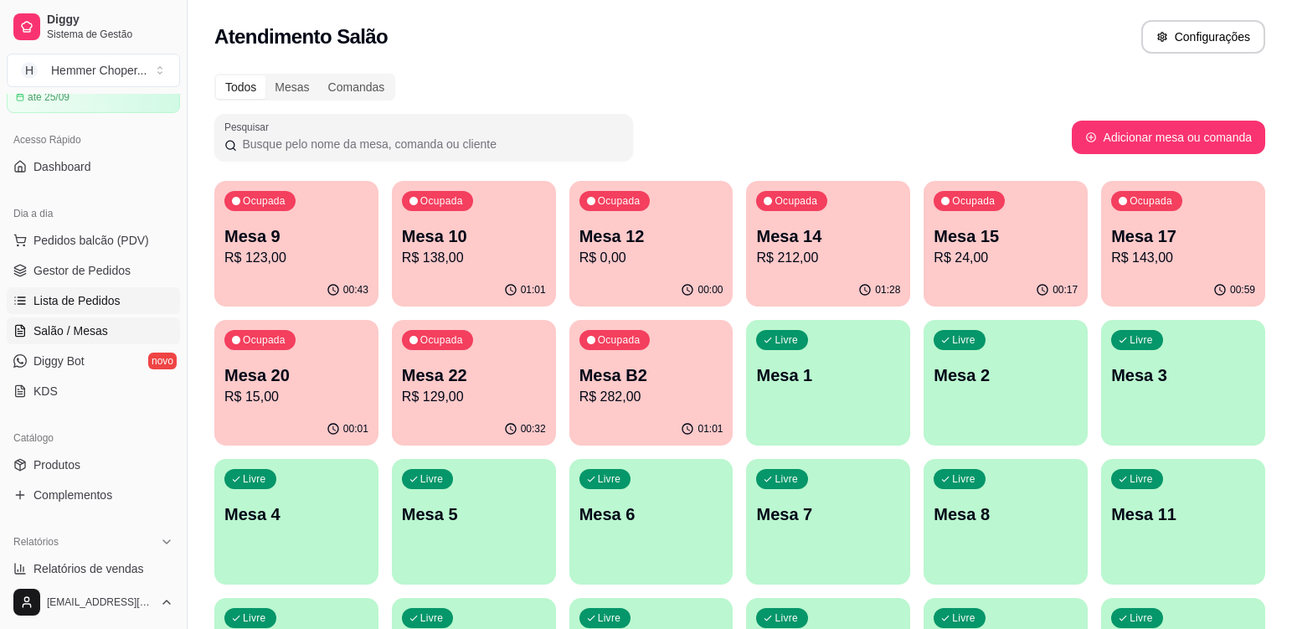
click at [110, 303] on span "Lista de Pedidos" at bounding box center [76, 300] width 87 height 17
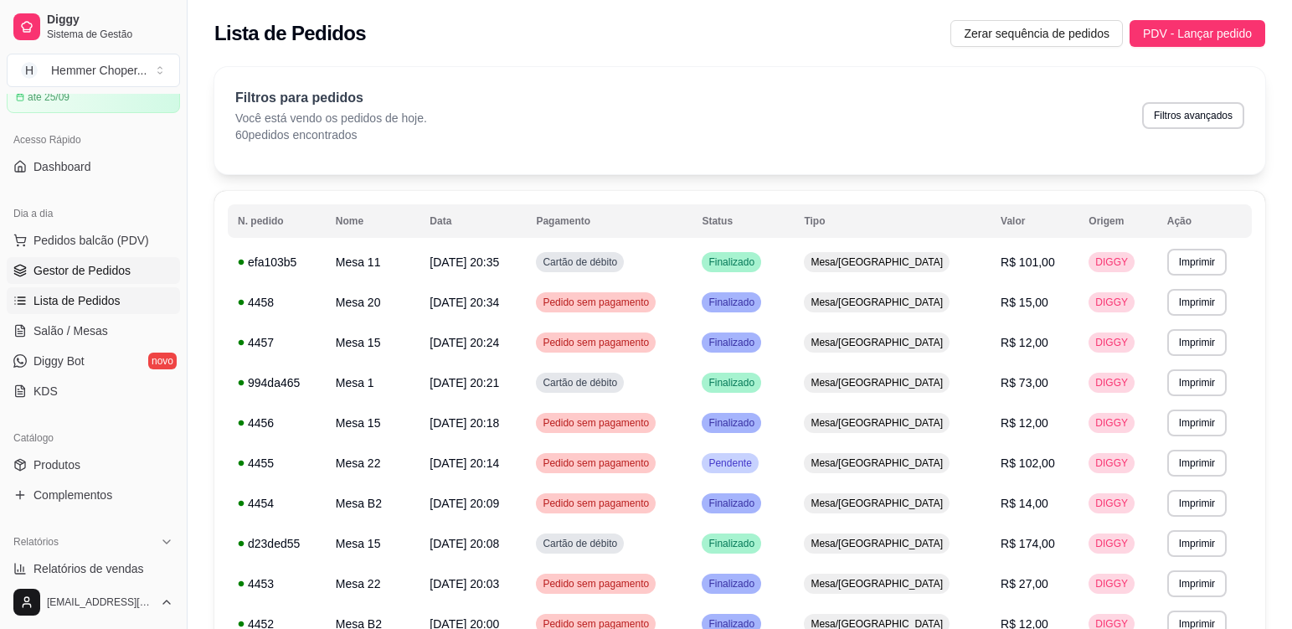
click at [124, 275] on span "Gestor de Pedidos" at bounding box center [81, 270] width 97 height 17
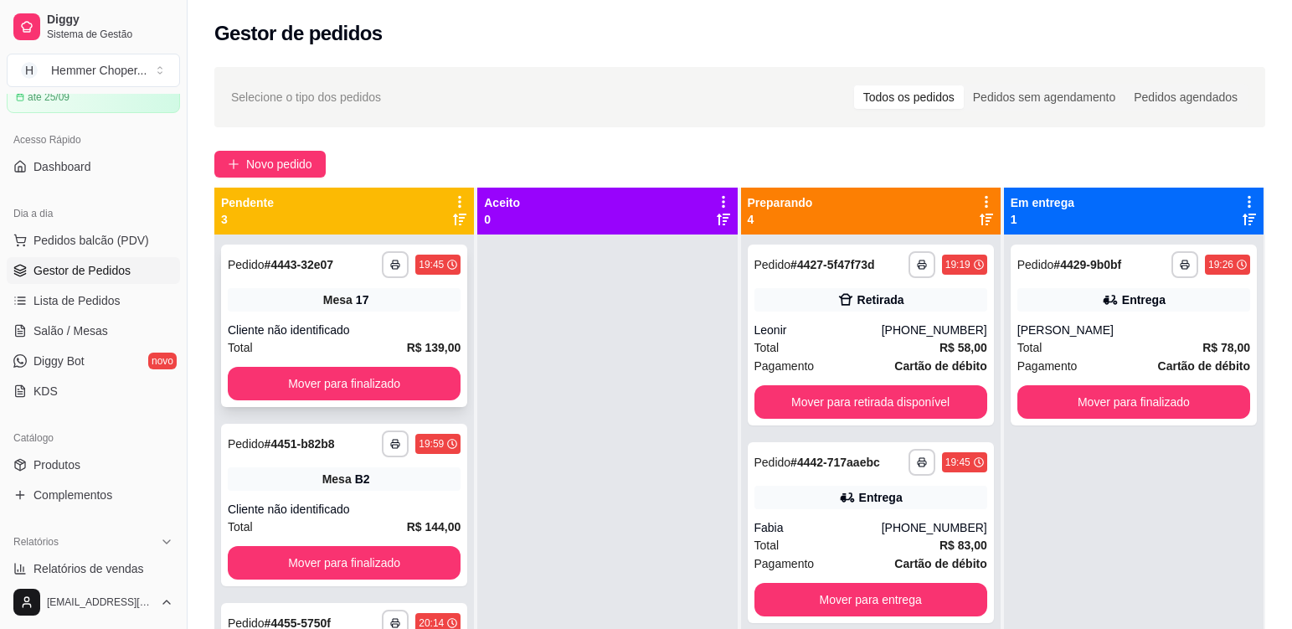
click at [355, 317] on div "**********" at bounding box center [344, 325] width 246 height 162
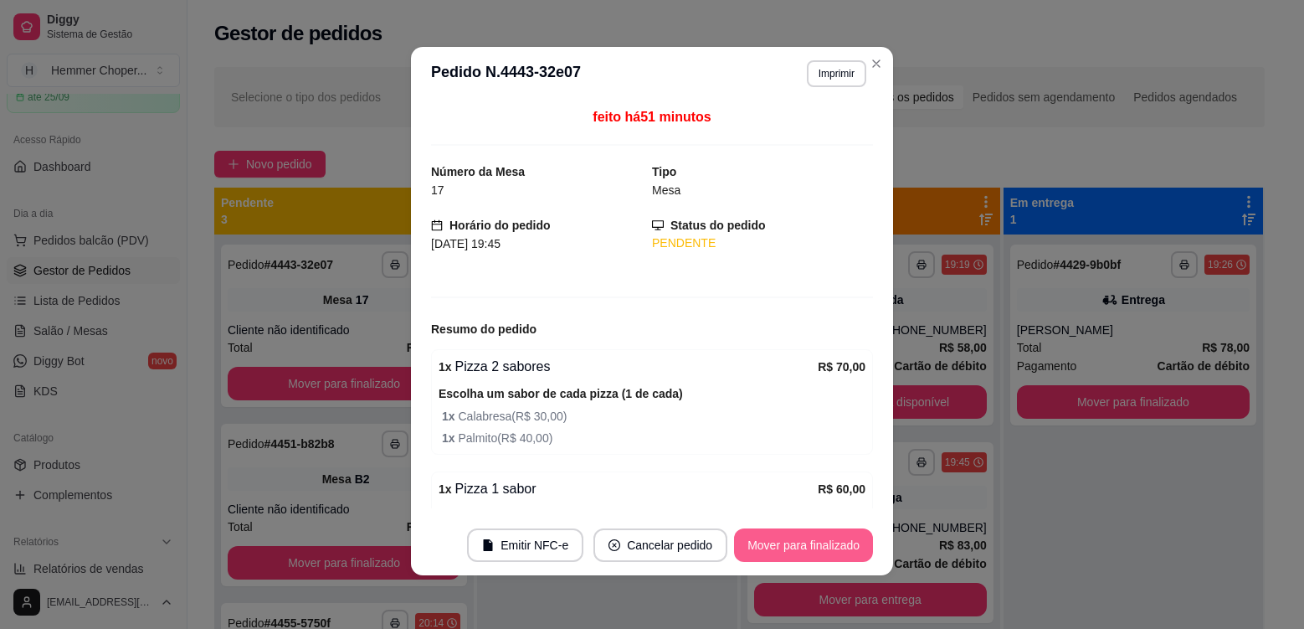
click at [835, 552] on button "Mover para finalizado" at bounding box center [803, 544] width 139 height 33
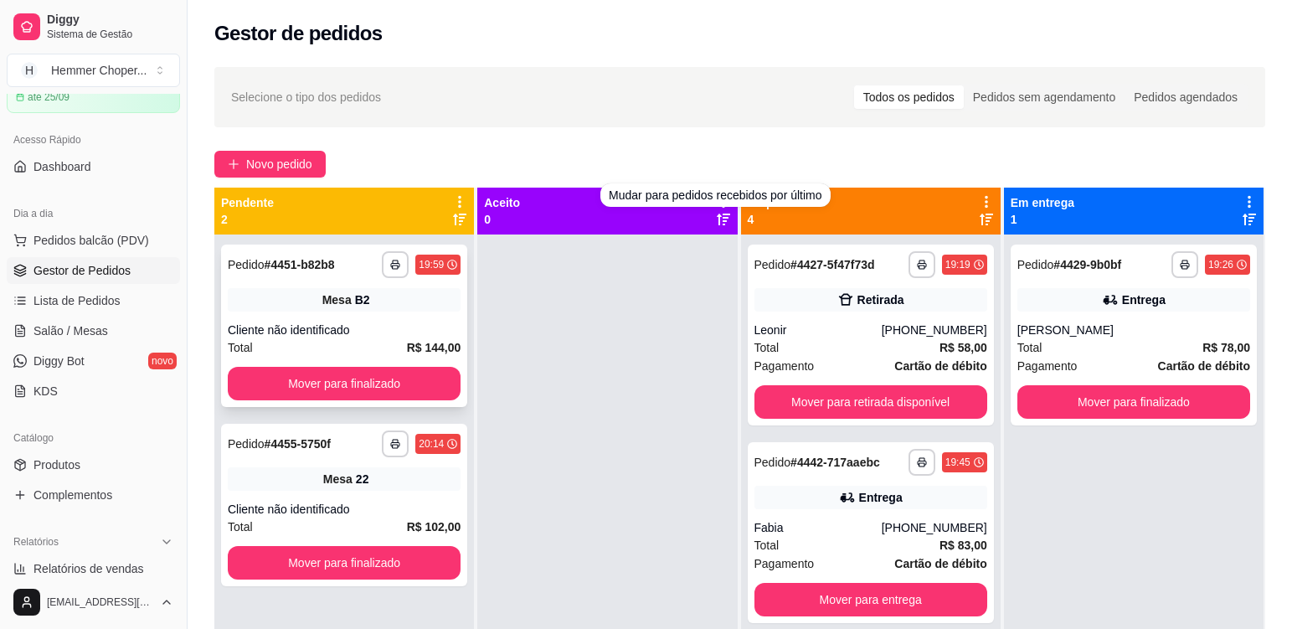
click at [393, 314] on div "**********" at bounding box center [344, 325] width 246 height 162
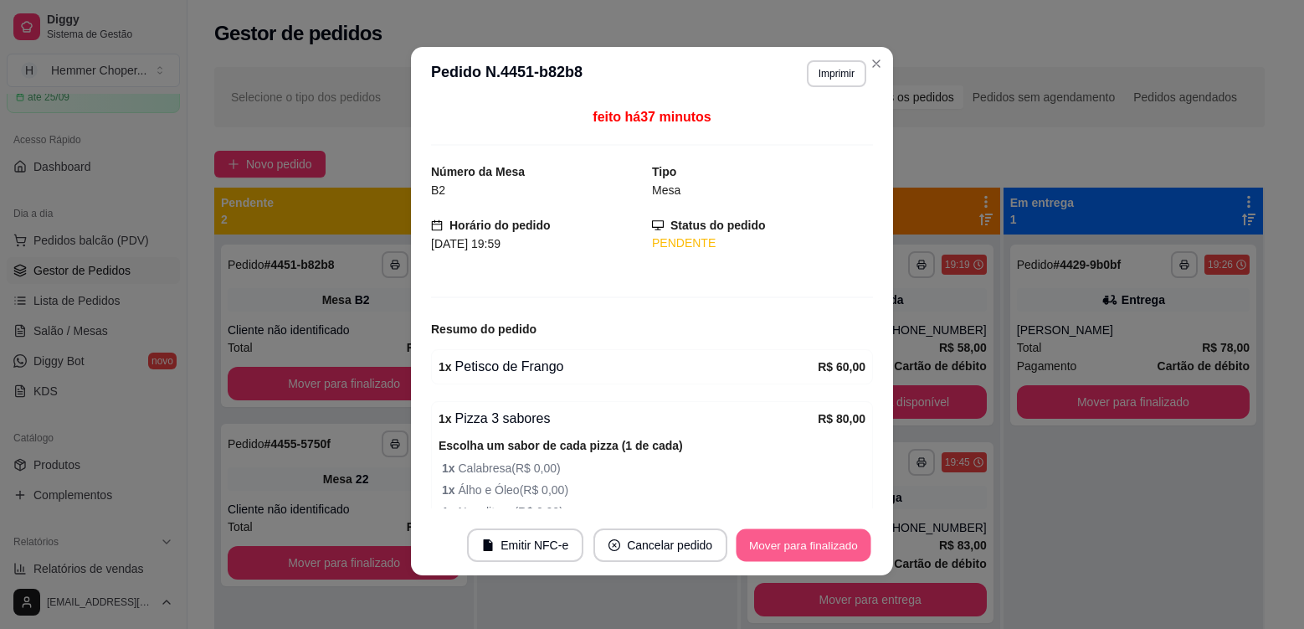
click at [781, 549] on button "Mover para finalizado" at bounding box center [804, 545] width 135 height 33
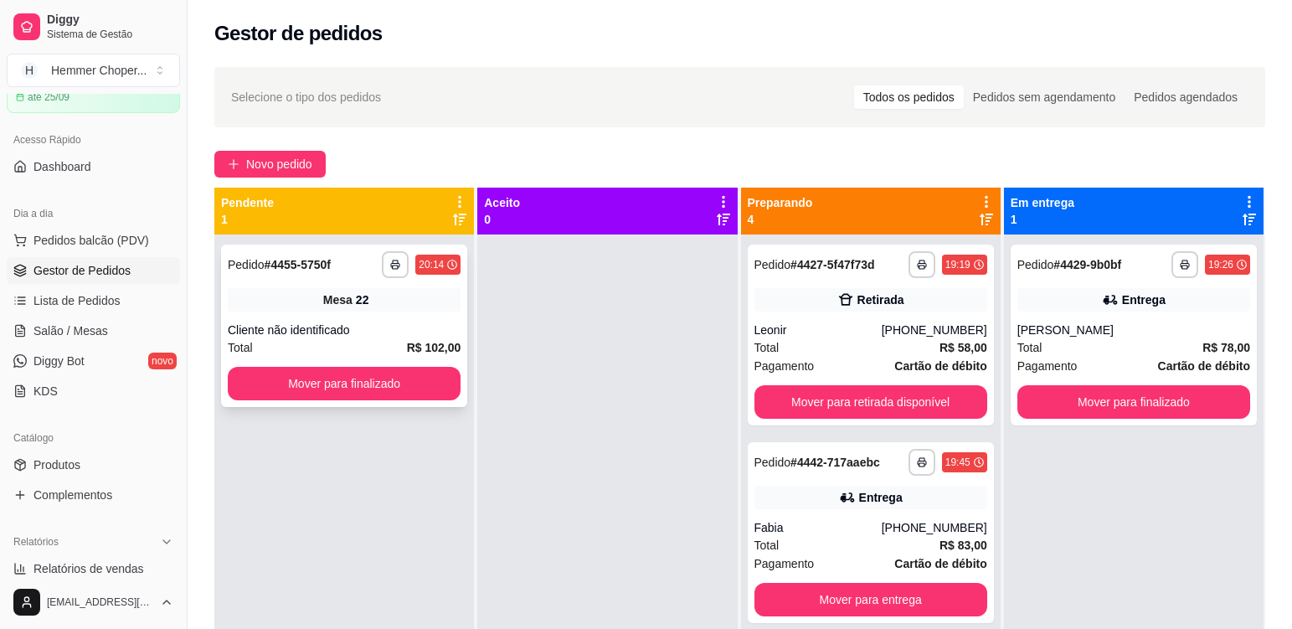
click at [401, 311] on div "Mesa 22" at bounding box center [344, 299] width 233 height 23
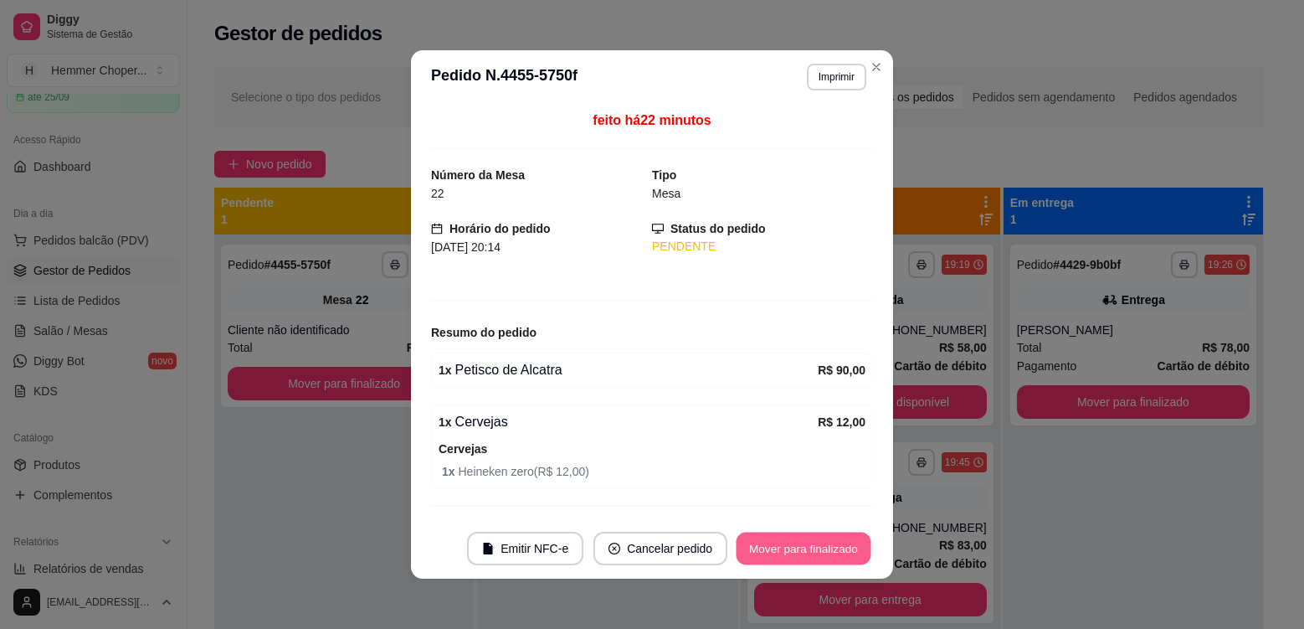
click at [808, 556] on button "Mover para finalizado" at bounding box center [804, 548] width 135 height 33
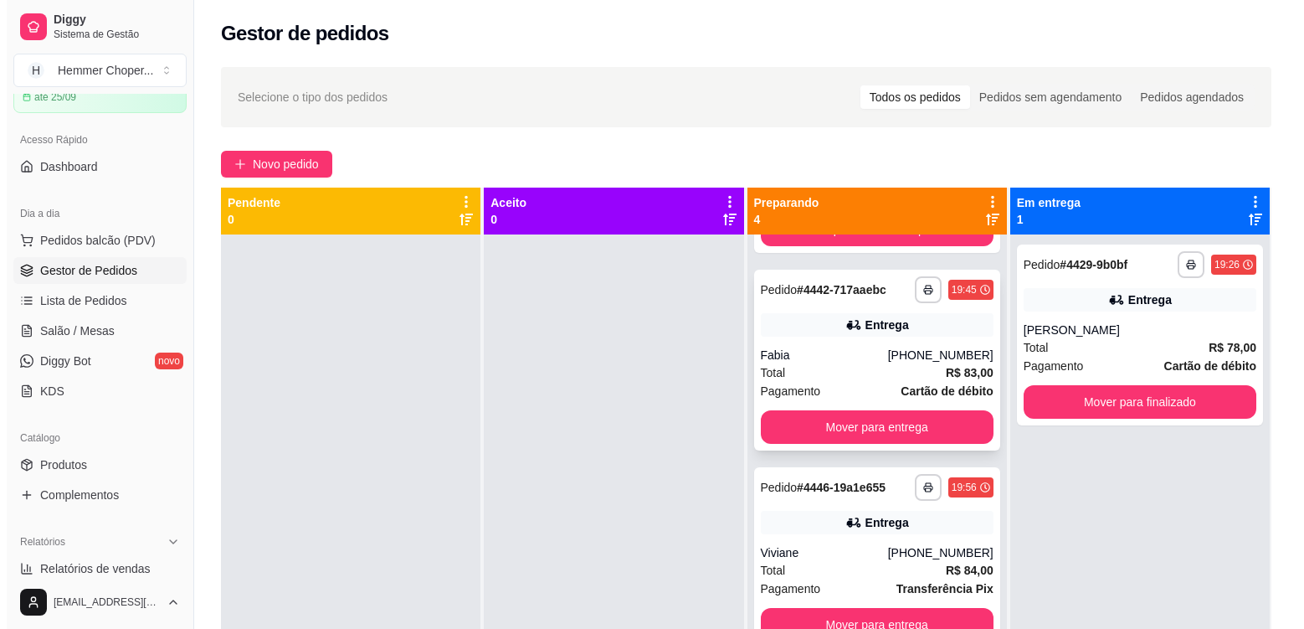
scroll to position [178, 0]
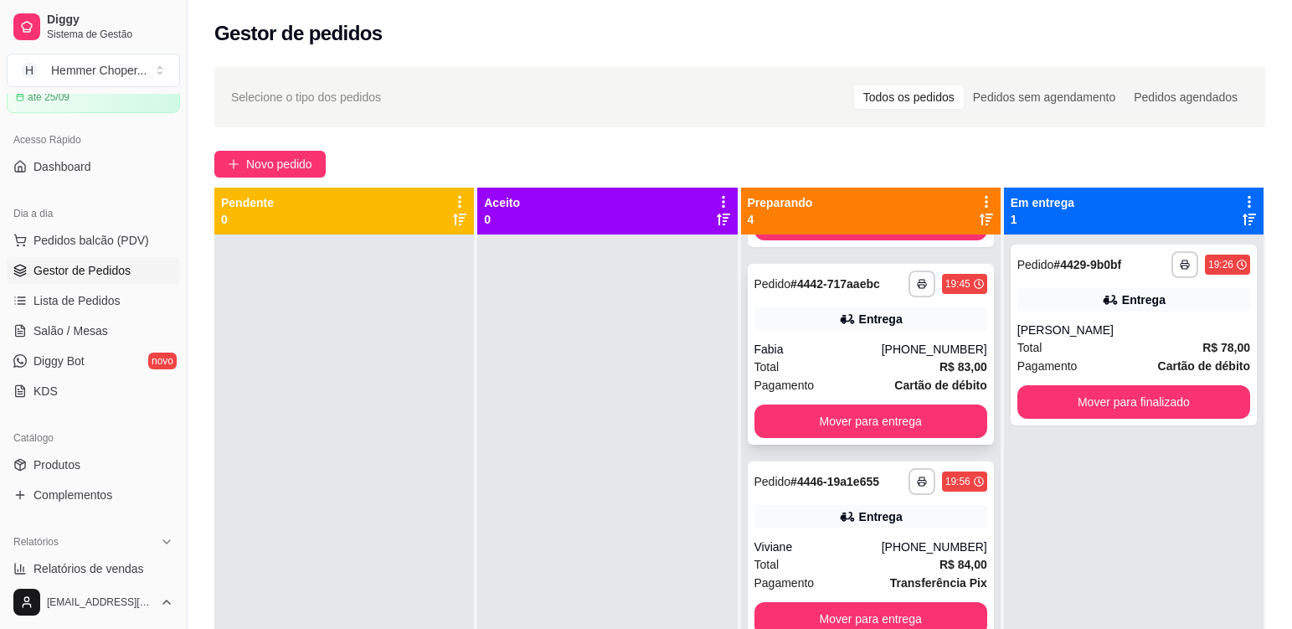
click at [846, 344] on div "Fabia" at bounding box center [817, 349] width 127 height 17
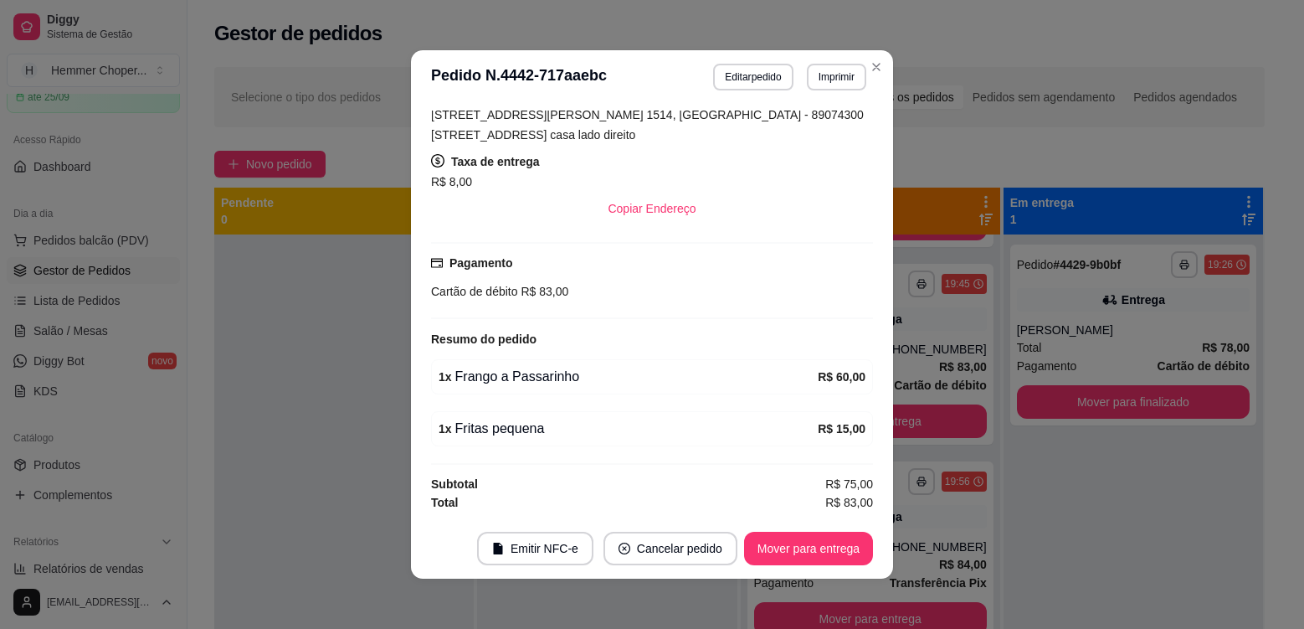
scroll to position [3, 0]
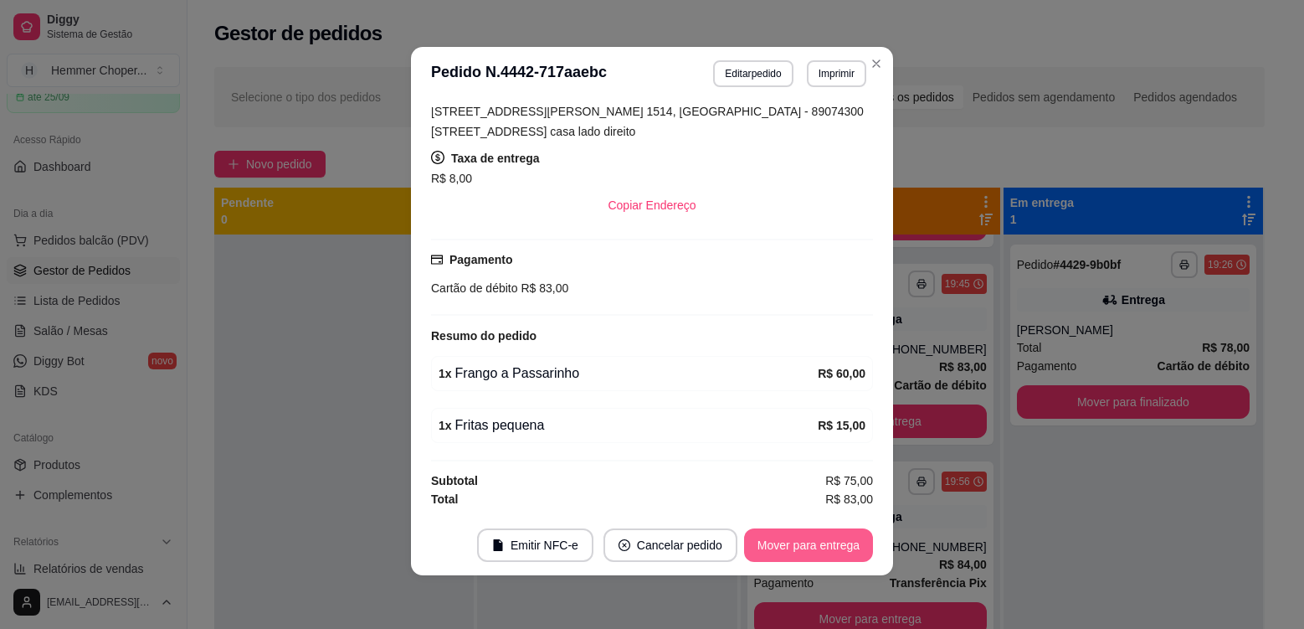
click at [815, 552] on button "Mover para entrega" at bounding box center [808, 544] width 129 height 33
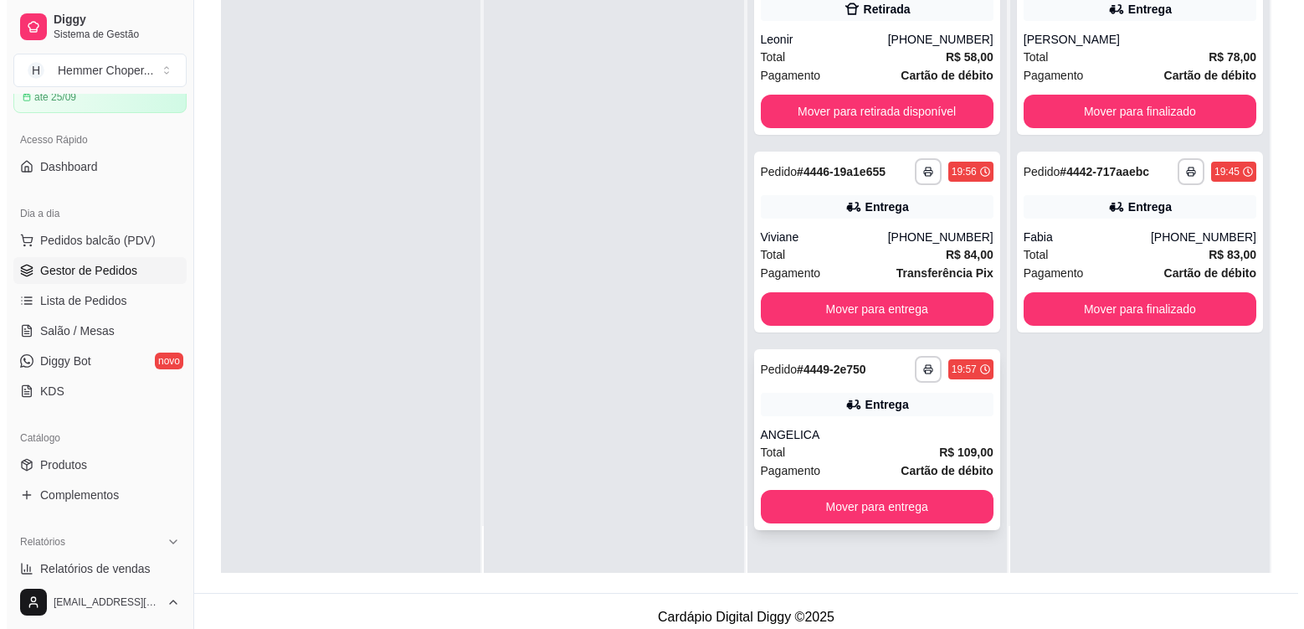
scroll to position [251, 0]
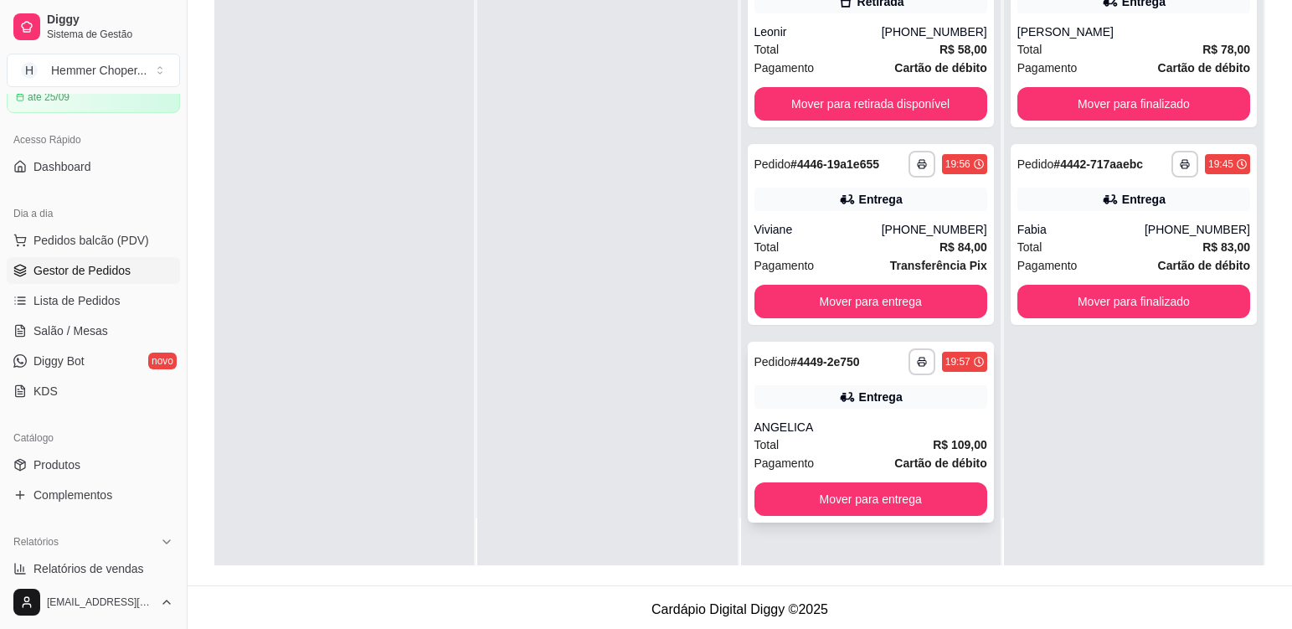
click at [870, 430] on div "ANGELICA" at bounding box center [870, 427] width 233 height 17
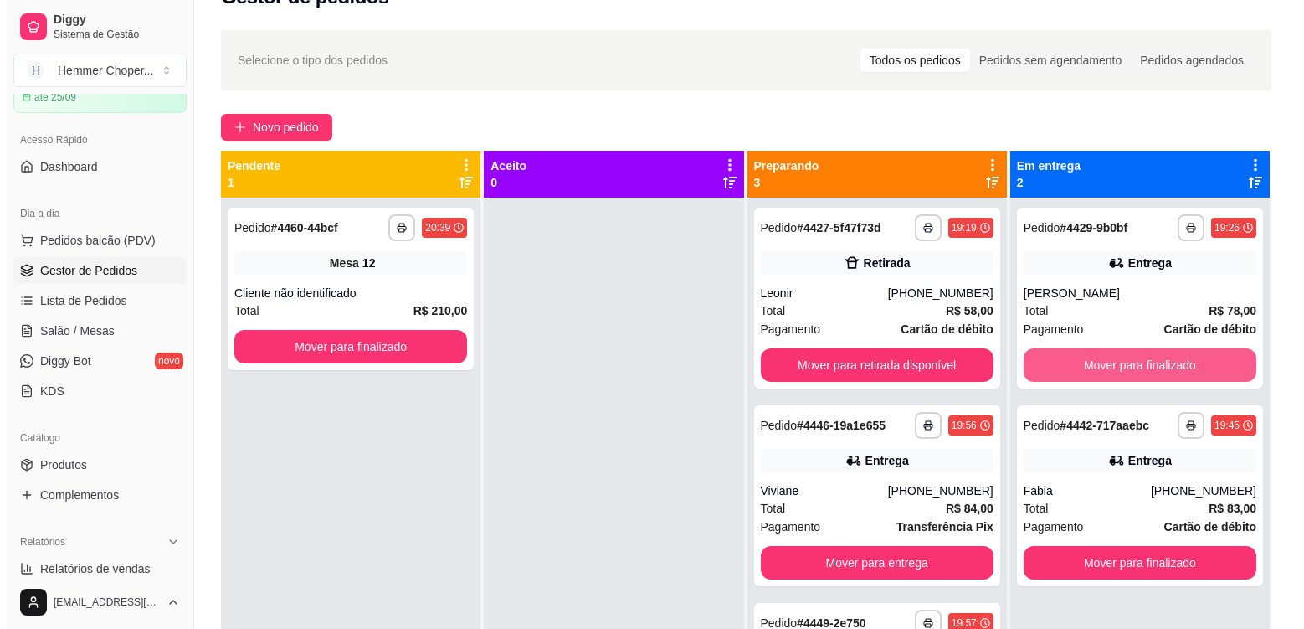
scroll to position [0, 0]
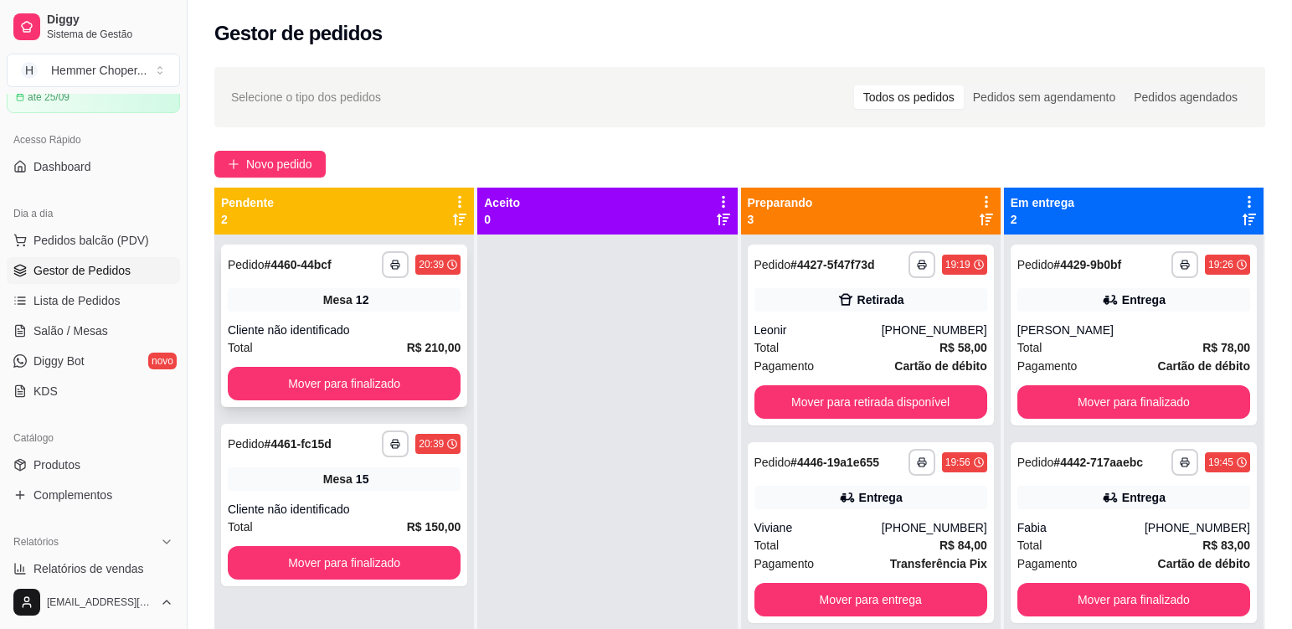
click at [392, 327] on div "Cliente não identificado" at bounding box center [344, 329] width 233 height 17
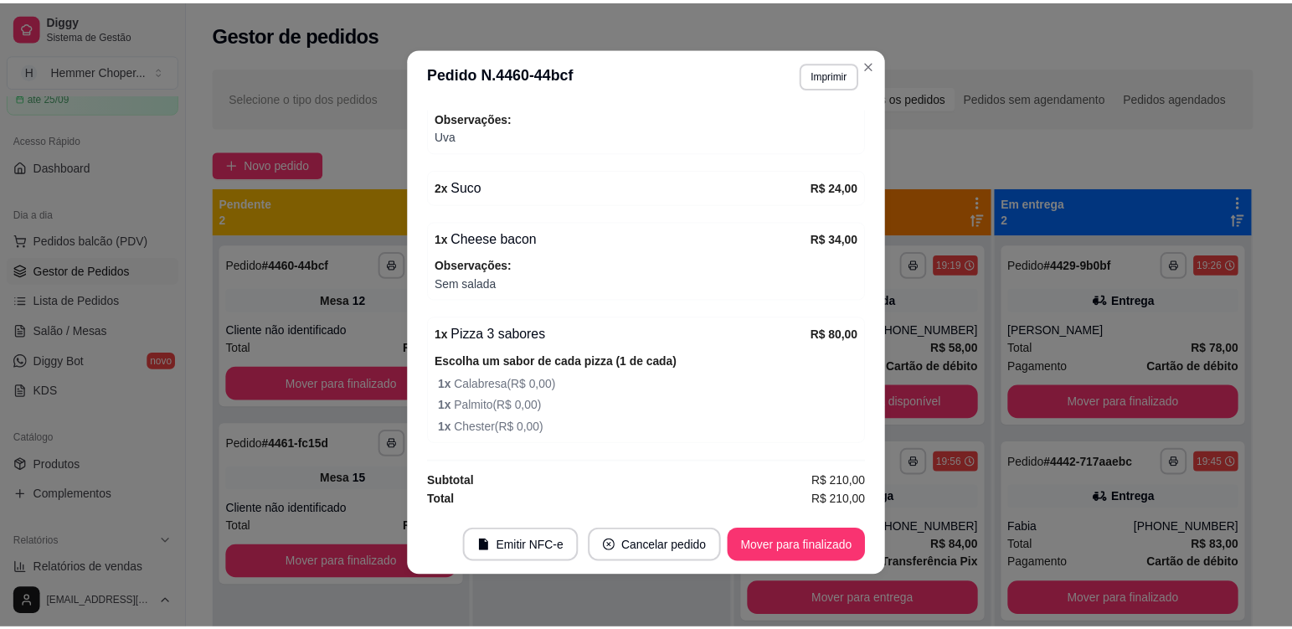
scroll to position [3, 0]
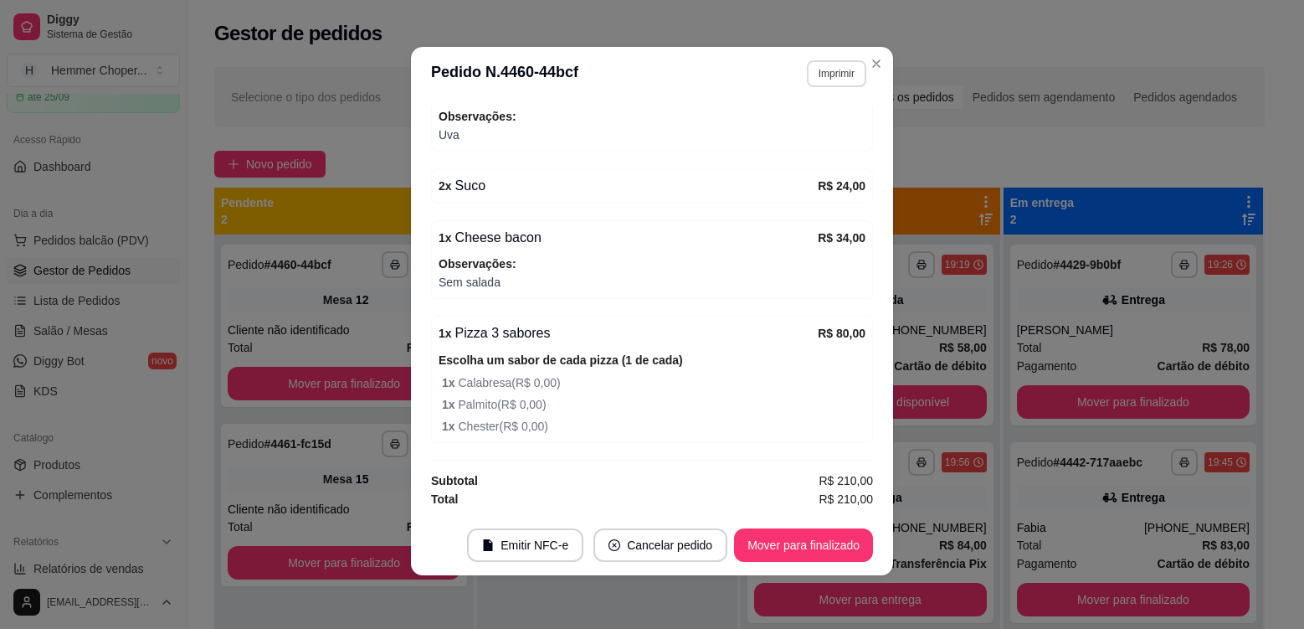
click at [822, 74] on button "Imprimir" at bounding box center [836, 73] width 59 height 27
click at [813, 130] on button "Cozinha" at bounding box center [800, 132] width 117 height 26
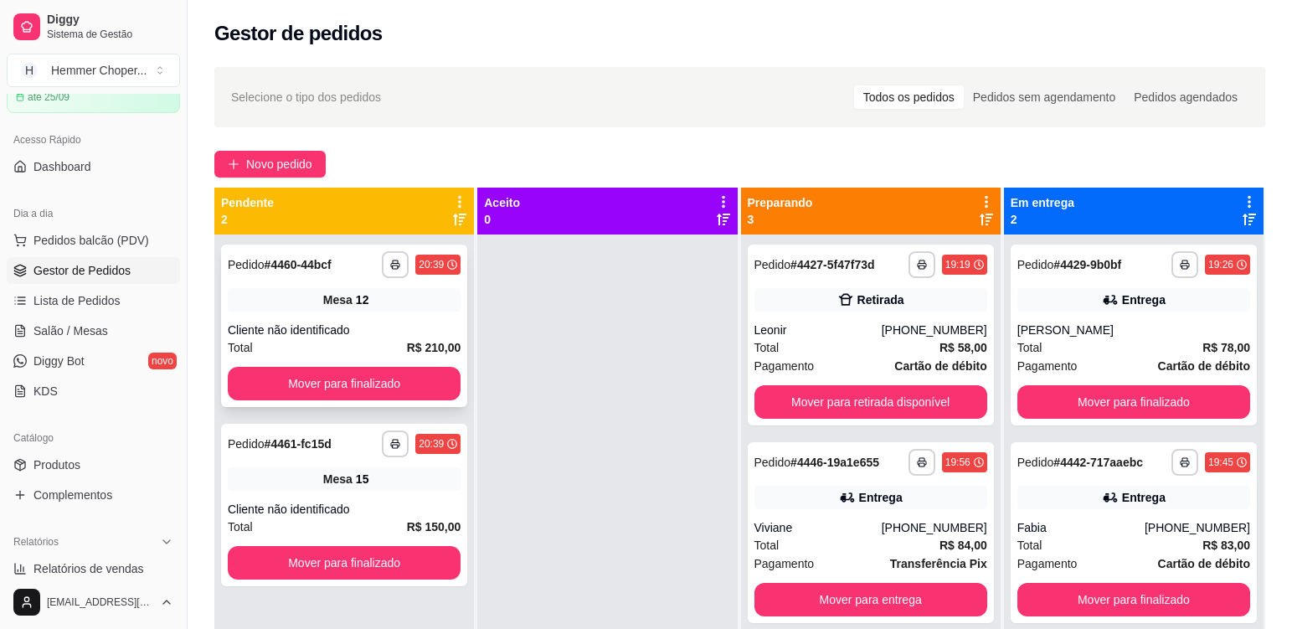
scroll to position [47, 0]
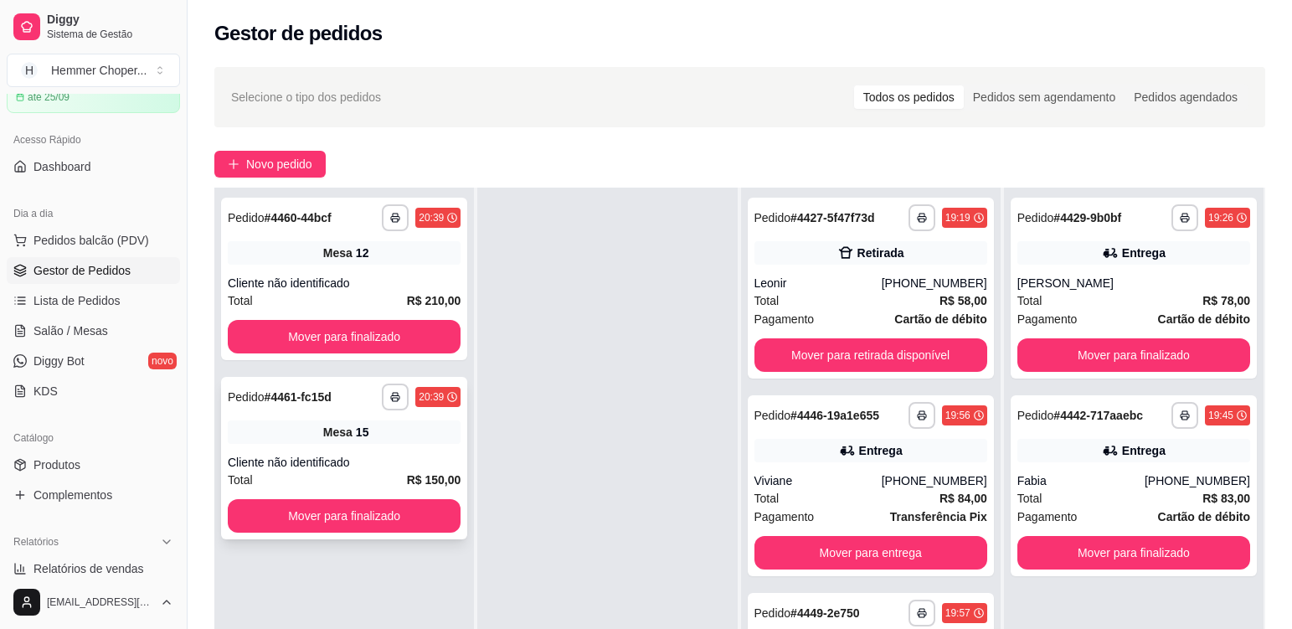
click at [384, 443] on div "Mesa 15" at bounding box center [344, 431] width 233 height 23
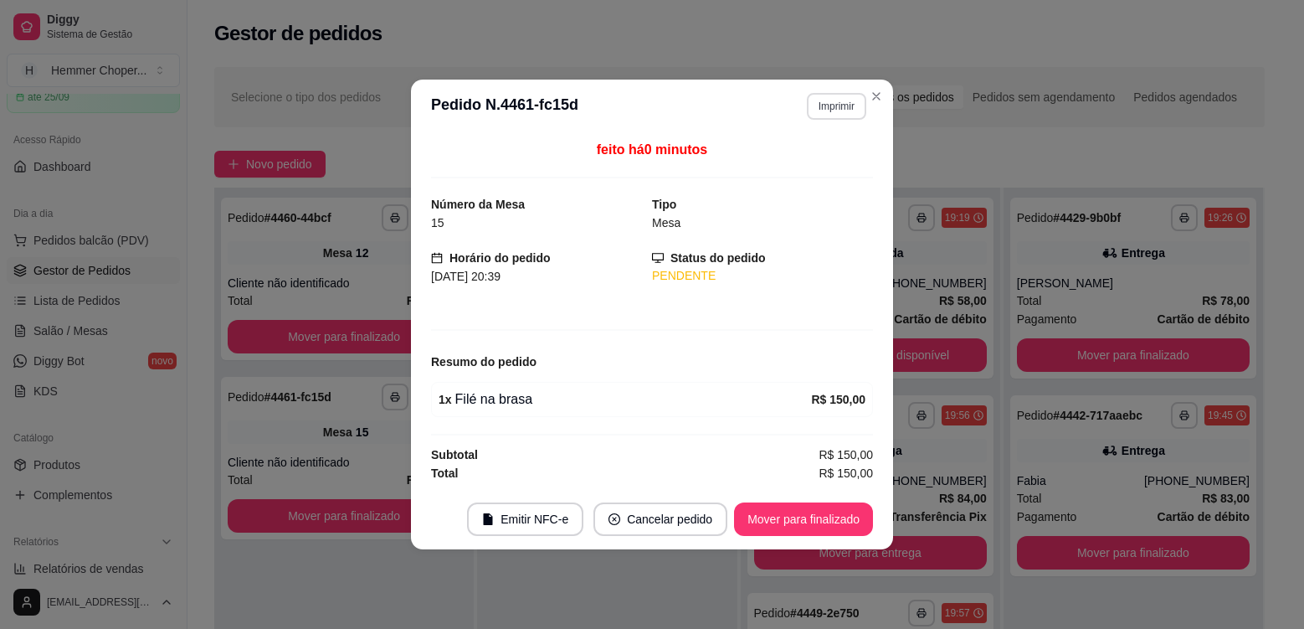
click at [829, 105] on button "Imprimir" at bounding box center [836, 106] width 59 height 27
click at [815, 170] on button "Cozinha" at bounding box center [807, 165] width 121 height 27
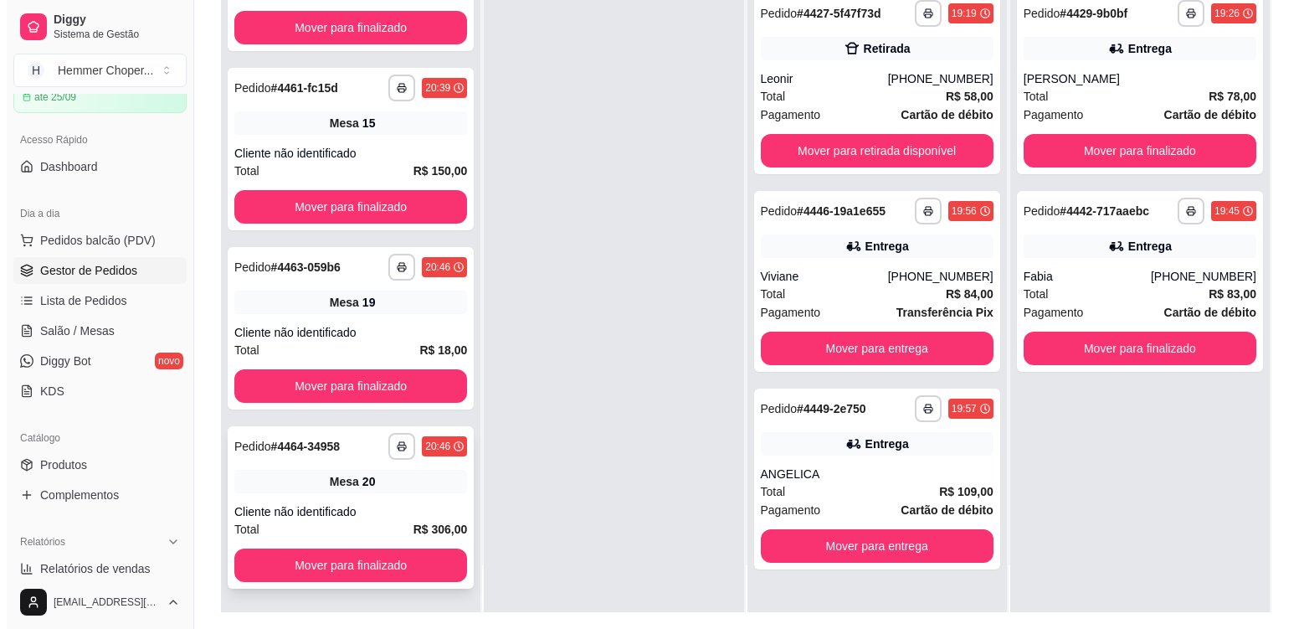
scroll to position [251, 0]
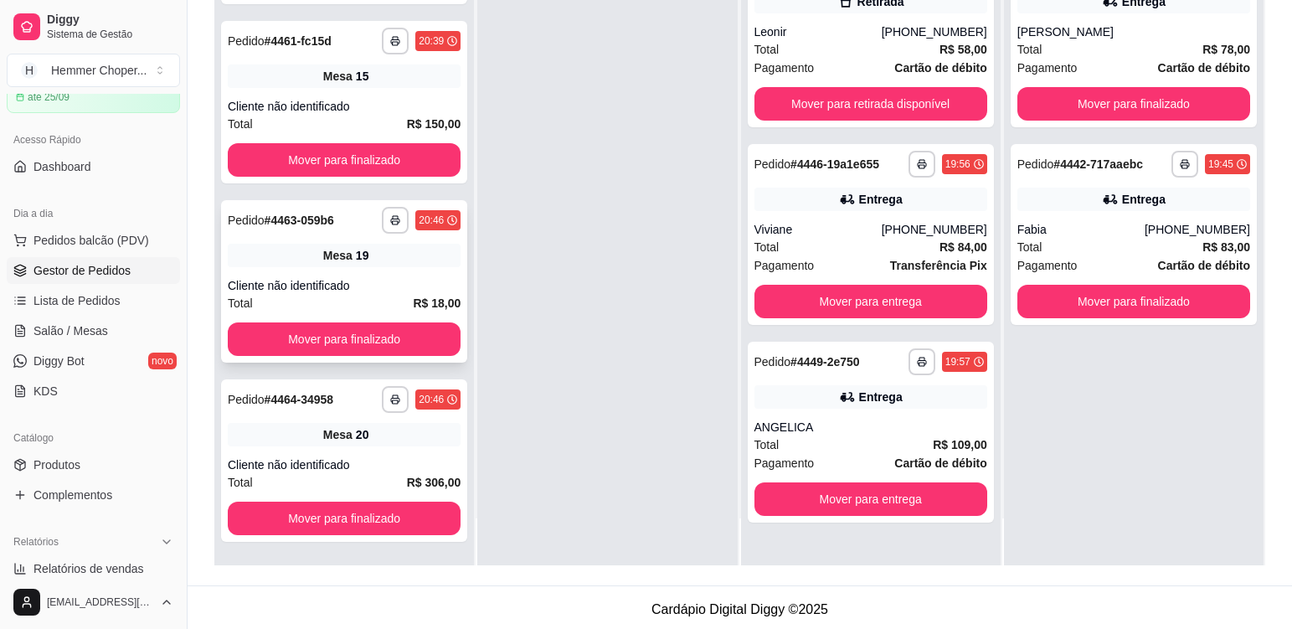
click at [379, 275] on div "**********" at bounding box center [344, 281] width 246 height 162
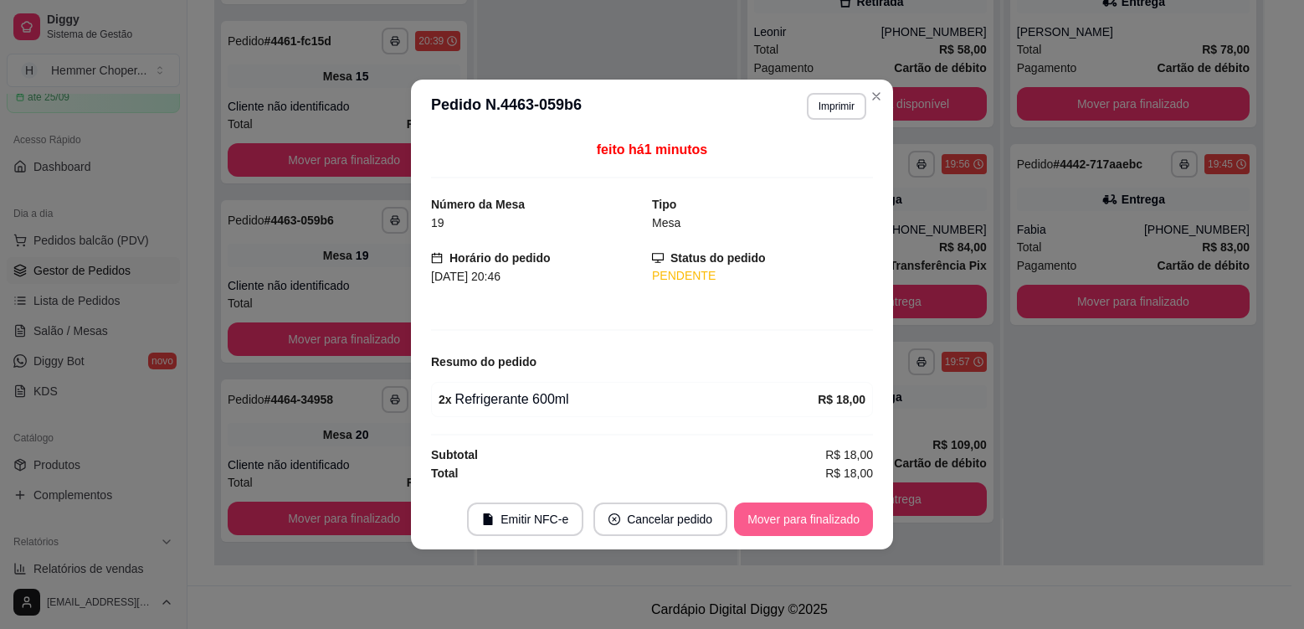
click at [778, 514] on button "Mover para finalizado" at bounding box center [803, 518] width 139 height 33
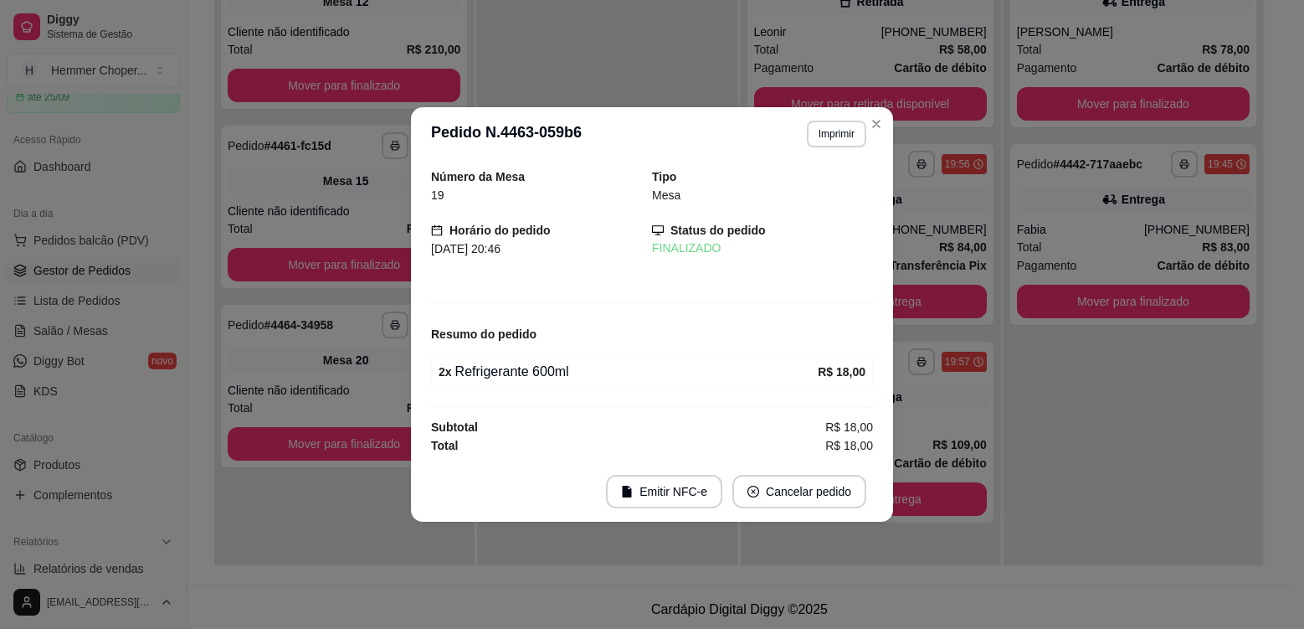
scroll to position [0, 0]
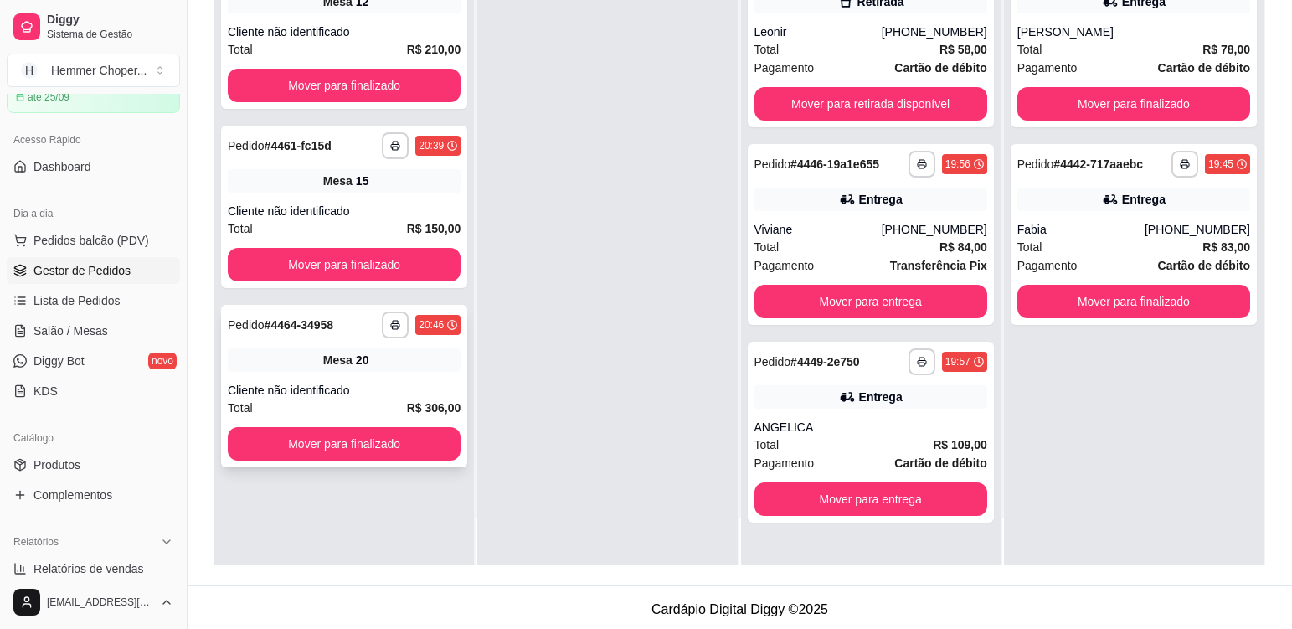
click at [378, 391] on div "Cliente não identificado" at bounding box center [344, 390] width 233 height 17
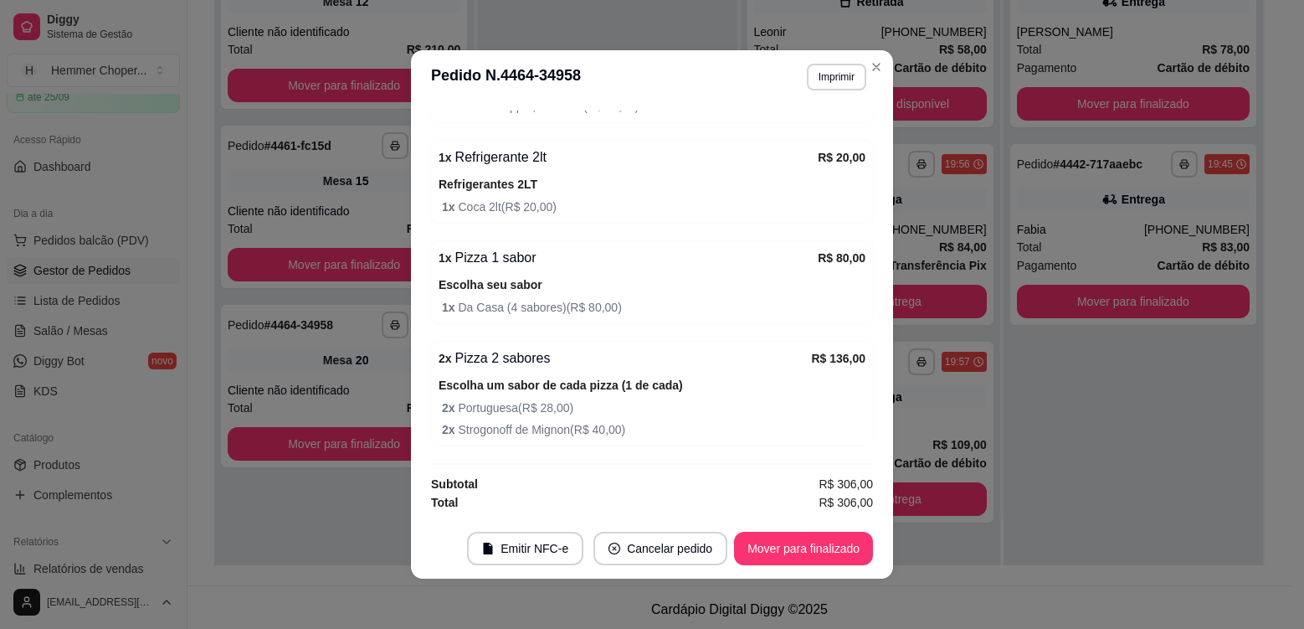
scroll to position [3, 0]
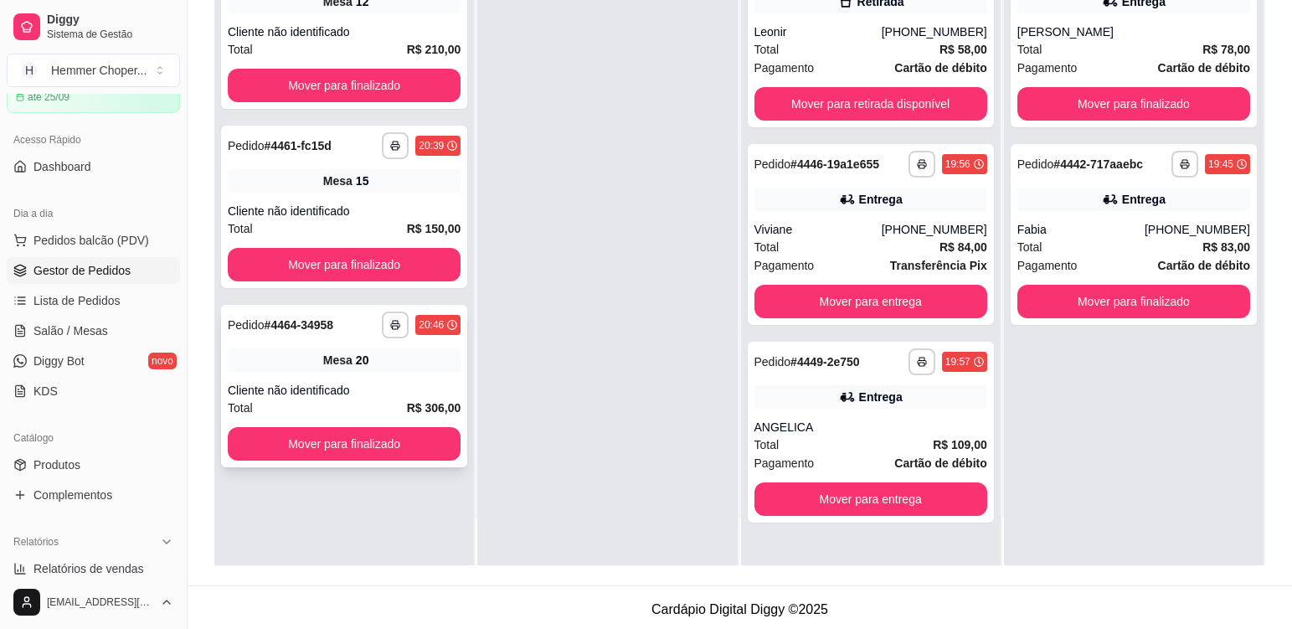
click at [389, 391] on div "Cliente não identificado" at bounding box center [344, 390] width 233 height 17
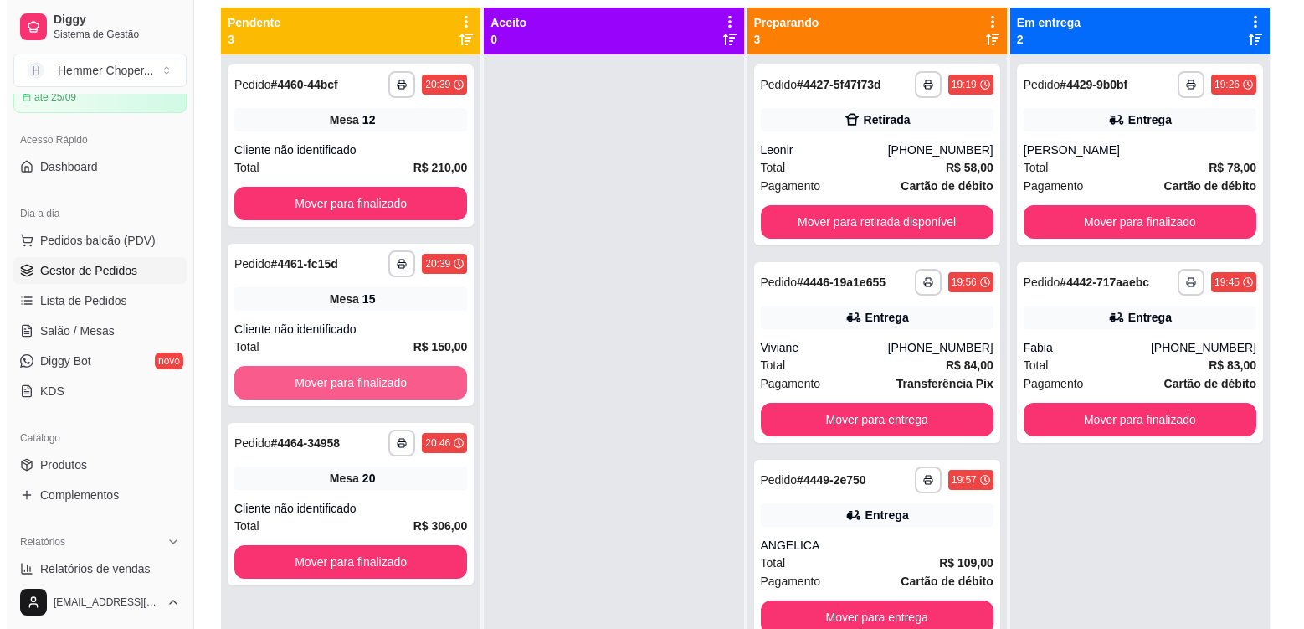
scroll to position [84, 0]
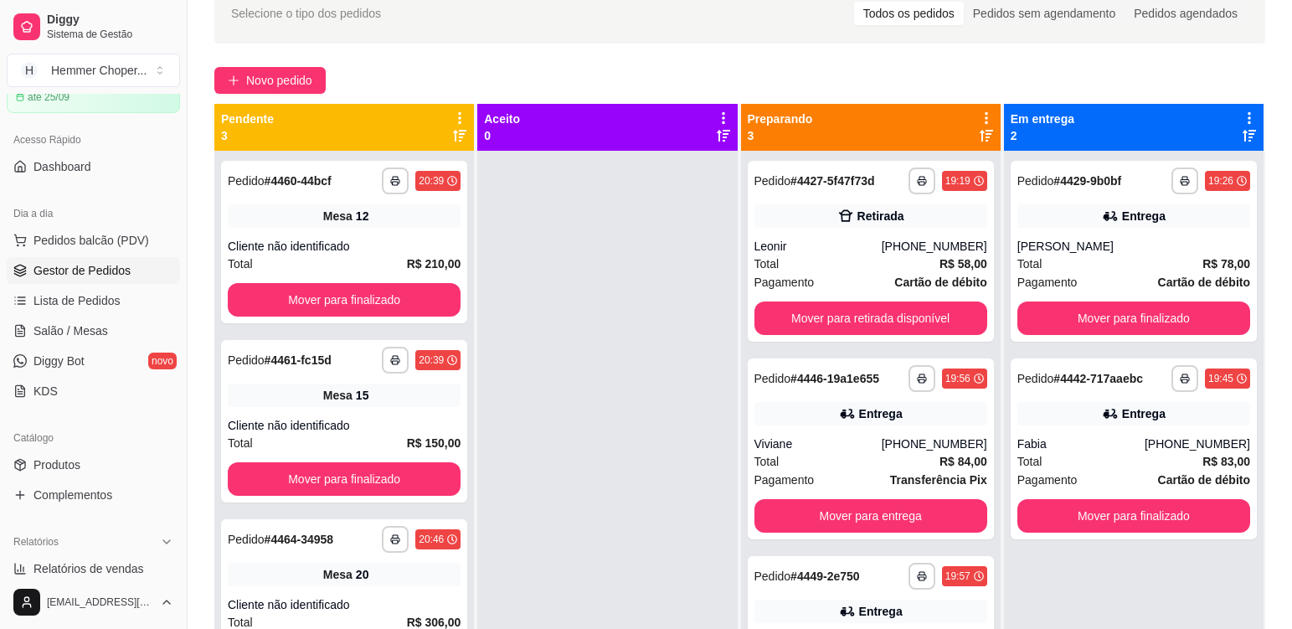
click at [609, 364] on div at bounding box center [606, 465] width 259 height 629
click at [849, 307] on button "Mover para retirada disponível" at bounding box center [870, 317] width 233 height 33
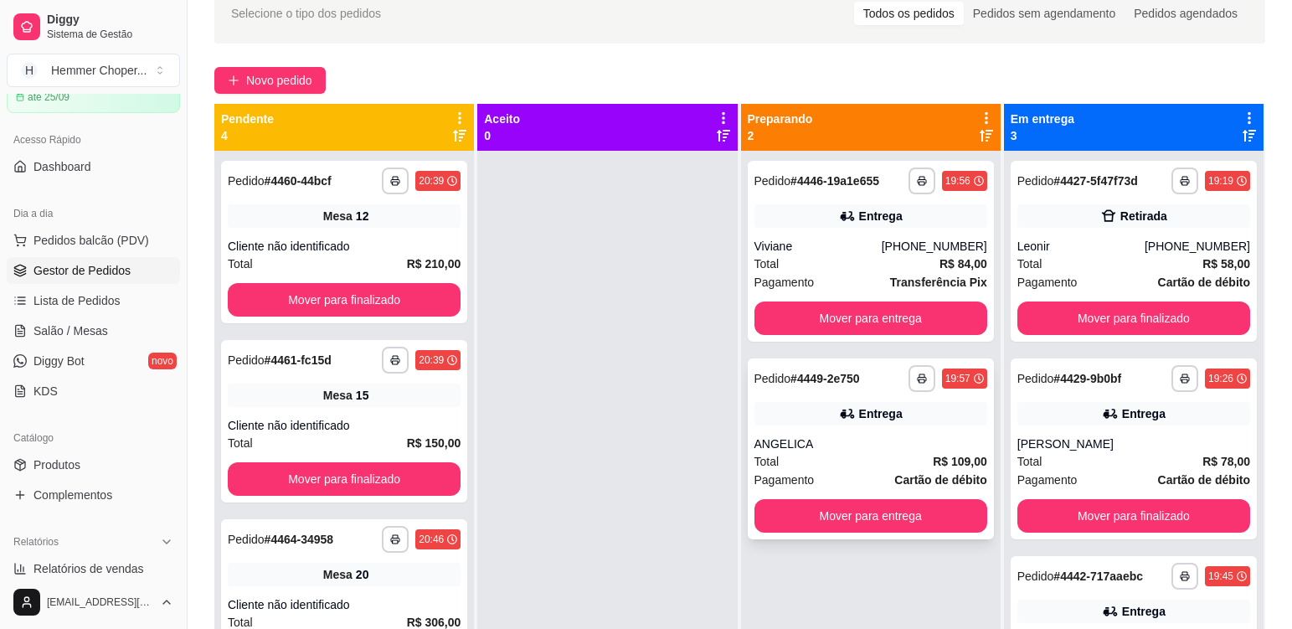
click at [825, 445] on div "ANGELICA" at bounding box center [870, 443] width 233 height 17
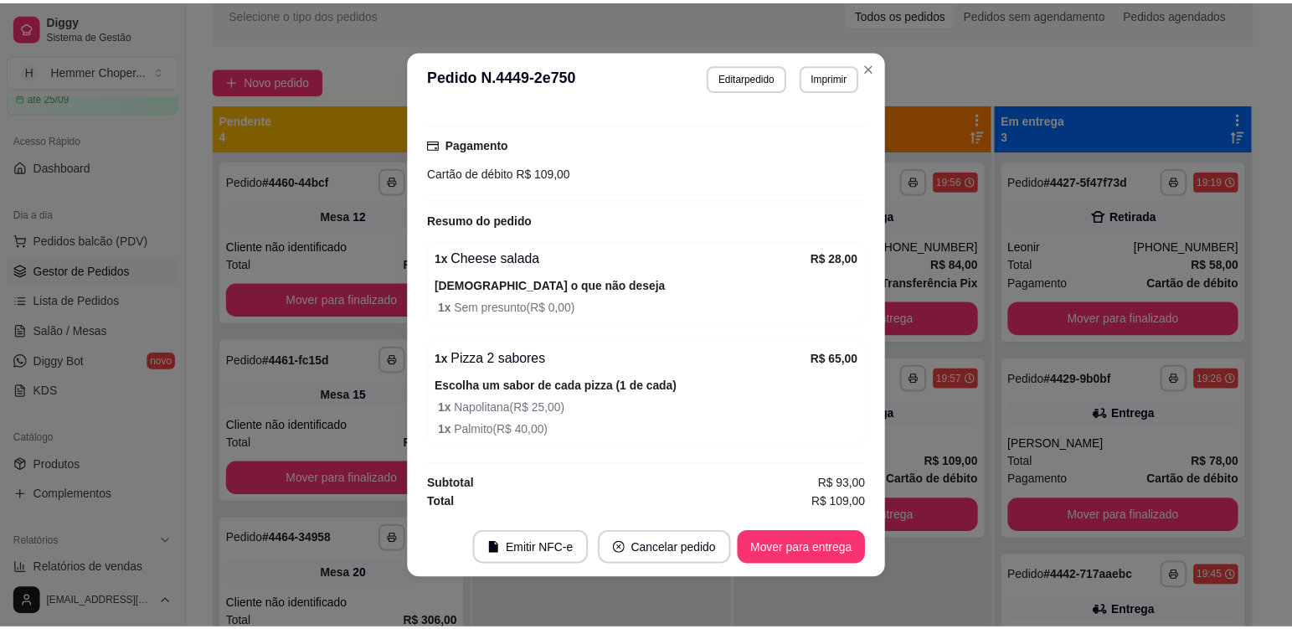
scroll to position [3, 0]
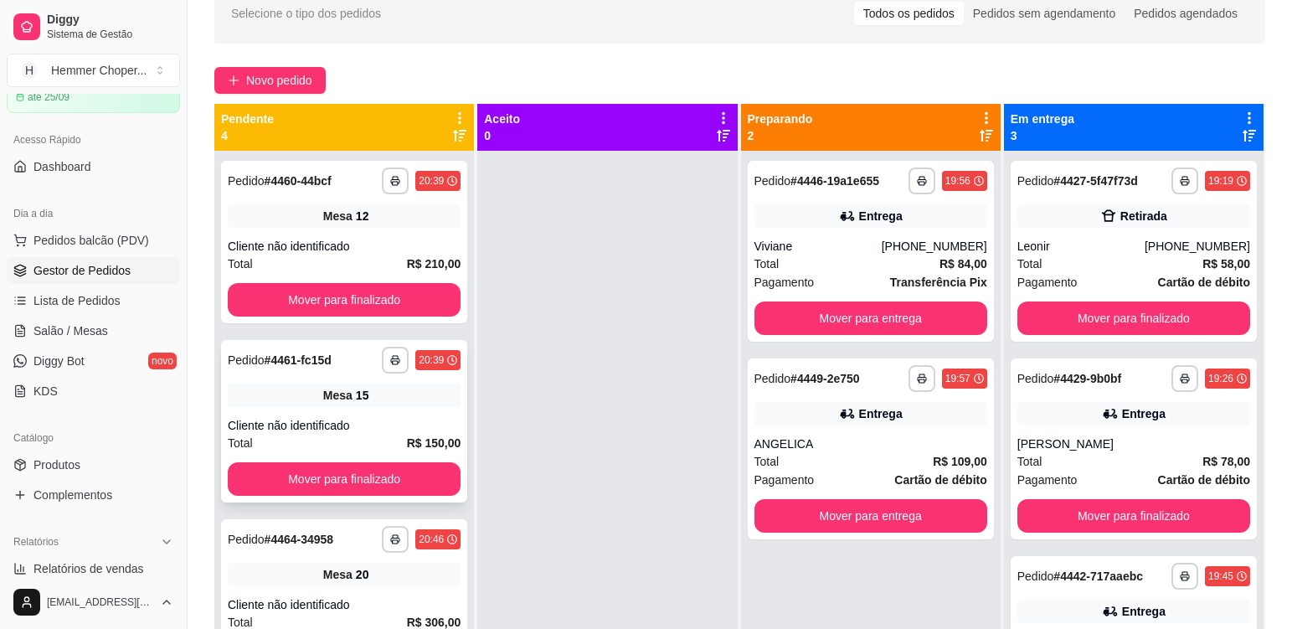
click at [374, 409] on div "**********" at bounding box center [344, 421] width 246 height 162
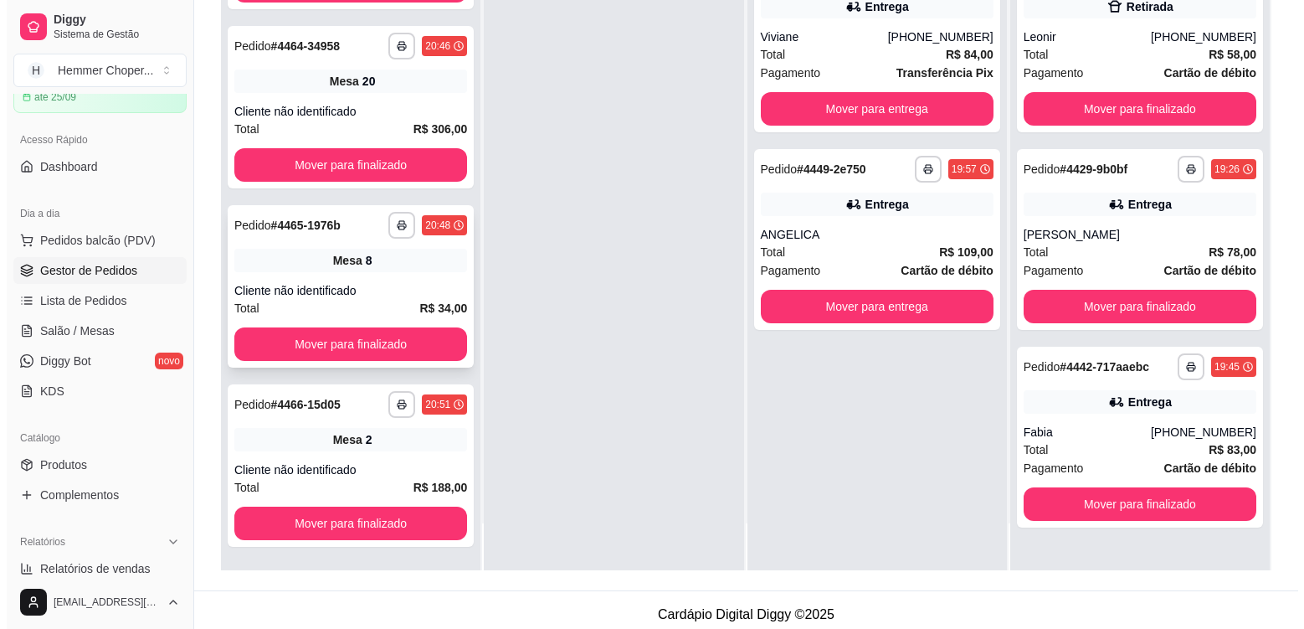
scroll to position [255, 0]
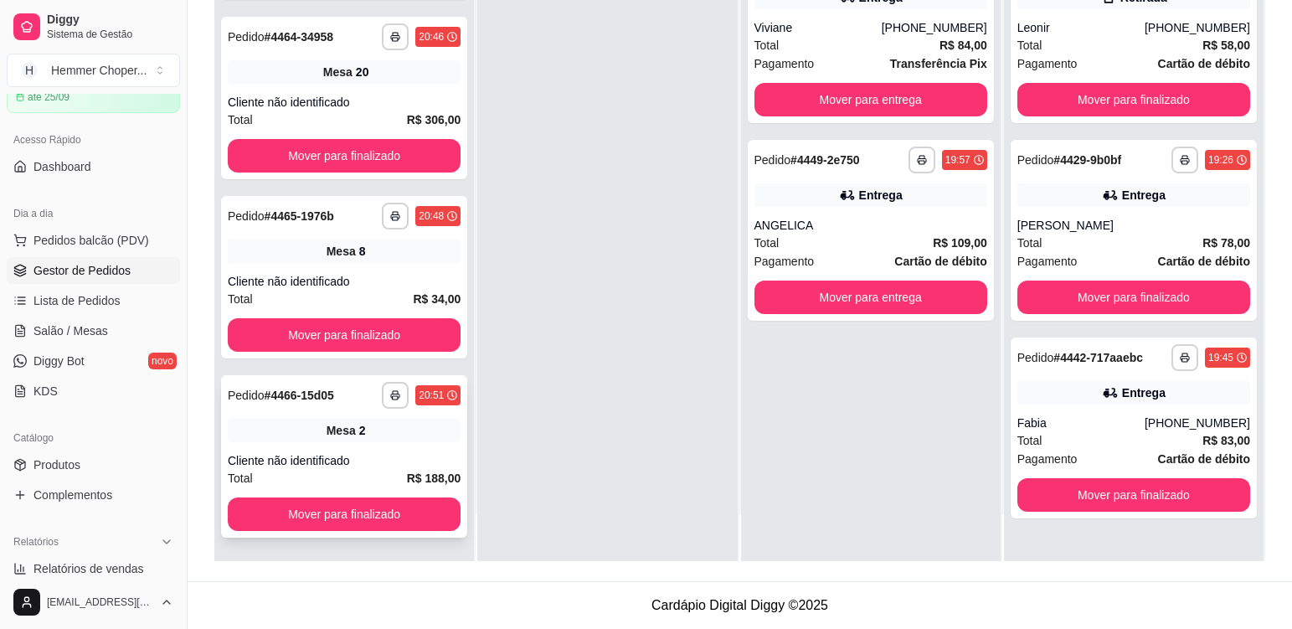
click at [401, 438] on div "Mesa 2" at bounding box center [344, 430] width 233 height 23
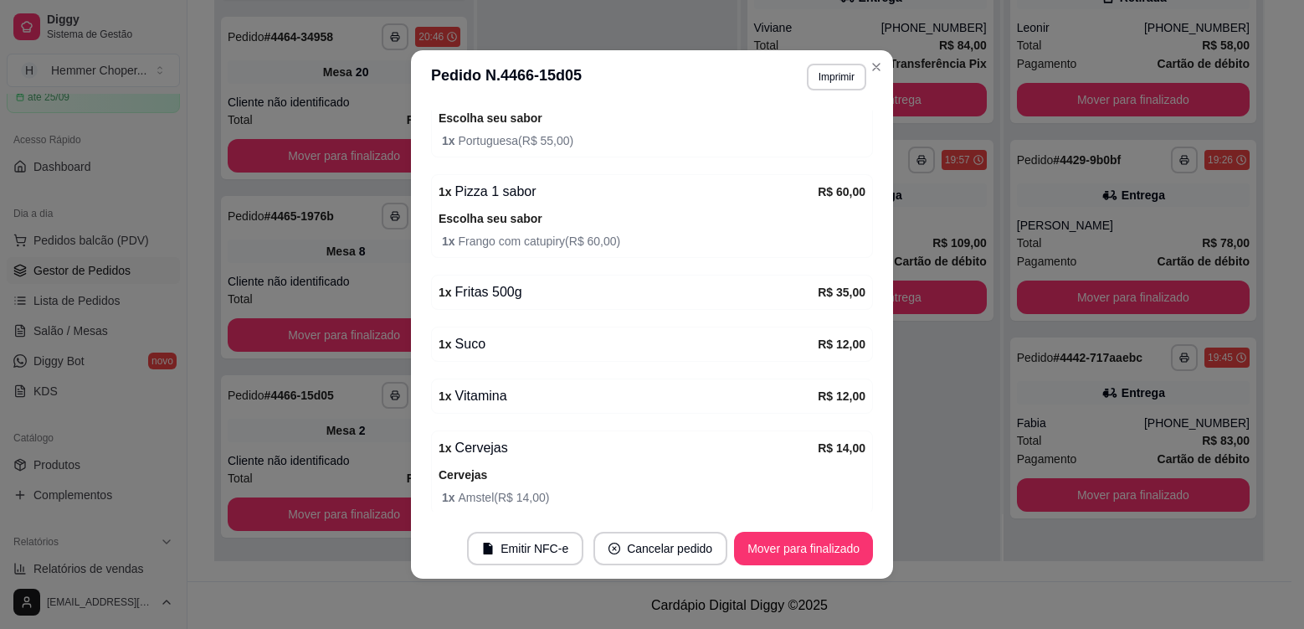
scroll to position [251, 0]
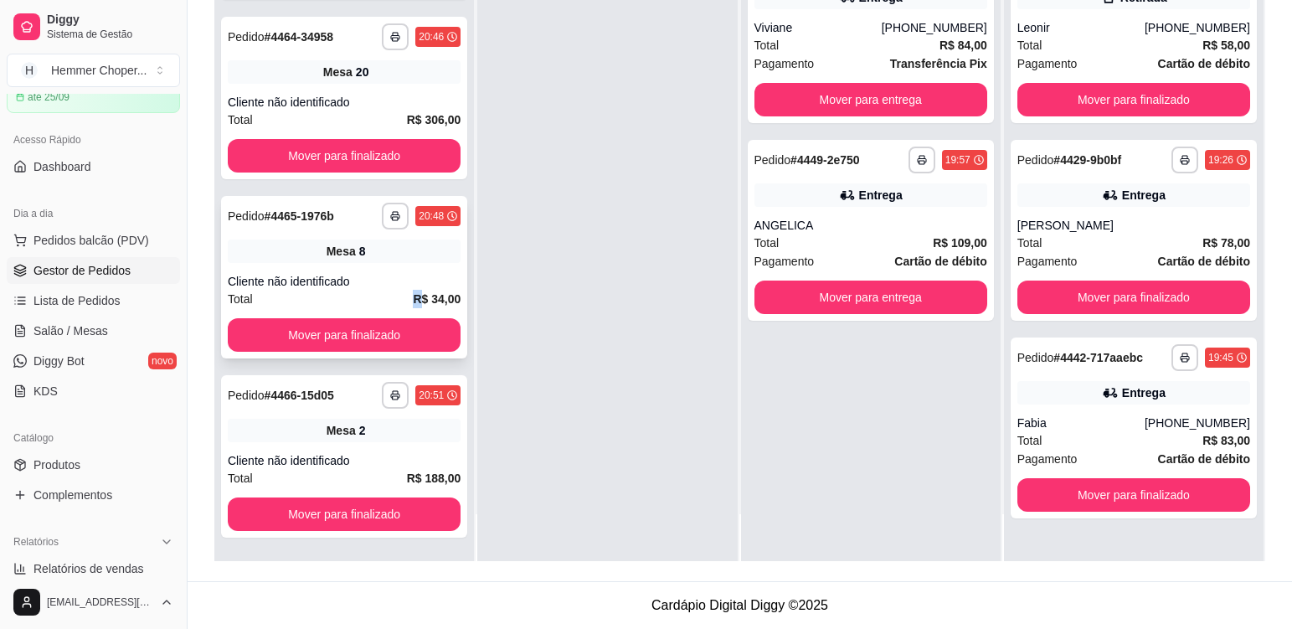
click at [372, 302] on div "Total R$ 34,00" at bounding box center [344, 299] width 233 height 18
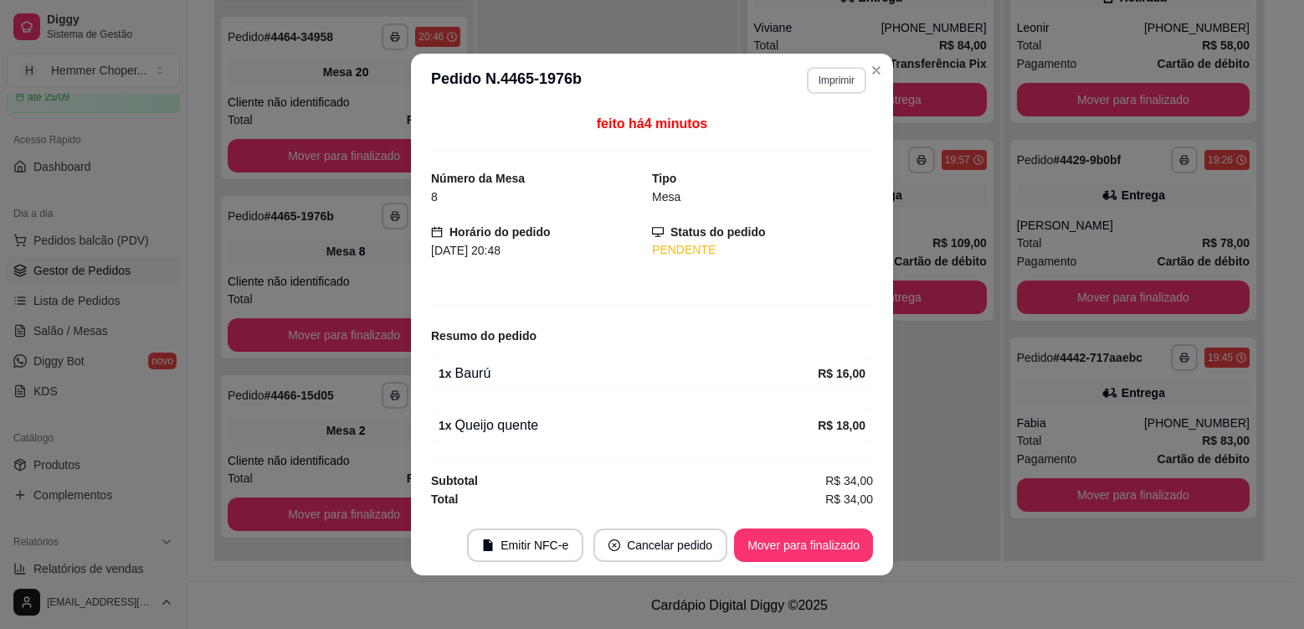
click at [820, 75] on button "Imprimir" at bounding box center [836, 80] width 59 height 27
click at [809, 136] on button "Cozinha" at bounding box center [807, 139] width 121 height 27
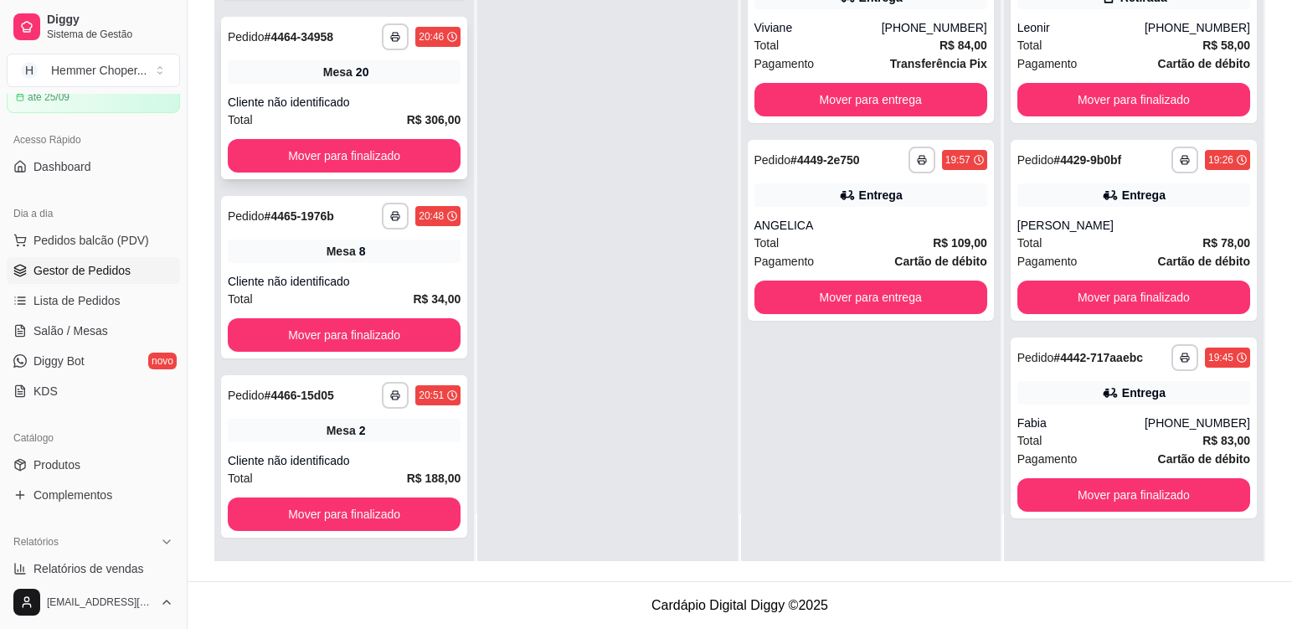
click at [362, 117] on div "Total R$ 306,00" at bounding box center [344, 119] width 233 height 18
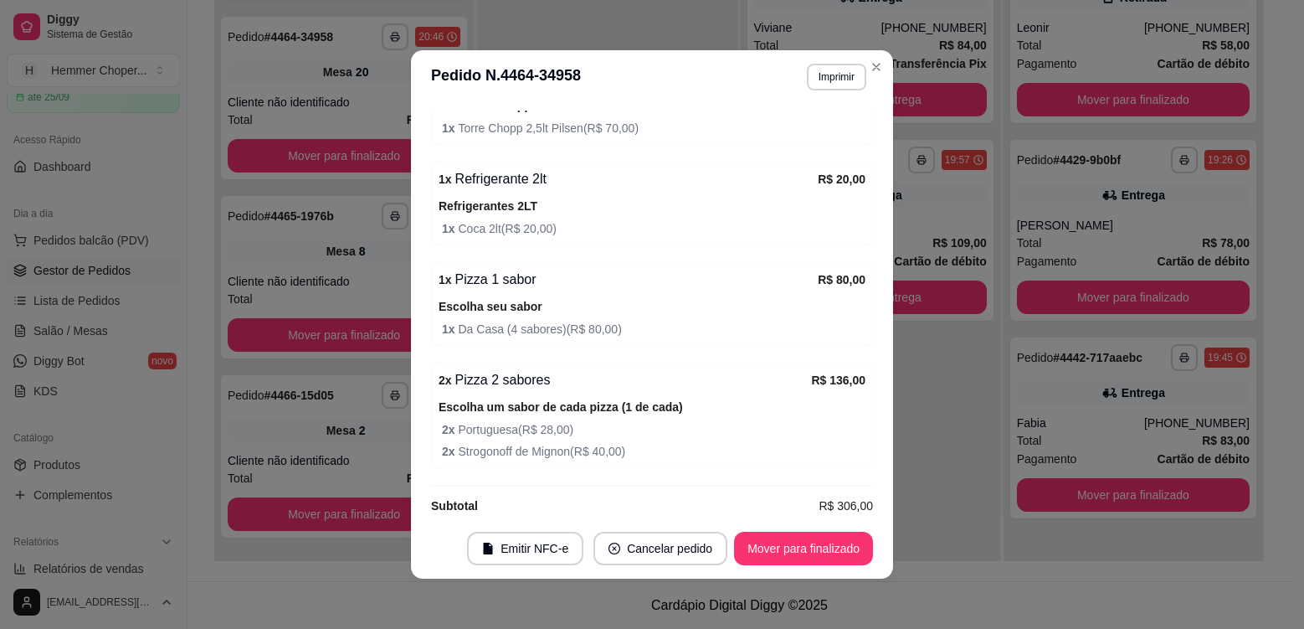
scroll to position [313, 0]
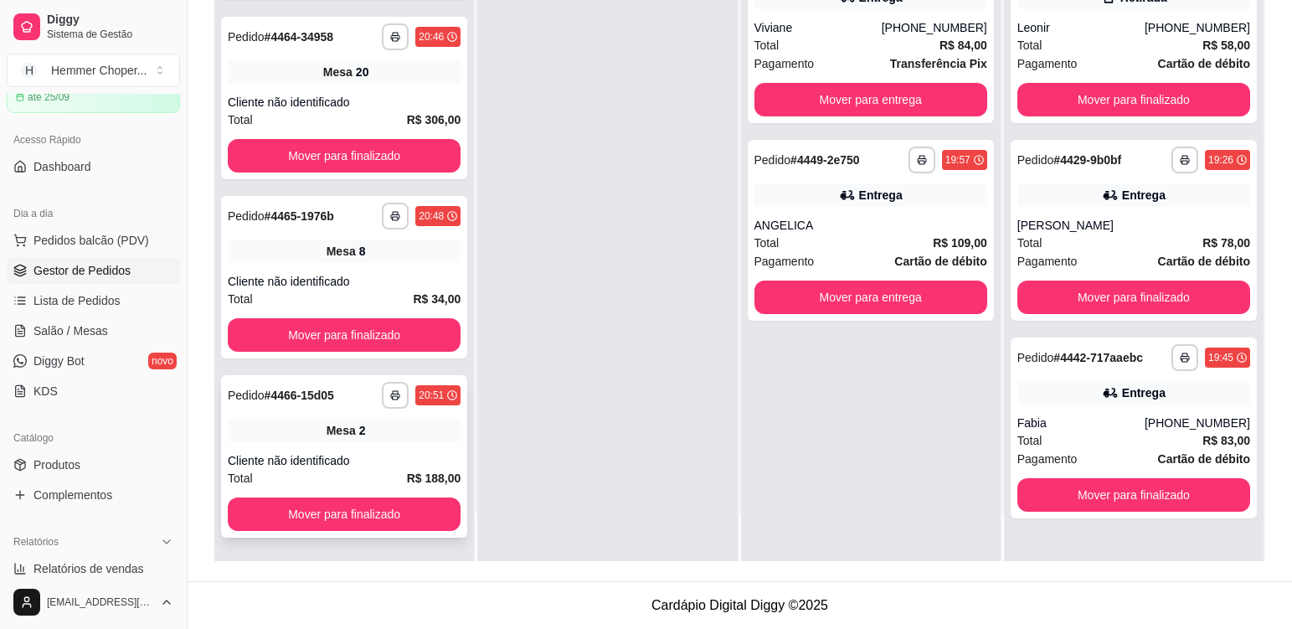
click at [363, 441] on div "Mesa 2" at bounding box center [344, 430] width 233 height 23
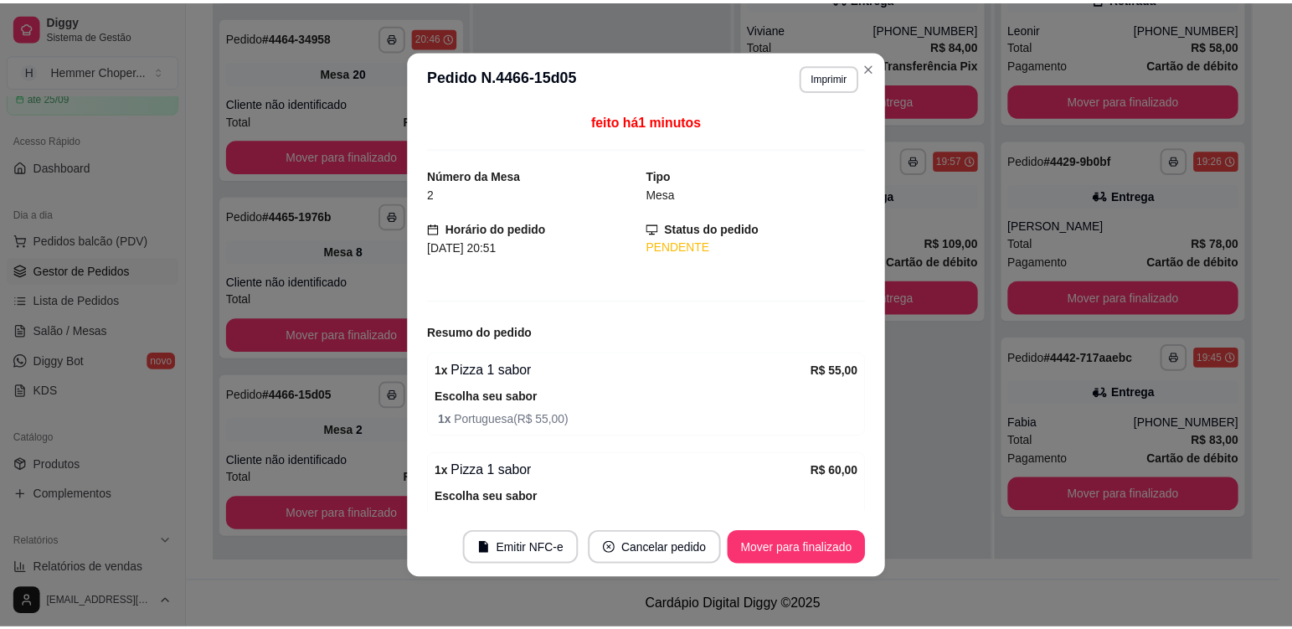
scroll to position [251, 0]
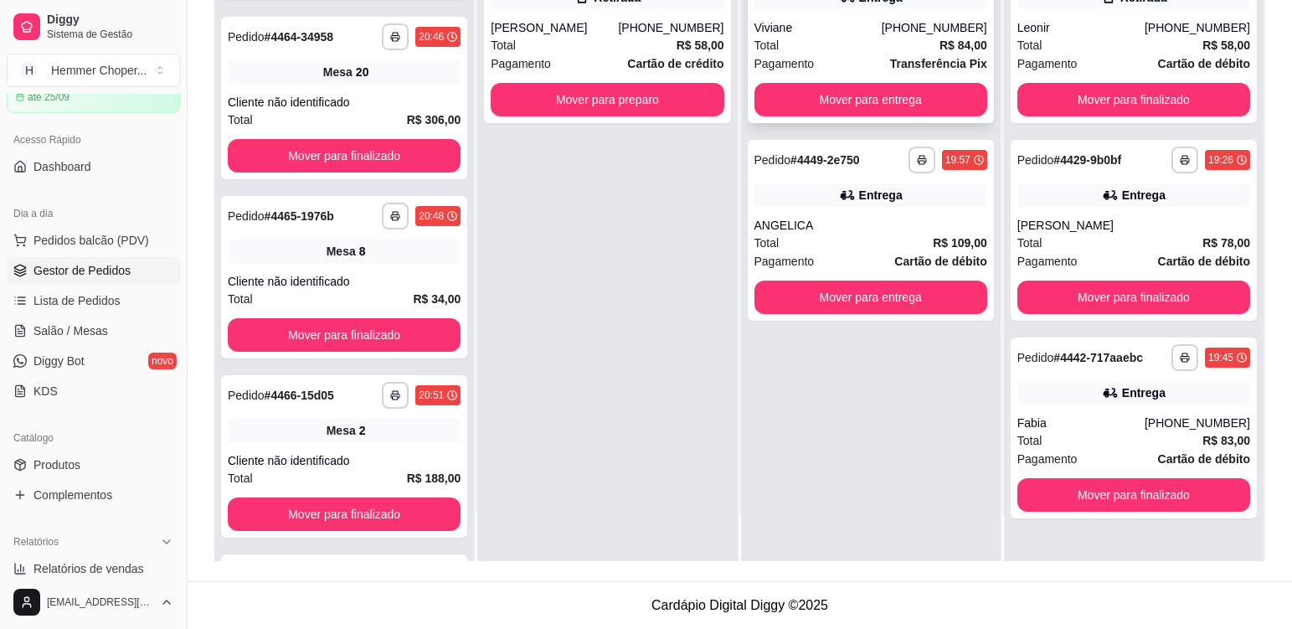
click at [872, 31] on div "Viviane" at bounding box center [817, 27] width 127 height 17
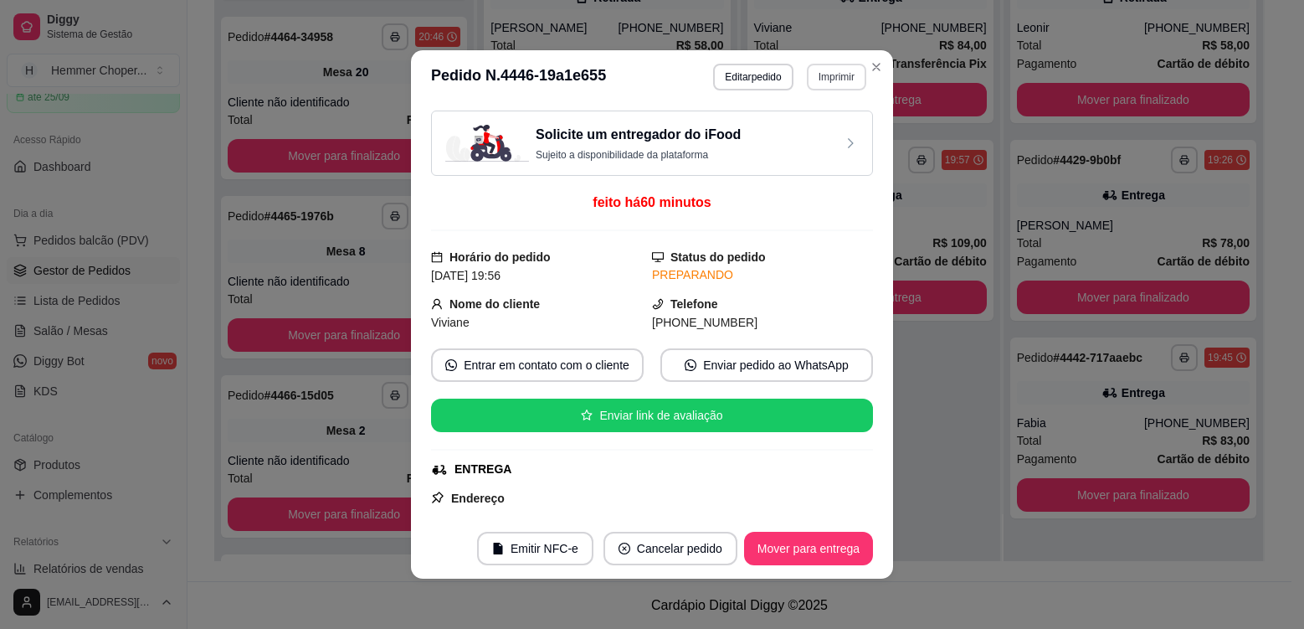
click at [840, 69] on button "Imprimir" at bounding box center [836, 77] width 59 height 27
click at [822, 137] on button "Cozinha" at bounding box center [800, 135] width 117 height 26
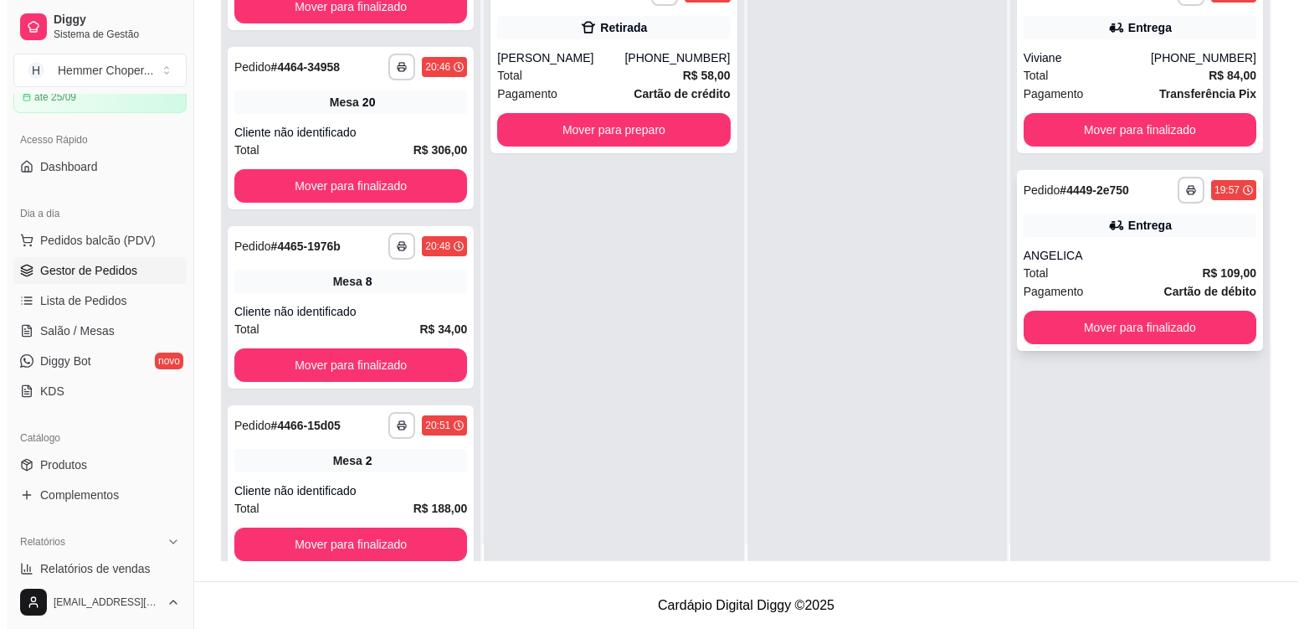
scroll to position [0, 0]
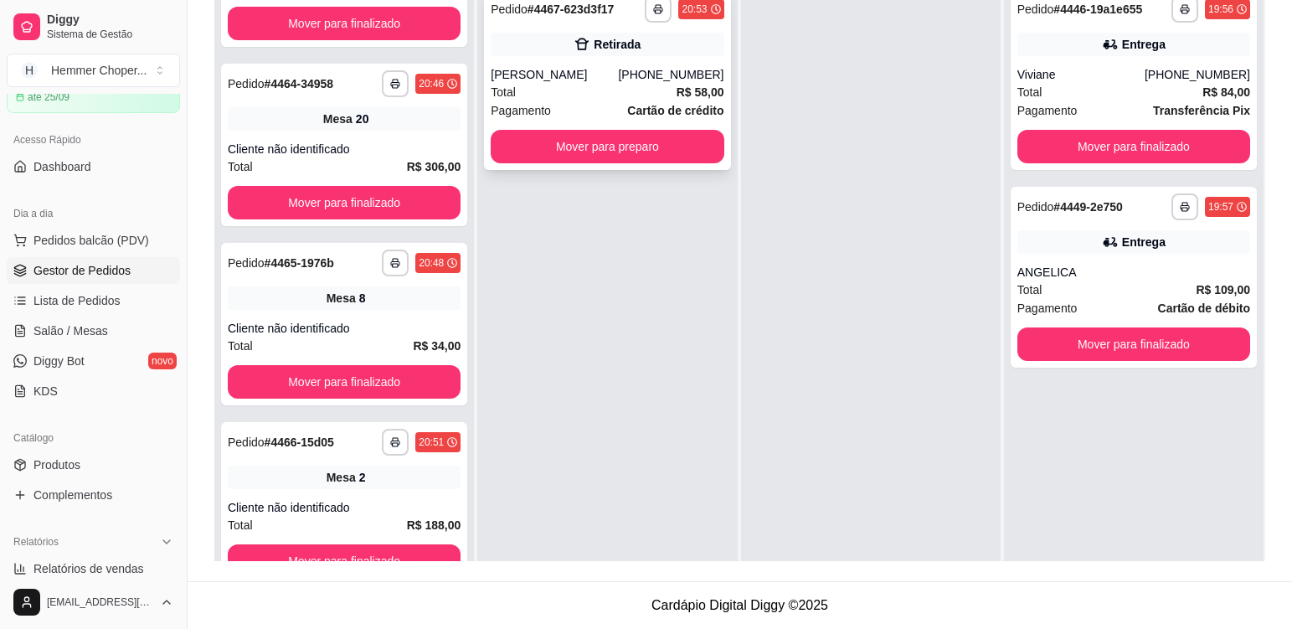
click at [601, 85] on div "Total R$ 58,00" at bounding box center [607, 92] width 233 height 18
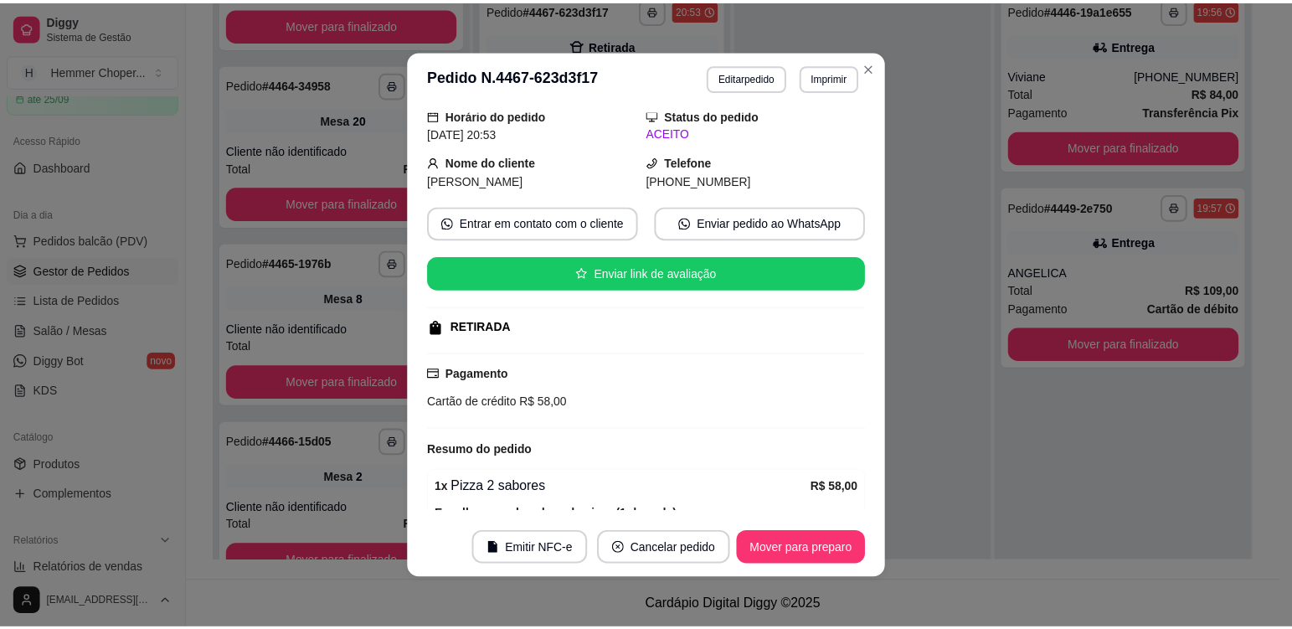
scroll to position [233, 0]
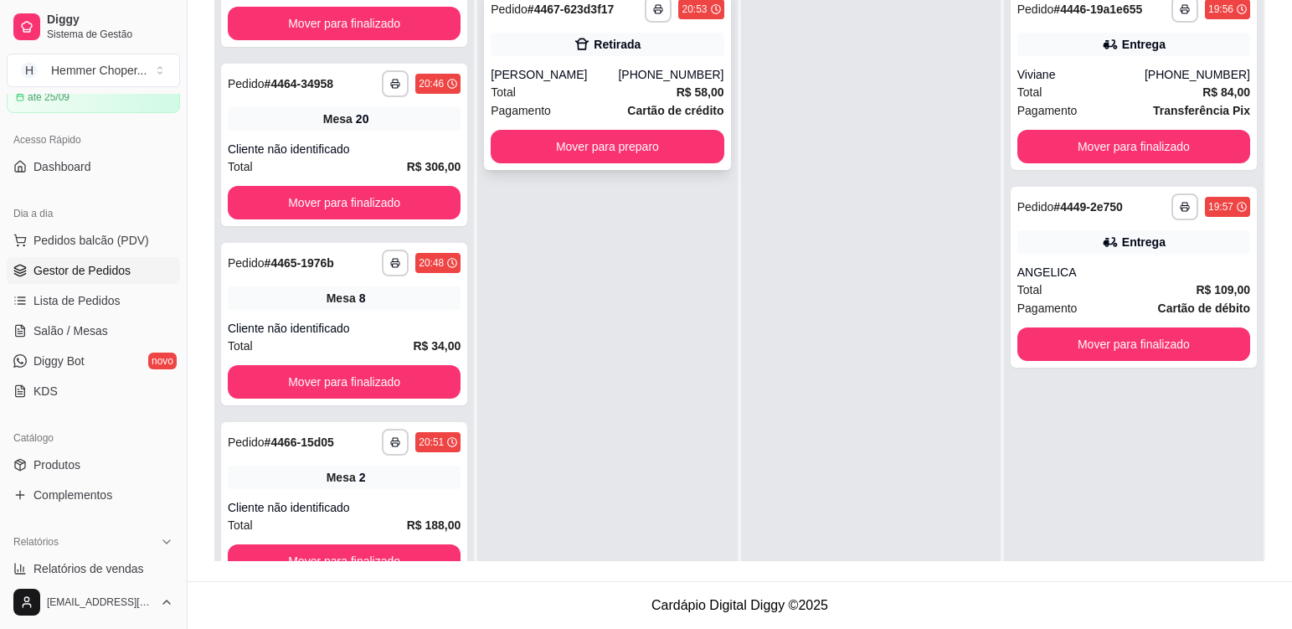
click at [604, 104] on div "Pagamento Cartão de crédito" at bounding box center [607, 110] width 233 height 18
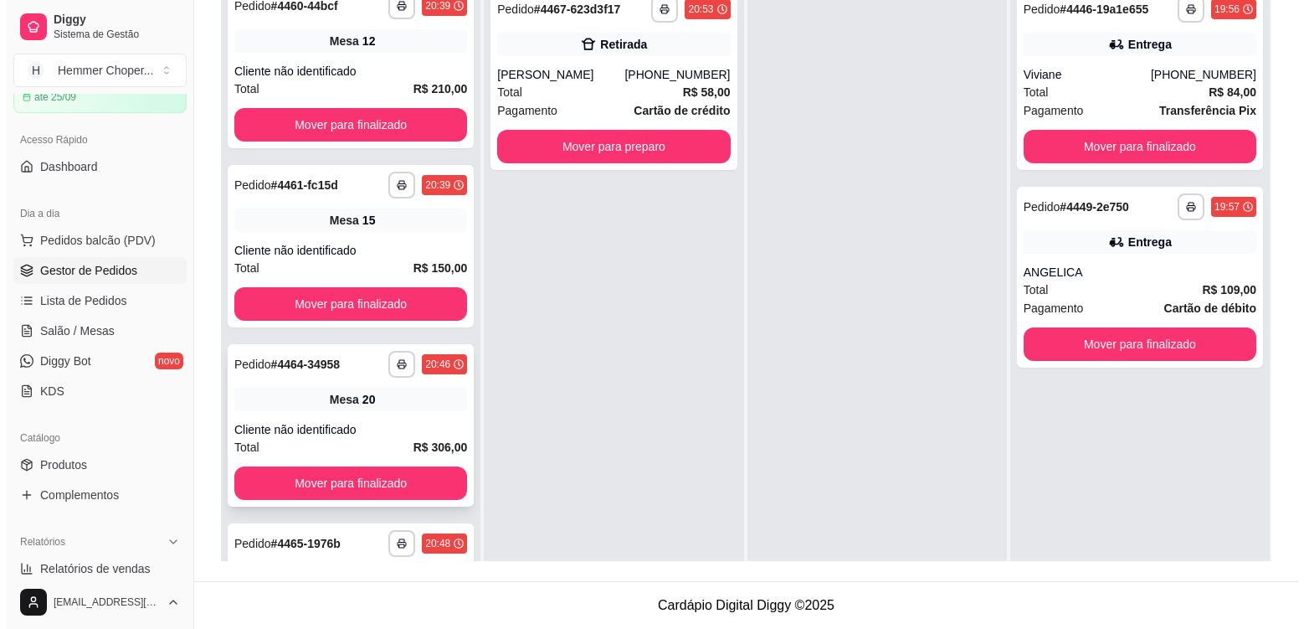
scroll to position [0, 0]
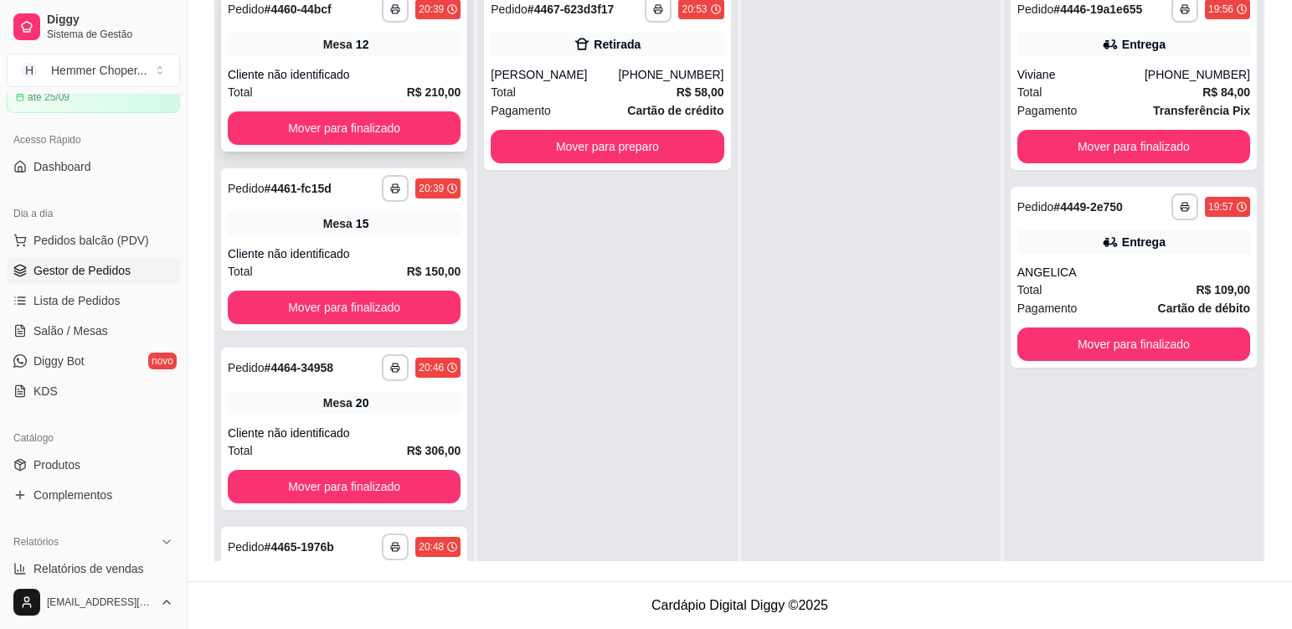
click at [403, 69] on div "Cliente não identificado" at bounding box center [344, 74] width 233 height 17
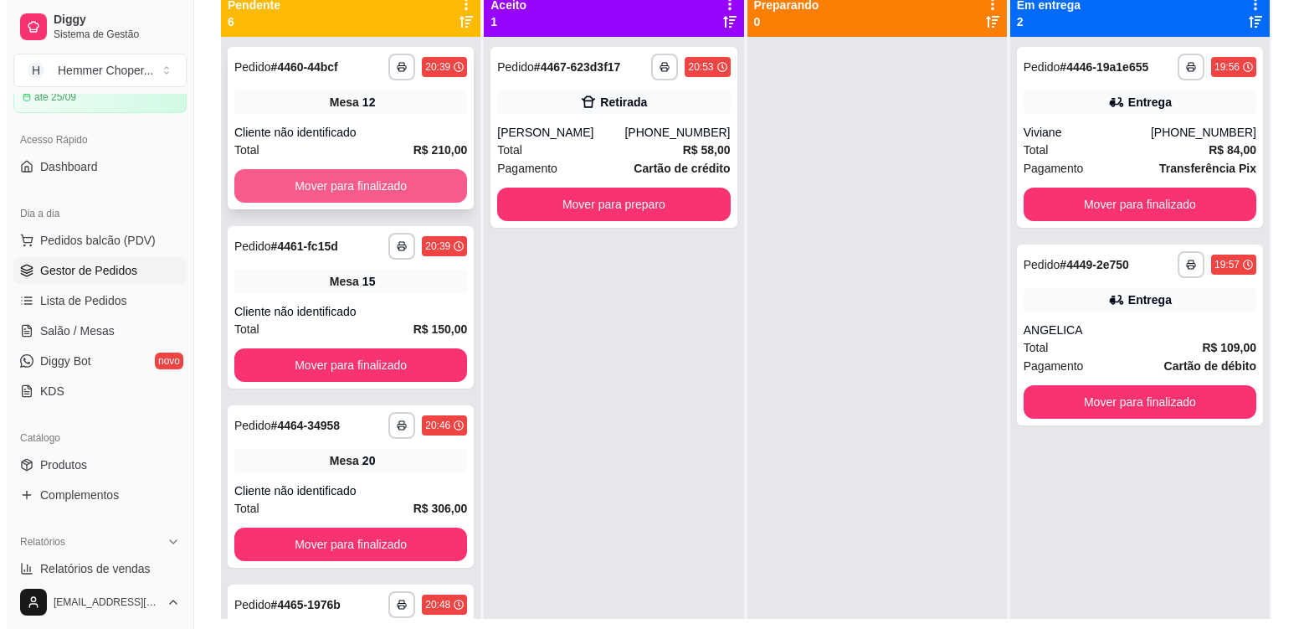
scroll to position [172, 0]
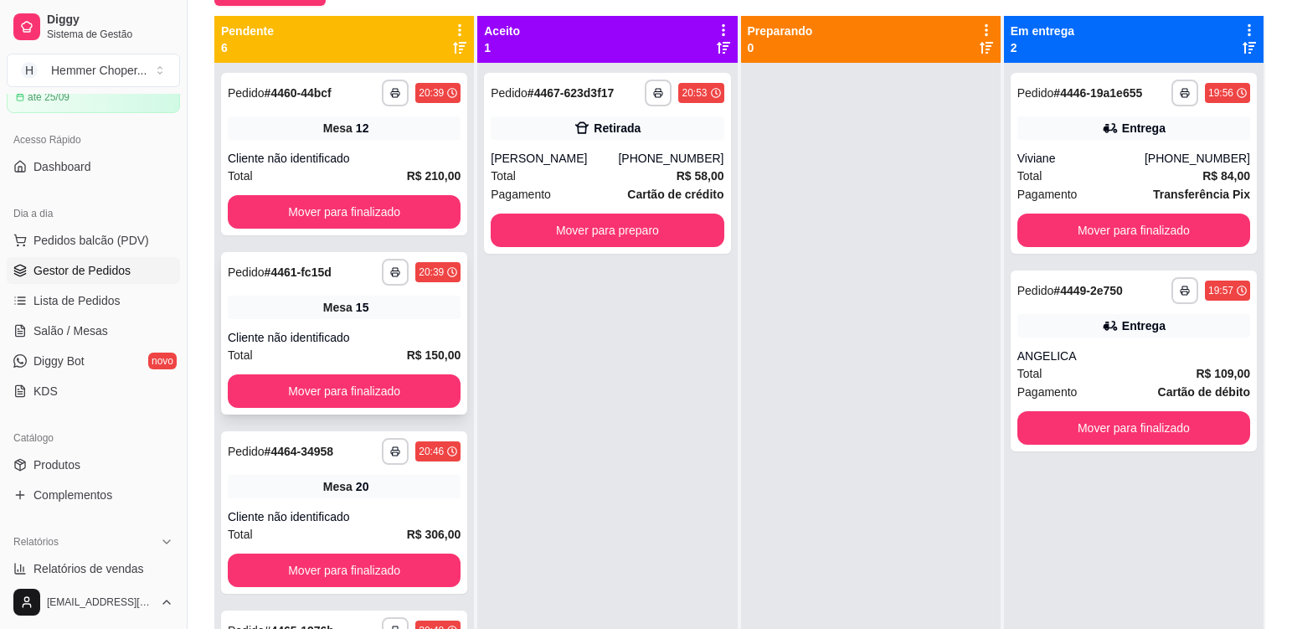
click at [384, 302] on div "Mesa 15" at bounding box center [344, 306] width 233 height 23
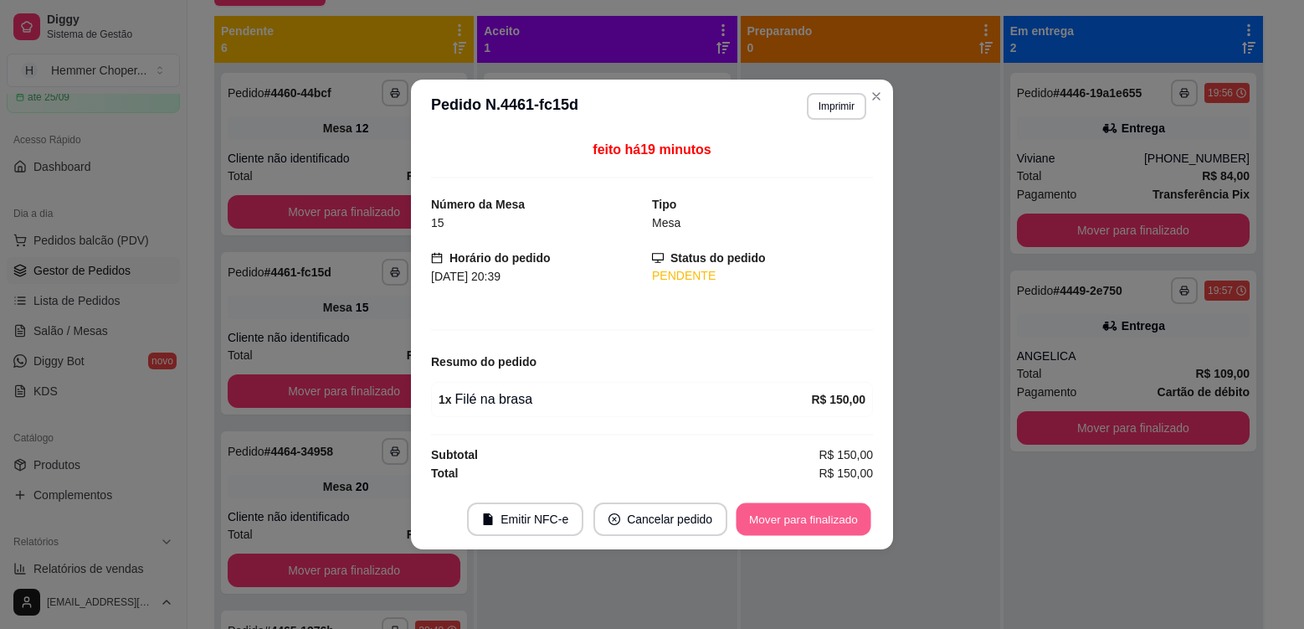
click at [783, 523] on button "Mover para finalizado" at bounding box center [804, 519] width 135 height 33
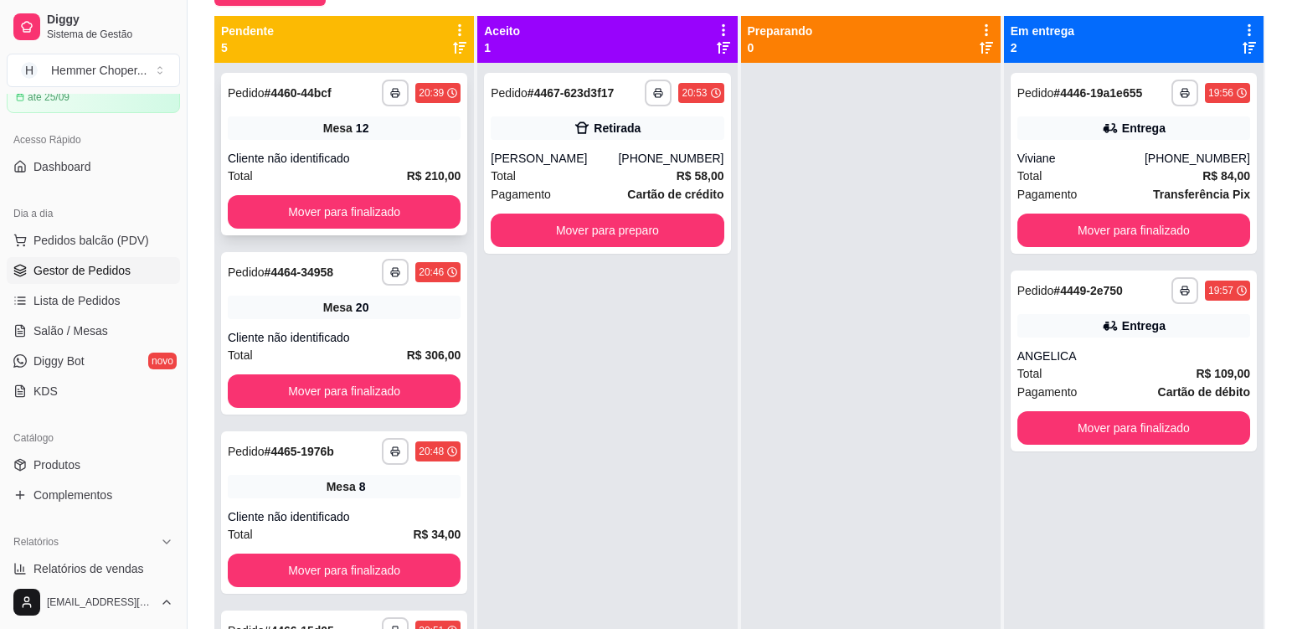
click at [377, 149] on div "**********" at bounding box center [344, 154] width 246 height 162
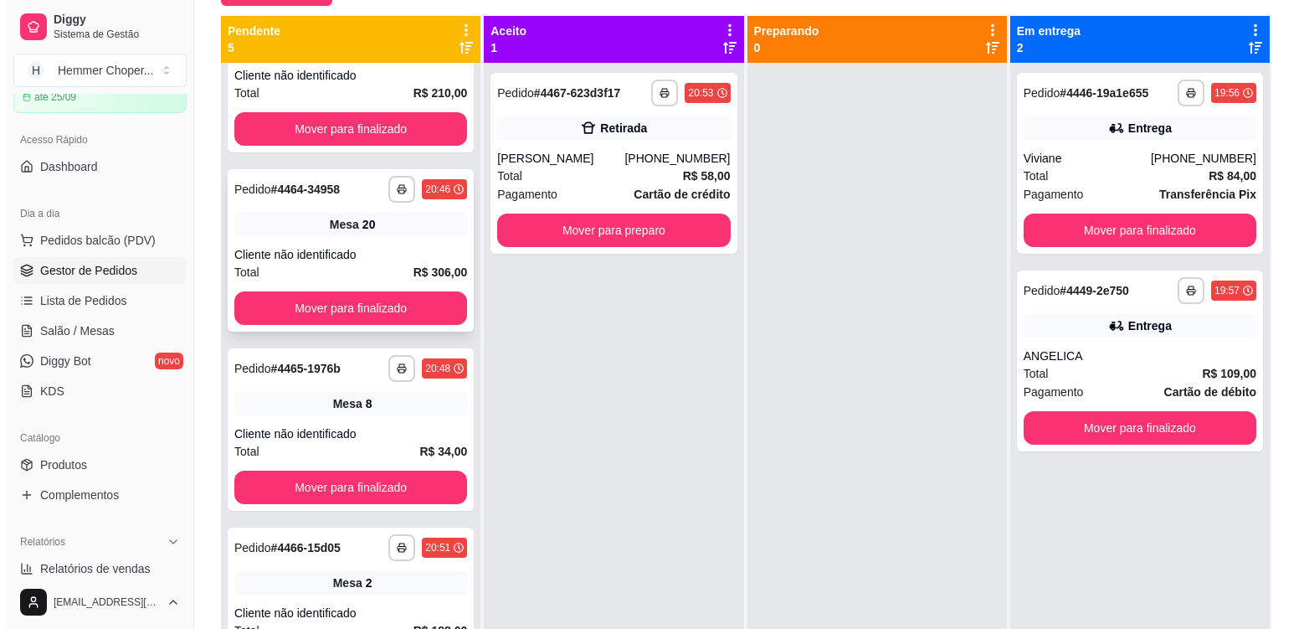
scroll to position [84, 0]
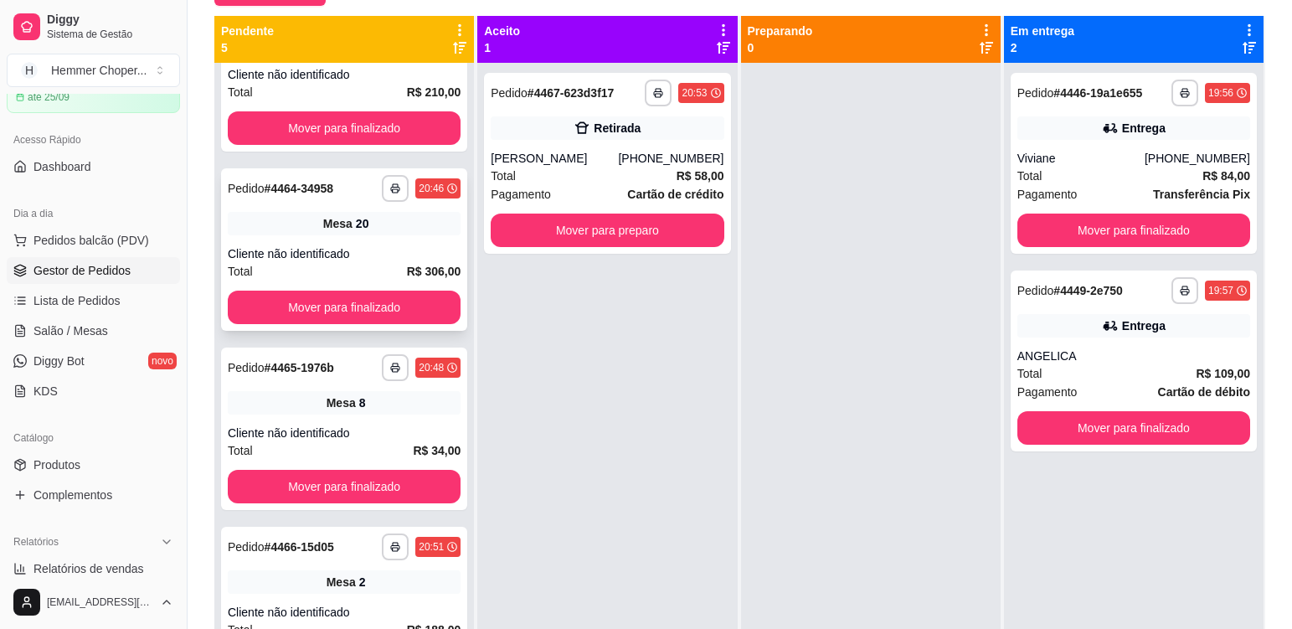
click at [388, 239] on div "**********" at bounding box center [344, 249] width 246 height 162
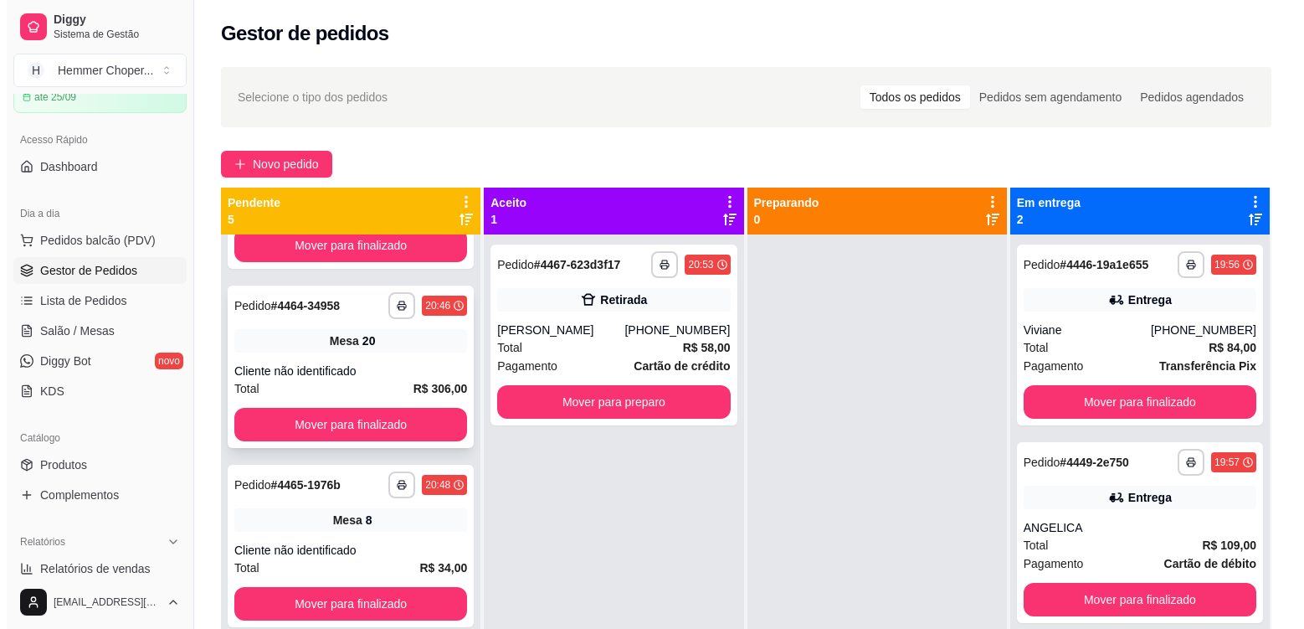
scroll to position [251, 0]
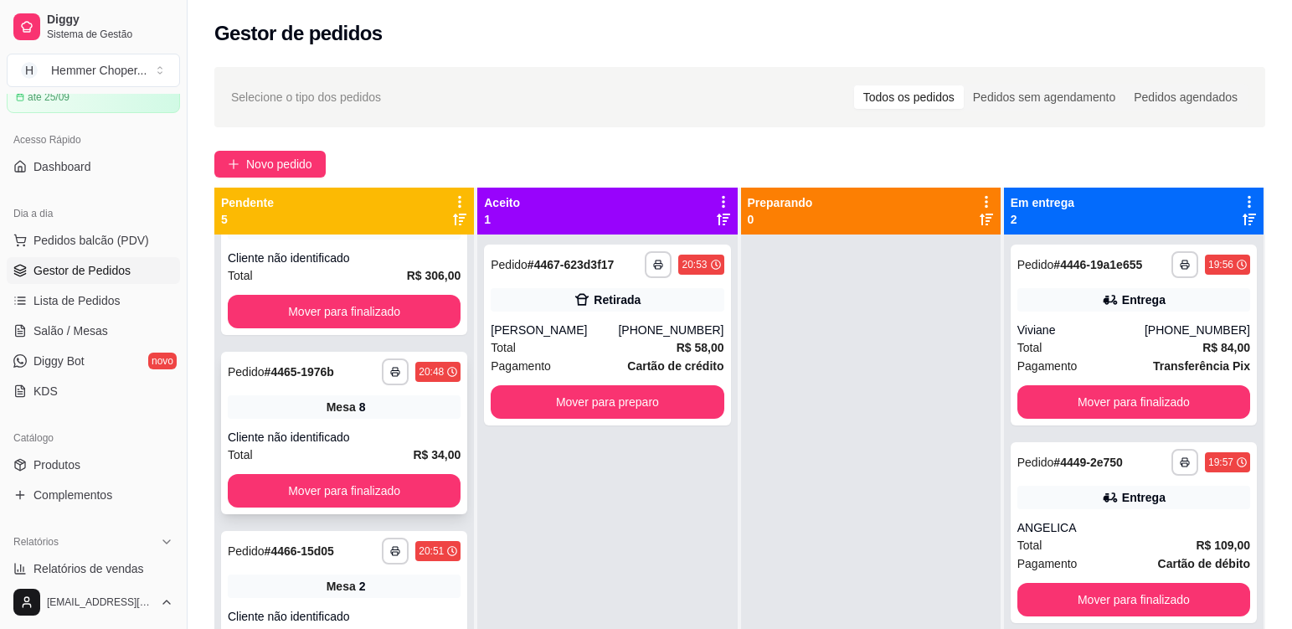
click at [378, 421] on div "**********" at bounding box center [344, 433] width 246 height 162
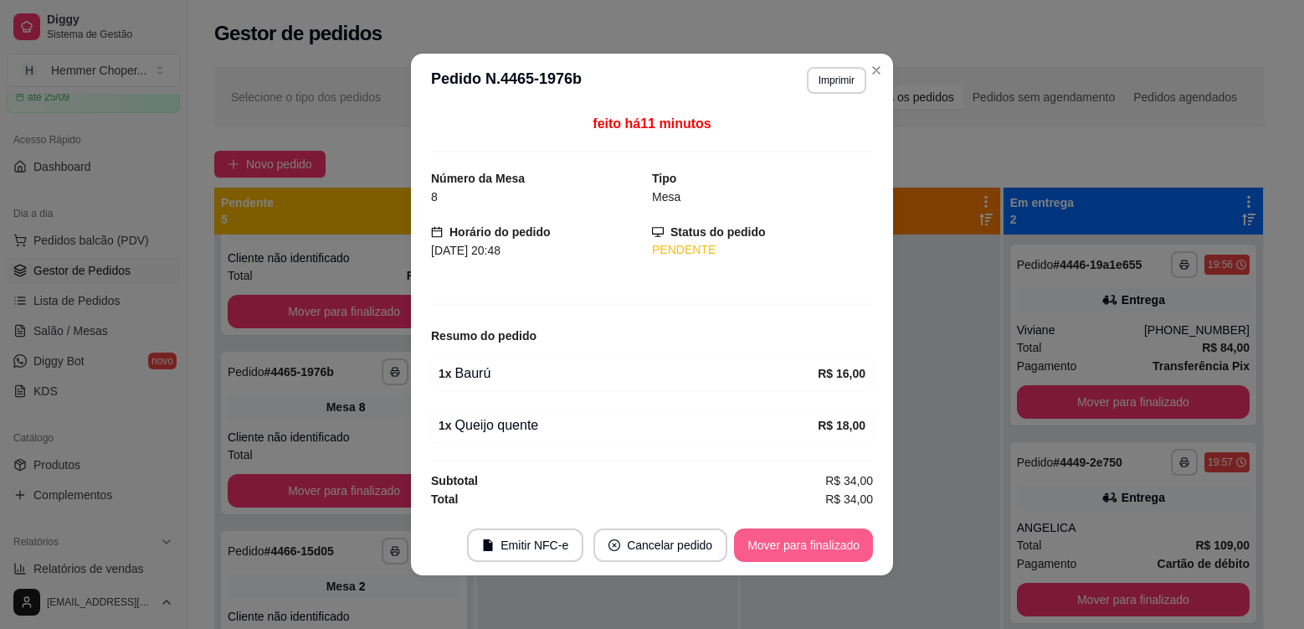
click at [768, 537] on button "Mover para finalizado" at bounding box center [803, 544] width 139 height 33
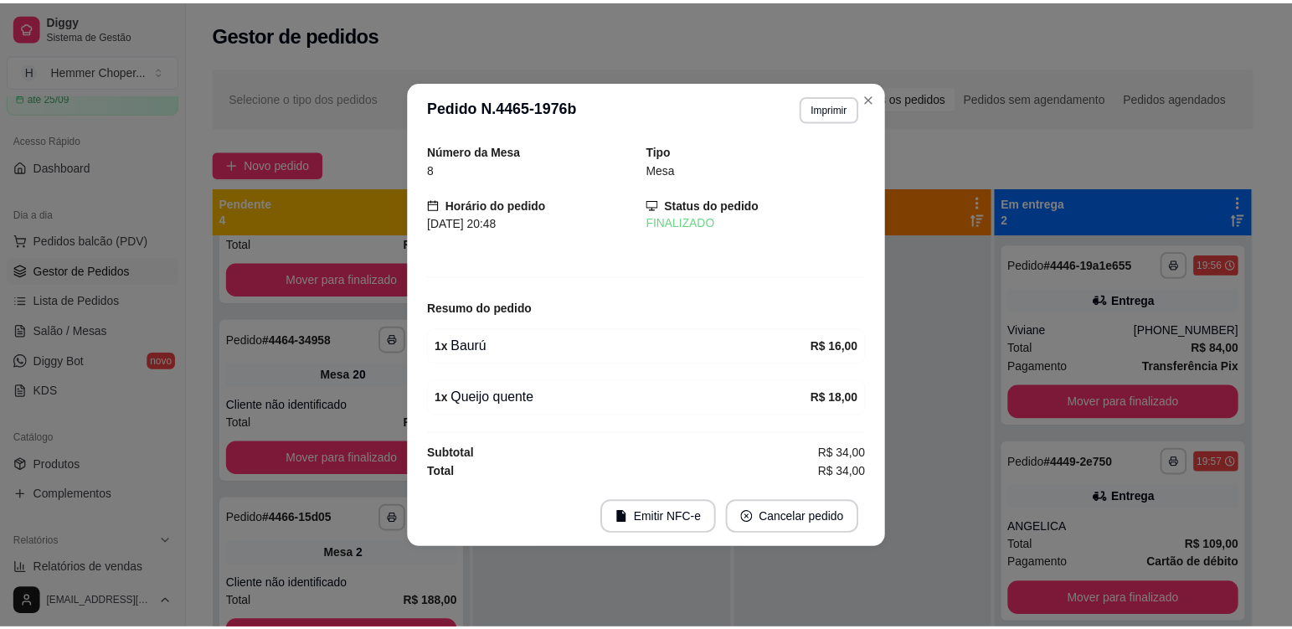
scroll to position [105, 0]
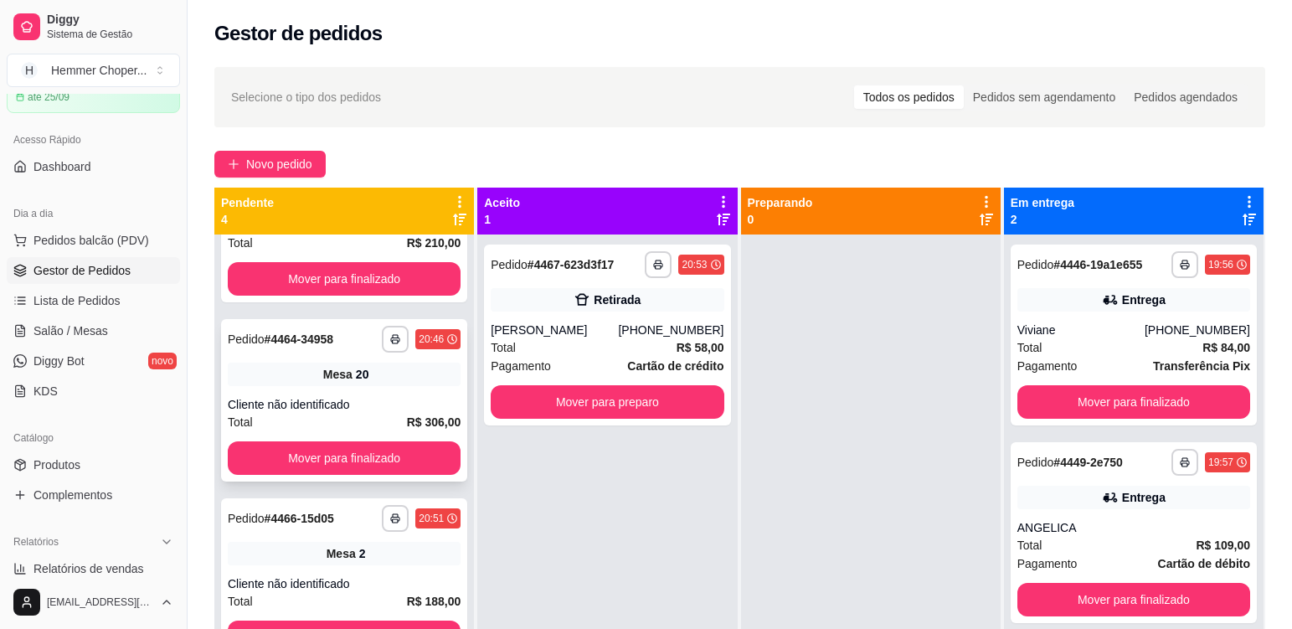
click at [404, 391] on div "**********" at bounding box center [344, 400] width 246 height 162
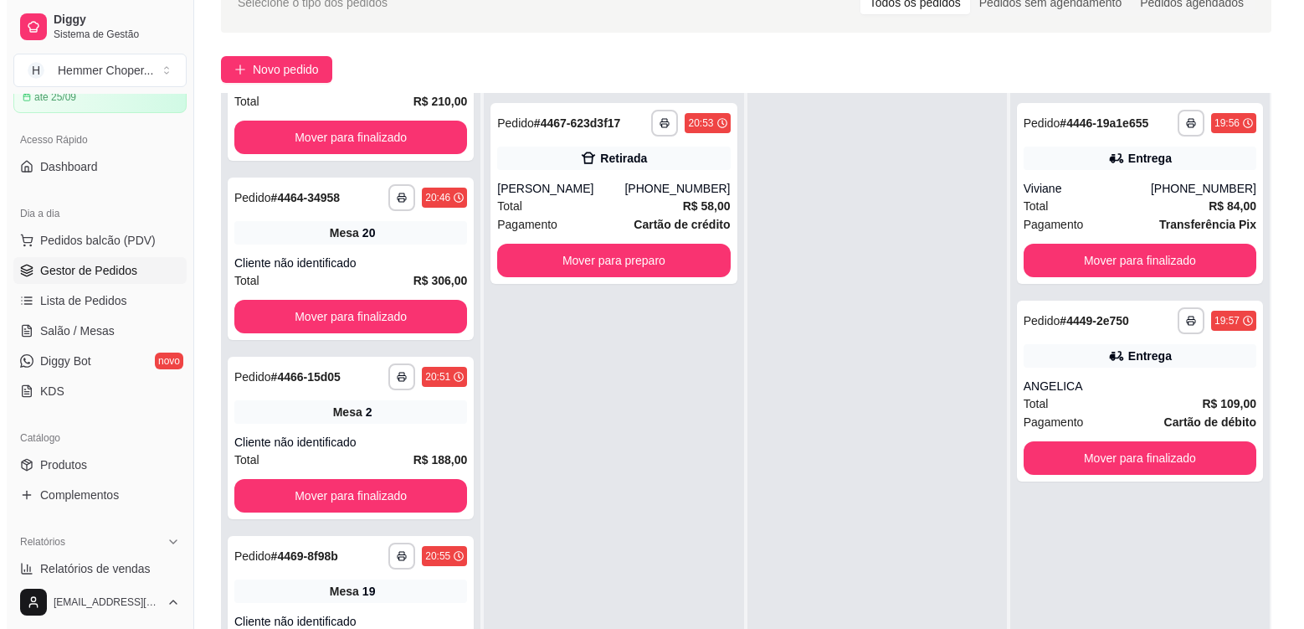
scroll to position [167, 0]
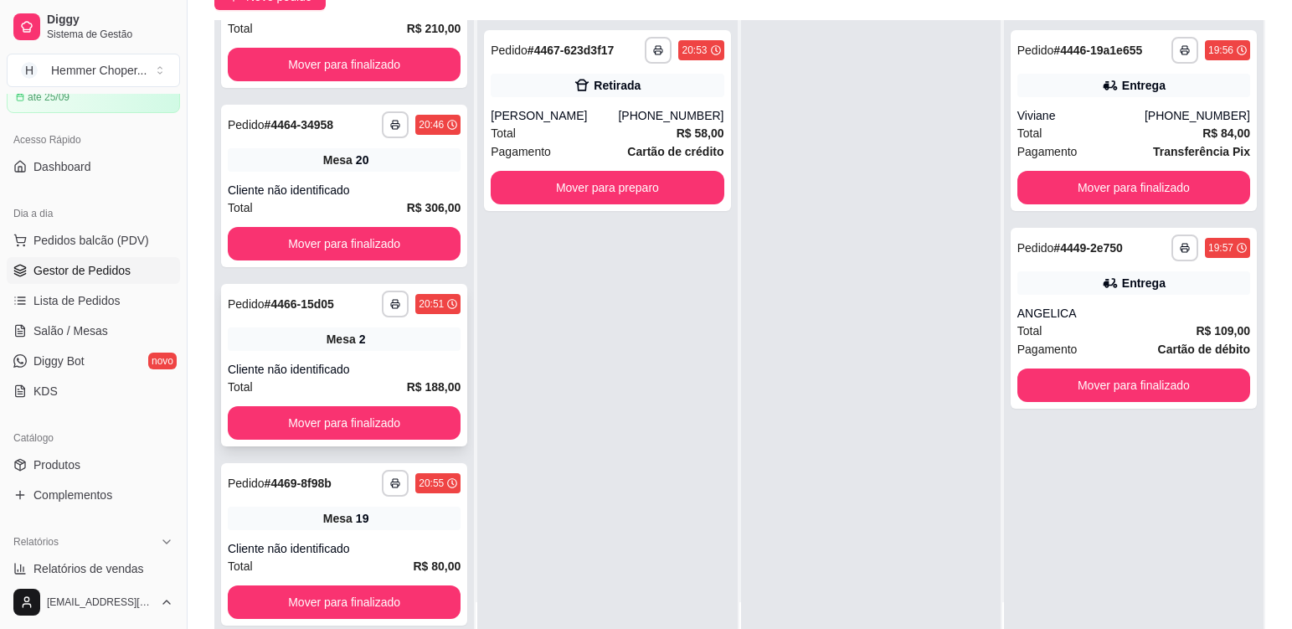
click at [372, 349] on div "Mesa 2" at bounding box center [344, 338] width 233 height 23
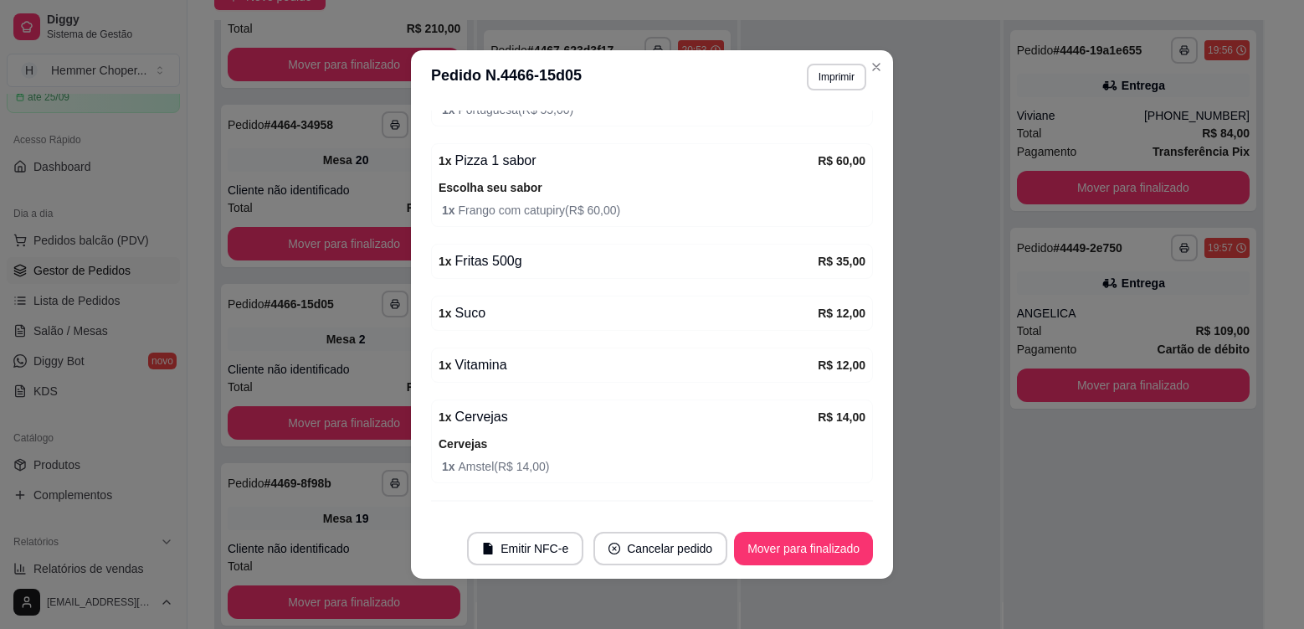
scroll to position [347, 0]
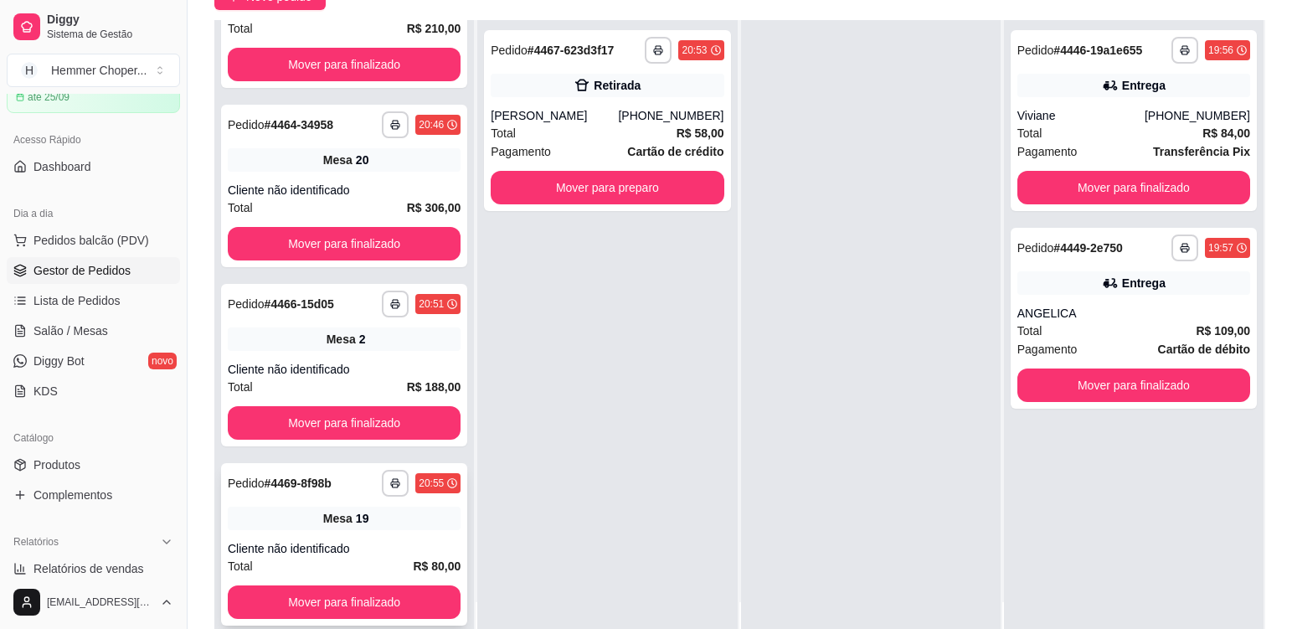
click at [395, 514] on div "Mesa 19" at bounding box center [344, 517] width 233 height 23
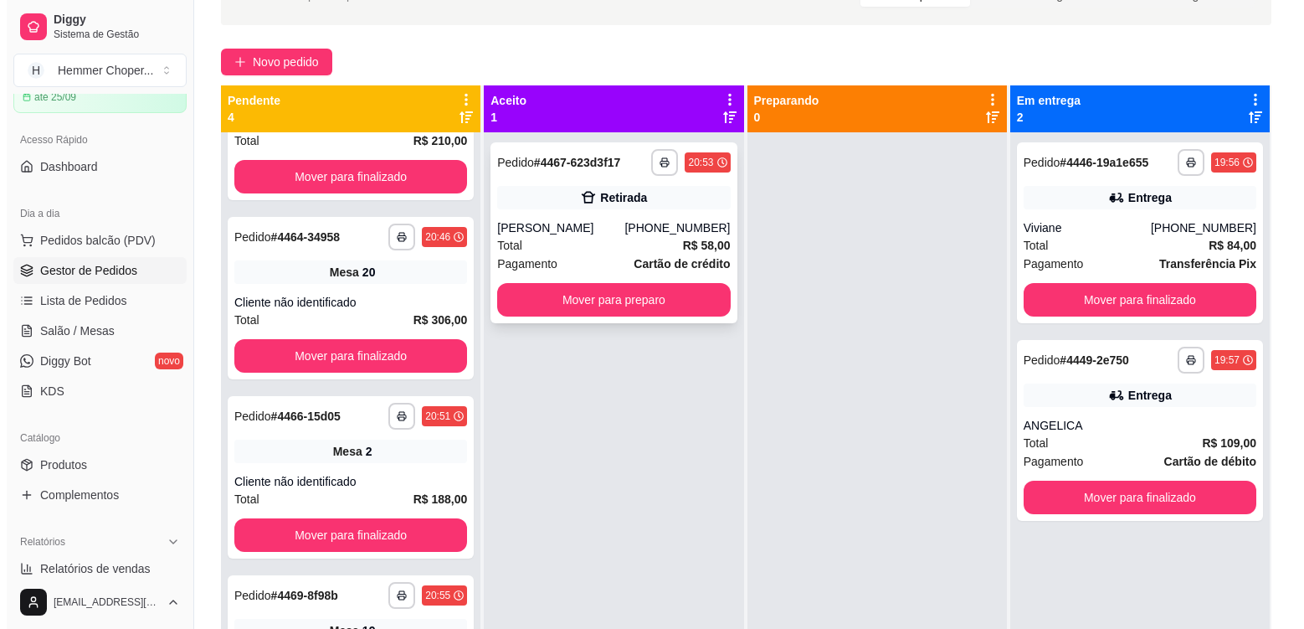
scroll to position [88, 0]
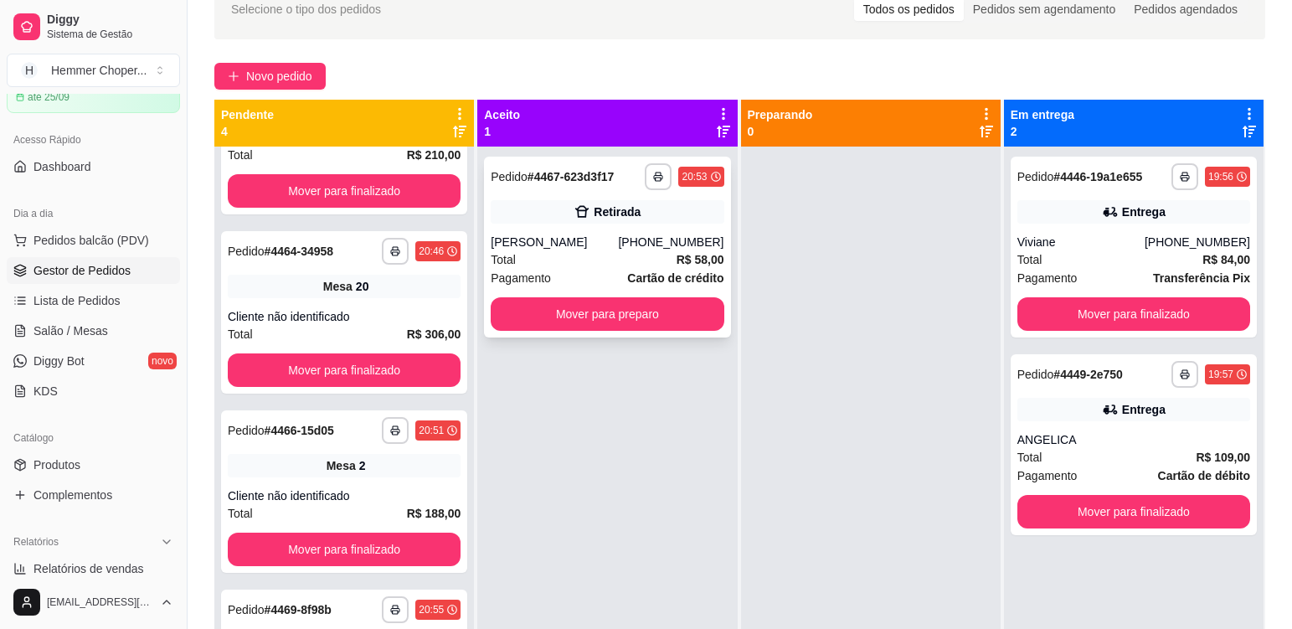
click at [583, 240] on div "[PERSON_NAME]" at bounding box center [554, 242] width 127 height 17
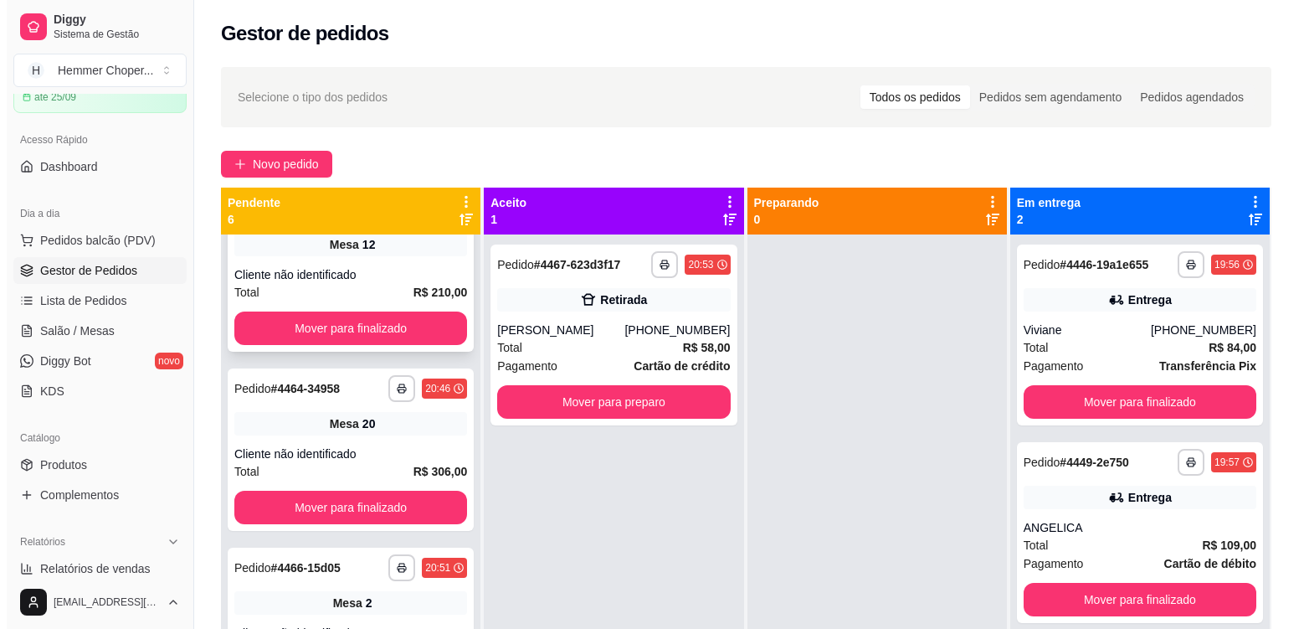
scroll to position [0, 0]
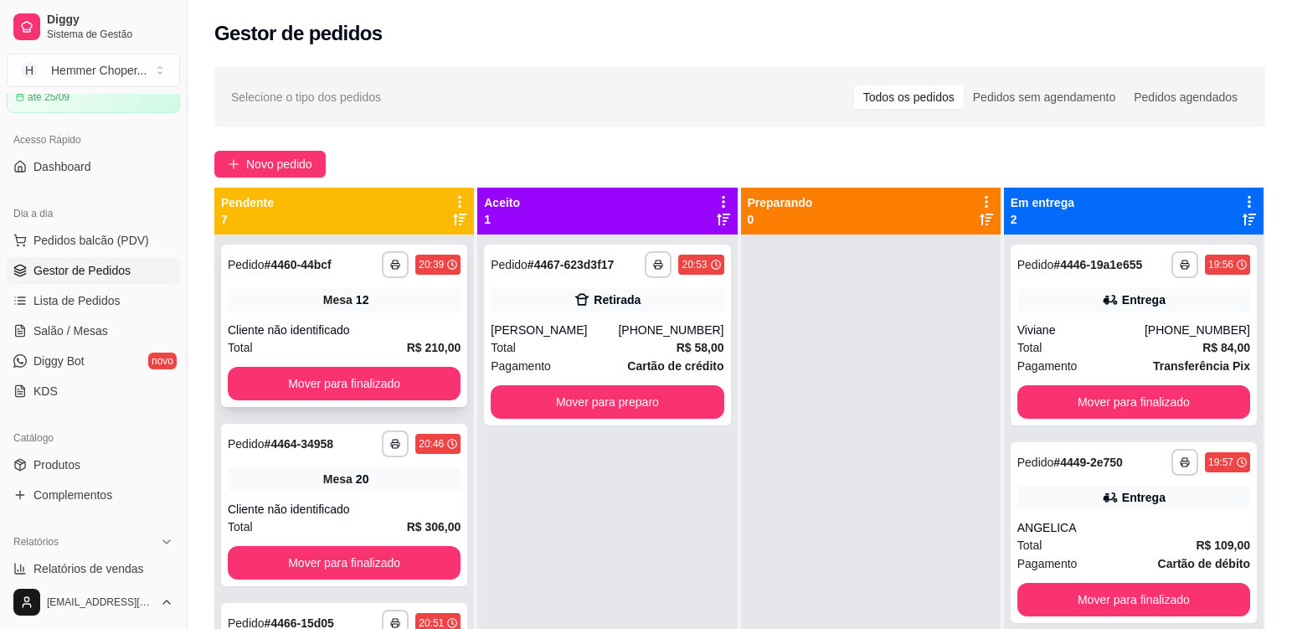
click at [380, 319] on div "**********" at bounding box center [344, 325] width 246 height 162
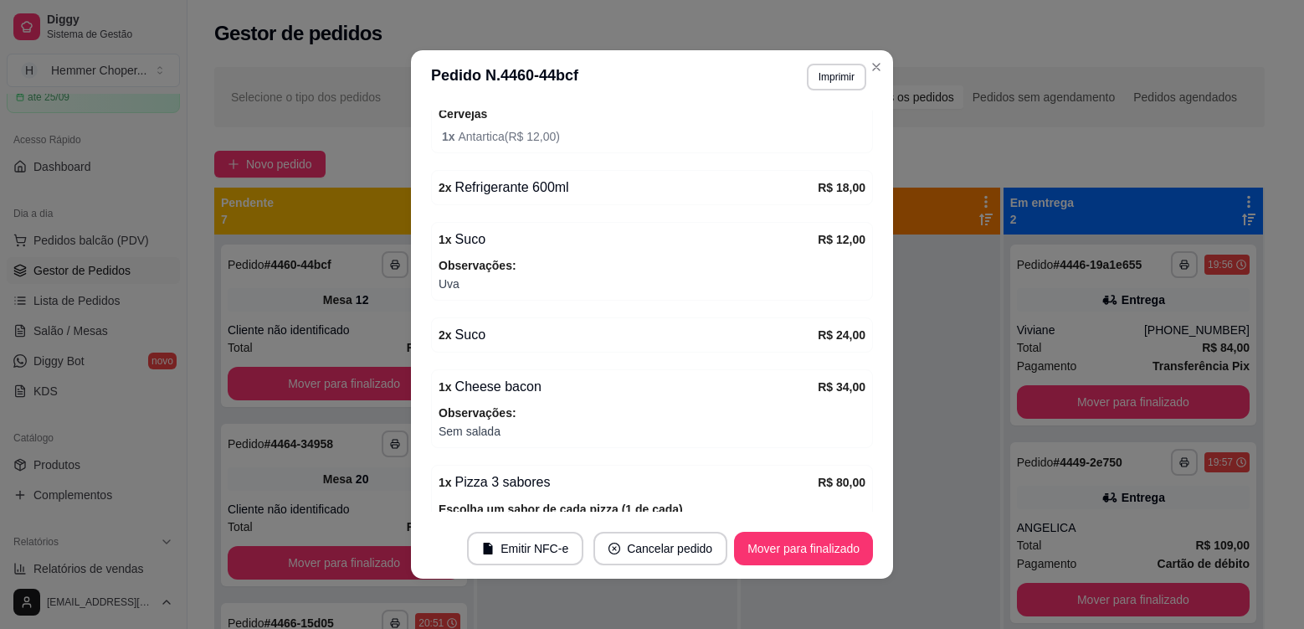
scroll to position [480, 0]
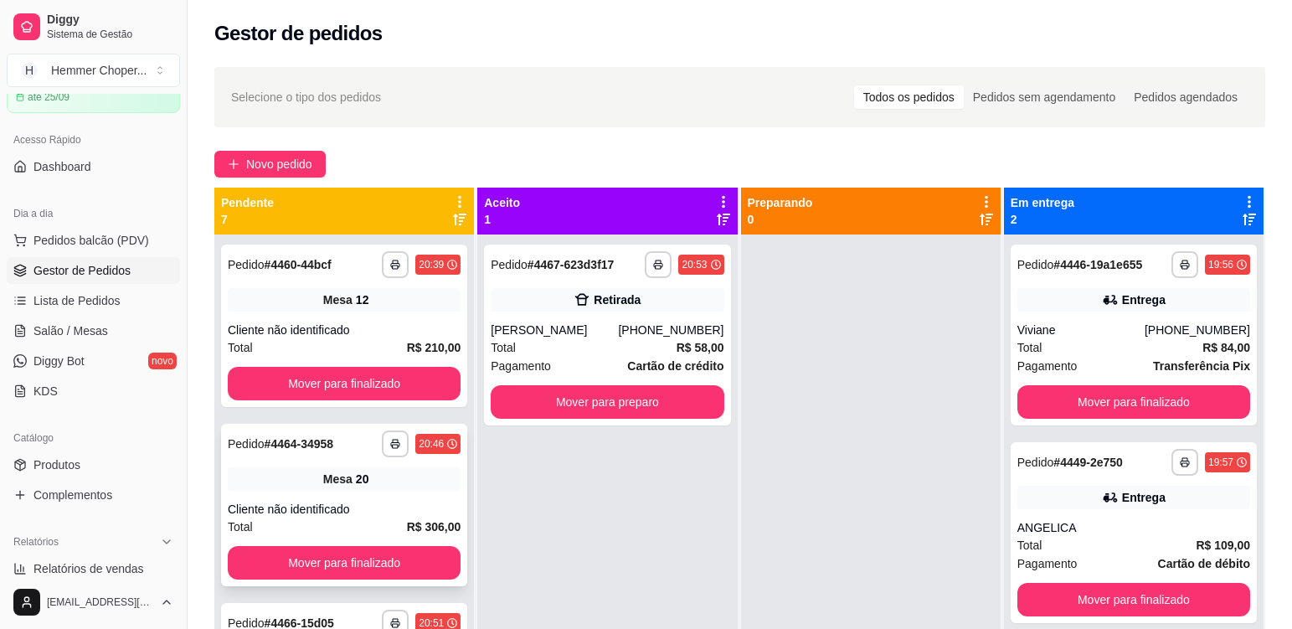
click at [401, 493] on div "**********" at bounding box center [344, 505] width 246 height 162
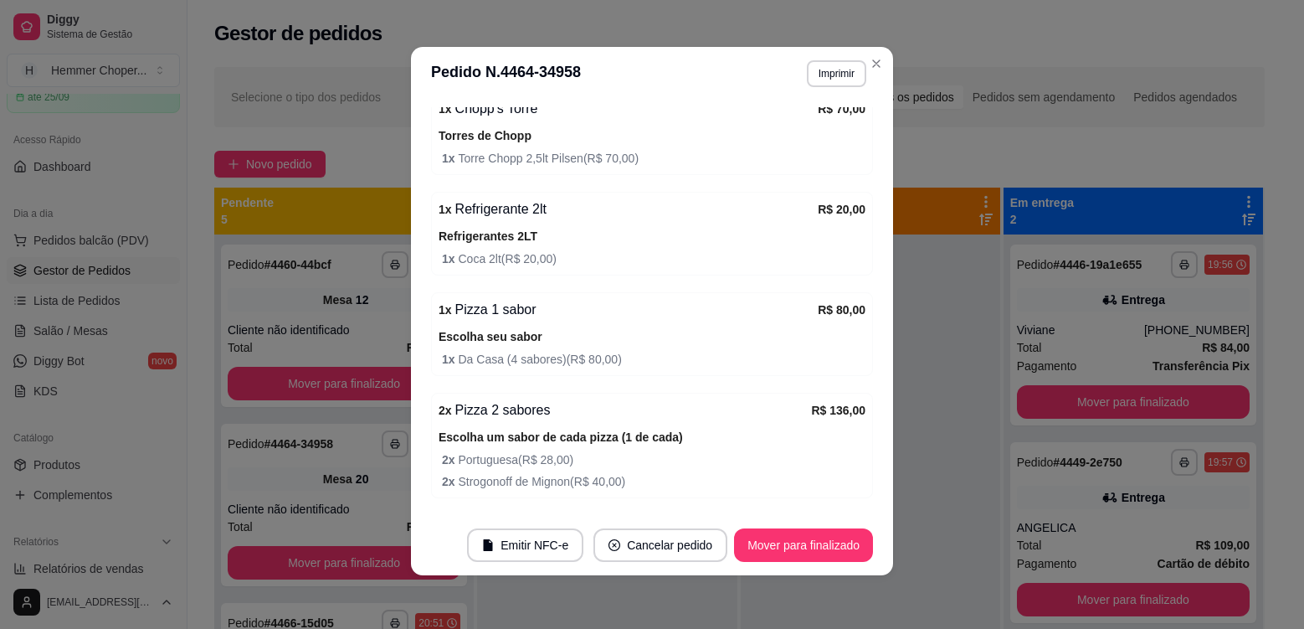
scroll to position [229, 0]
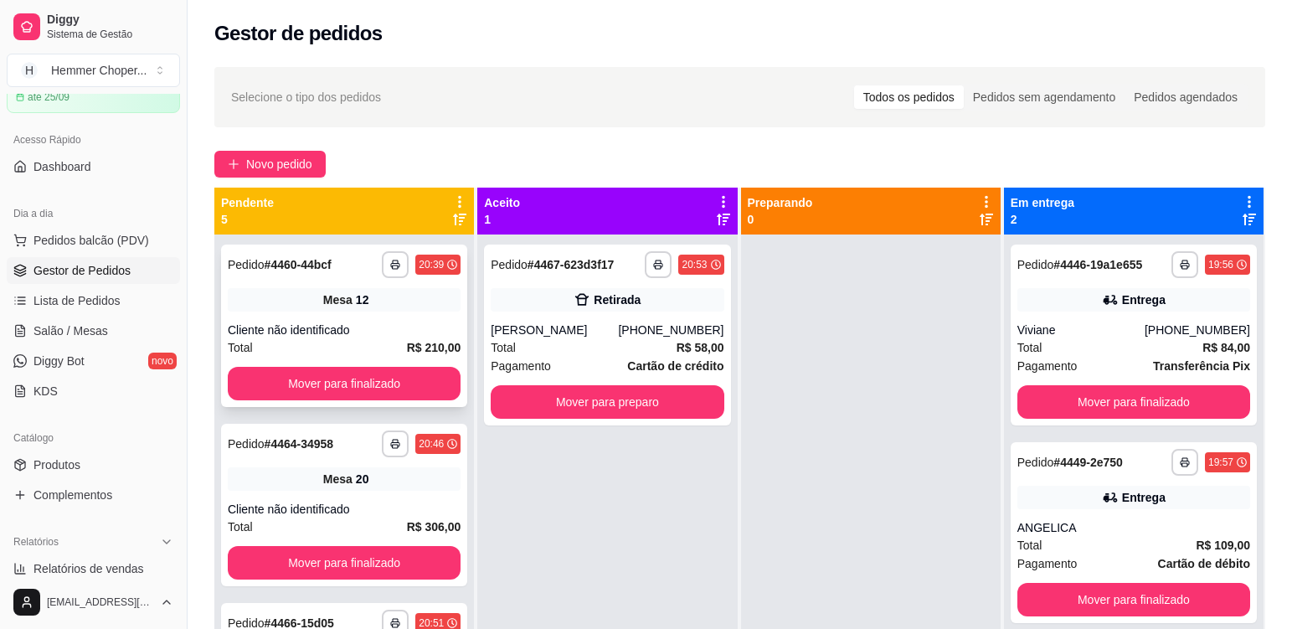
click at [388, 316] on div "**********" at bounding box center [344, 325] width 246 height 162
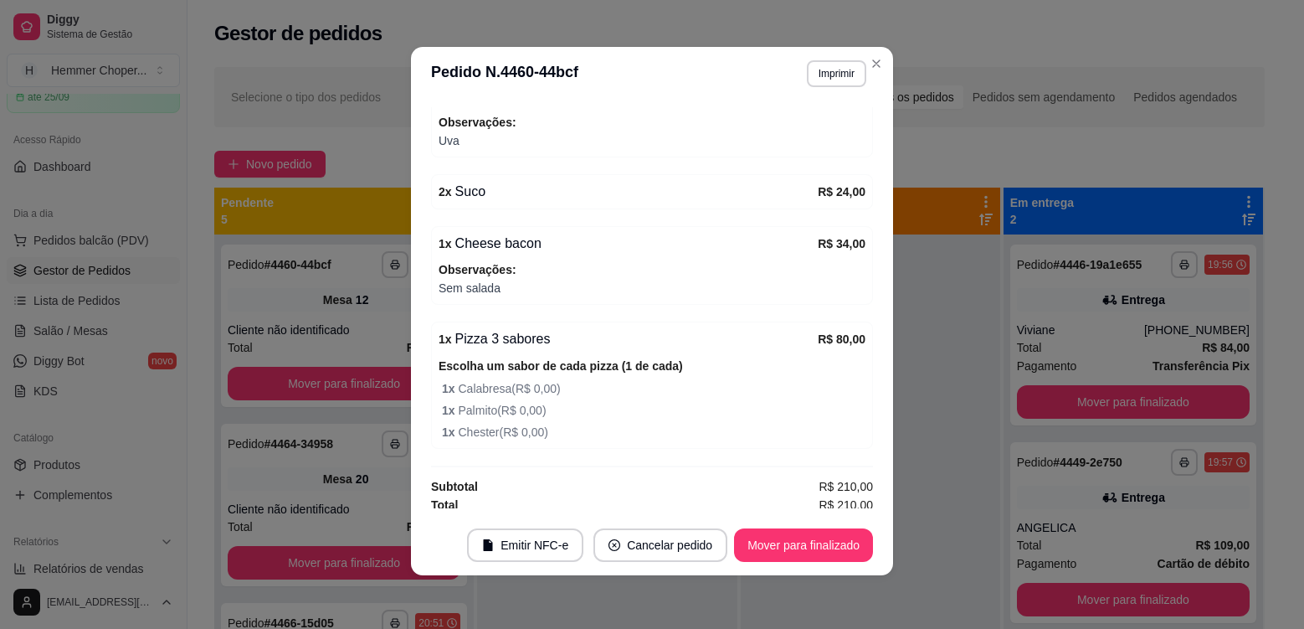
scroll to position [480, 0]
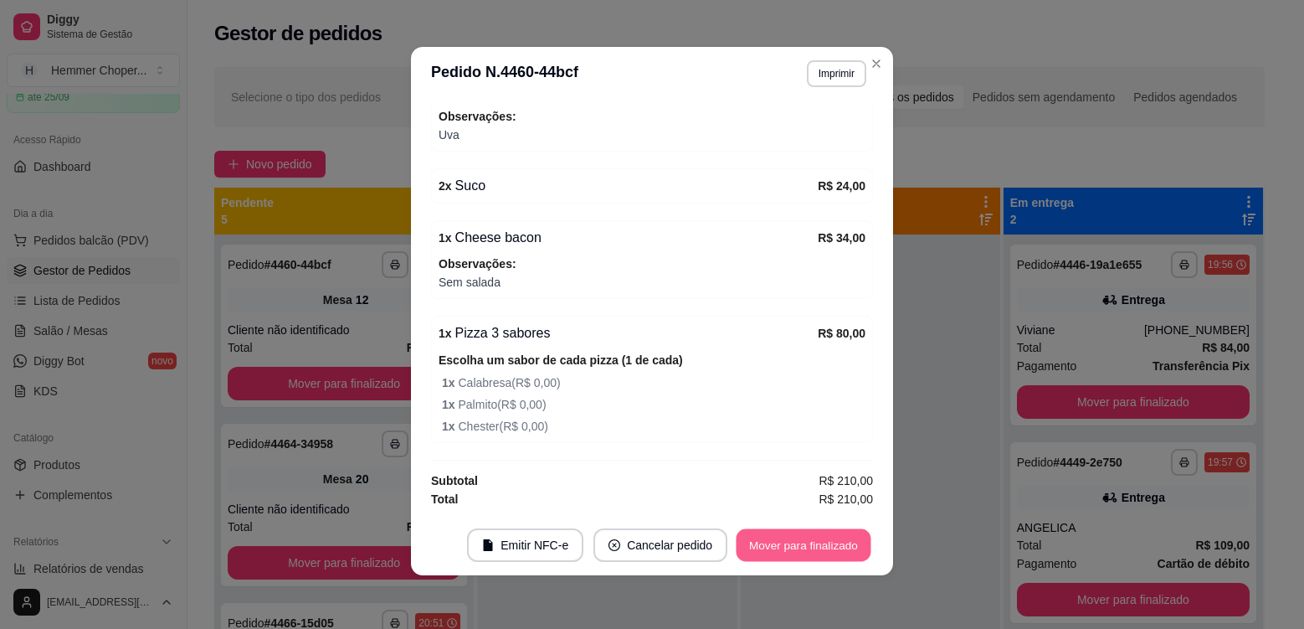
click at [835, 540] on button "Mover para finalizado" at bounding box center [804, 545] width 135 height 33
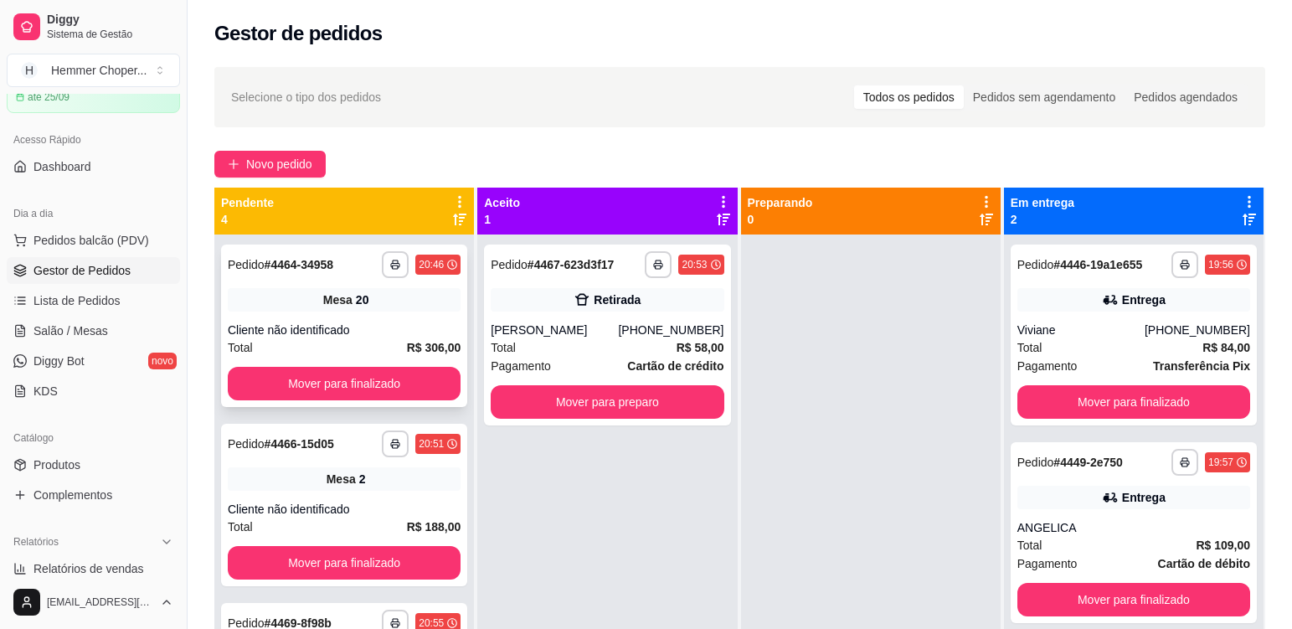
click at [391, 306] on div "Mesa 20" at bounding box center [344, 299] width 233 height 23
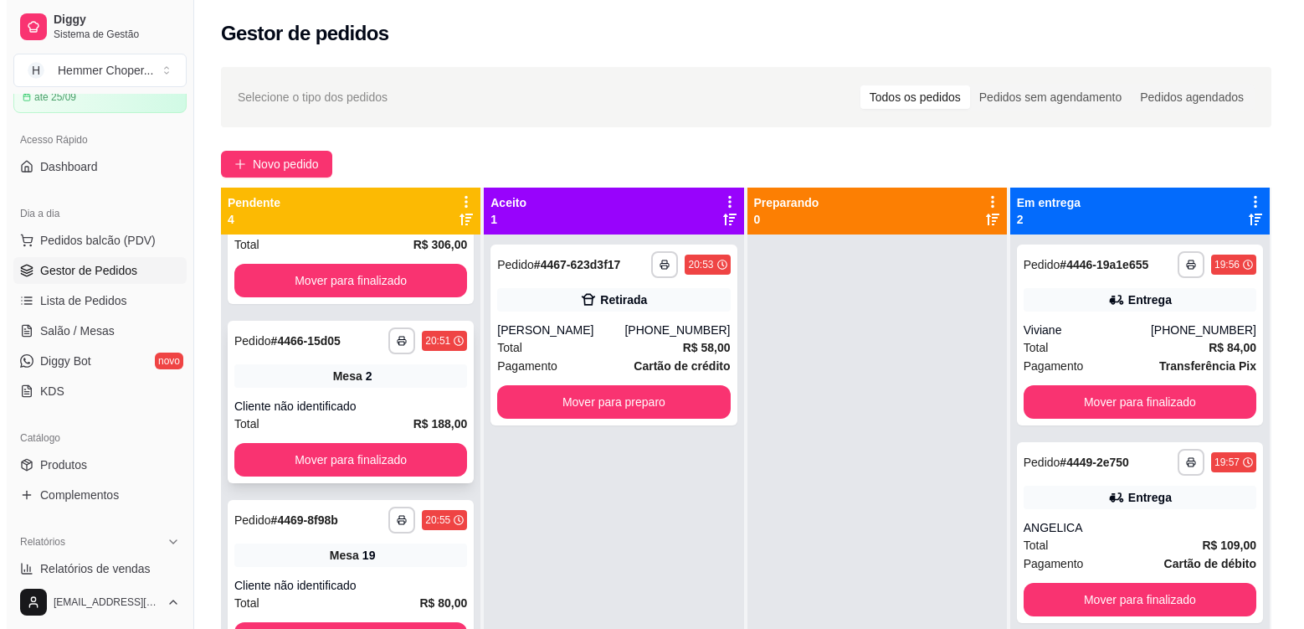
scroll to position [105, 0]
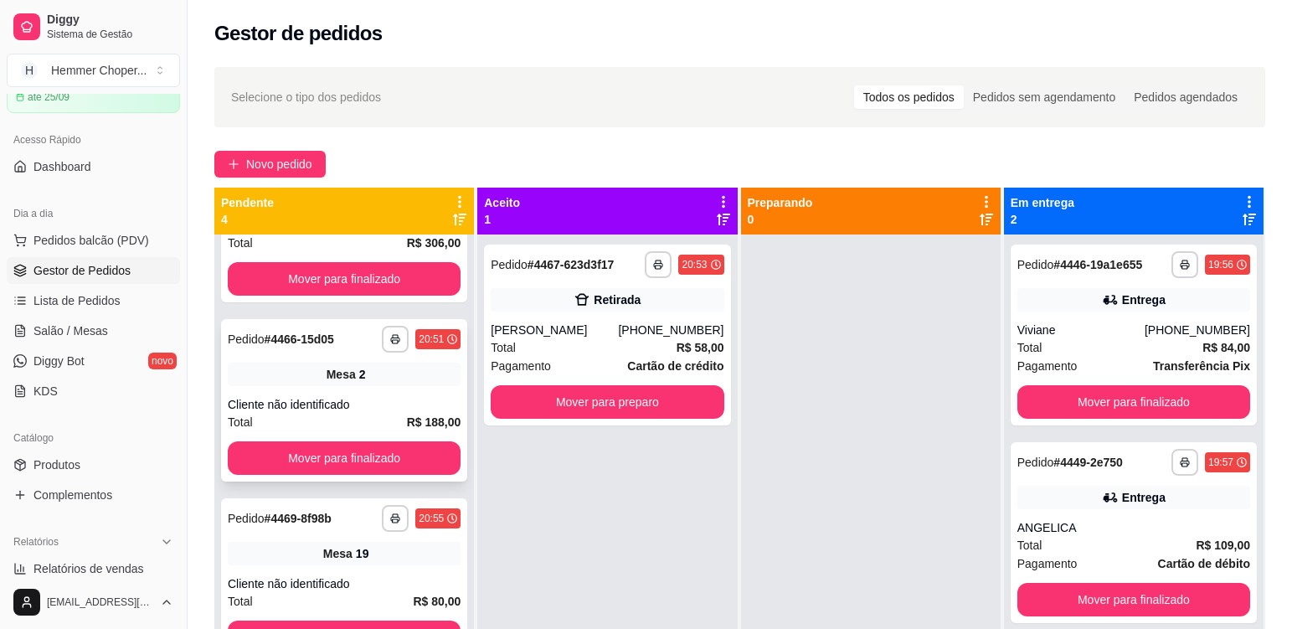
click at [383, 372] on div "Mesa 2" at bounding box center [344, 373] width 233 height 23
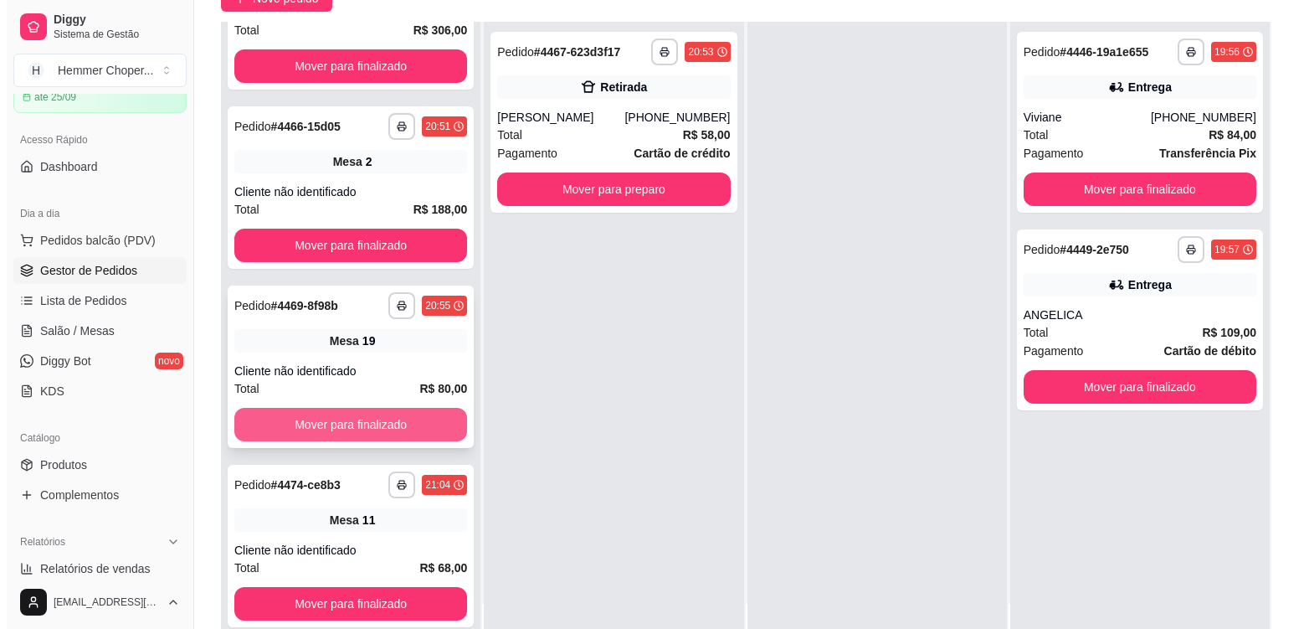
scroll to position [167, 0]
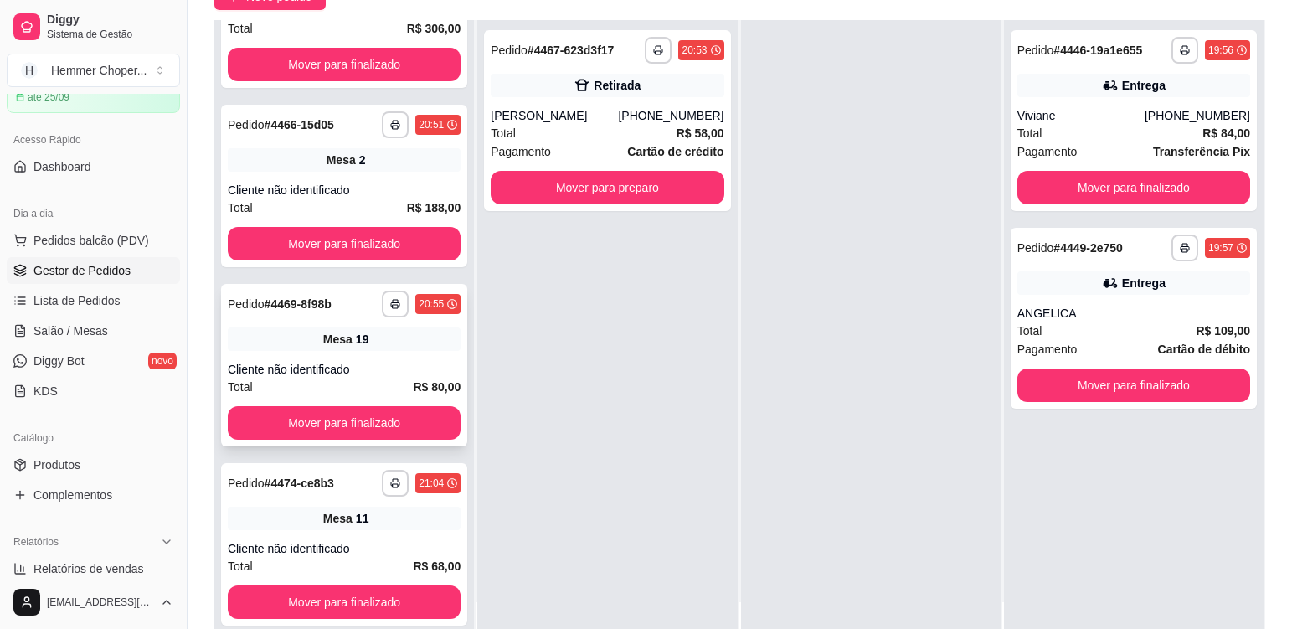
click at [383, 342] on div "Mesa 19" at bounding box center [344, 338] width 233 height 23
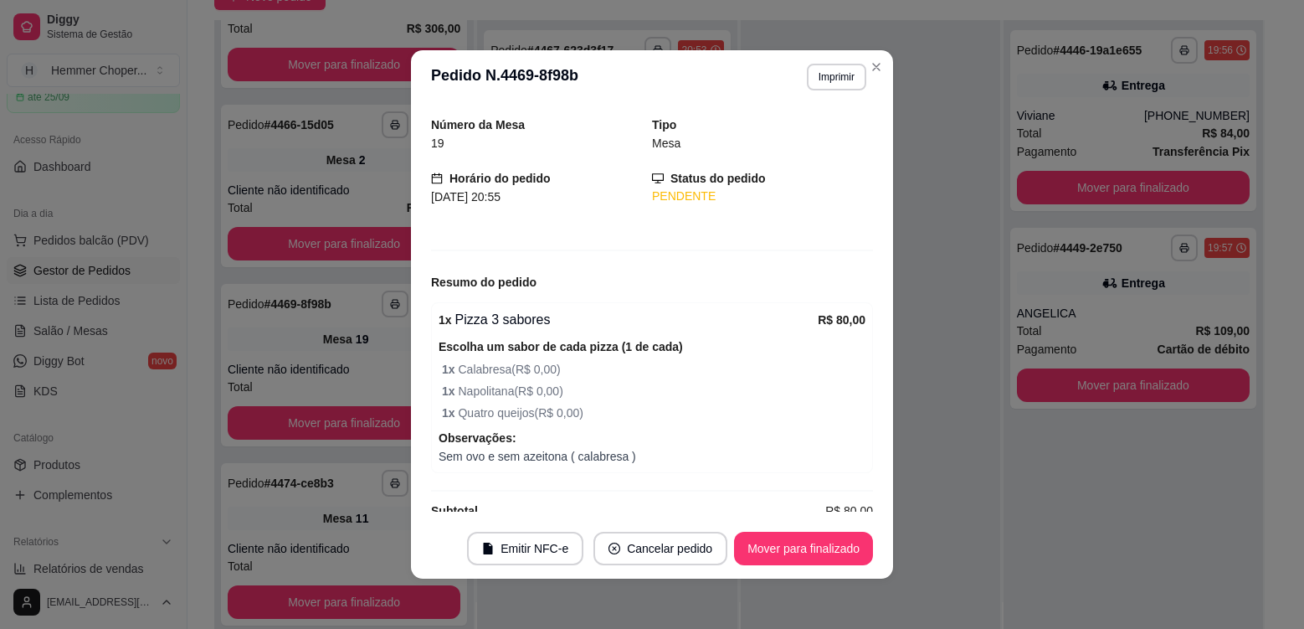
scroll to position [77, 0]
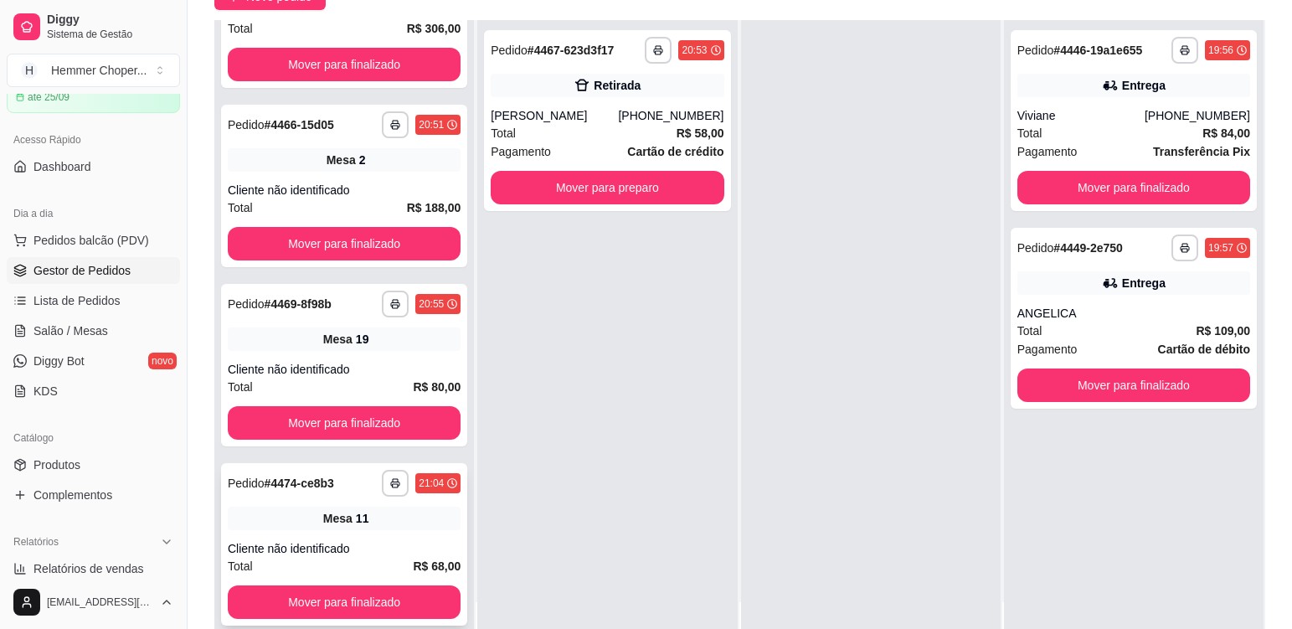
click at [361, 515] on div "Mesa 11" at bounding box center [344, 517] width 233 height 23
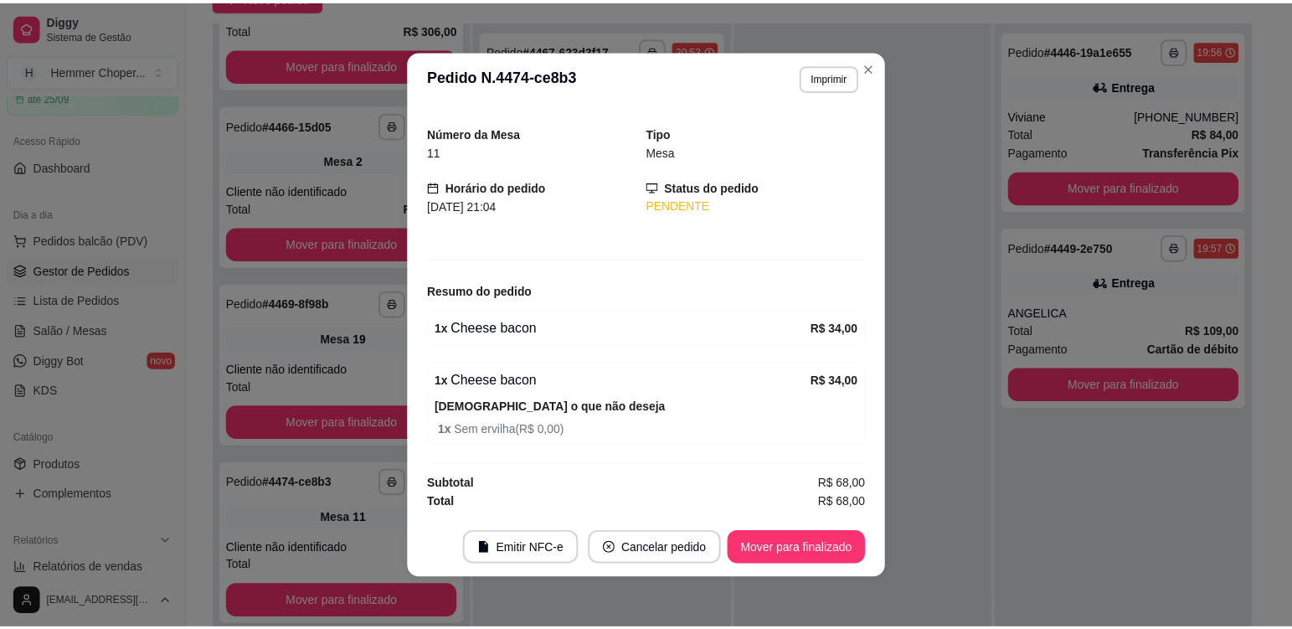
scroll to position [3, 0]
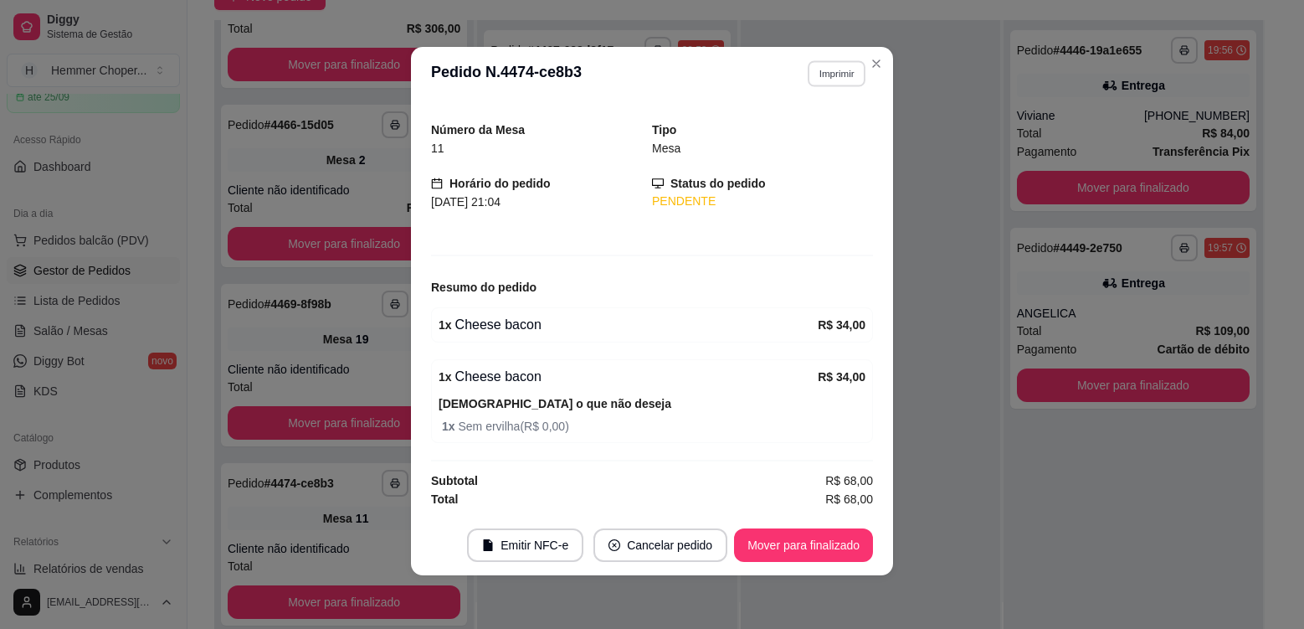
click at [823, 77] on button "Imprimir" at bounding box center [837, 73] width 58 height 26
click at [813, 137] on button "Cozinha" at bounding box center [800, 132] width 117 height 26
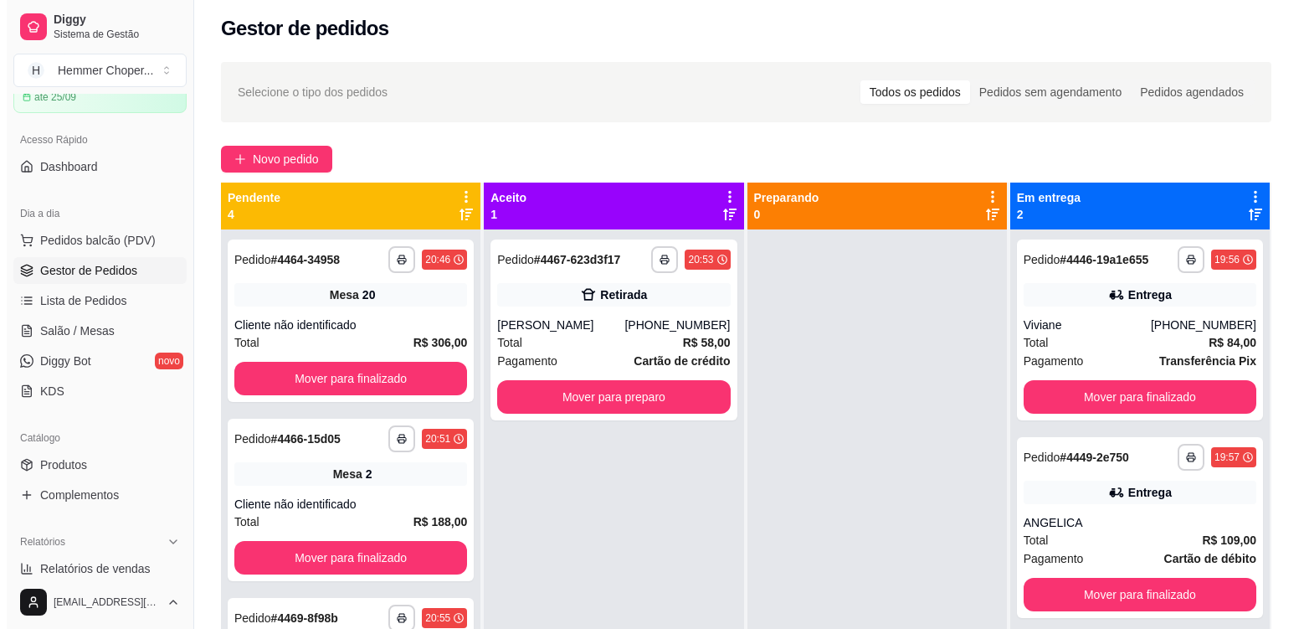
scroll to position [4, 0]
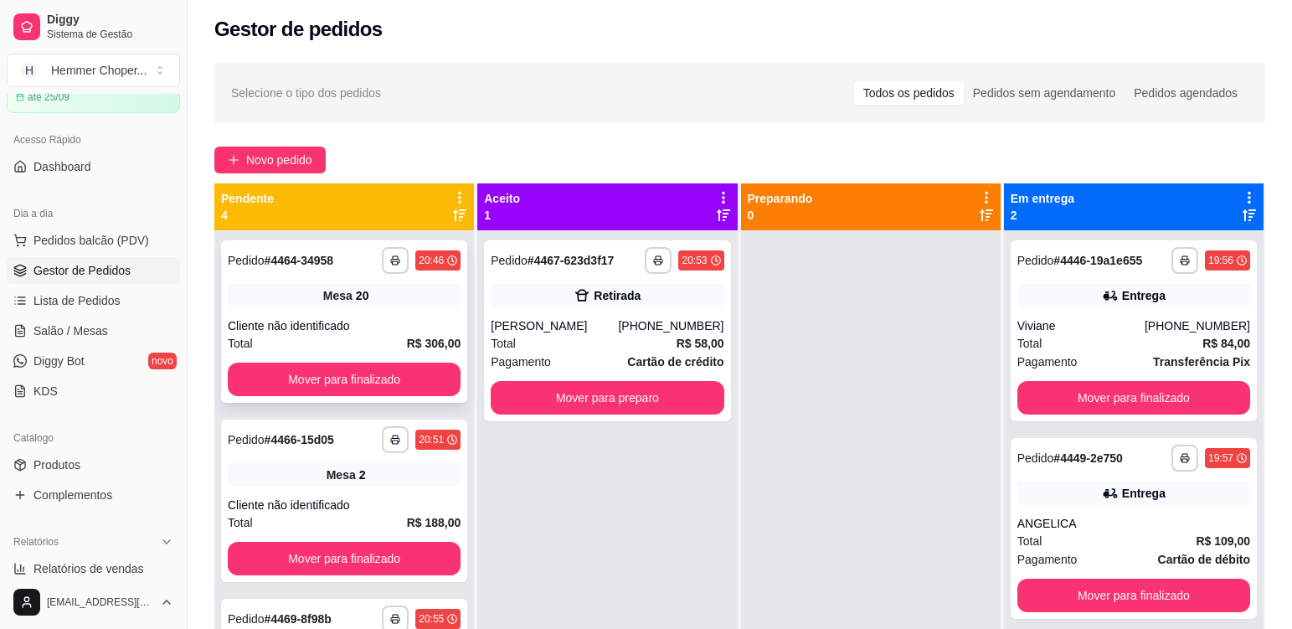
click at [363, 314] on div "**********" at bounding box center [344, 321] width 246 height 162
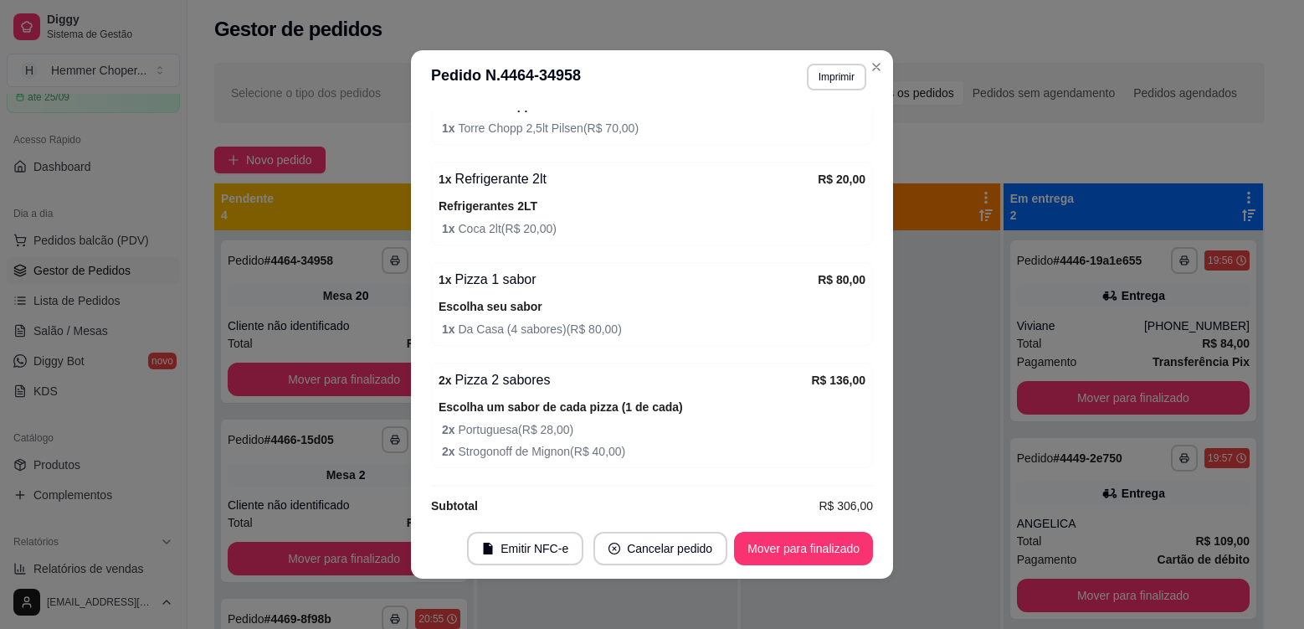
scroll to position [313, 0]
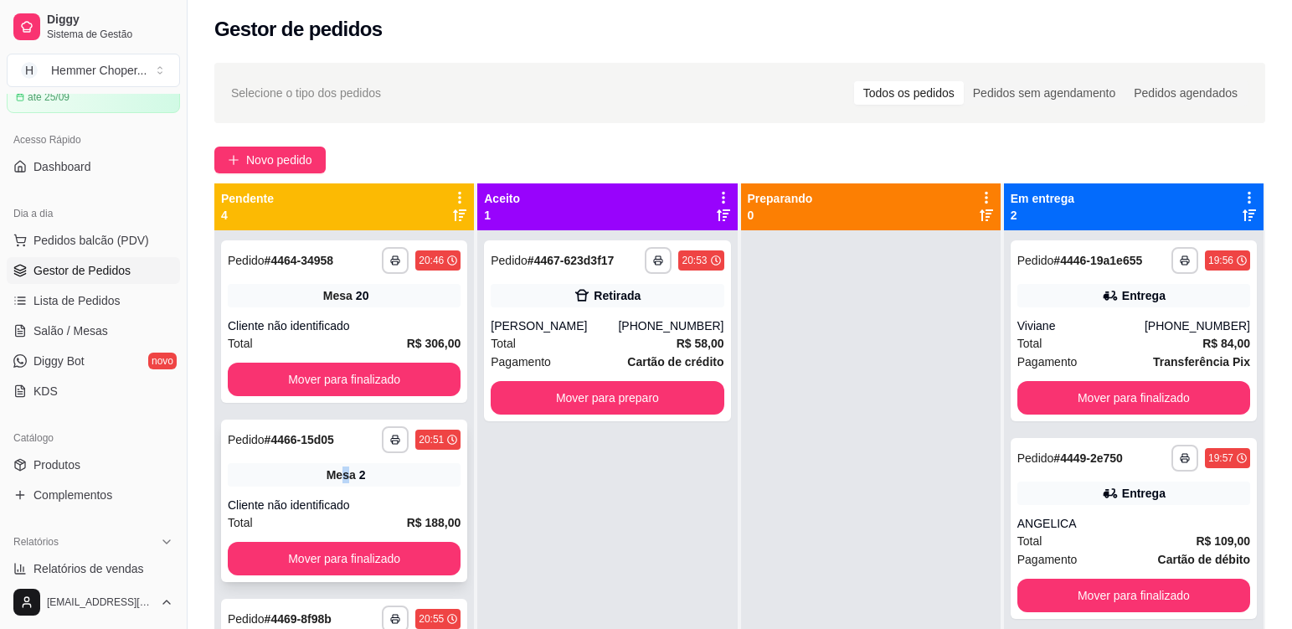
click at [342, 453] on div "**********" at bounding box center [344, 500] width 246 height 162
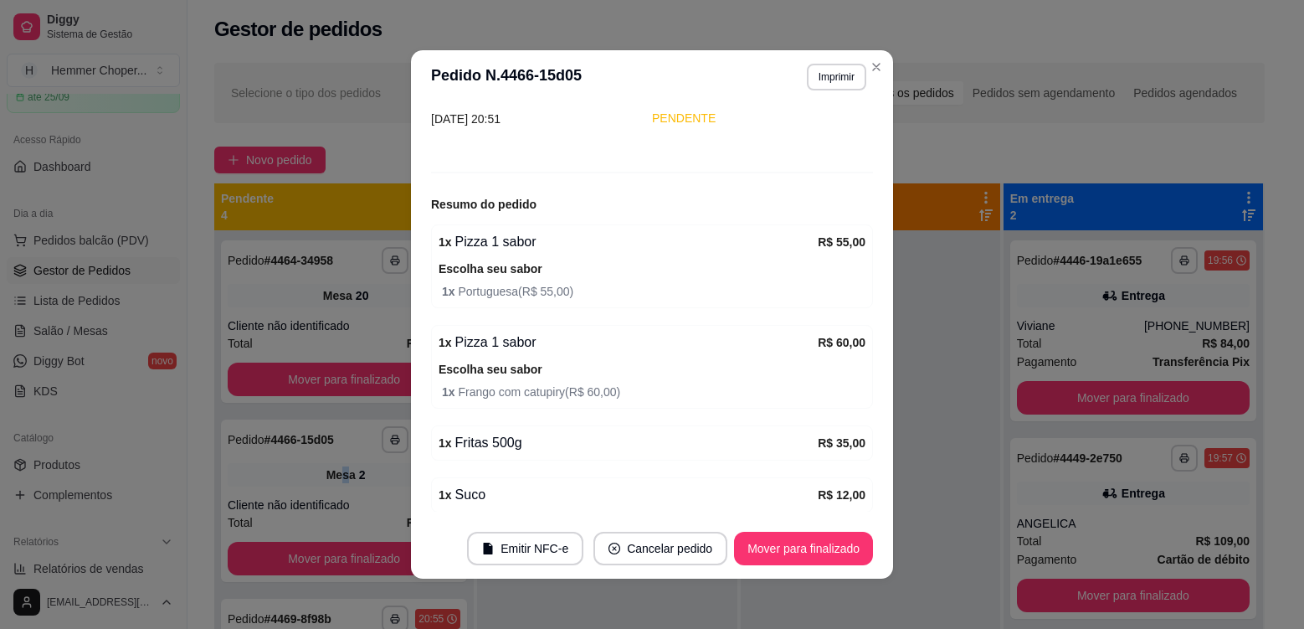
scroll to position [167, 0]
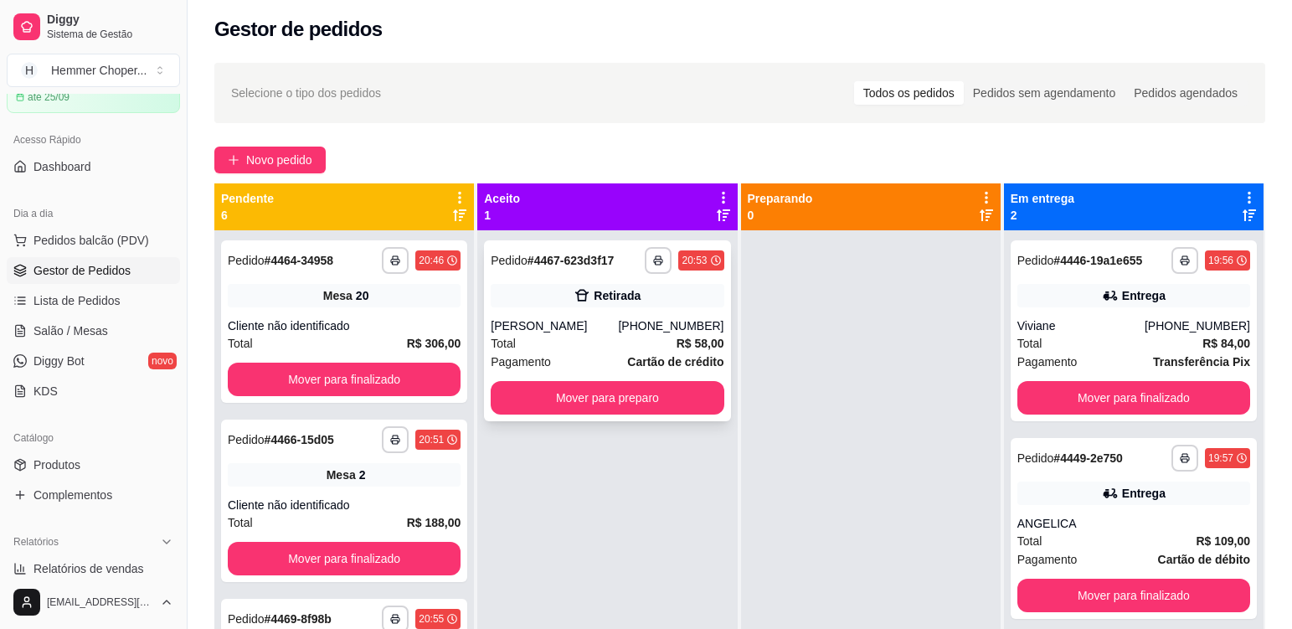
click at [547, 298] on div "Retirada" at bounding box center [607, 295] width 233 height 23
click at [575, 309] on div "**********" at bounding box center [607, 330] width 246 height 181
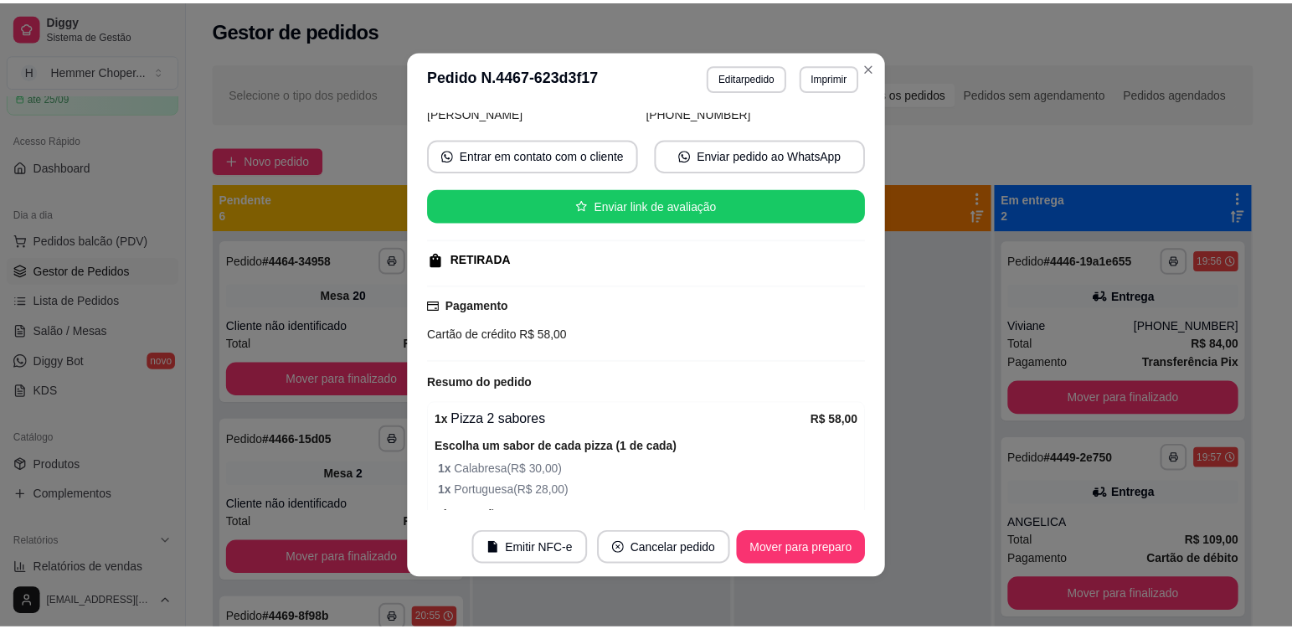
scroll to position [233, 0]
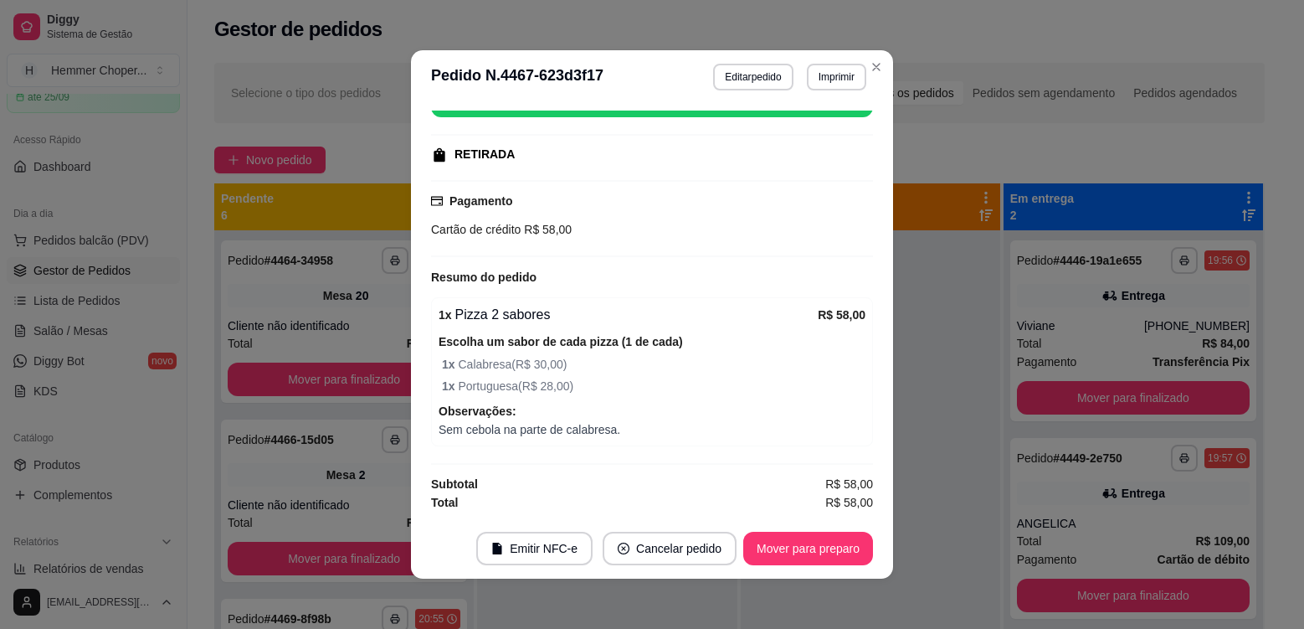
click at [620, 452] on div "feito há 20 minutos Horário do pedido [DATE] 20:53 Status do pedido ACEITO Nome…" at bounding box center [652, 310] width 442 height 401
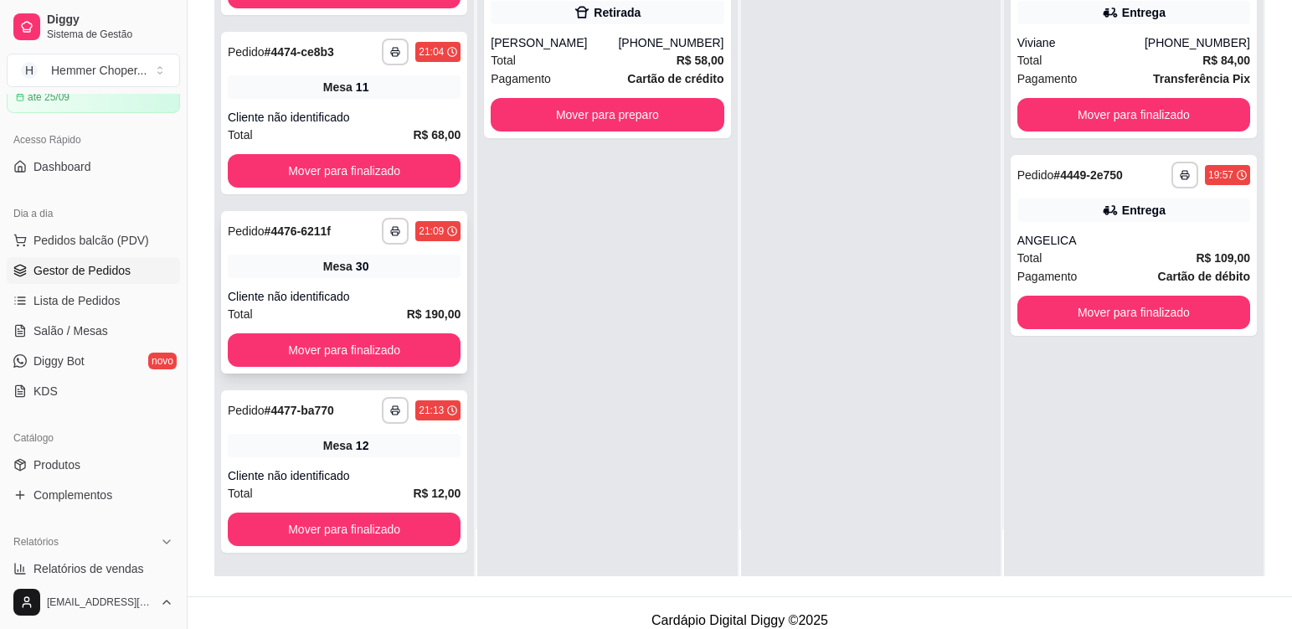
scroll to position [255, 0]
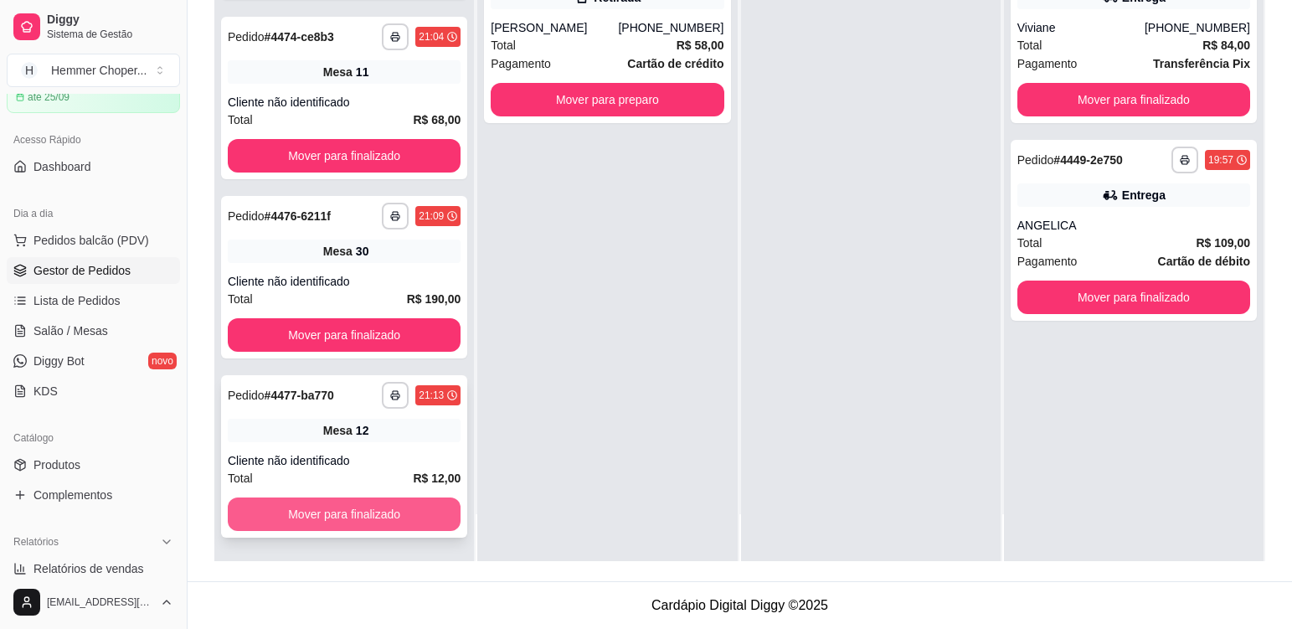
click at [386, 513] on button "Mover para finalizado" at bounding box center [344, 513] width 233 height 33
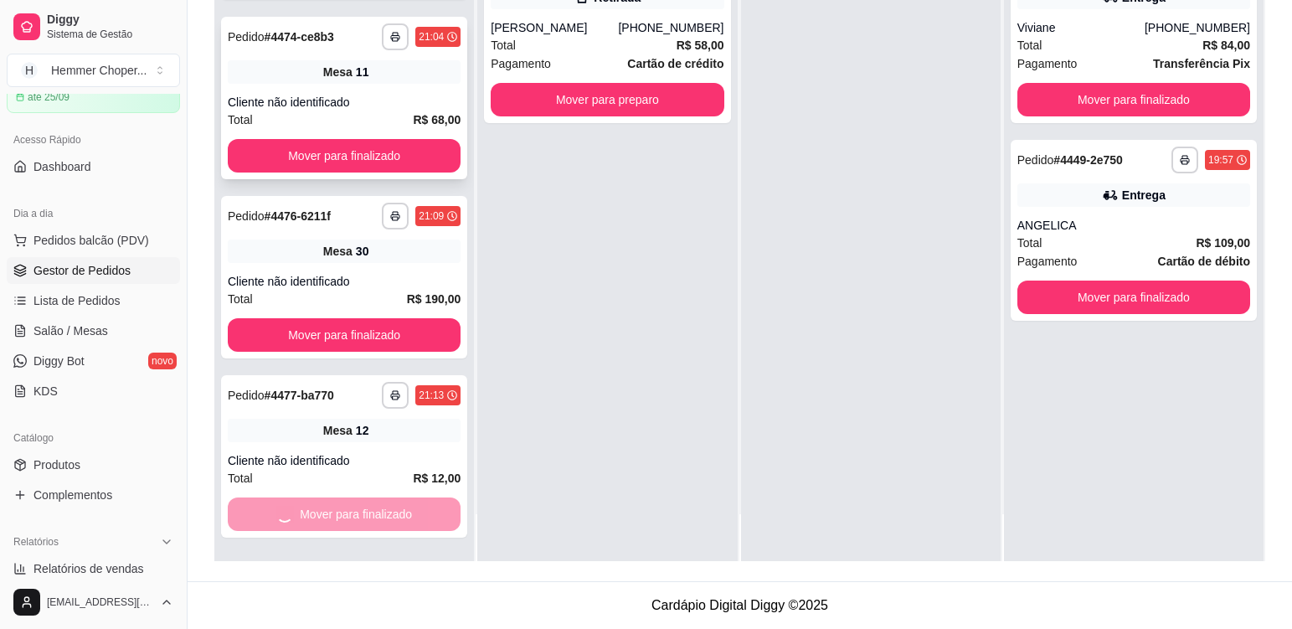
scroll to position [284, 0]
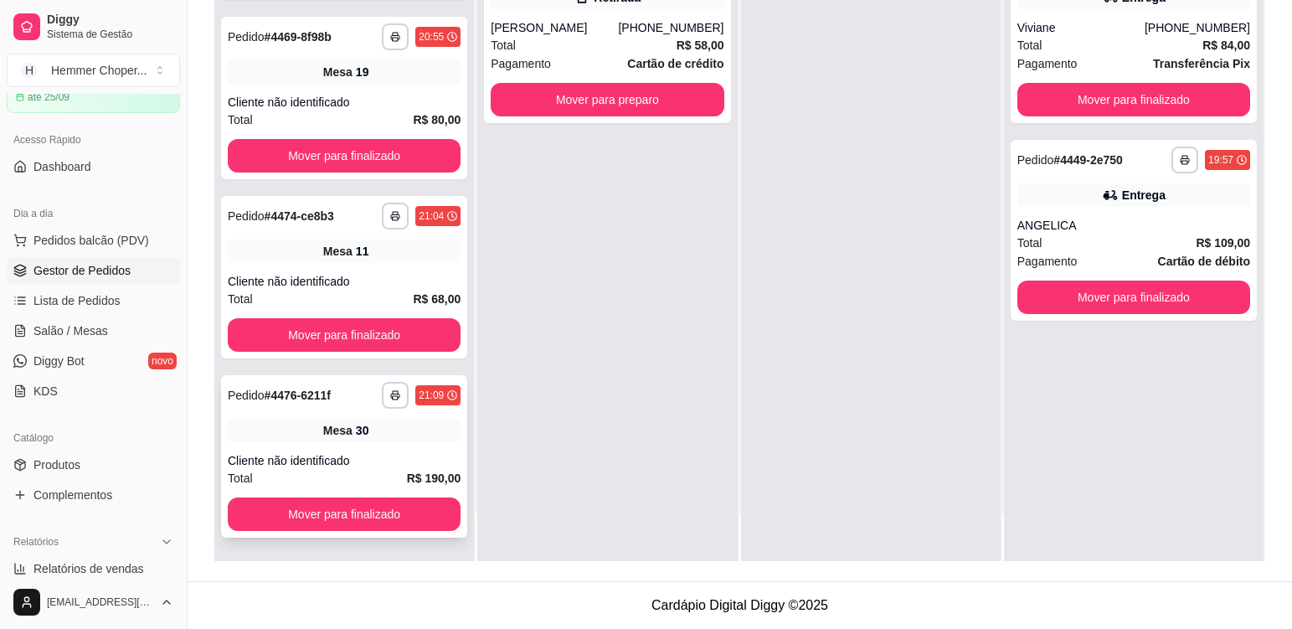
click at [425, 433] on div "Mesa 30" at bounding box center [344, 430] width 233 height 23
click at [379, 275] on div "Cliente não identificado" at bounding box center [344, 281] width 233 height 17
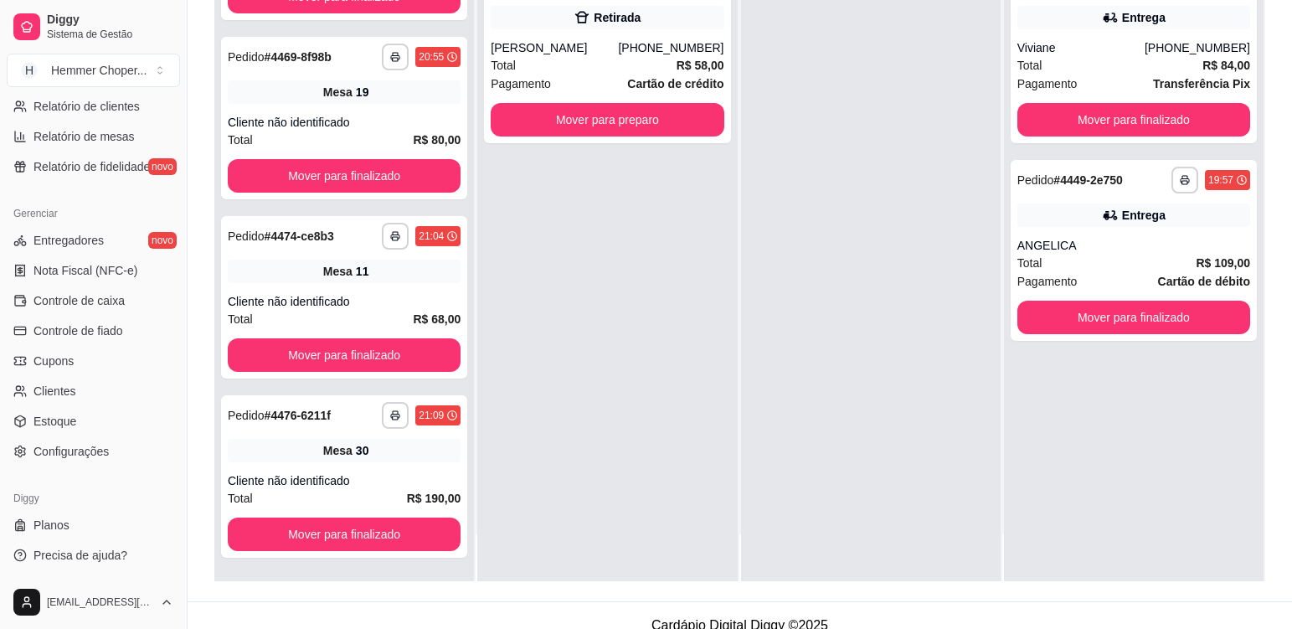
scroll to position [255, 0]
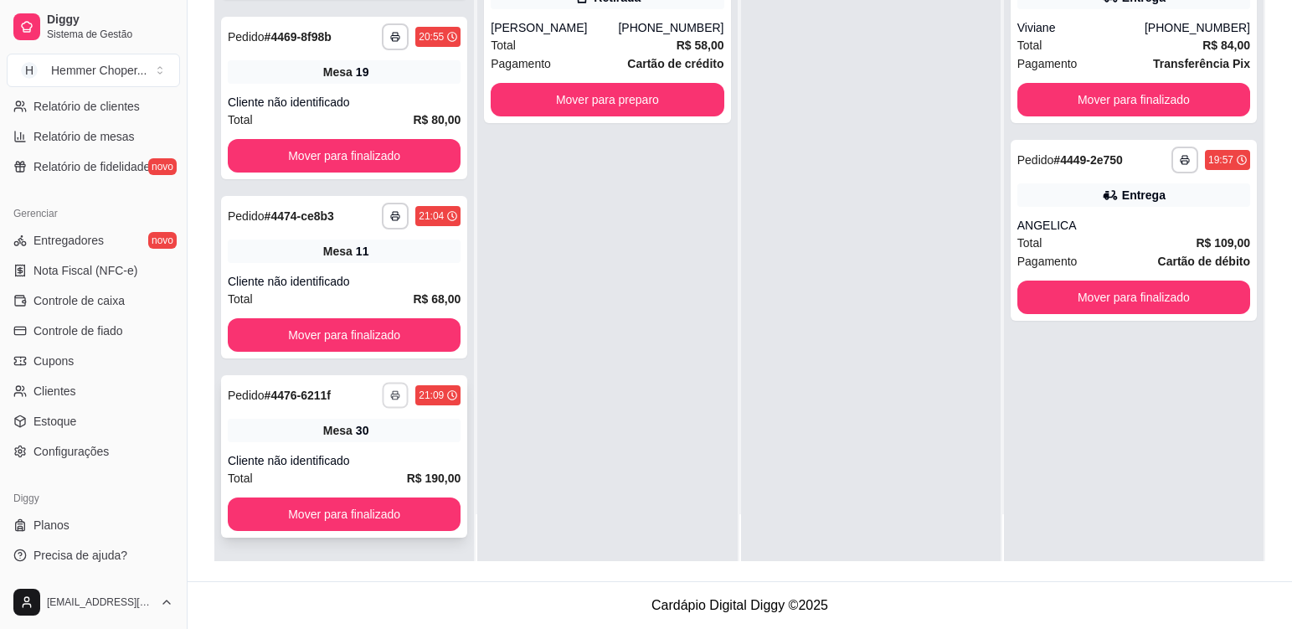
click at [390, 395] on icon "button" at bounding box center [395, 395] width 10 height 10
click at [362, 458] on button "Cozinha" at bounding box center [335, 453] width 121 height 27
click at [496, 383] on div "**********" at bounding box center [606, 246] width 259 height 629
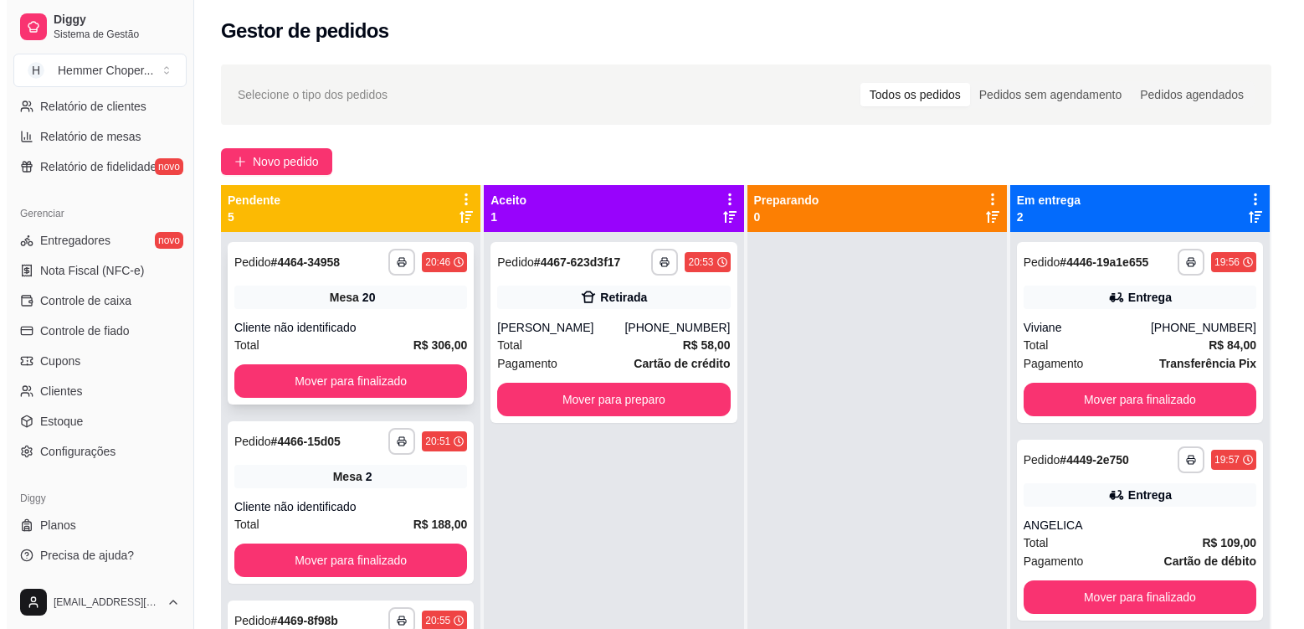
scroll to position [0, 0]
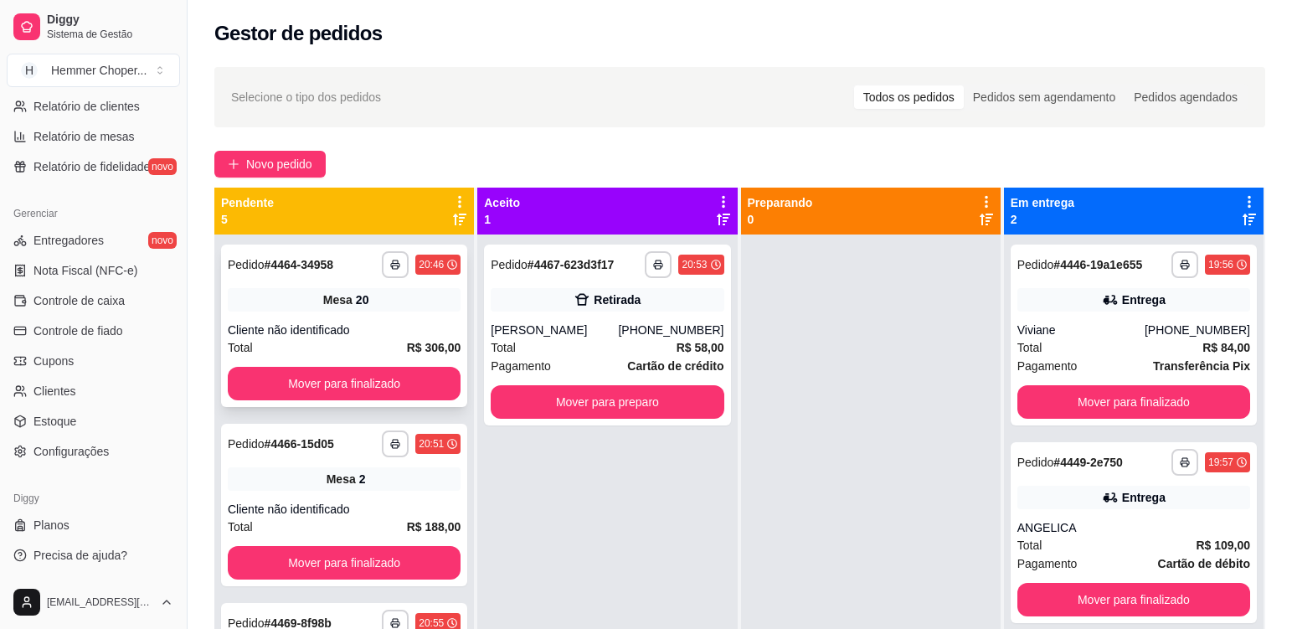
click at [383, 320] on div "**********" at bounding box center [344, 325] width 246 height 162
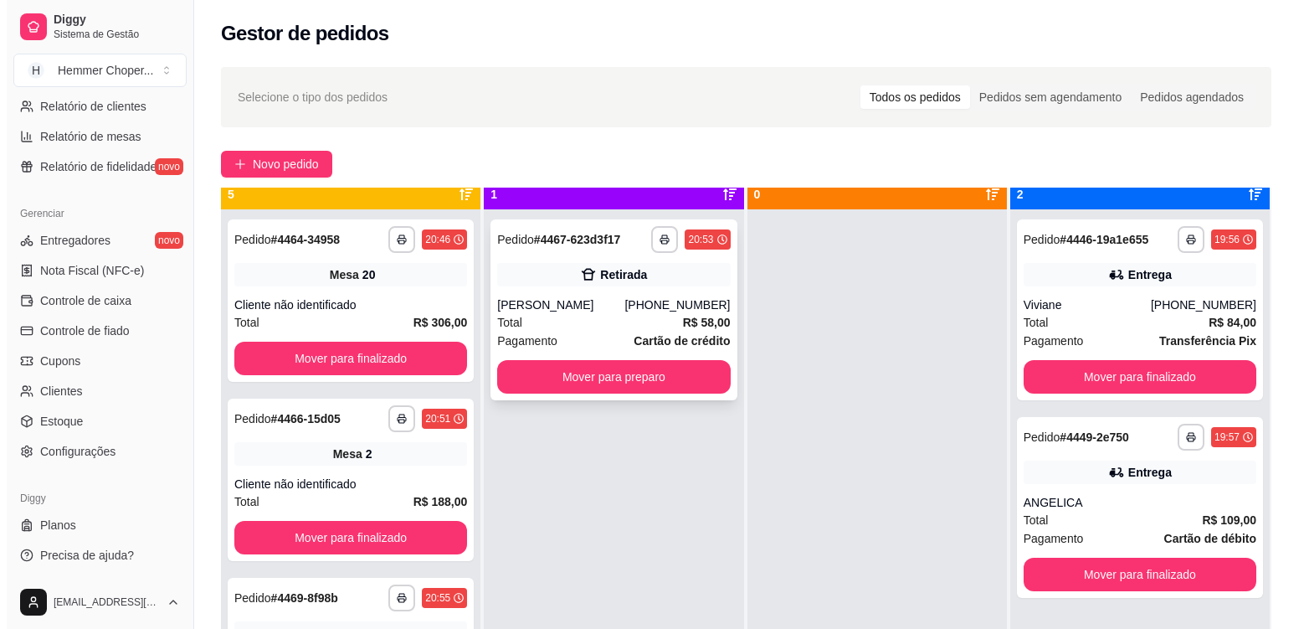
scroll to position [47, 0]
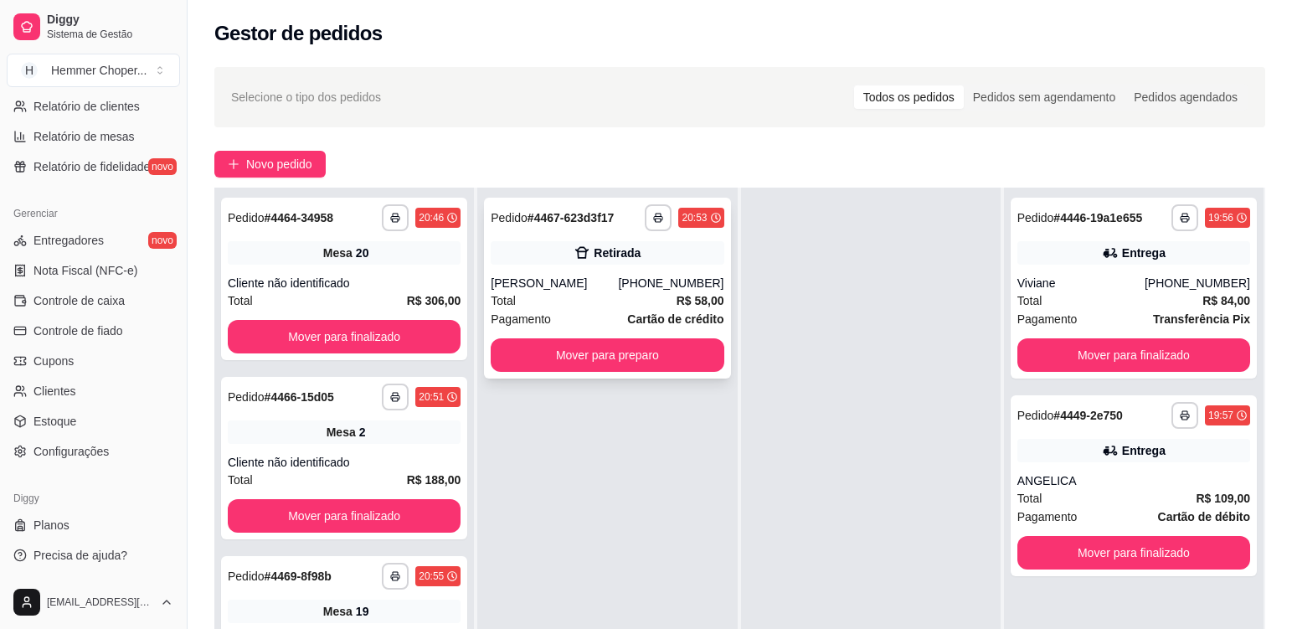
click at [601, 291] on div "Total R$ 58,00" at bounding box center [607, 300] width 233 height 18
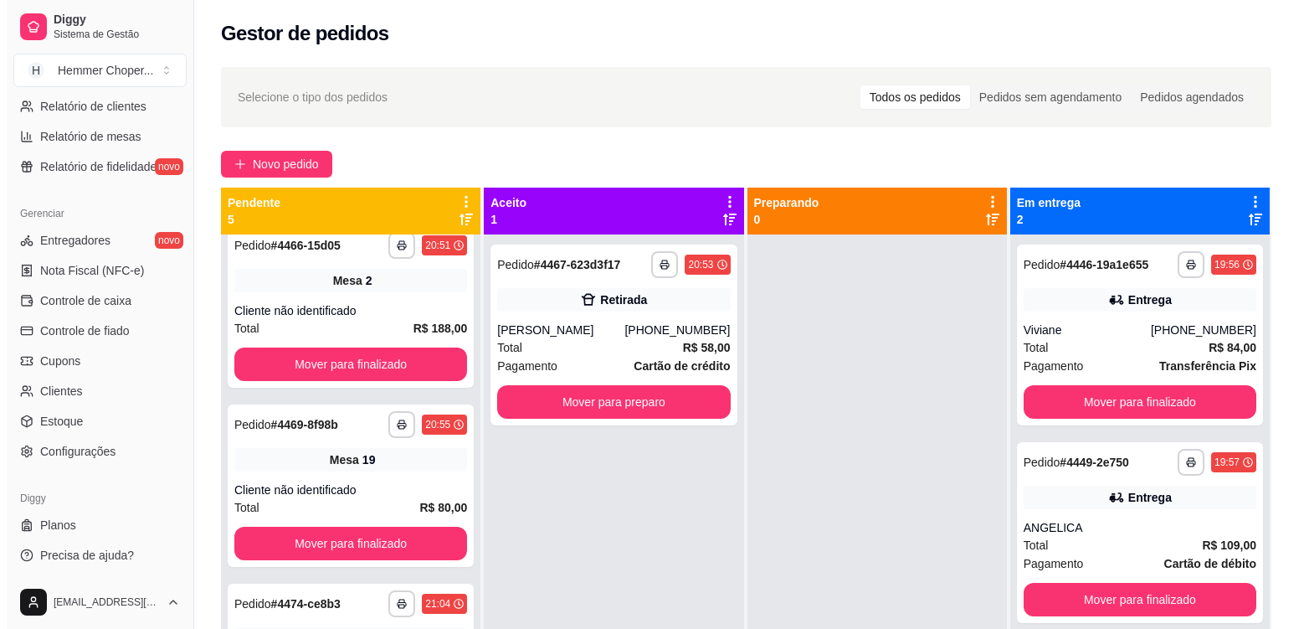
scroll to position [251, 0]
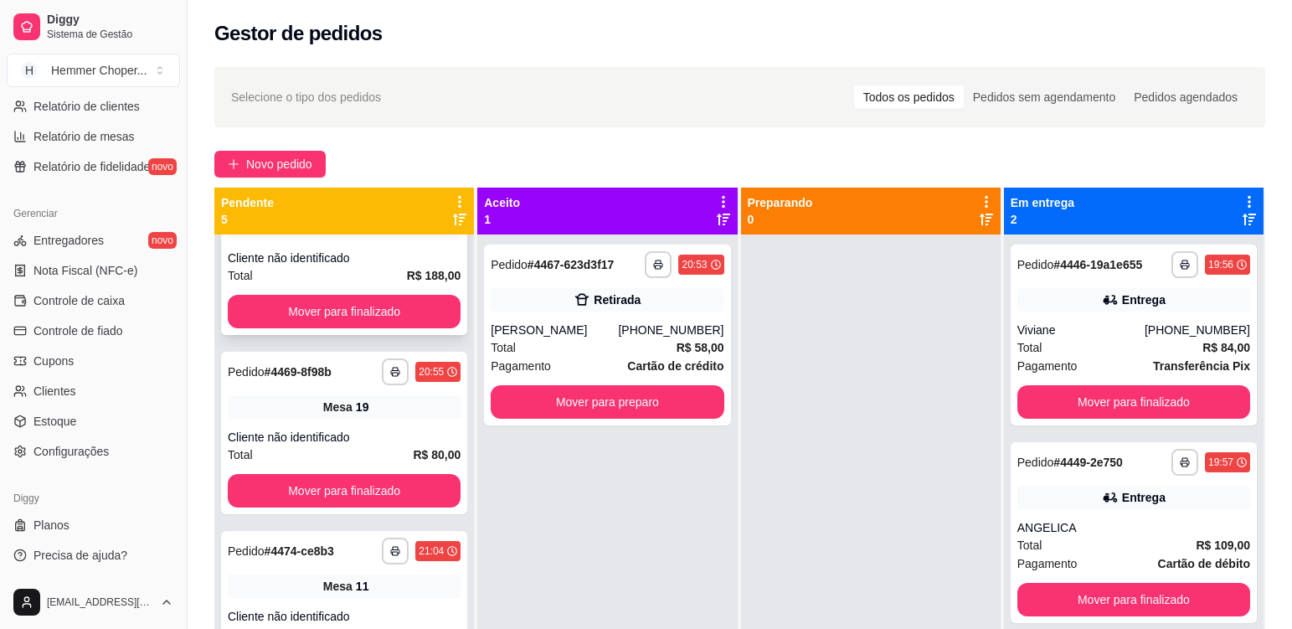
click at [390, 265] on div "Cliente não identificado" at bounding box center [344, 257] width 233 height 17
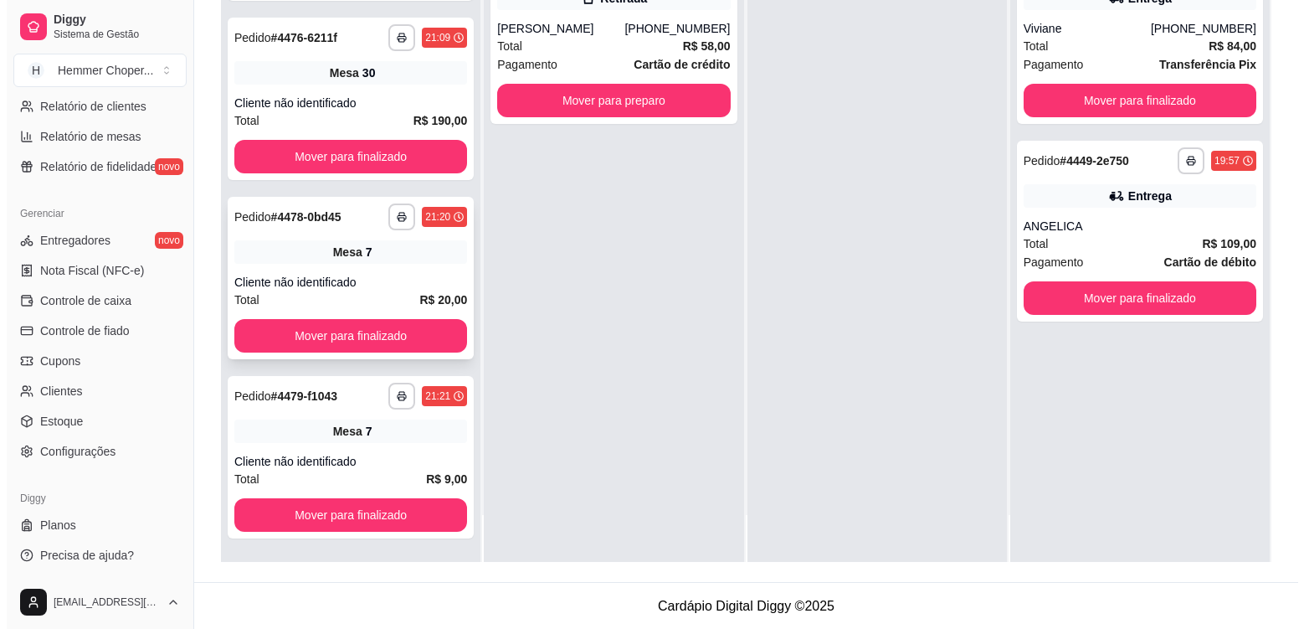
scroll to position [255, 0]
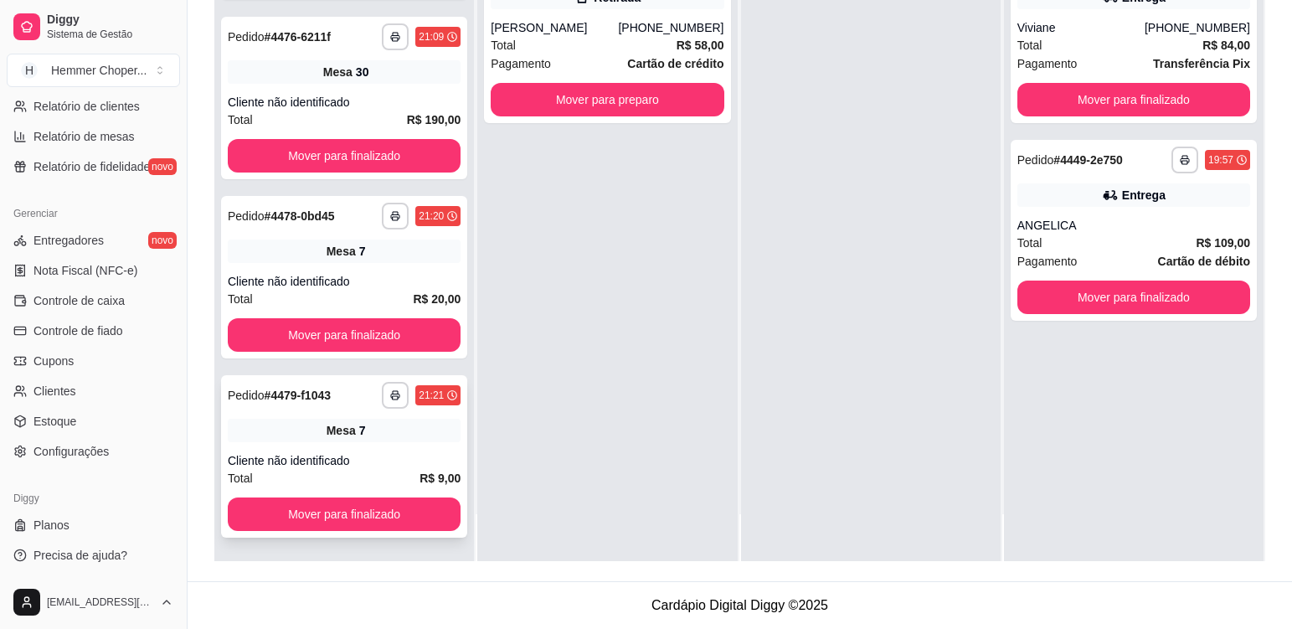
click at [380, 449] on div "**********" at bounding box center [344, 456] width 246 height 162
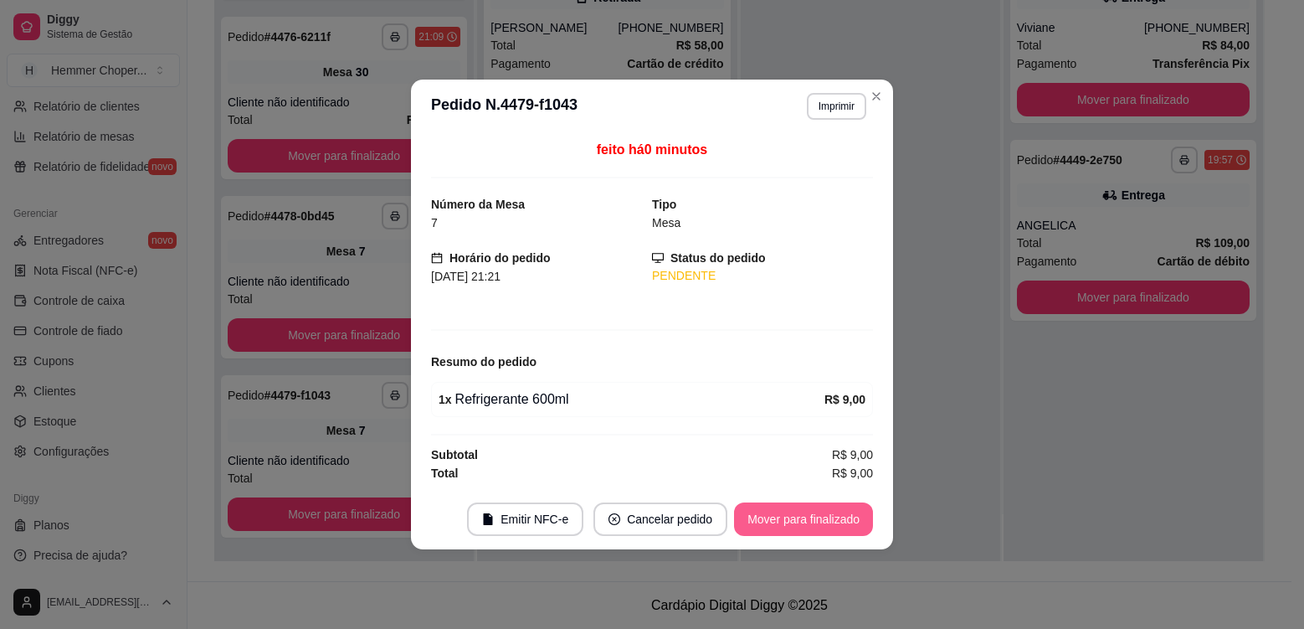
click at [796, 514] on button "Mover para finalizado" at bounding box center [803, 518] width 139 height 33
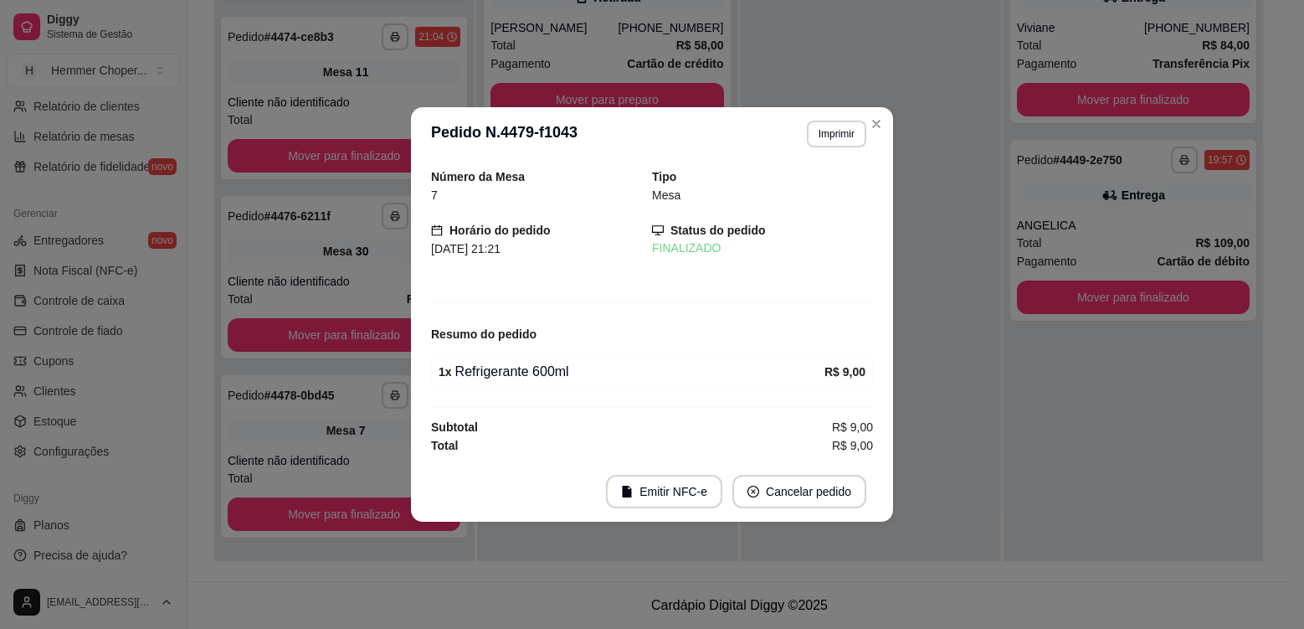
scroll to position [463, 0]
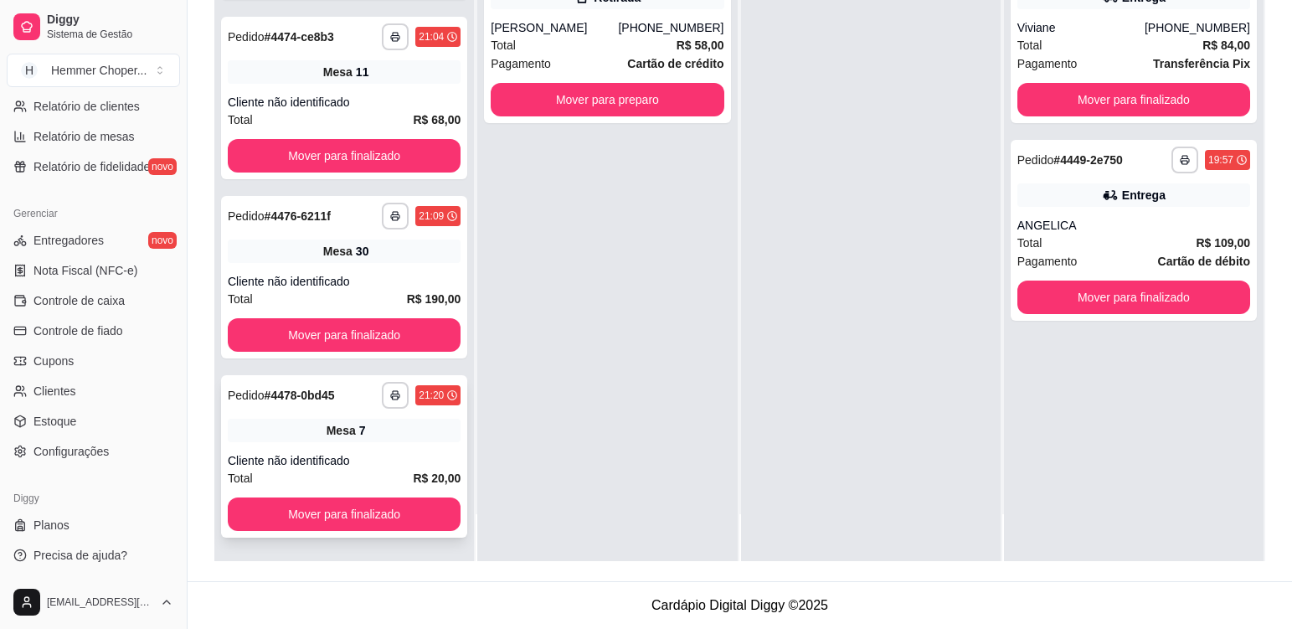
click at [306, 419] on div "Mesa 7" at bounding box center [344, 430] width 233 height 23
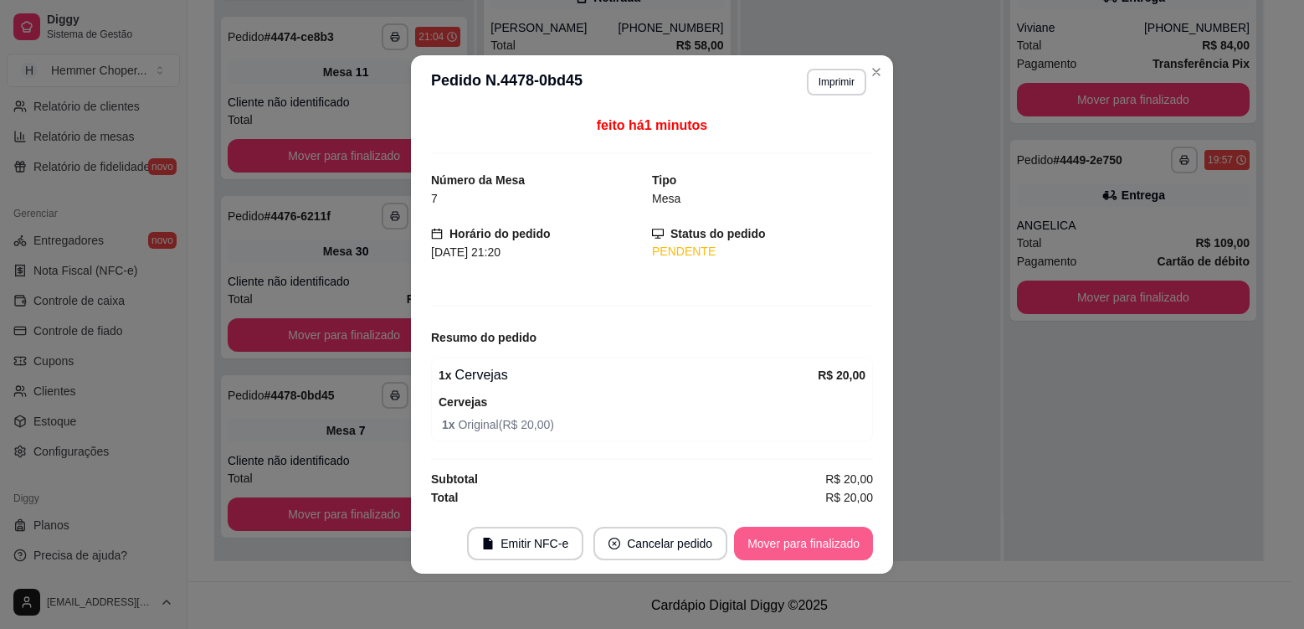
click at [791, 542] on button "Mover para finalizado" at bounding box center [803, 542] width 139 height 33
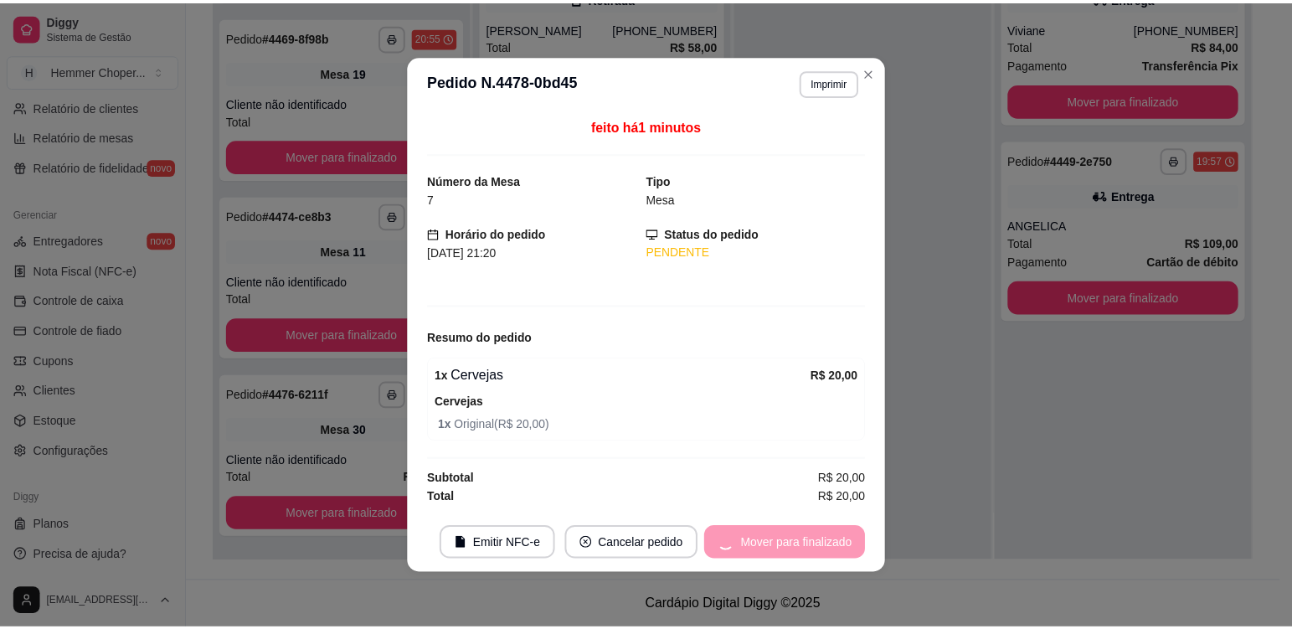
scroll to position [284, 0]
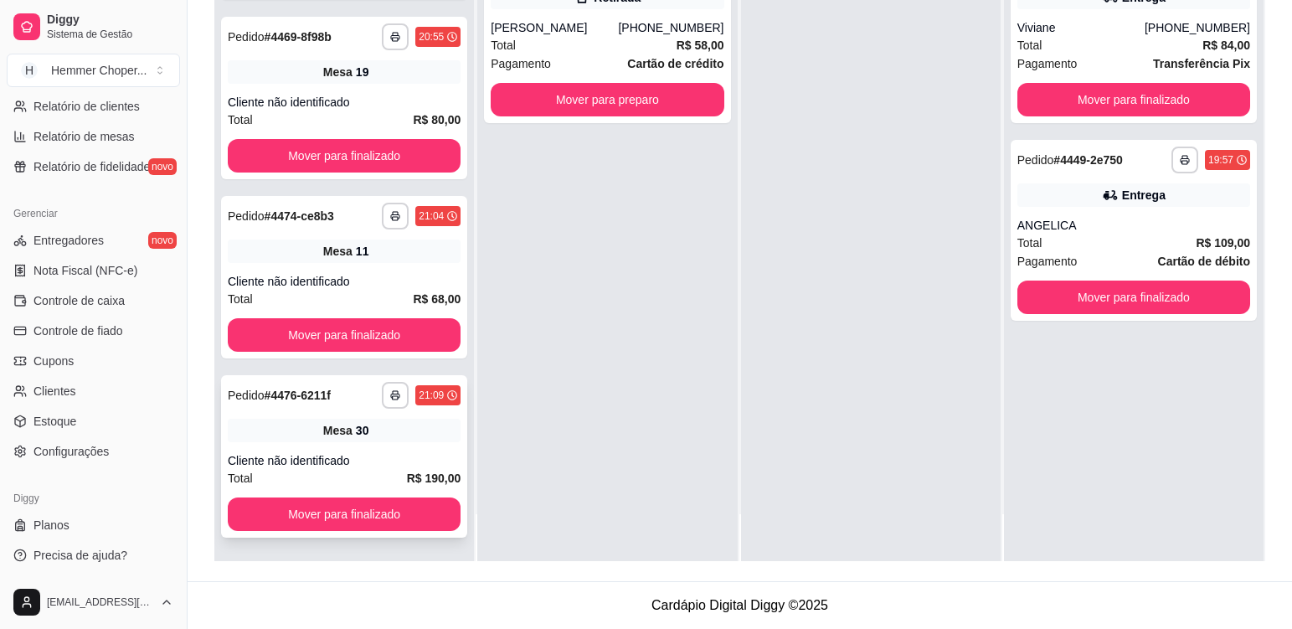
click at [393, 444] on div "**********" at bounding box center [344, 456] width 246 height 162
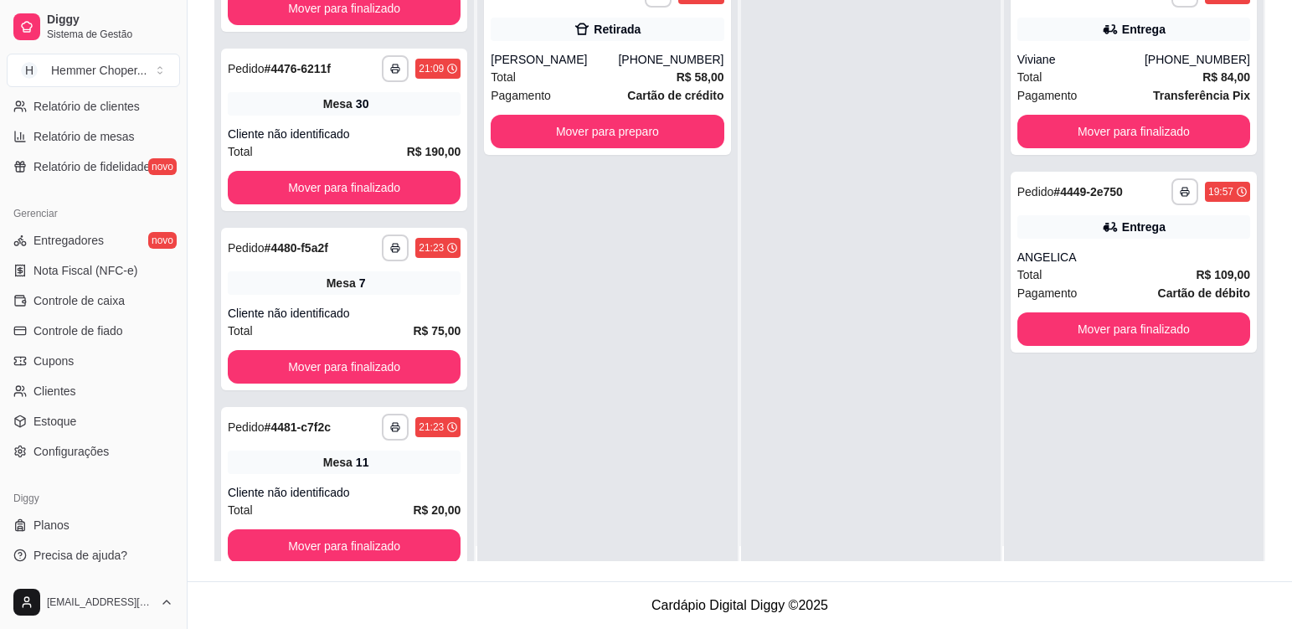
scroll to position [0, 0]
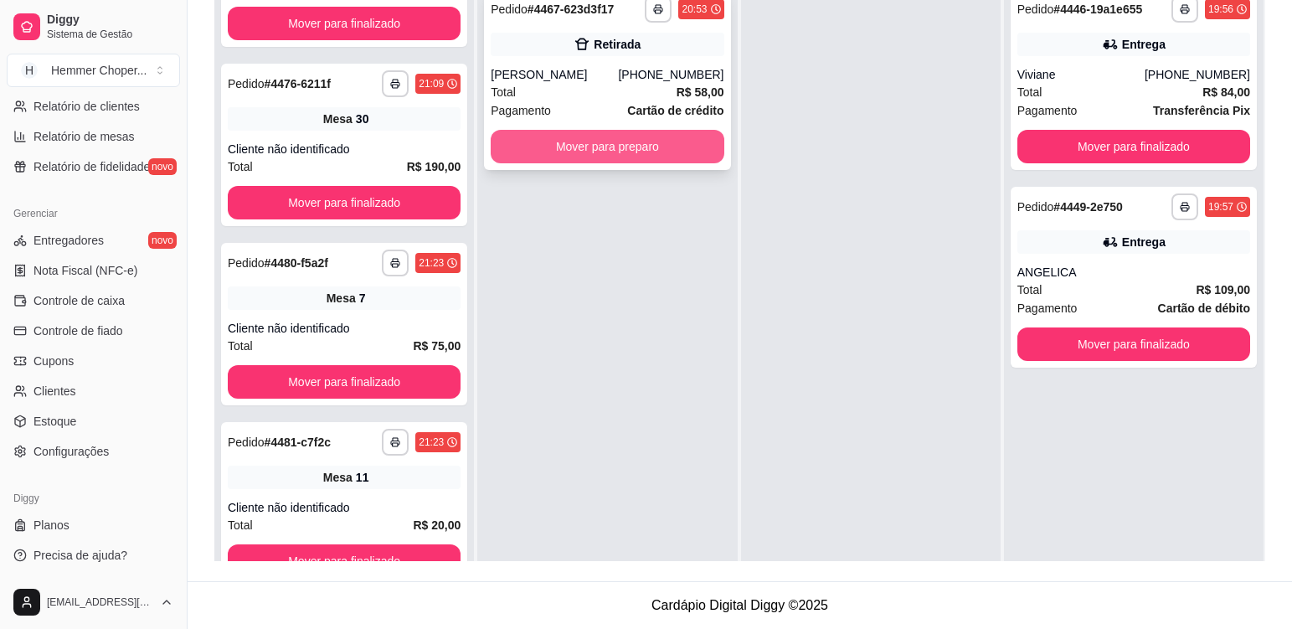
click at [585, 157] on button "Mover para preparo" at bounding box center [607, 146] width 233 height 33
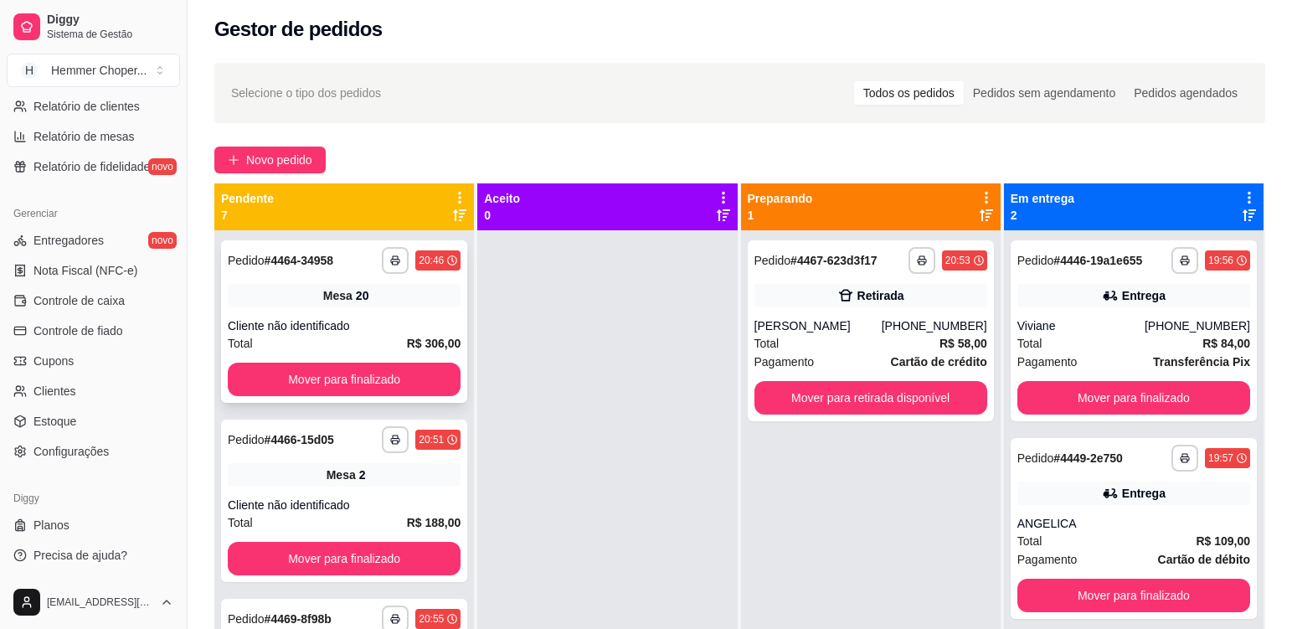
click at [397, 310] on div "**********" at bounding box center [344, 321] width 246 height 162
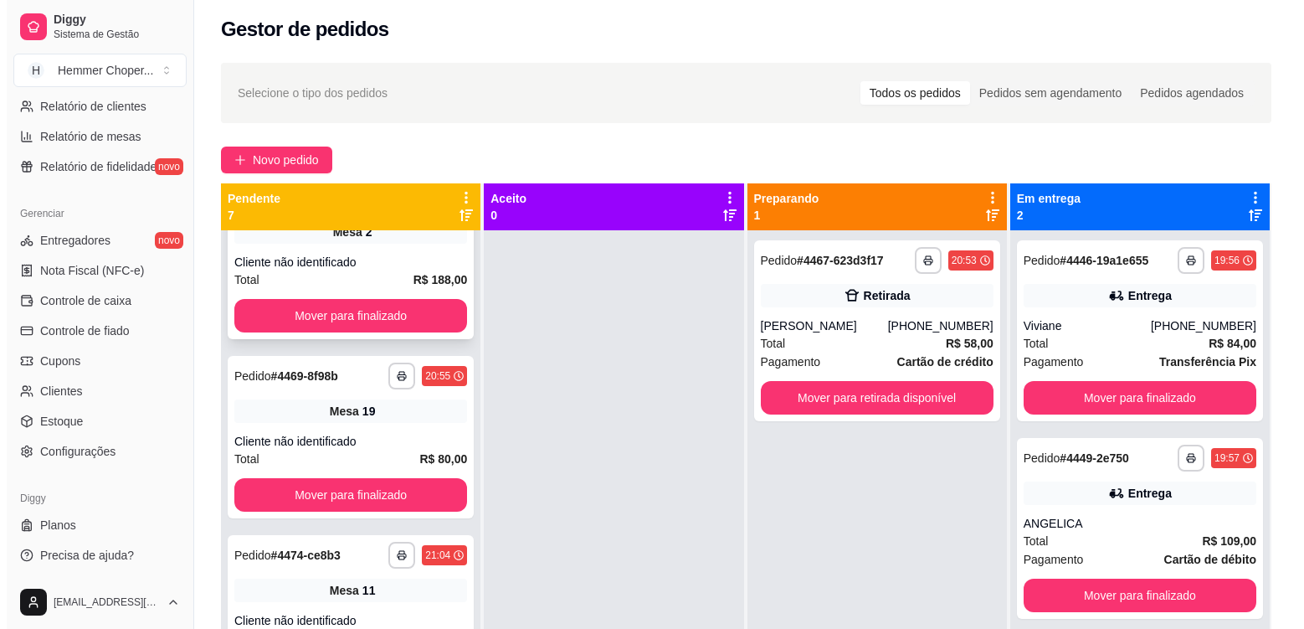
scroll to position [251, 0]
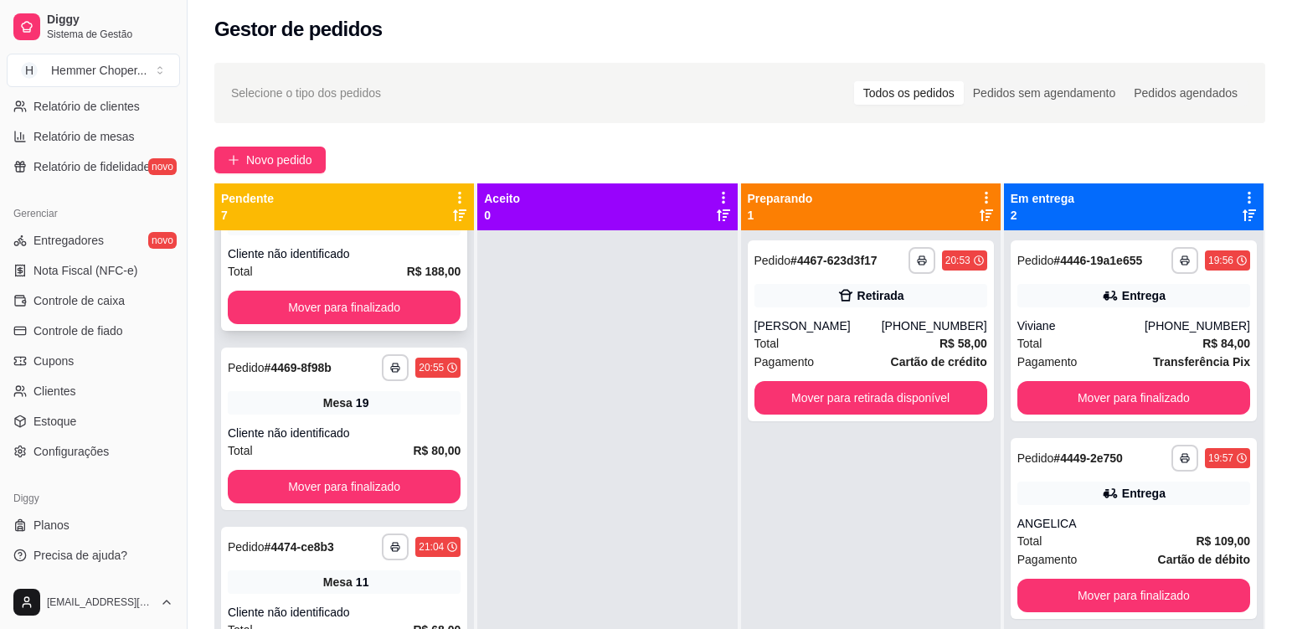
click at [388, 250] on div "Cliente não identificado" at bounding box center [344, 253] width 233 height 17
click at [385, 405] on div "Mesa 19" at bounding box center [344, 402] width 233 height 23
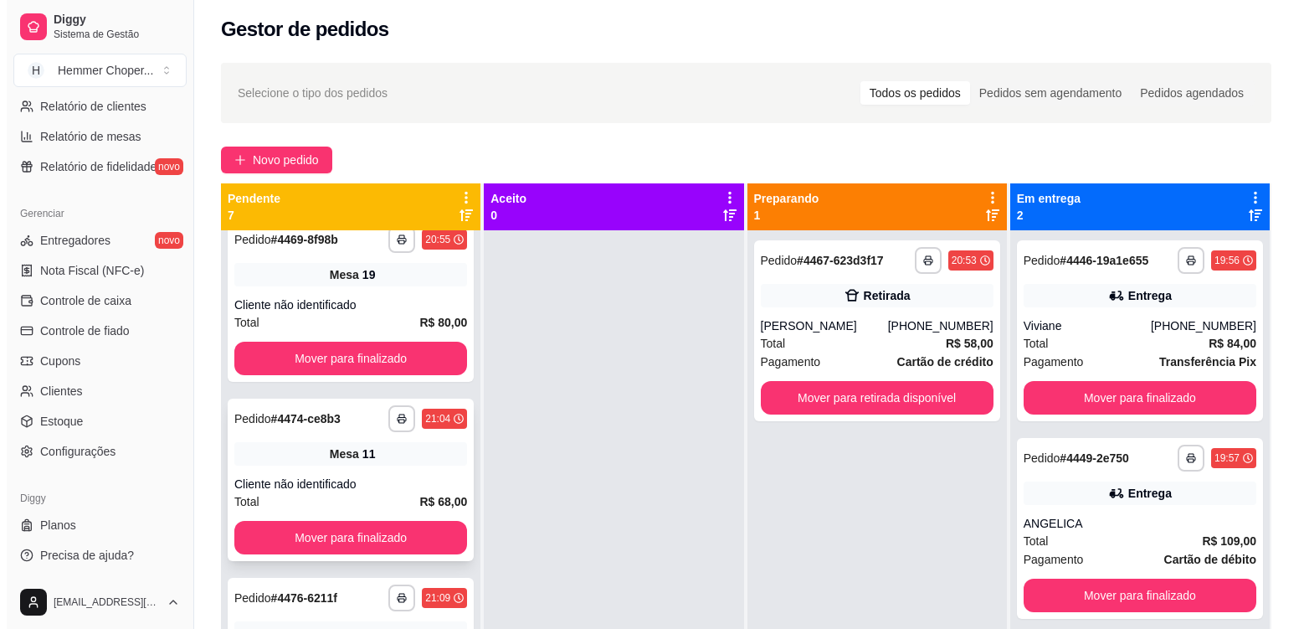
scroll to position [419, 0]
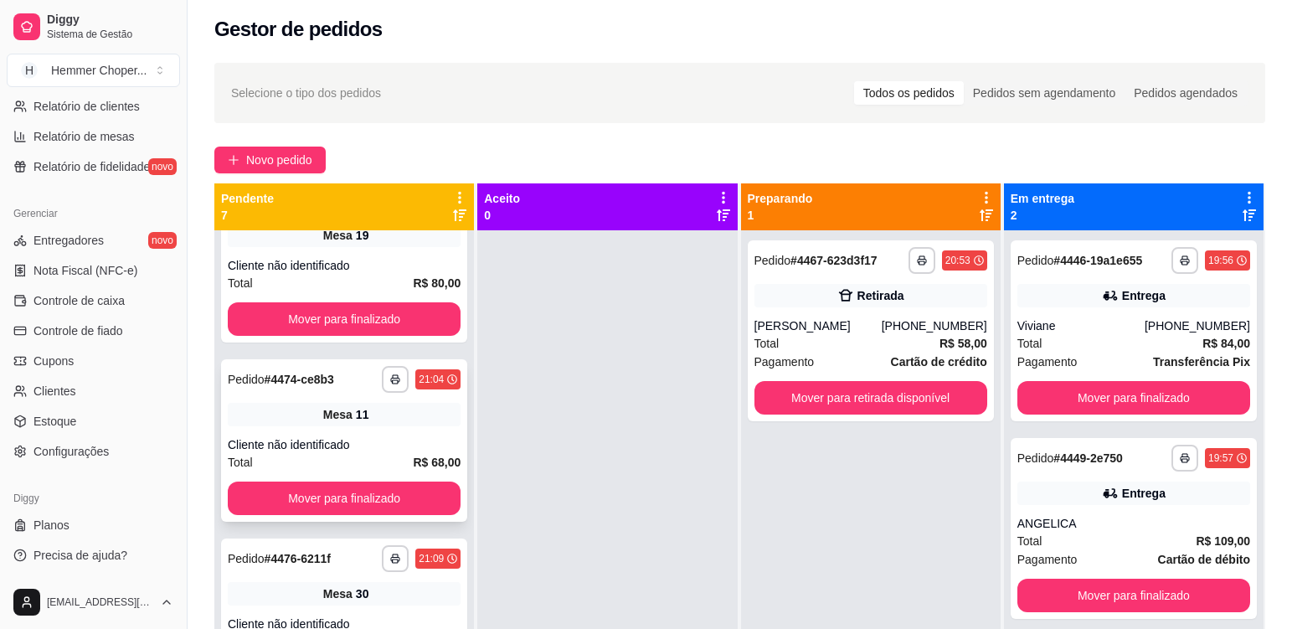
click at [397, 427] on div "**********" at bounding box center [344, 440] width 246 height 162
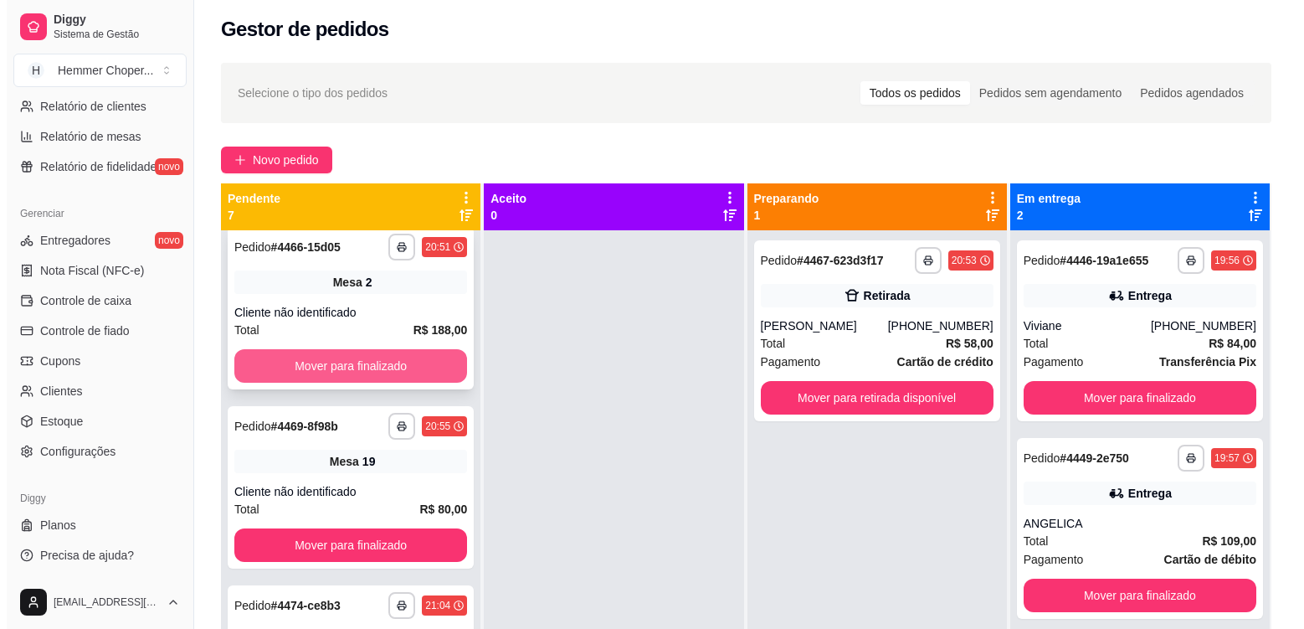
scroll to position [167, 0]
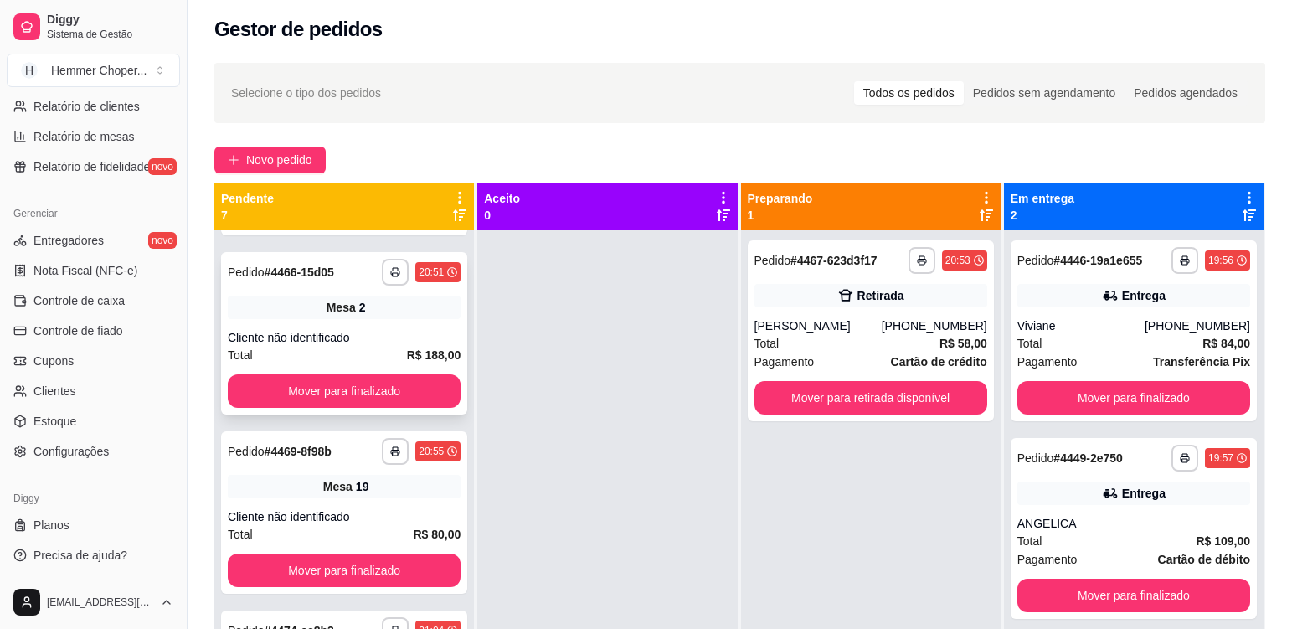
click at [373, 325] on div "**********" at bounding box center [344, 333] width 246 height 162
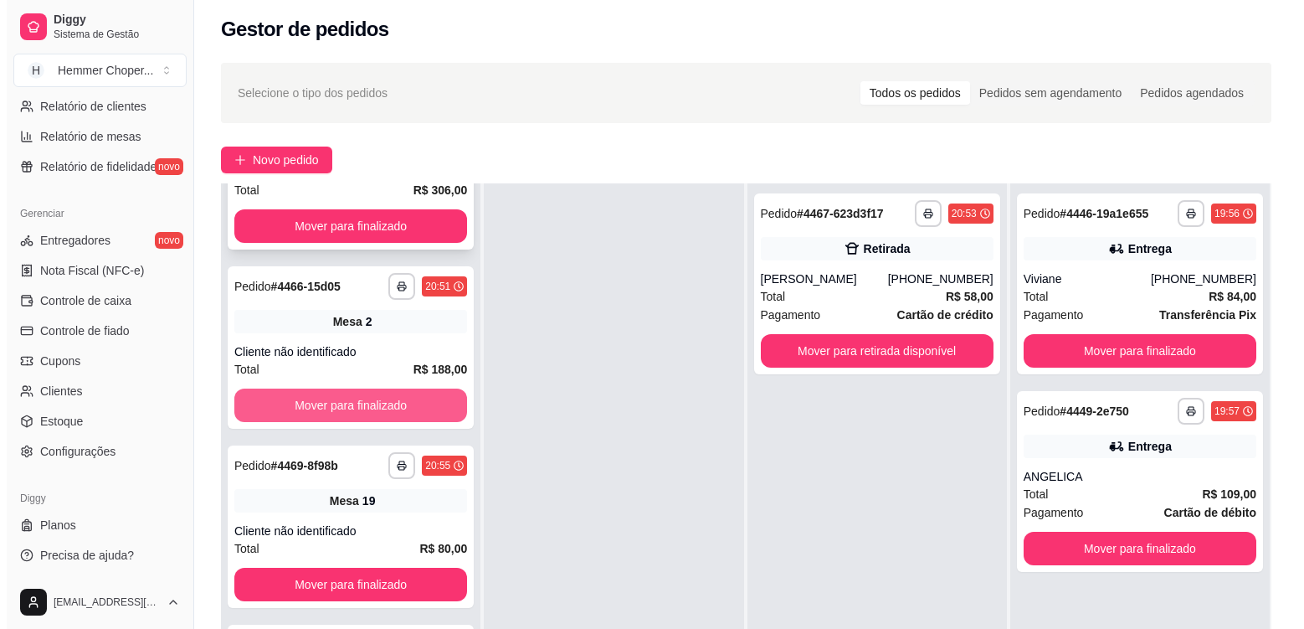
scroll to position [0, 0]
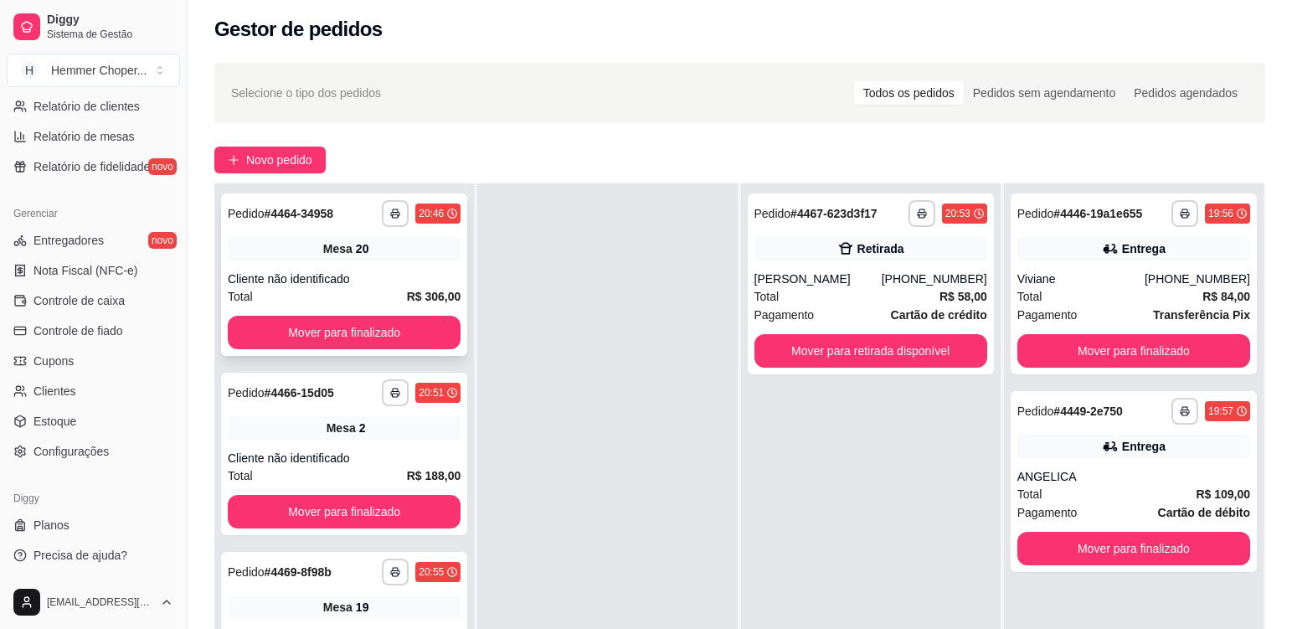
click at [409, 256] on div "Mesa 20" at bounding box center [344, 248] width 233 height 23
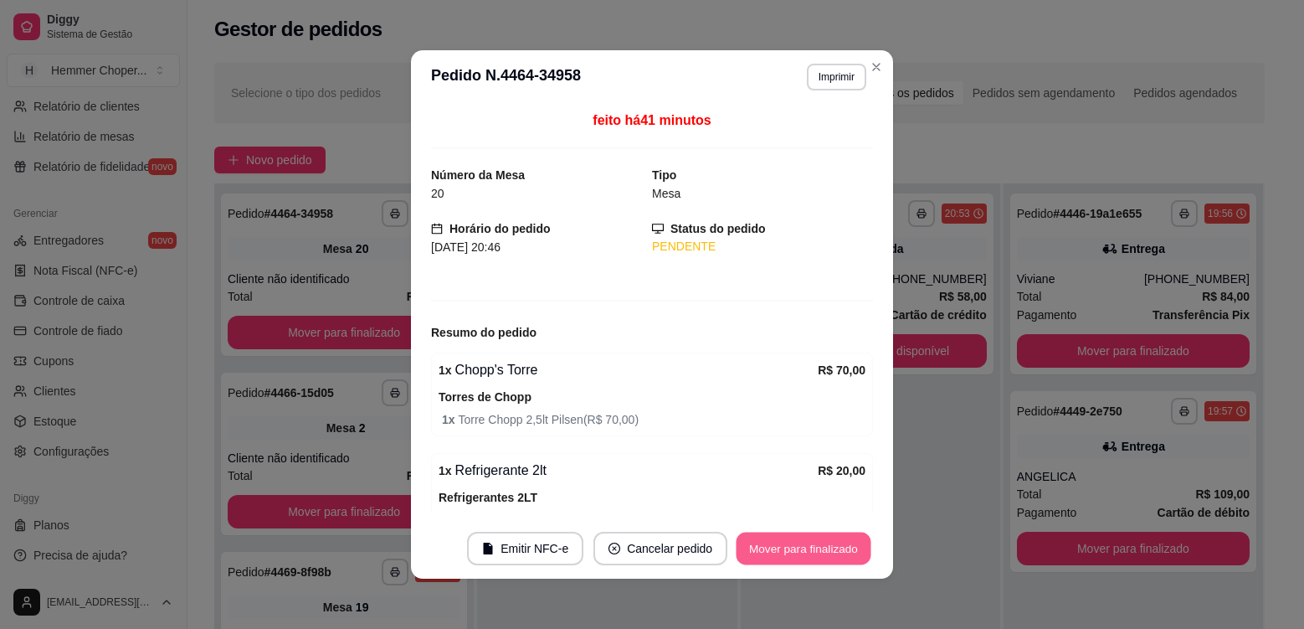
click at [799, 542] on button "Mover para finalizado" at bounding box center [804, 548] width 135 height 33
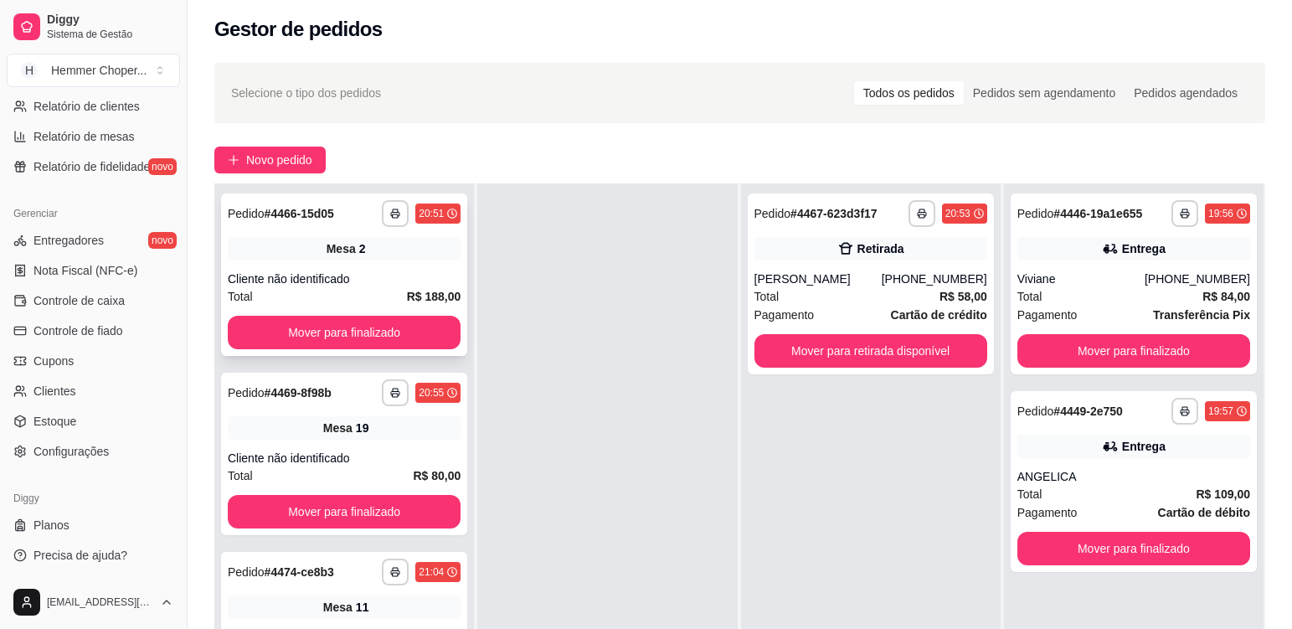
click at [393, 275] on div "Cliente não identificado" at bounding box center [344, 278] width 233 height 17
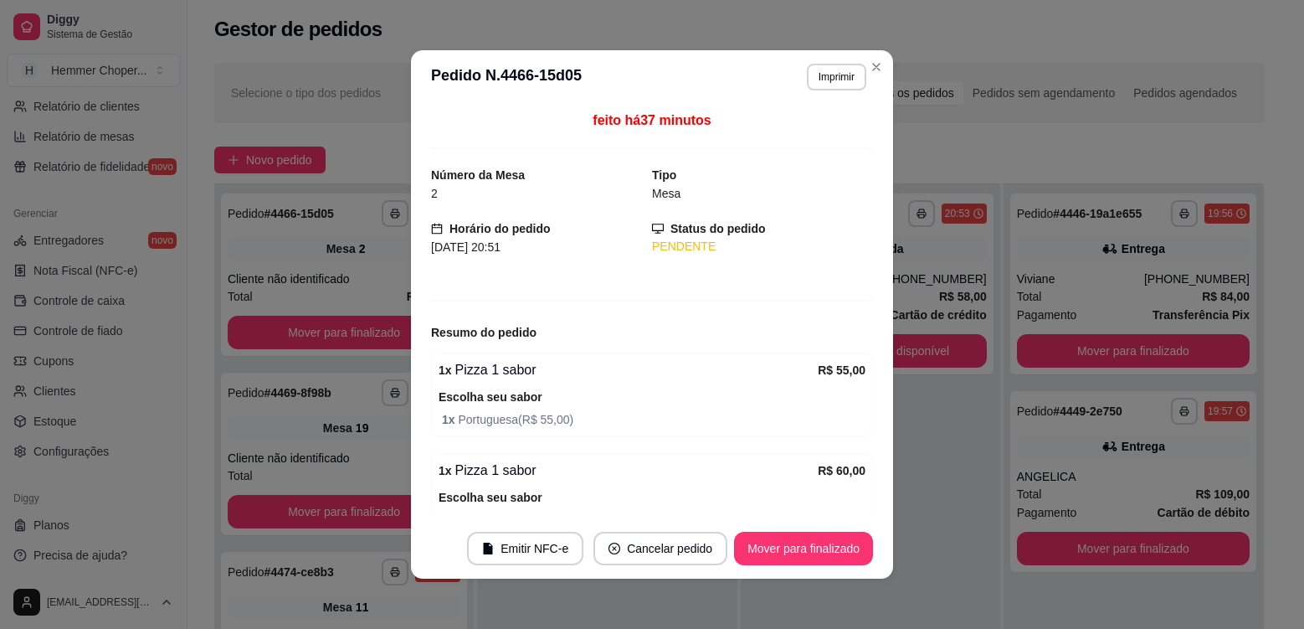
drag, startPoint x: 502, startPoint y: 378, endPoint x: 503, endPoint y: 392, distance: 13.4
click at [502, 391] on div "1 x Pizza 1 sabor R$ 55,00 Escolha seu sabor 1 x Portuguesa ( R$ 55,00 )" at bounding box center [652, 394] width 442 height 84
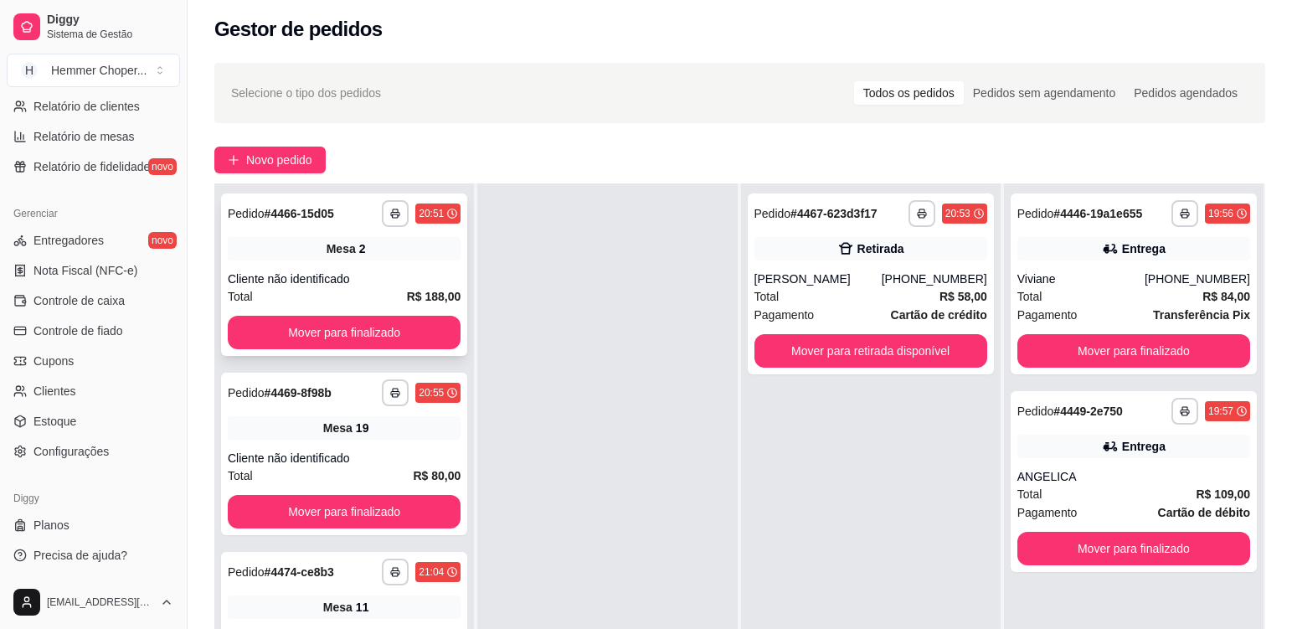
click at [382, 279] on div "Cliente não identificado" at bounding box center [344, 278] width 233 height 17
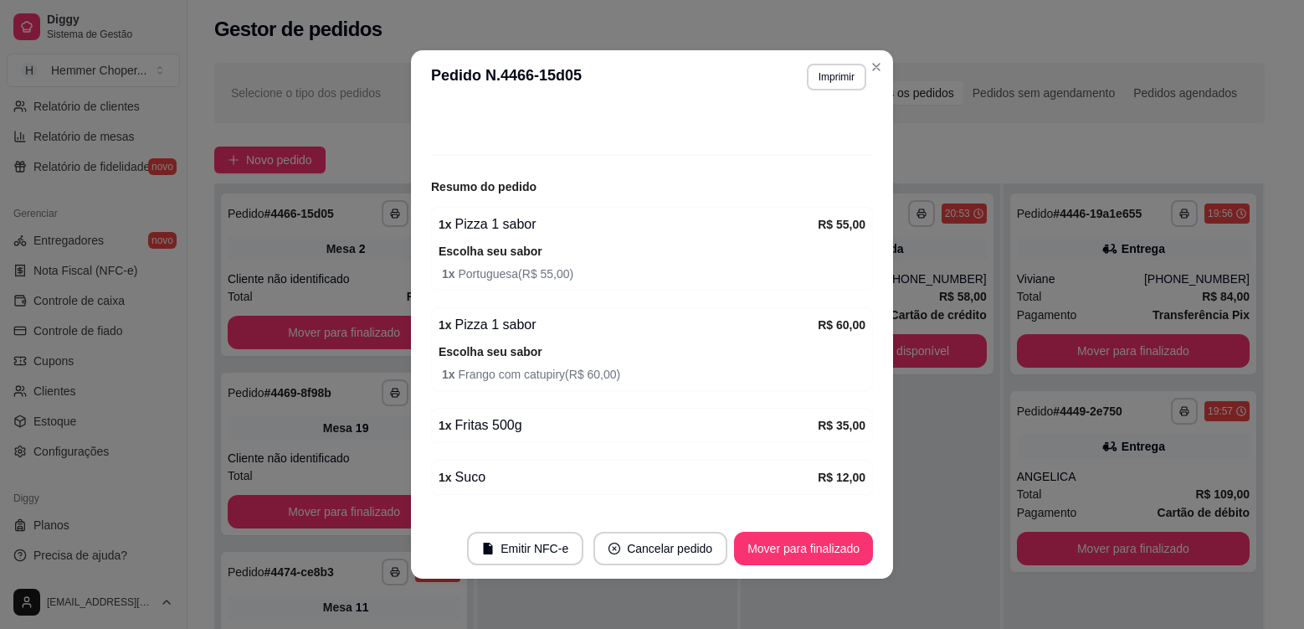
scroll to position [167, 0]
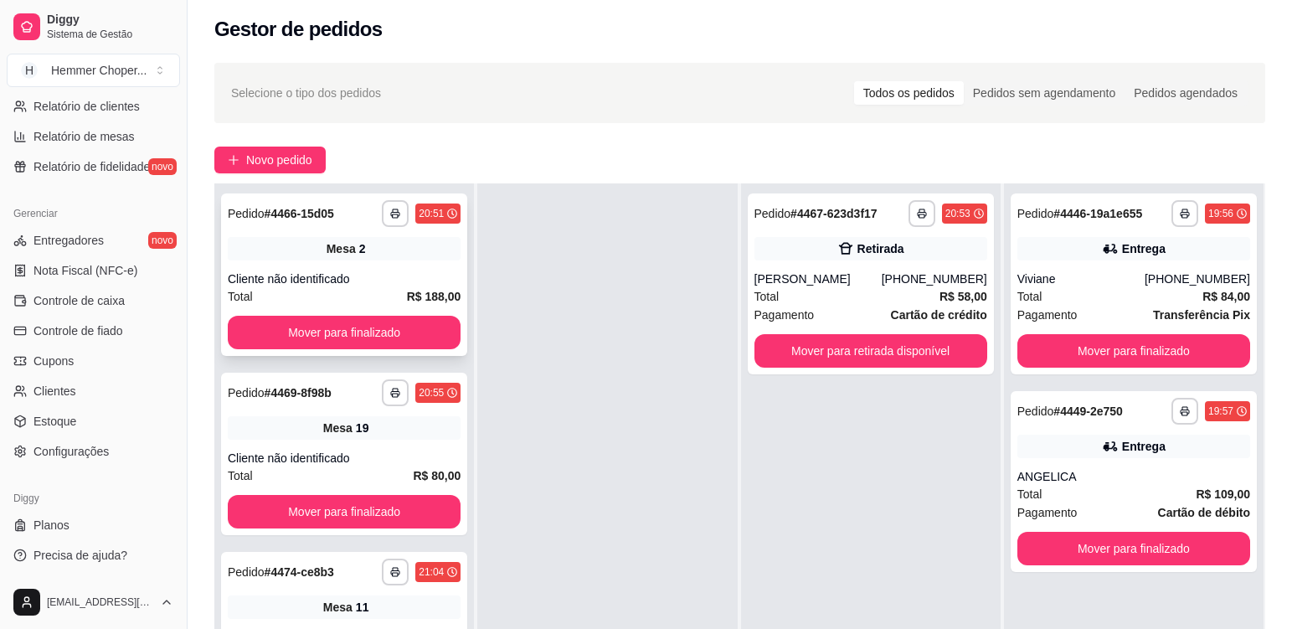
click at [348, 268] on div "**********" at bounding box center [344, 274] width 246 height 162
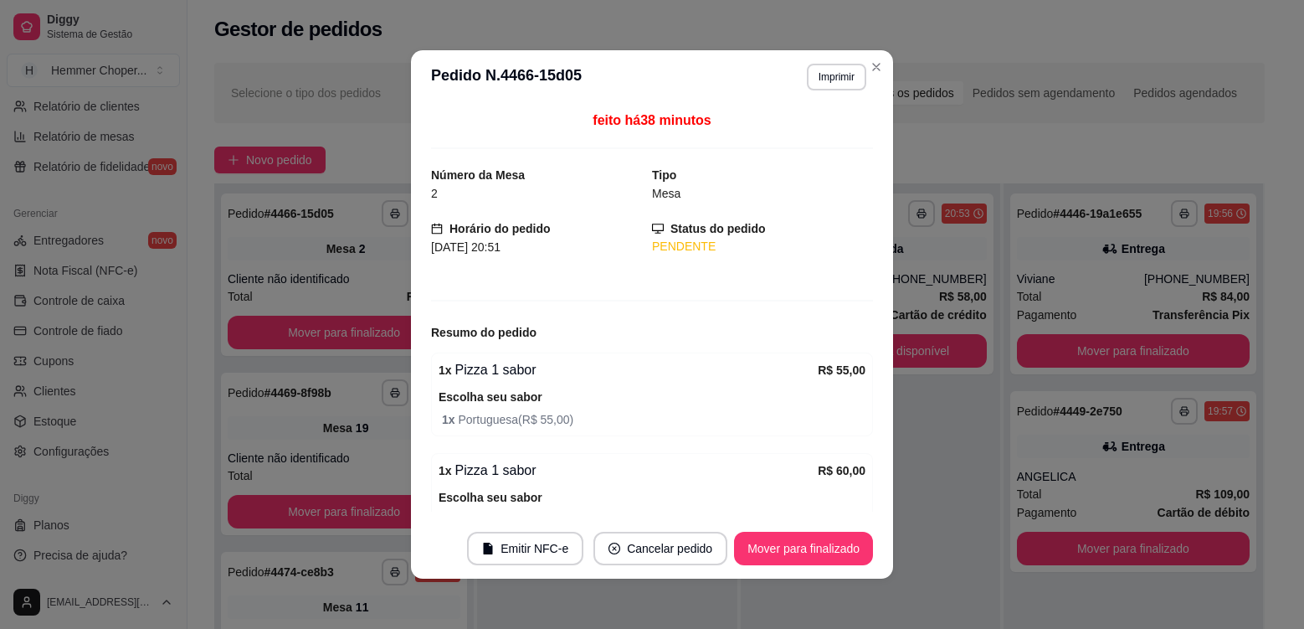
scroll to position [84, 0]
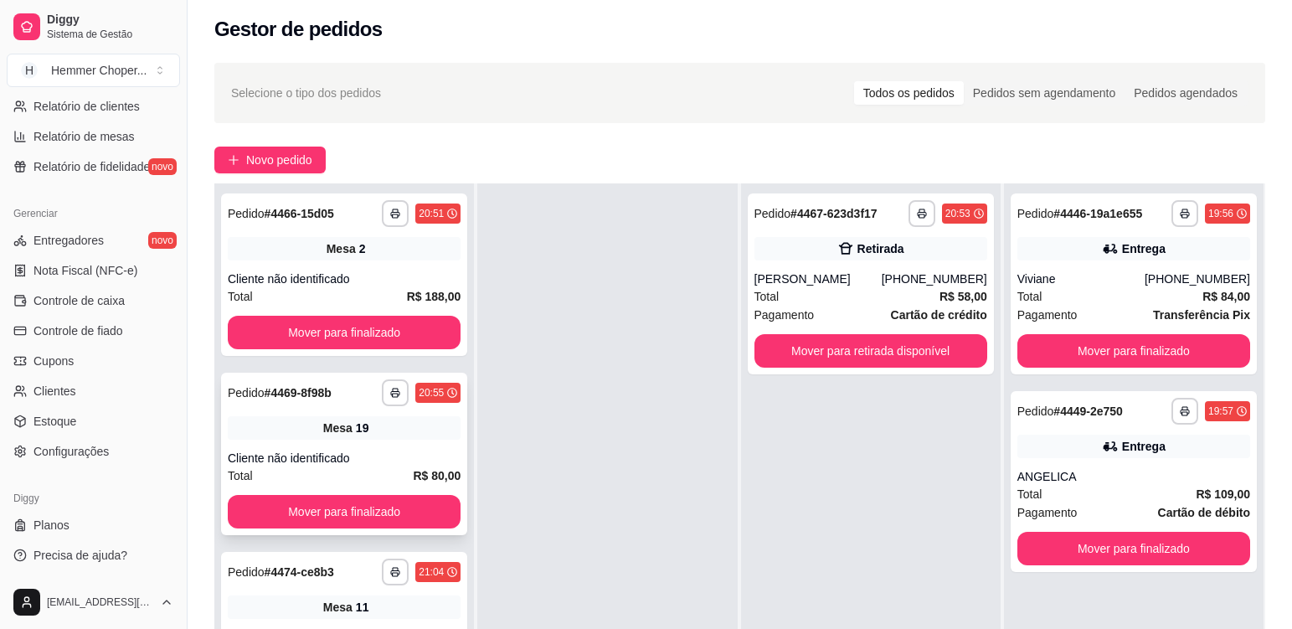
click at [424, 439] on div "**********" at bounding box center [344, 453] width 246 height 162
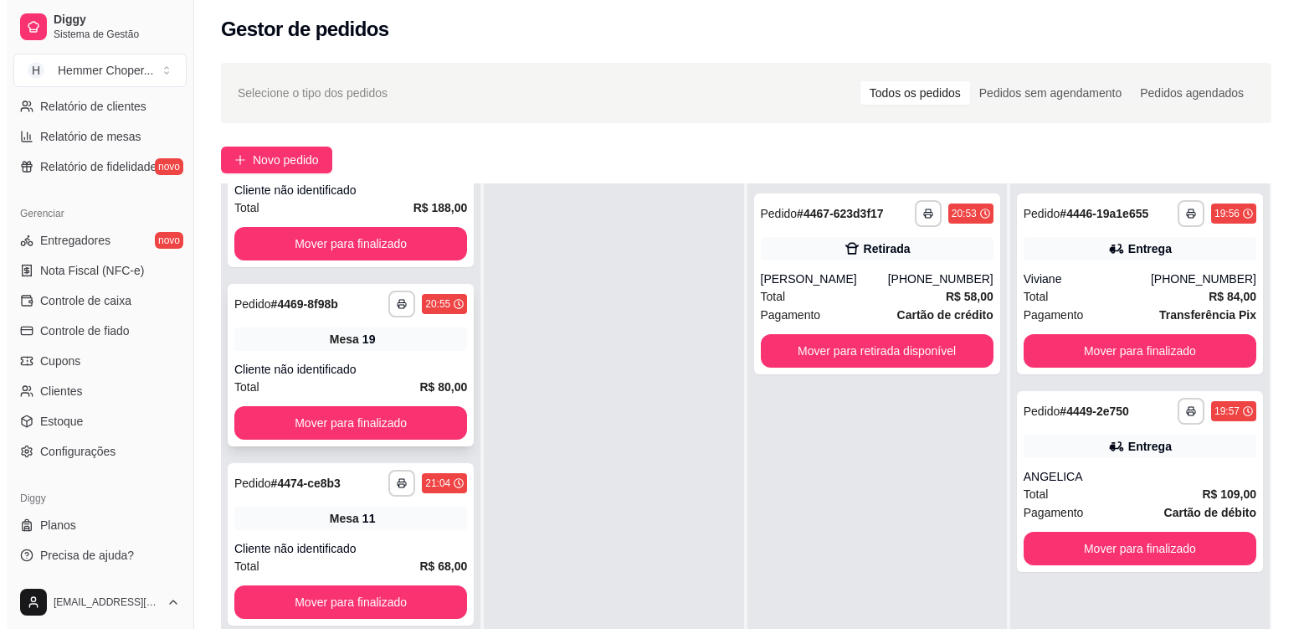
scroll to position [167, 0]
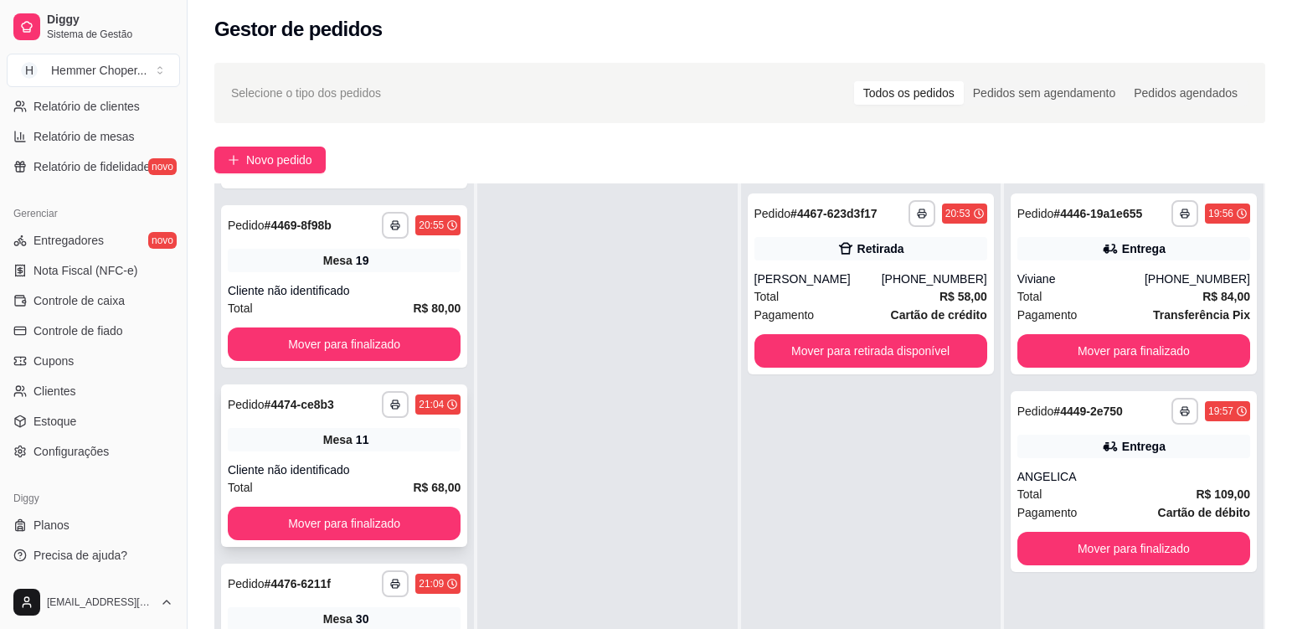
click at [372, 435] on div "Mesa 11" at bounding box center [344, 439] width 233 height 23
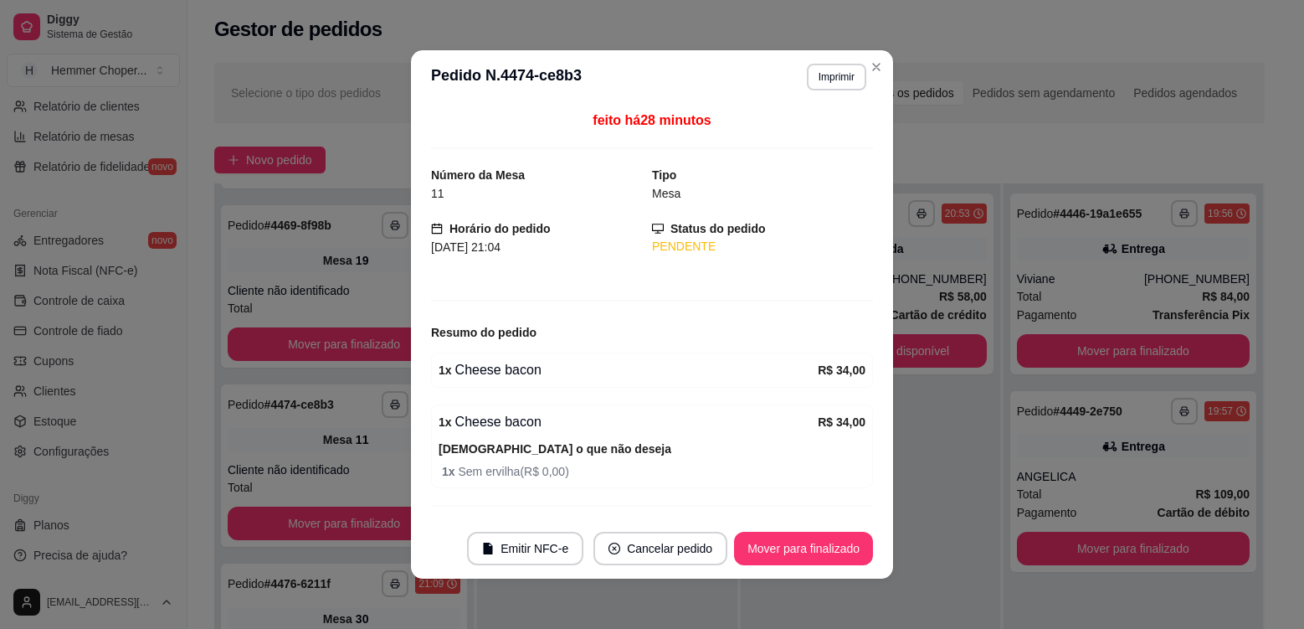
scroll to position [42, 0]
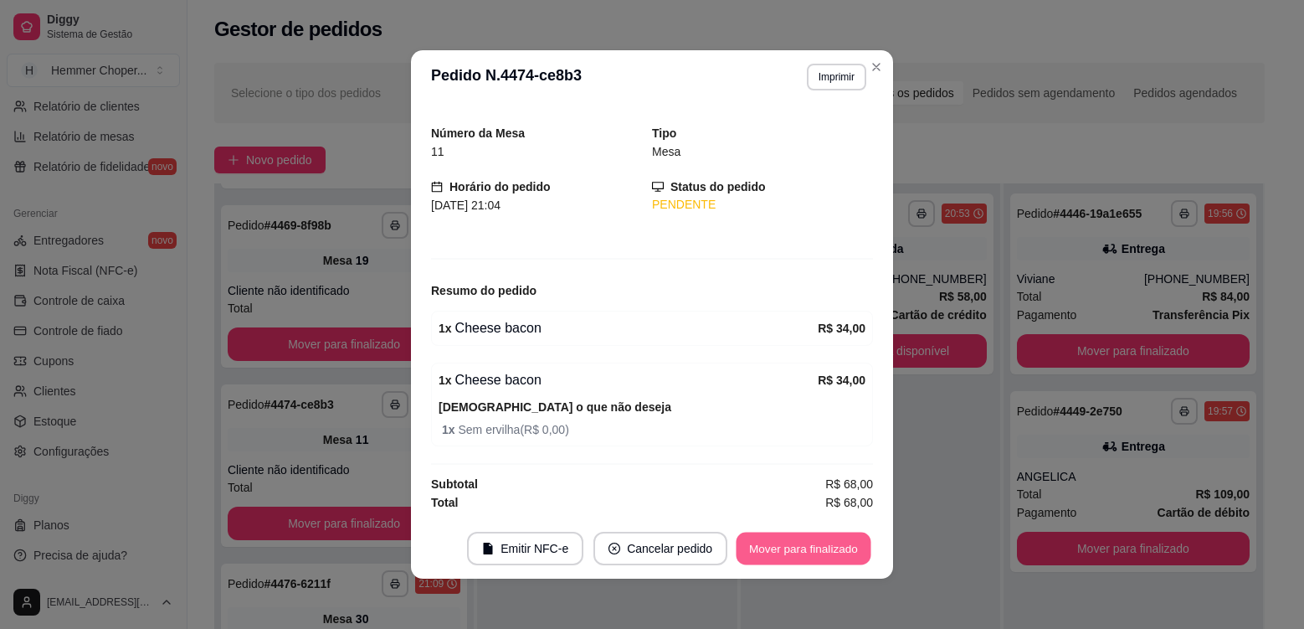
click at [774, 541] on button "Mover para finalizado" at bounding box center [804, 548] width 135 height 33
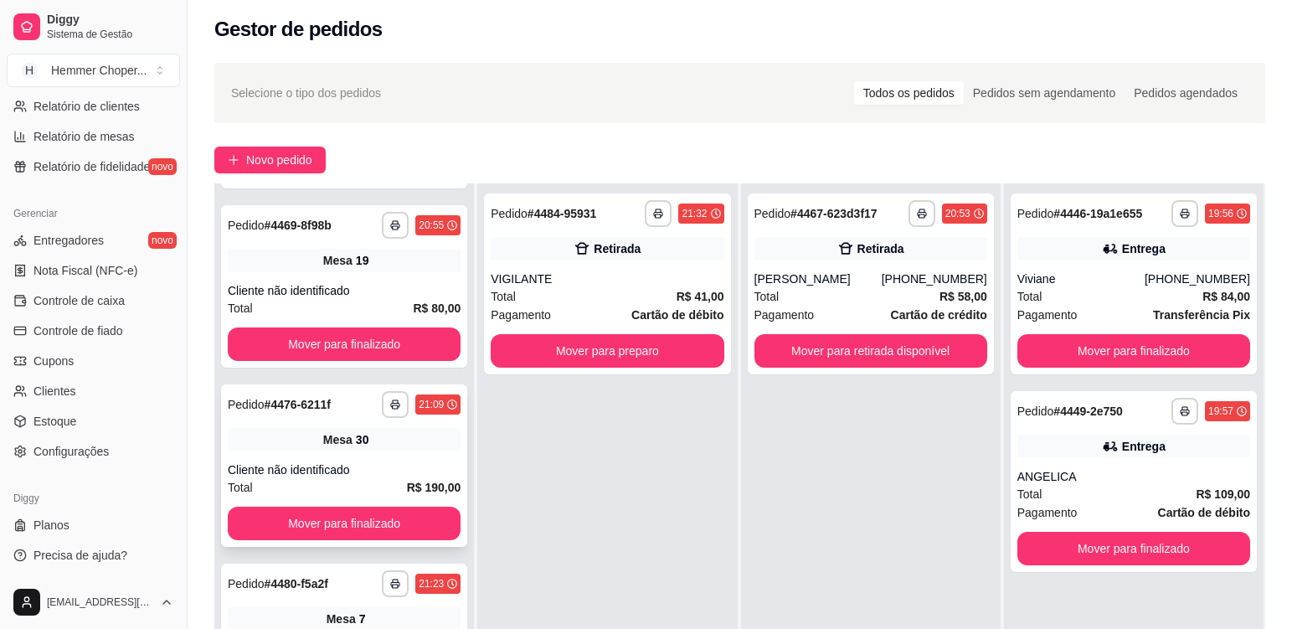
click at [410, 470] on div "Cliente não identificado" at bounding box center [344, 469] width 233 height 17
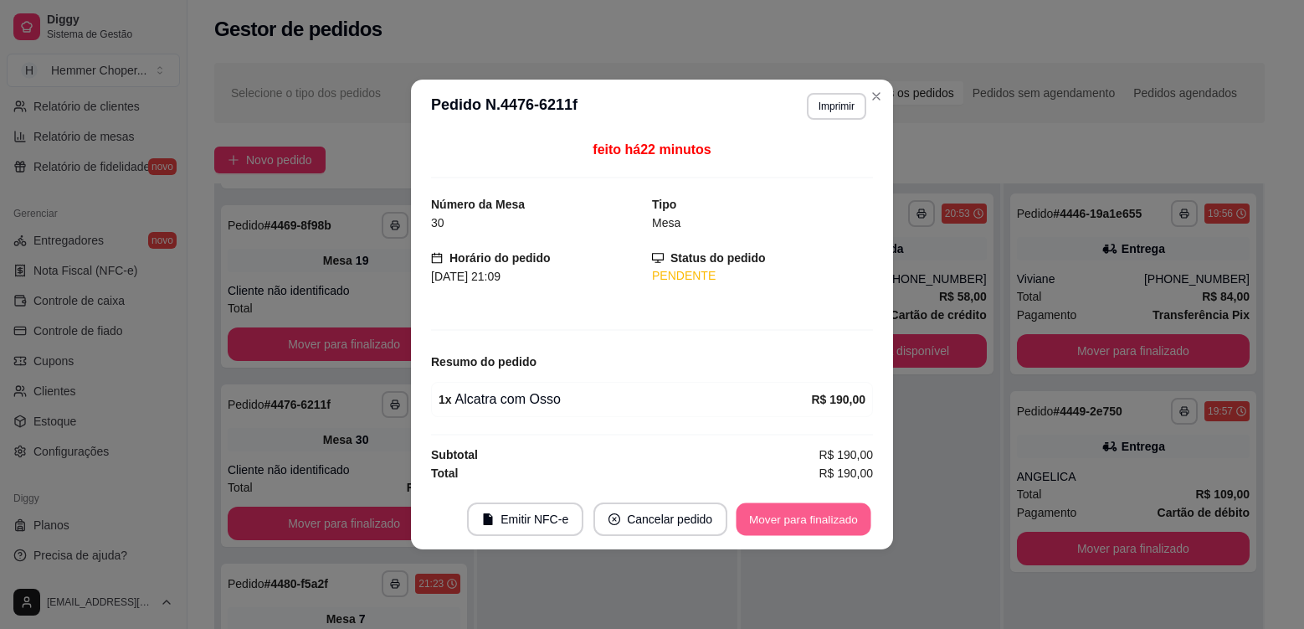
click at [784, 520] on button "Mover para finalizado" at bounding box center [804, 519] width 135 height 33
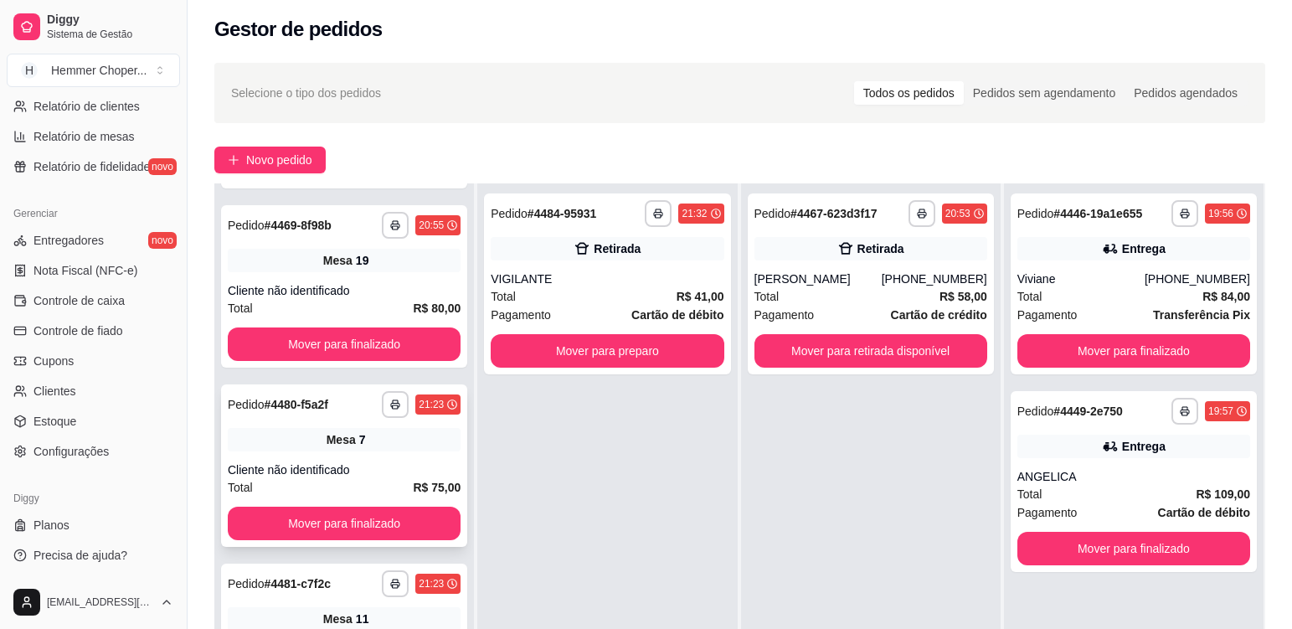
click at [388, 441] on div "Mesa 7" at bounding box center [344, 439] width 233 height 23
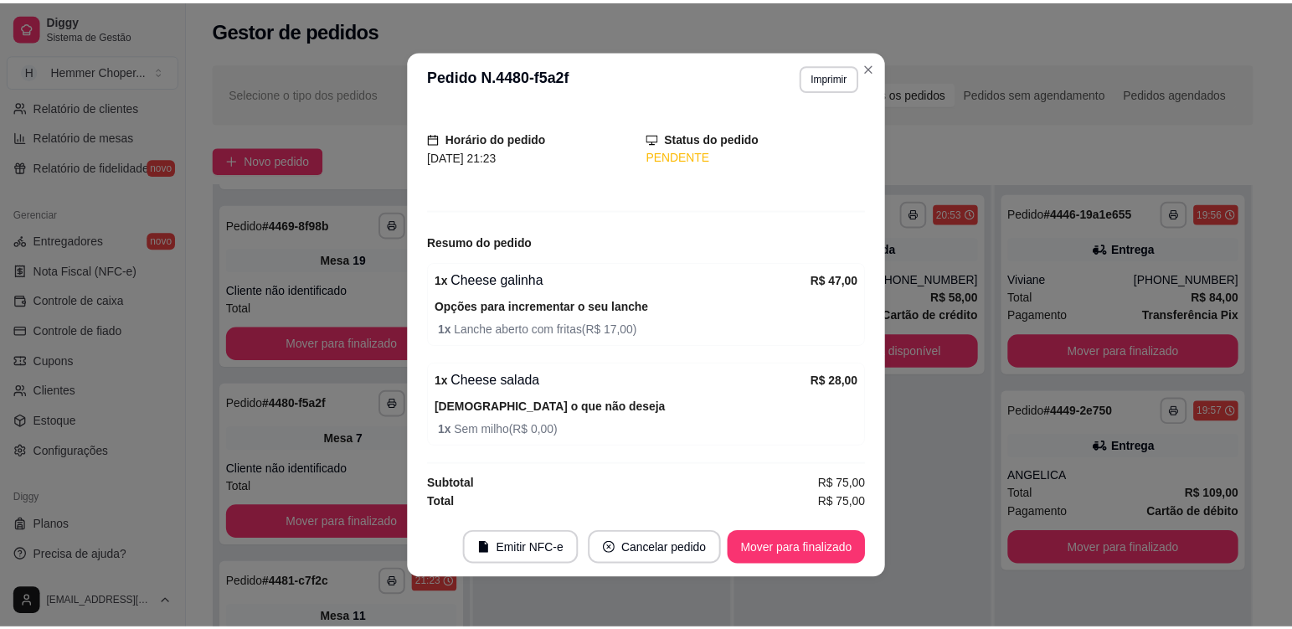
scroll to position [3, 0]
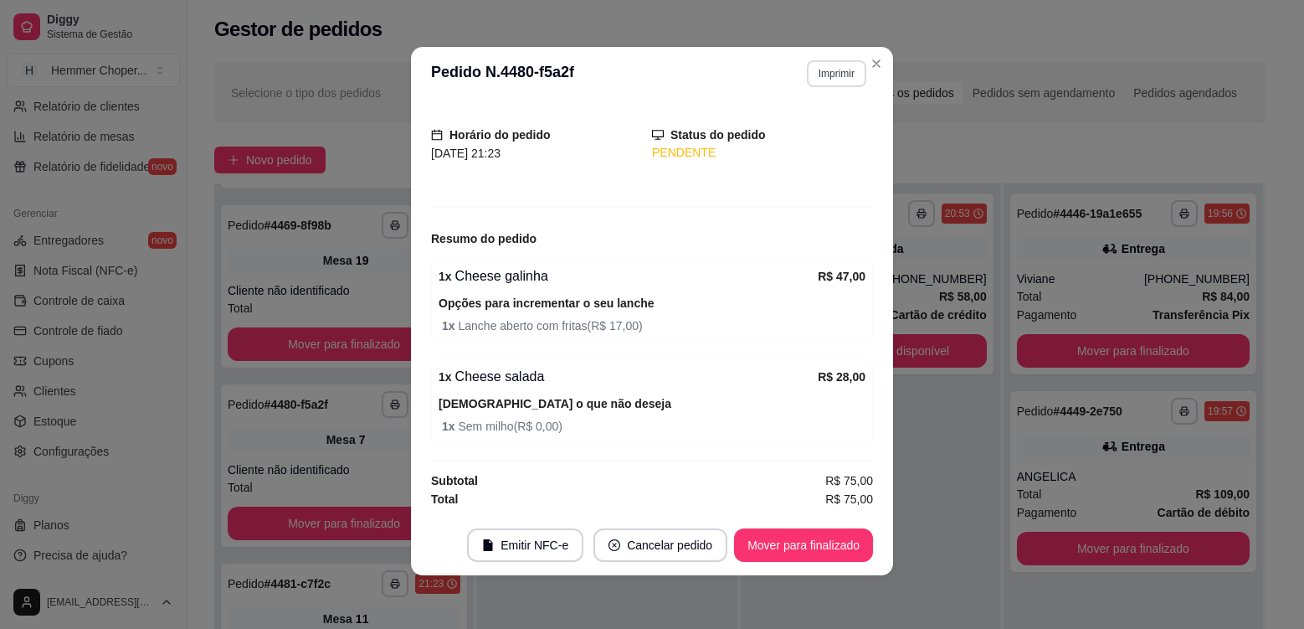
click at [850, 70] on button "Imprimir" at bounding box center [836, 73] width 59 height 27
click at [821, 131] on button "Cozinha" at bounding box center [800, 132] width 121 height 27
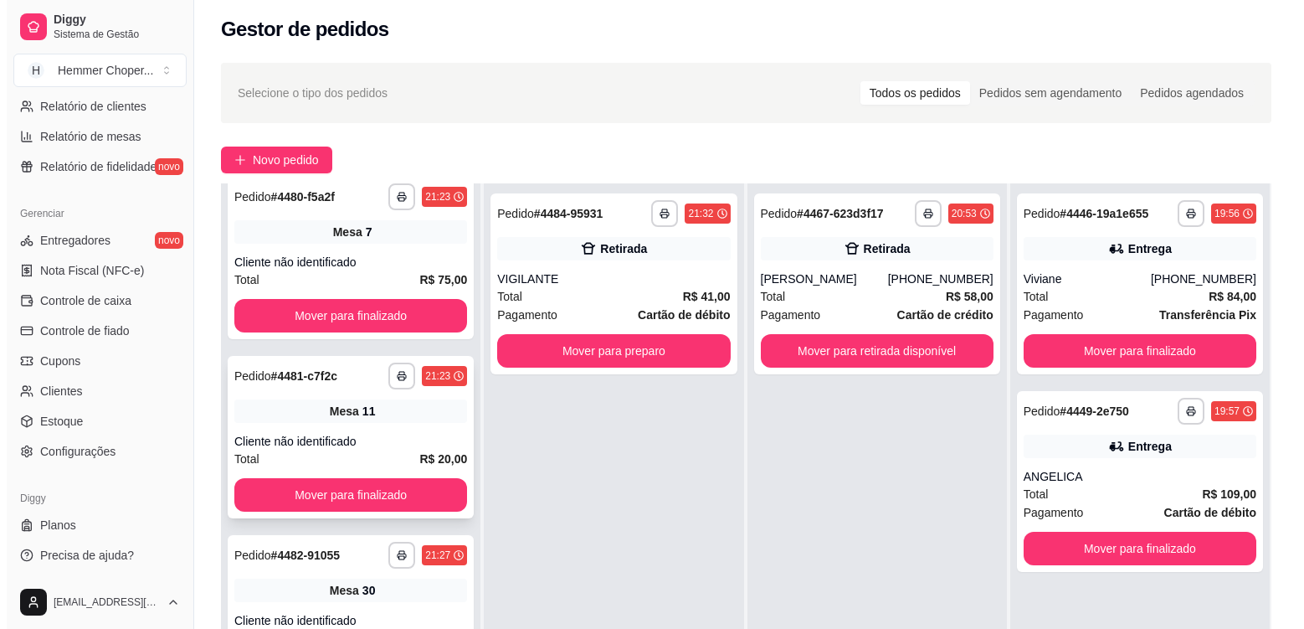
scroll to position [419, 0]
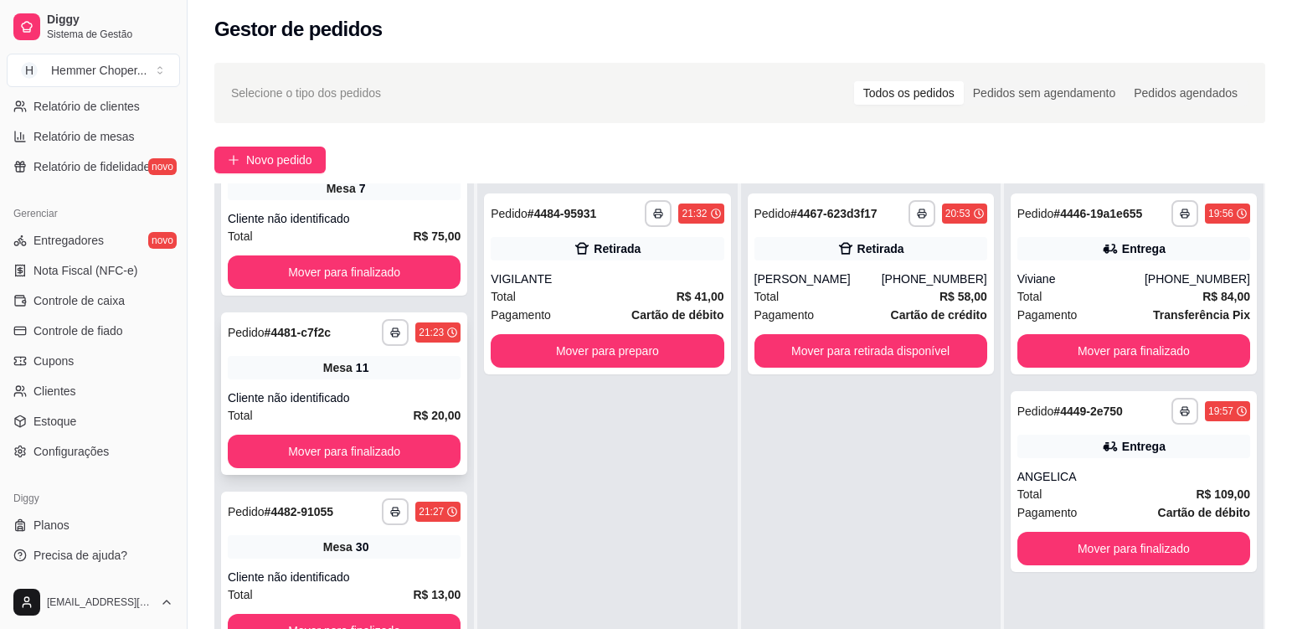
click at [399, 380] on div "**********" at bounding box center [344, 393] width 246 height 162
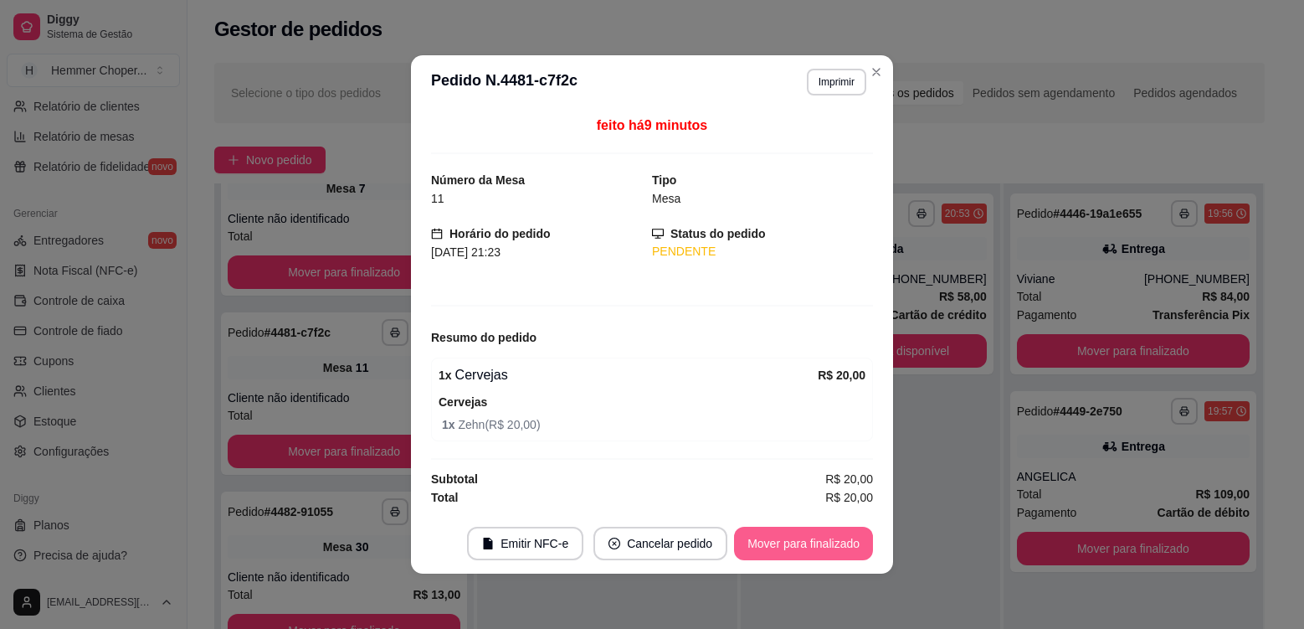
click at [783, 537] on button "Mover para finalizado" at bounding box center [803, 542] width 139 height 33
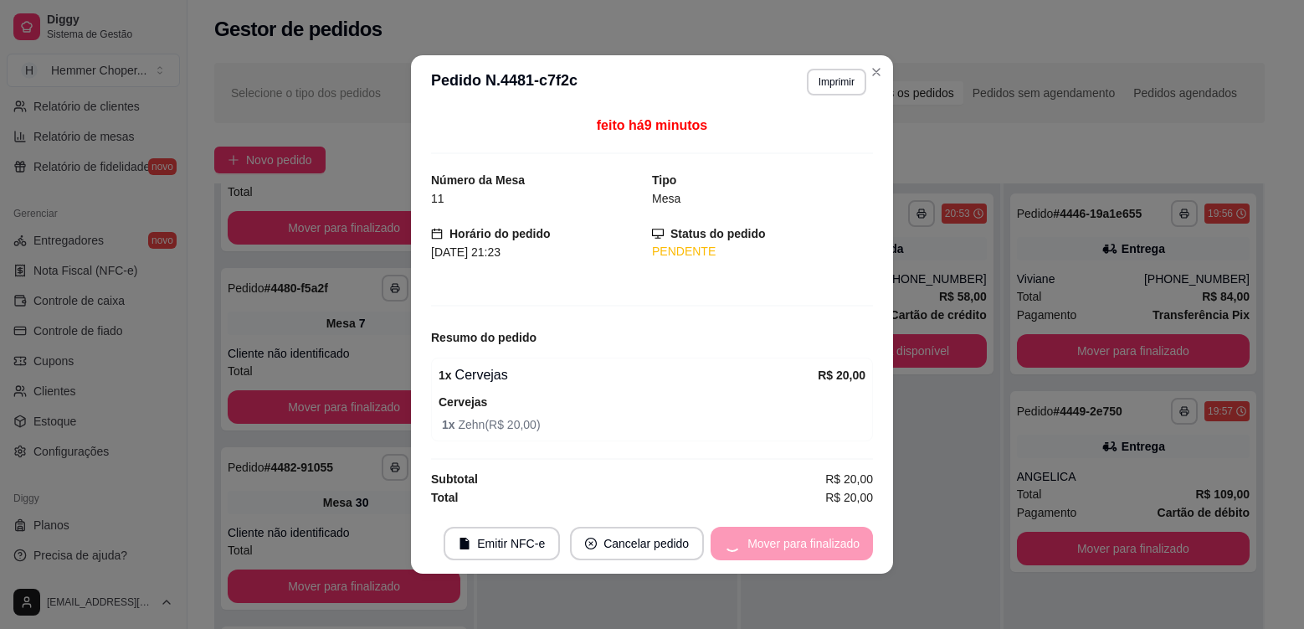
scroll to position [284, 0]
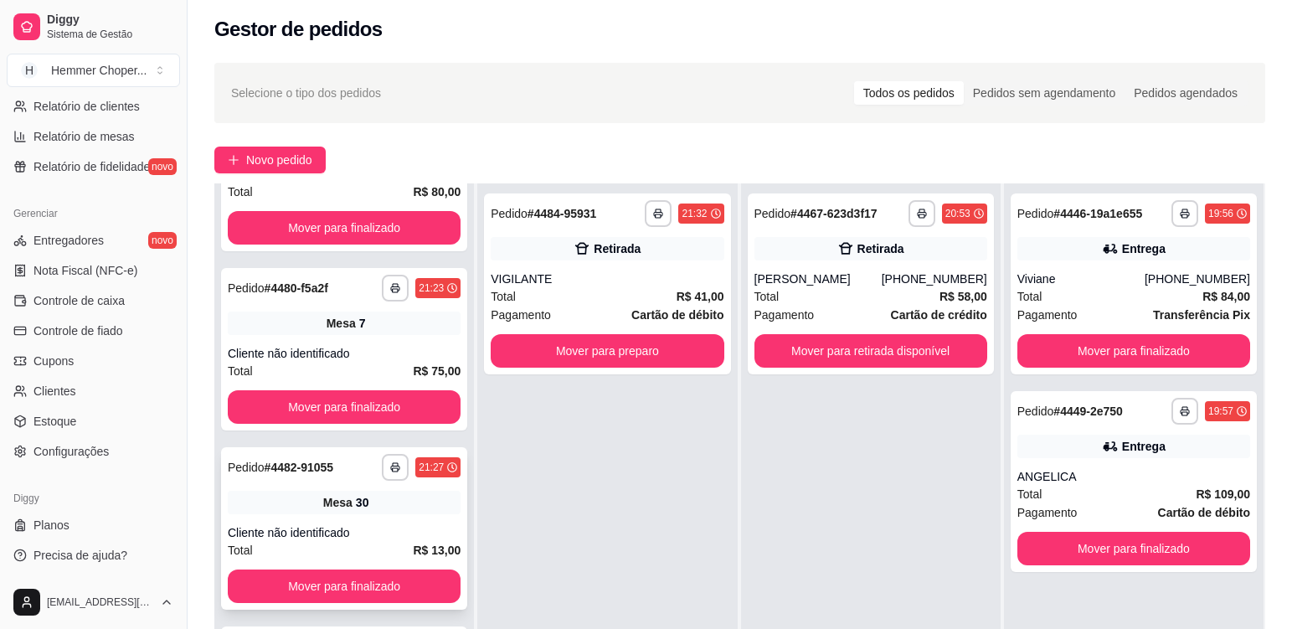
click at [426, 511] on div "Mesa 30" at bounding box center [344, 502] width 233 height 23
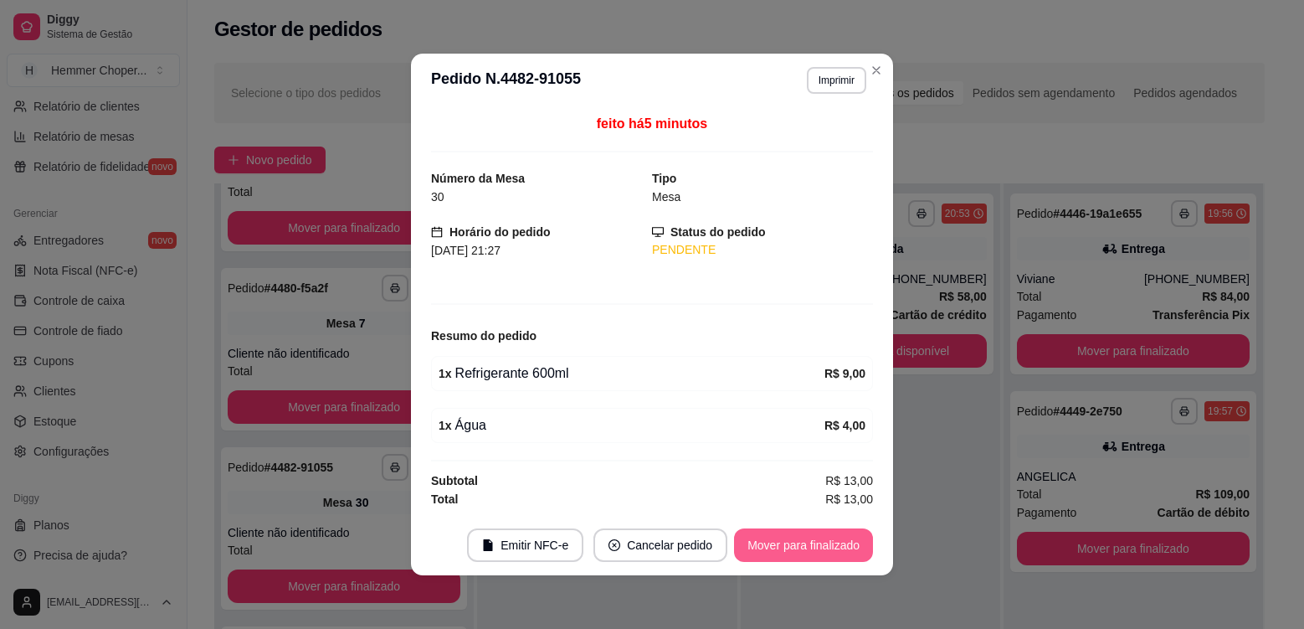
click at [804, 544] on button "Mover para finalizado" at bounding box center [803, 544] width 139 height 33
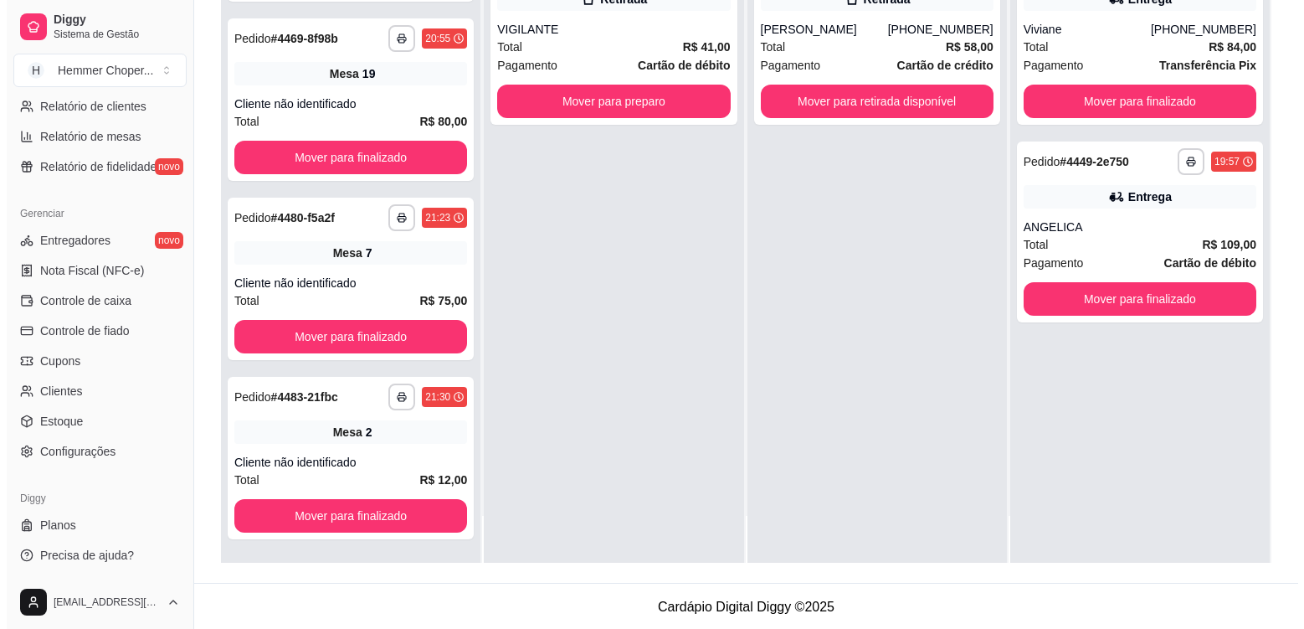
scroll to position [255, 0]
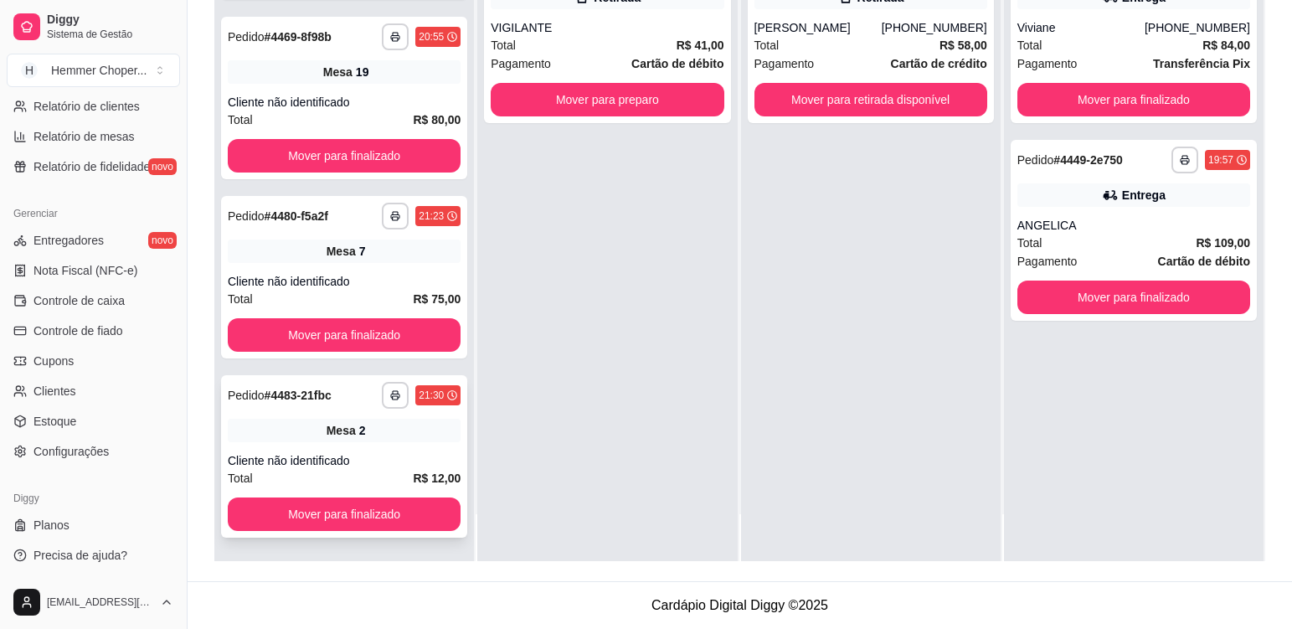
click at [383, 442] on div "**********" at bounding box center [344, 456] width 246 height 162
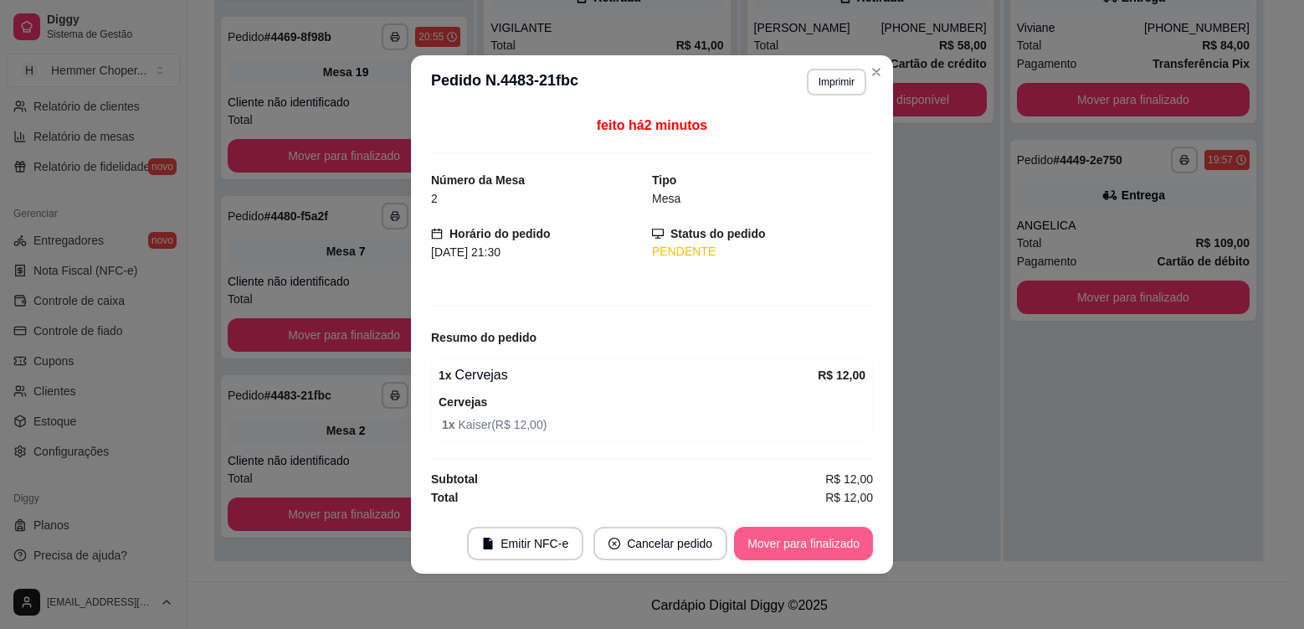
click at [791, 538] on button "Mover para finalizado" at bounding box center [803, 542] width 139 height 33
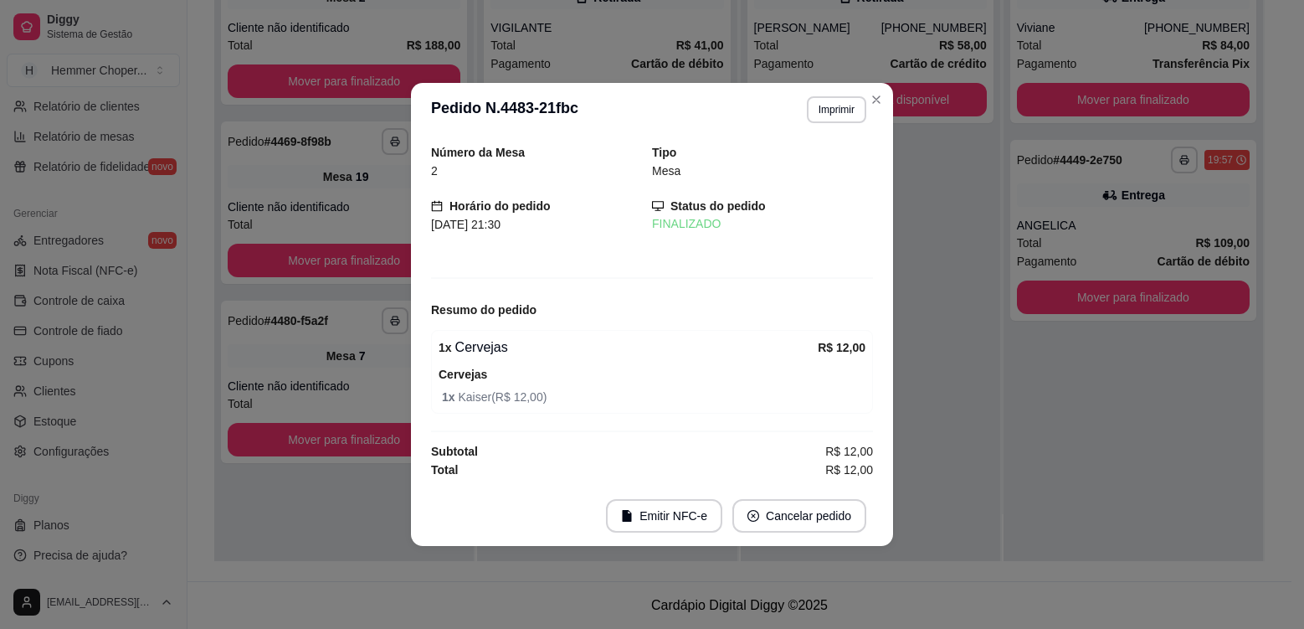
scroll to position [0, 0]
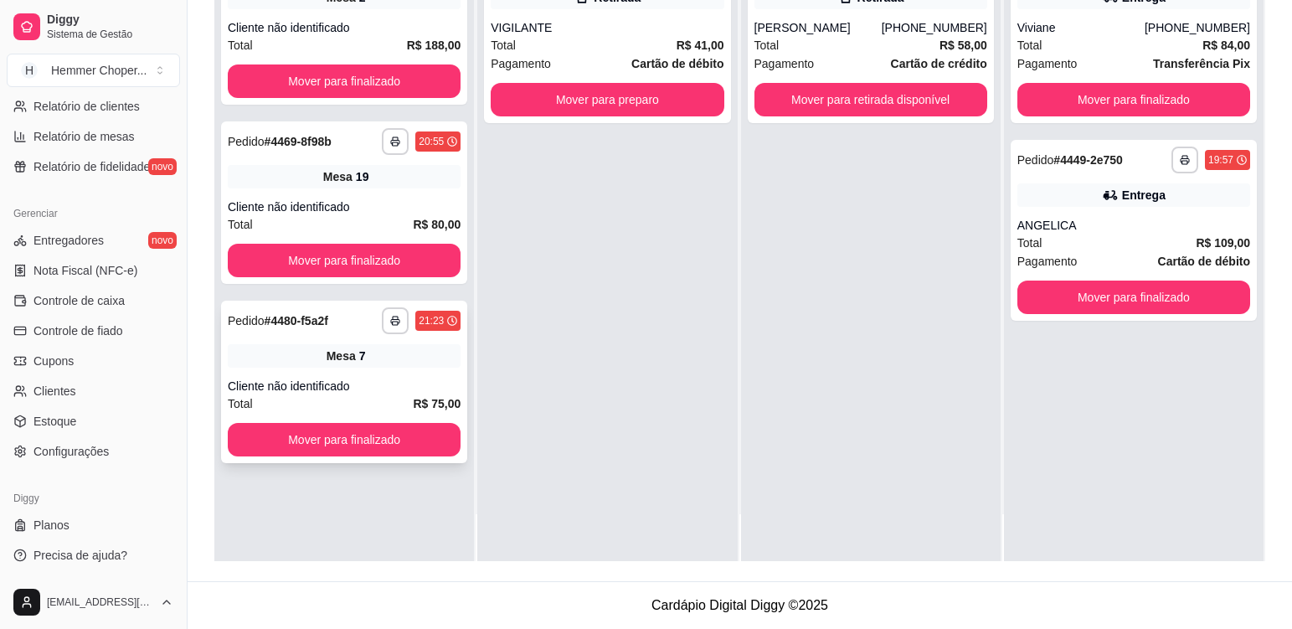
click at [426, 359] on div "Mesa 7" at bounding box center [344, 355] width 233 height 23
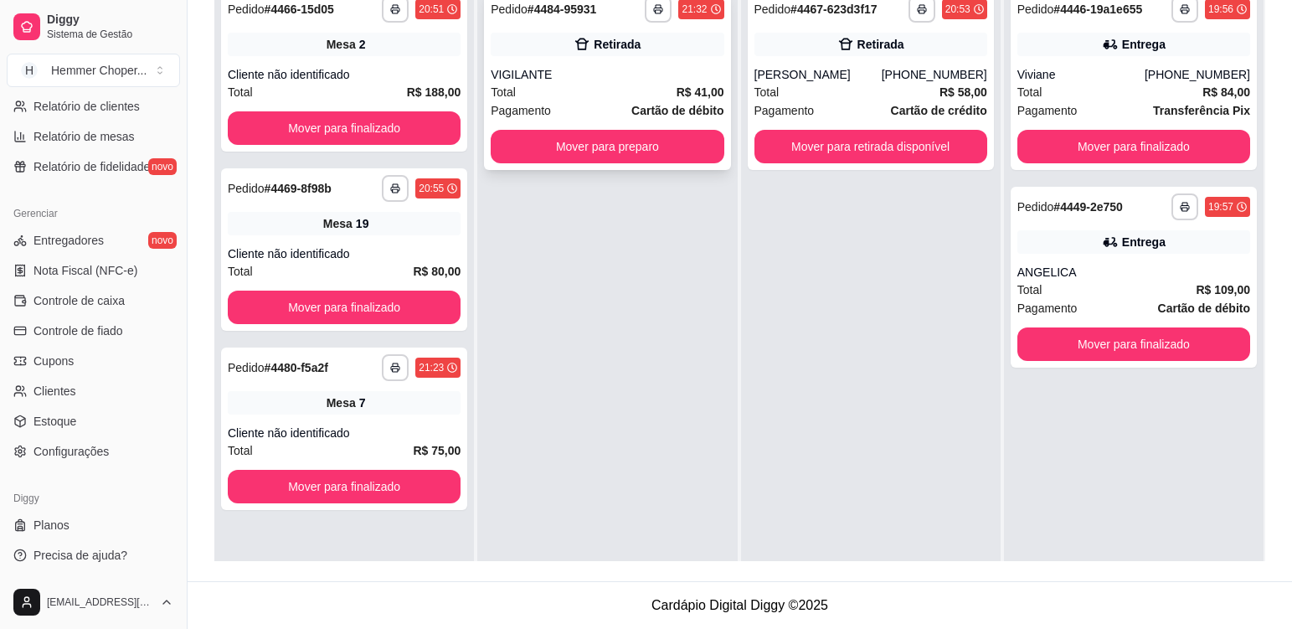
click at [611, 75] on div "VIGILANTE" at bounding box center [607, 74] width 233 height 17
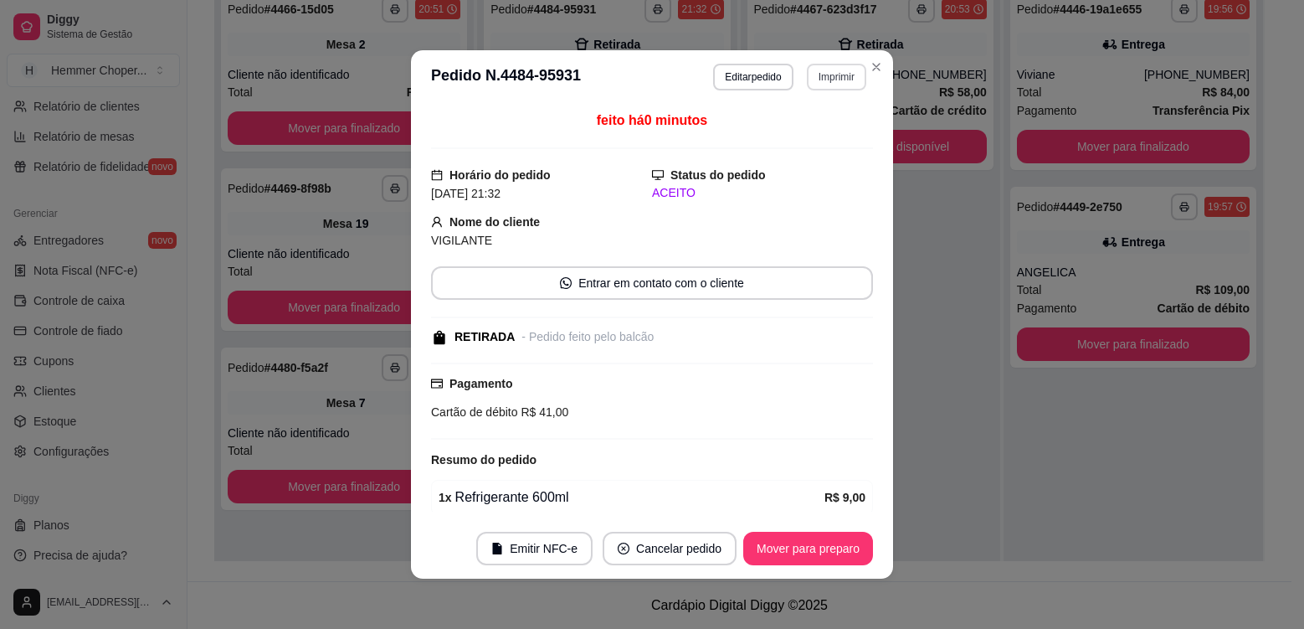
click at [825, 86] on button "Imprimir" at bounding box center [836, 77] width 59 height 27
click at [828, 141] on button "Cozinha" at bounding box center [800, 135] width 117 height 26
click at [836, 551] on button "Mover para preparo" at bounding box center [808, 548] width 130 height 33
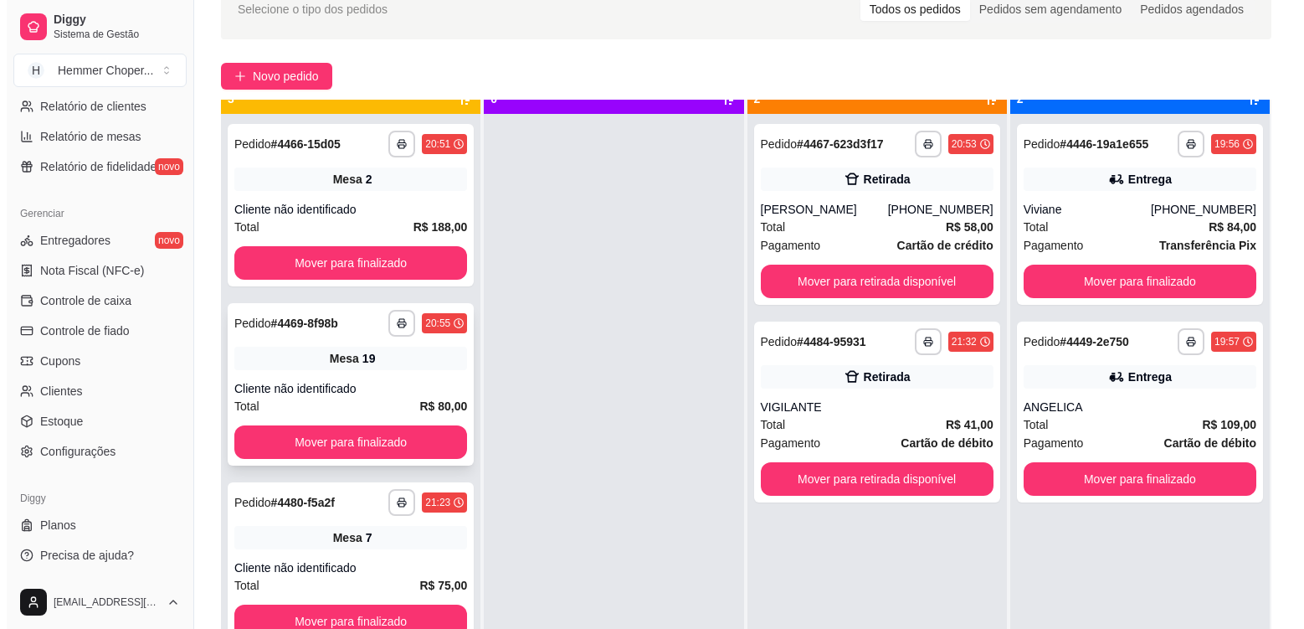
scroll to position [47, 0]
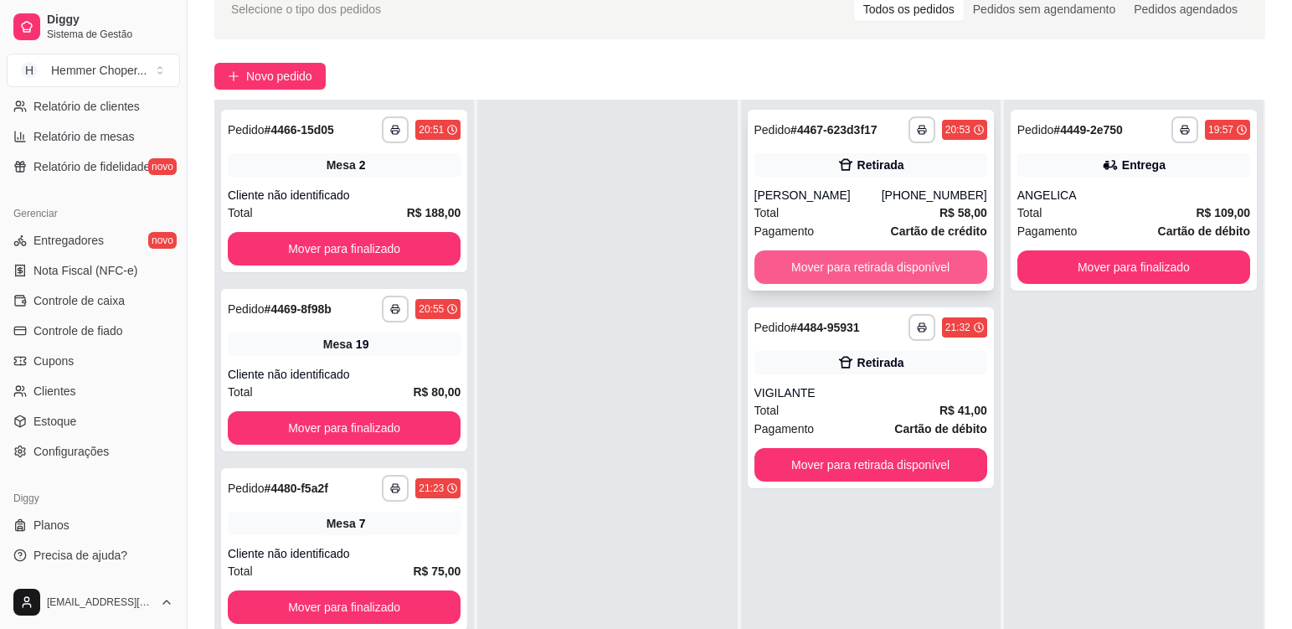
click at [810, 270] on button "Mover para retirada disponível" at bounding box center [870, 266] width 233 height 33
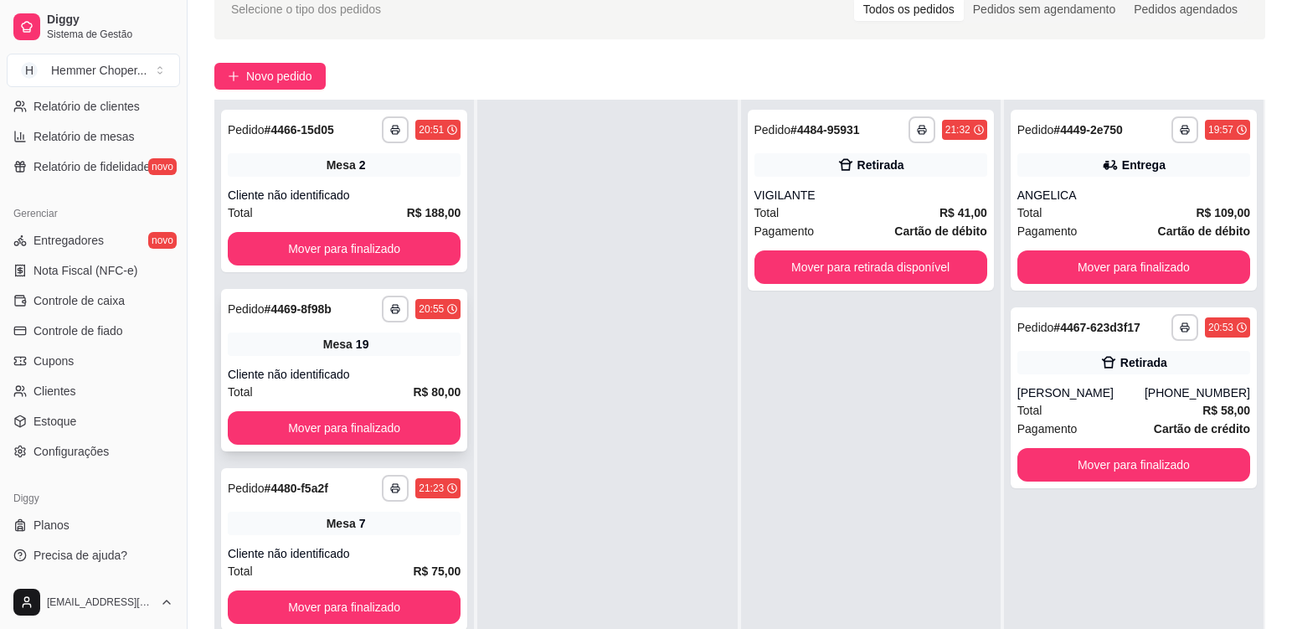
click at [375, 370] on div "Cliente não identificado" at bounding box center [344, 374] width 233 height 17
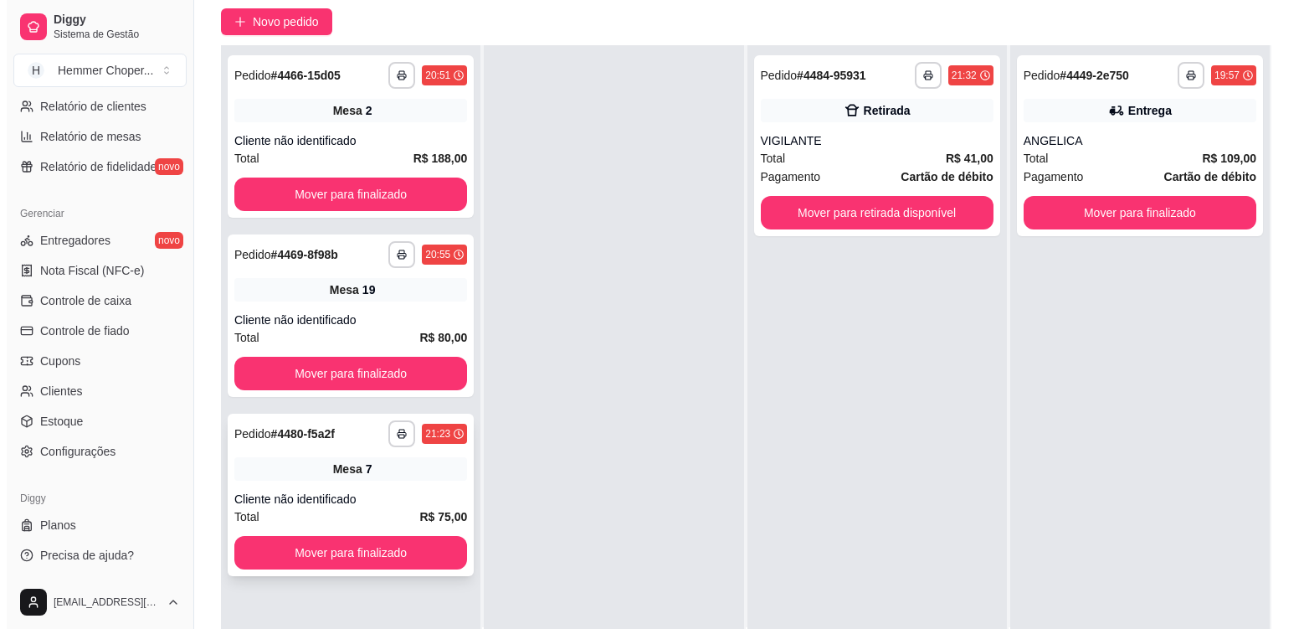
scroll to position [172, 0]
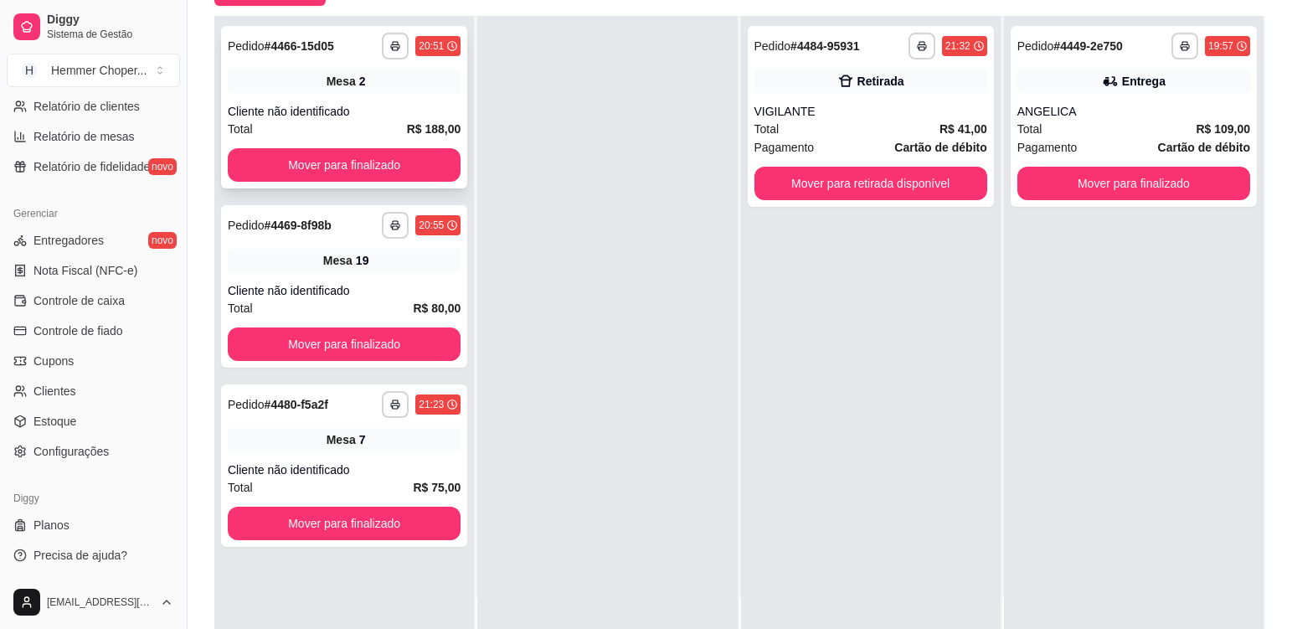
click at [363, 113] on div "Cliente não identificado" at bounding box center [344, 111] width 233 height 17
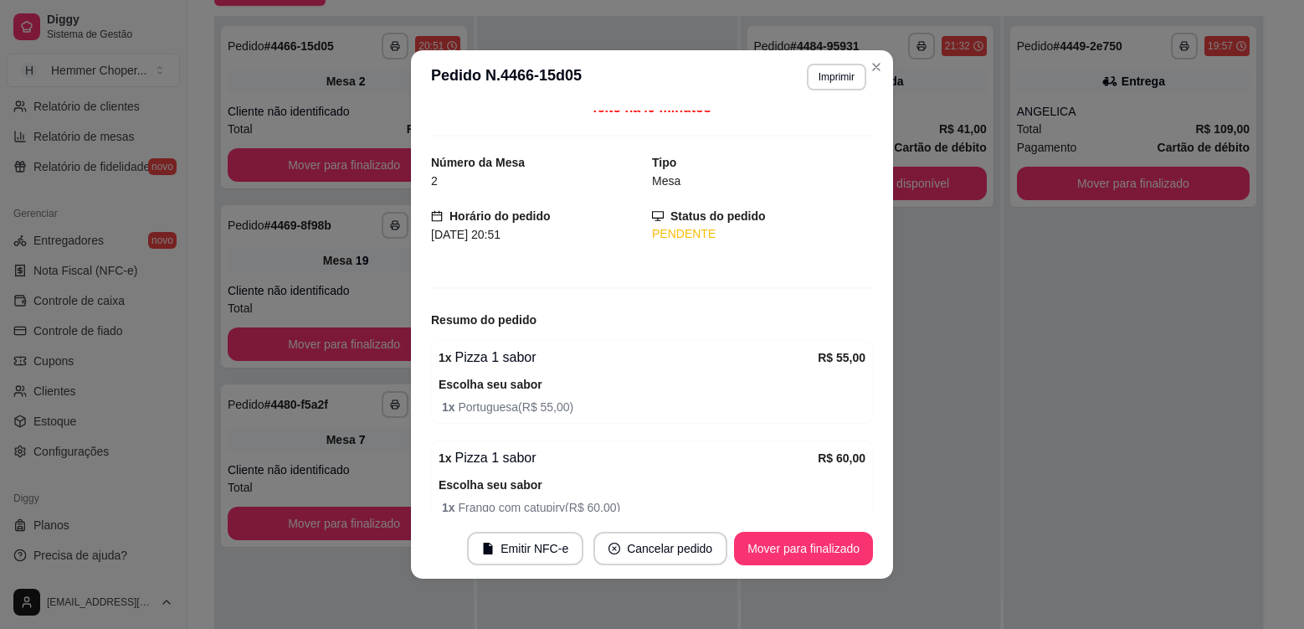
scroll to position [12, 0]
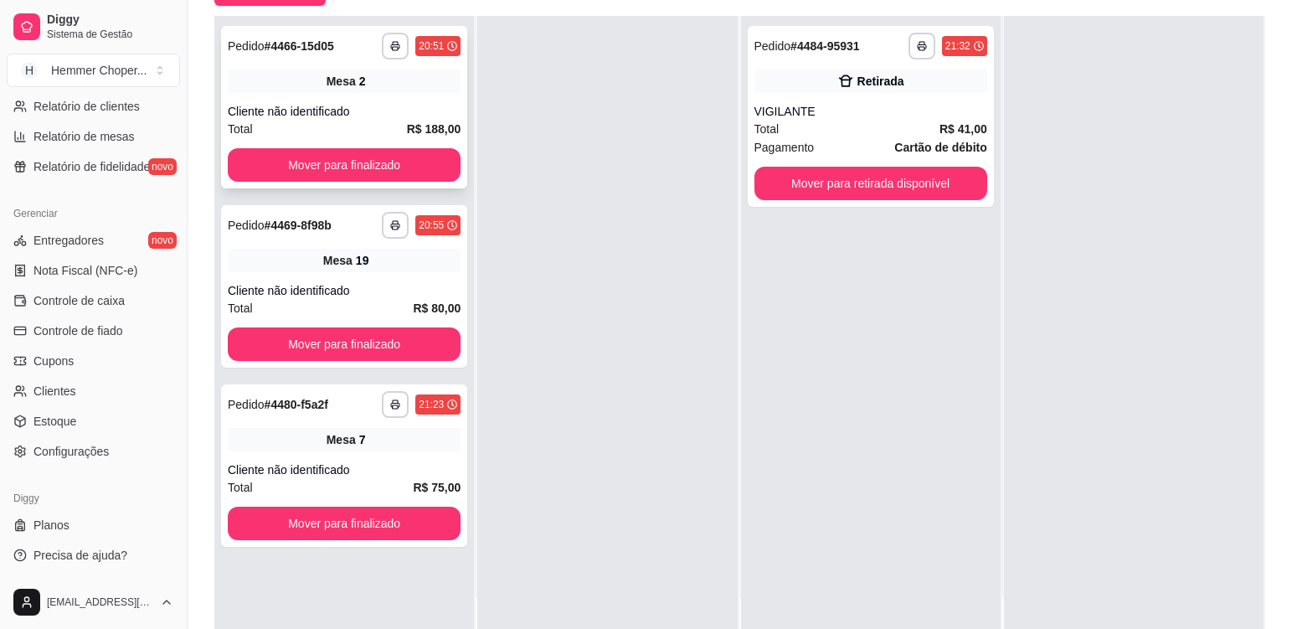
click at [413, 99] on div "**********" at bounding box center [344, 107] width 246 height 162
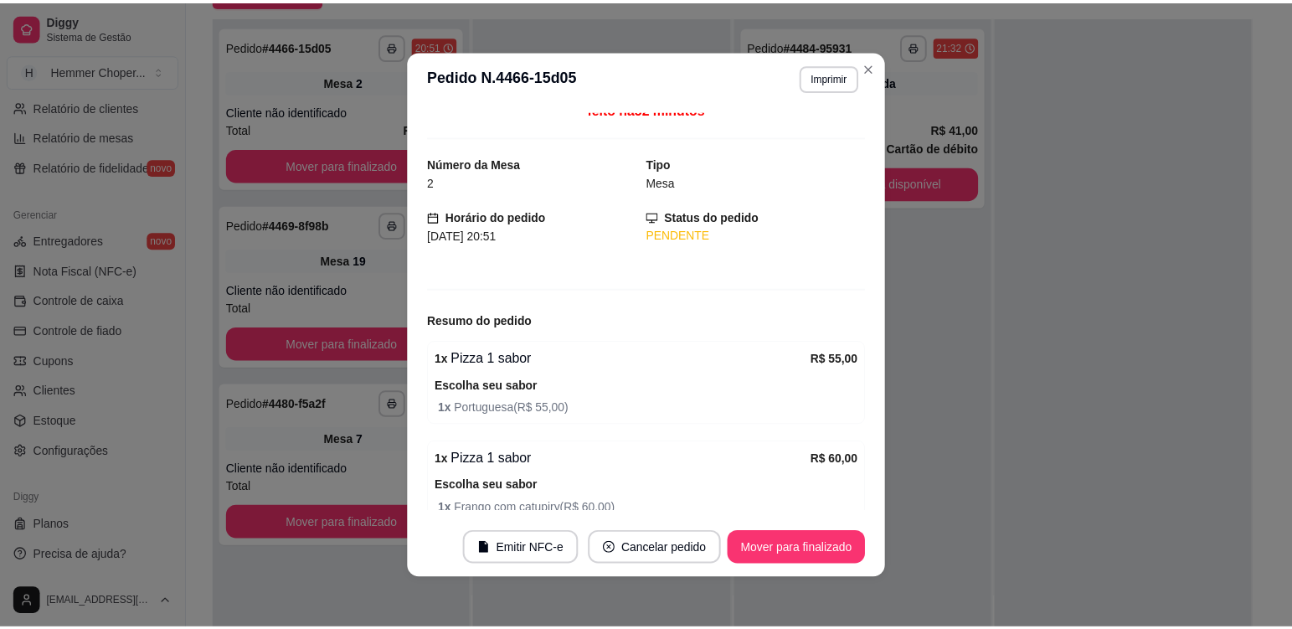
scroll to position [0, 0]
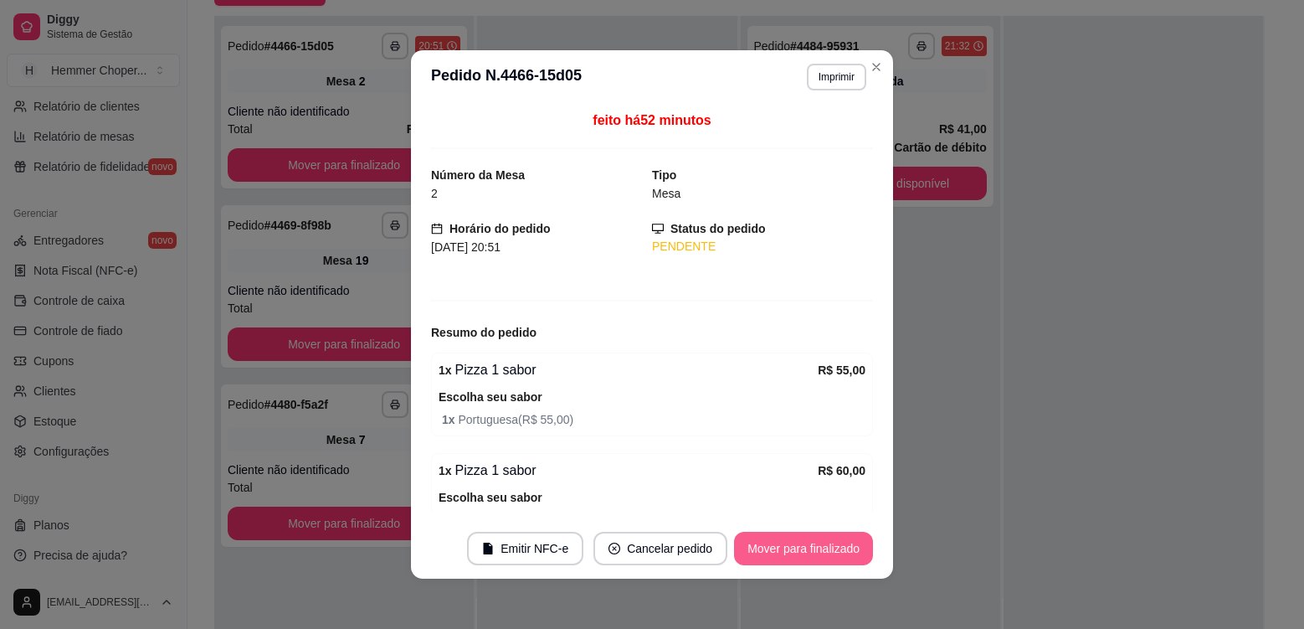
click at [834, 546] on button "Mover para finalizado" at bounding box center [803, 548] width 139 height 33
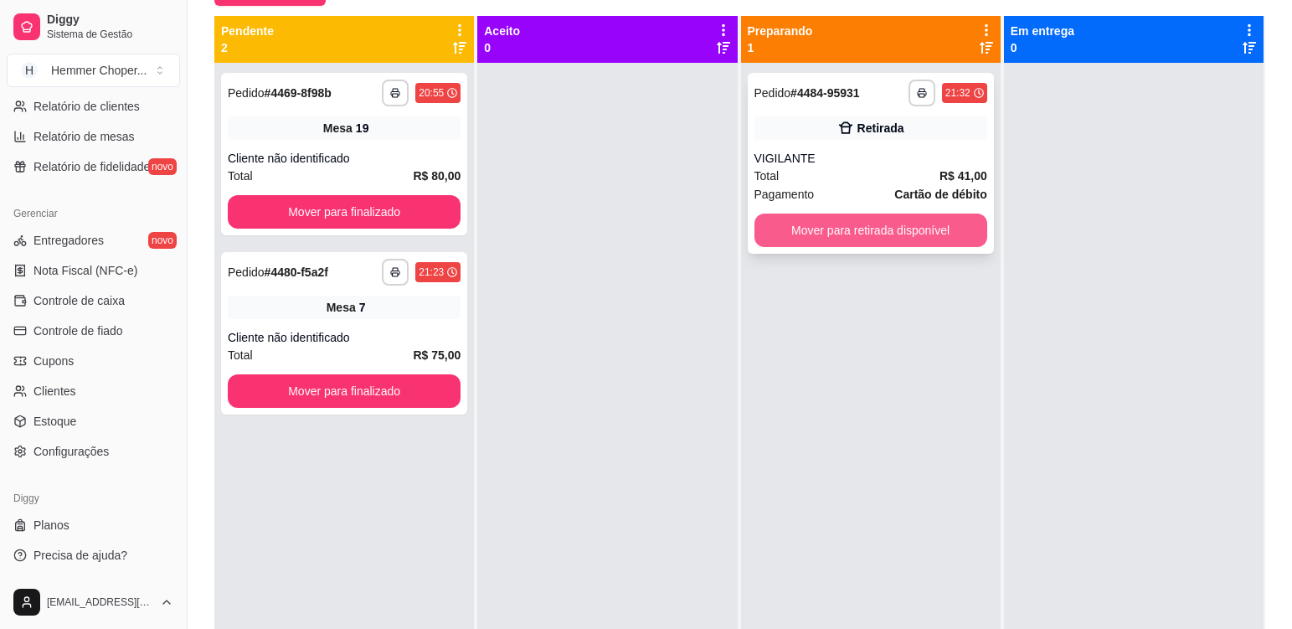
click at [896, 230] on button "Mover para retirada disponível" at bounding box center [870, 229] width 233 height 33
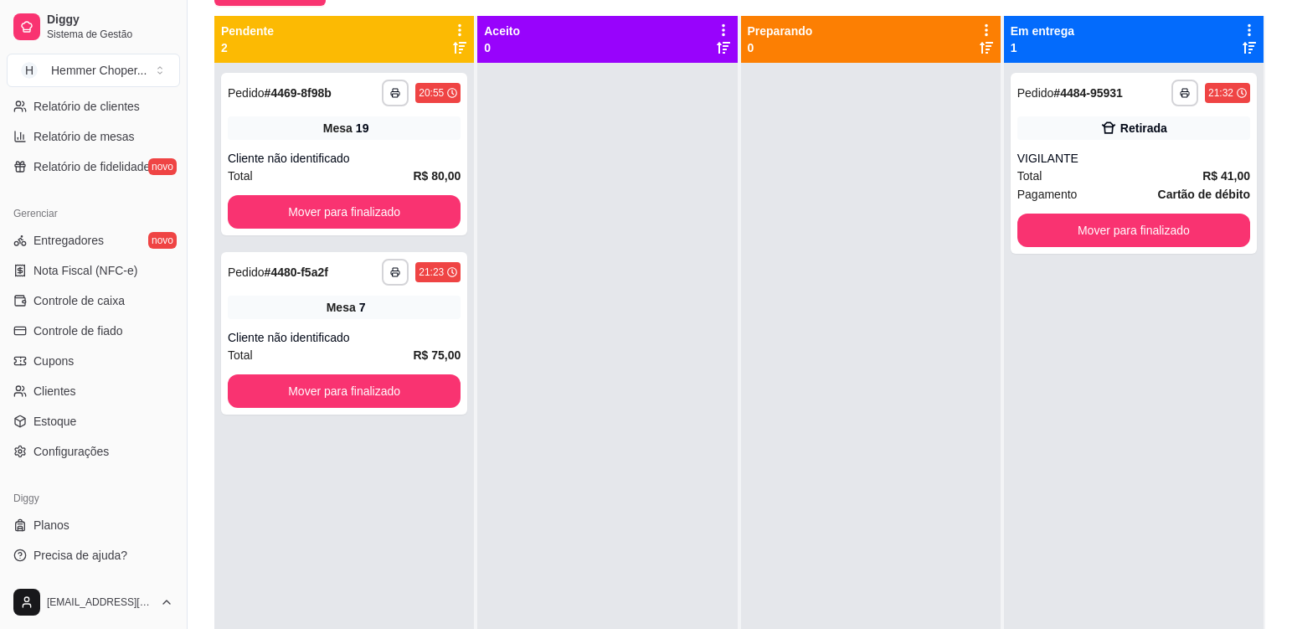
drag, startPoint x: 703, startPoint y: 327, endPoint x: 696, endPoint y: 314, distance: 15.0
click at [703, 326] on div at bounding box center [606, 377] width 259 height 629
click at [384, 133] on div "Mesa 19" at bounding box center [344, 127] width 233 height 23
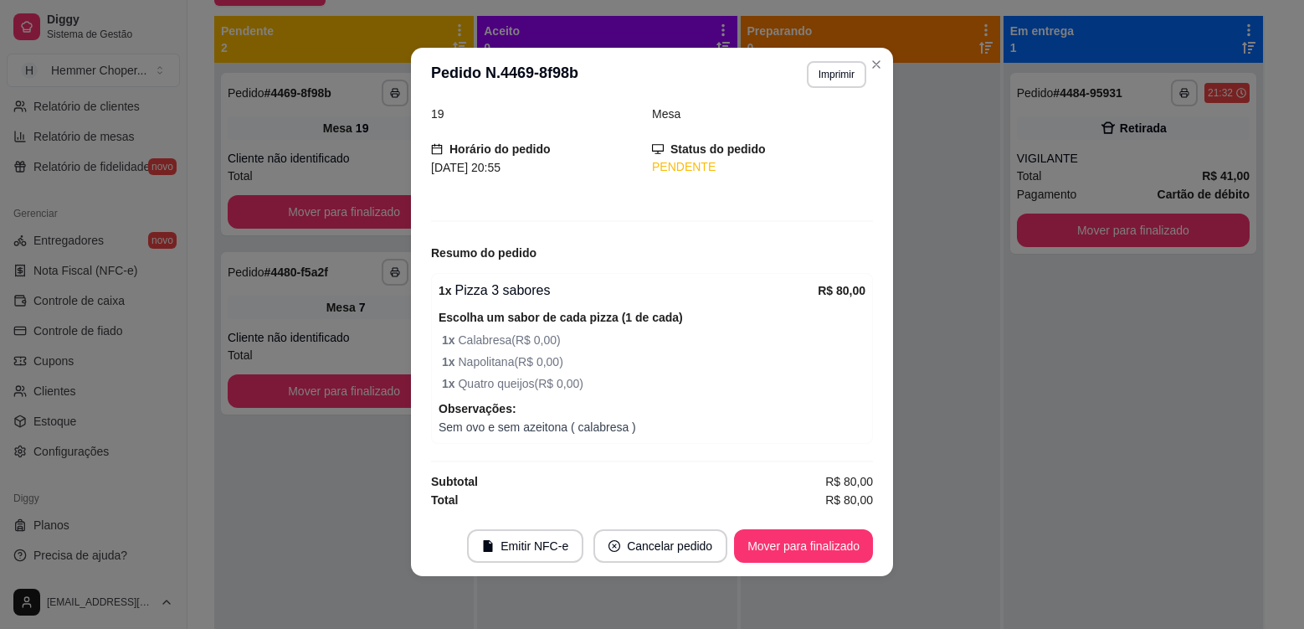
scroll to position [3, 0]
click at [798, 546] on button "Mover para finalizado" at bounding box center [803, 544] width 139 height 33
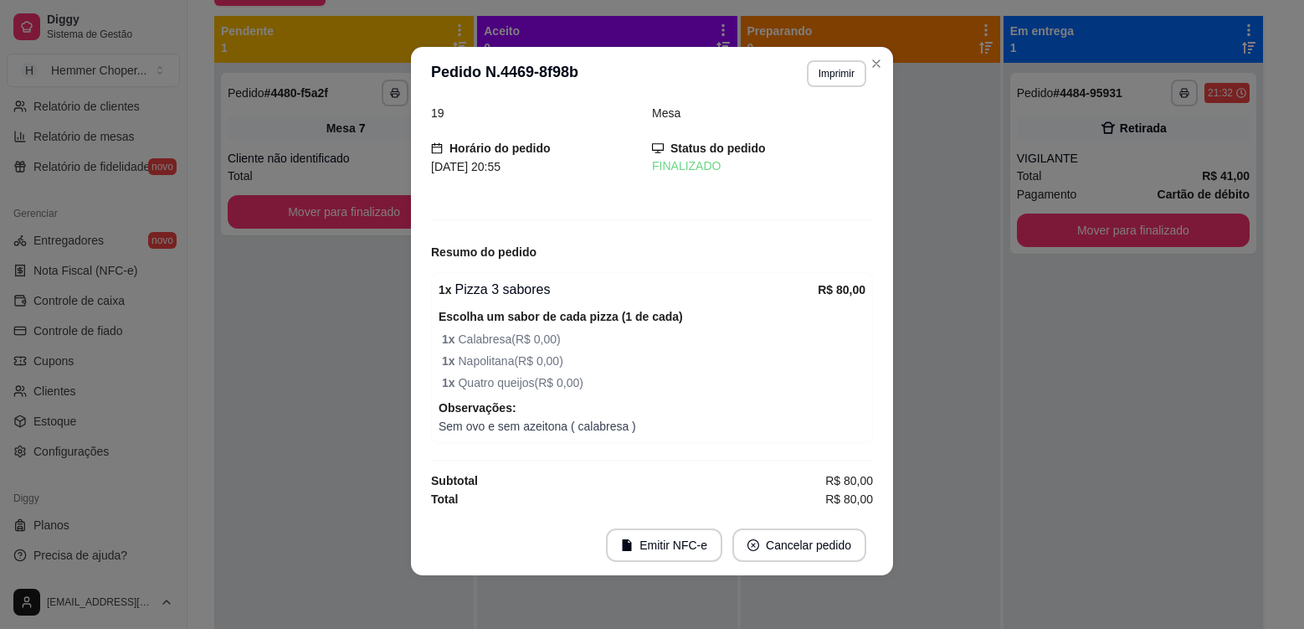
scroll to position [22, 0]
click at [860, 69] on section "**********" at bounding box center [652, 311] width 482 height 528
click at [874, 70] on button "Close" at bounding box center [876, 63] width 27 height 27
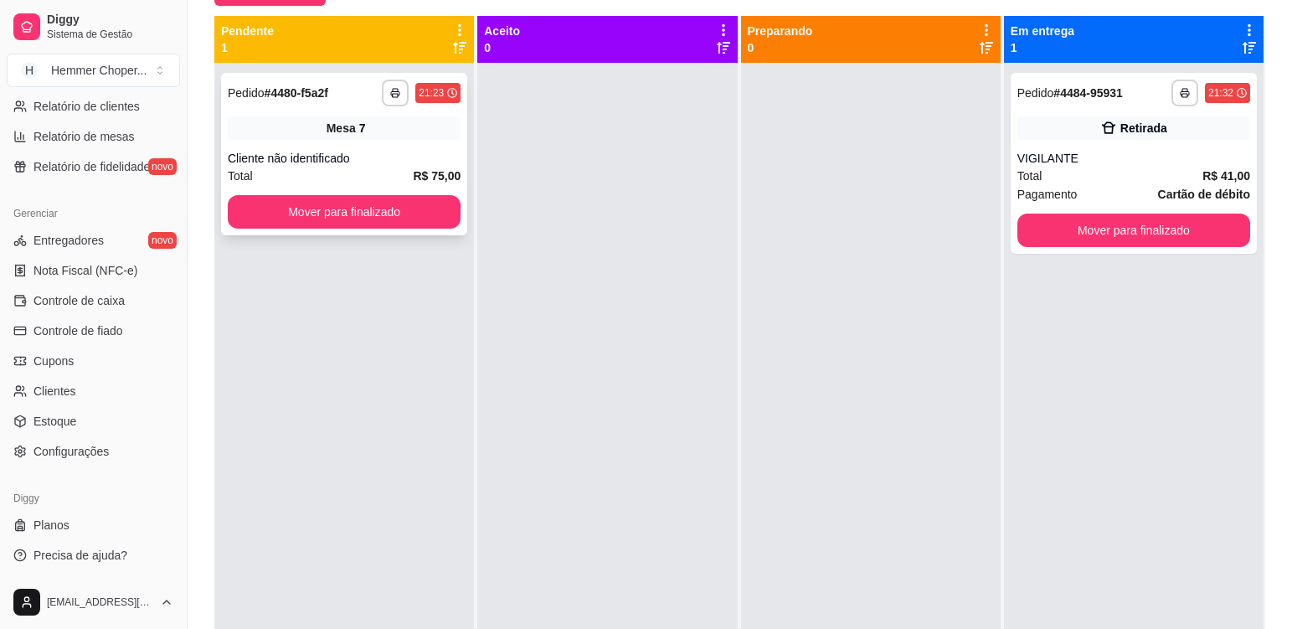
click at [376, 144] on div "**********" at bounding box center [344, 154] width 246 height 162
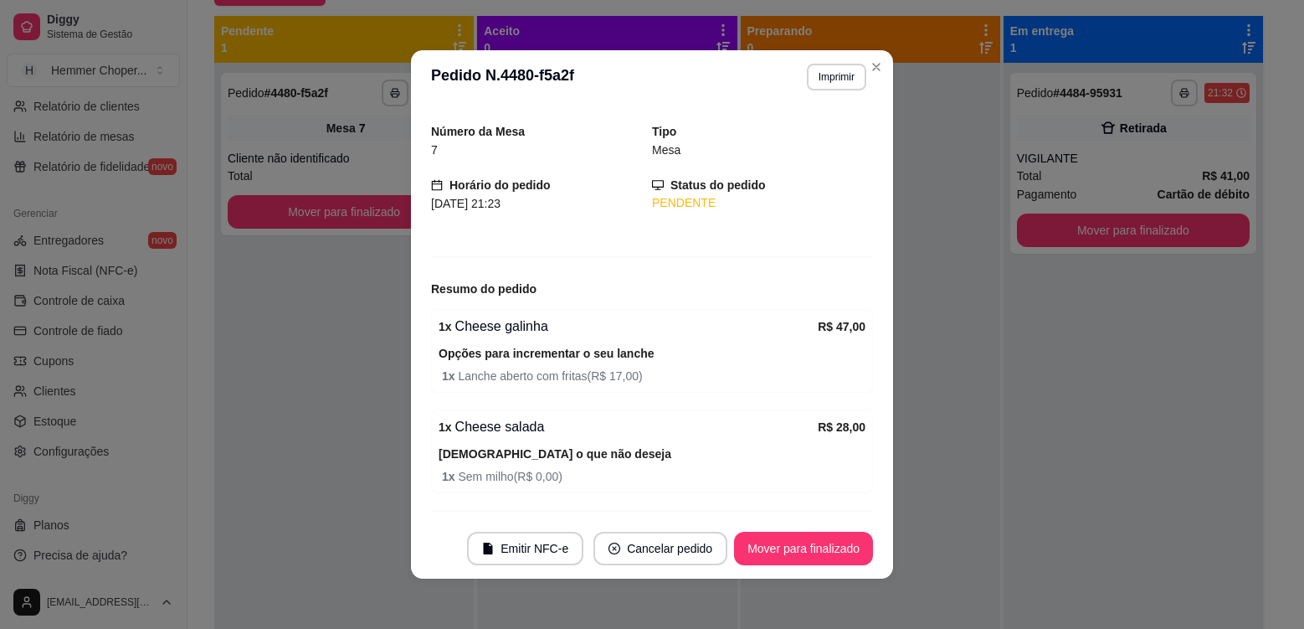
scroll to position [84, 0]
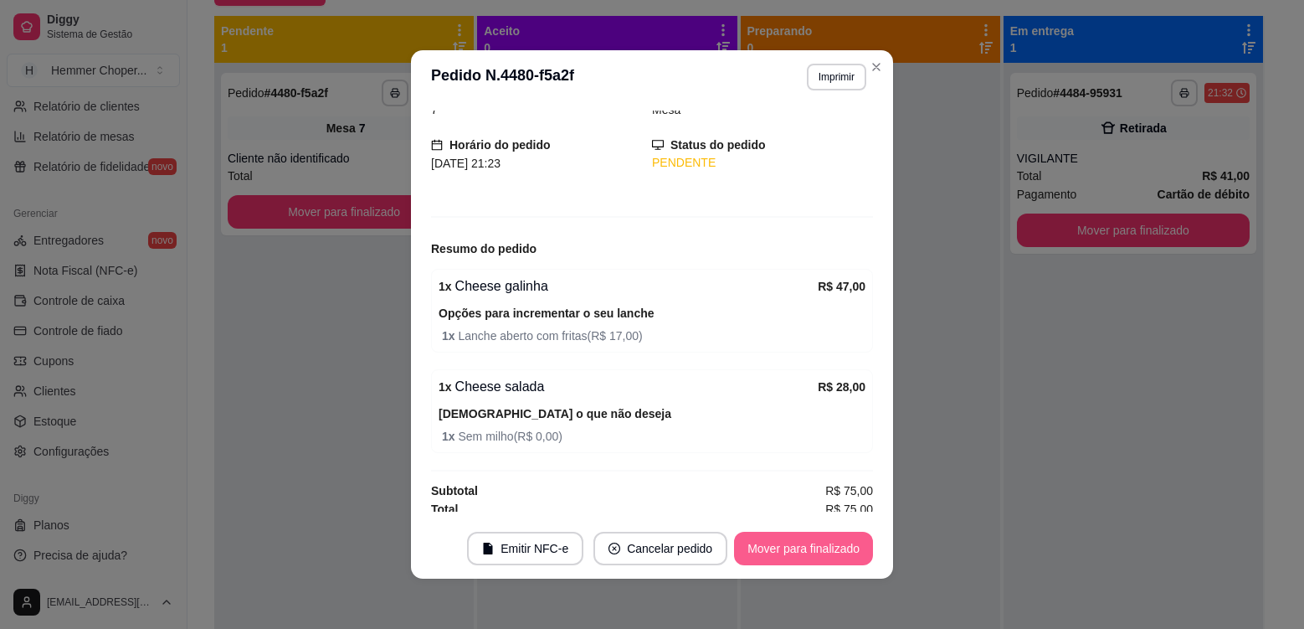
click at [765, 556] on button "Mover para finalizado" at bounding box center [803, 548] width 139 height 33
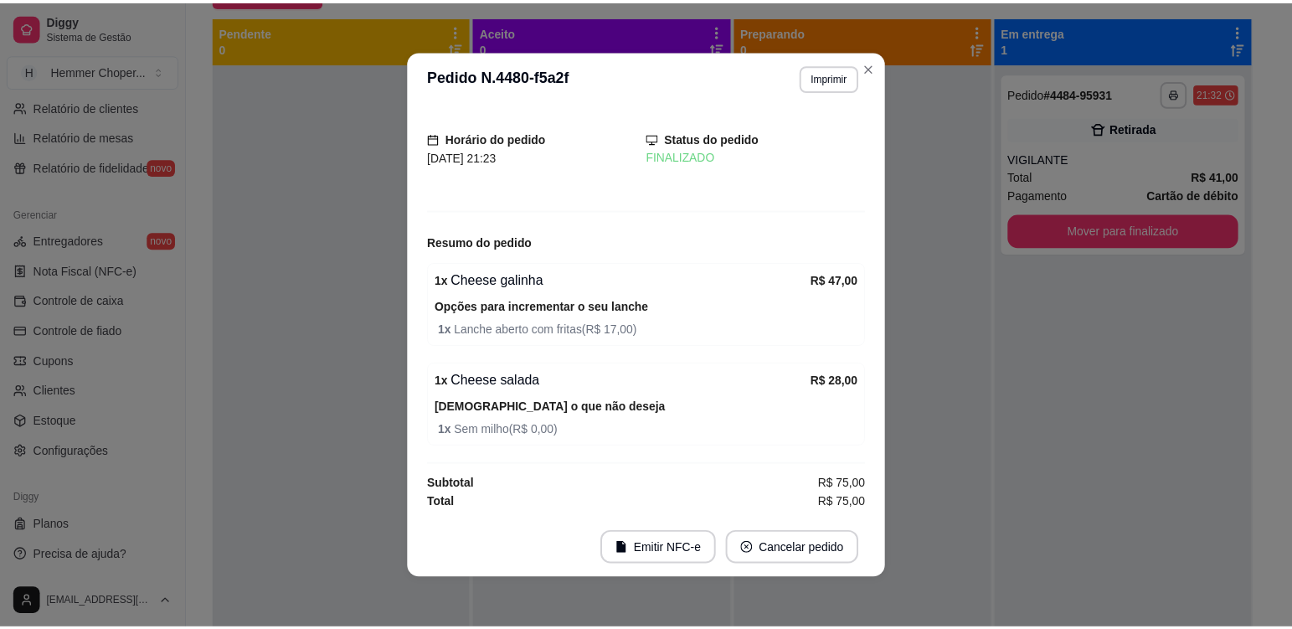
scroll to position [28, 0]
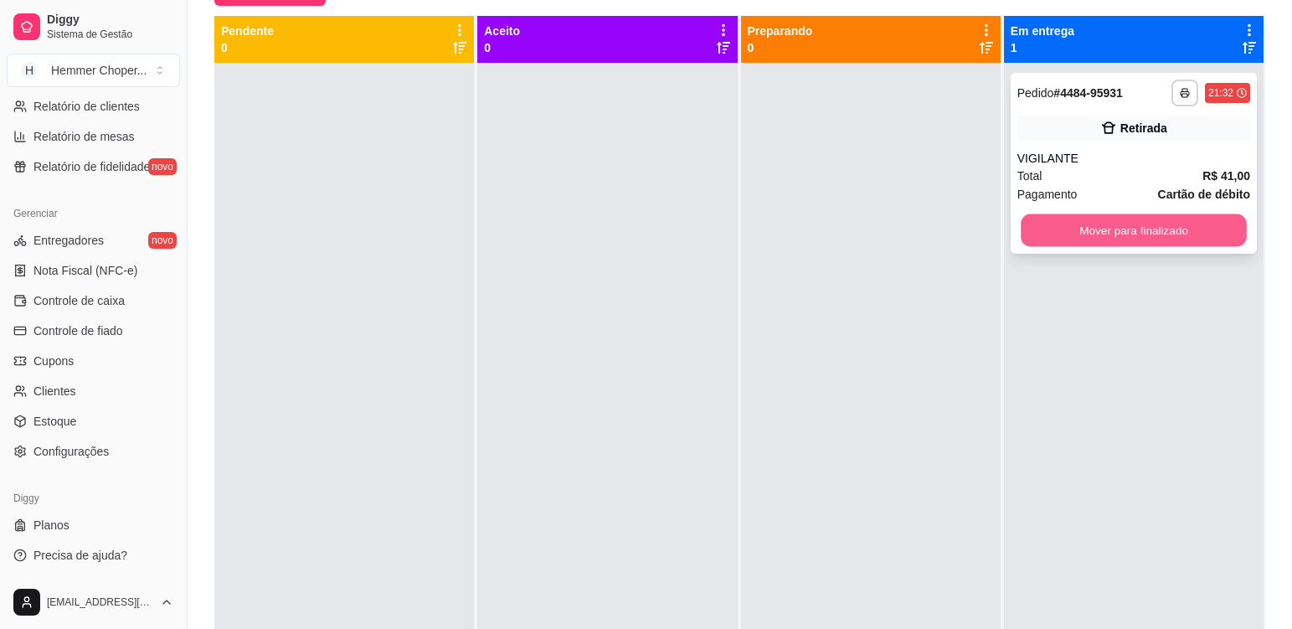
click at [1114, 234] on button "Mover para finalizado" at bounding box center [1133, 230] width 226 height 33
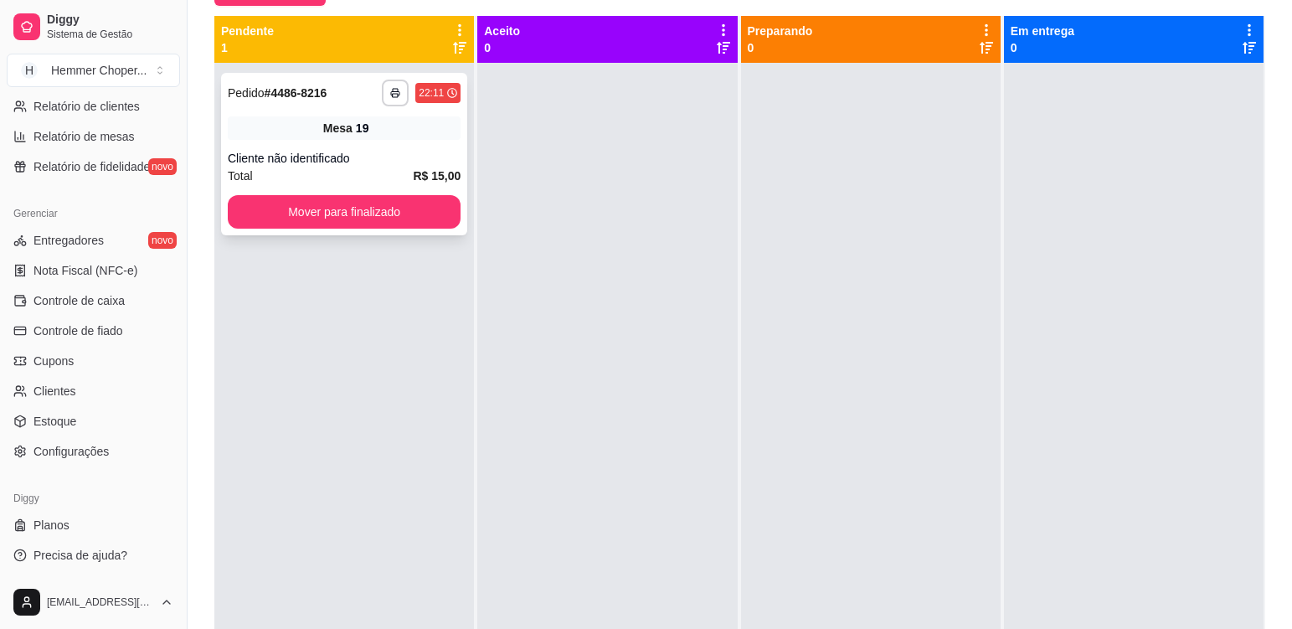
click at [398, 128] on div "Mesa 19" at bounding box center [344, 127] width 233 height 23
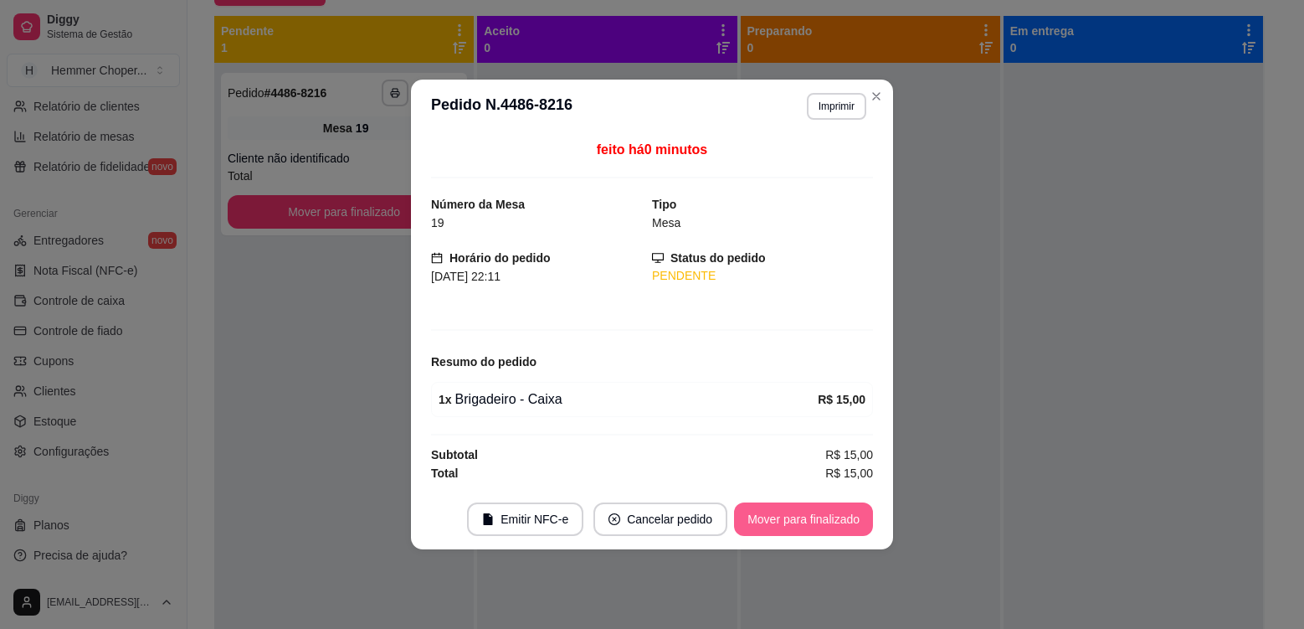
click at [794, 521] on button "Mover para finalizado" at bounding box center [803, 518] width 139 height 33
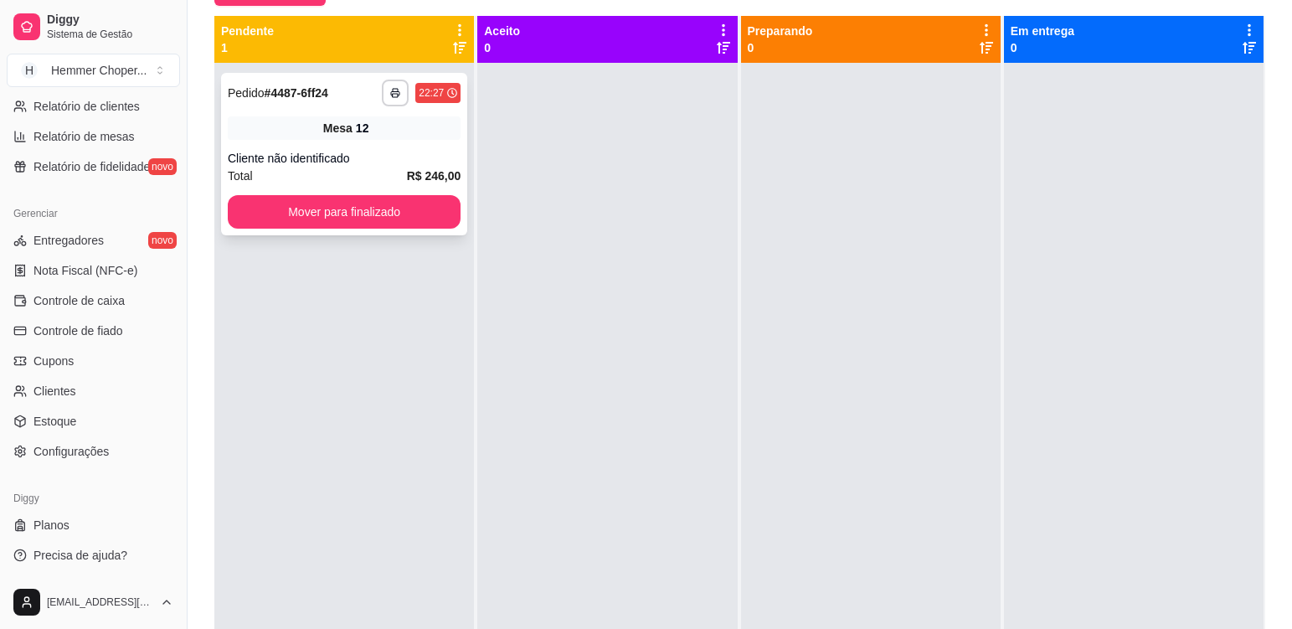
click at [393, 172] on div "Total R$ 246,00" at bounding box center [344, 176] width 233 height 18
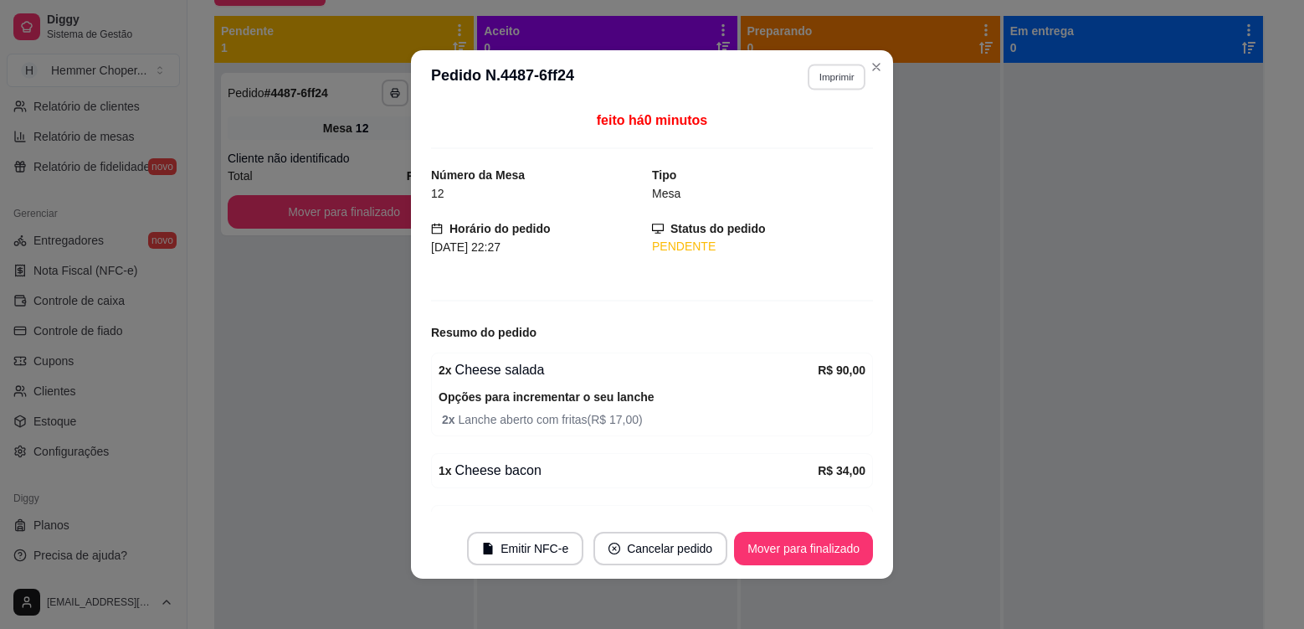
click at [832, 75] on button "Imprimir" at bounding box center [837, 77] width 58 height 26
click at [808, 141] on button "Cozinha" at bounding box center [801, 135] width 121 height 27
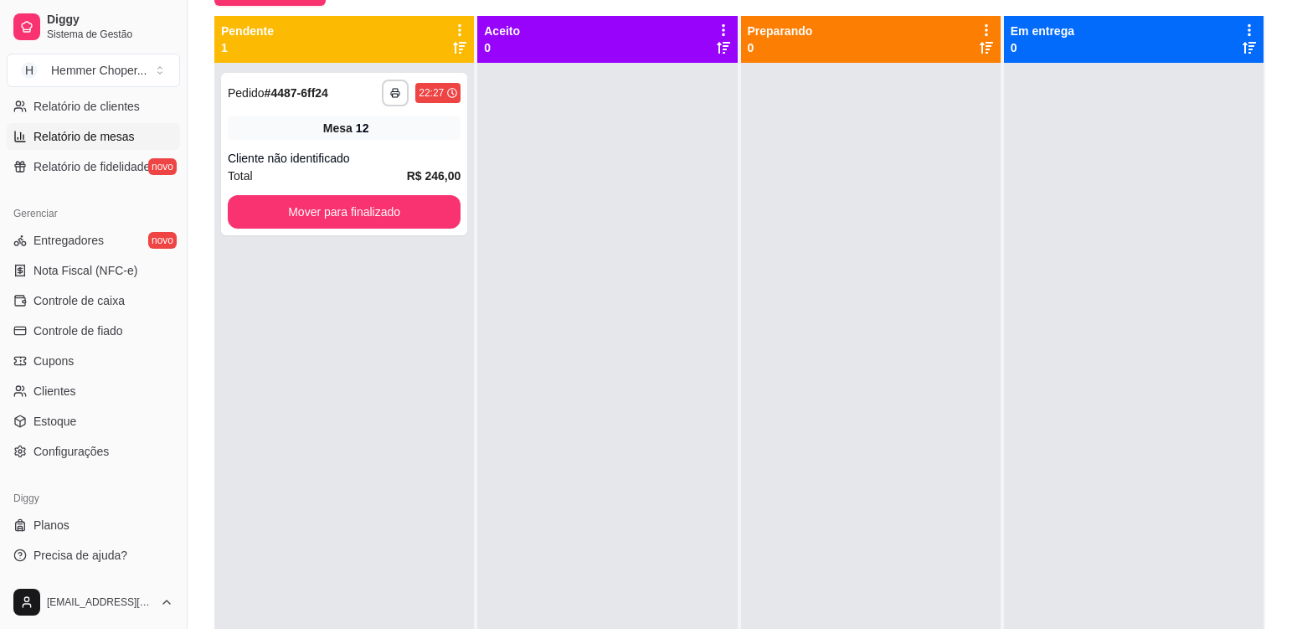
click at [91, 142] on span "Relatório de mesas" at bounding box center [83, 136] width 101 height 17
select select "TOTAL_OF_ORDERS"
select select "7"
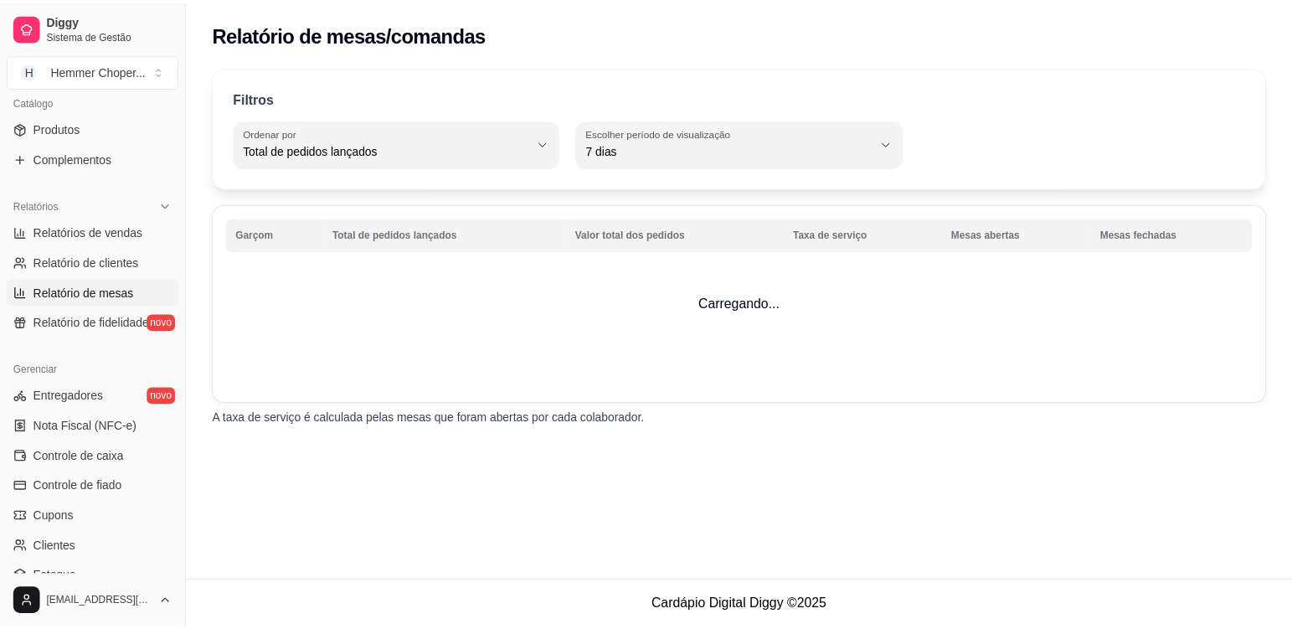
scroll to position [408, 0]
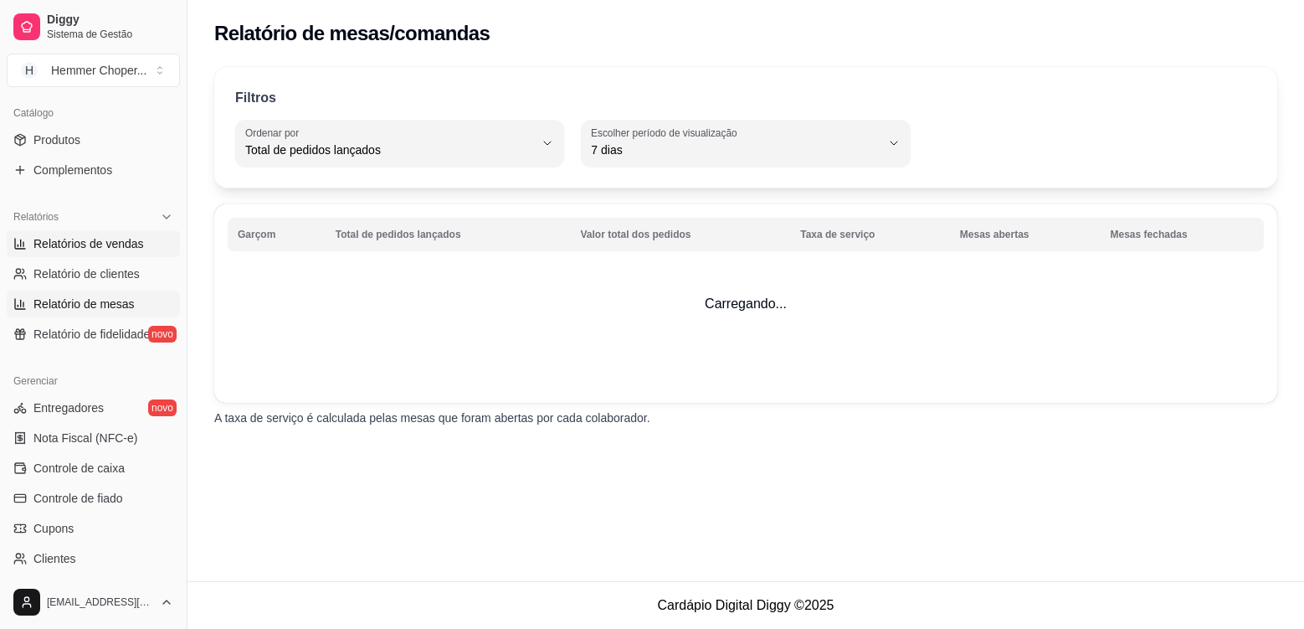
click at [115, 245] on span "Relatórios de vendas" at bounding box center [88, 243] width 110 height 17
select select "ALL"
select select "0"
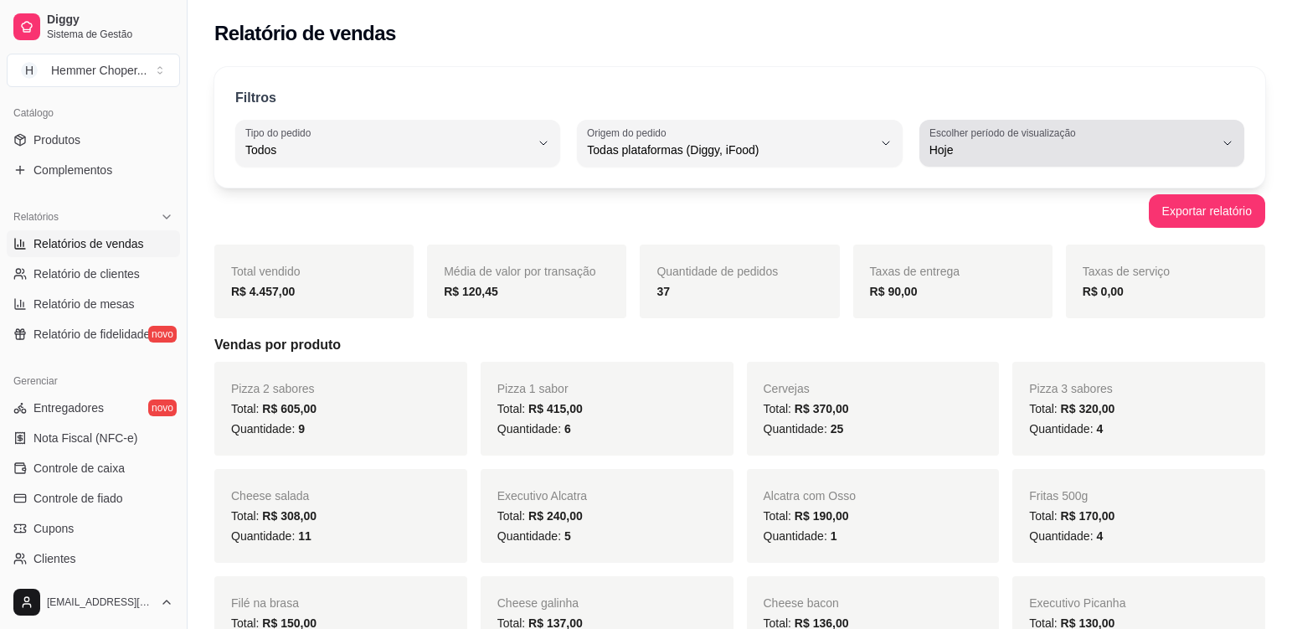
click at [988, 146] on span "Hoje" at bounding box center [1071, 149] width 285 height 17
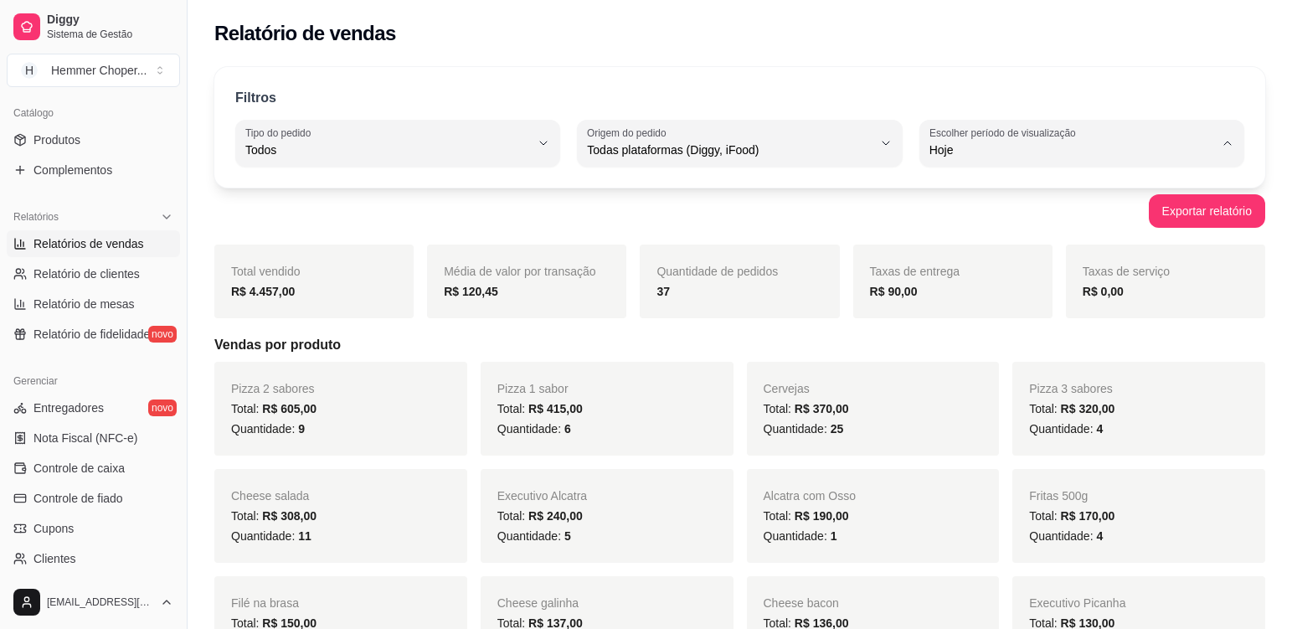
click at [977, 223] on span "Ontem" at bounding box center [1073, 217] width 270 height 16
type input "1"
select select "1"
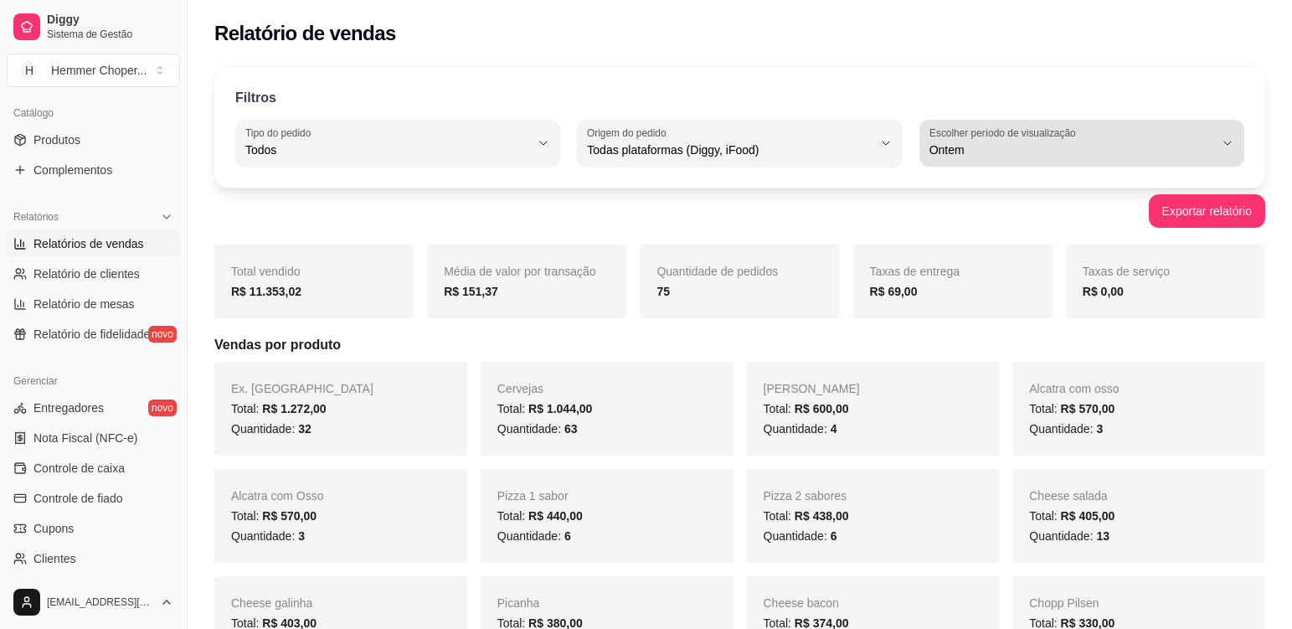
click at [960, 152] on span "Ontem" at bounding box center [1071, 149] width 285 height 17
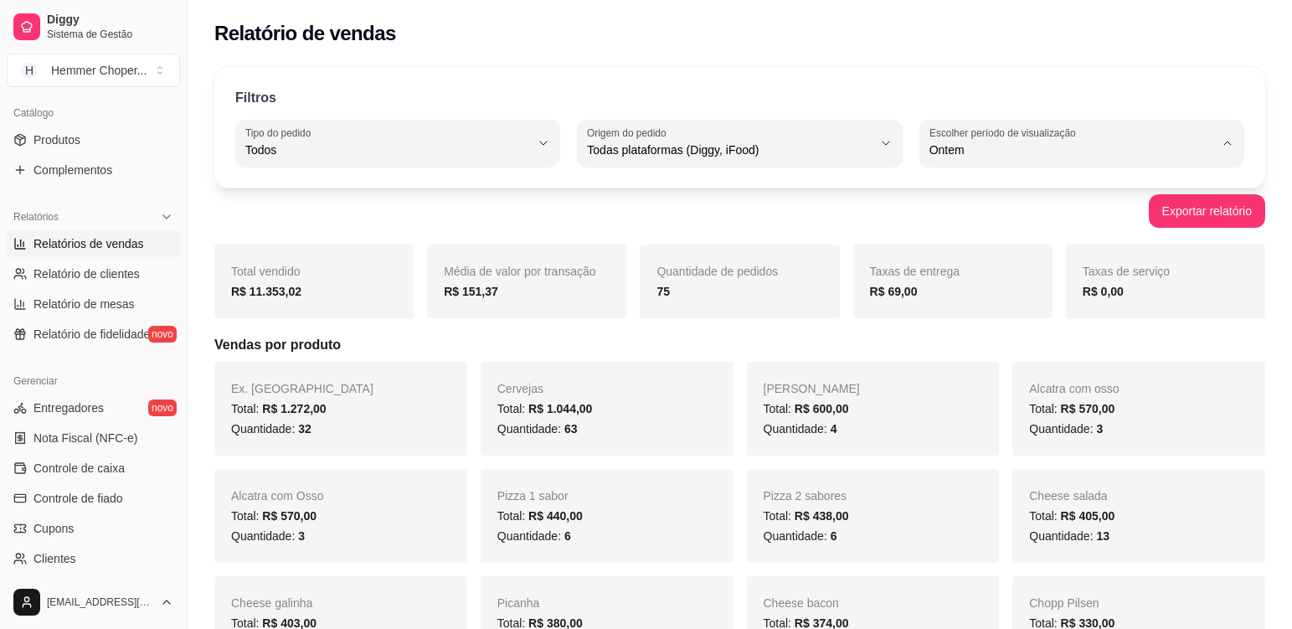
click at [963, 193] on span "Hoje" at bounding box center [1073, 190] width 270 height 16
type input "0"
select select "0"
